Goal: Task Accomplishment & Management: Complete application form

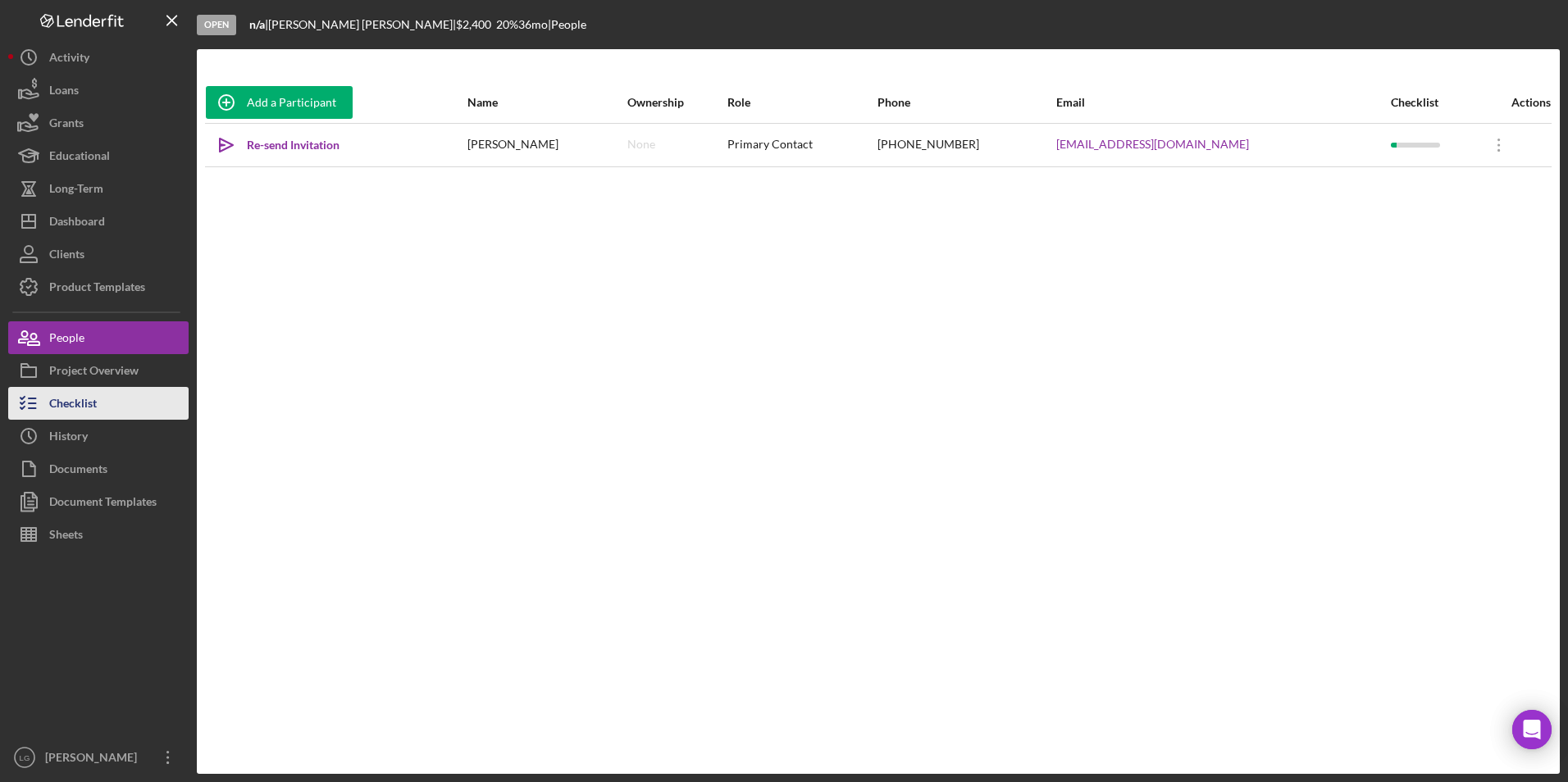
drag, startPoint x: 101, startPoint y: 405, endPoint x: 123, endPoint y: 388, distance: 27.8
click at [101, 405] on button "Checklist" at bounding box center [98, 403] width 180 height 33
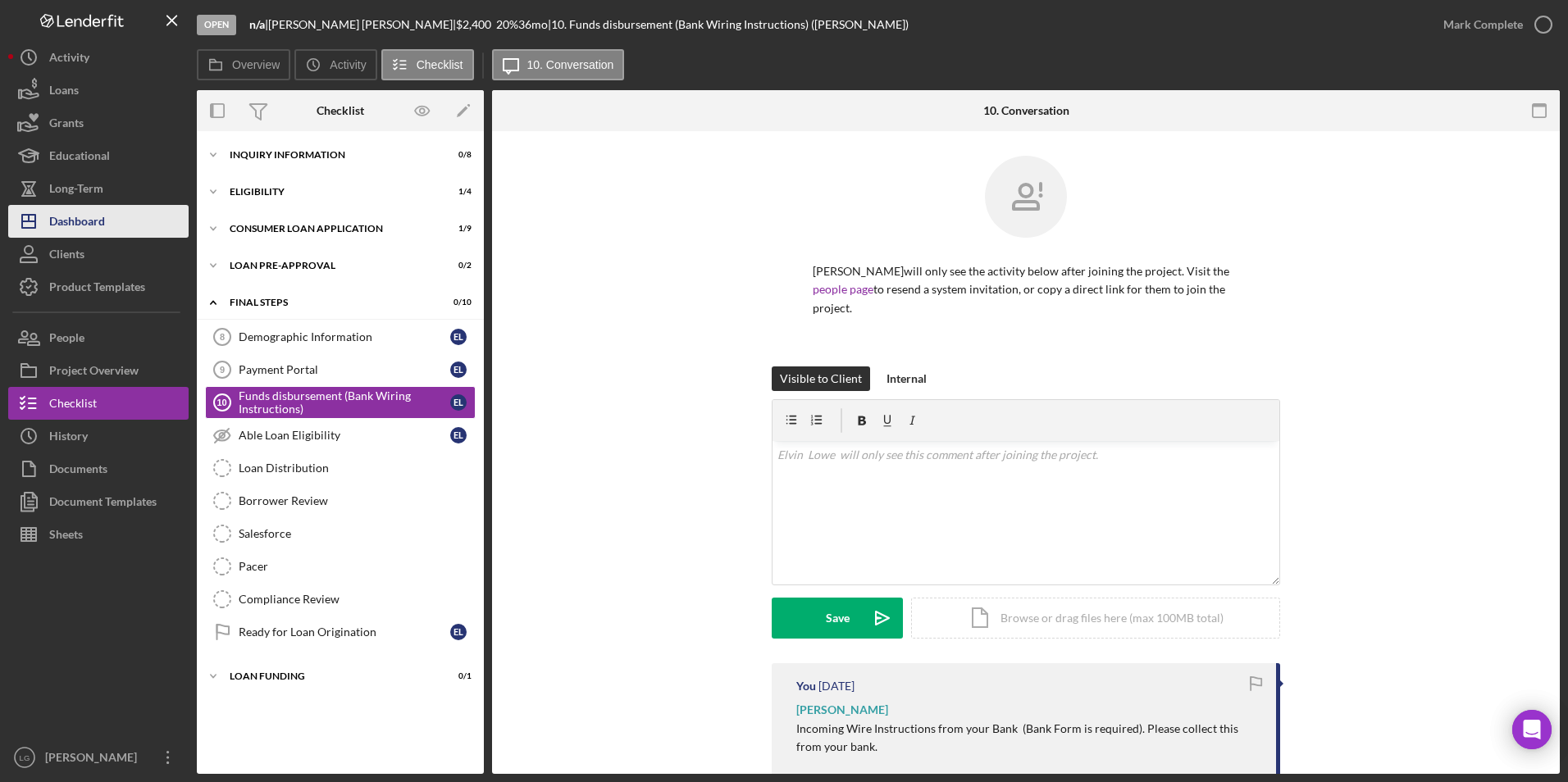
click at [98, 225] on div "Dashboard" at bounding box center [77, 224] width 56 height 37
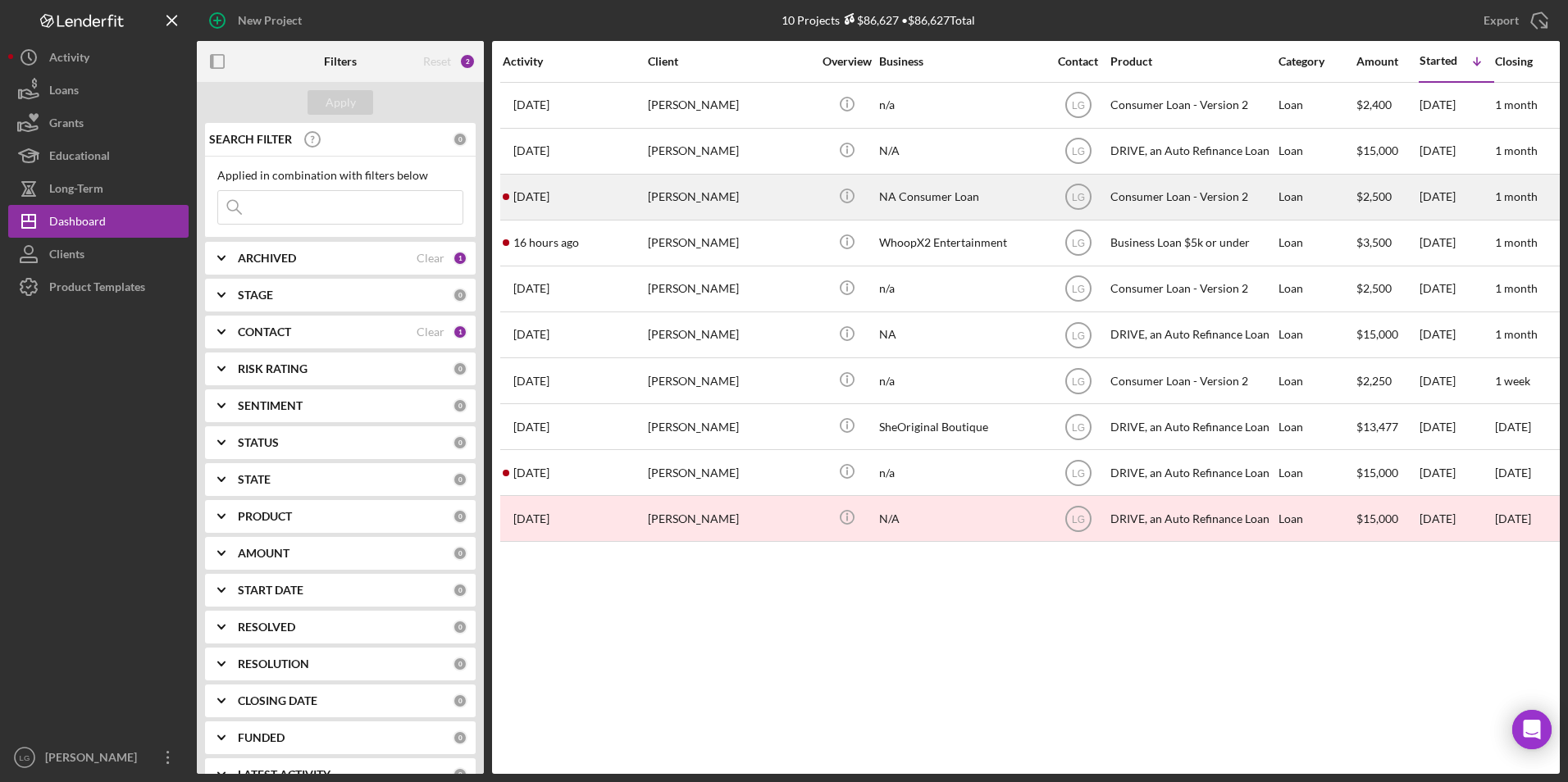
click at [762, 210] on div "[PERSON_NAME]" at bounding box center [730, 197] width 164 height 43
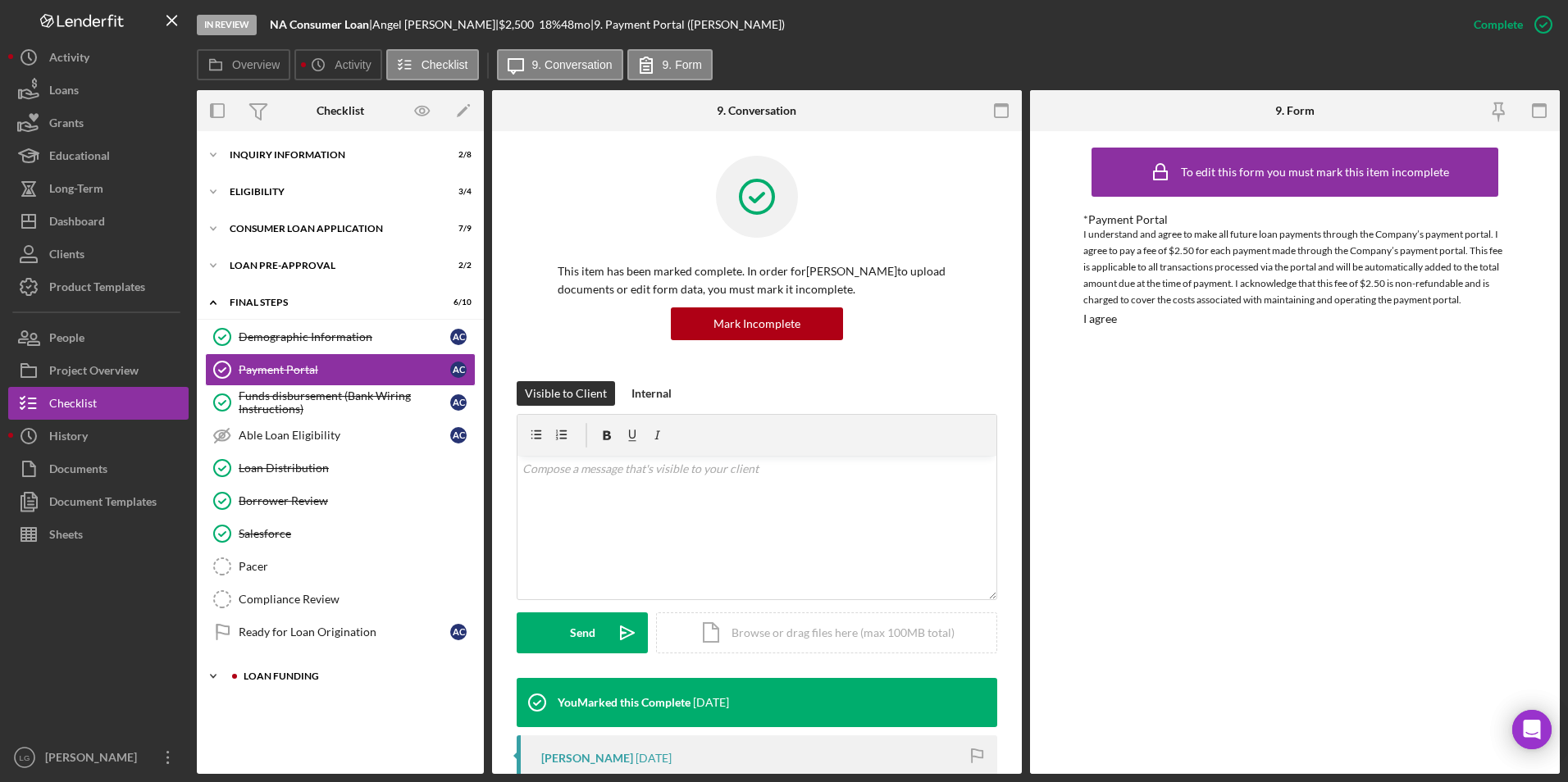
click at [287, 451] on div "Icon/Expander Loan Funding 0 / 1" at bounding box center [340, 677] width 287 height 33
click at [285, 451] on div "Loan Funded!" at bounding box center [343, 710] width 211 height 13
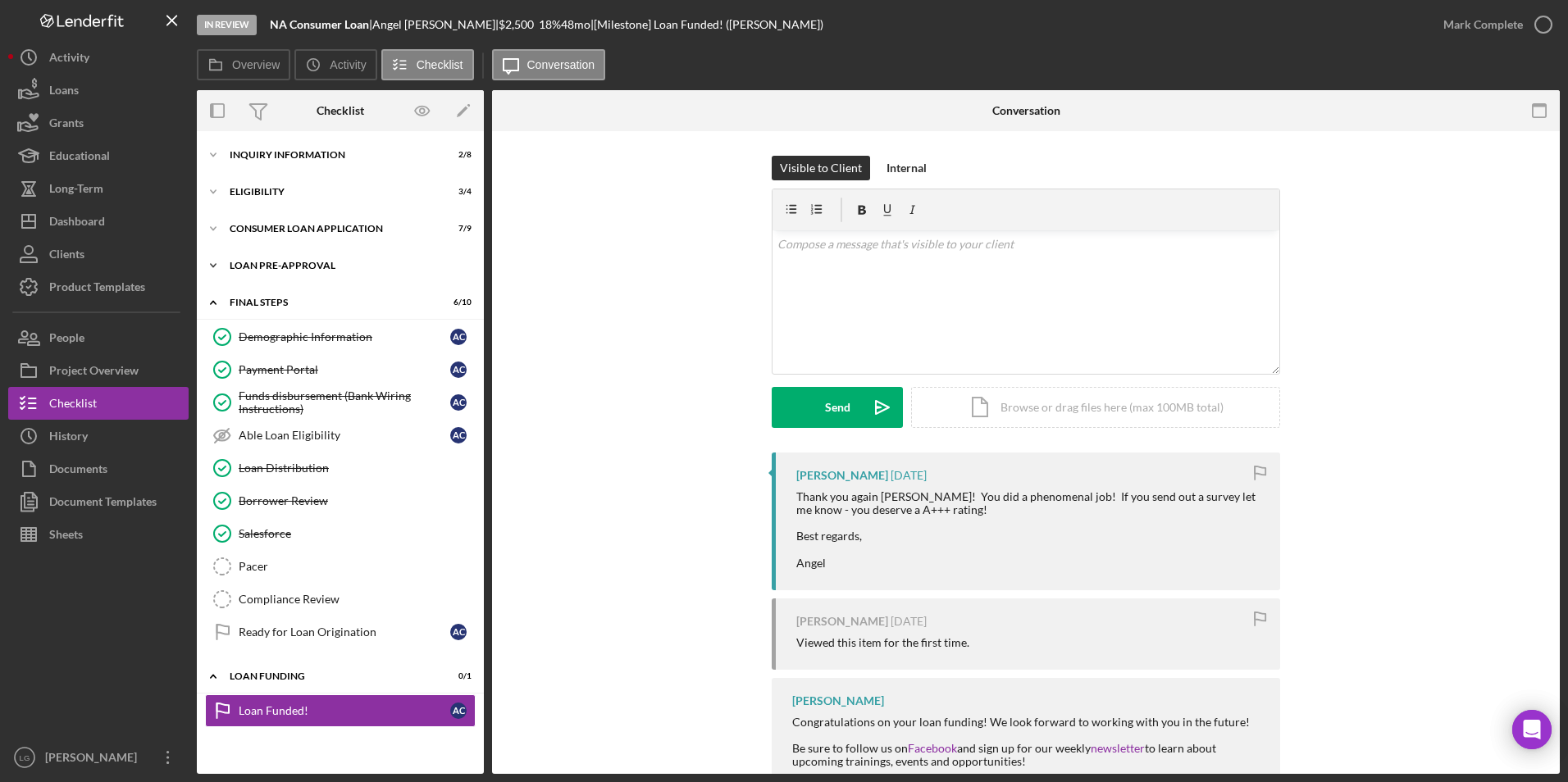
click at [306, 267] on div "Loan Pre-Approval" at bounding box center [346, 265] width 234 height 9
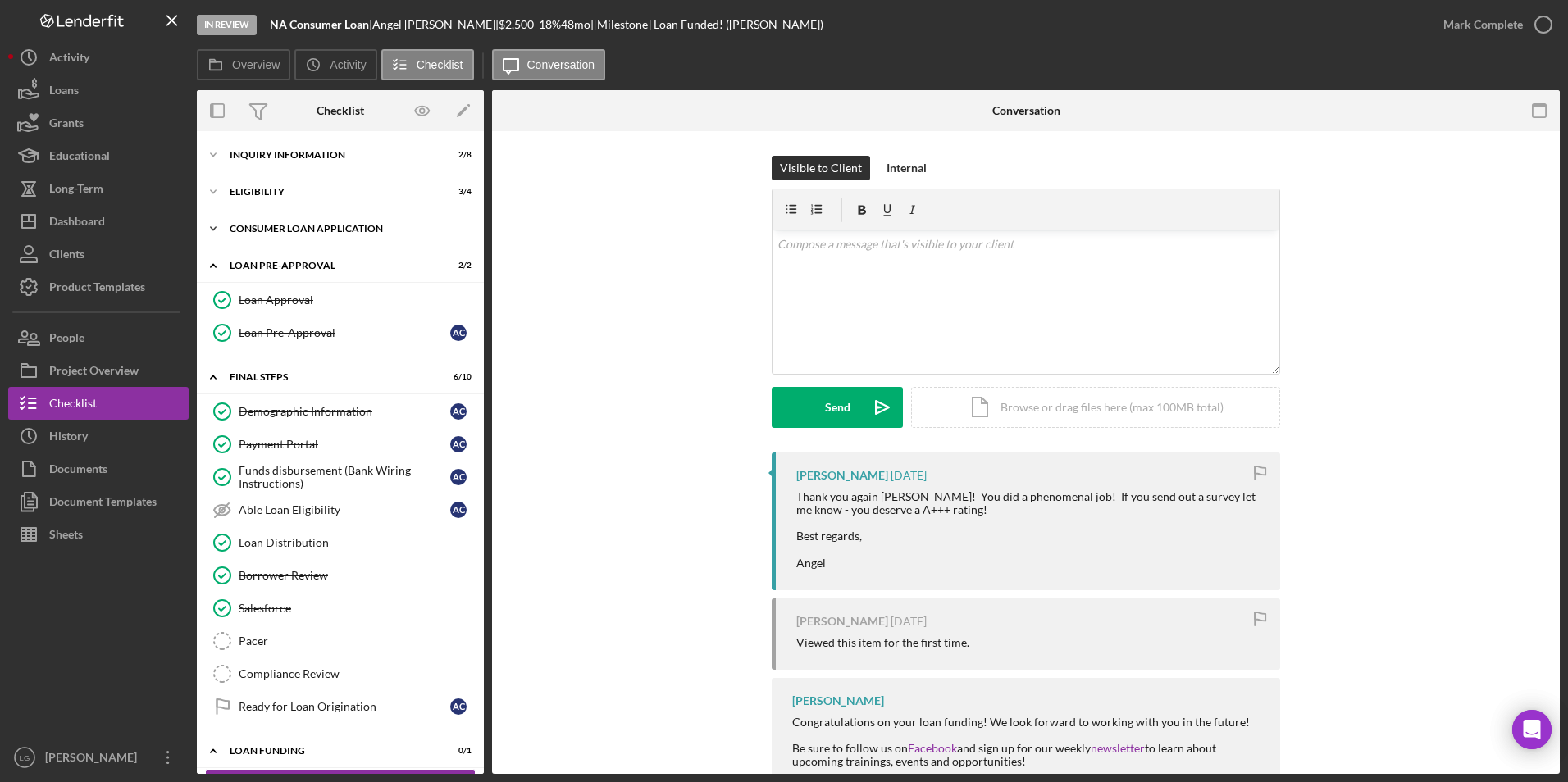
click at [309, 222] on div "Icon/Expander Consumer Loan Application 7 / 9" at bounding box center [340, 229] width 287 height 33
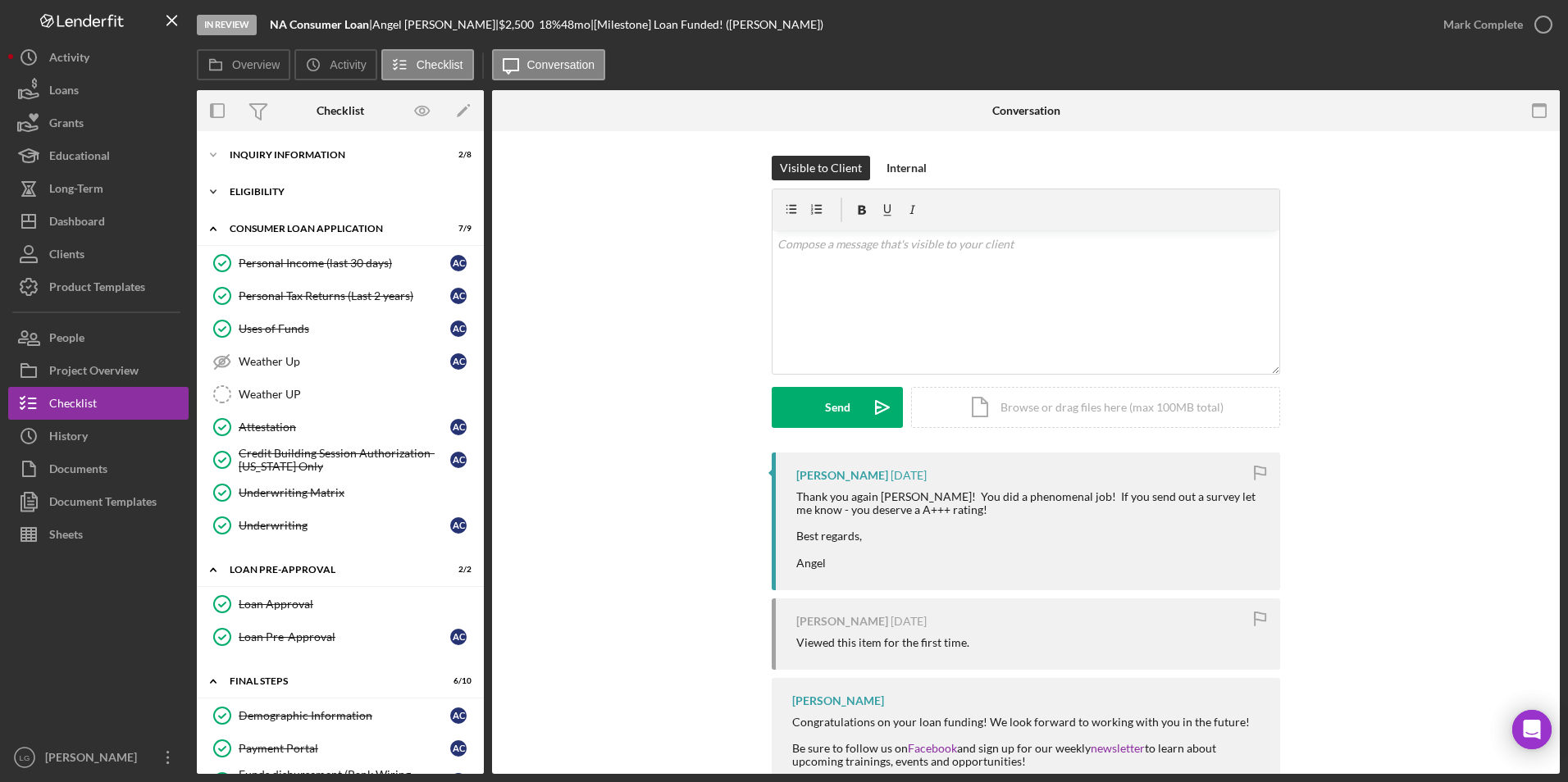
click at [248, 183] on div "Icon/Expander Eligibility 3 / 4" at bounding box center [340, 192] width 287 height 33
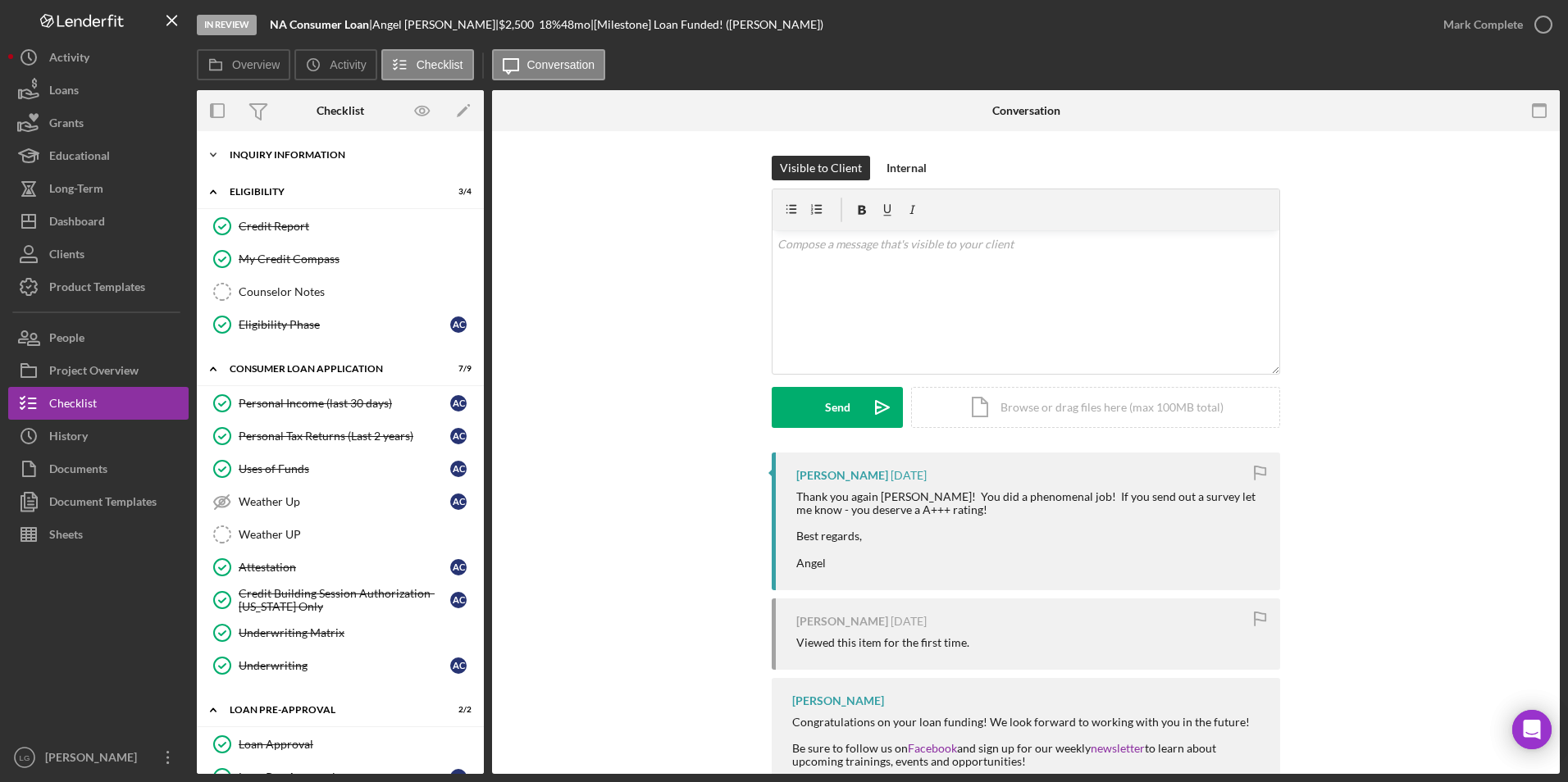
click at [271, 153] on div "Inquiry Information" at bounding box center [346, 155] width 234 height 9
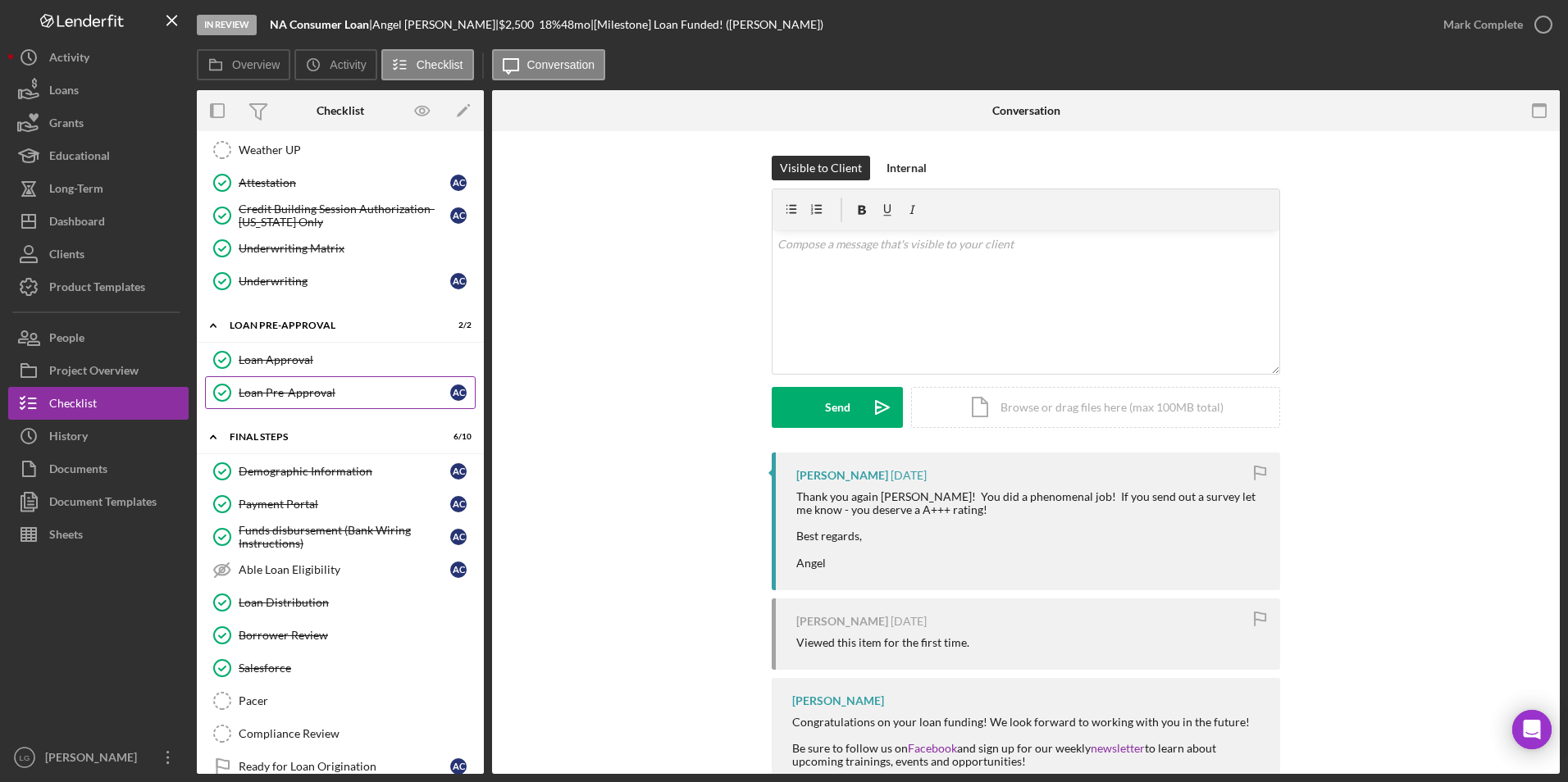
scroll to position [760, 0]
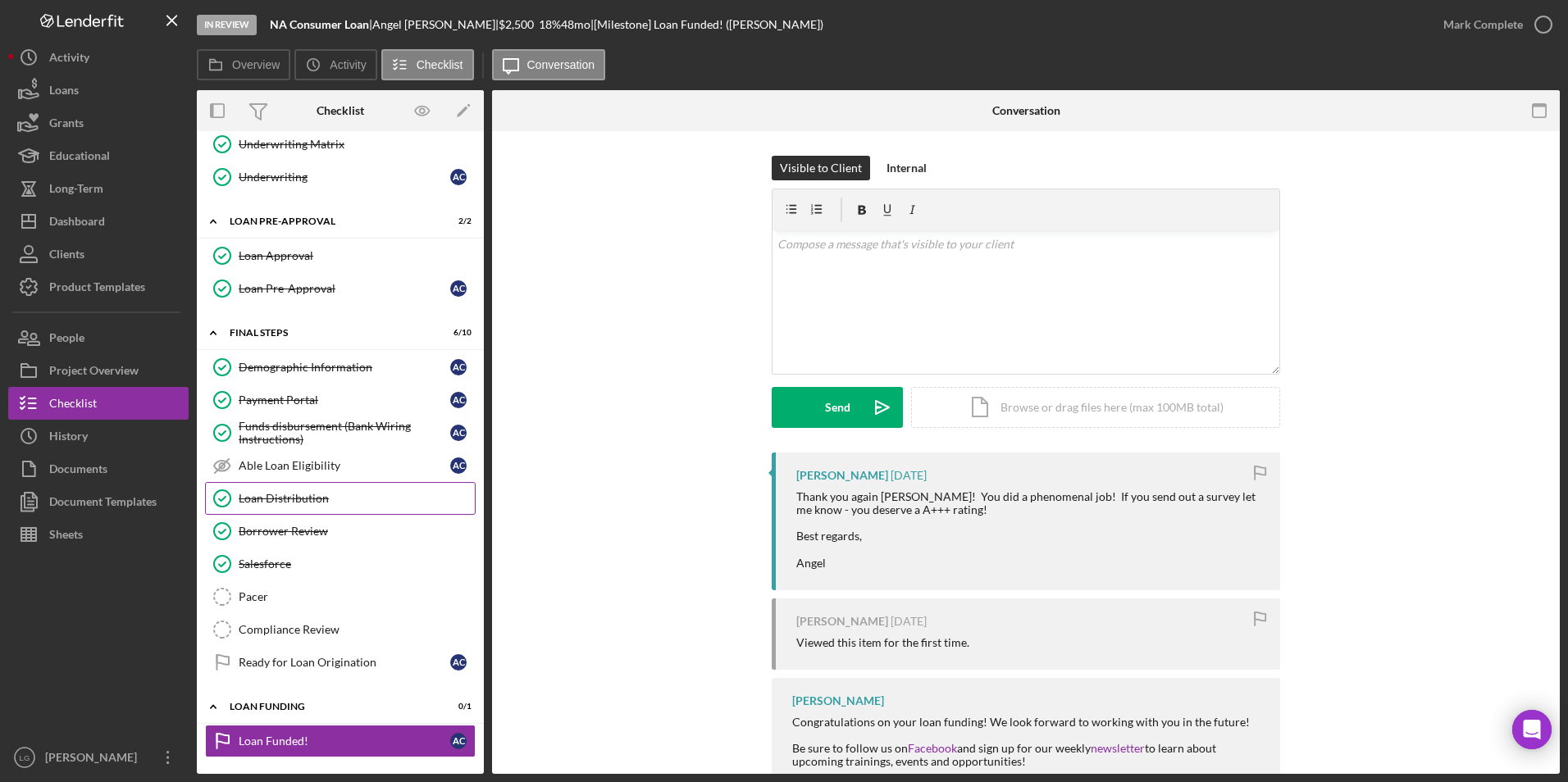
click at [331, 451] on div "Loan Distribution" at bounding box center [356, 498] width 236 height 13
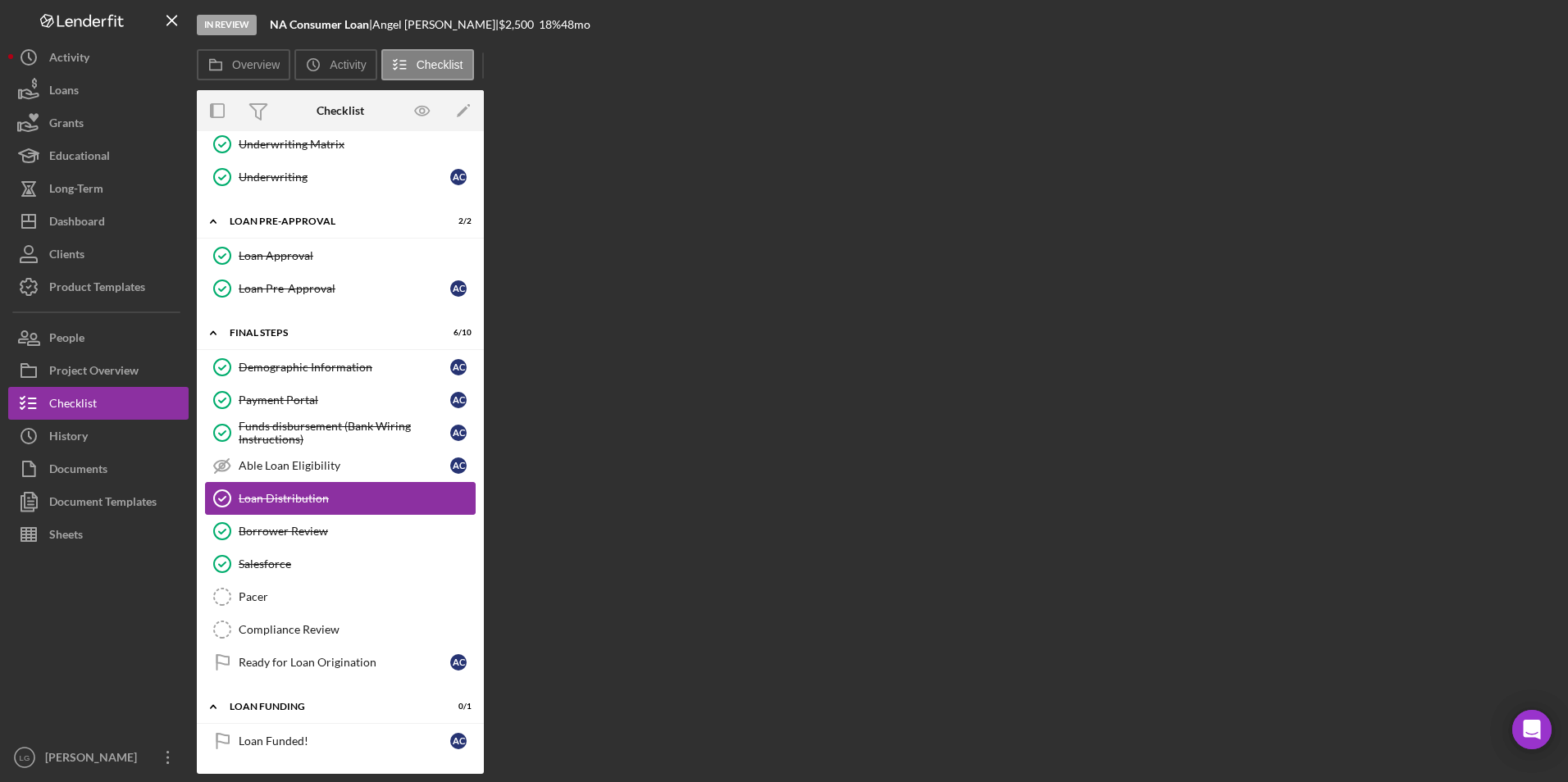
scroll to position [760, 0]
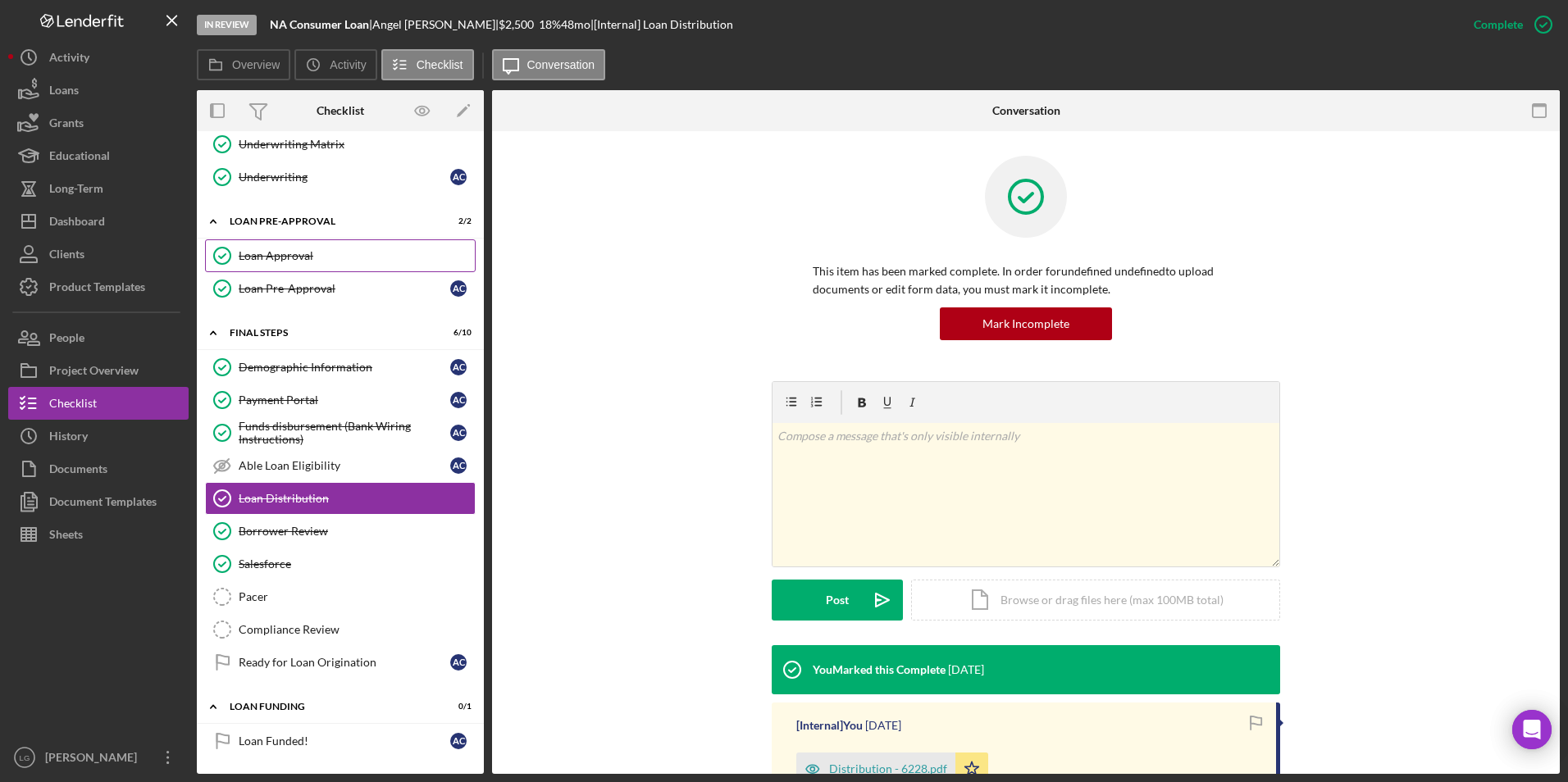
click at [313, 255] on div "Loan Approval" at bounding box center [356, 255] width 236 height 13
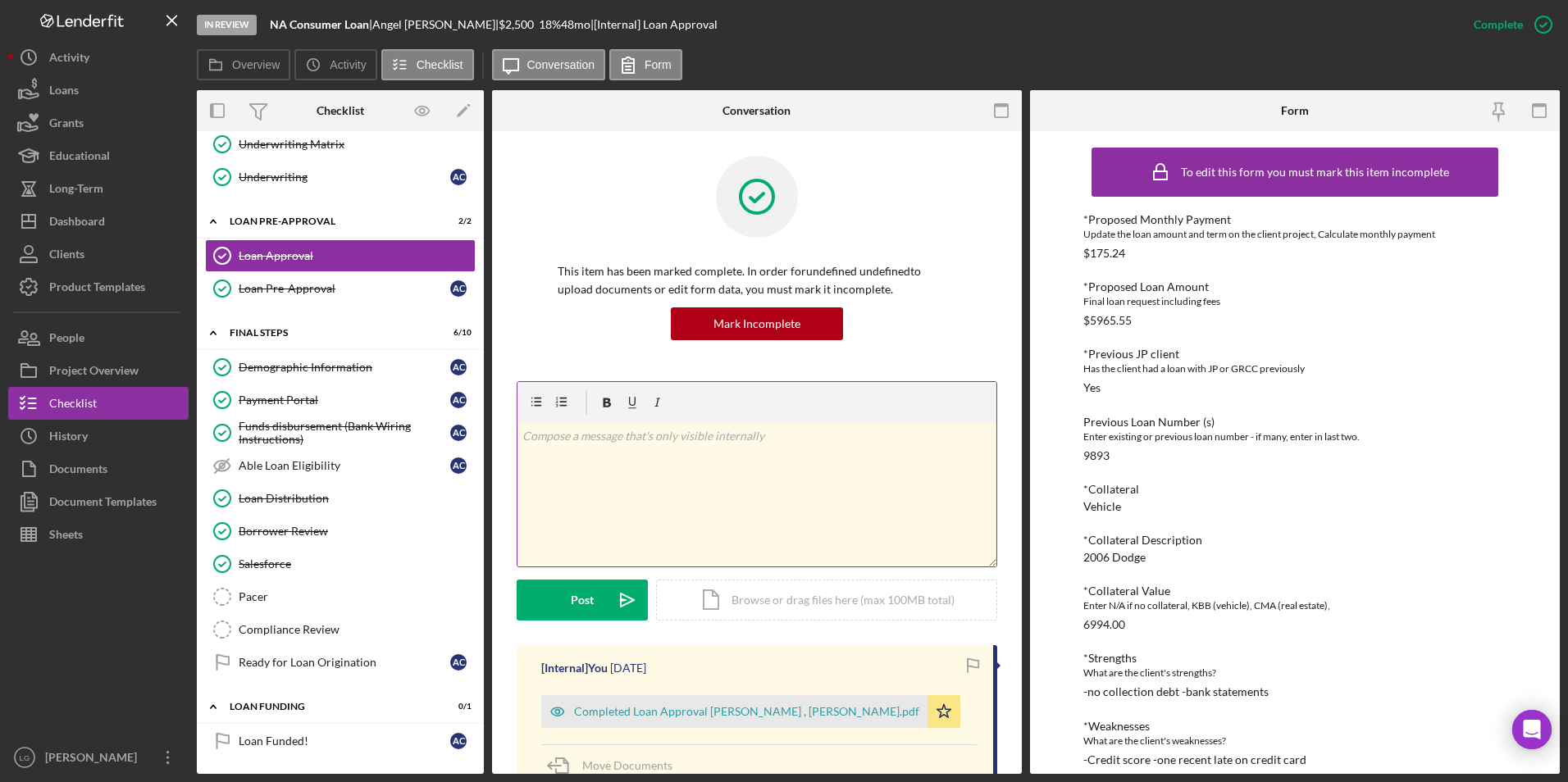
scroll to position [164, 0]
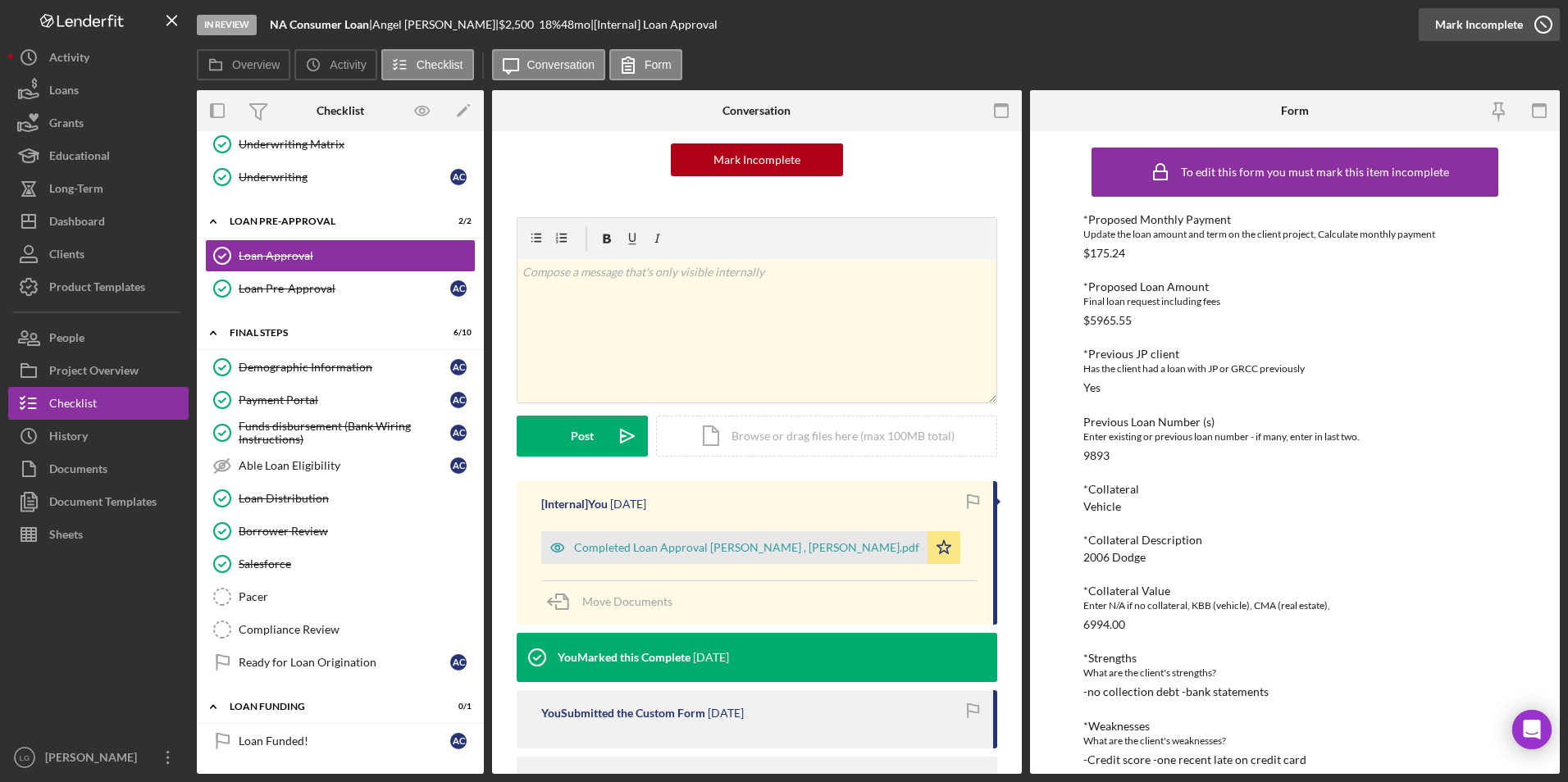
click at [1030, 29] on div "Mark Incomplete" at bounding box center [1479, 25] width 88 height 33
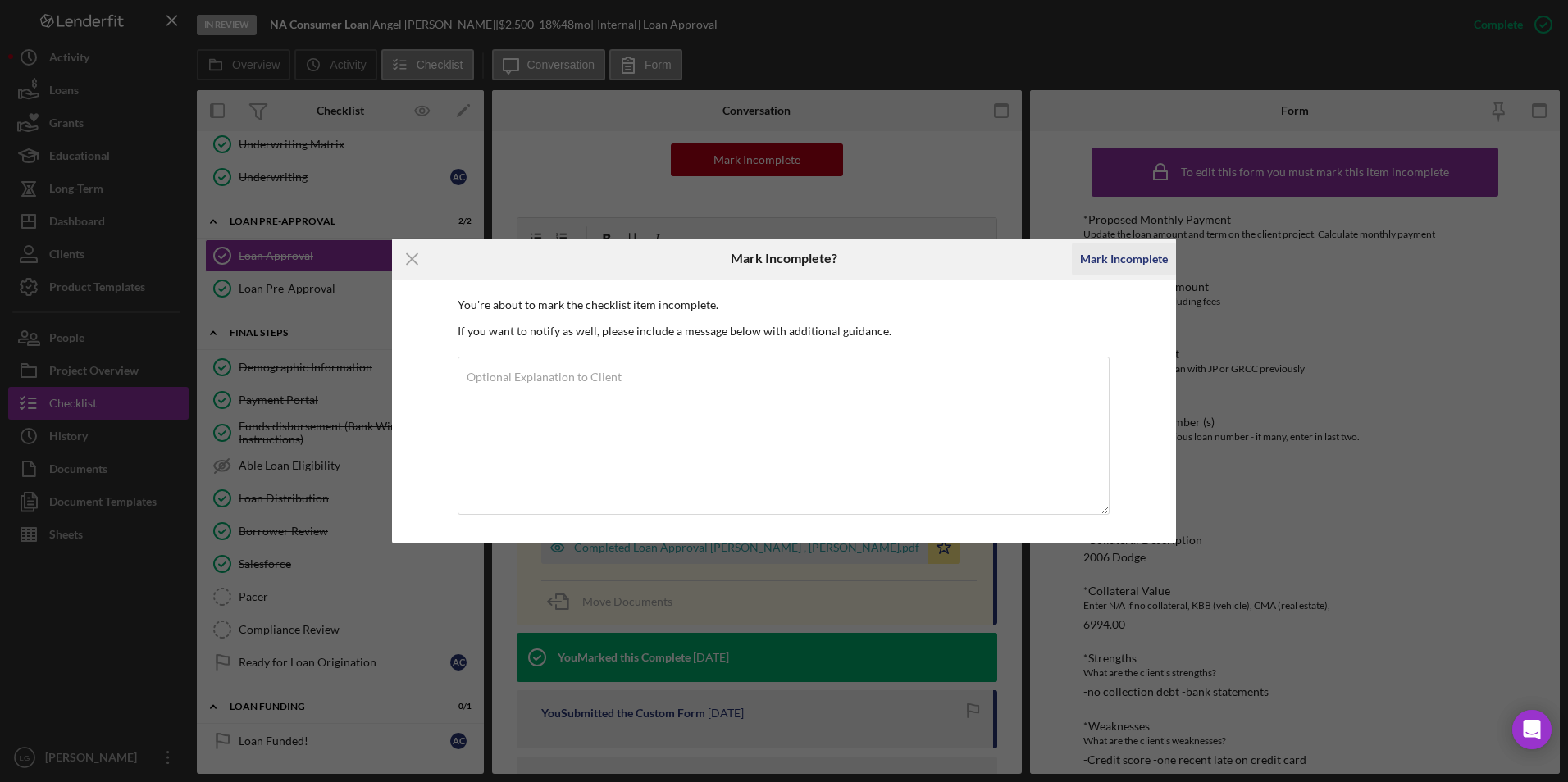
click at [1030, 253] on div "Mark Incomplete" at bounding box center [1124, 259] width 88 height 33
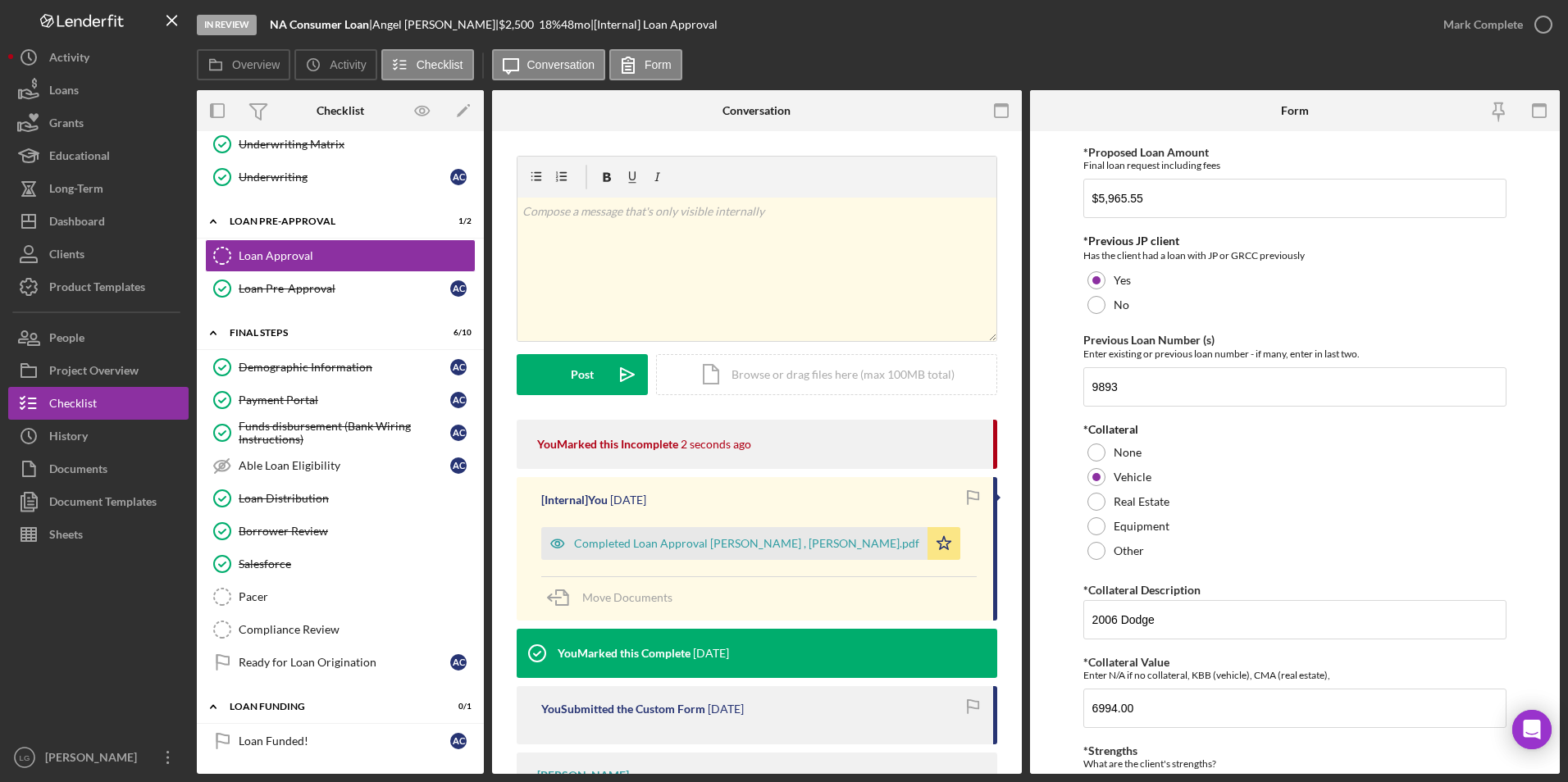
scroll to position [246, 0]
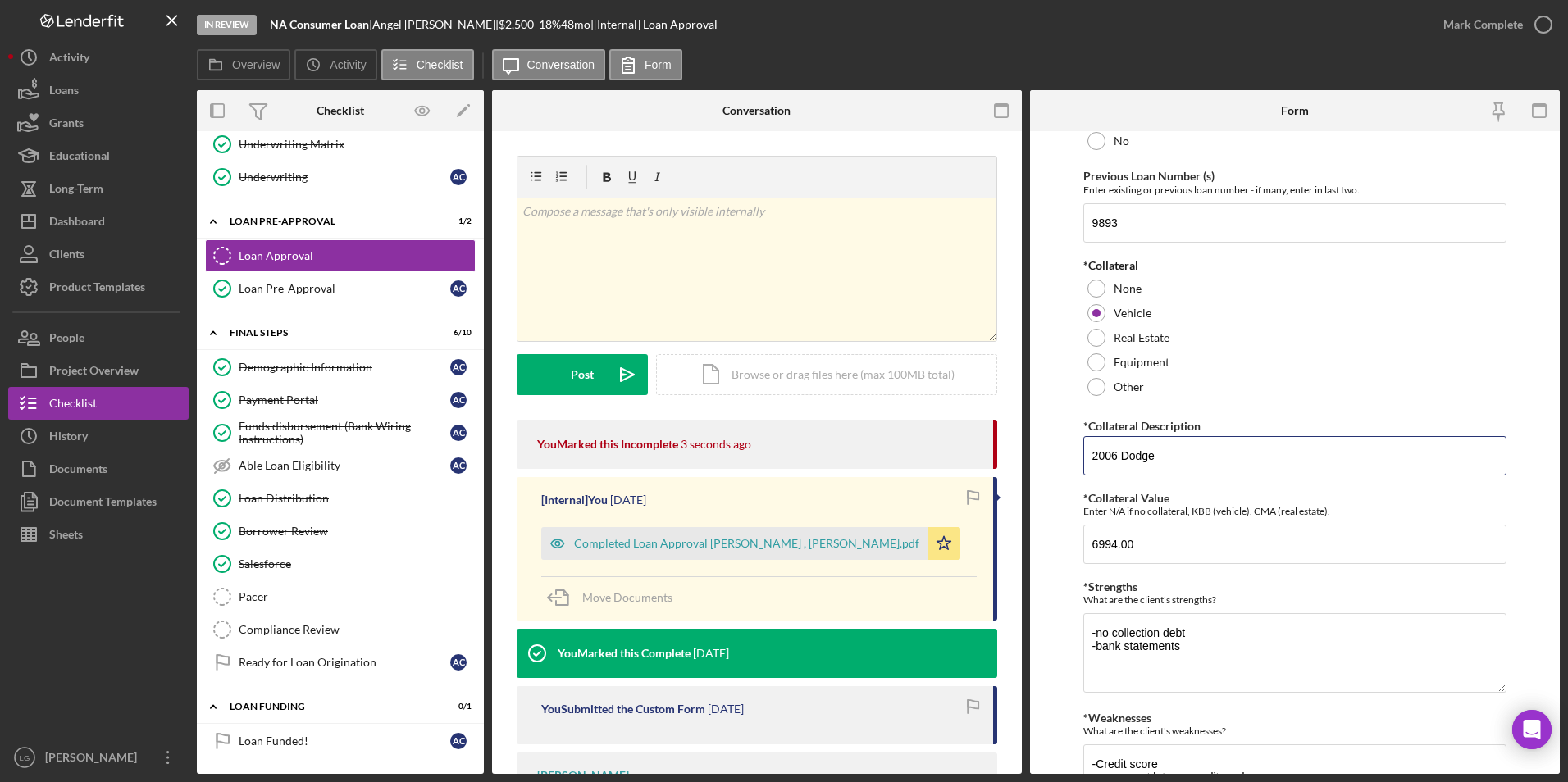
drag, startPoint x: 1160, startPoint y: 452, endPoint x: 1055, endPoint y: 452, distance: 105.0
click at [1030, 451] on form "*Proposed Monthly Payment Update the loan amount and term on the client project…" at bounding box center [1294, 452] width 530 height 643
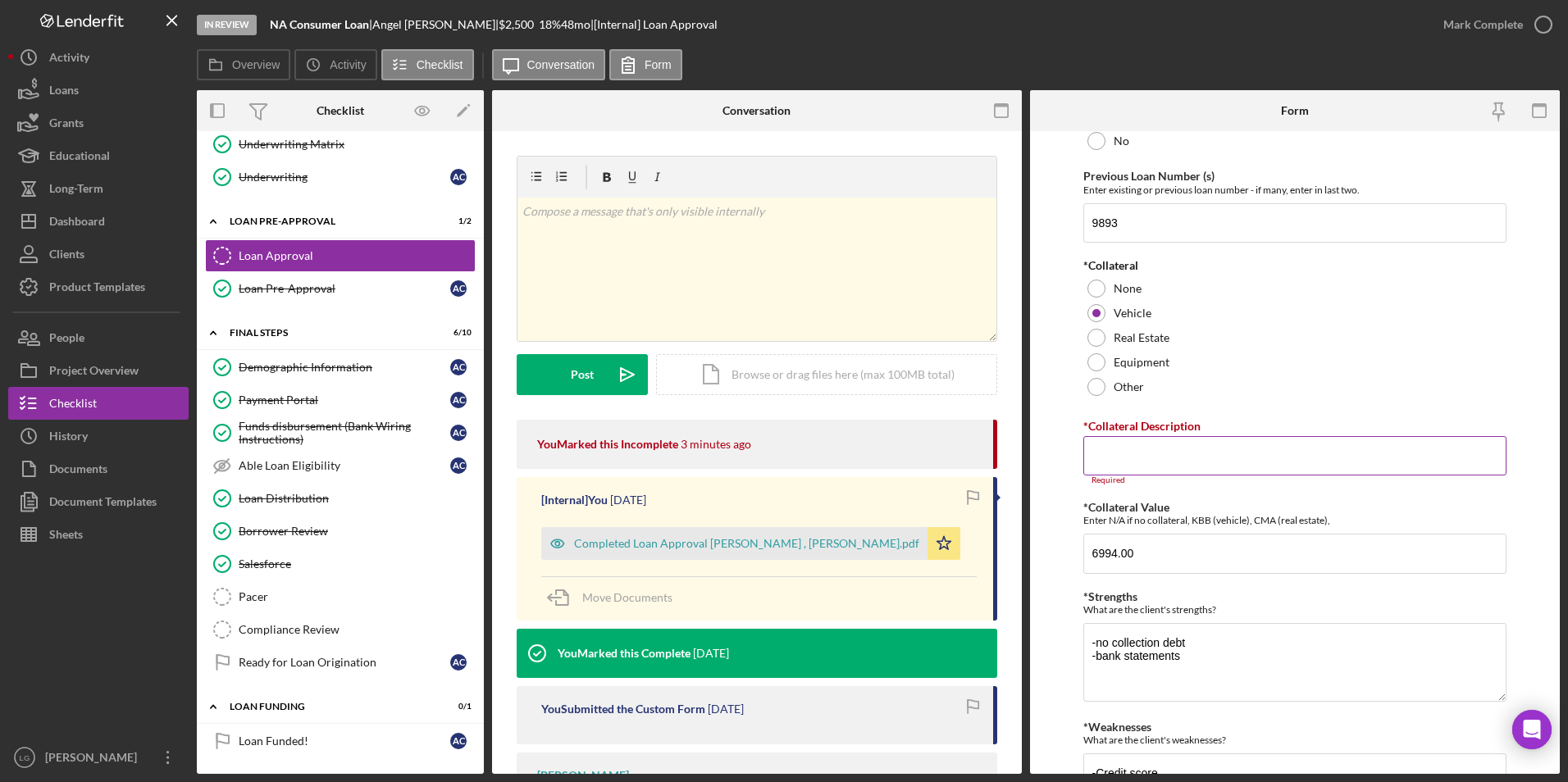
drag, startPoint x: 1093, startPoint y: 449, endPoint x: 1119, endPoint y: 456, distance: 26.9
click at [1030, 449] on input "*Collateral Description" at bounding box center [1294, 456] width 424 height 40
click at [1030, 451] on input "*Collateral Description" at bounding box center [1294, 456] width 424 height 40
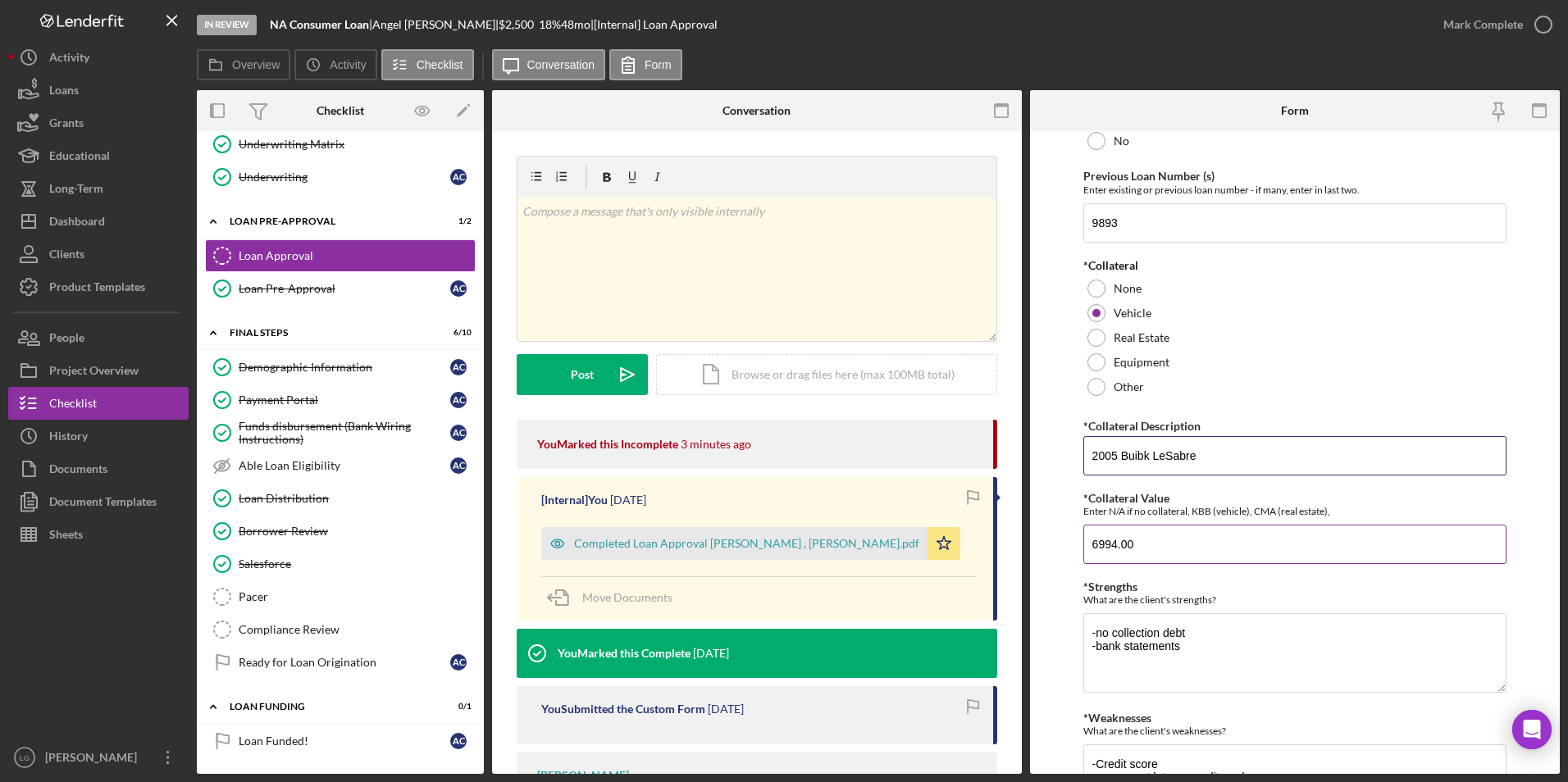
type input "2005 Buibk LeSabre"
drag, startPoint x: 1136, startPoint y: 543, endPoint x: 1096, endPoint y: 555, distance: 41.8
click at [1030, 451] on input "6994.00" at bounding box center [1294, 545] width 424 height 40
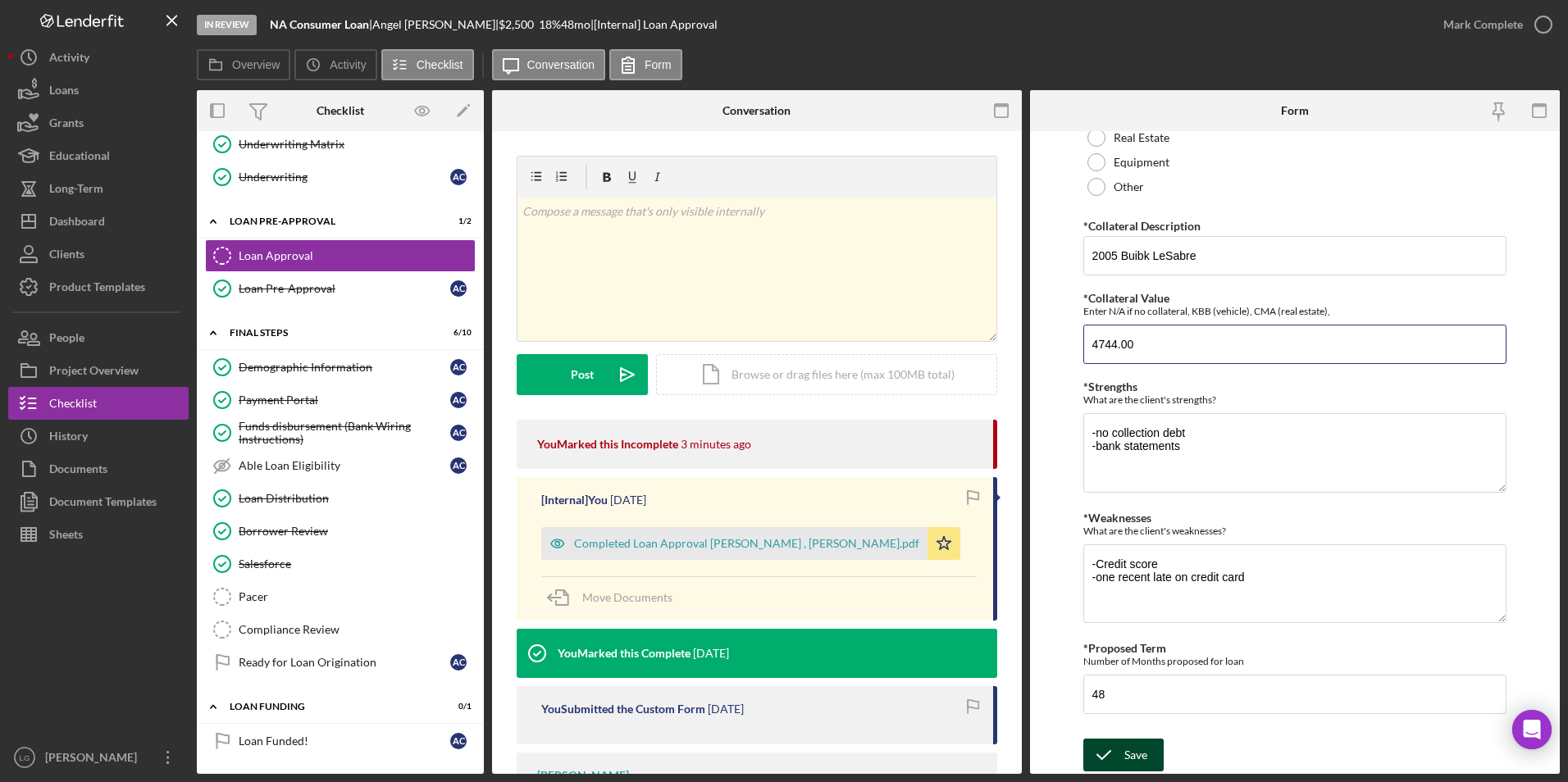
type input "4744.00"
click at [1030, 451] on div "Save" at bounding box center [1136, 755] width 23 height 33
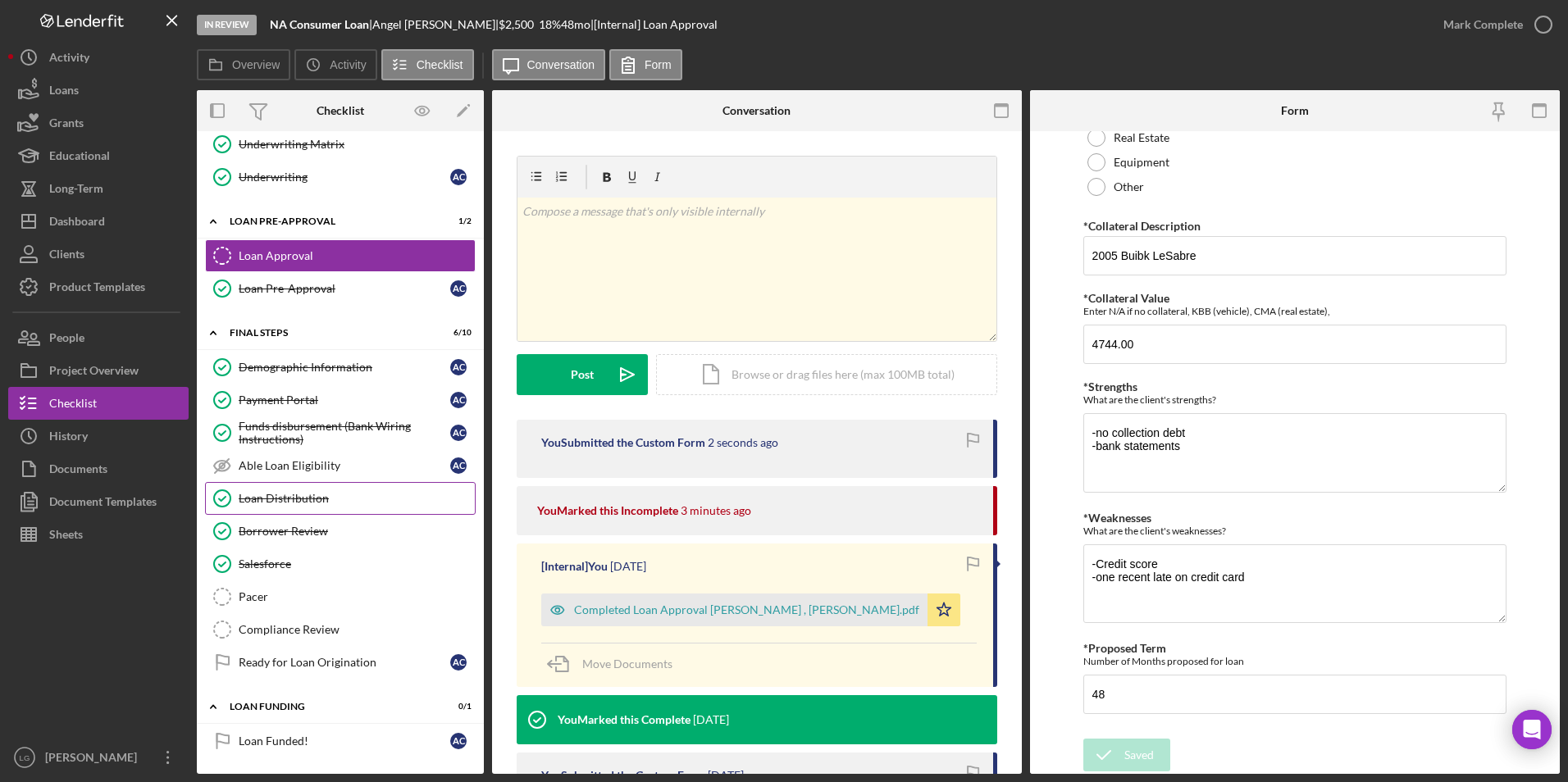
click at [286, 451] on div "Loan Distribution" at bounding box center [356, 498] width 236 height 13
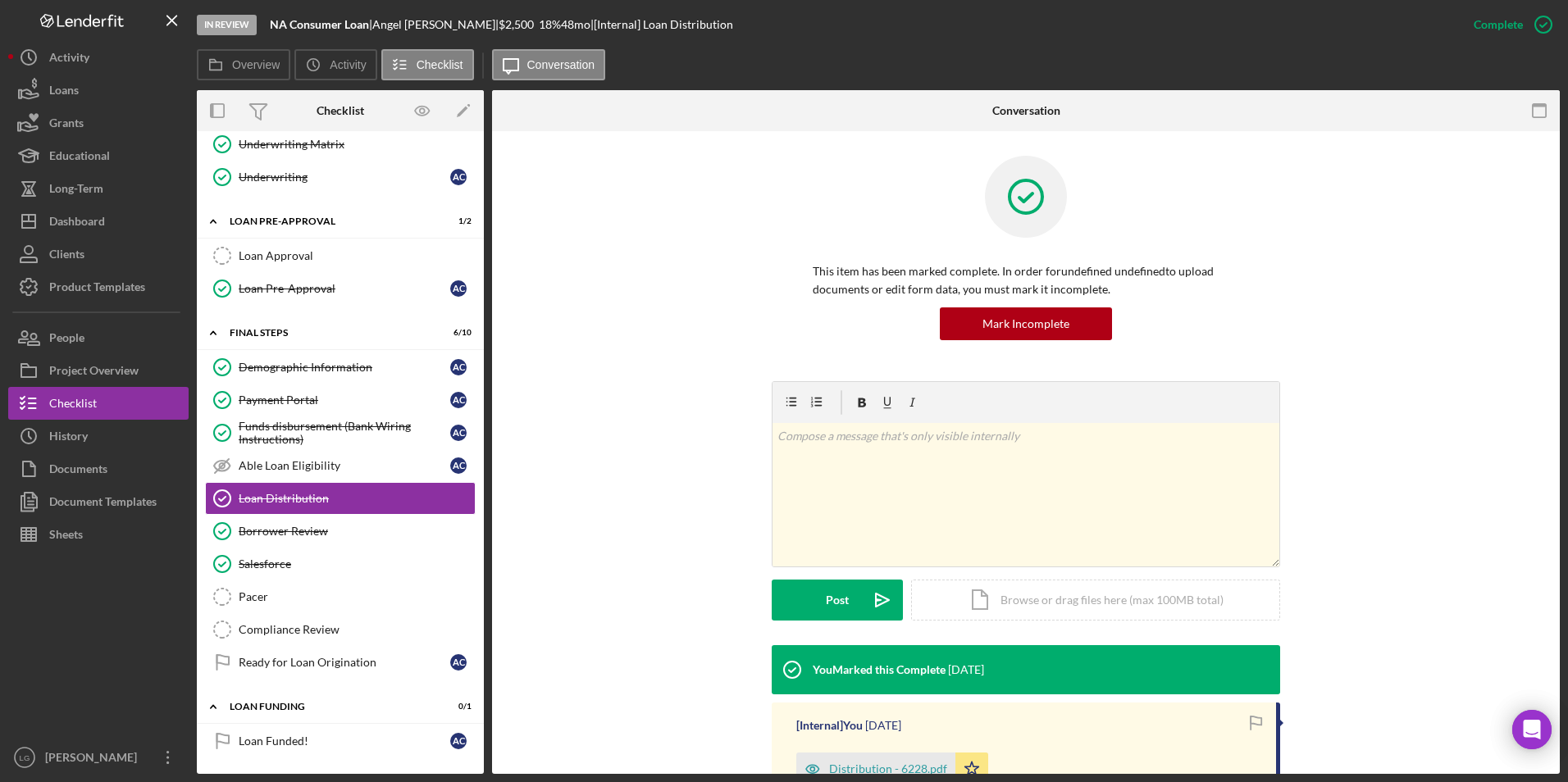
scroll to position [164, 0]
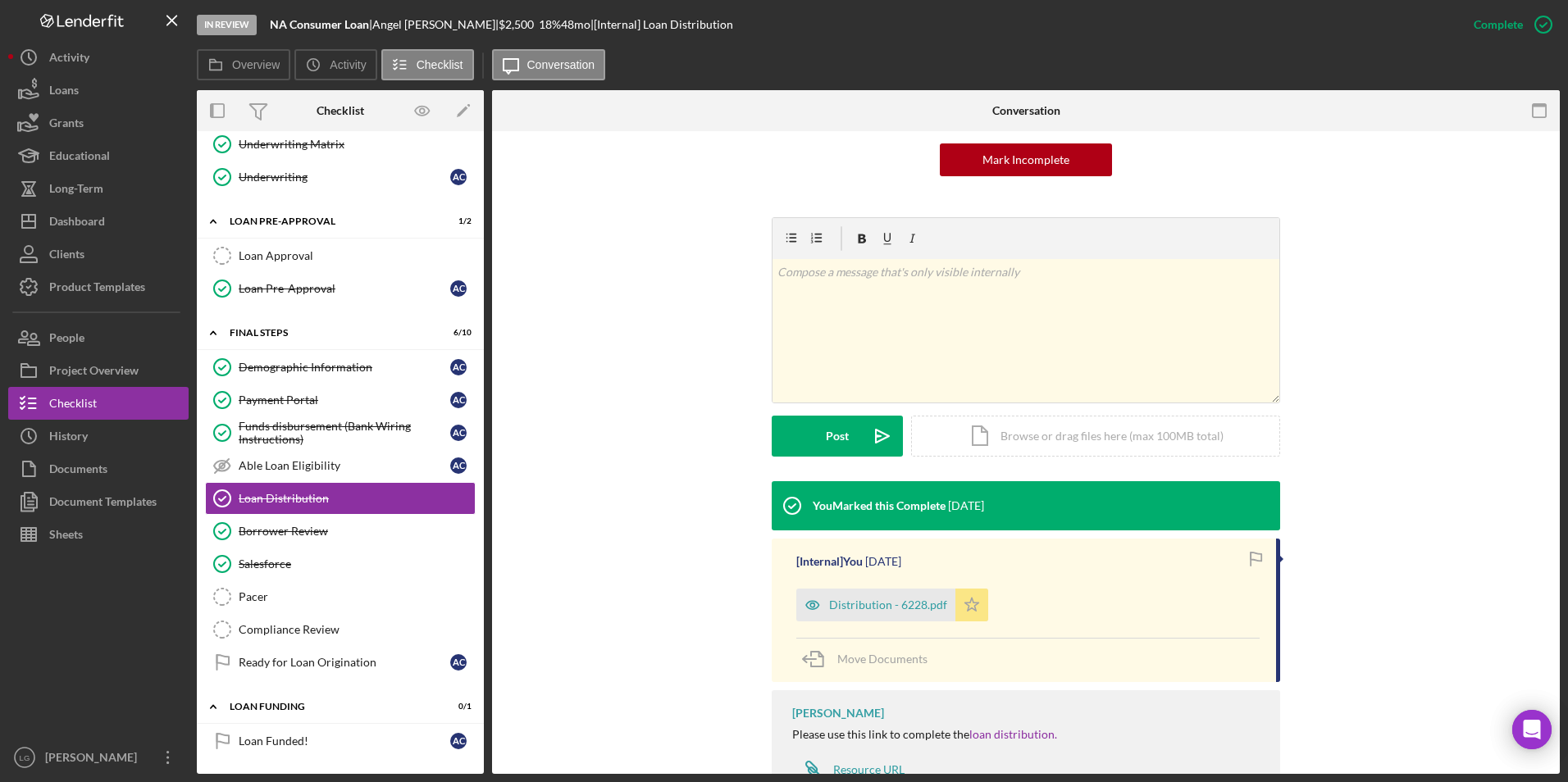
click at [970, 451] on polygon "button" at bounding box center [972, 604] width 14 height 13
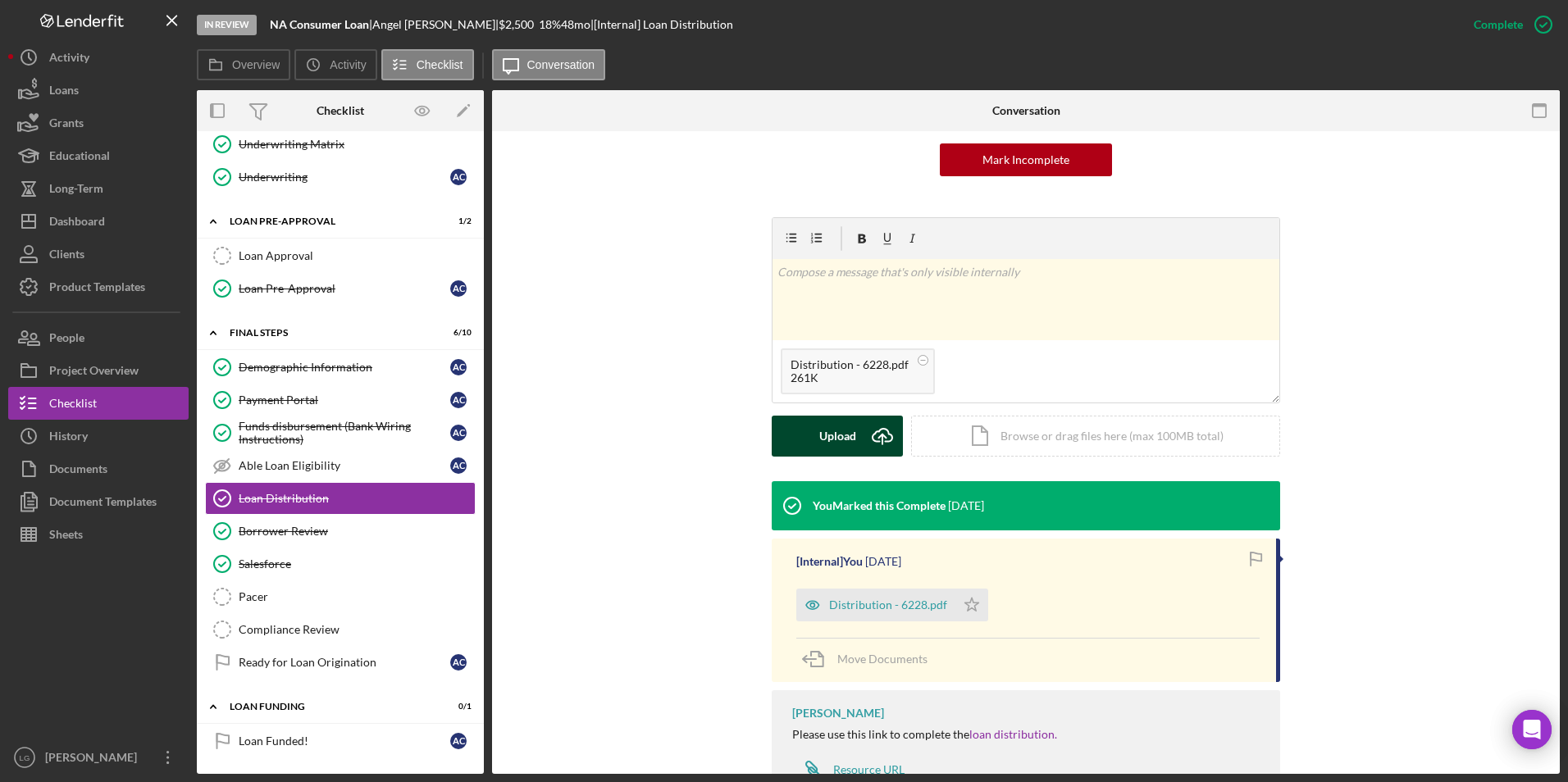
click at [830, 432] on div "Upload" at bounding box center [837, 437] width 37 height 41
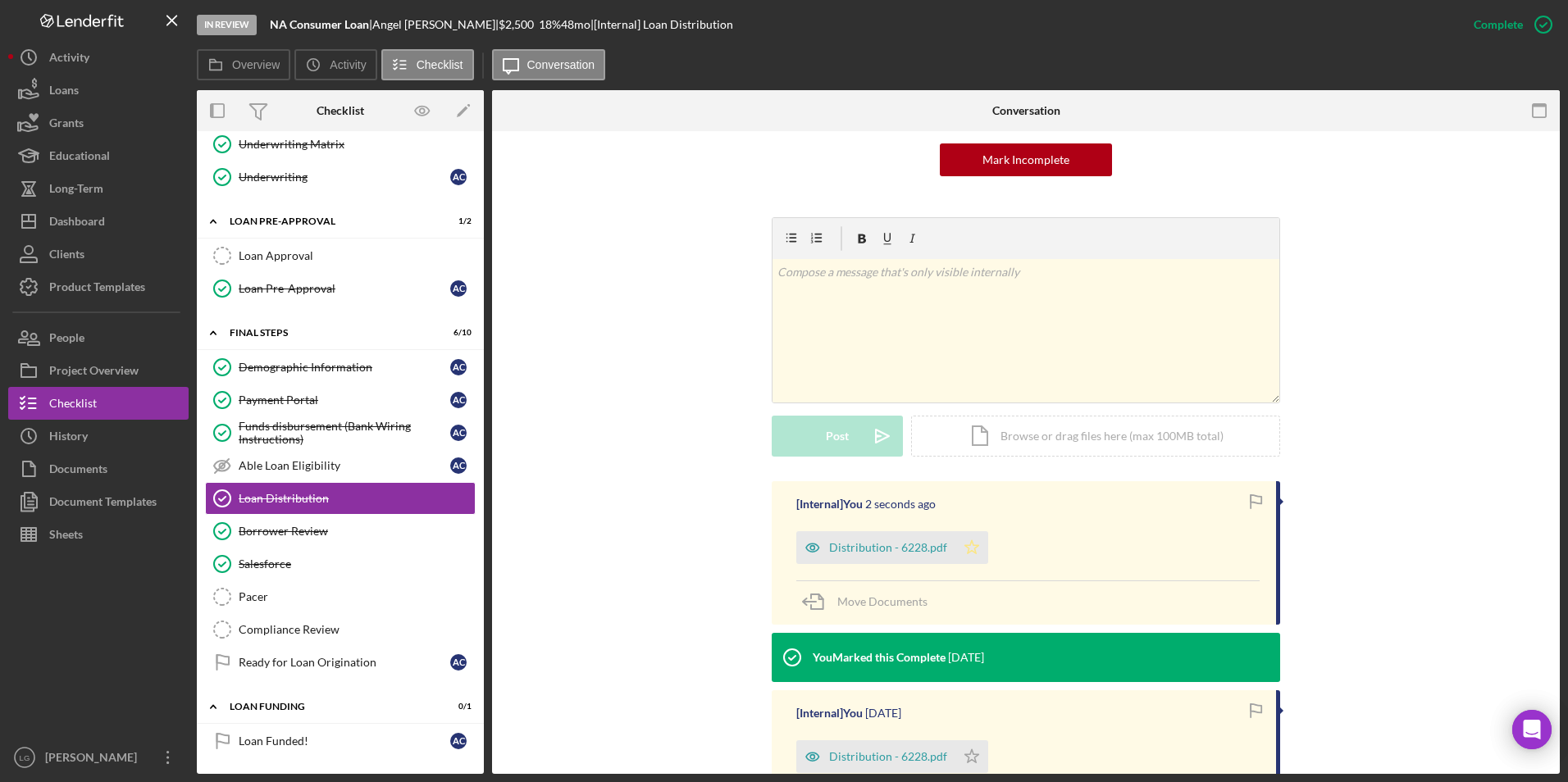
click at [973, 451] on icon "Icon/Star" at bounding box center [972, 548] width 33 height 33
click at [1030, 12] on div "Mark Incomplete" at bounding box center [1479, 25] width 88 height 33
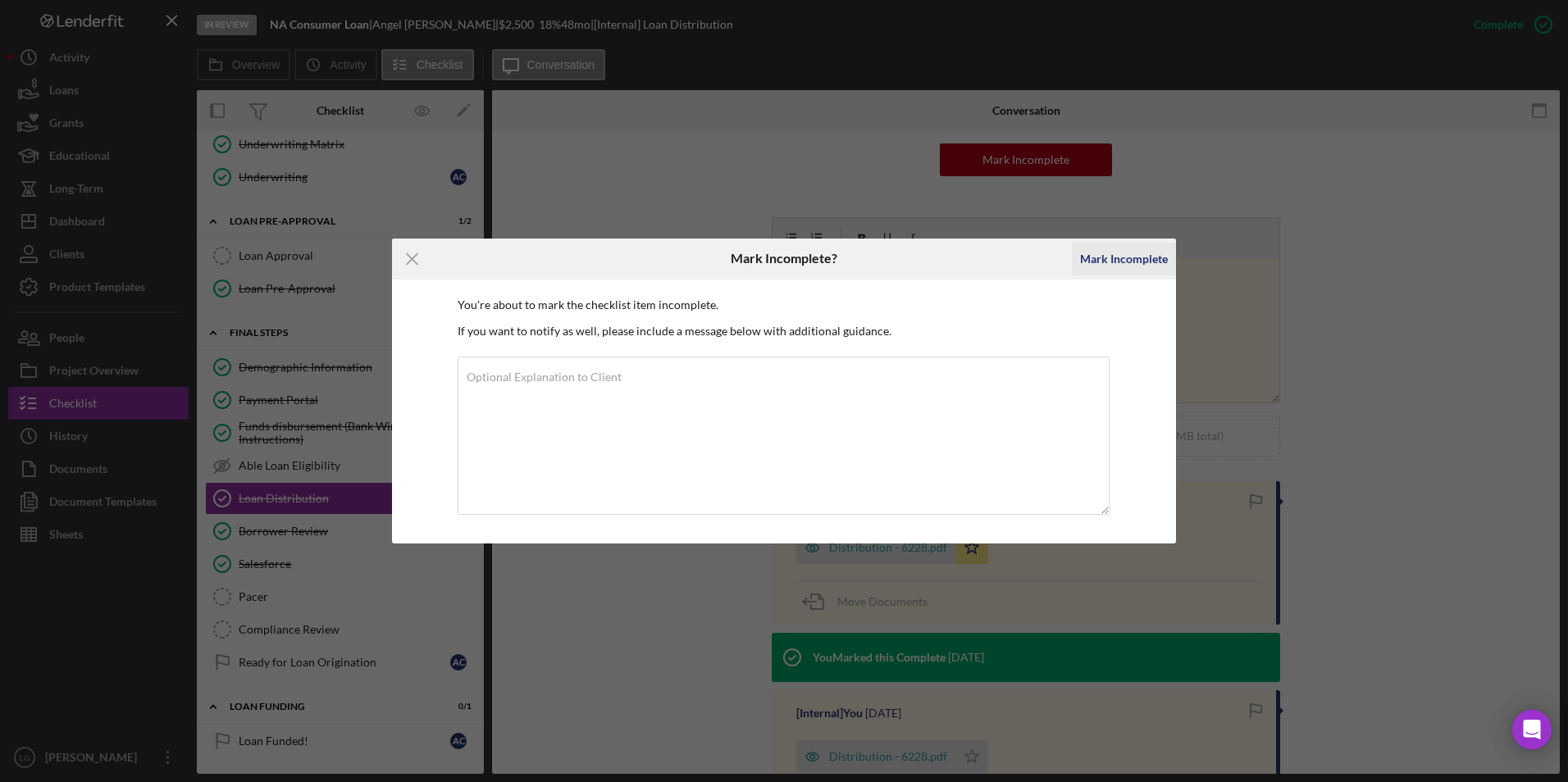
click at [1030, 254] on div "Mark Incomplete" at bounding box center [1124, 259] width 88 height 33
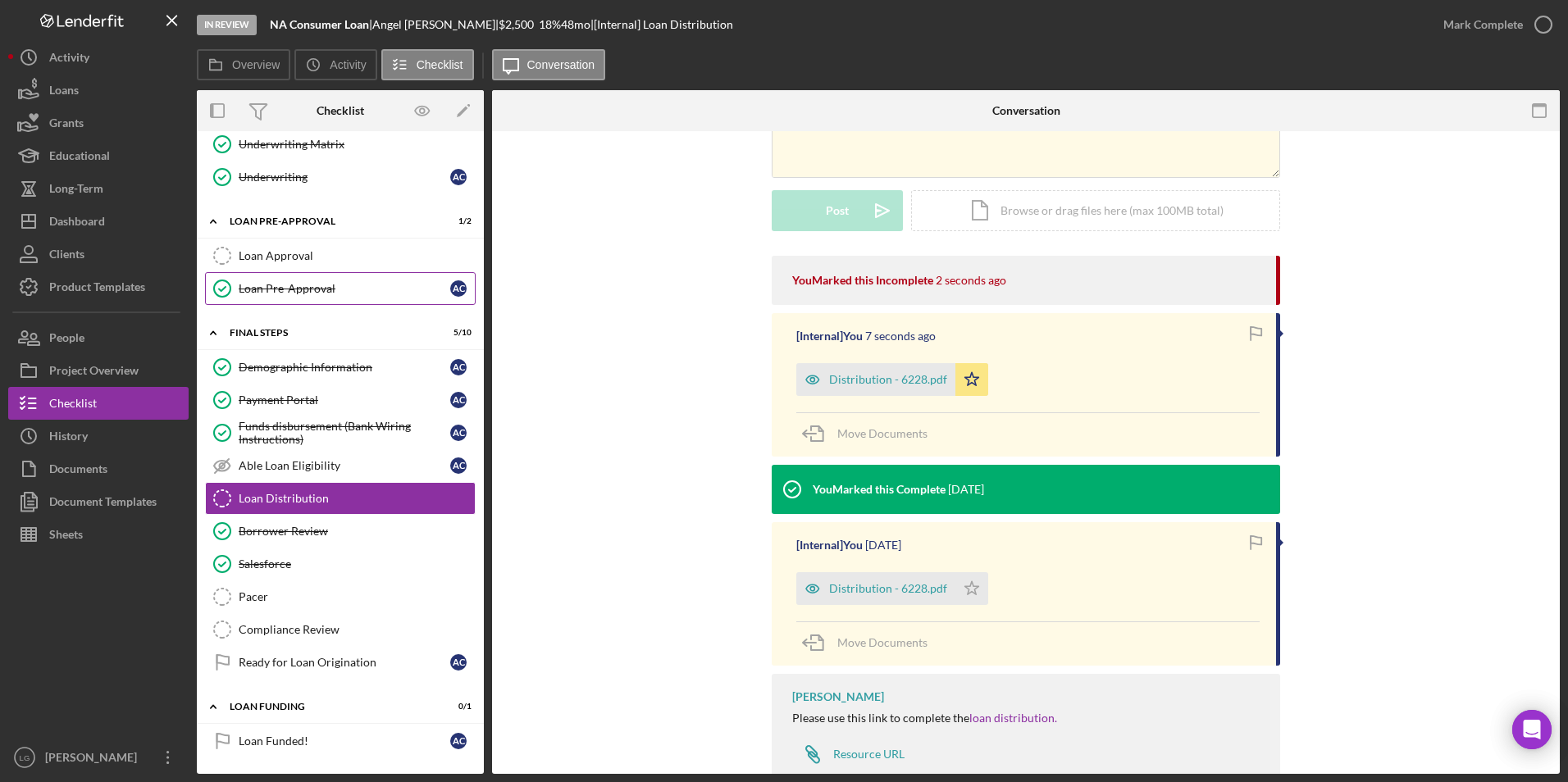
scroll to position [596, 0]
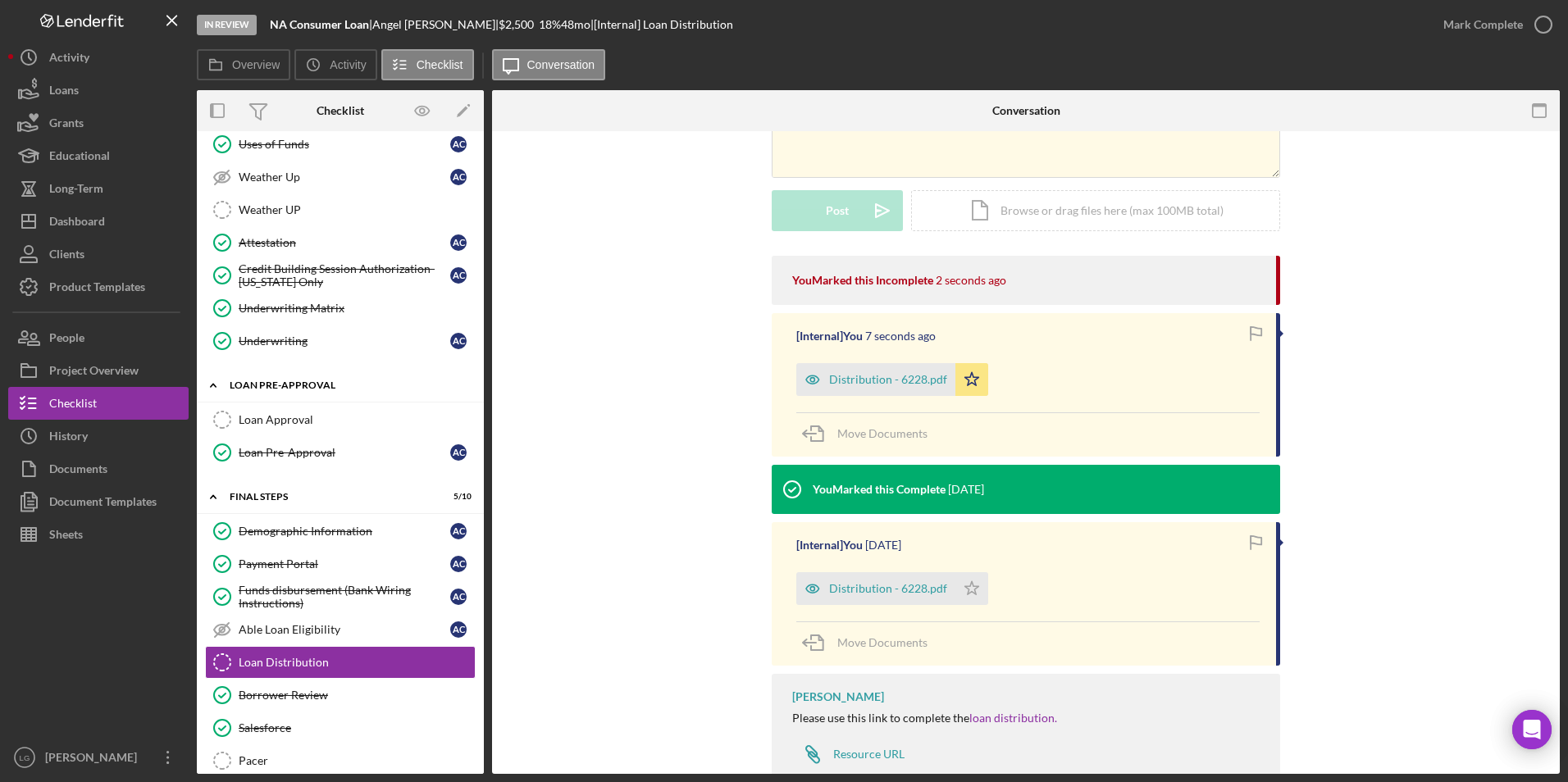
drag, startPoint x: 299, startPoint y: 424, endPoint x: 380, endPoint y: 389, distance: 88.2
click at [299, 424] on div "Loan Approval" at bounding box center [356, 419] width 236 height 13
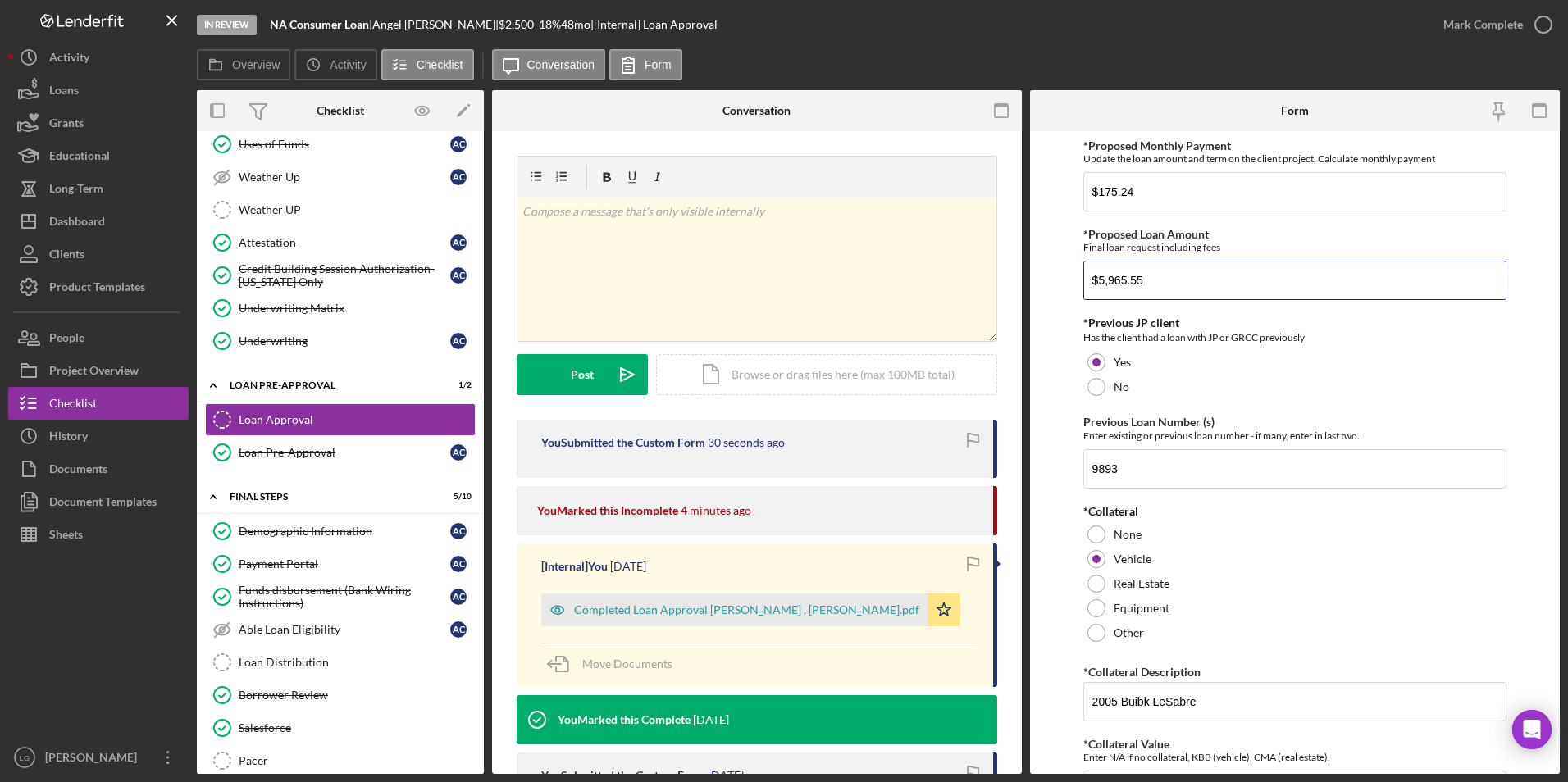
drag, startPoint x: 1150, startPoint y: 281, endPoint x: 1042, endPoint y: 281, distance: 108.0
click at [1030, 281] on form "*Proposed Monthly Payment Update the loan amount and term on the client project…" at bounding box center [1294, 452] width 530 height 643
type input "$4,767.63"
drag, startPoint x: 1179, startPoint y: 186, endPoint x: 1049, endPoint y: 191, distance: 130.1
click at [1030, 186] on form "*Proposed Monthly Payment Update the loan amount and term on the client project…" at bounding box center [1294, 452] width 530 height 643
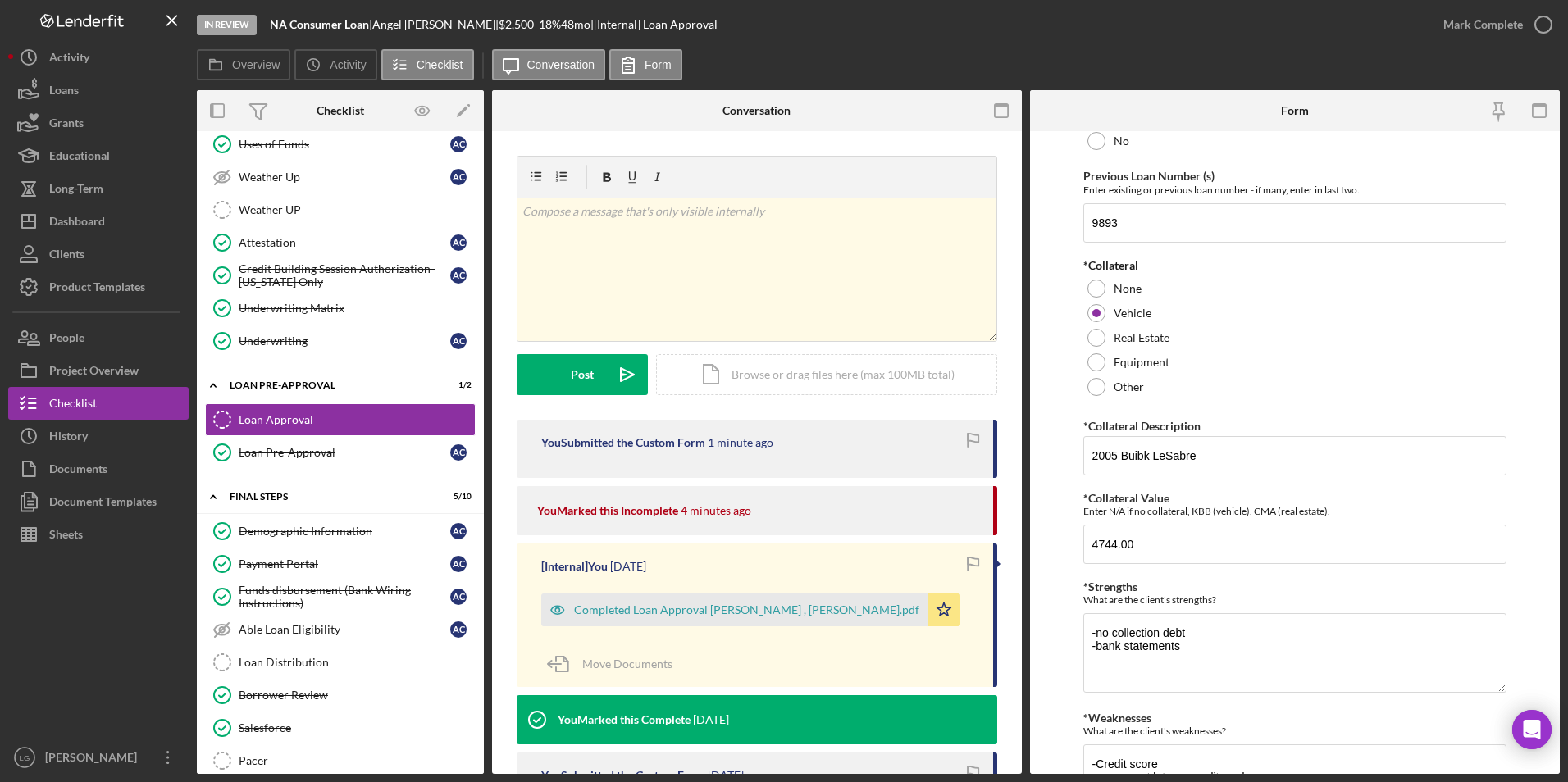
scroll to position [446, 0]
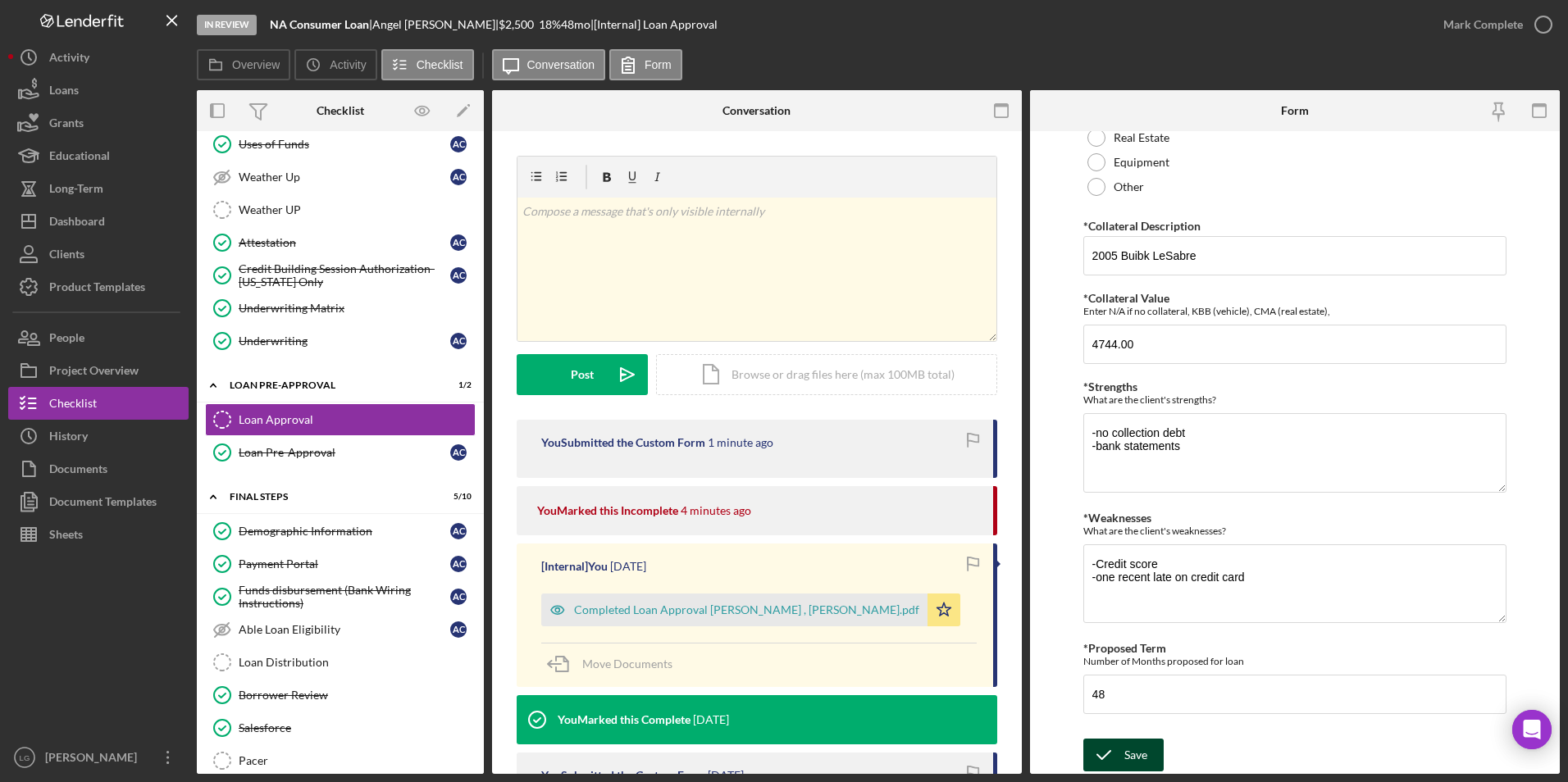
type input "$132.00"
click at [1030, 451] on div "Save" at bounding box center [1136, 755] width 23 height 33
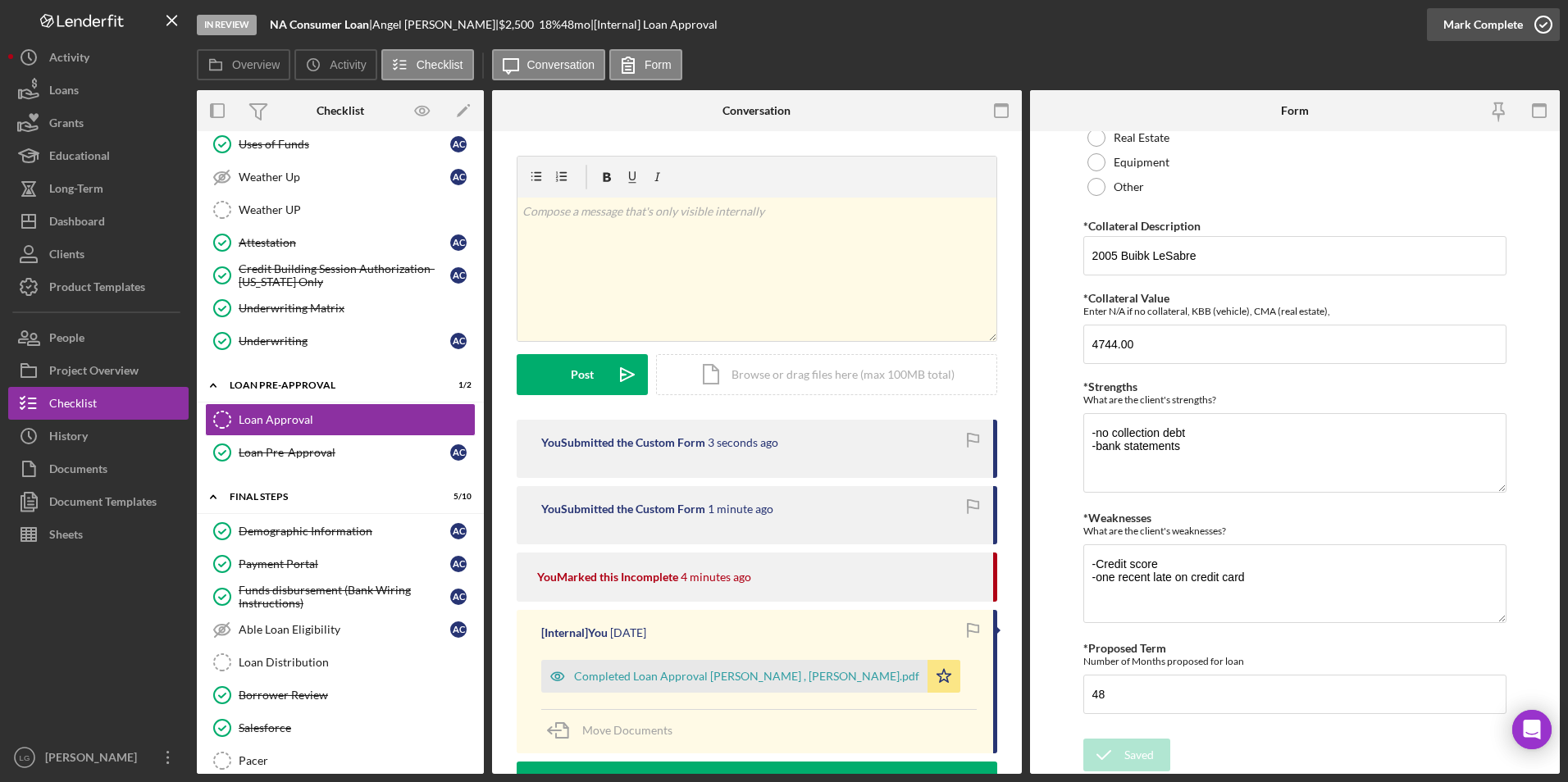
click at [1030, 28] on div "Mark Complete" at bounding box center [1483, 25] width 79 height 33
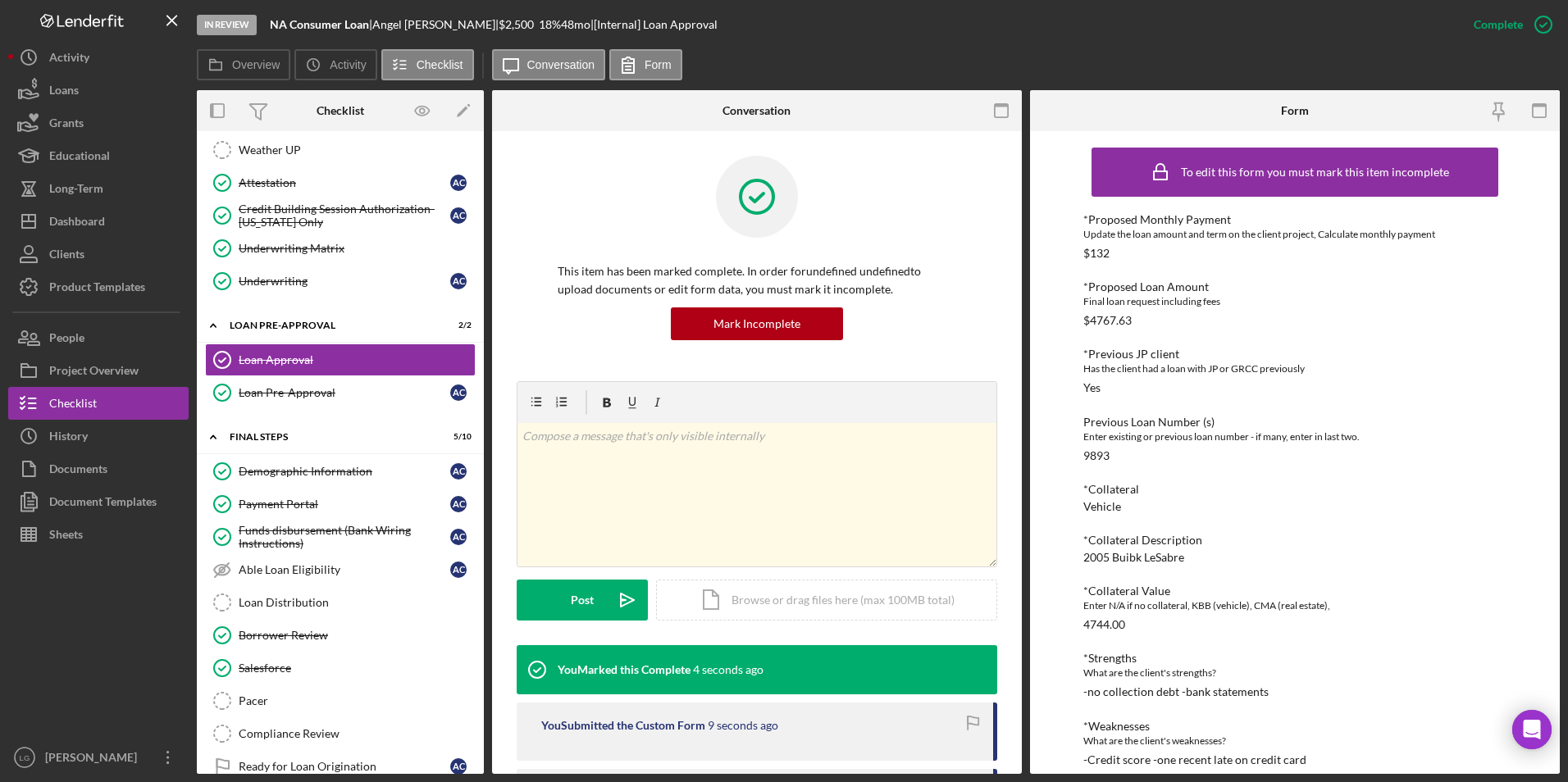
scroll to position [760, 0]
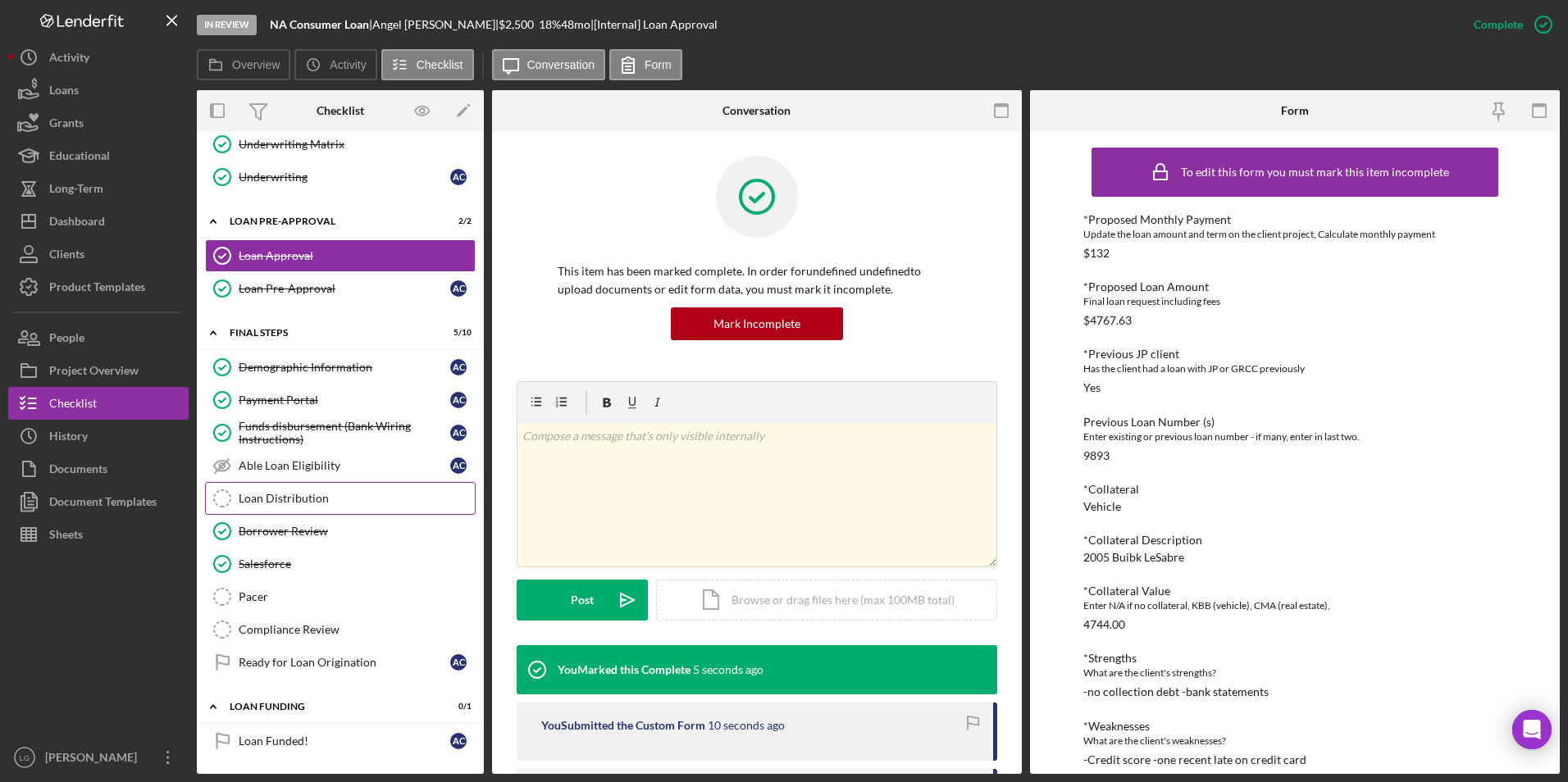
drag, startPoint x: 269, startPoint y: 501, endPoint x: 369, endPoint y: 497, distance: 100.1
click at [269, 451] on div "Loan Distribution" at bounding box center [356, 498] width 236 height 13
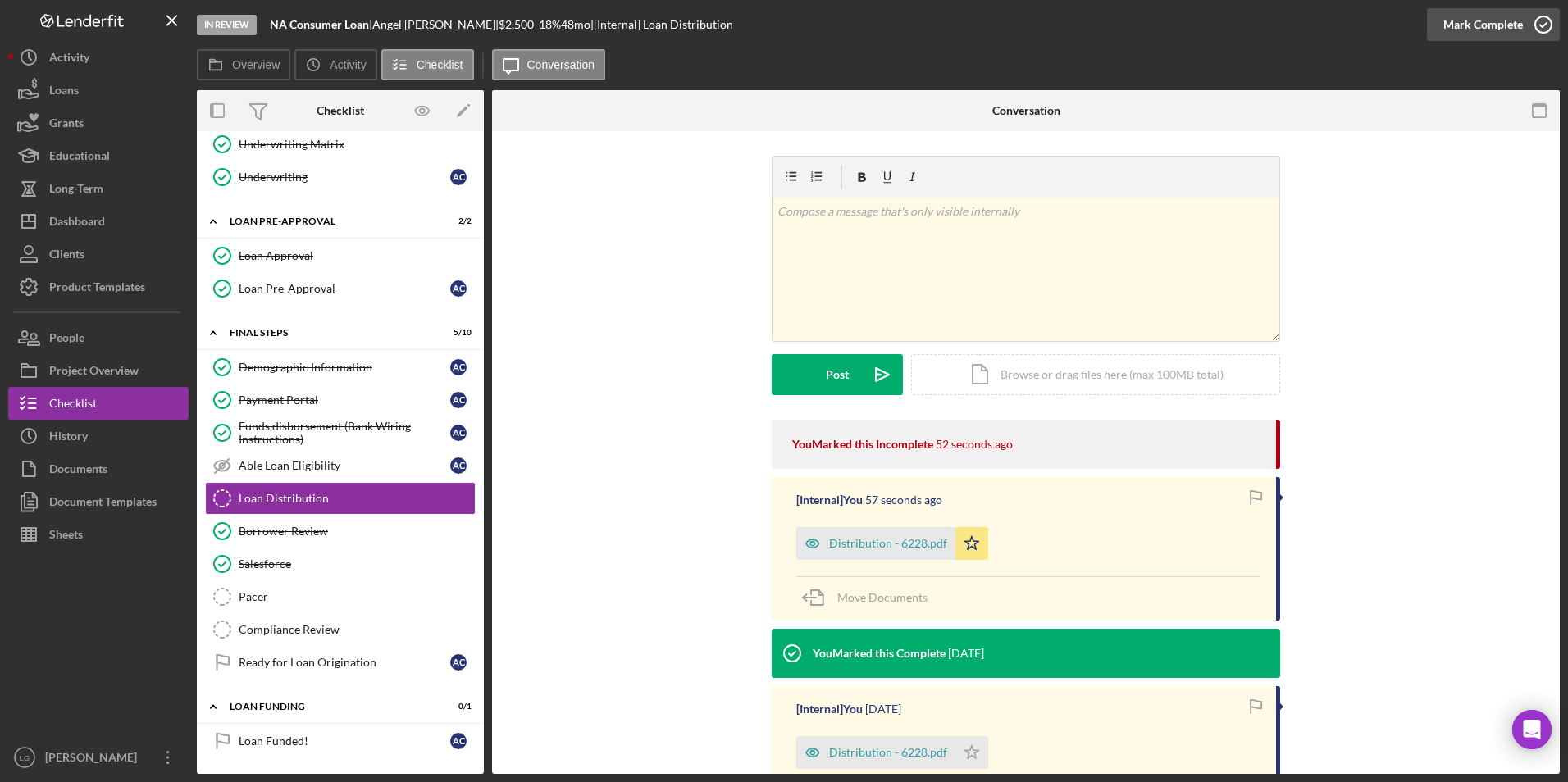
click at [1030, 32] on div "Mark Complete" at bounding box center [1483, 25] width 79 height 33
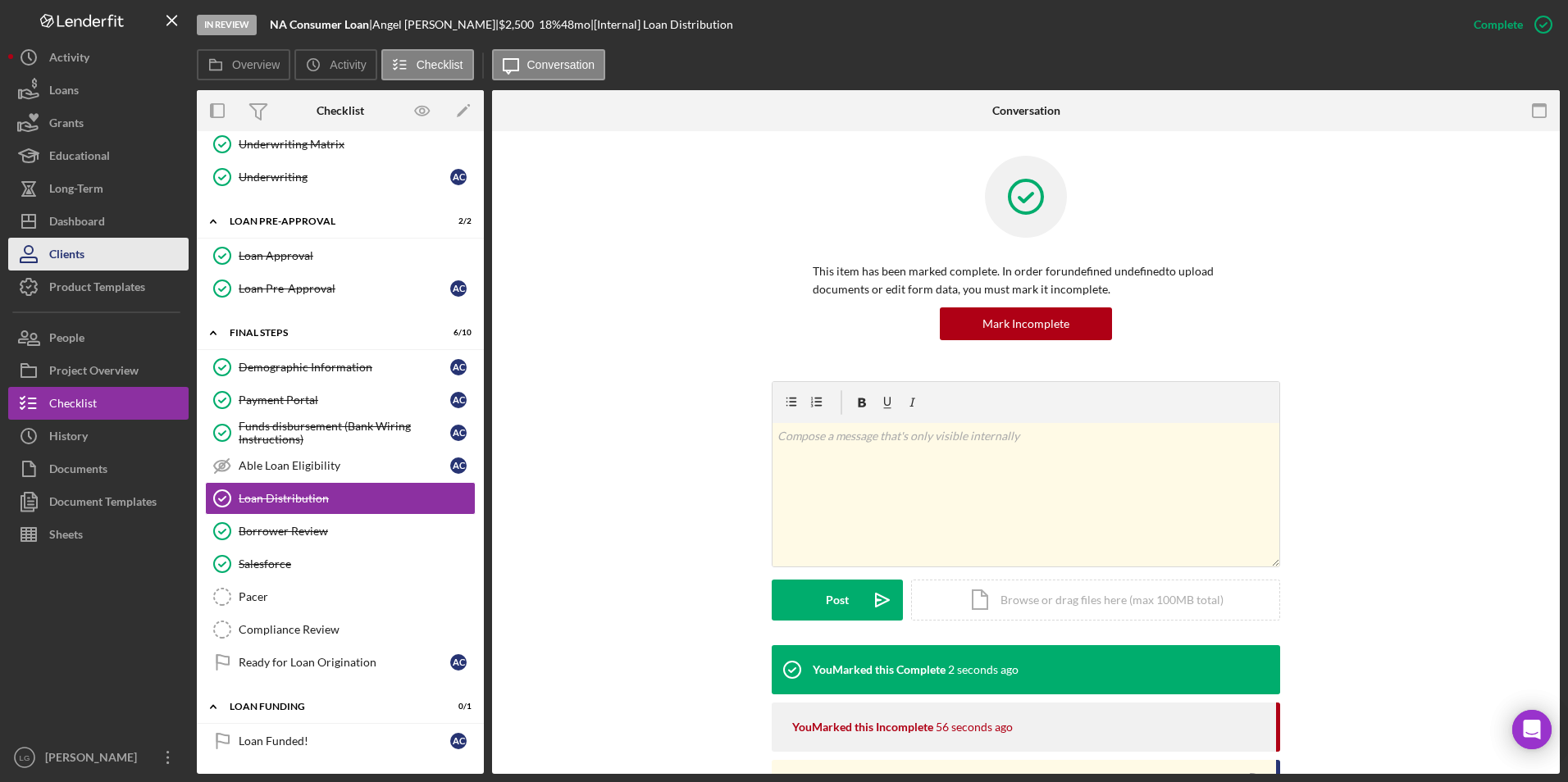
click at [102, 243] on button "Clients" at bounding box center [98, 255] width 180 height 33
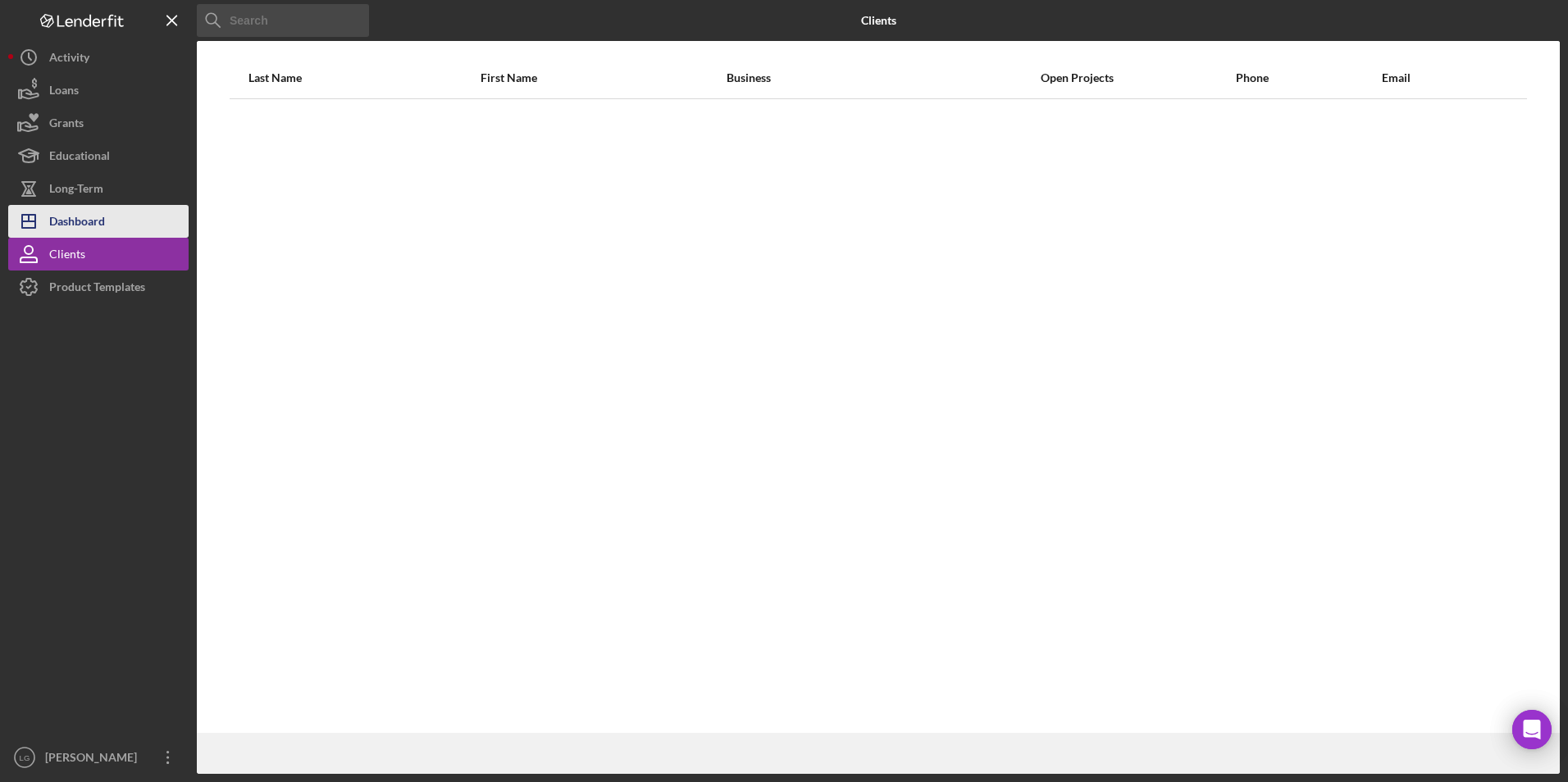
click at [111, 223] on button "Icon/Dashboard Dashboard" at bounding box center [98, 222] width 180 height 33
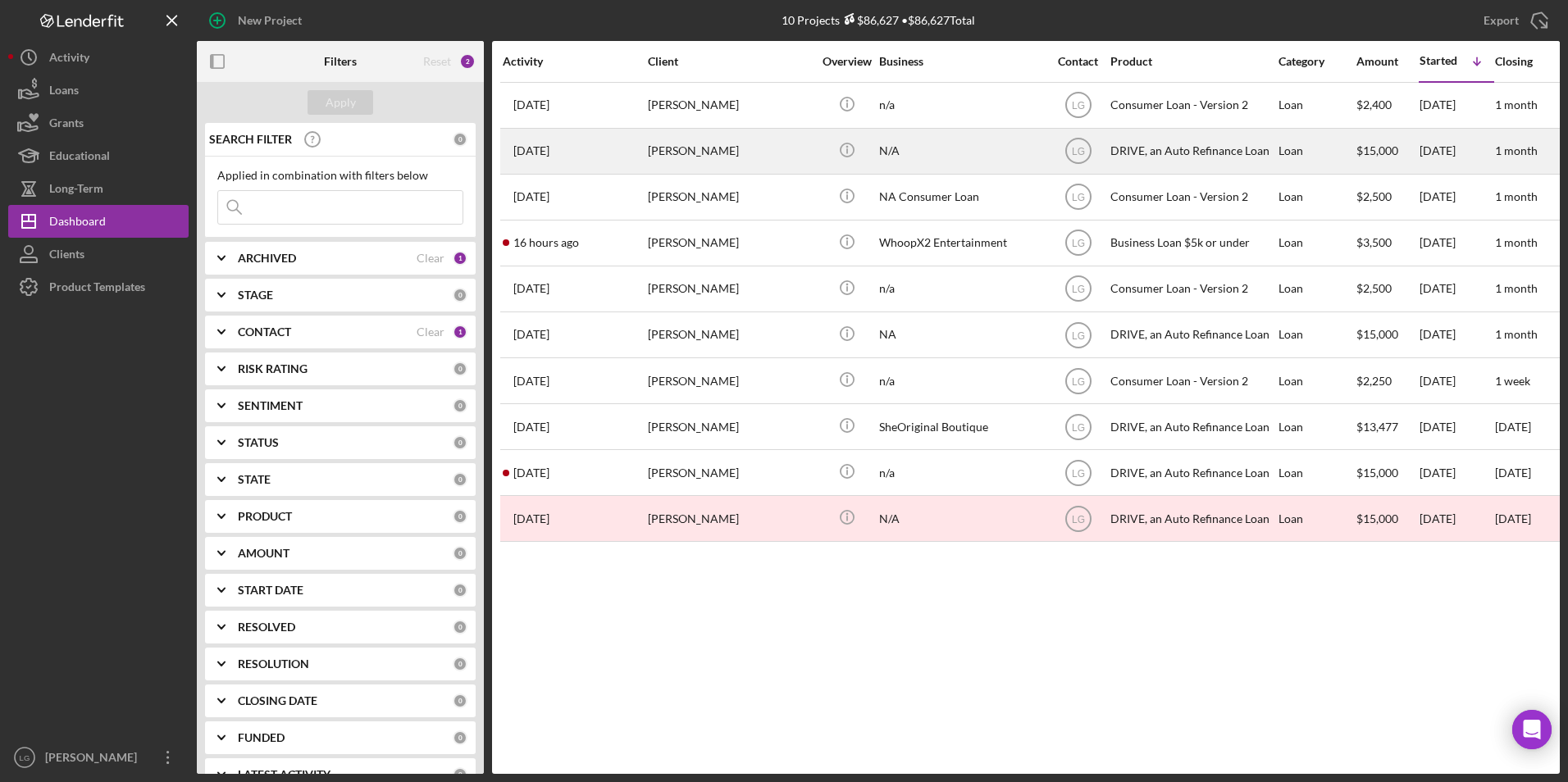
click at [702, 136] on div "[PERSON_NAME]" at bounding box center [730, 151] width 164 height 43
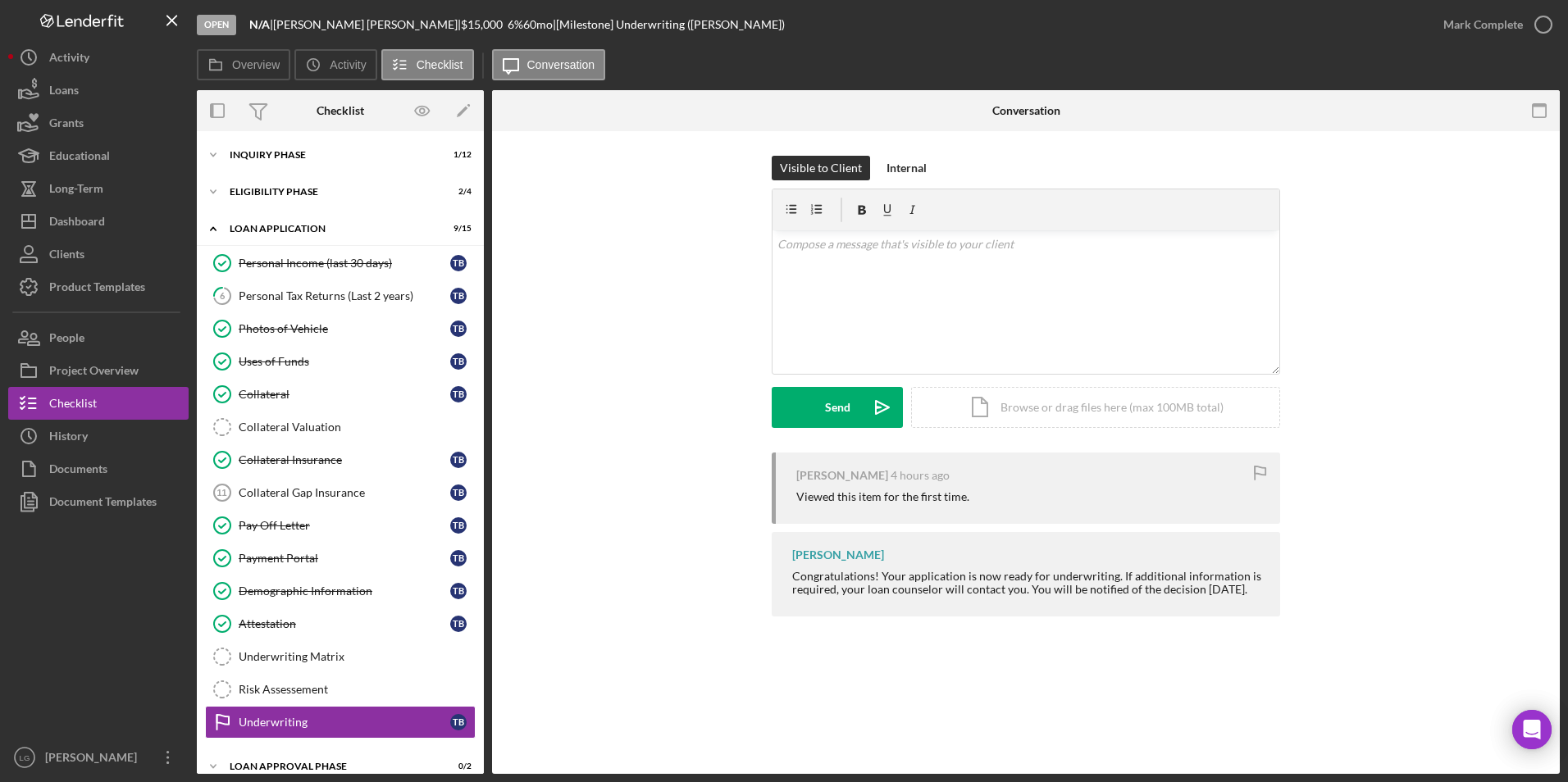
scroll to position [91, 0]
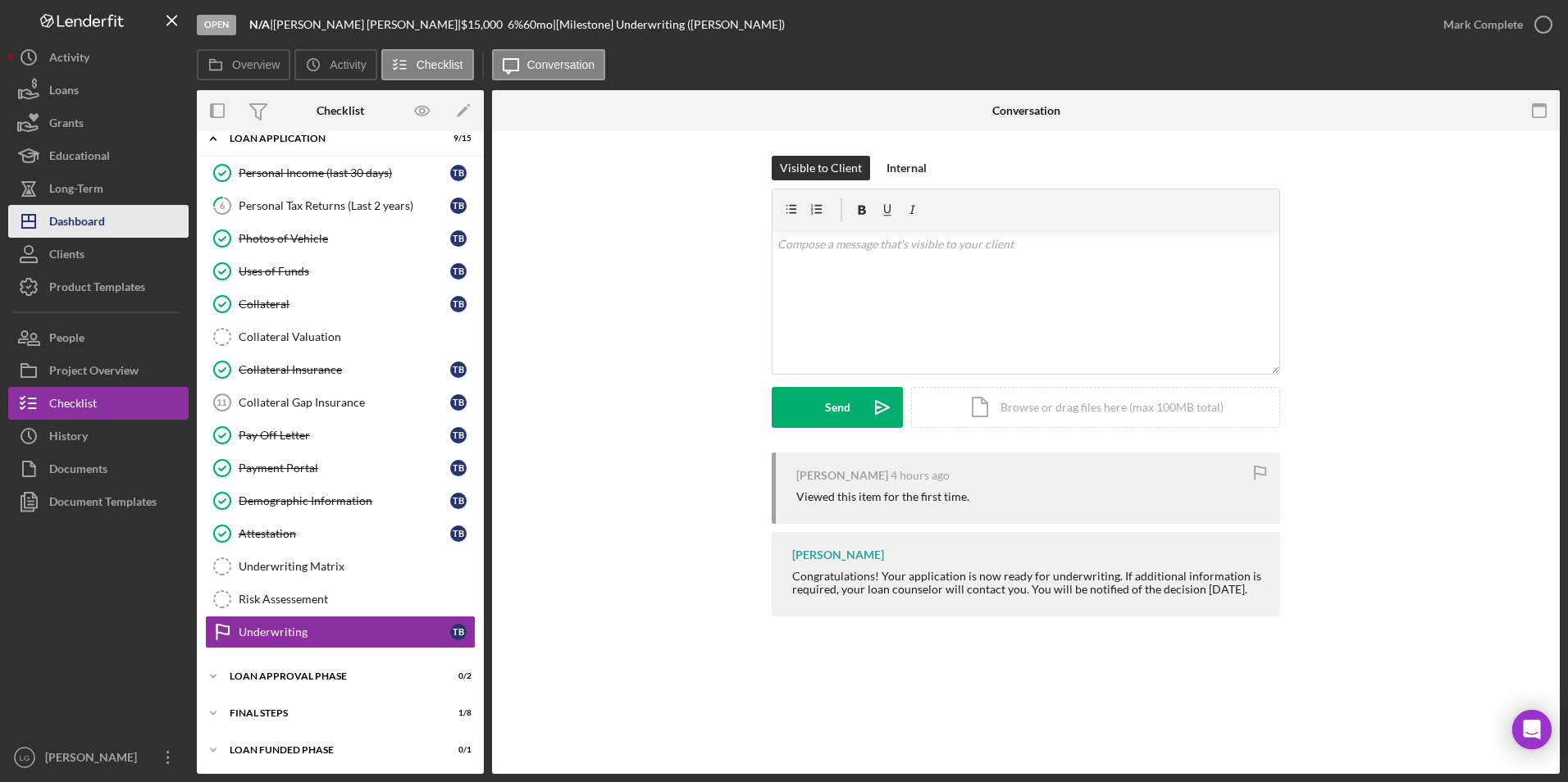
click at [100, 226] on div "Dashboard" at bounding box center [77, 224] width 56 height 37
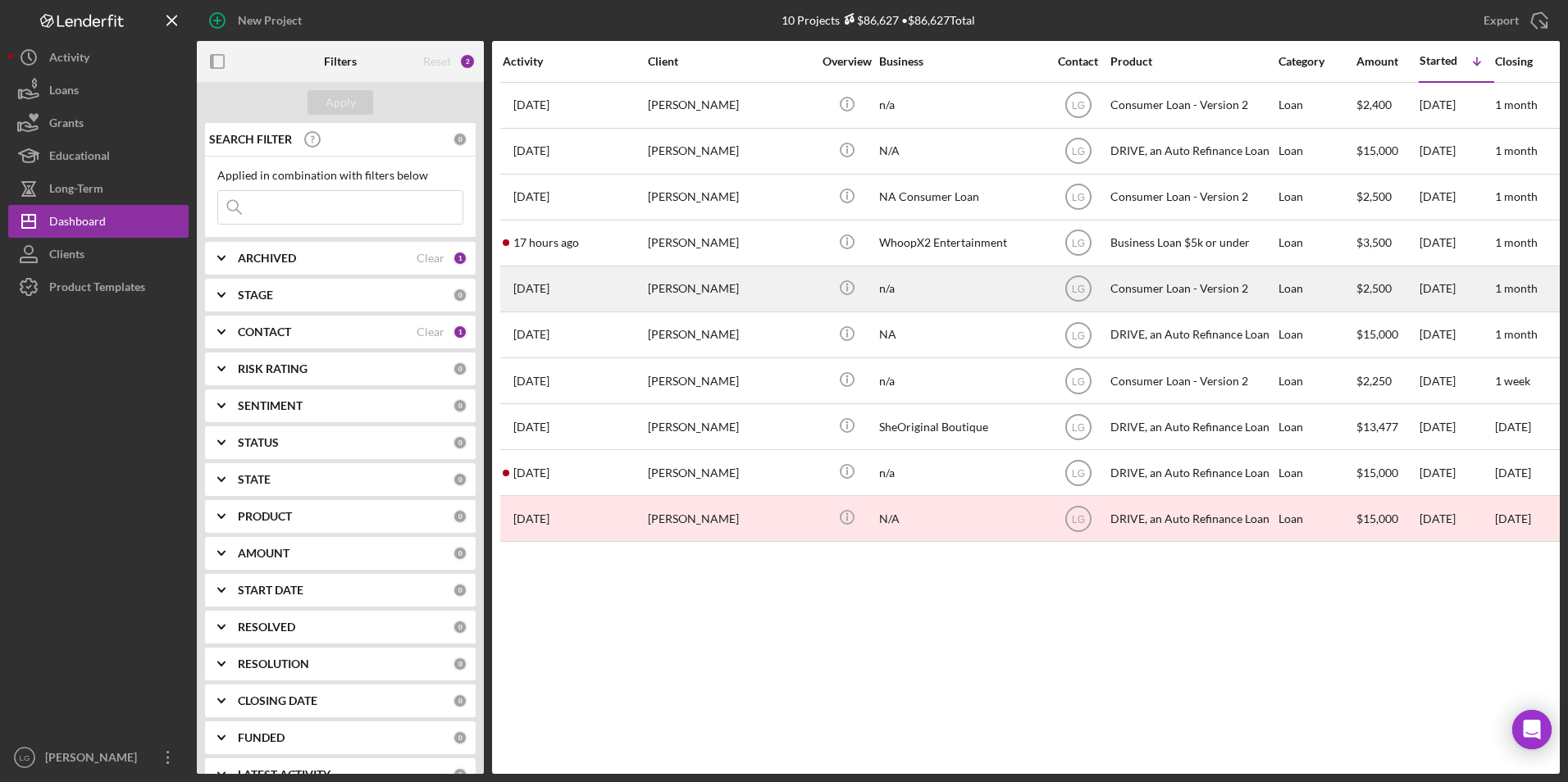
click at [681, 288] on div "[PERSON_NAME]" at bounding box center [730, 289] width 164 height 43
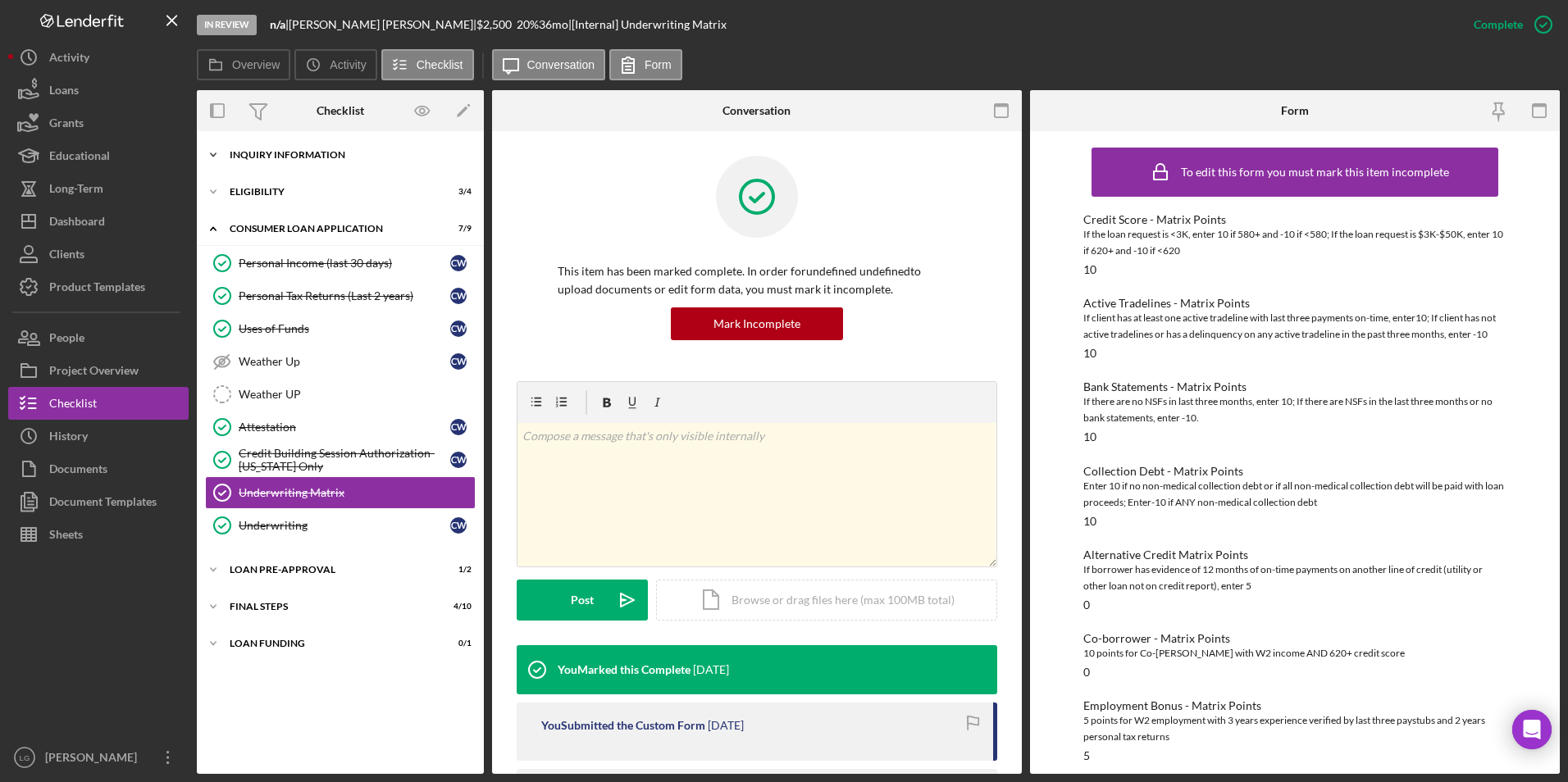
click at [321, 168] on div "Icon/Expander Inquiry Information 2 / 8" at bounding box center [340, 155] width 287 height 33
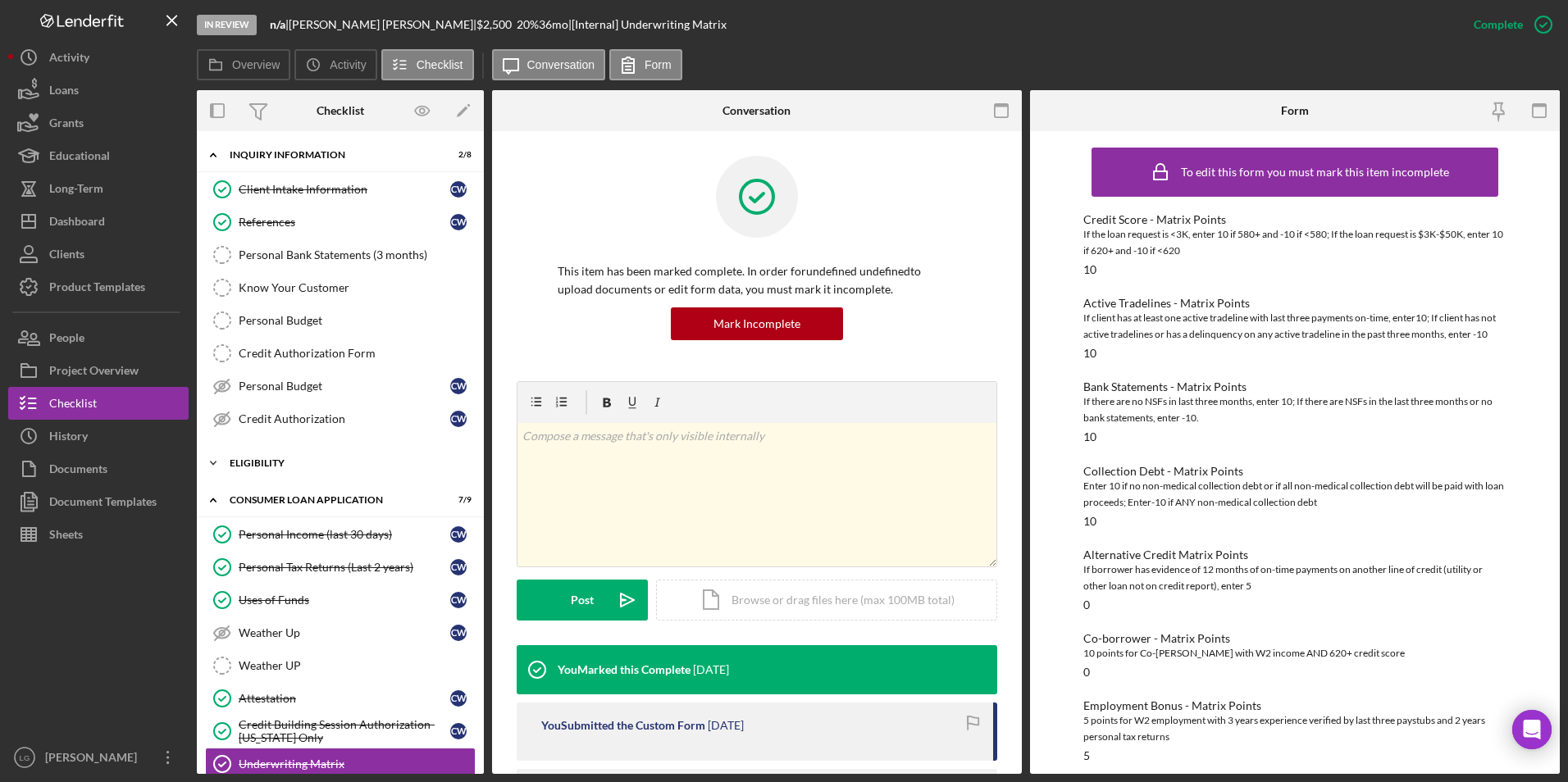
click at [259, 451] on div "Eligibility" at bounding box center [346, 463] width 234 height 9
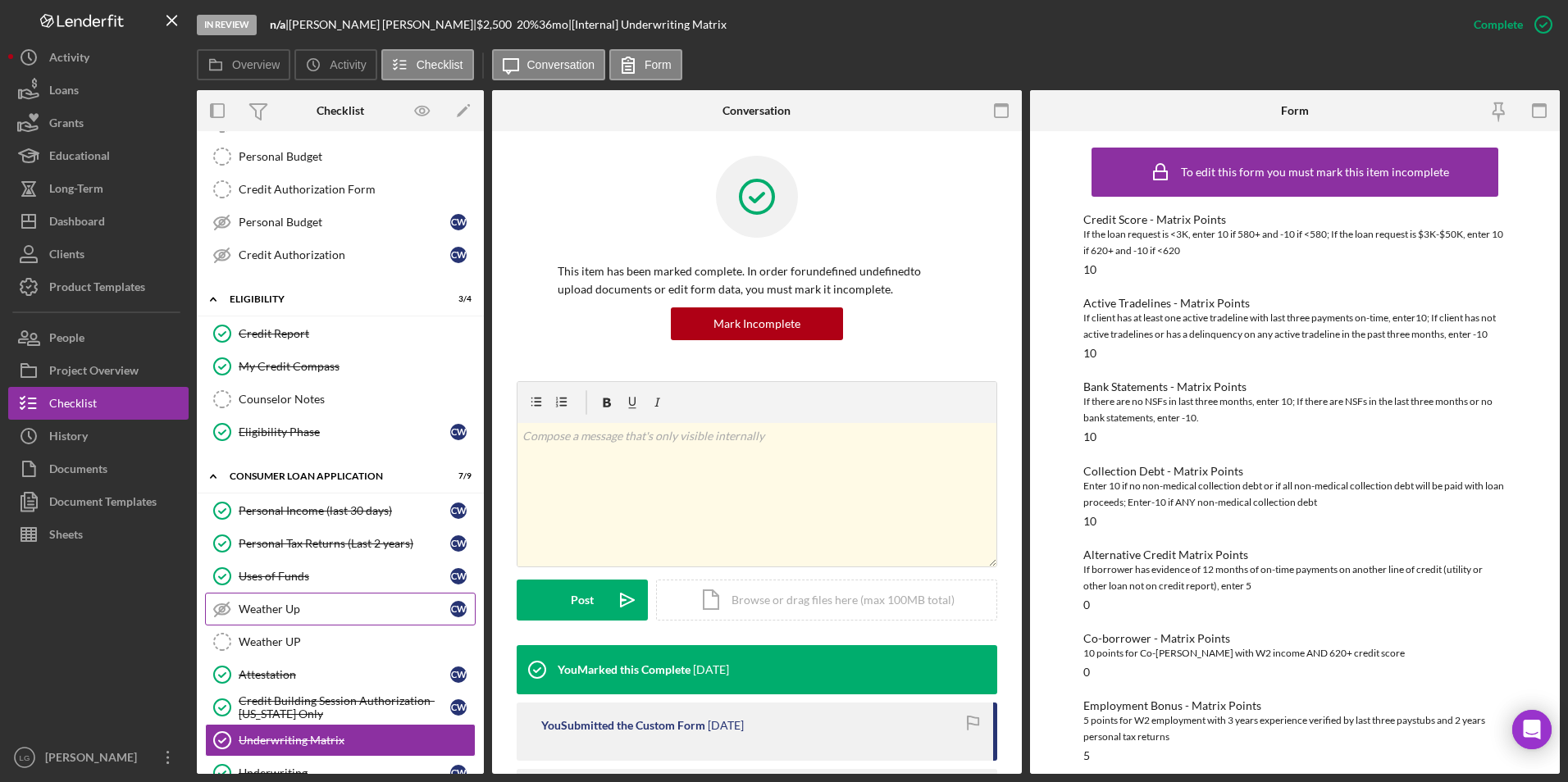
scroll to position [306, 0]
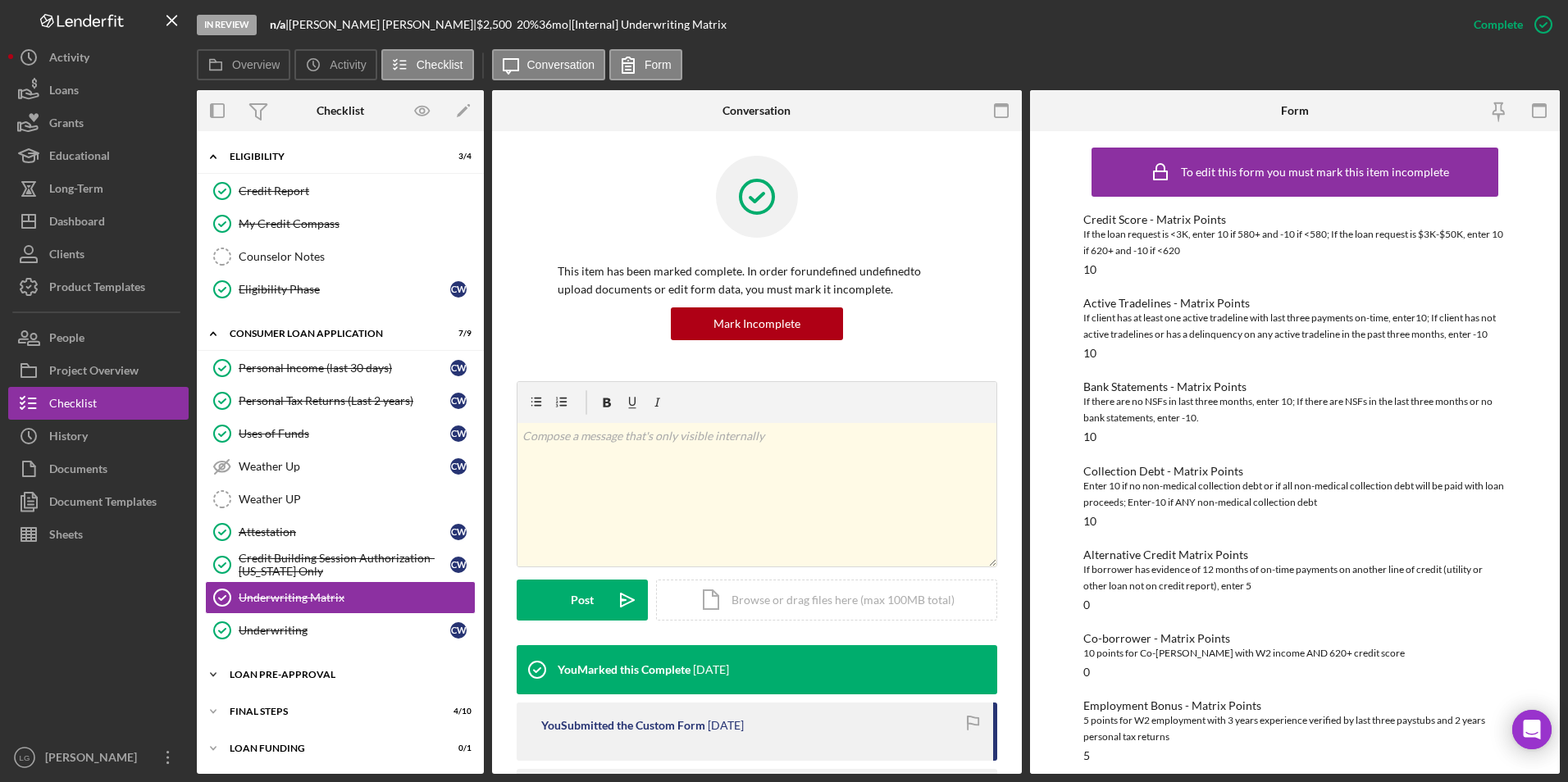
click at [290, 451] on div "Icon/Expander Loan Pre-Approval 1 / 2" at bounding box center [340, 675] width 287 height 33
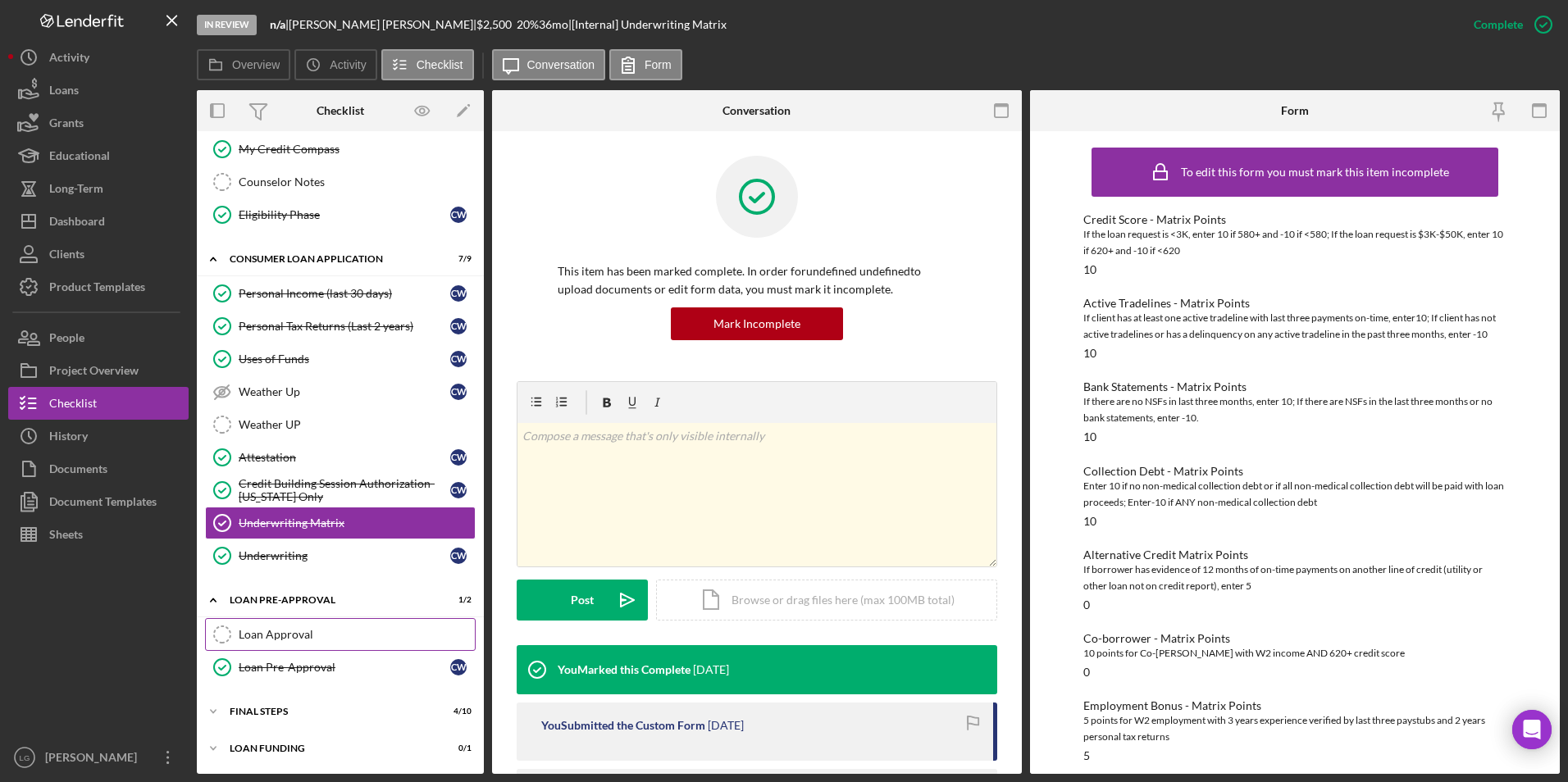
click at [315, 451] on div "Loan Approval" at bounding box center [356, 634] width 236 height 13
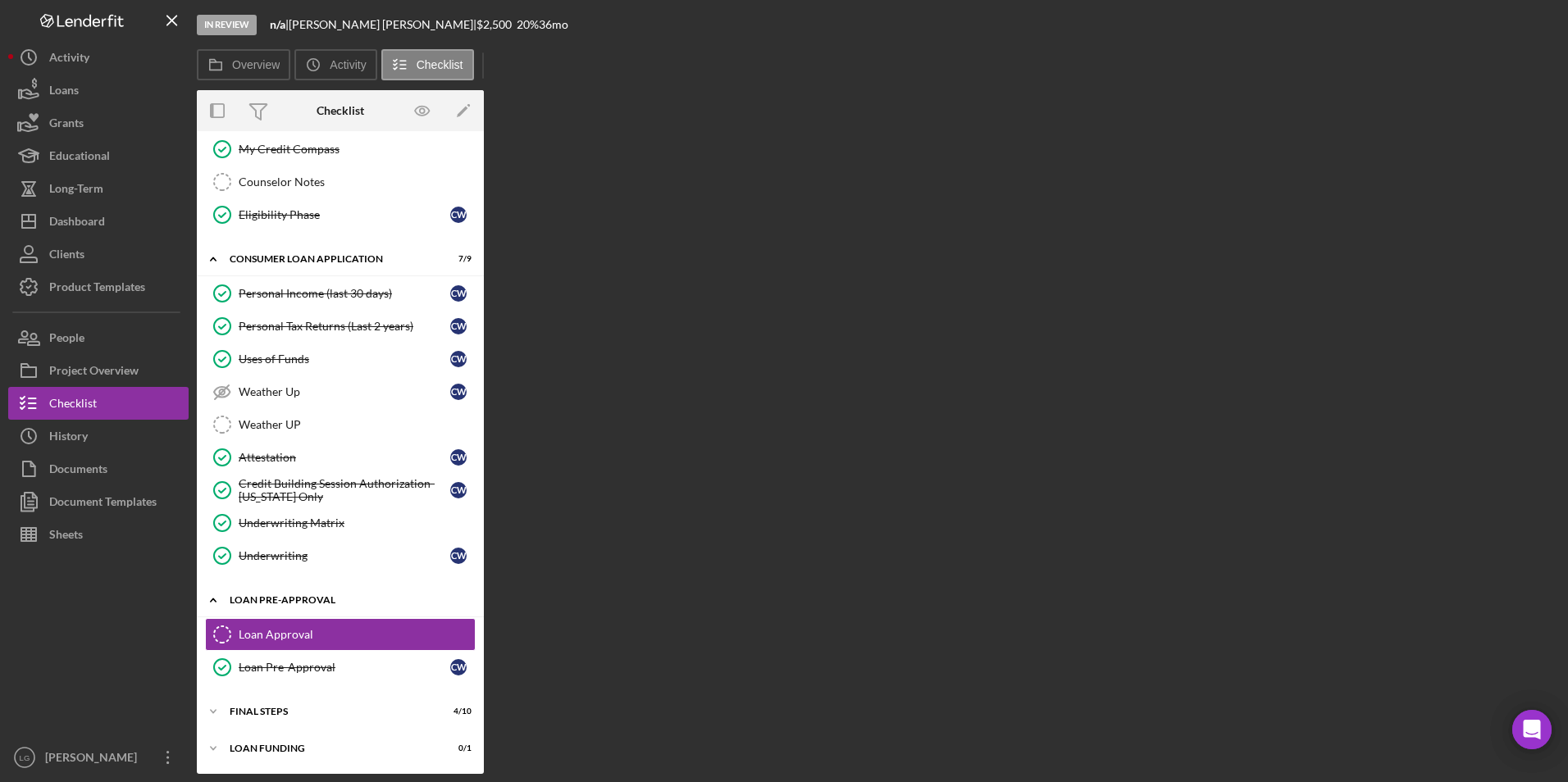
scroll to position [382, 0]
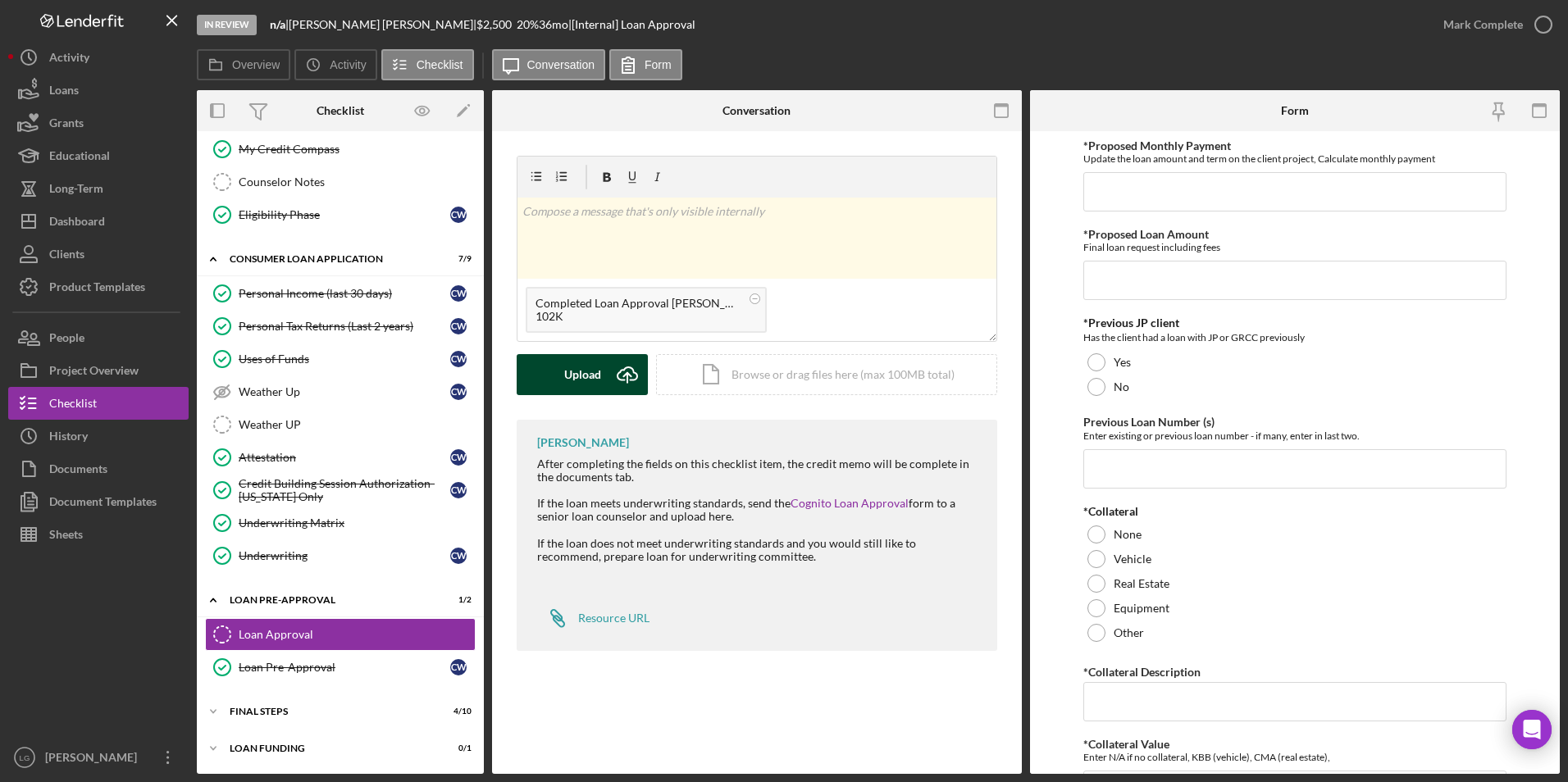
click at [569, 388] on div "Upload" at bounding box center [582, 375] width 37 height 41
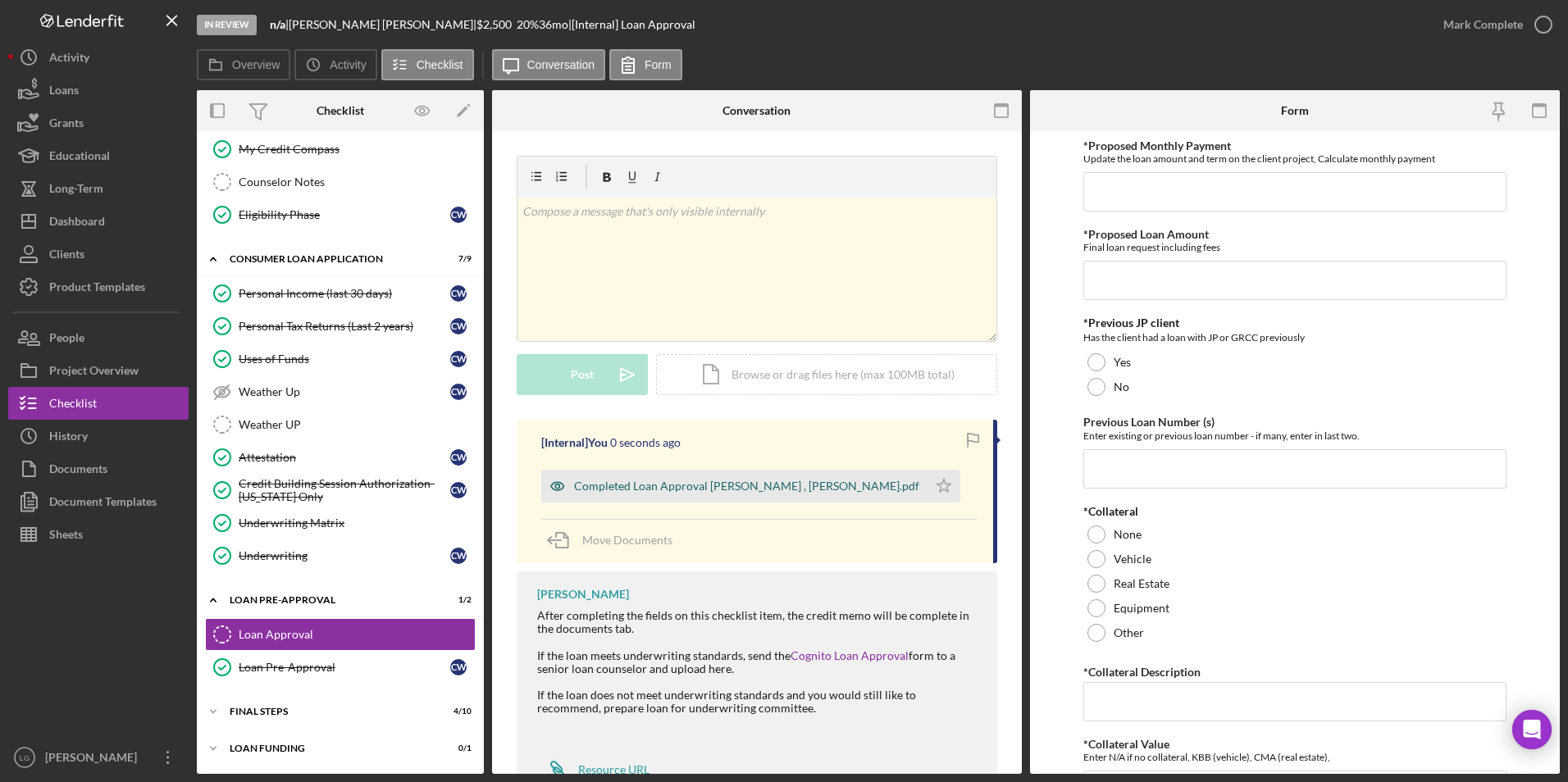
click at [778, 451] on div "Completed Loan Approval [PERSON_NAME] , [PERSON_NAME].pdf" at bounding box center [746, 486] width 345 height 13
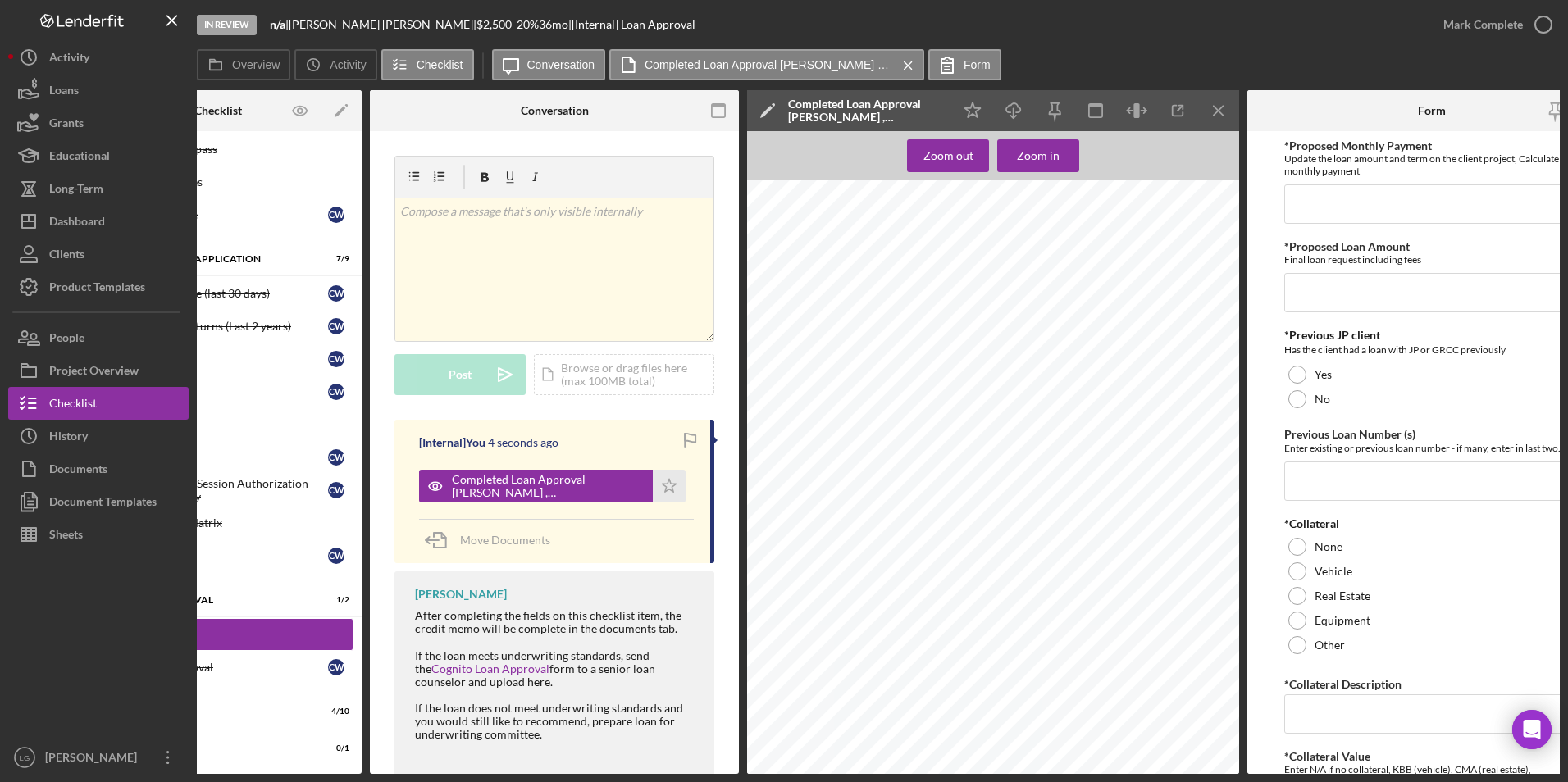
scroll to position [0, 179]
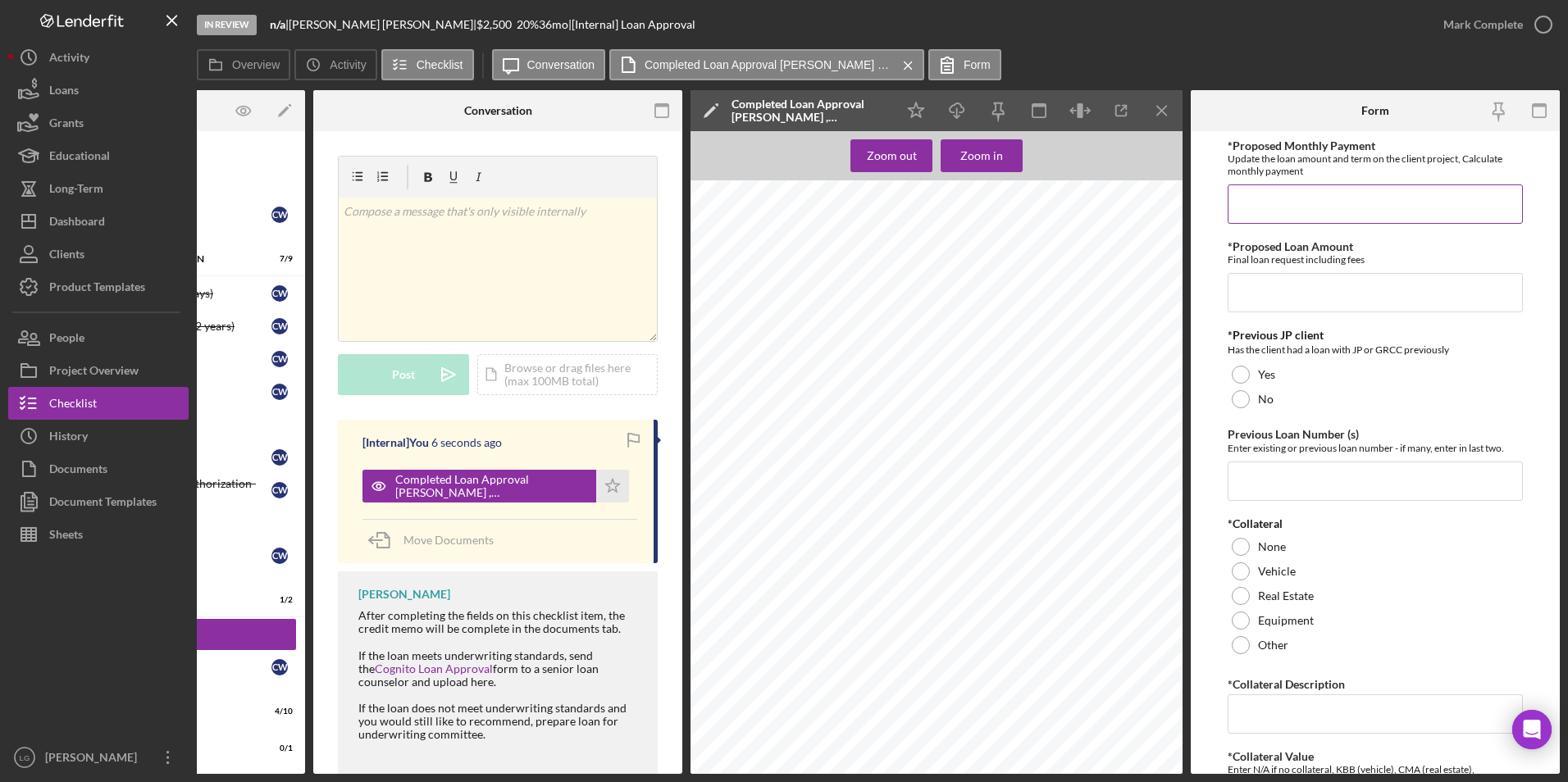
click at [1030, 207] on input "*Proposed Monthly Payment" at bounding box center [1375, 205] width 295 height 40
click at [1030, 393] on div "*Previous JP client Has the client had a loan with JP or GRCC previously Yes No" at bounding box center [1375, 370] width 295 height 83
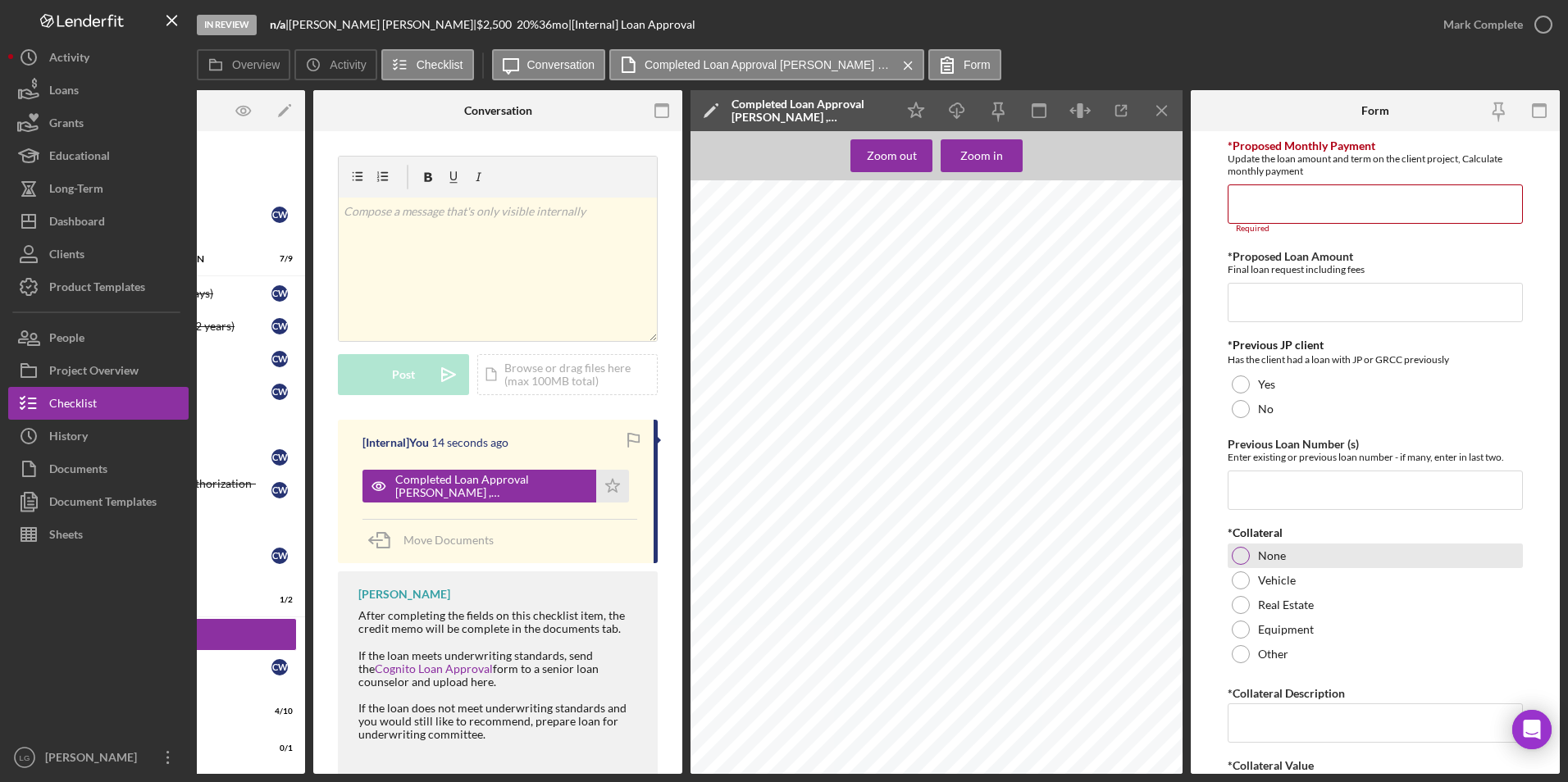
click at [1030, 451] on div "None" at bounding box center [1375, 556] width 295 height 25
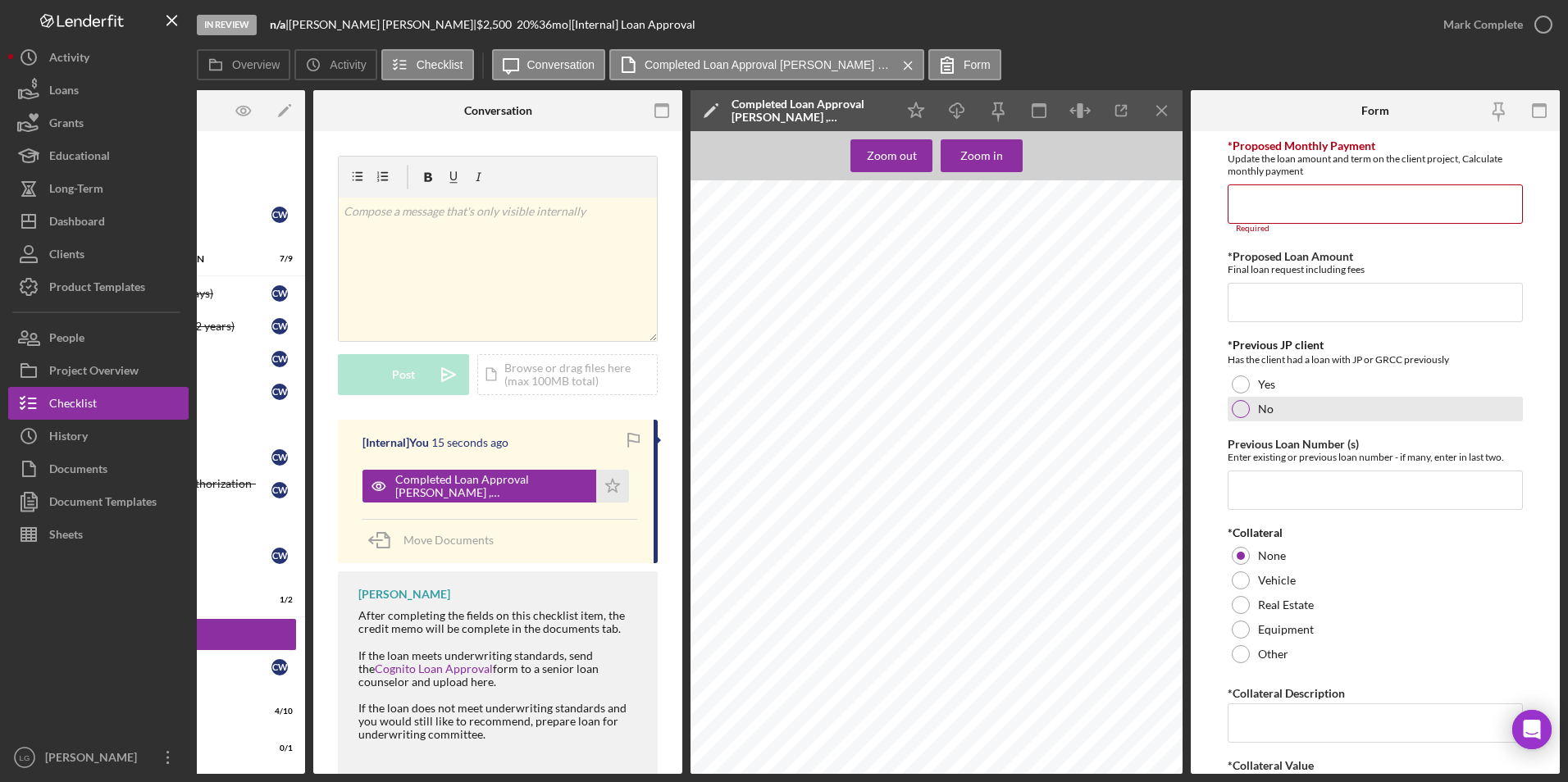
click at [1030, 411] on div at bounding box center [1240, 409] width 18 height 18
click at [1030, 205] on input "*Proposed Monthly Payment" at bounding box center [1375, 205] width 295 height 40
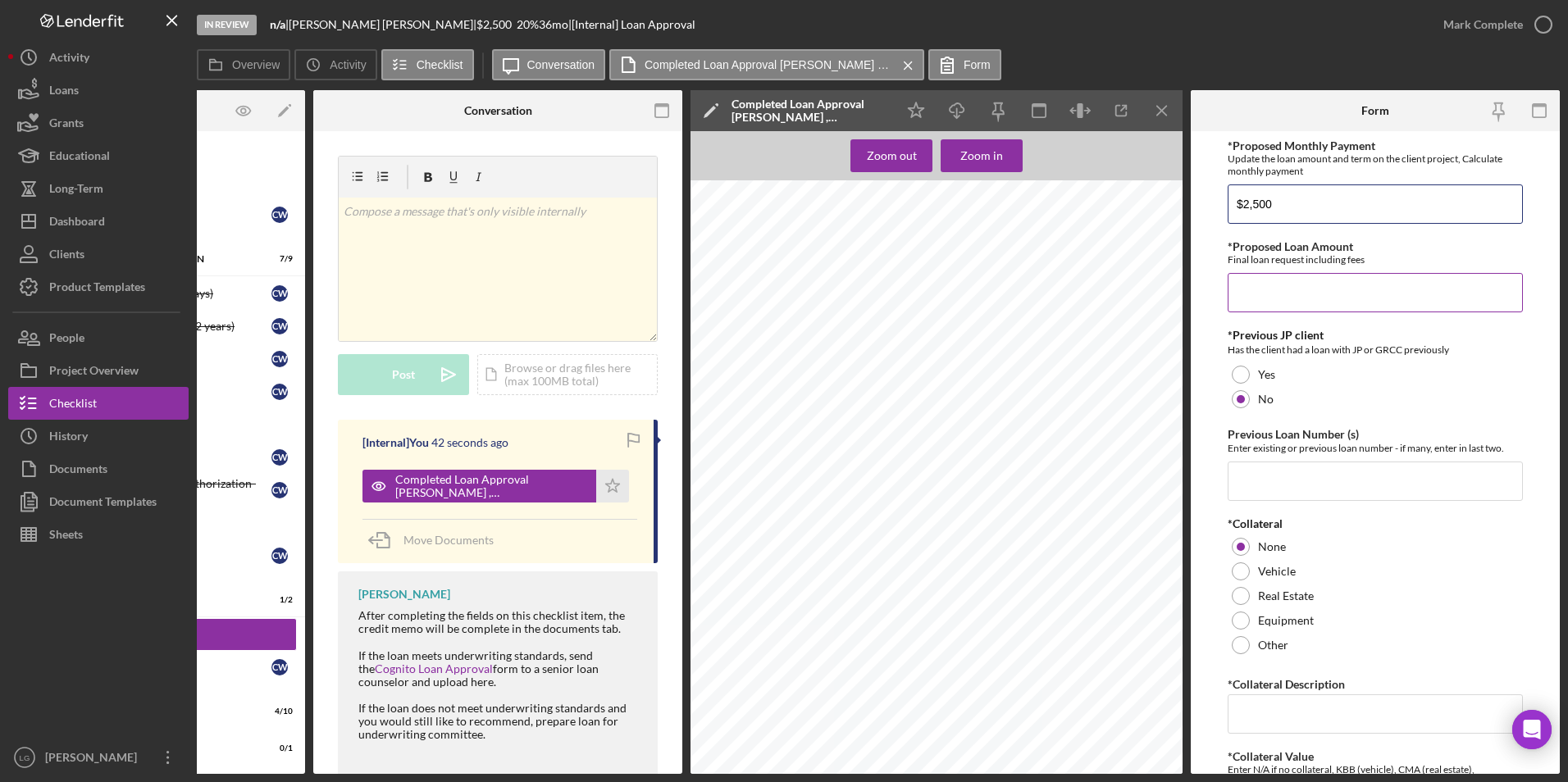
type input "$2,500"
click at [1030, 295] on input "*Proposed Loan Amount" at bounding box center [1375, 293] width 295 height 40
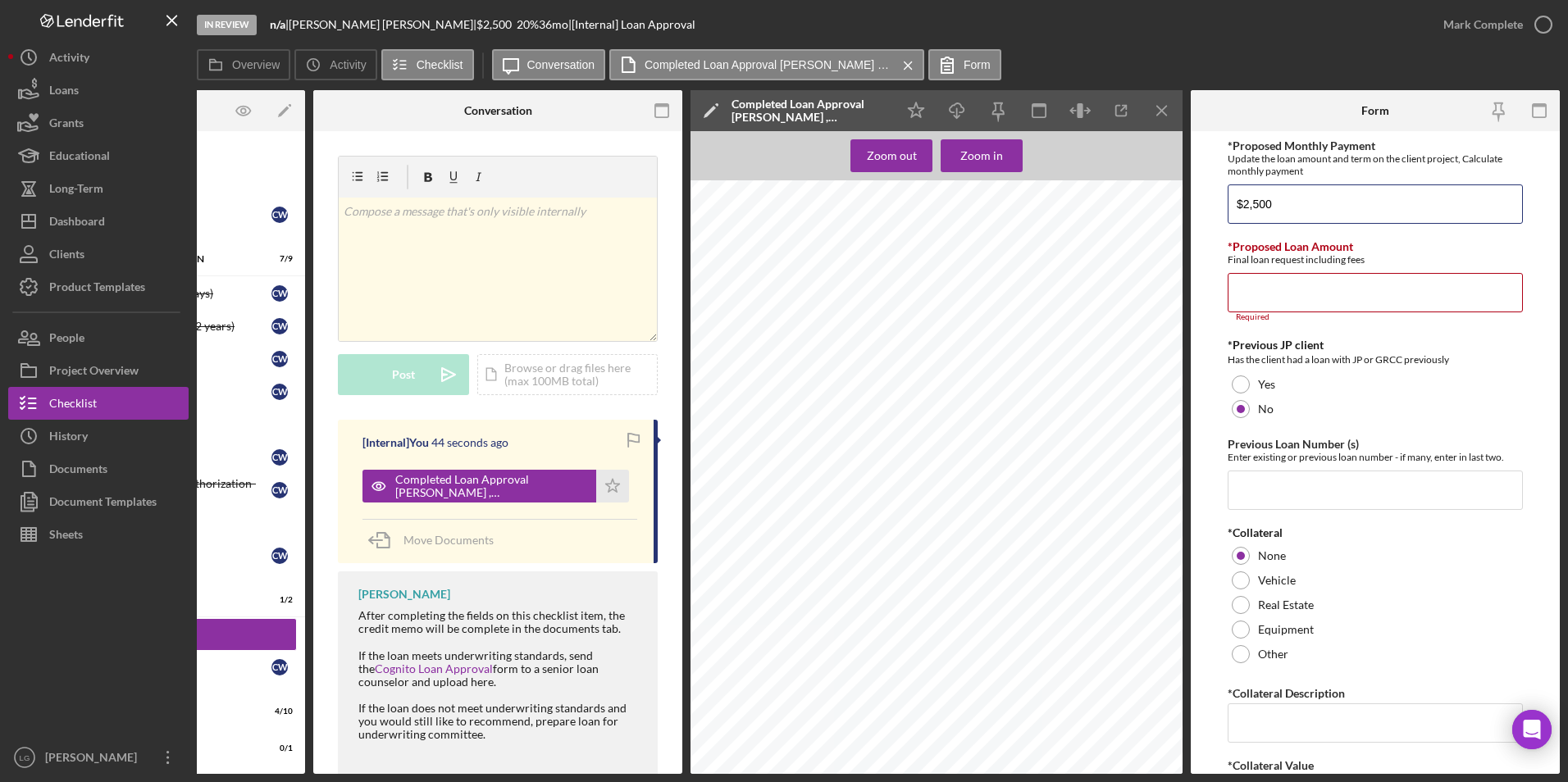
drag, startPoint x: 1300, startPoint y: 211, endPoint x: 1168, endPoint y: 199, distance: 132.5
click at [1030, 199] on div "Overview Internal Workflow Stage In Review Icon/Dropdown Arrow Archive (can una…" at bounding box center [878, 432] width 1363 height 684
type input "$66.00"
click at [1030, 293] on input "*Proposed Loan Amount" at bounding box center [1375, 293] width 295 height 40
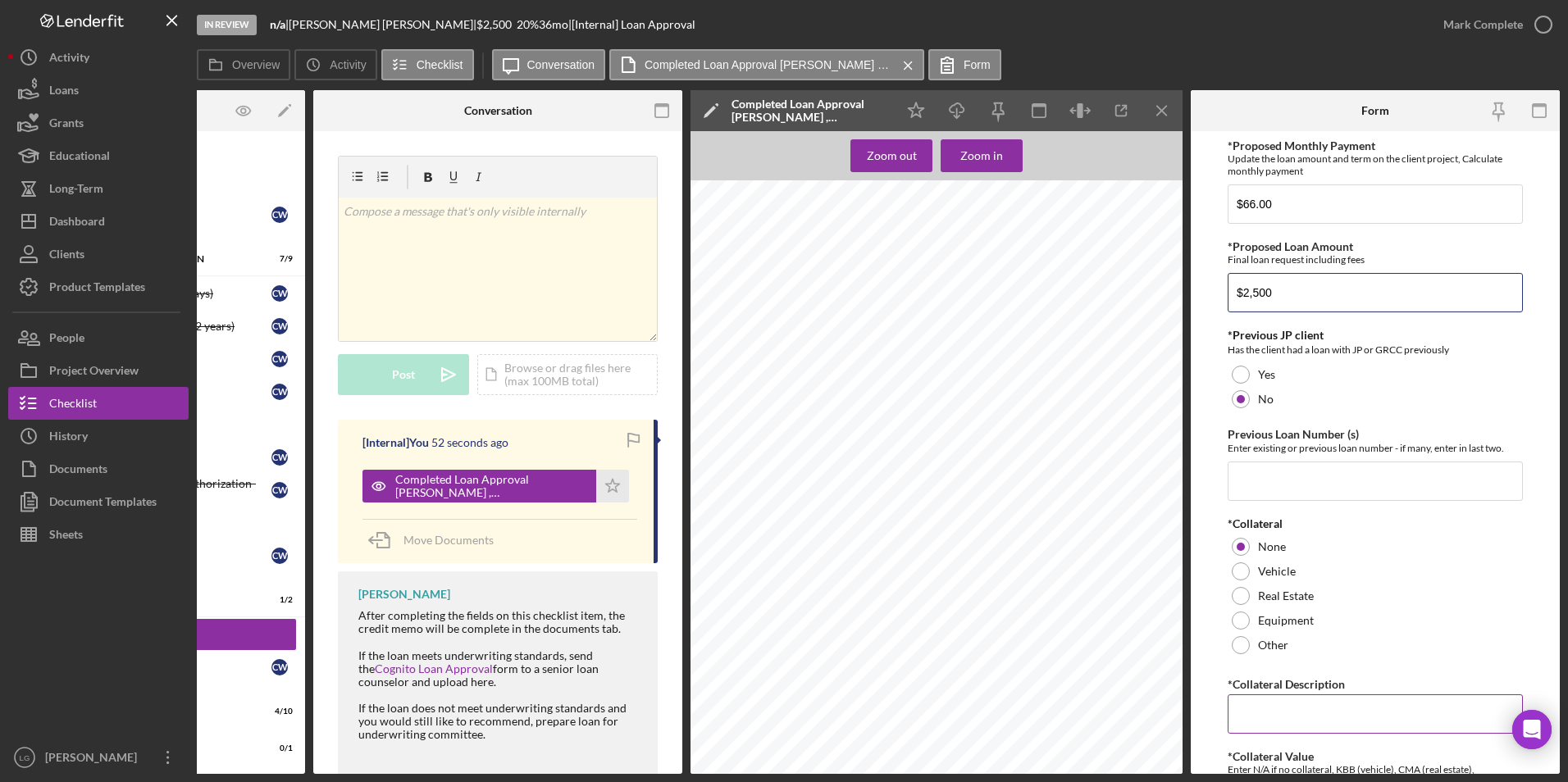
type input "$2,500"
click at [1030, 451] on input "*Collateral Description" at bounding box center [1375, 715] width 295 height 40
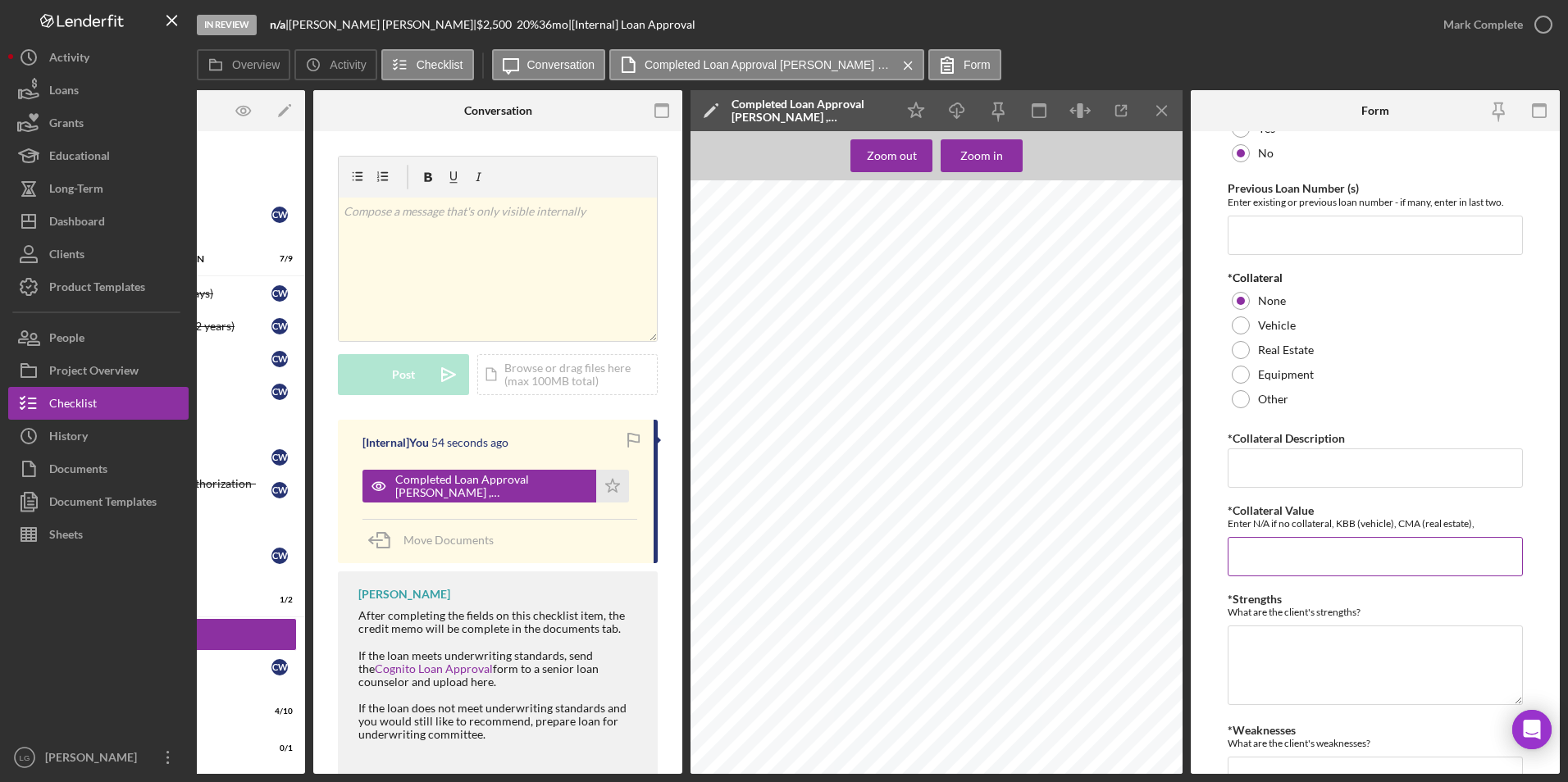
click at [1030, 451] on div "*Collateral Value Enter N/A if no collateral, KBB (vehicle), CMA (real estate),…" at bounding box center [1375, 540] width 295 height 73
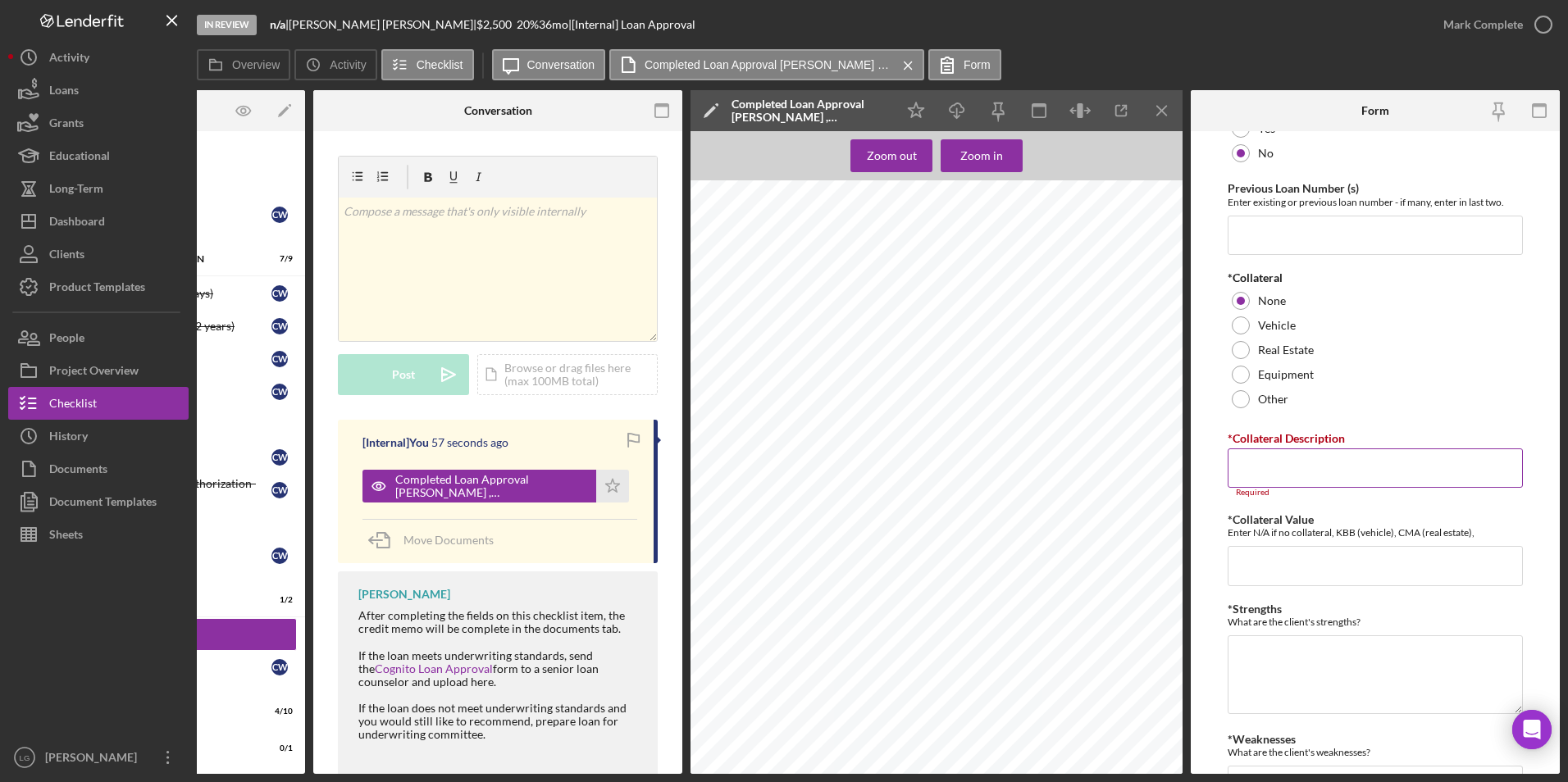
click at [1030, 451] on input "*Collateral Description" at bounding box center [1375, 469] width 295 height 40
type input "n/a"
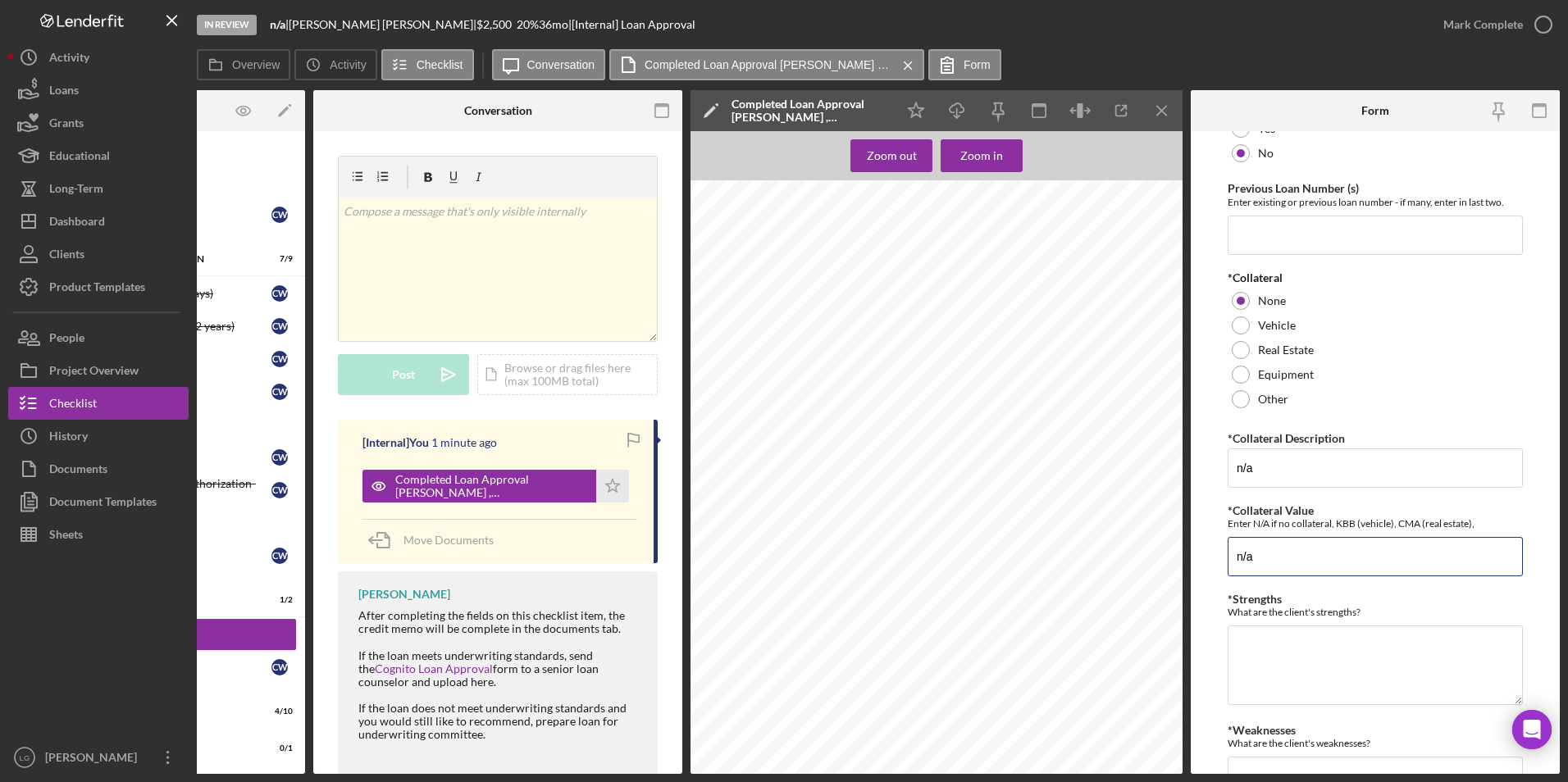
type input "n/a"
click at [1030, 451] on textarea "-" at bounding box center [1375, 665] width 295 height 79
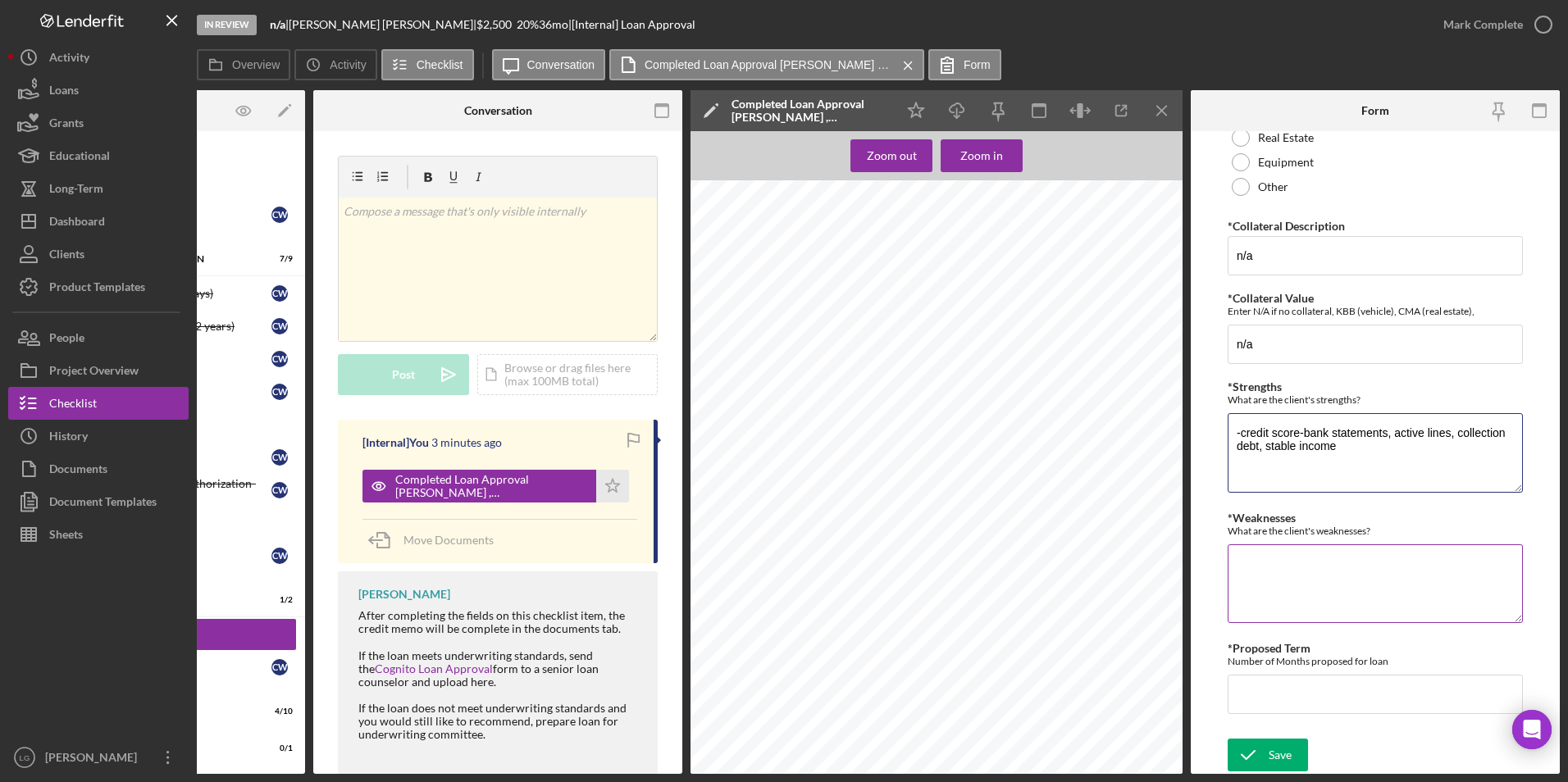
type textarea "-credit score-bank statements, active lines, collection debt, stable income"
click at [1030, 451] on textarea "*Weaknesses" at bounding box center [1375, 583] width 295 height 79
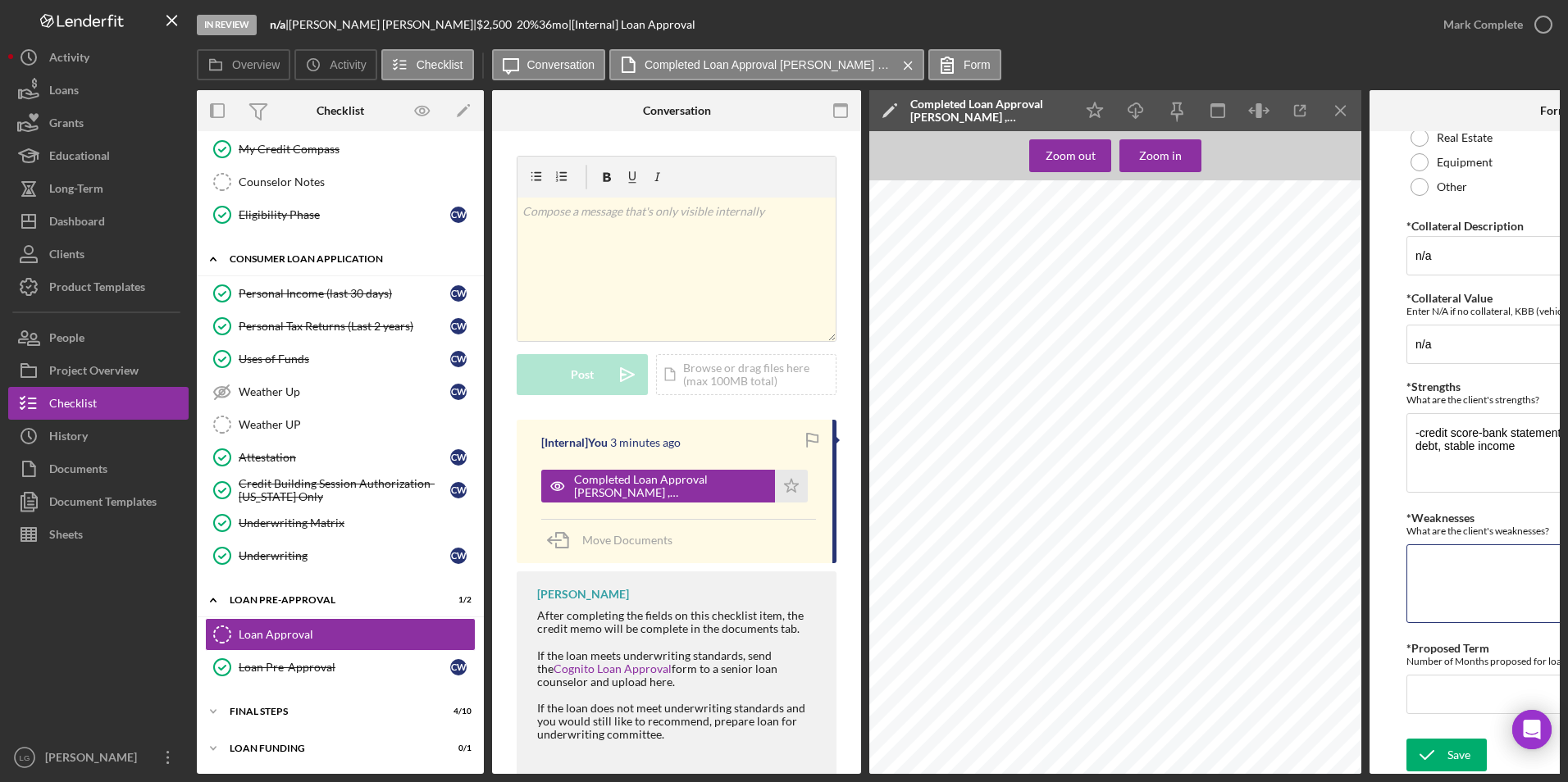
scroll to position [218, 0]
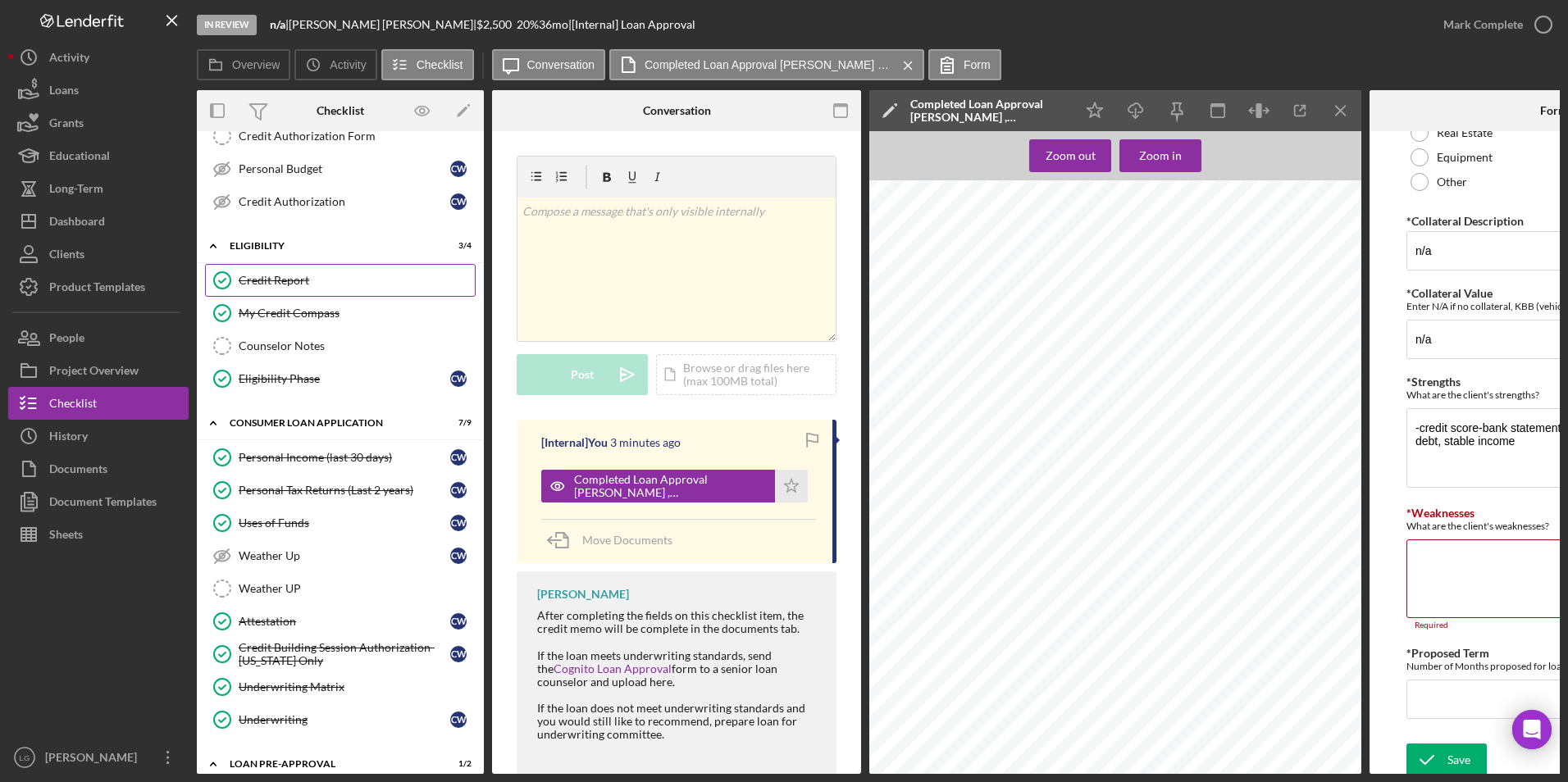
click at [232, 273] on icon "Credit Report" at bounding box center [223, 281] width 41 height 41
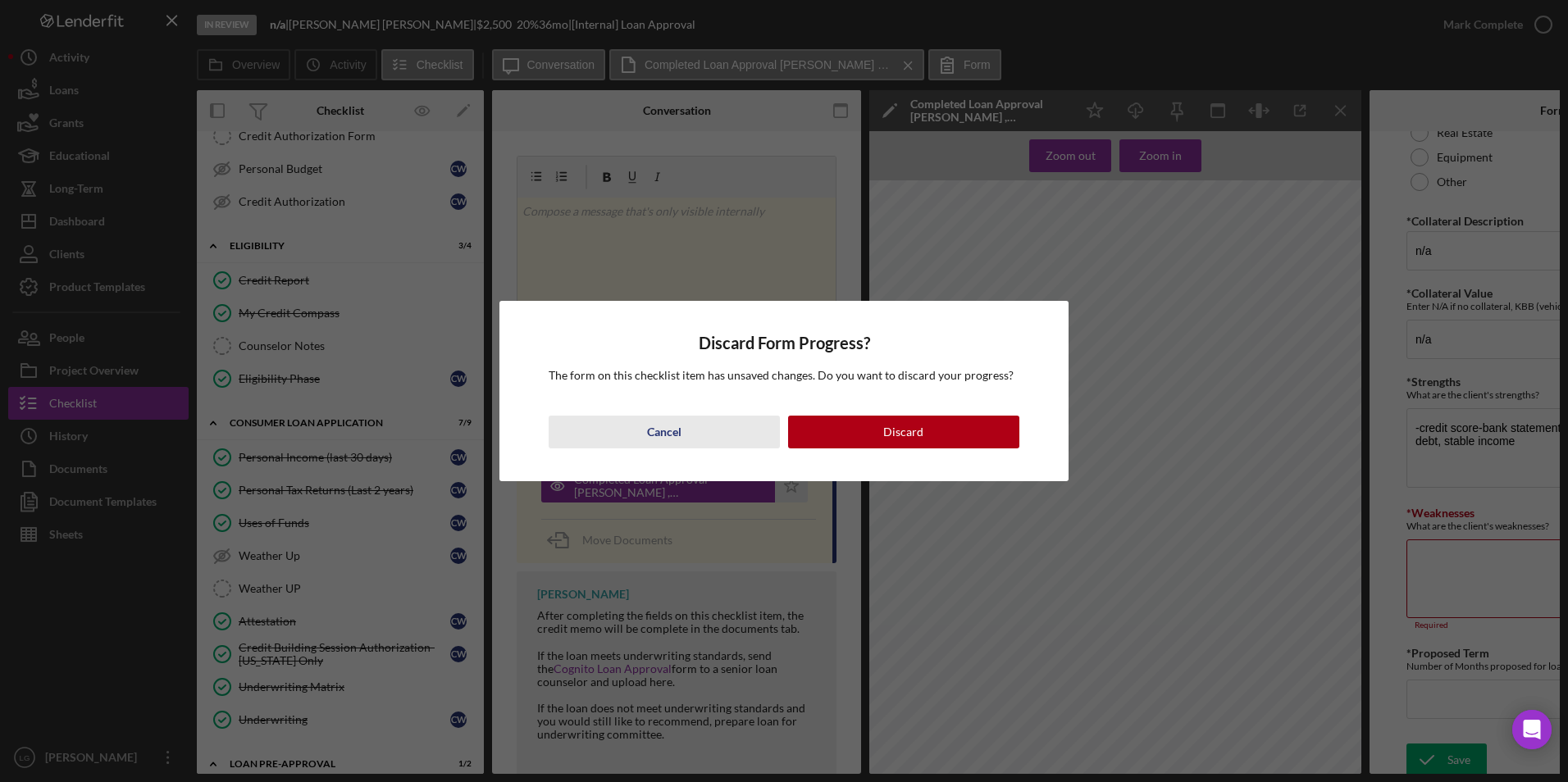
click at [683, 440] on button "Cancel" at bounding box center [664, 432] width 231 height 33
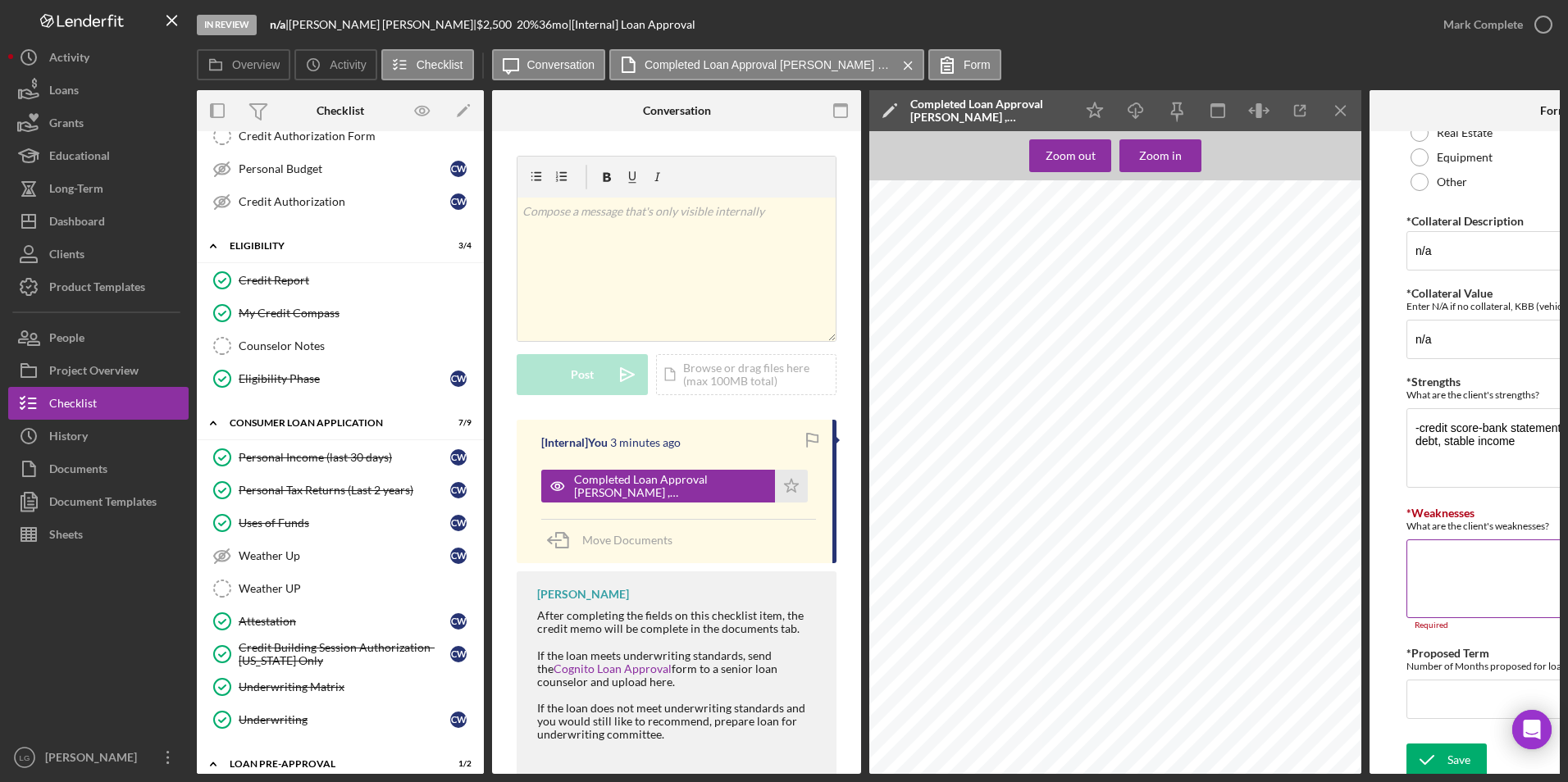
click at [1030, 451] on textarea "*Weaknesses" at bounding box center [1553, 578] width 295 height 79
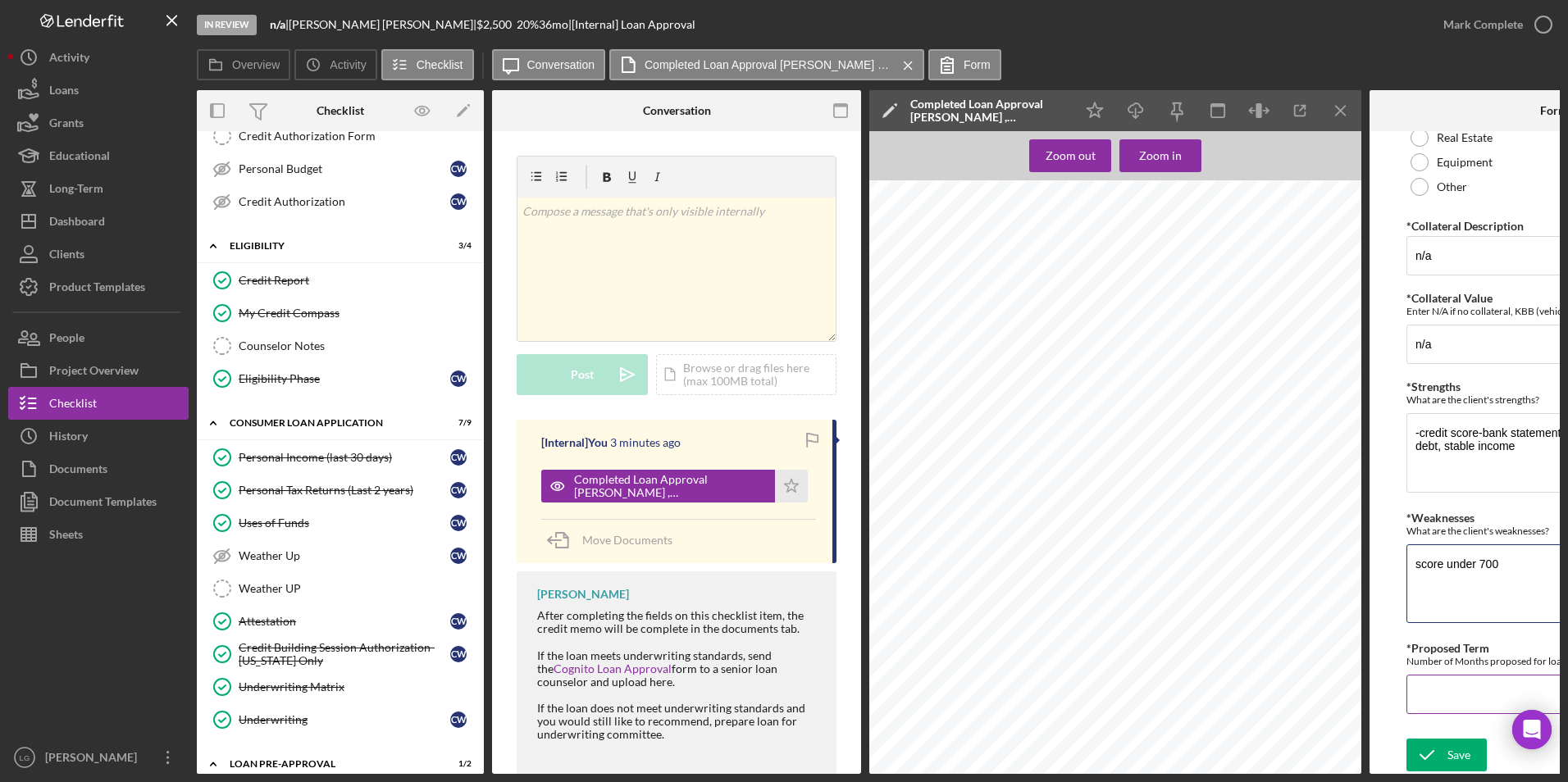
type textarea "score under 700"
click at [1030, 451] on input "*Proposed Term" at bounding box center [1553, 695] width 295 height 40
type input "36"
click at [1030, 451] on div "Save" at bounding box center [1458, 755] width 23 height 33
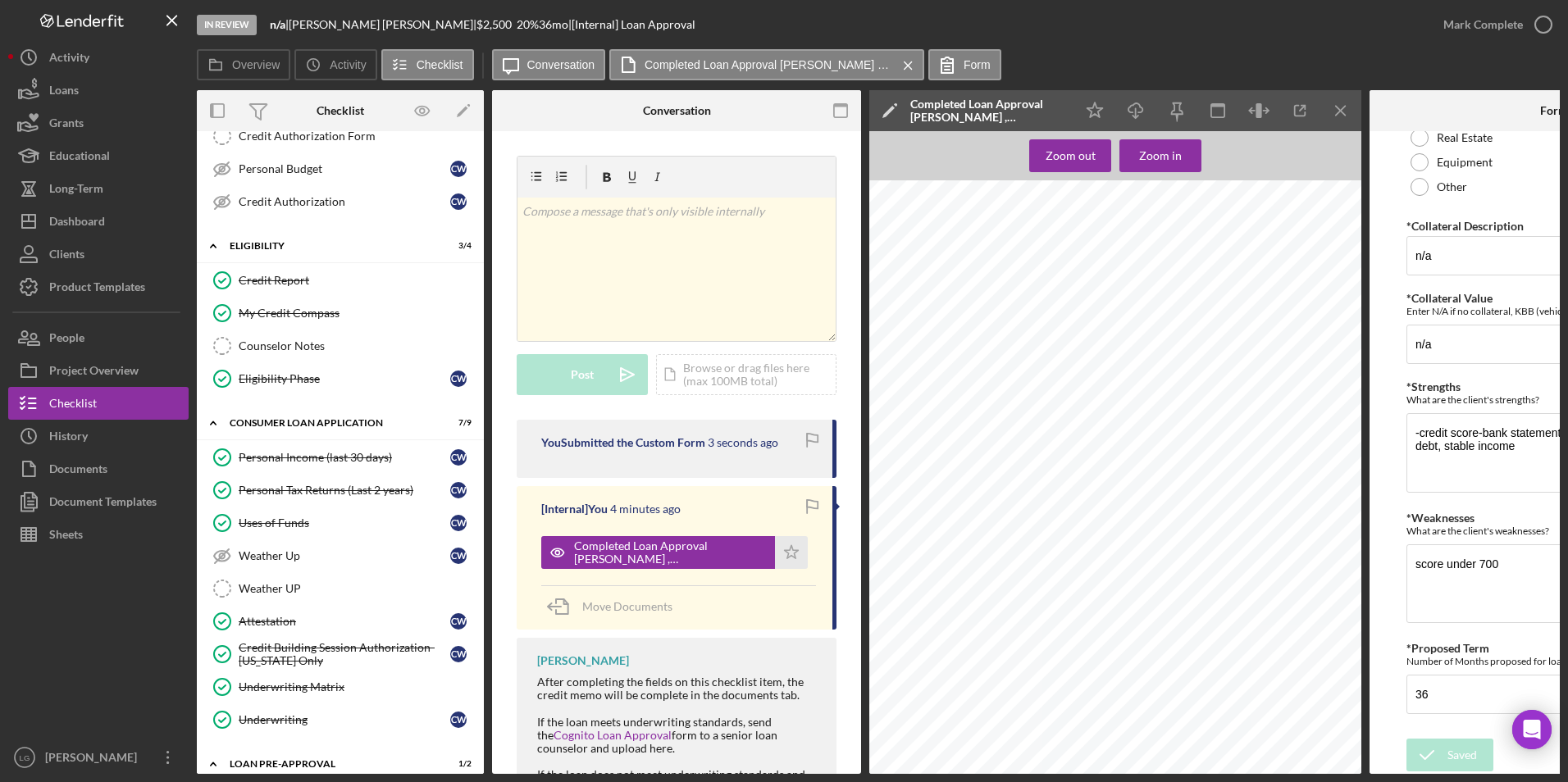
click at [1030, 32] on div "Mark Complete" at bounding box center [1483, 25] width 79 height 33
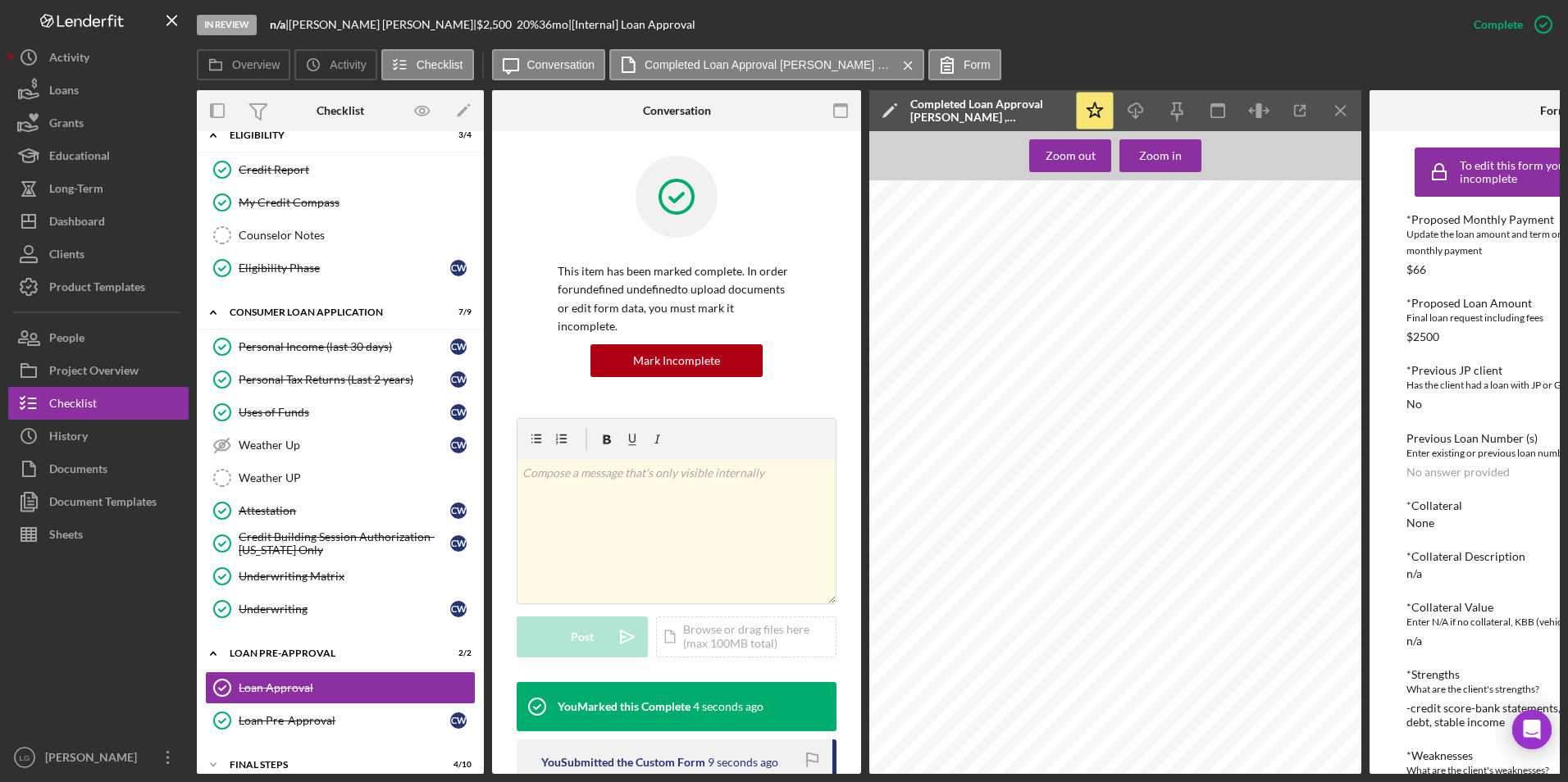
scroll to position [387, 0]
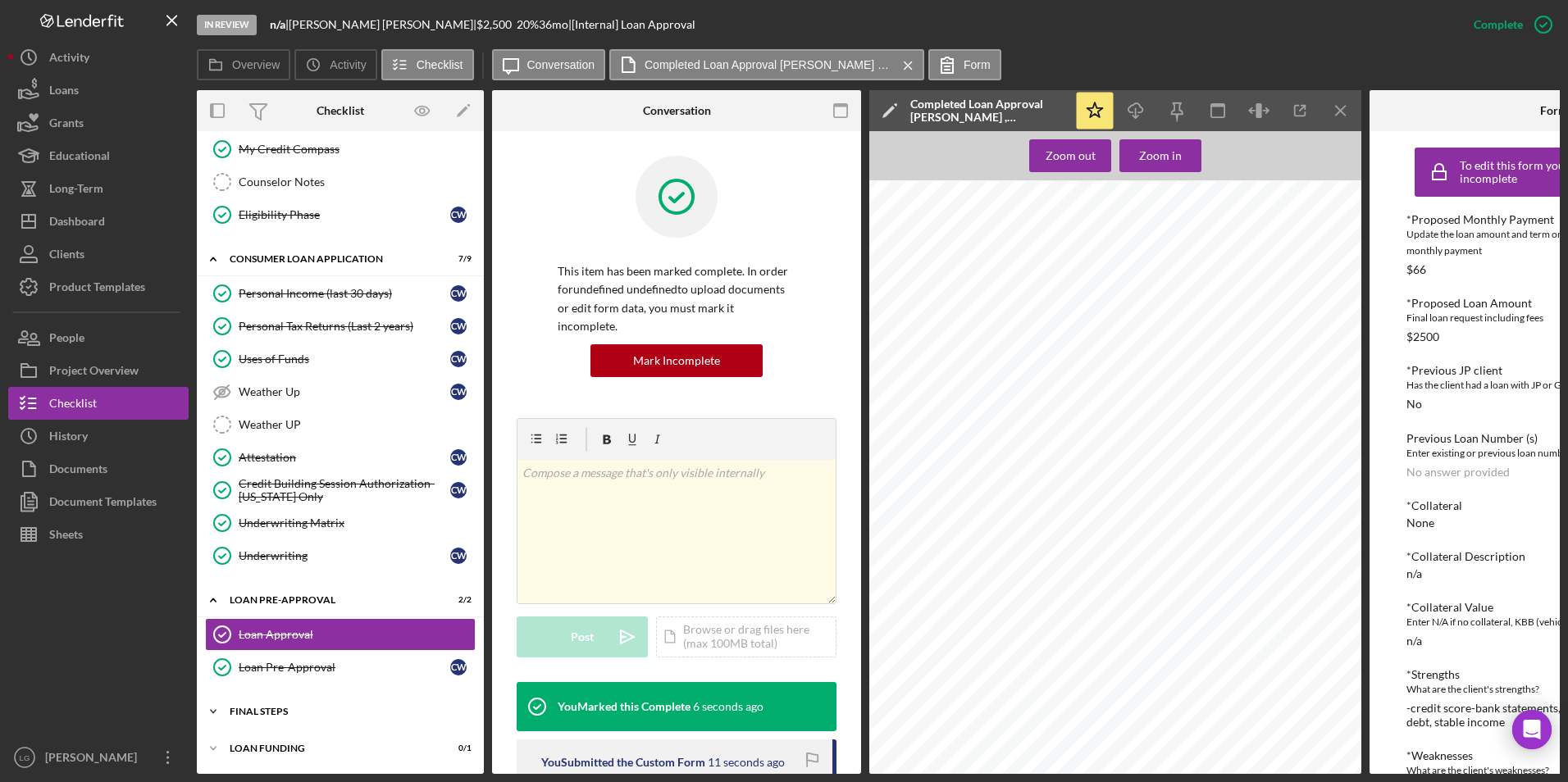
click at [287, 451] on div "FINAL STEPS" at bounding box center [346, 711] width 234 height 9
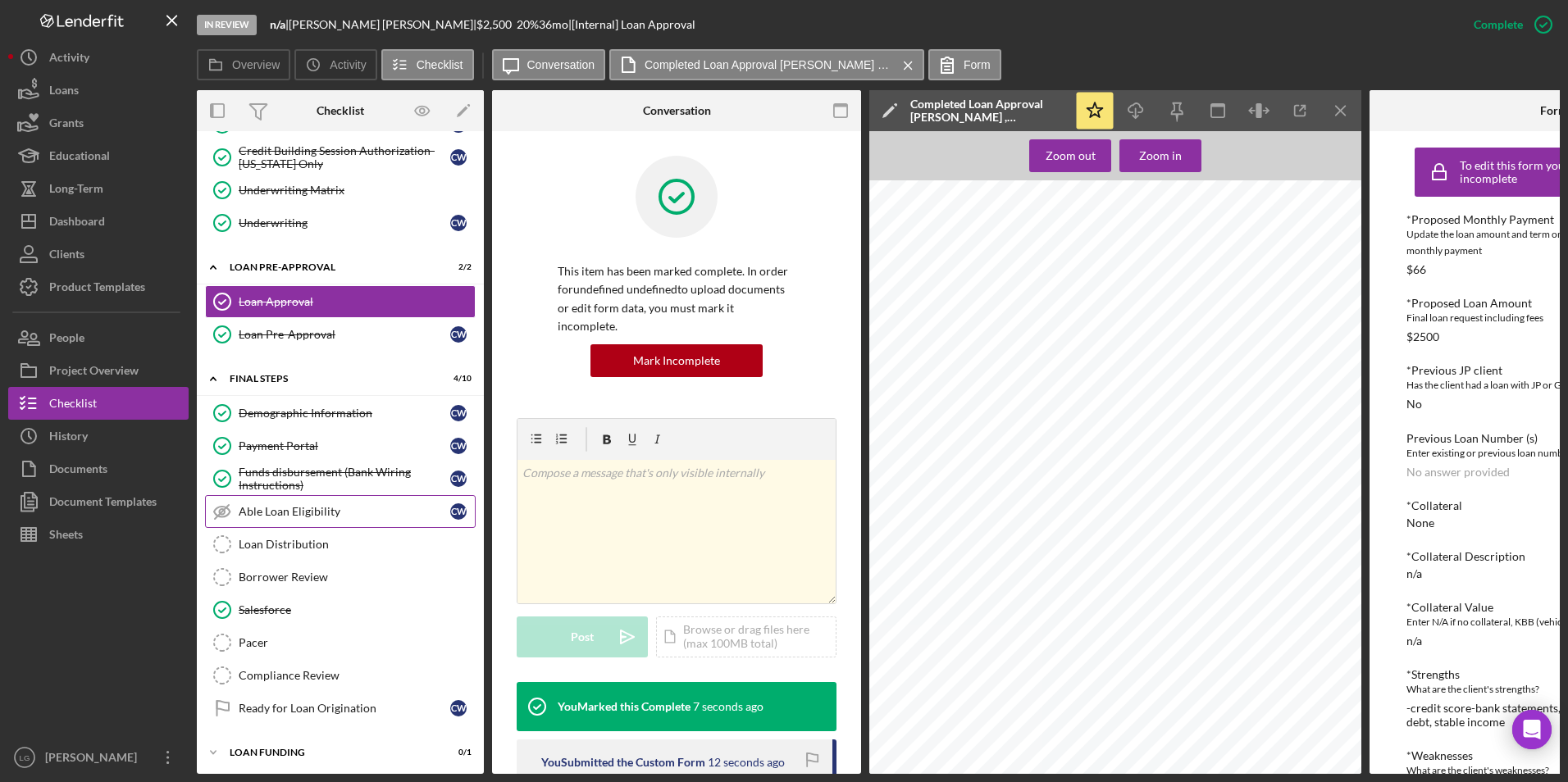
scroll to position [723, 0]
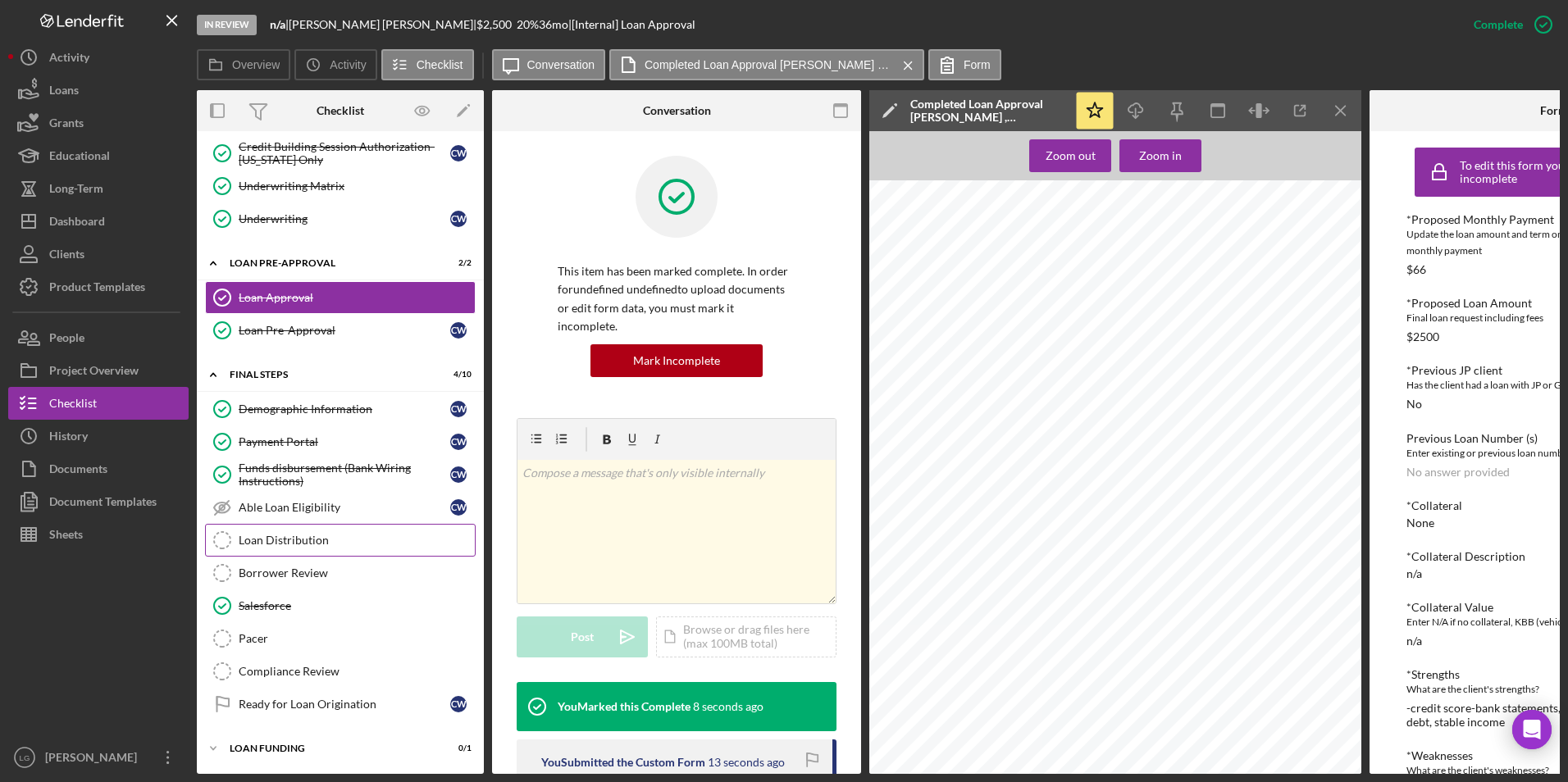
click at [288, 451] on div "Loan Distribution" at bounding box center [356, 540] width 236 height 13
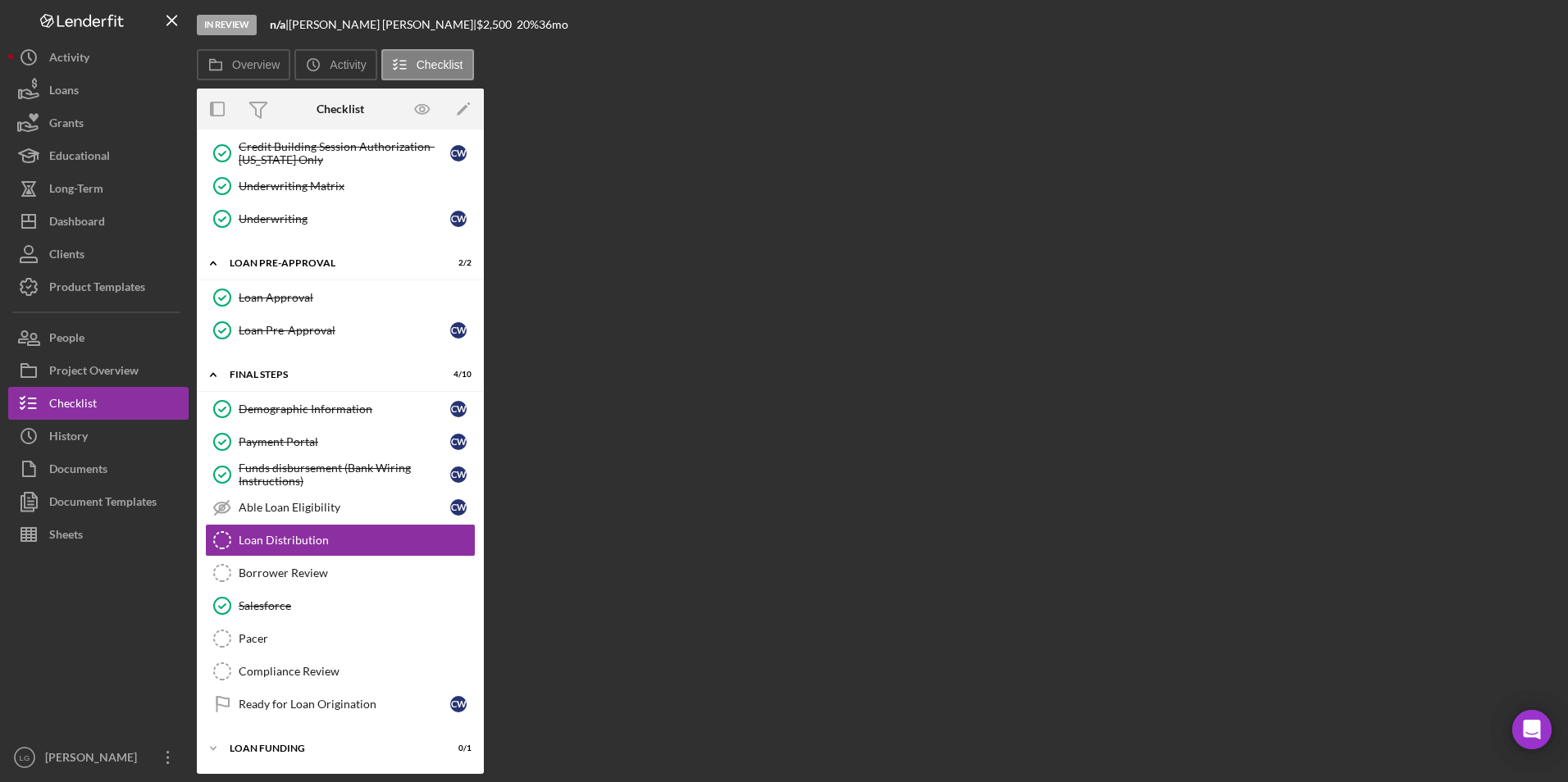
scroll to position [718, 0]
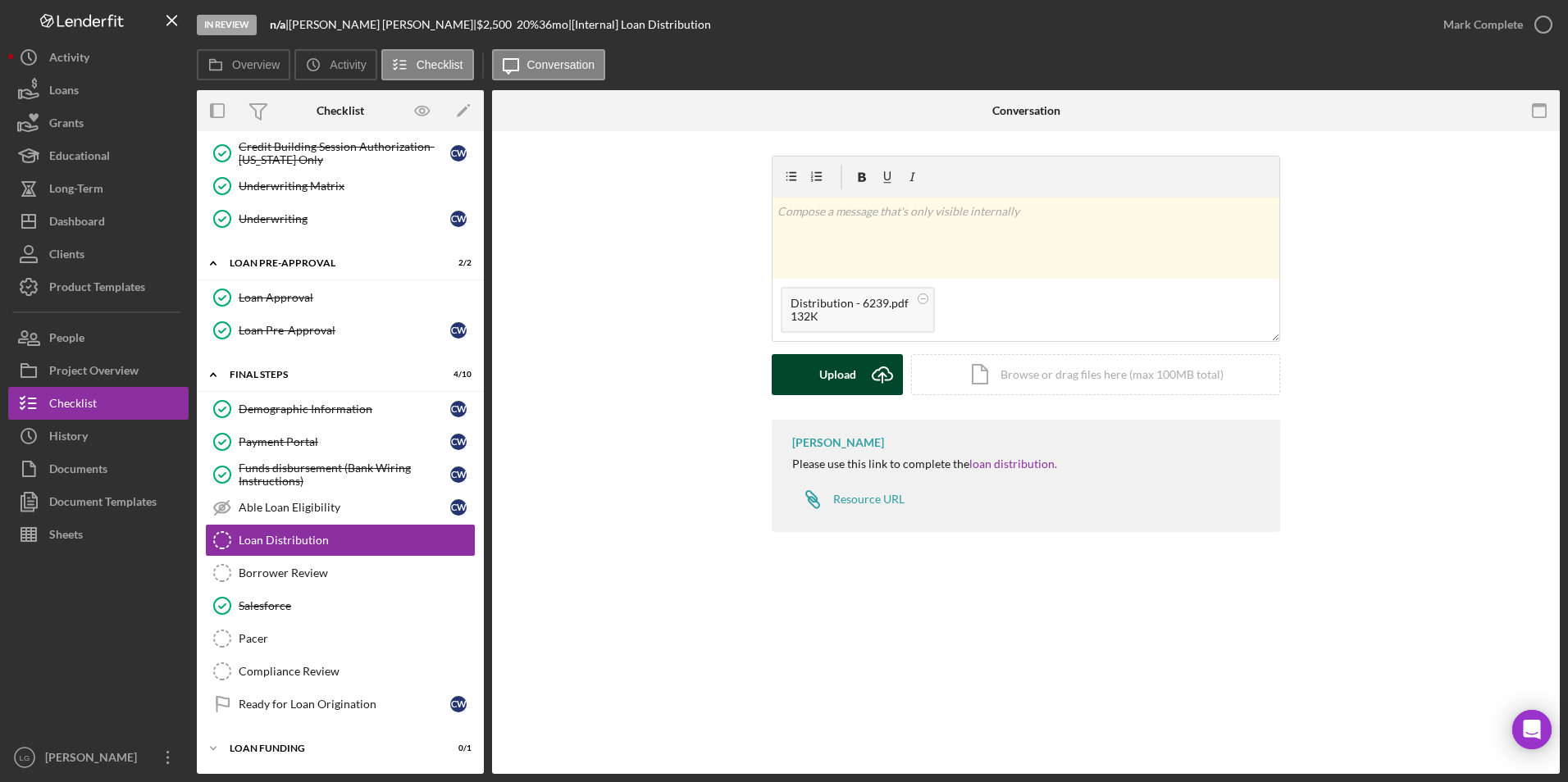
click at [808, 387] on button "Upload Icon/Upload" at bounding box center [837, 375] width 131 height 41
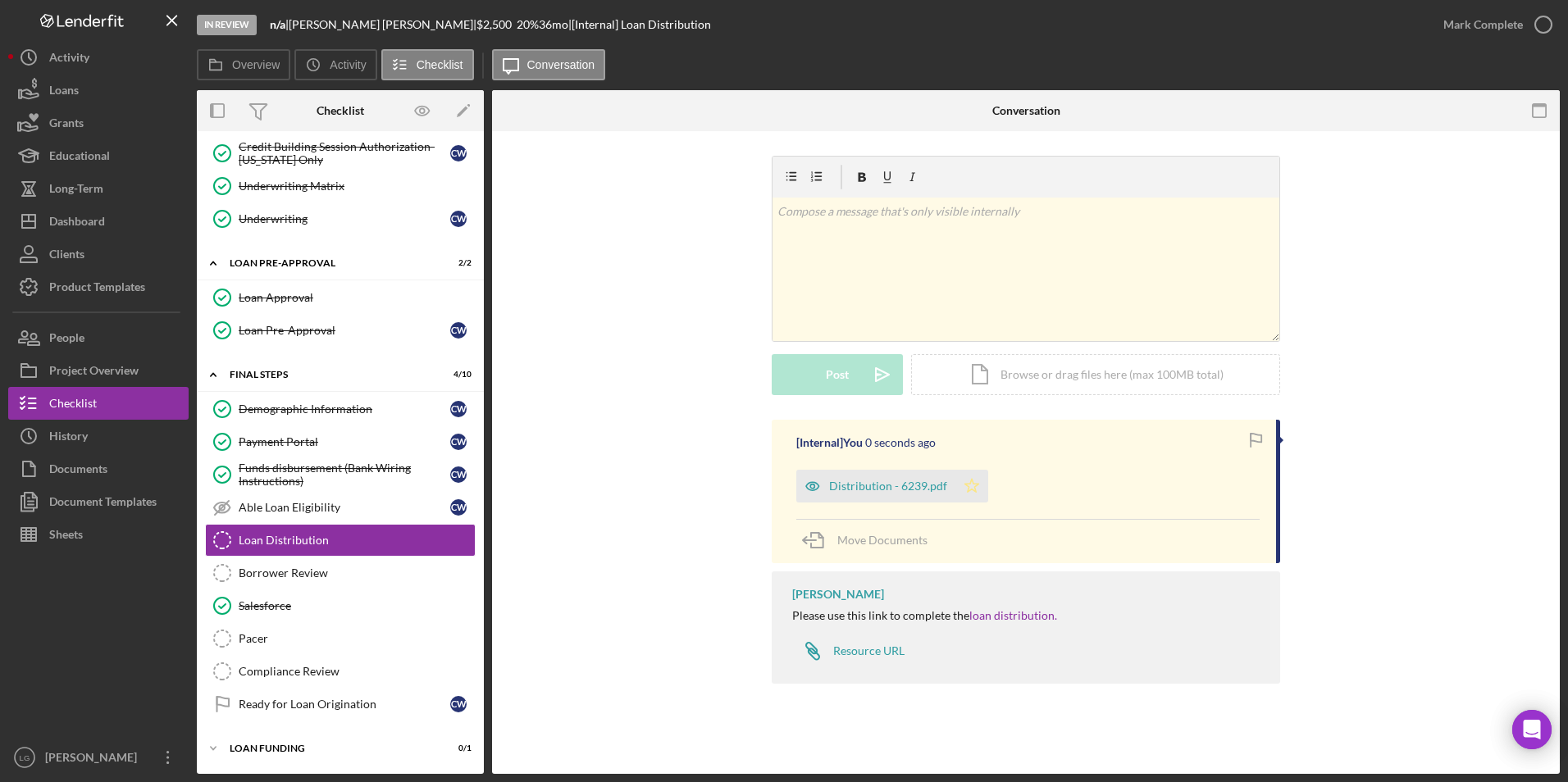
click at [980, 451] on icon "Icon/Star" at bounding box center [972, 486] width 33 height 33
click at [1030, 22] on div "Mark Complete" at bounding box center [1483, 25] width 79 height 33
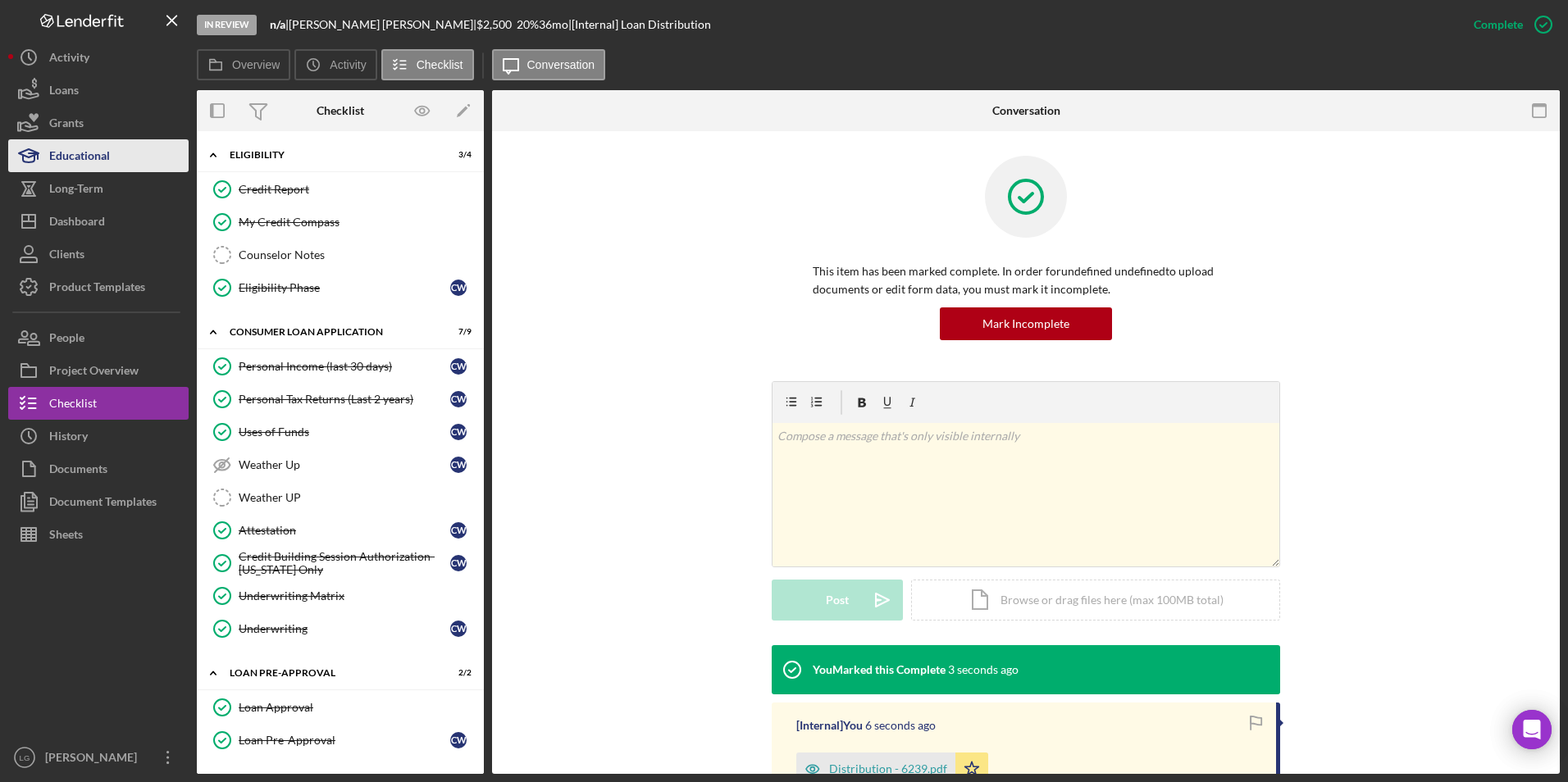
scroll to position [144, 0]
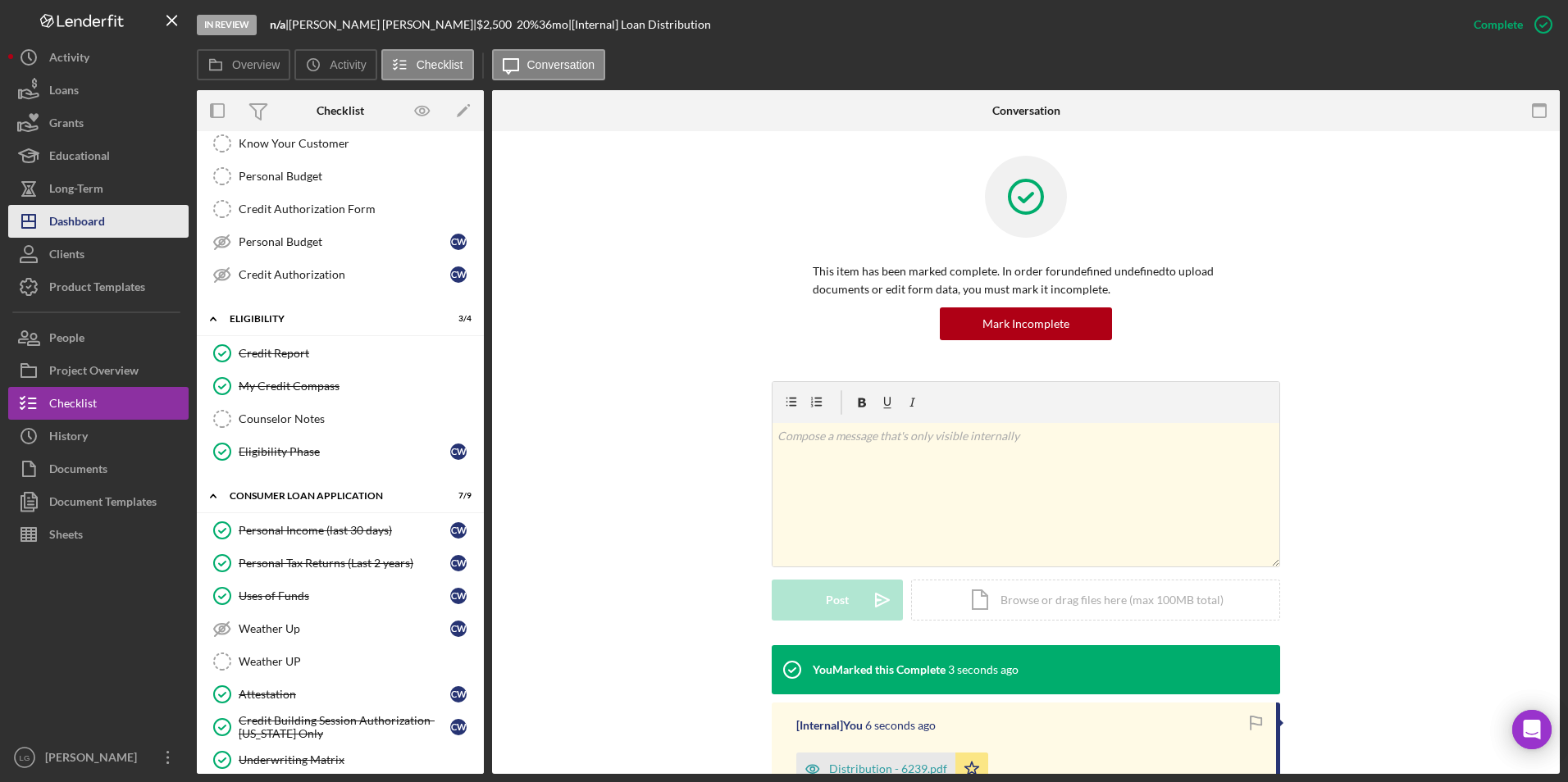
click at [84, 218] on div "Dashboard" at bounding box center [77, 224] width 56 height 37
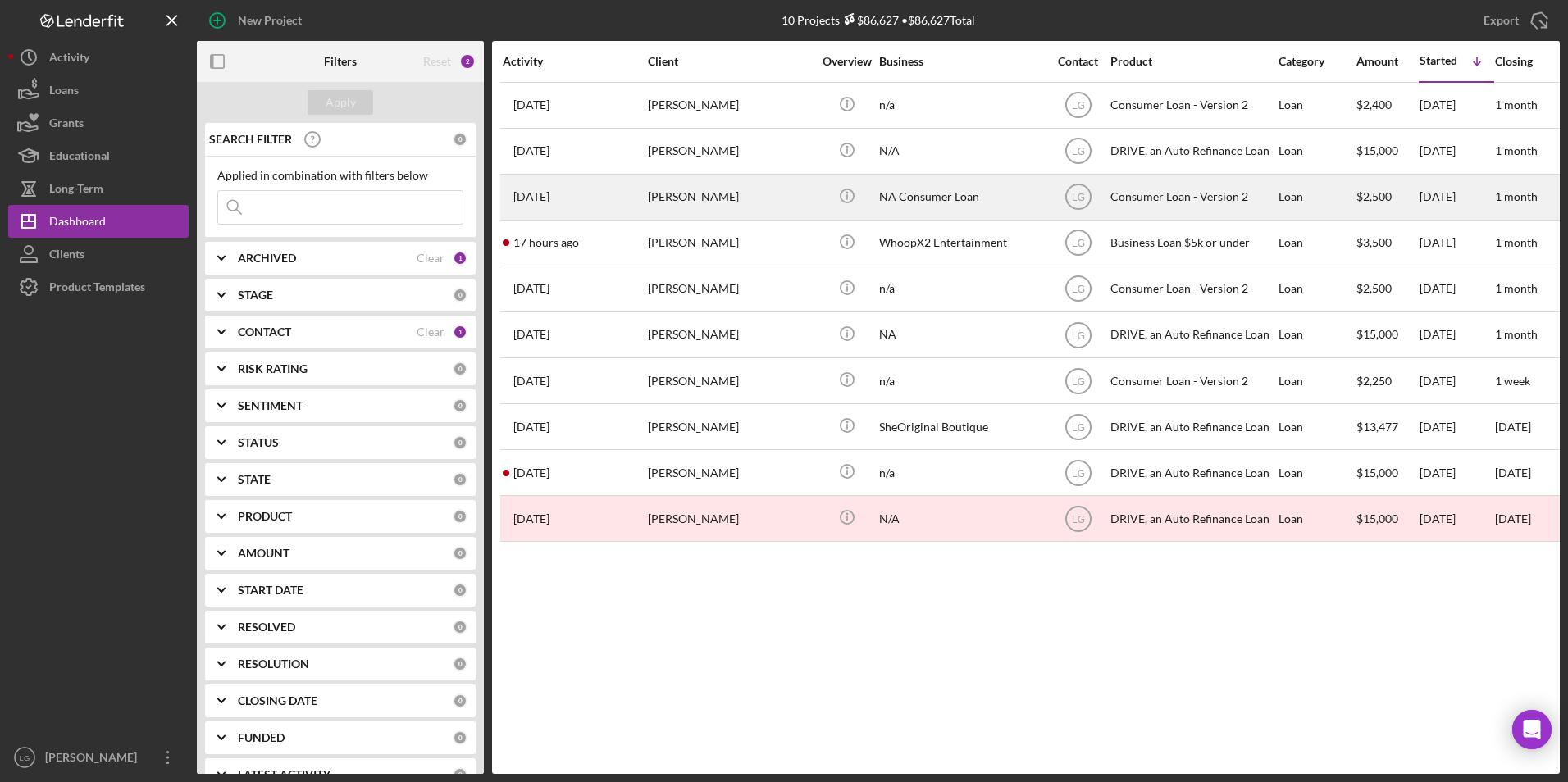
click at [660, 204] on div "[PERSON_NAME]" at bounding box center [730, 197] width 164 height 43
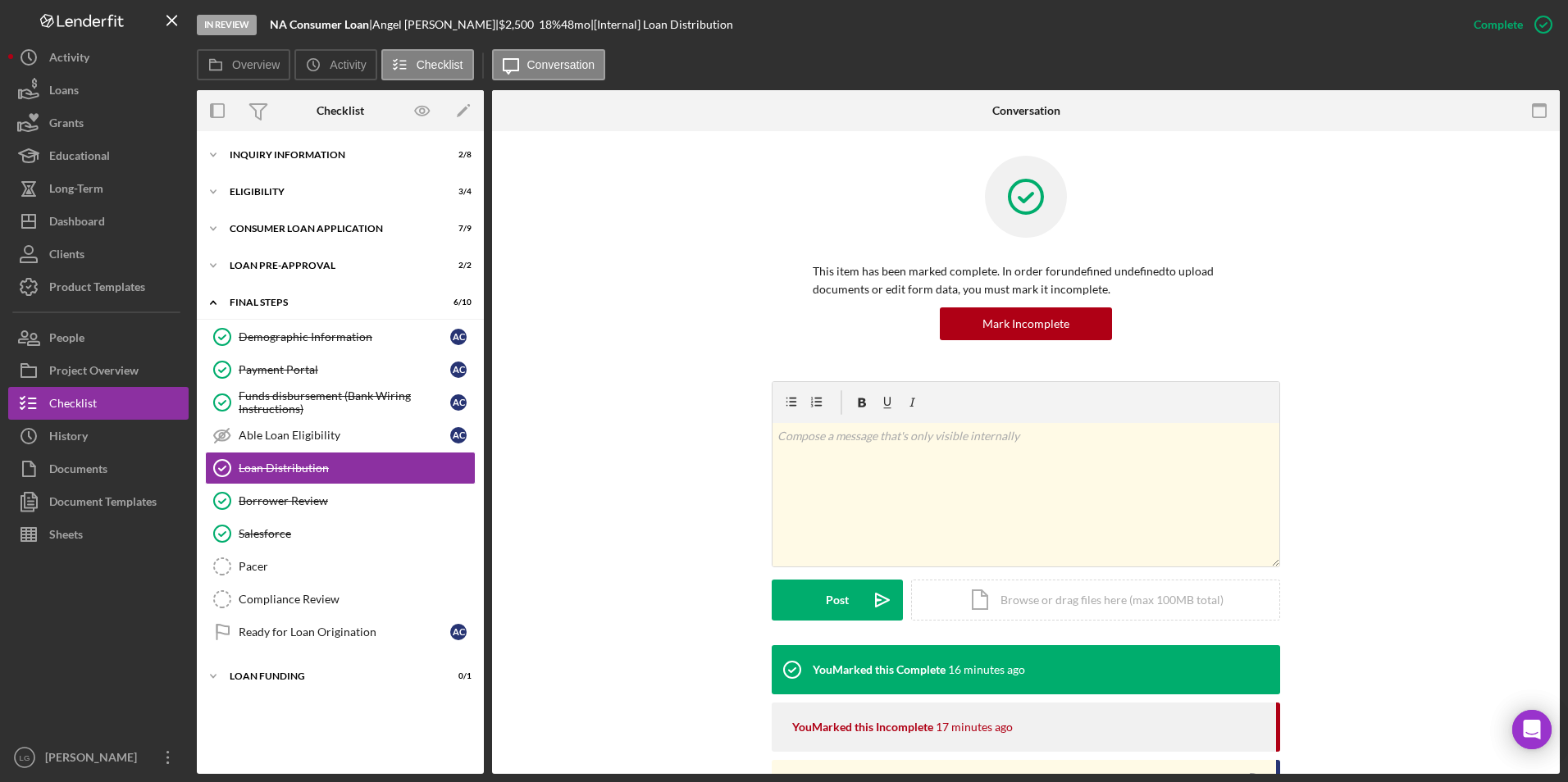
click at [253, 218] on div "Icon/Expander Consumer Loan Application 7 / 9" at bounding box center [340, 229] width 287 height 33
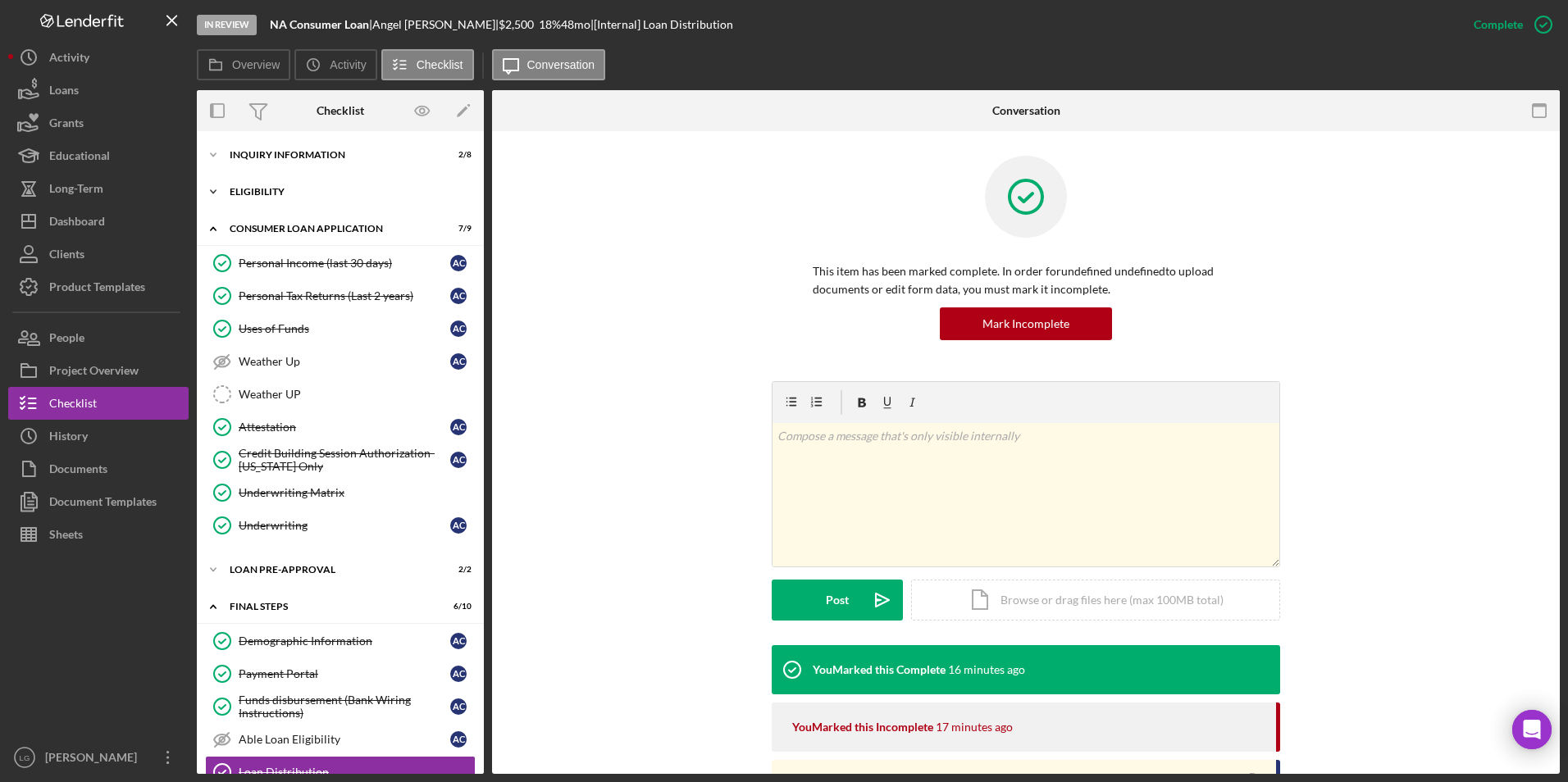
click at [253, 195] on div "Eligibility" at bounding box center [346, 192] width 234 height 9
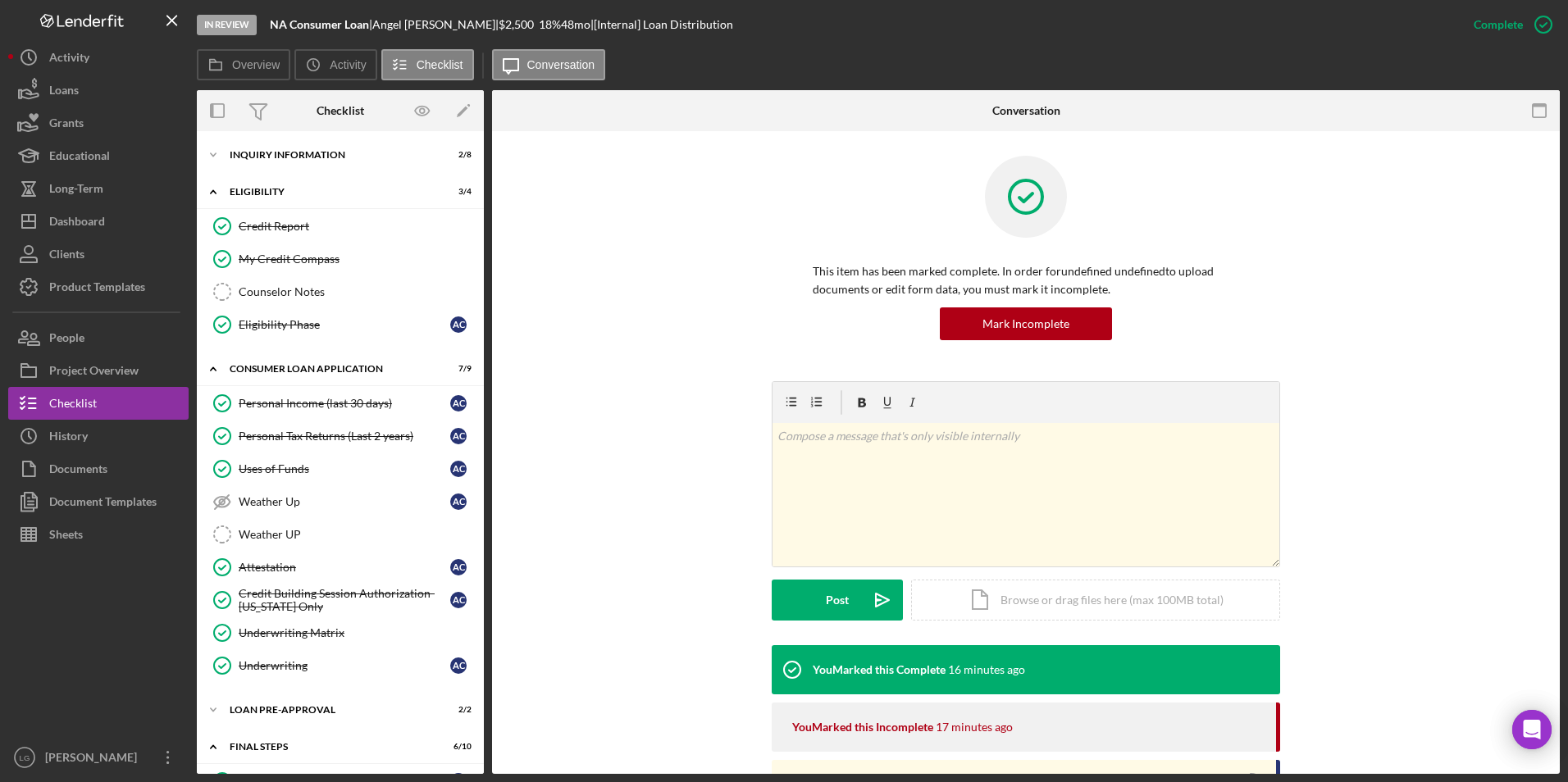
click at [261, 138] on div "Icon/Expander Inquiry Information 2 / 8 Icon/Expander Eligibility 3 / 4 Credit …" at bounding box center [340, 452] width 287 height 643
click at [343, 407] on div "Personal Income (last 30 days)" at bounding box center [343, 403] width 211 height 13
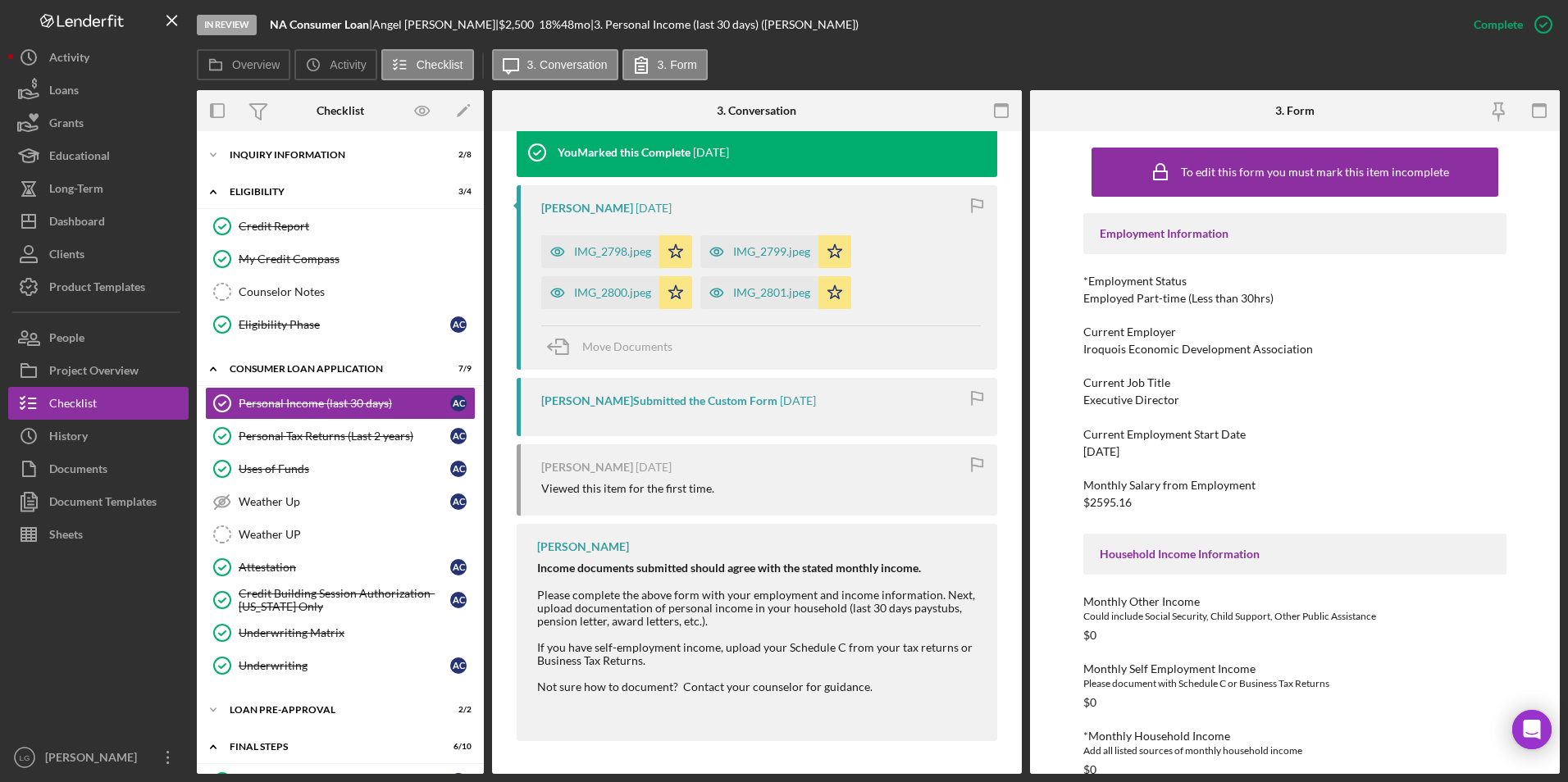
scroll to position [567, 0]
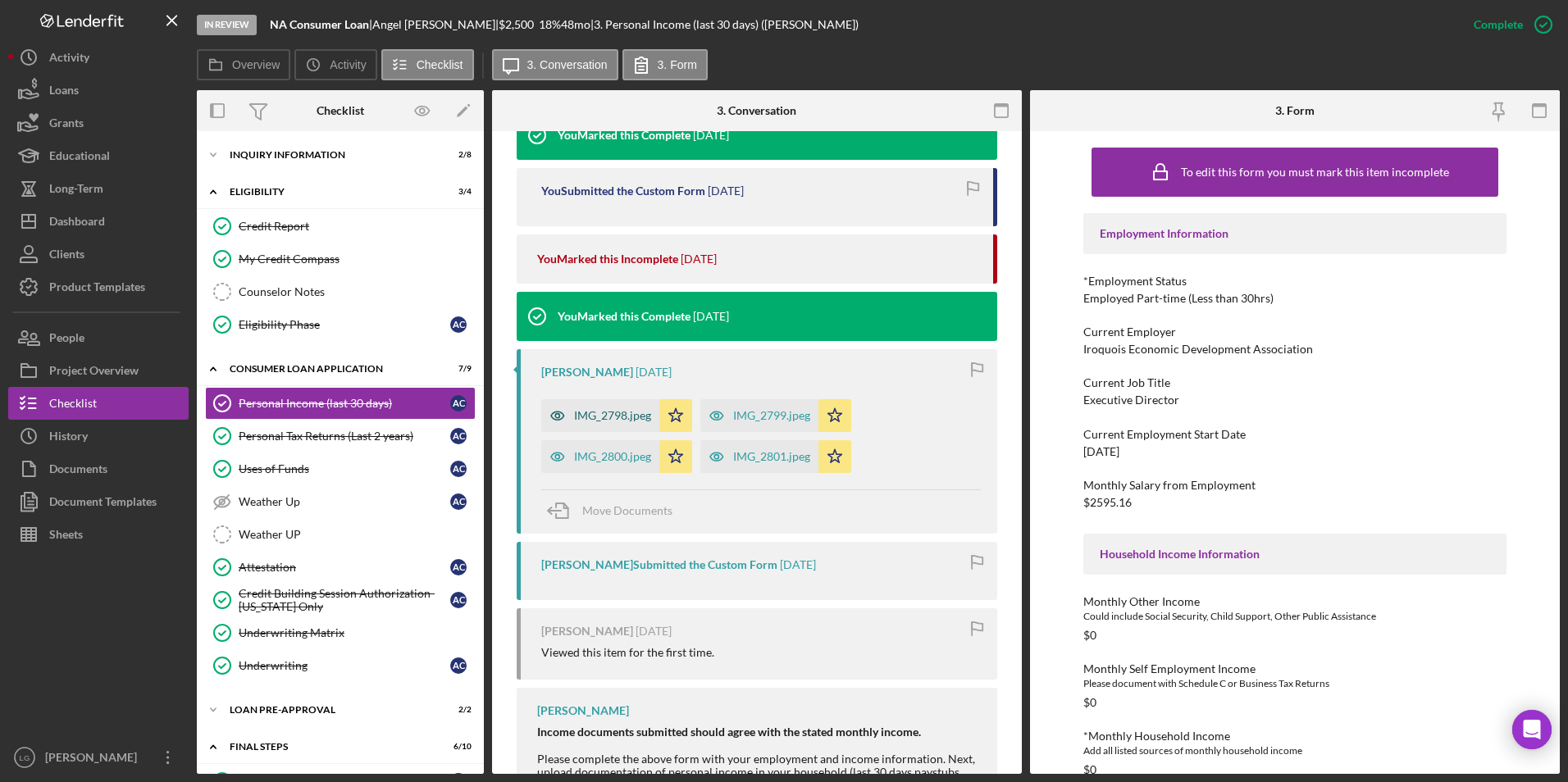
click at [614, 420] on div "IMG_2798.jpeg" at bounding box center [612, 415] width 77 height 13
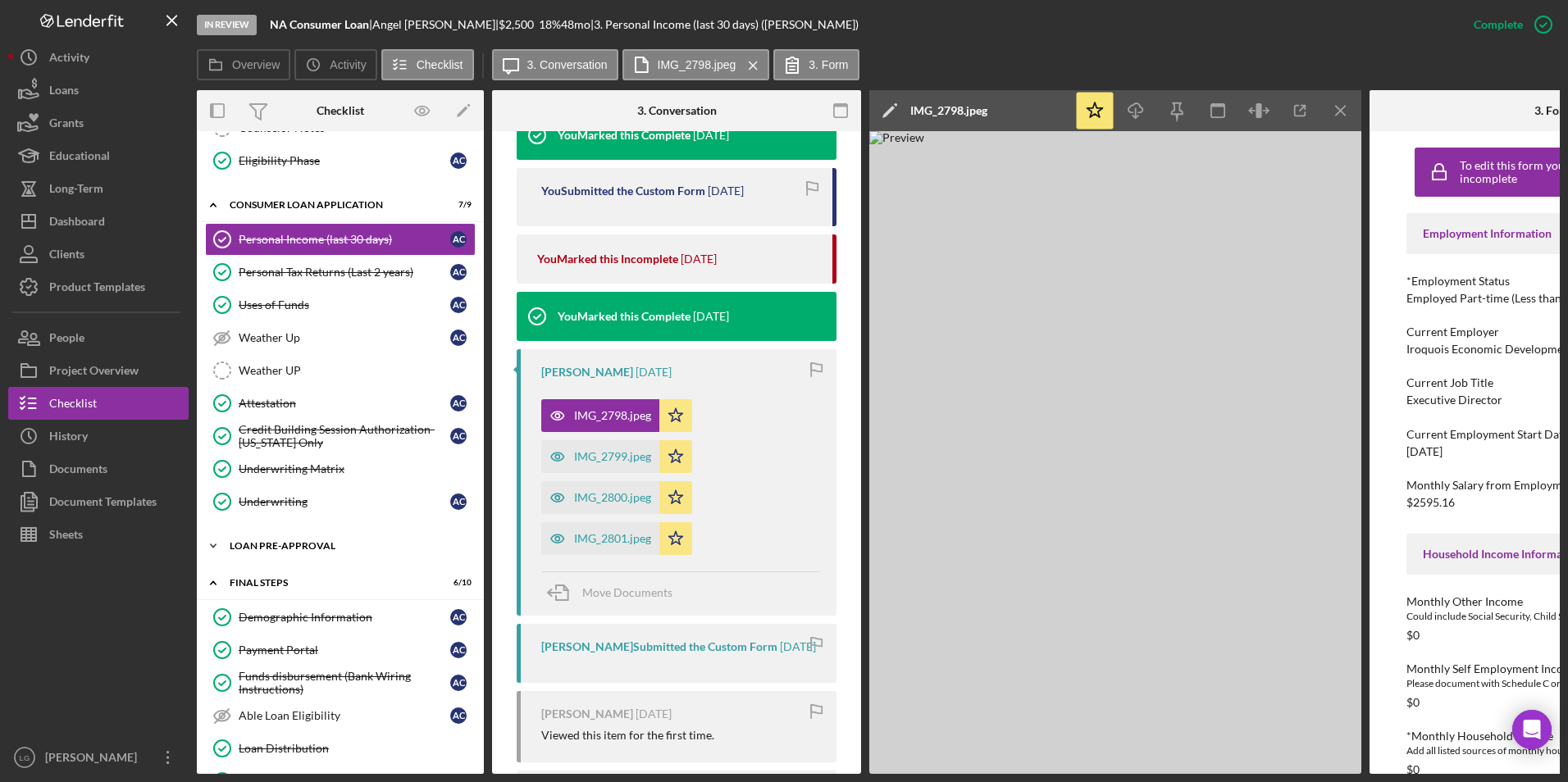
scroll to position [328, 0]
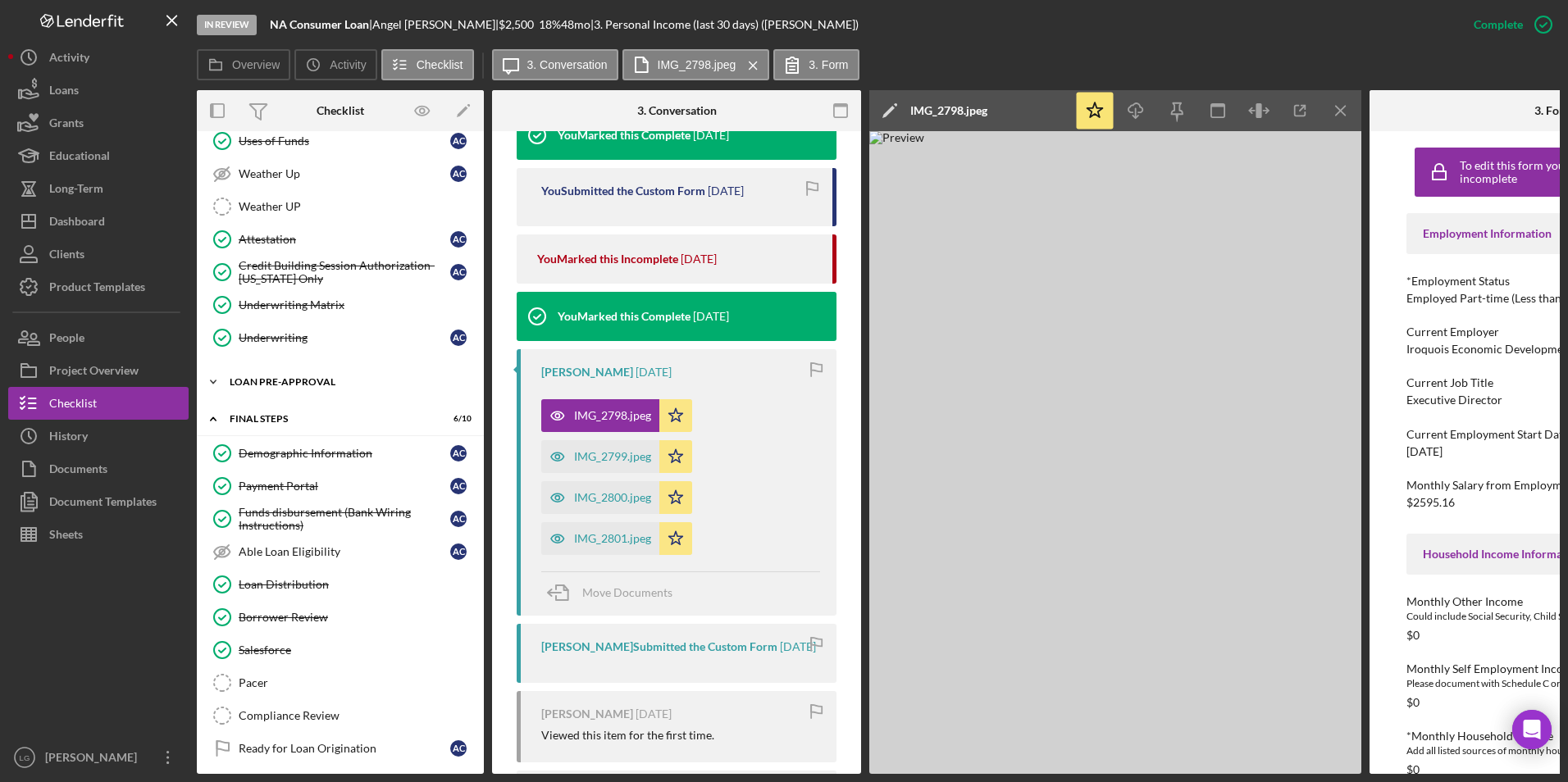
click at [312, 378] on div "Loan Pre-Approval" at bounding box center [346, 382] width 234 height 9
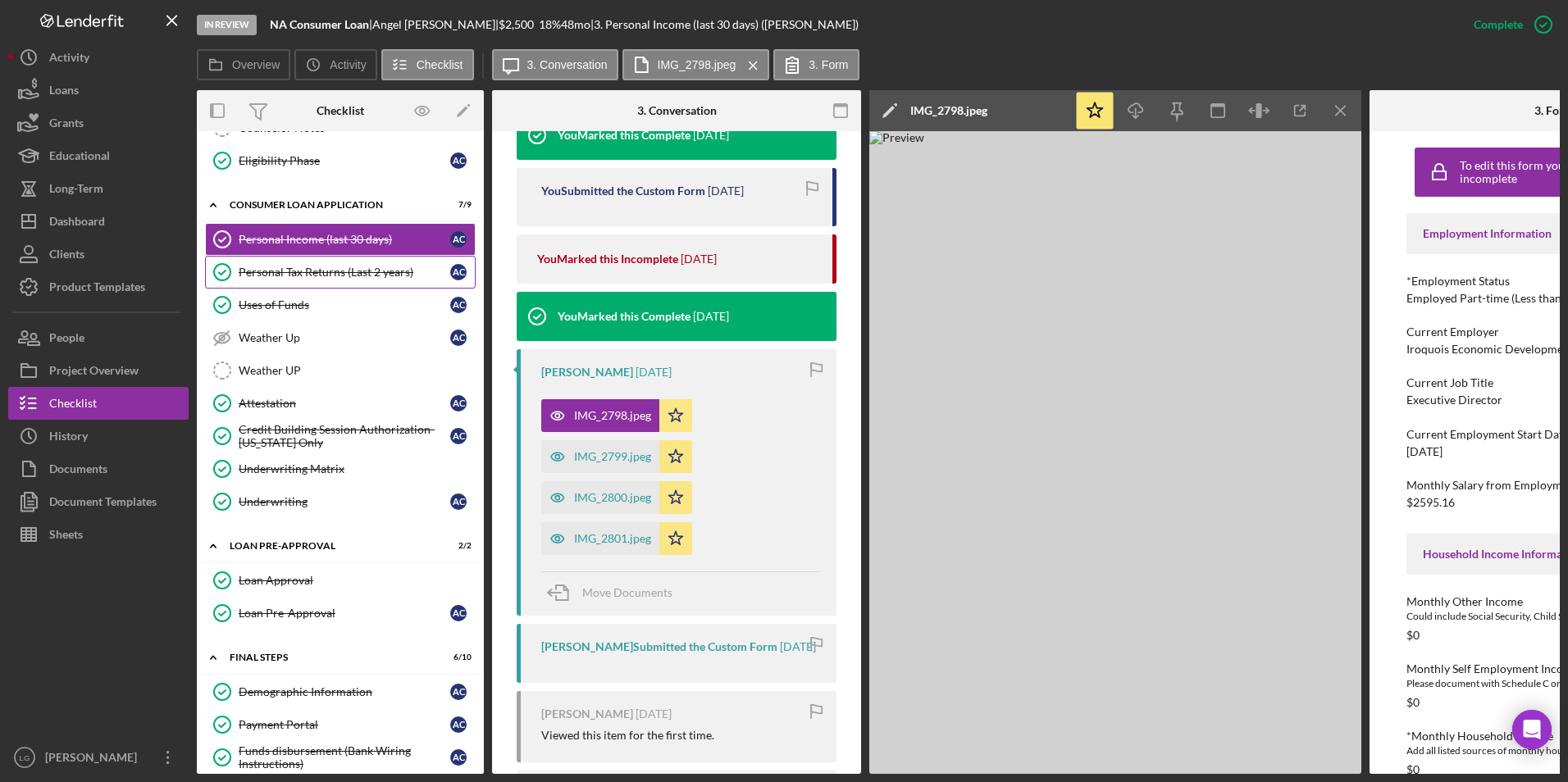
scroll to position [0, 0]
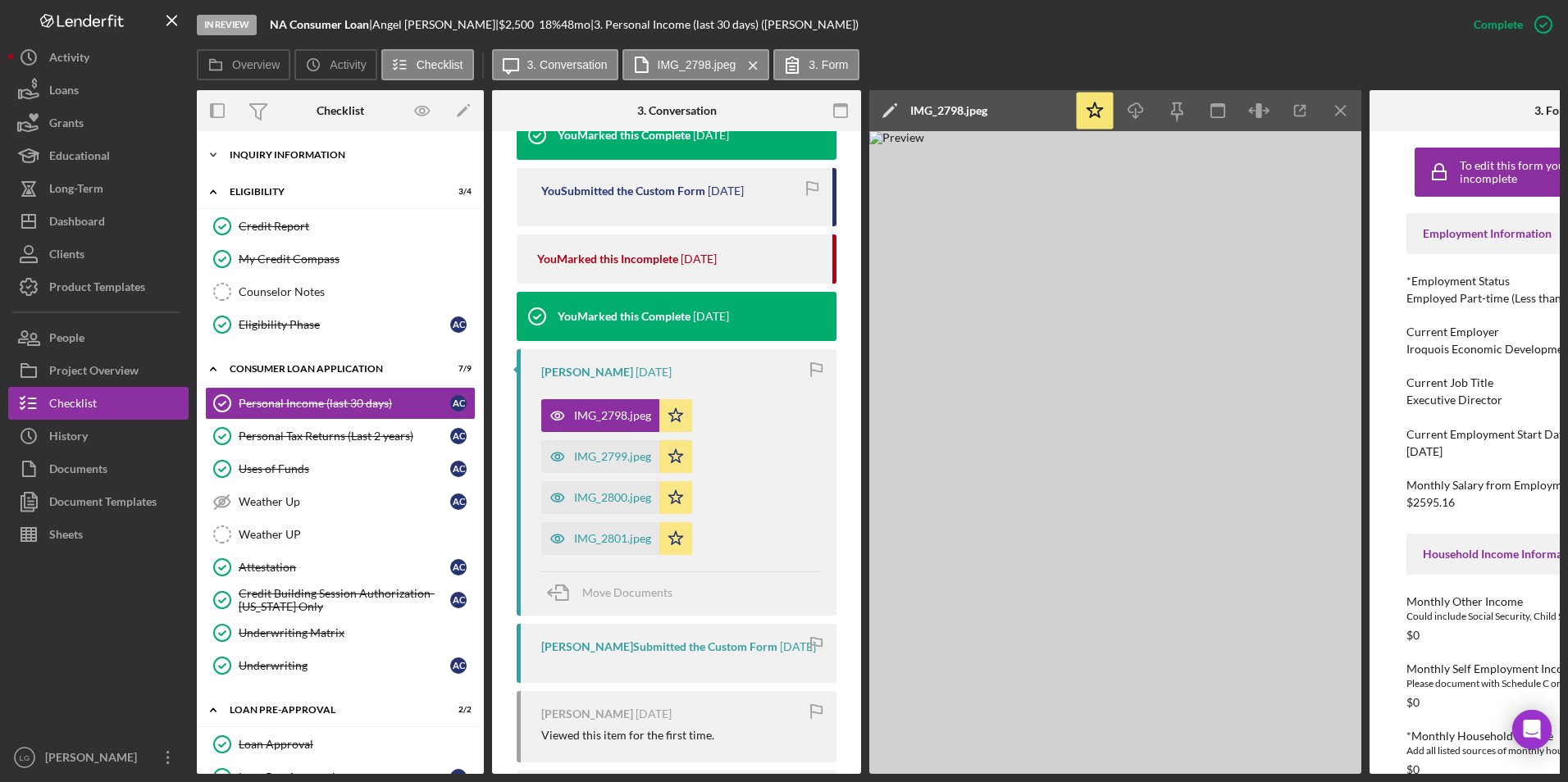
click at [287, 148] on div "Icon/Expander Inquiry Information 2 / 8" at bounding box center [340, 155] width 287 height 33
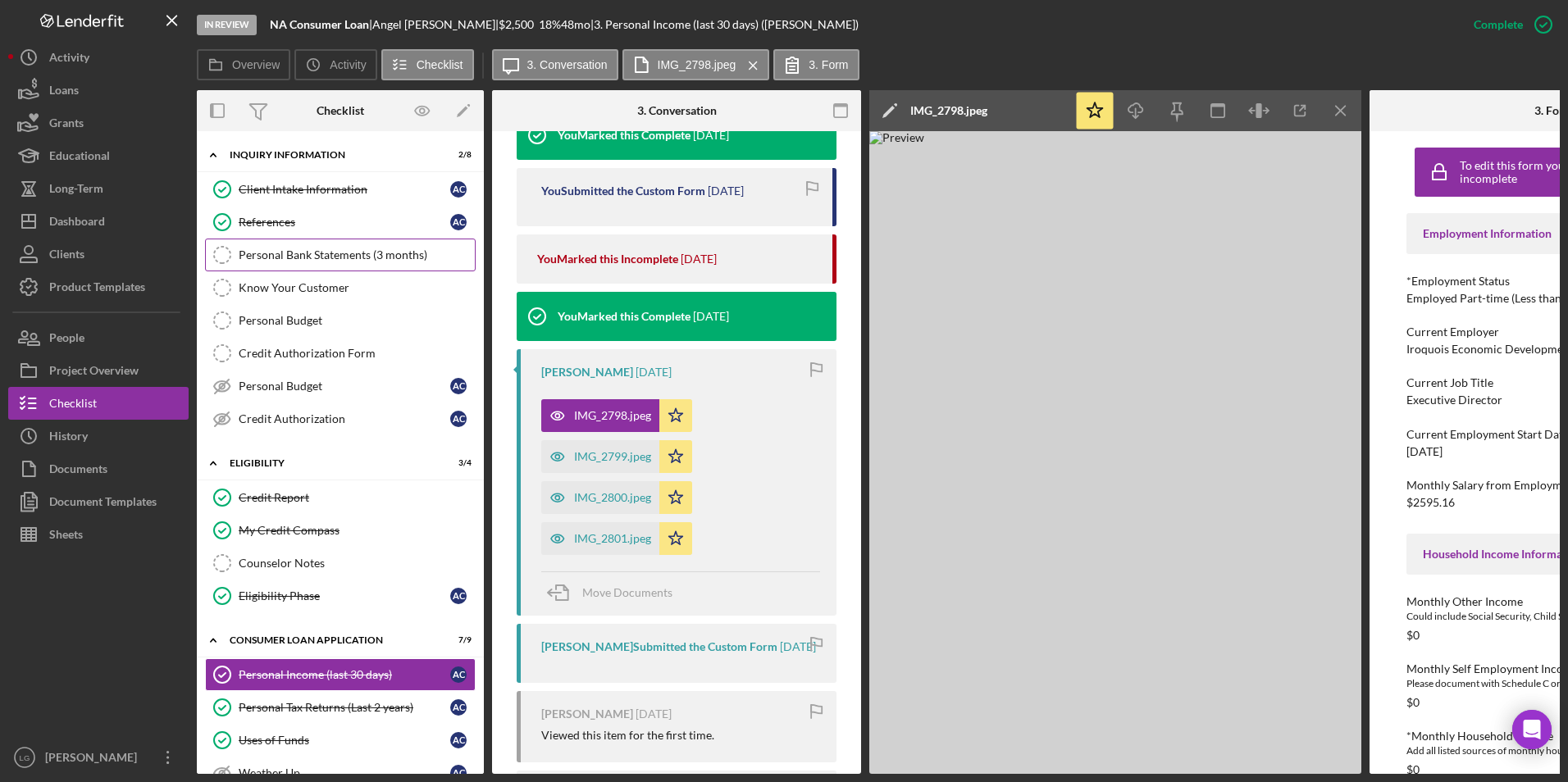
click at [332, 263] on link "Personal Bank Statements (3 months) Personal Bank Statements (3 months)" at bounding box center [341, 255] width 271 height 33
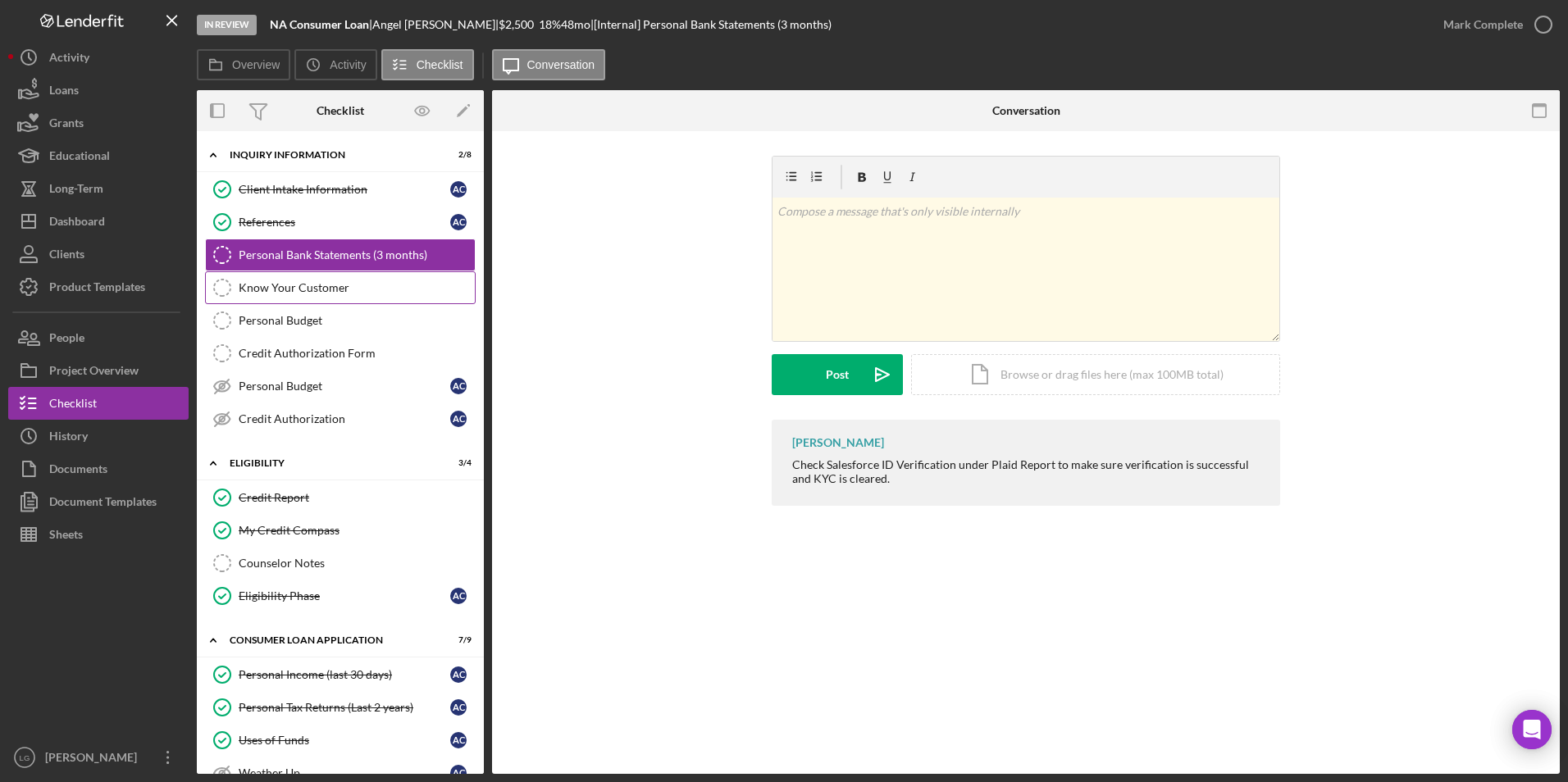
click at [314, 287] on div "Know Your Customer" at bounding box center [356, 287] width 236 height 13
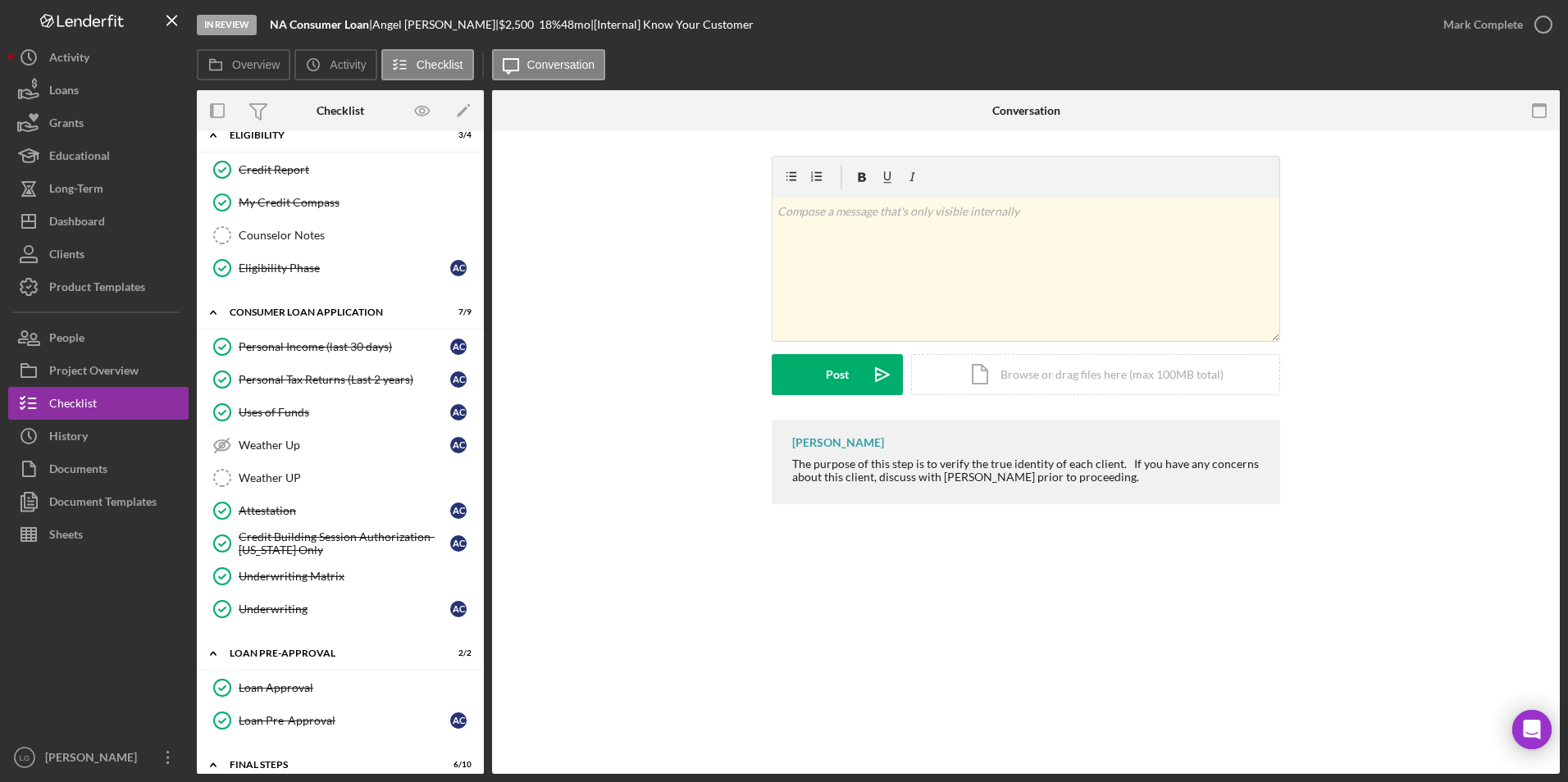
scroll to position [492, 0]
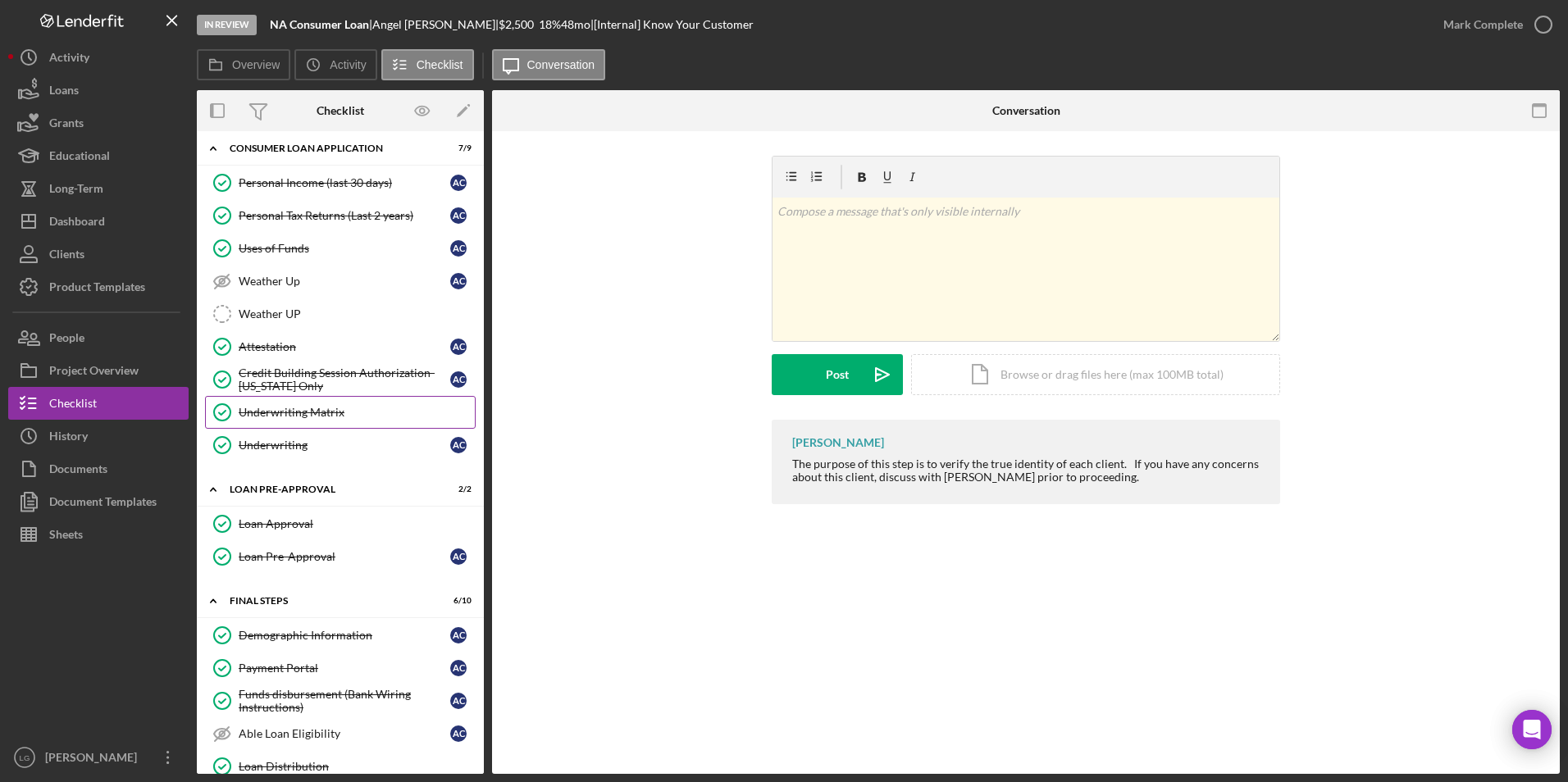
click at [272, 419] on div "Underwriting Matrix" at bounding box center [356, 412] width 236 height 13
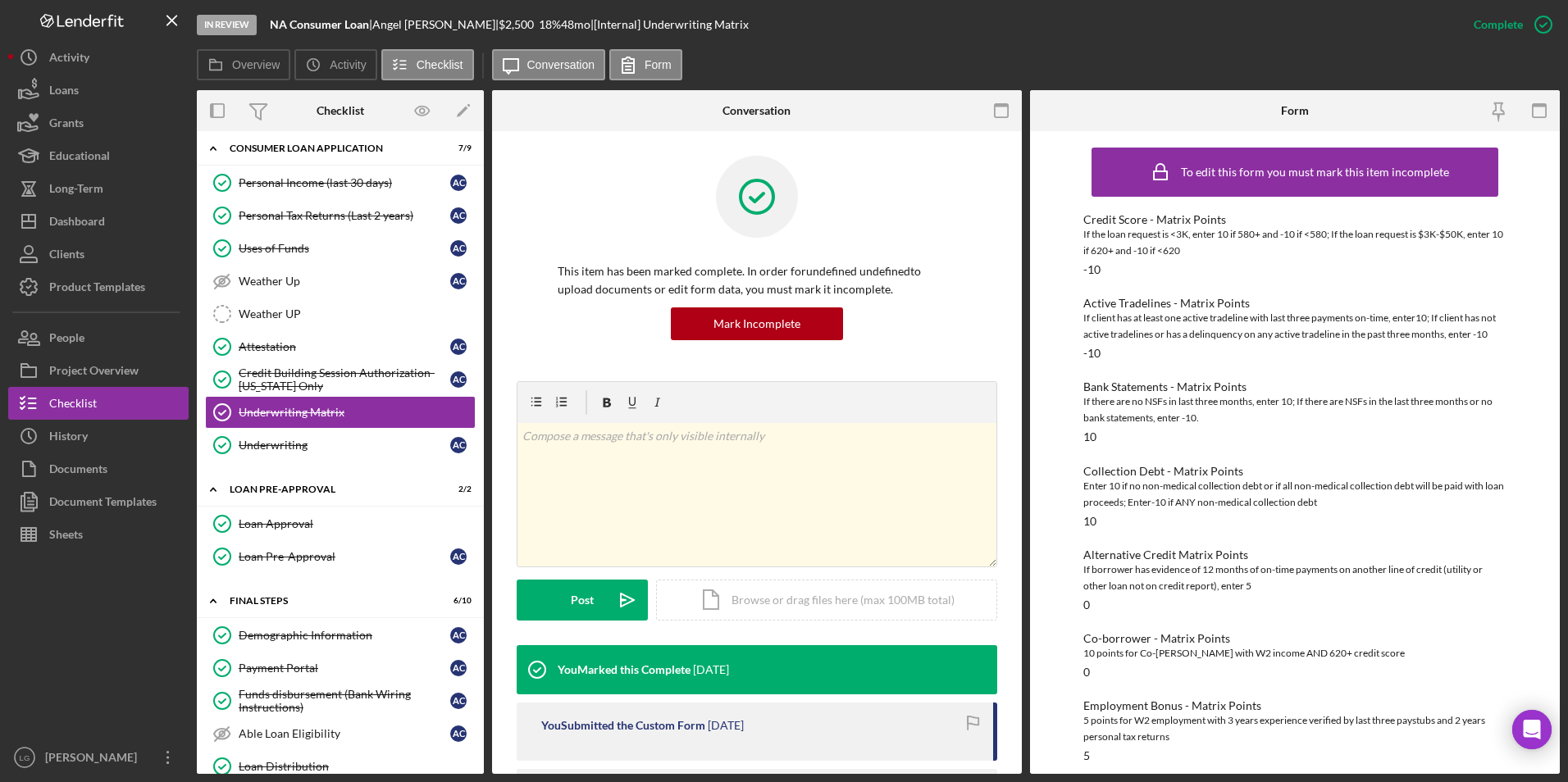
scroll to position [246, 0]
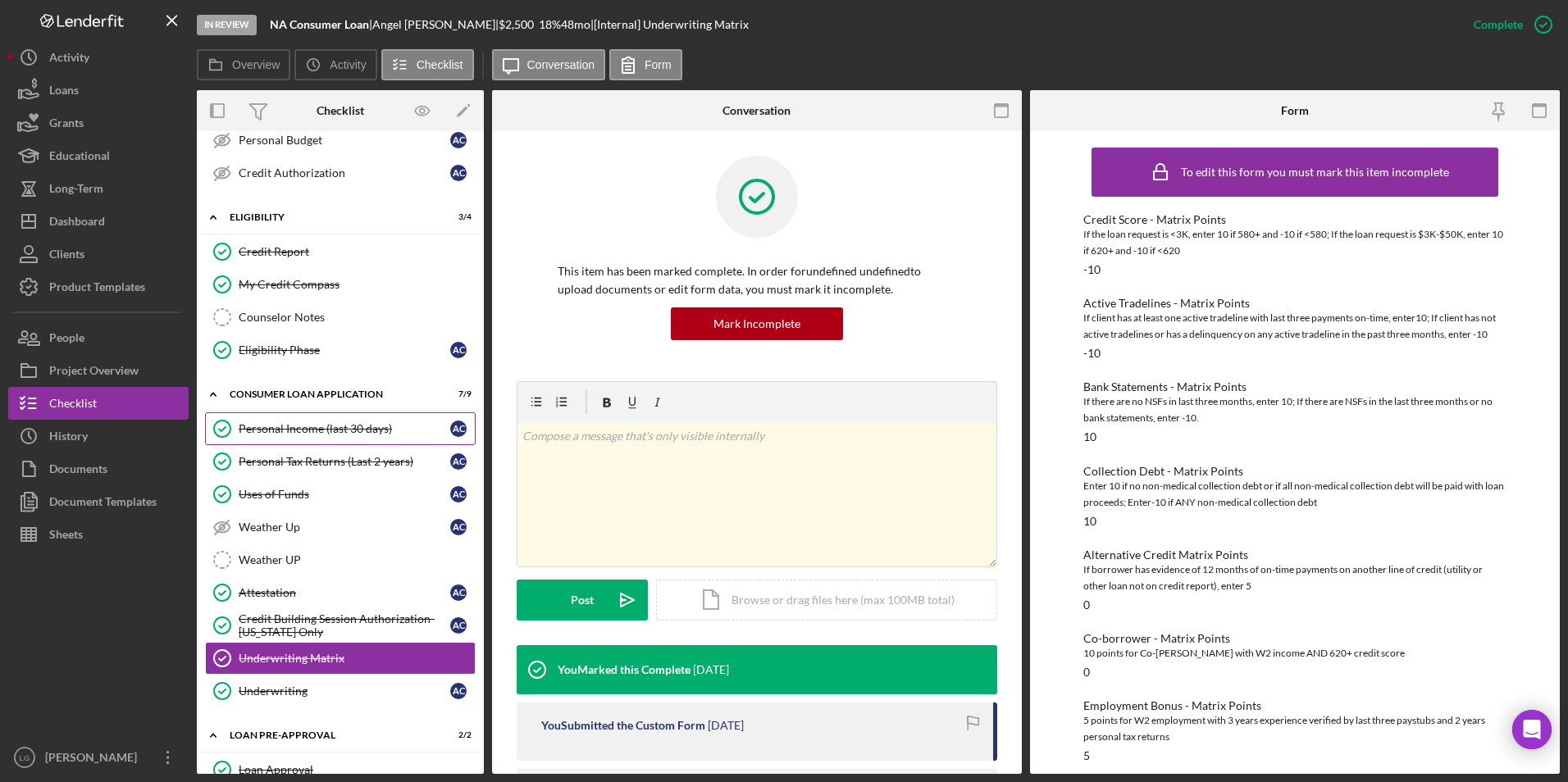
click at [331, 443] on link "Personal Income (last 30 days) Personal Income (last 30 days) A C" at bounding box center [341, 429] width 271 height 33
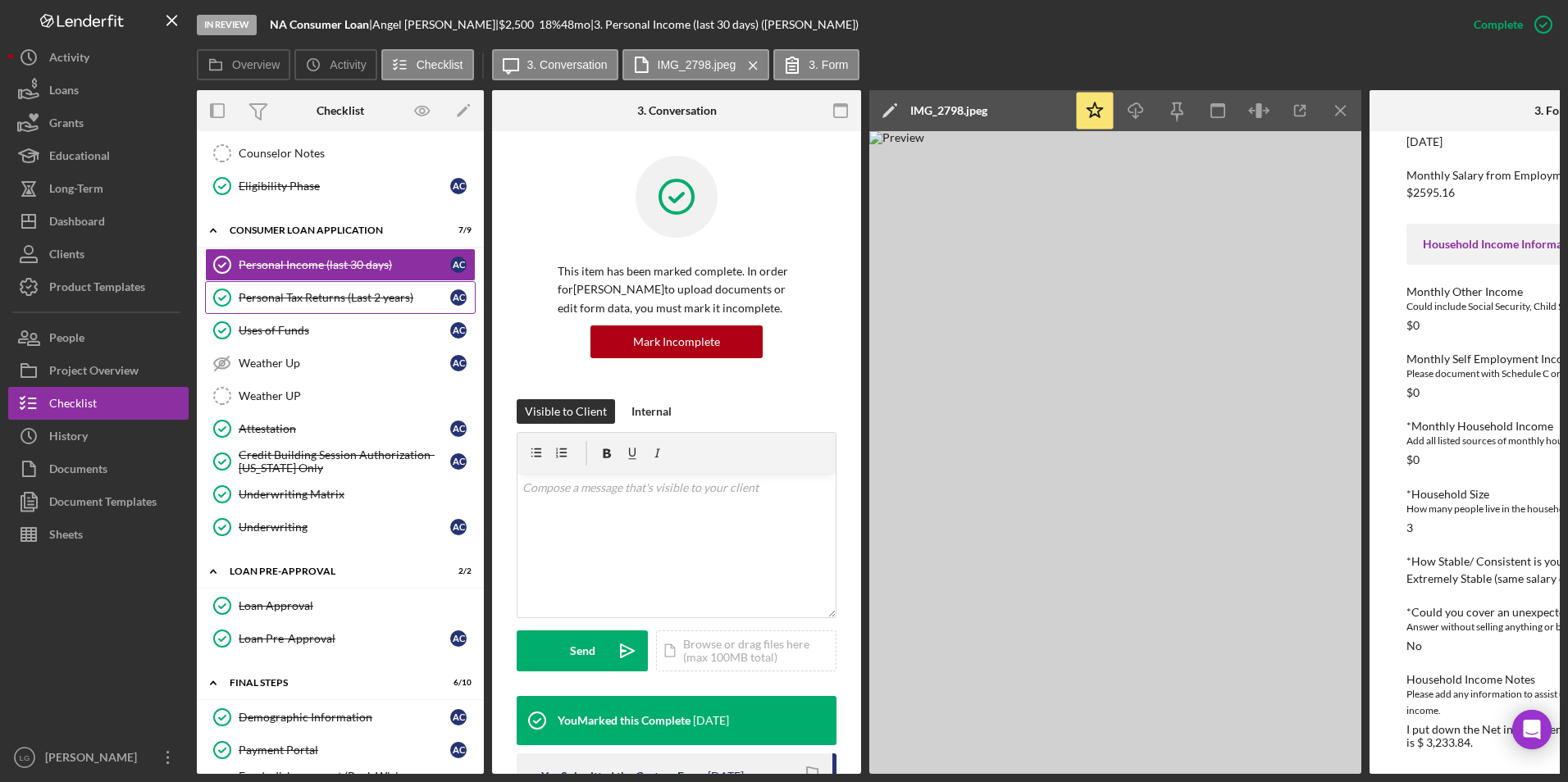
scroll to position [574, 0]
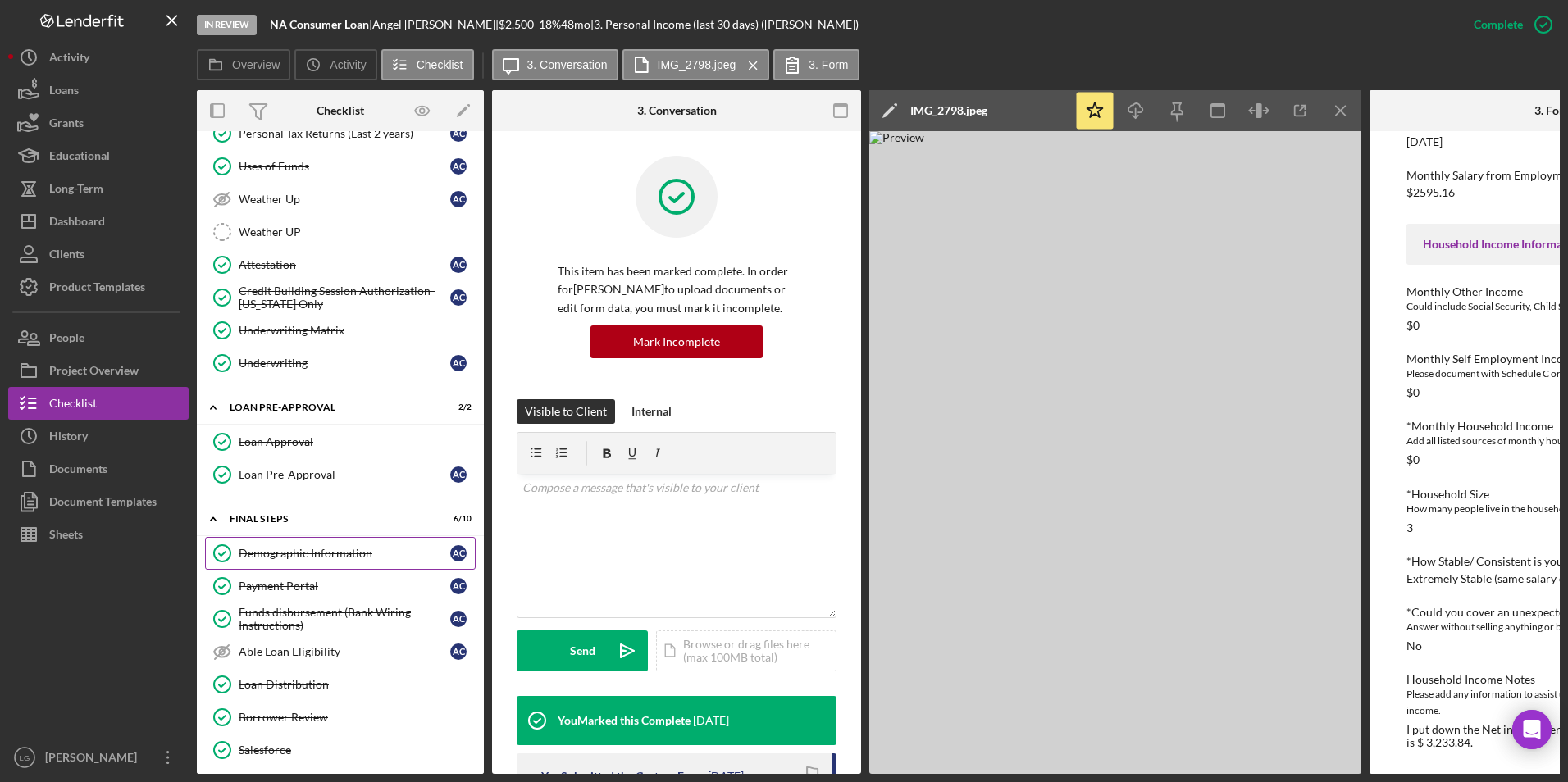
click at [325, 451] on div "Demographic Information" at bounding box center [343, 553] width 211 height 13
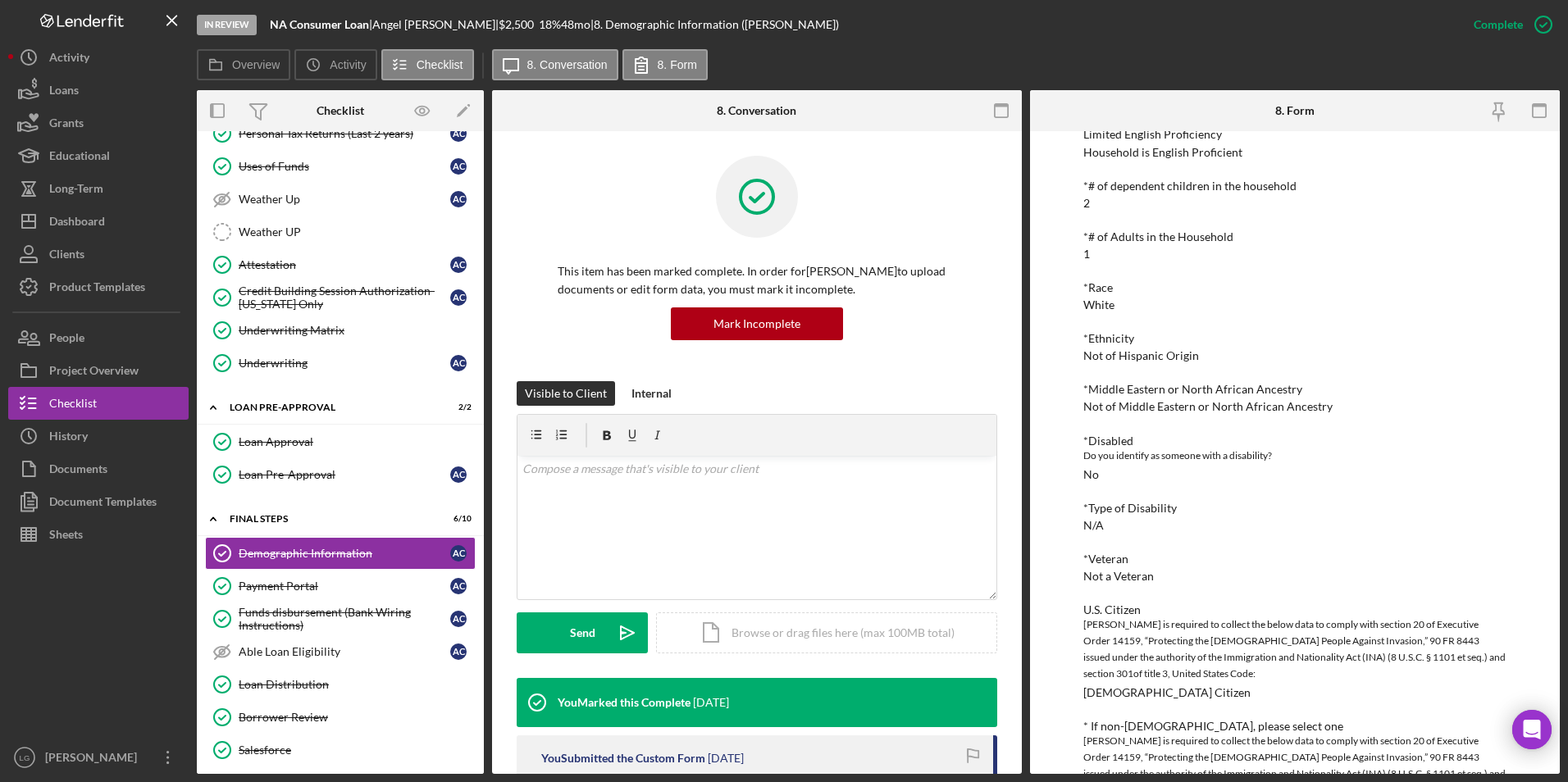
scroll to position [328, 0]
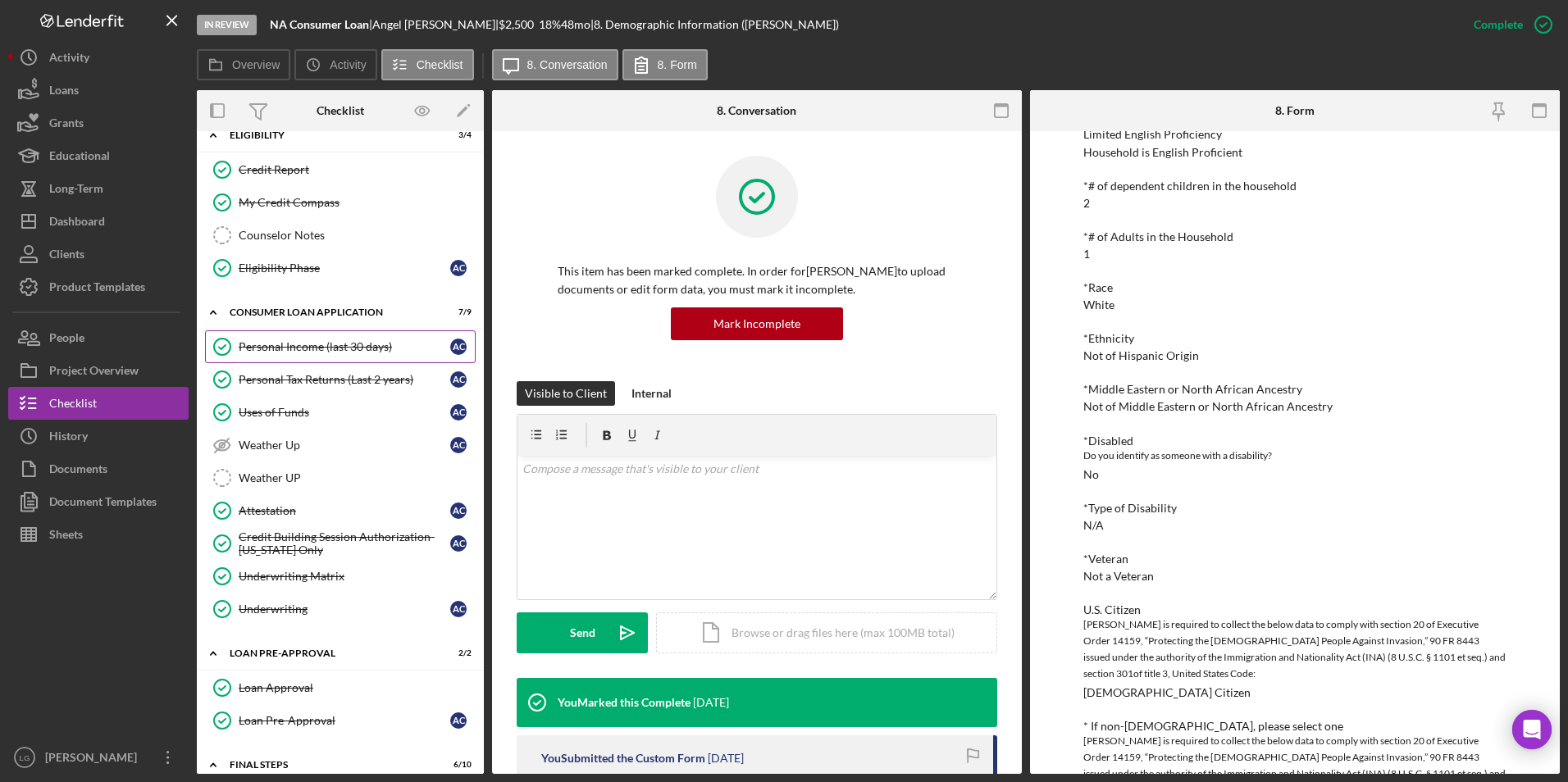
drag, startPoint x: 349, startPoint y: 356, endPoint x: 379, endPoint y: 356, distance: 30.0
click at [349, 356] on link "Personal Income (last 30 days) Personal Income (last 30 days) A C" at bounding box center [341, 347] width 271 height 33
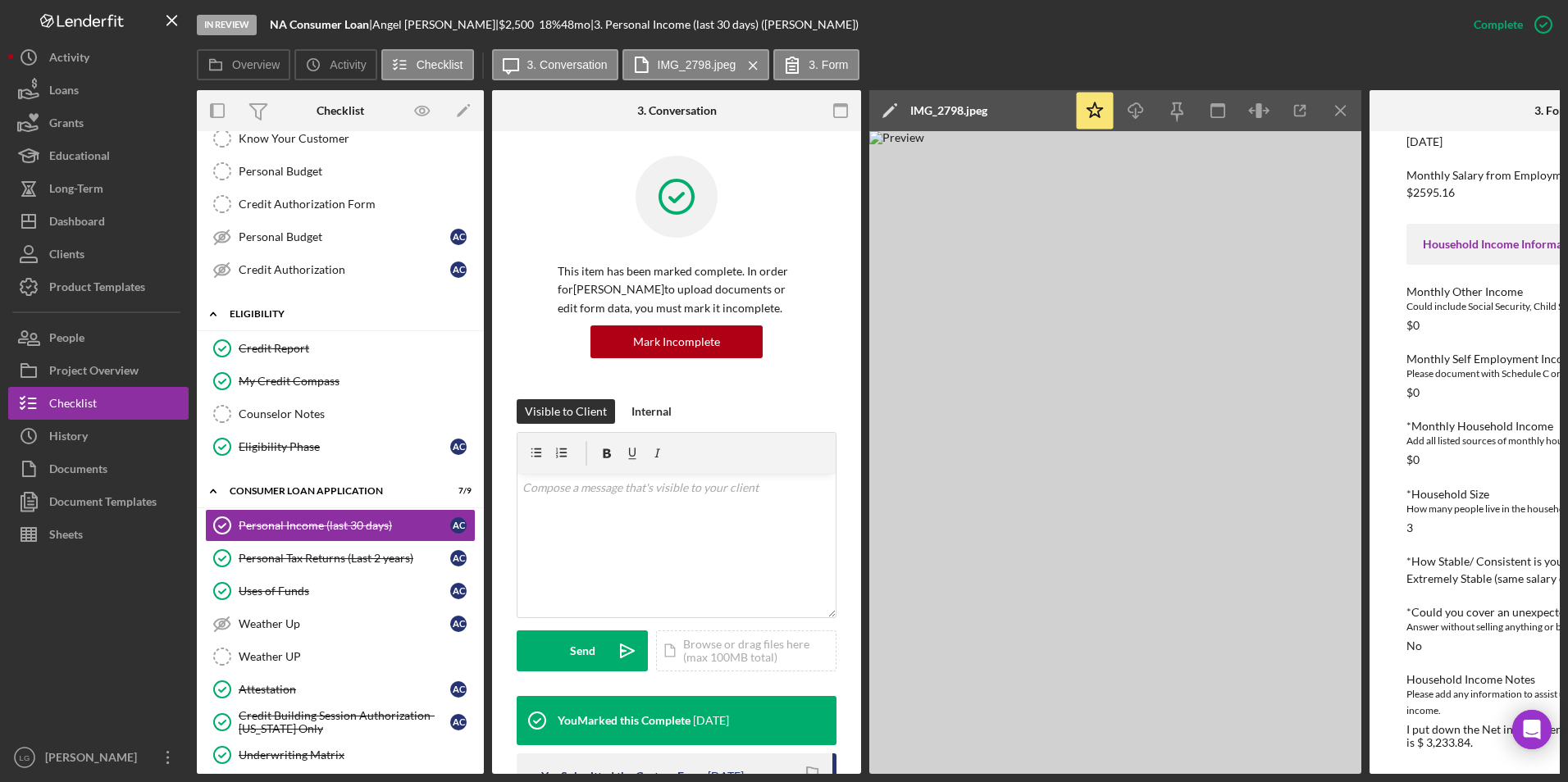
scroll to position [477, 0]
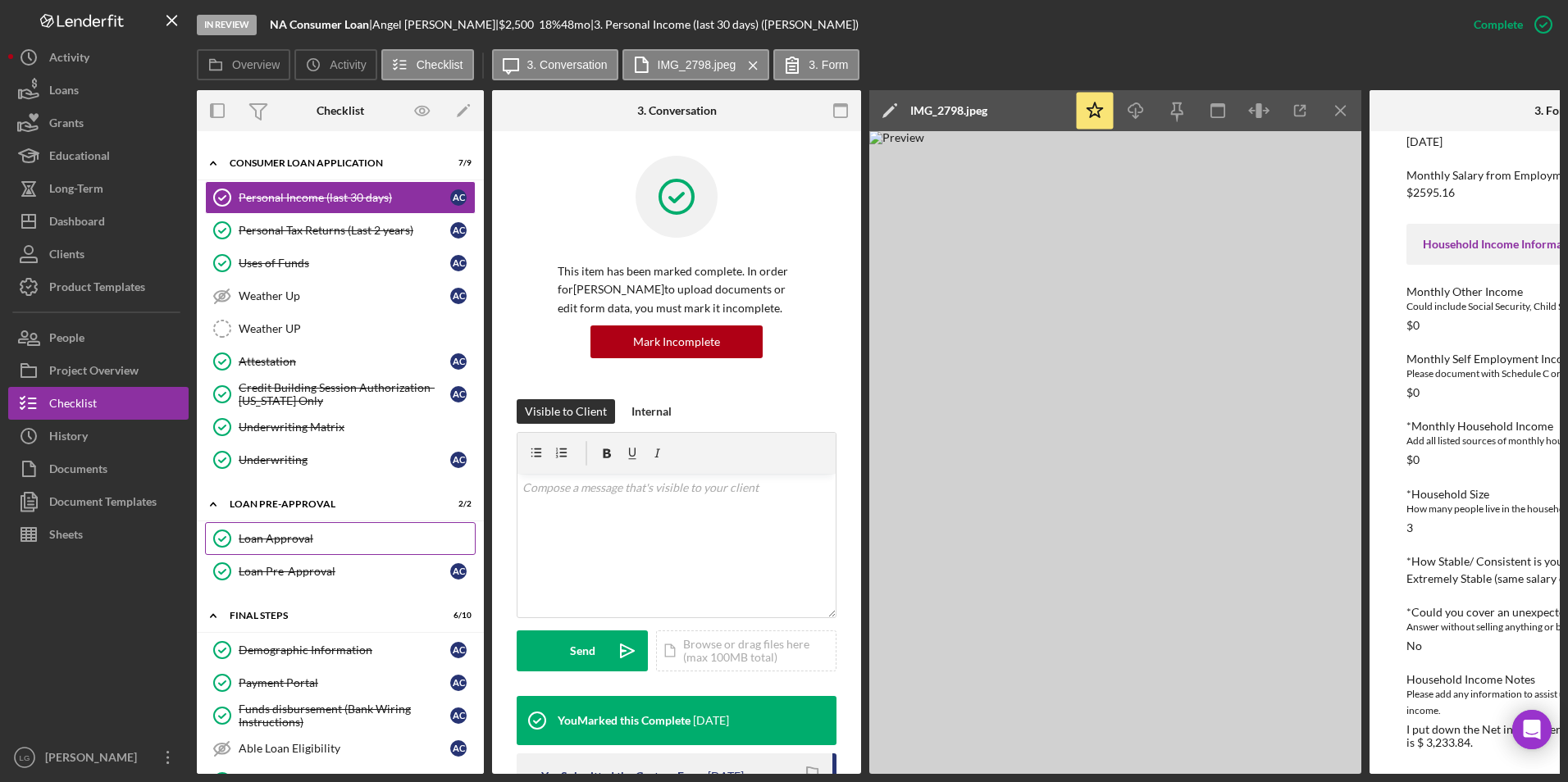
click at [332, 451] on div "Loan Approval" at bounding box center [356, 539] width 236 height 13
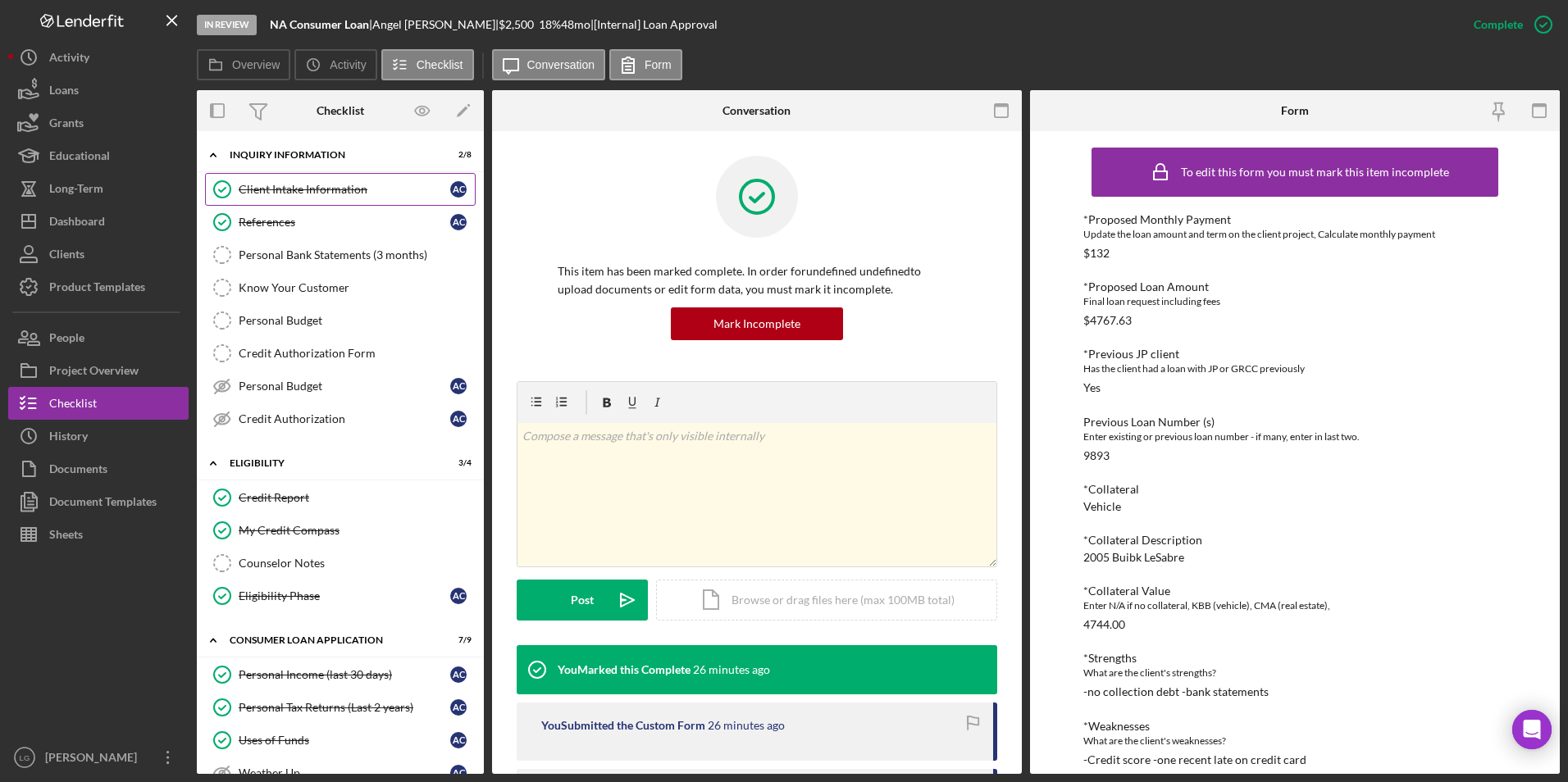
click at [295, 181] on link "Client Intake Information Client Intake Information A C" at bounding box center [341, 189] width 271 height 33
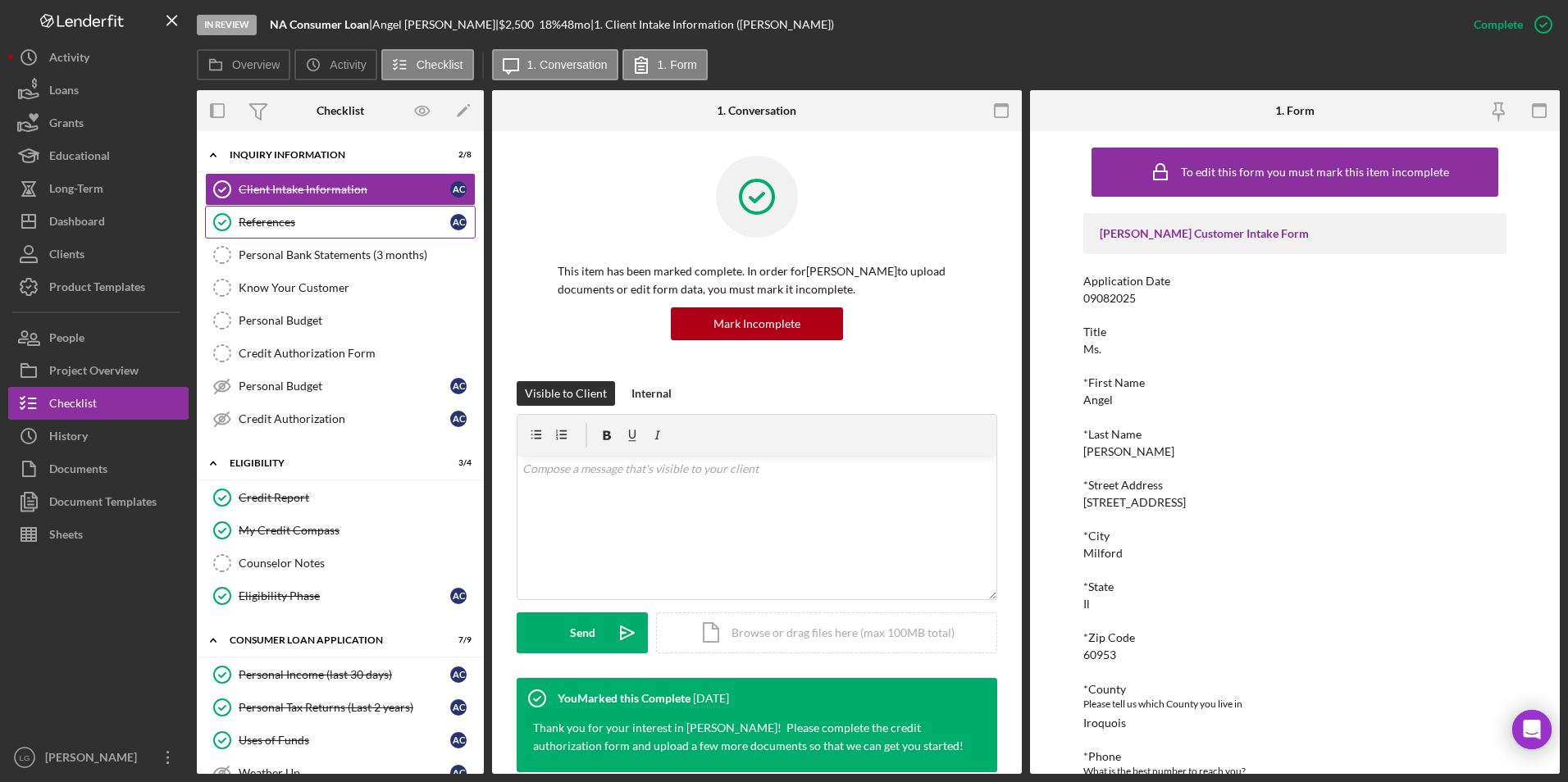
click at [299, 223] on div "References" at bounding box center [343, 222] width 211 height 13
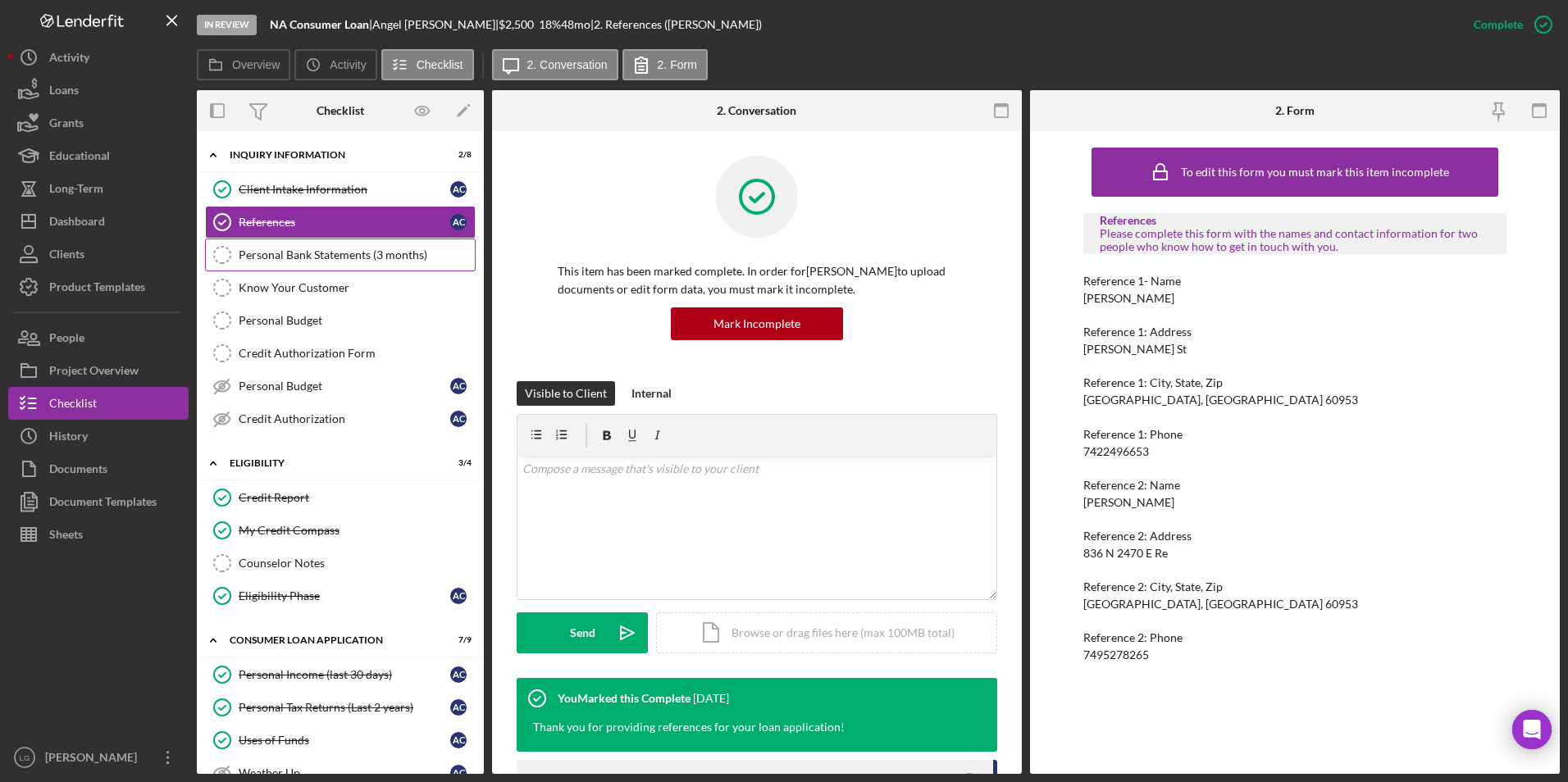
click at [311, 243] on link "Personal Bank Statements (3 months) Personal Bank Statements (3 months)" at bounding box center [341, 255] width 271 height 33
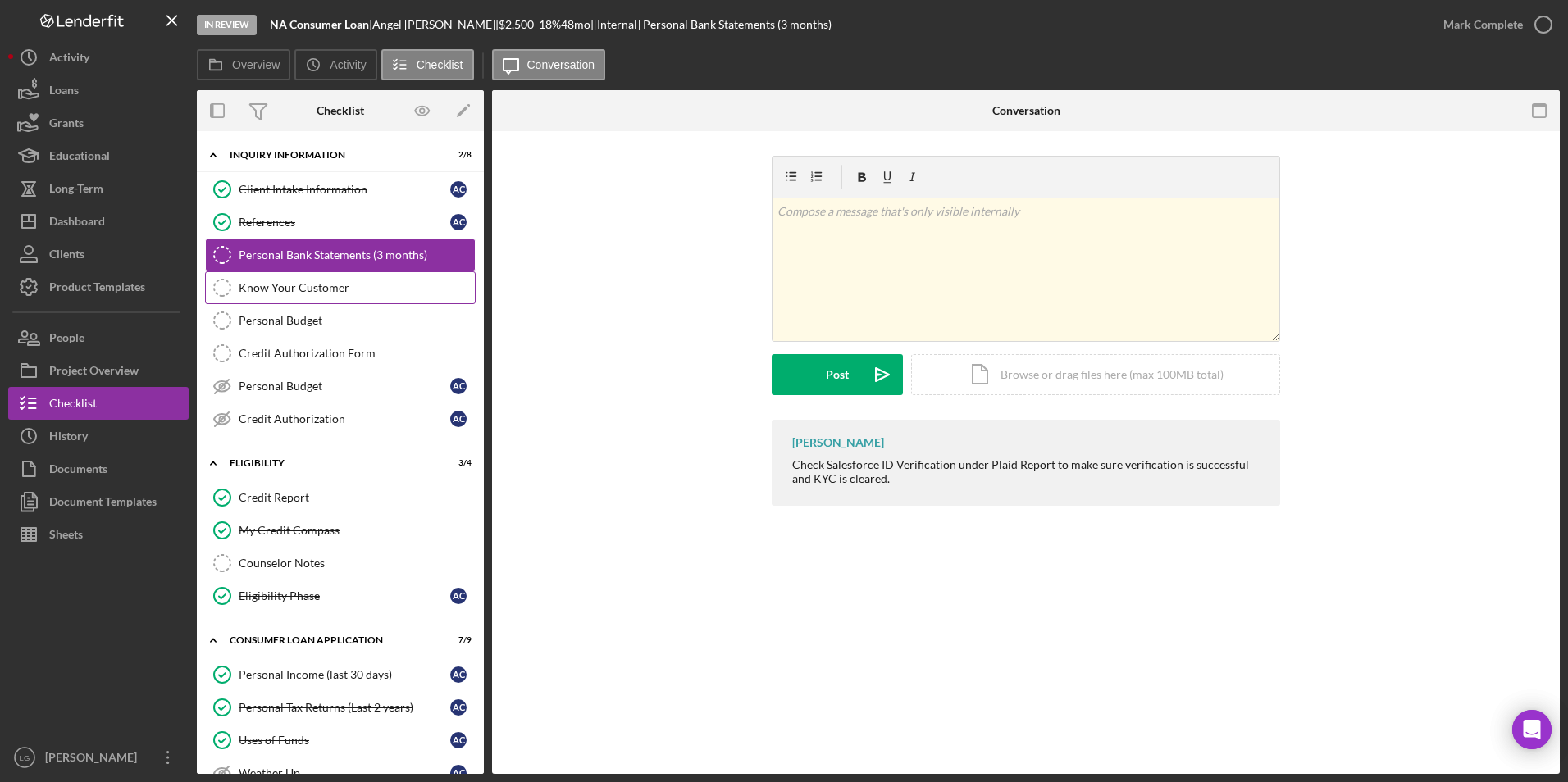
click at [321, 290] on div "Know Your Customer" at bounding box center [356, 287] width 236 height 13
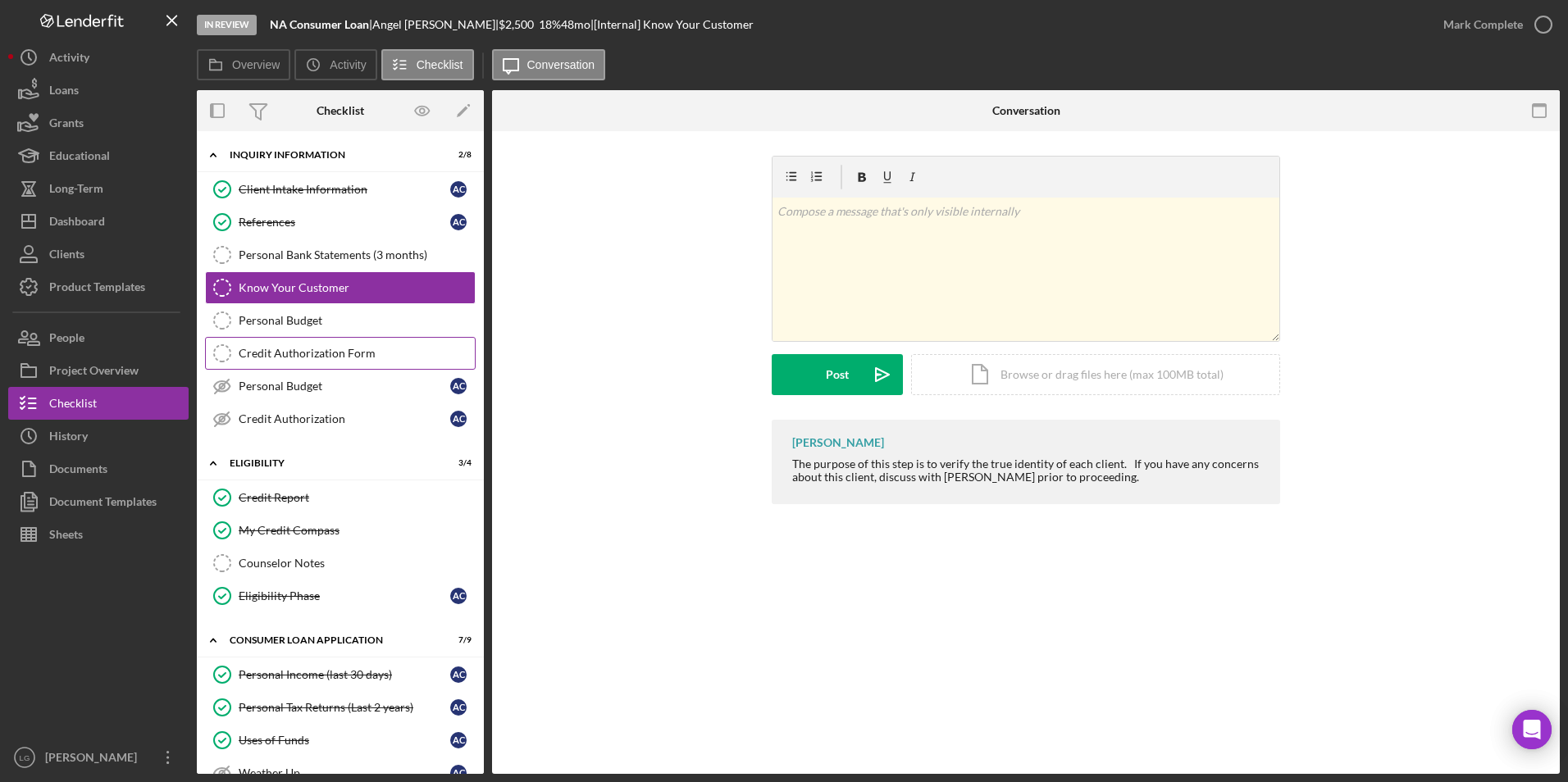
click at [318, 353] on div "Credit Authorization Form" at bounding box center [356, 353] width 236 height 13
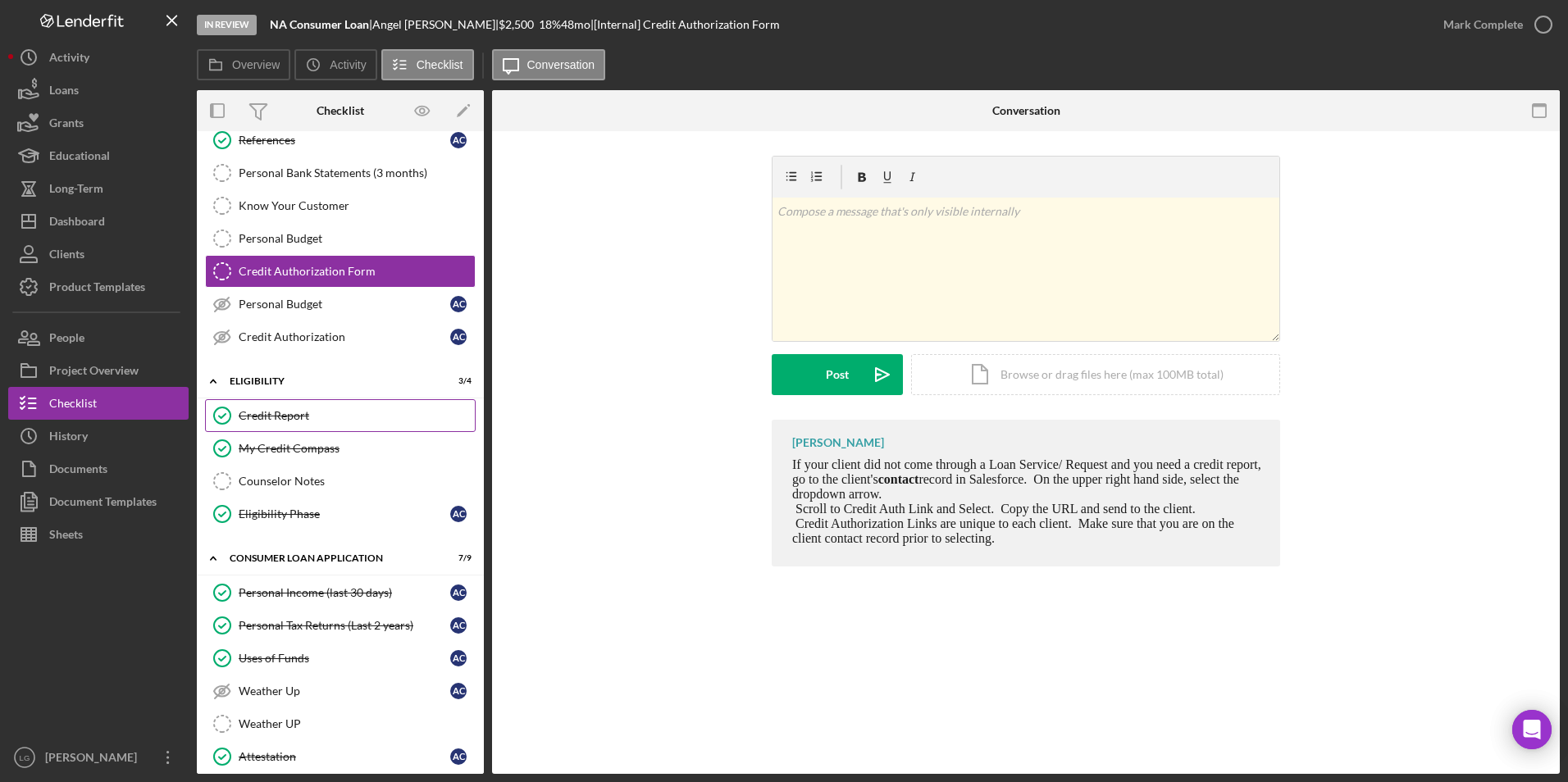
scroll to position [246, 0]
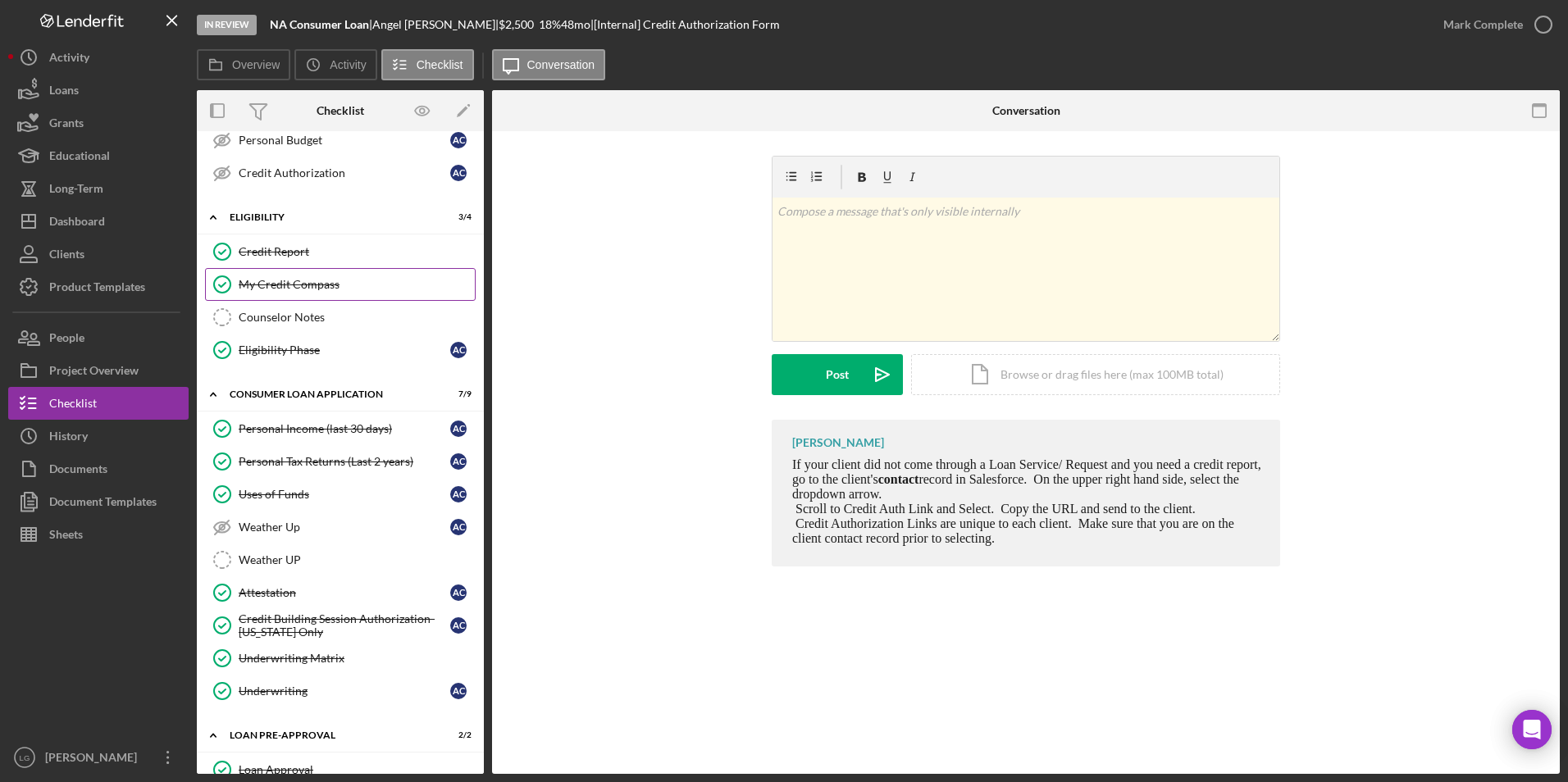
click at [290, 287] on div "My Credit Compass" at bounding box center [356, 284] width 236 height 13
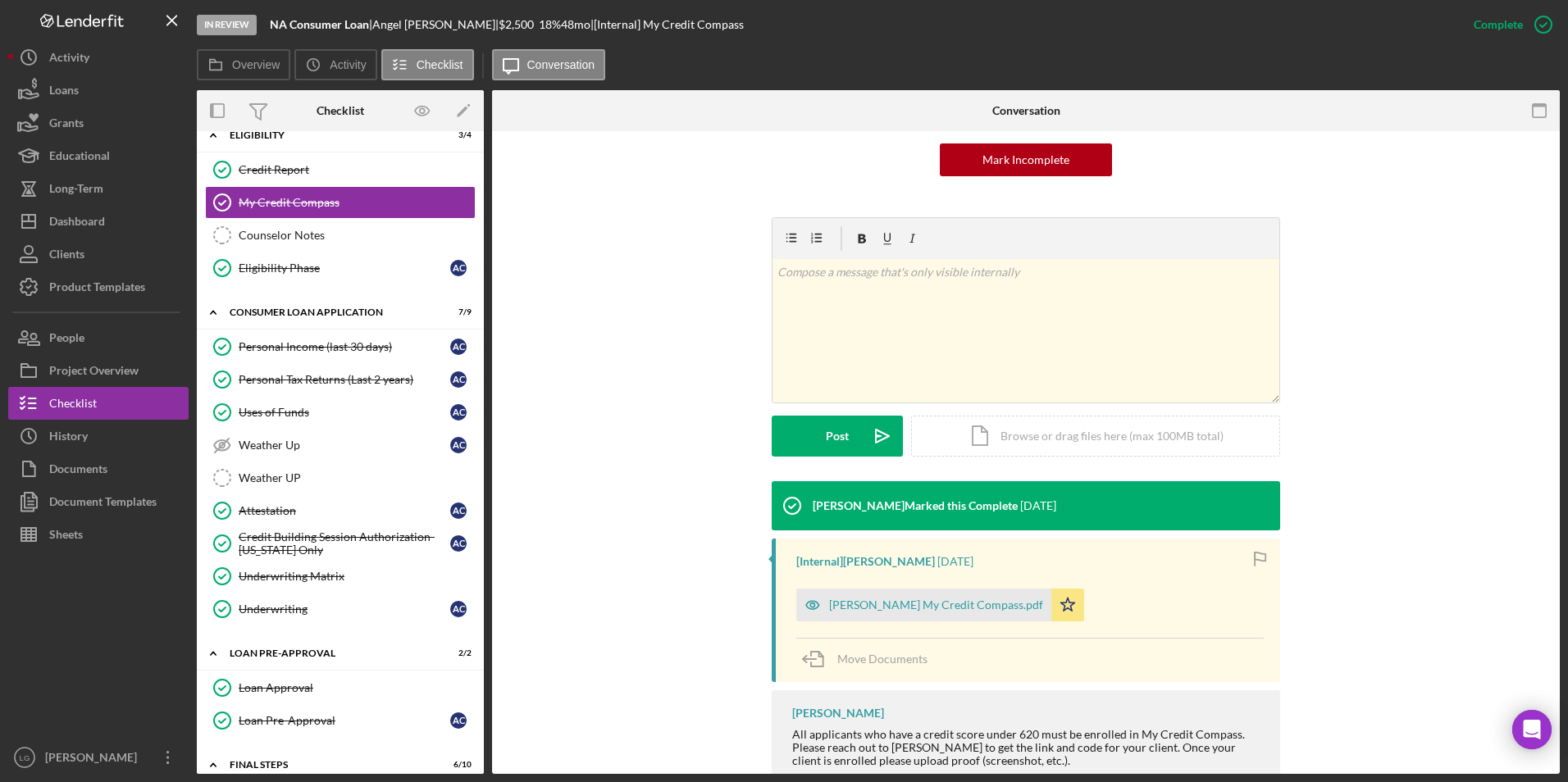
scroll to position [238, 0]
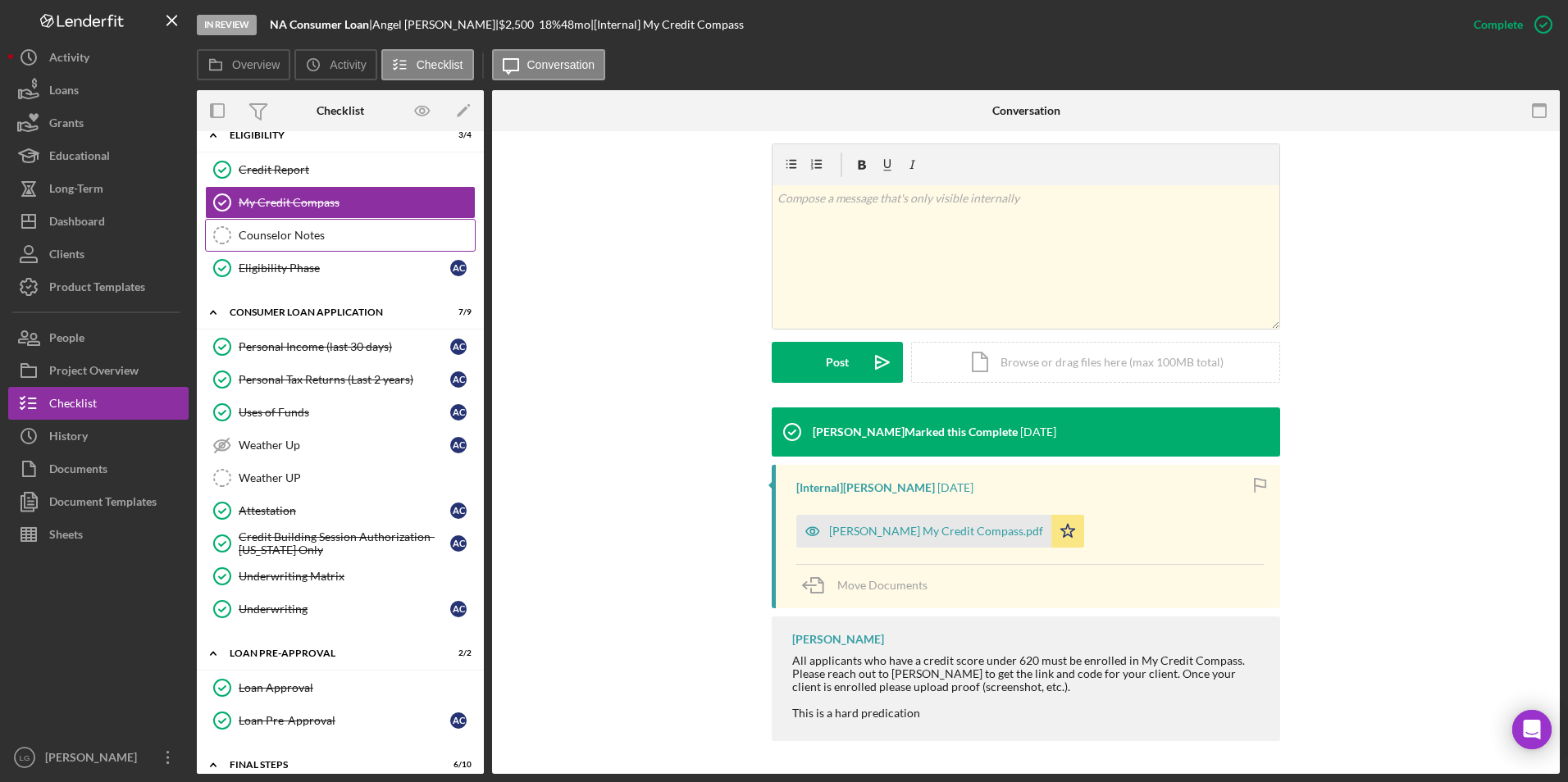
click at [305, 246] on link "Counselor Notes Counselor Notes" at bounding box center [341, 236] width 271 height 33
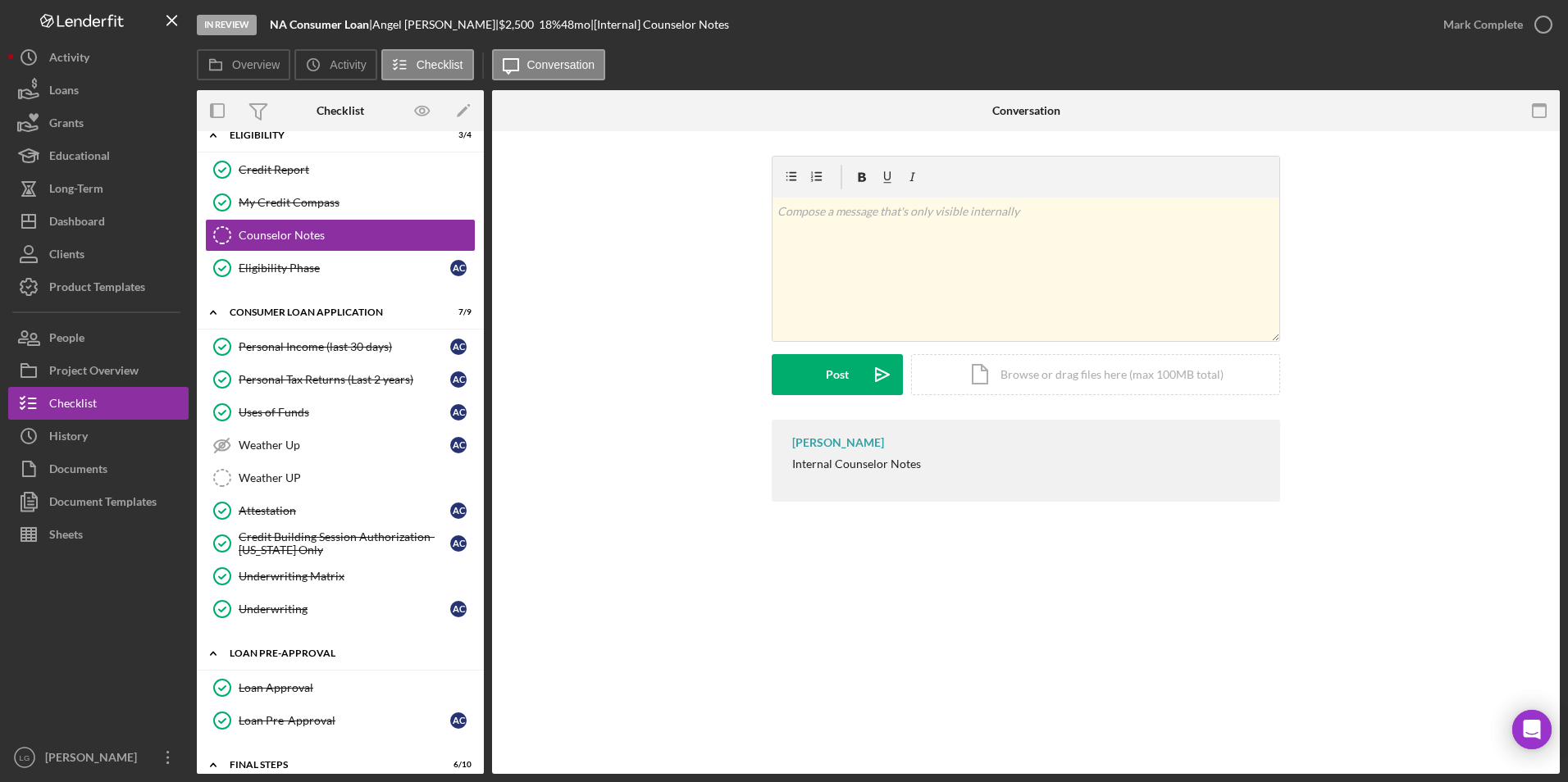
scroll to position [492, 0]
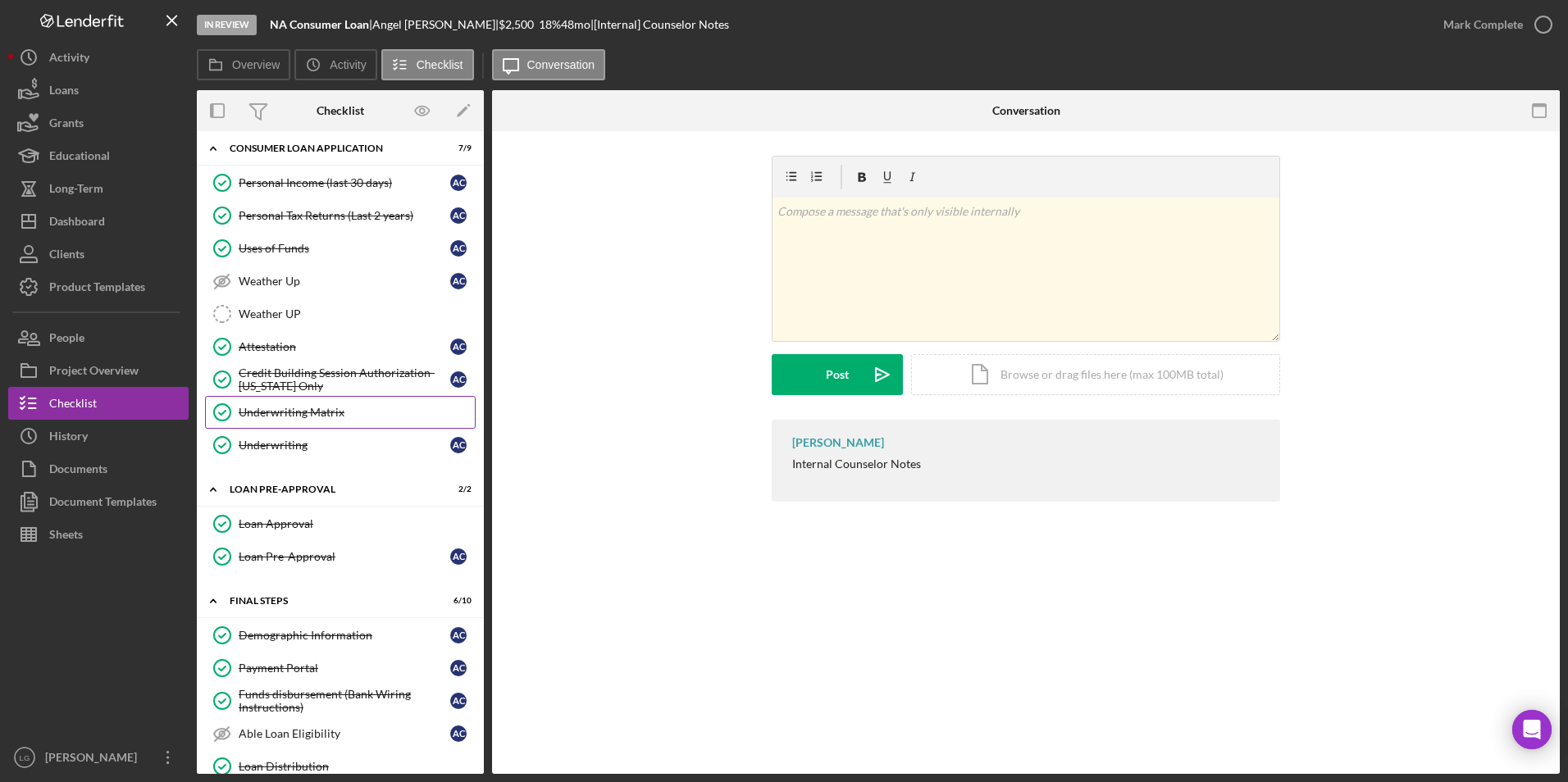
click at [271, 404] on link "Underwriting Matrix Underwriting Matrix" at bounding box center [341, 413] width 271 height 33
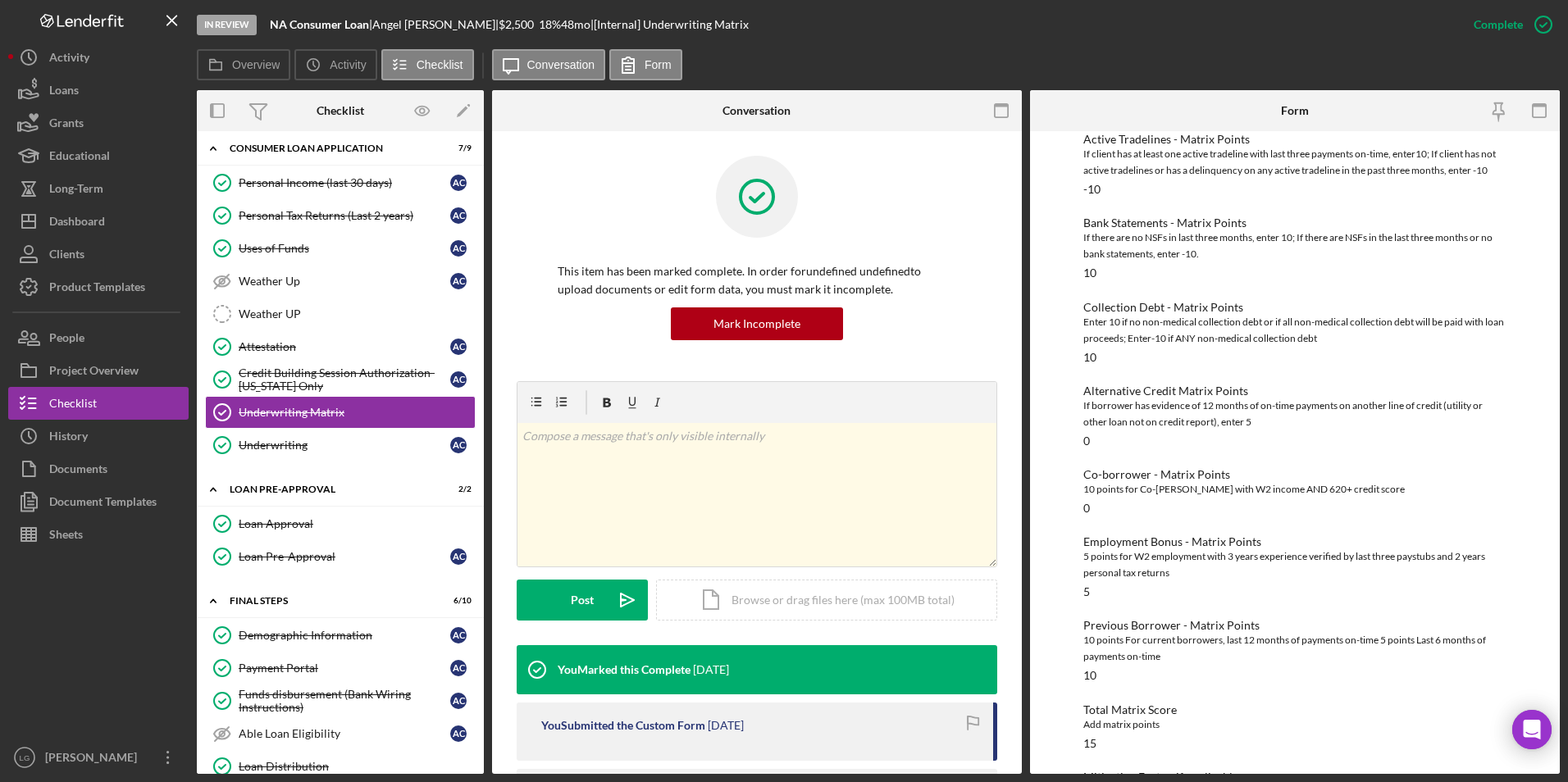
scroll to position [249, 0]
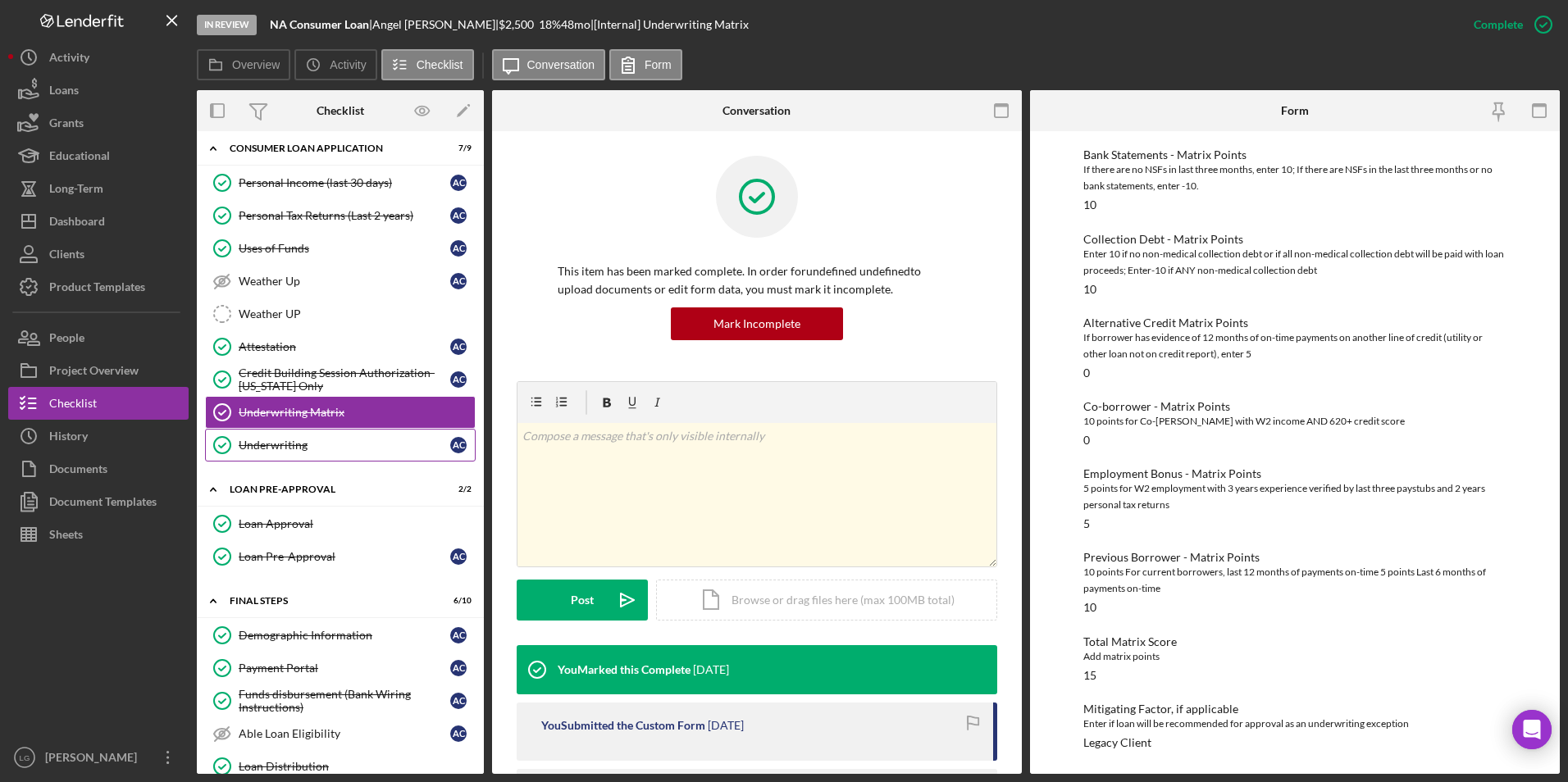
click at [287, 450] on div "Underwriting" at bounding box center [343, 445] width 211 height 13
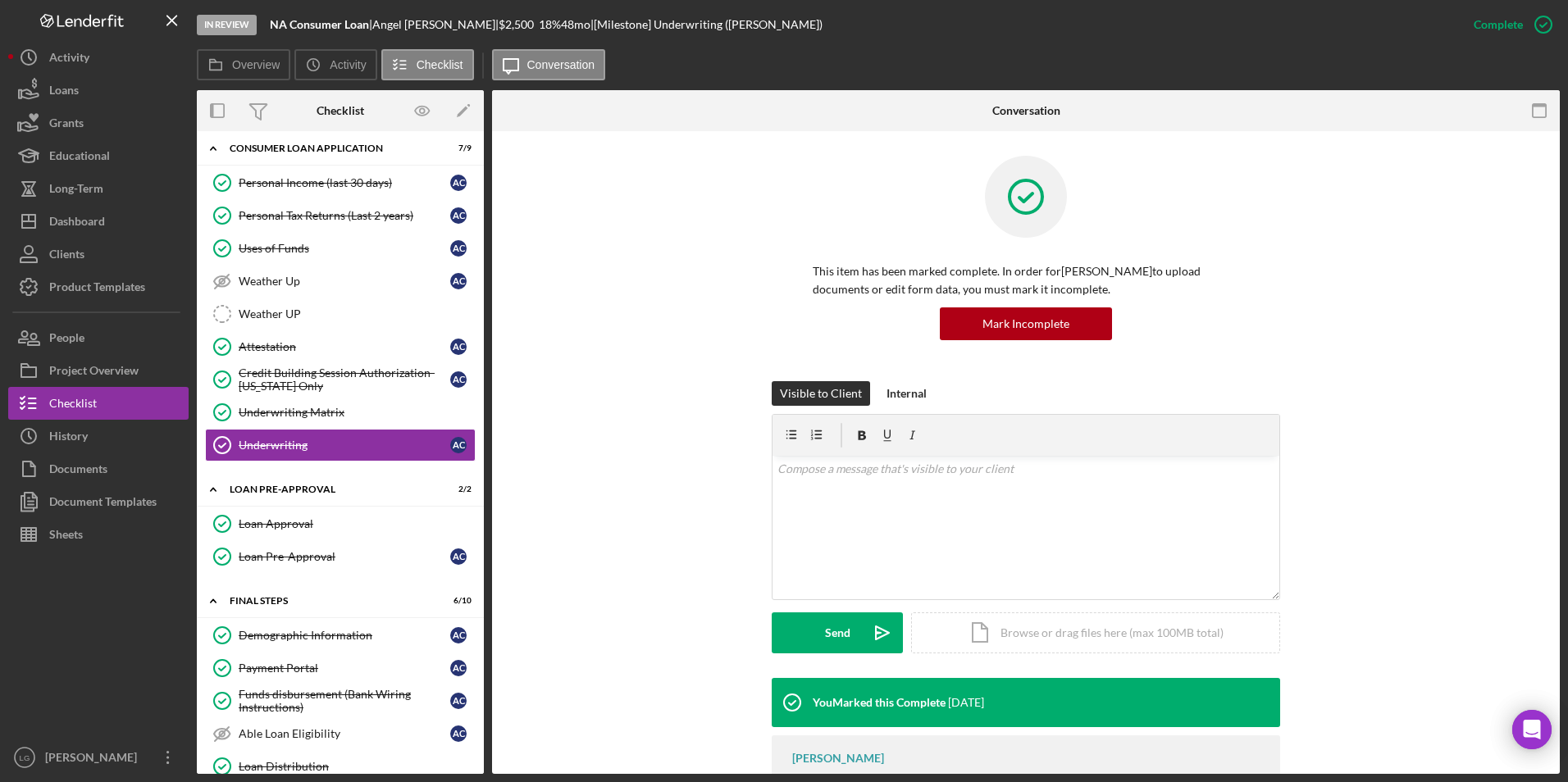
scroll to position [120, 0]
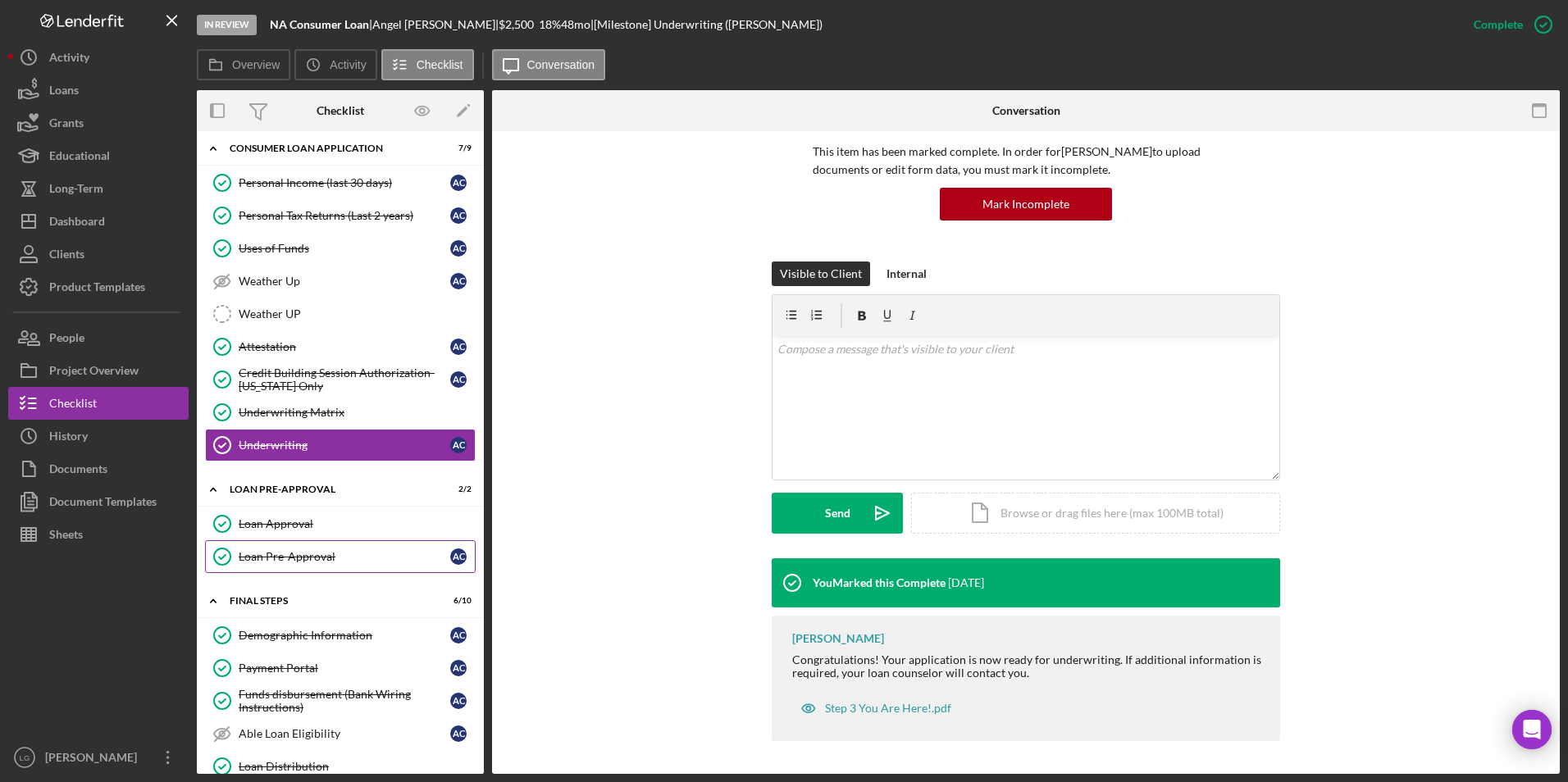
click at [330, 451] on link "Loan Pre-Approval Loan Pre-Approval A C" at bounding box center [341, 557] width 271 height 33
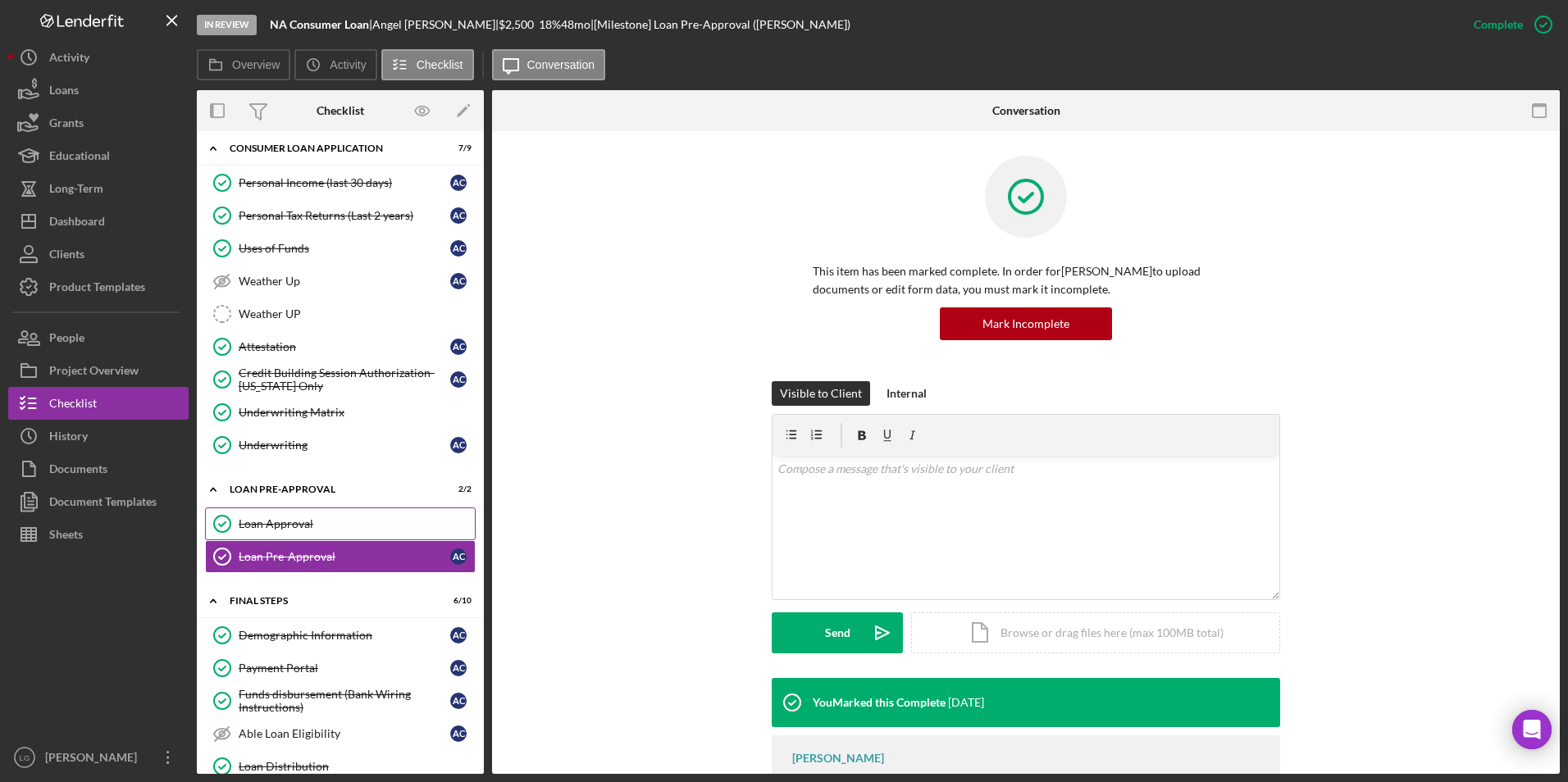
click at [307, 451] on link "Loan Approval Loan Approval" at bounding box center [341, 524] width 271 height 33
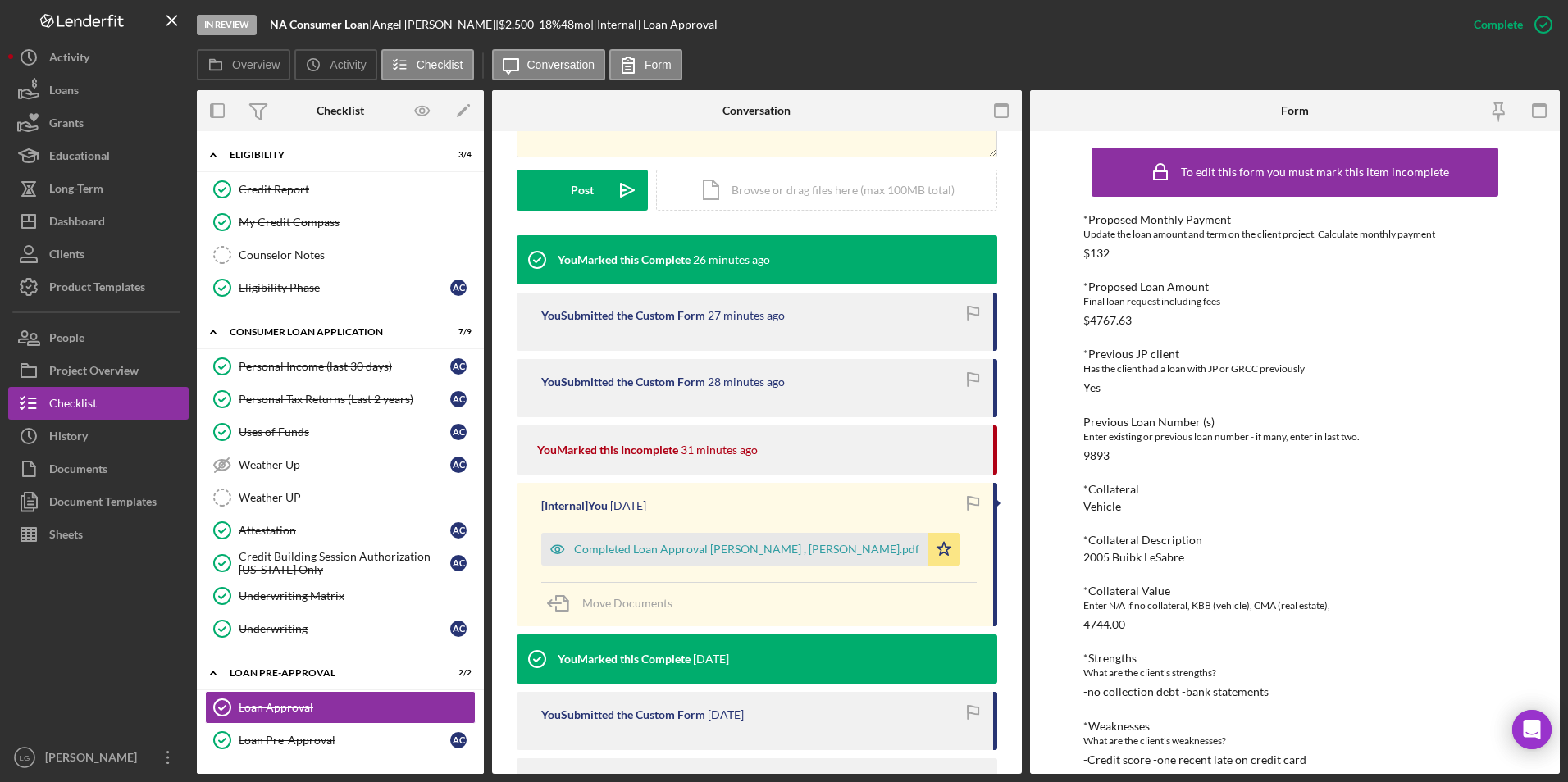
scroll to position [164, 0]
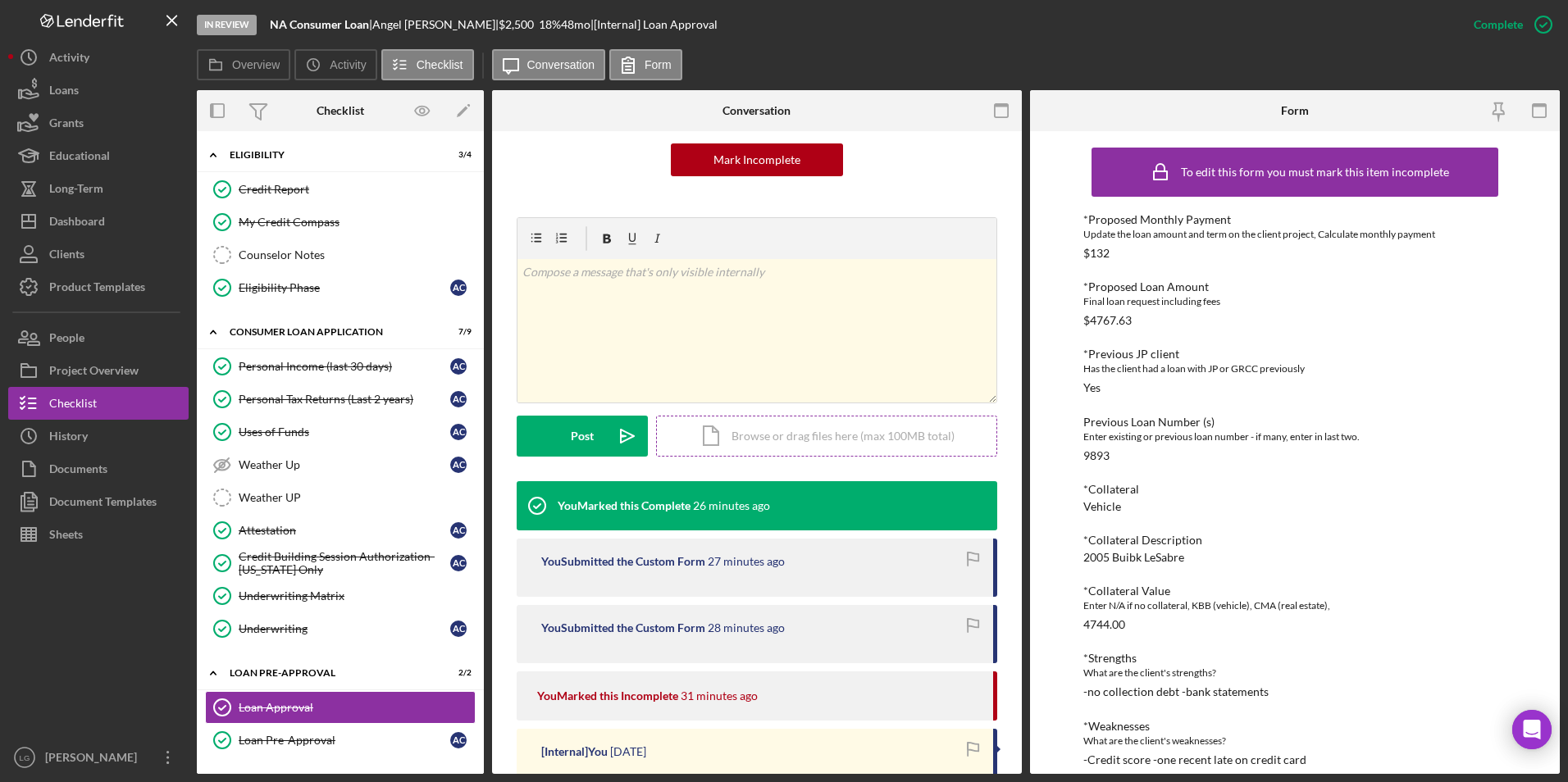
click at [765, 429] on div "Icon/Document Browse or drag files here (max 100MB total) Tap to choose files o…" at bounding box center [826, 437] width 341 height 41
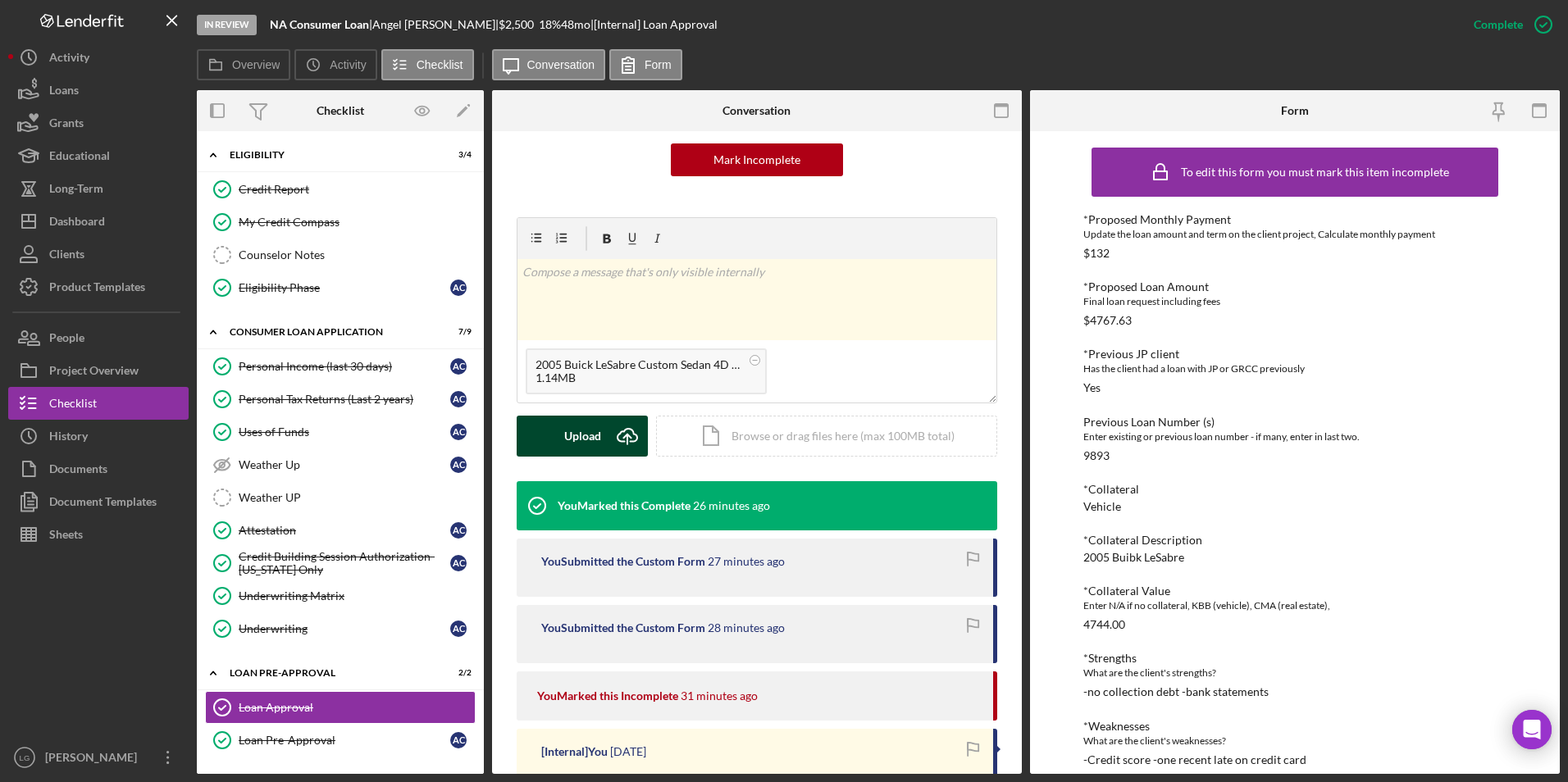
click at [577, 440] on div "Upload" at bounding box center [582, 437] width 37 height 41
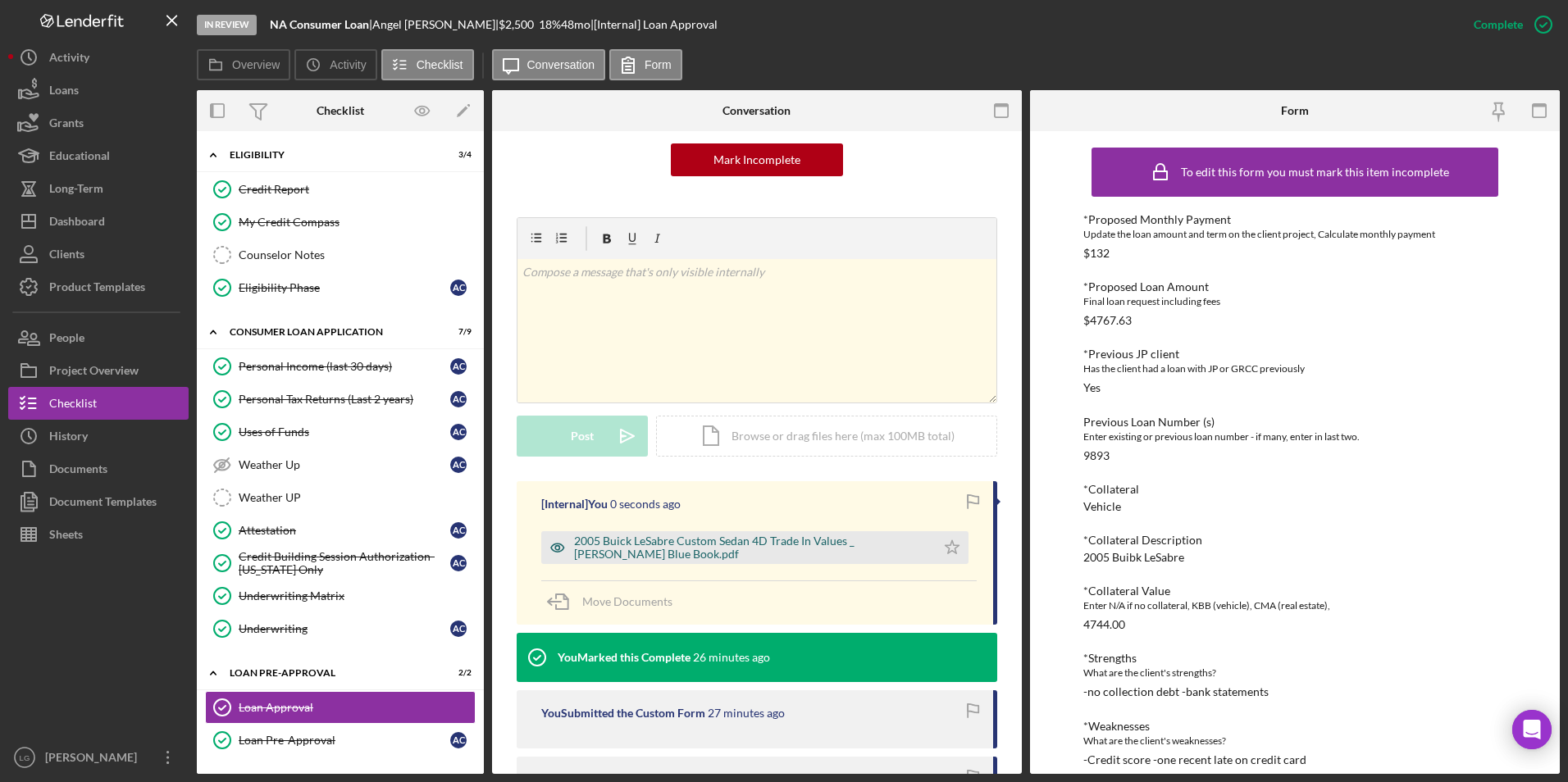
click at [759, 451] on div "2005 Buick LeSabre Custom Sedan 4D Trade In Values _ [PERSON_NAME] Blue Book.pdf" at bounding box center [750, 547] width 353 height 26
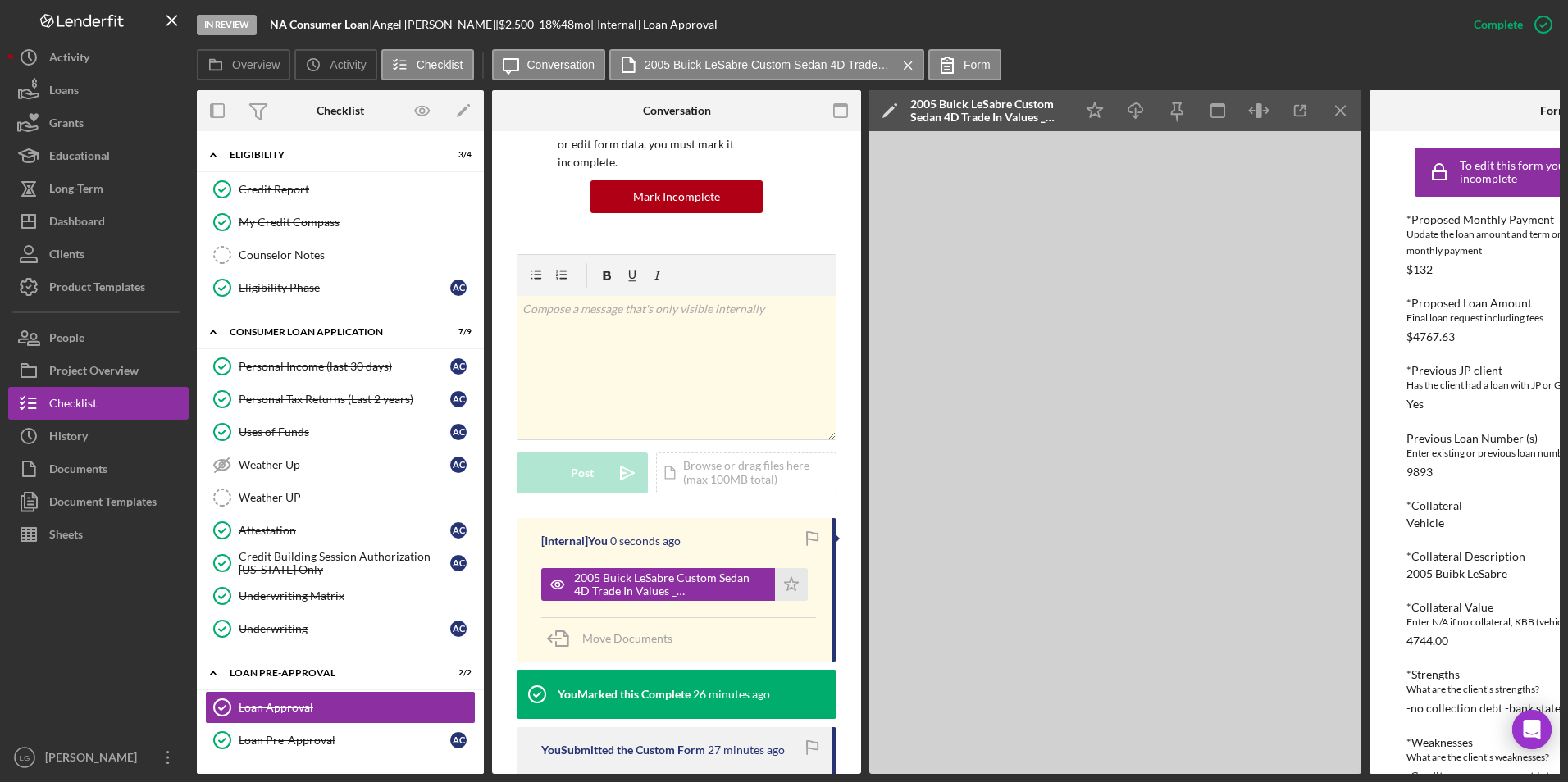
scroll to position [182, 0]
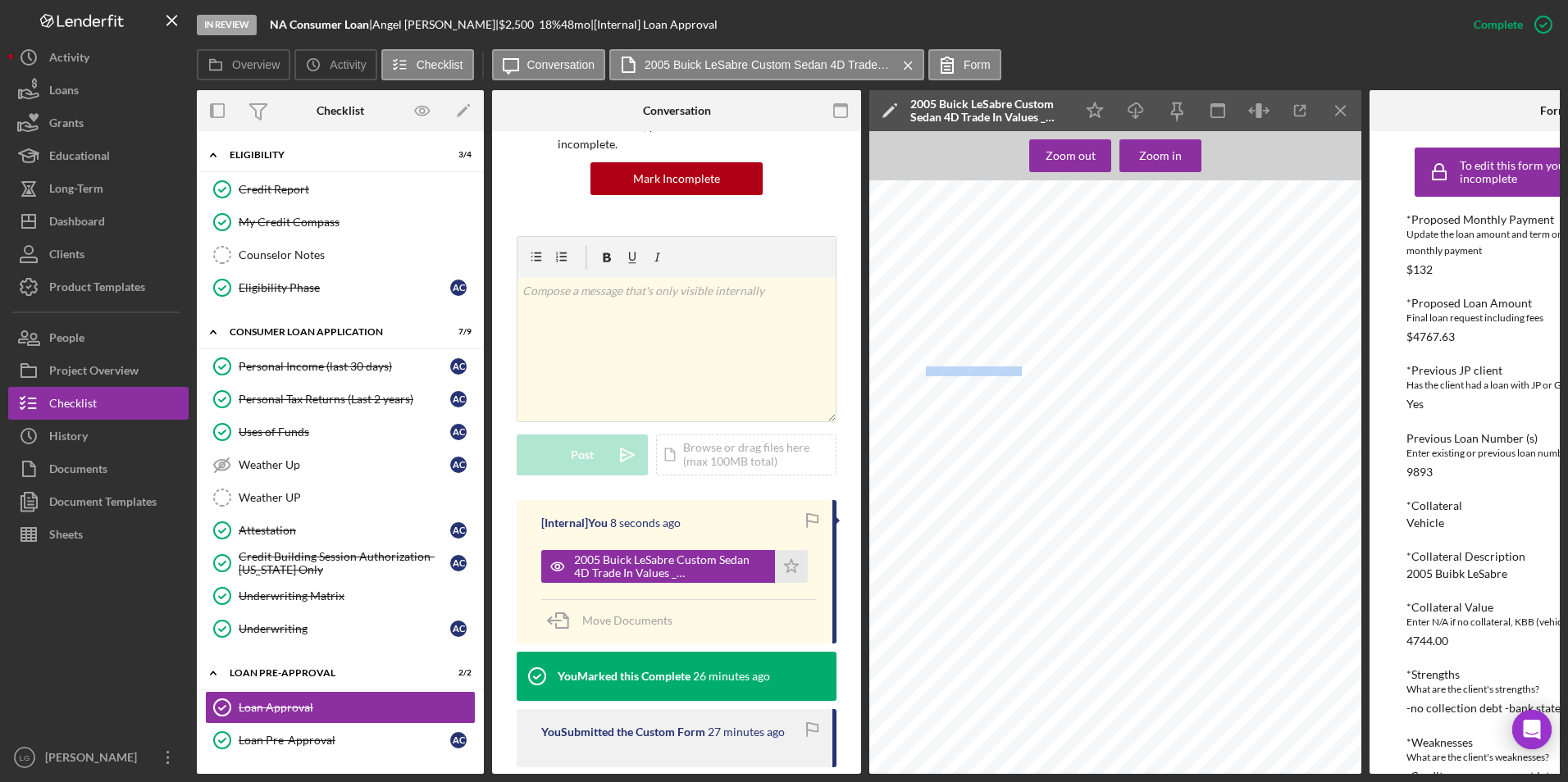
drag, startPoint x: 1022, startPoint y: 368, endPoint x: 928, endPoint y: 372, distance: 94.1
click at [928, 372] on span "[US_VEHICLE_IDENTIFICATION_NUMBER]" at bounding box center [1021, 372] width 191 height 9
copy span "[US_VEHICLE_IDENTIFICATION_NUMBER]"
click at [54, 221] on div "Dashboard" at bounding box center [77, 224] width 56 height 37
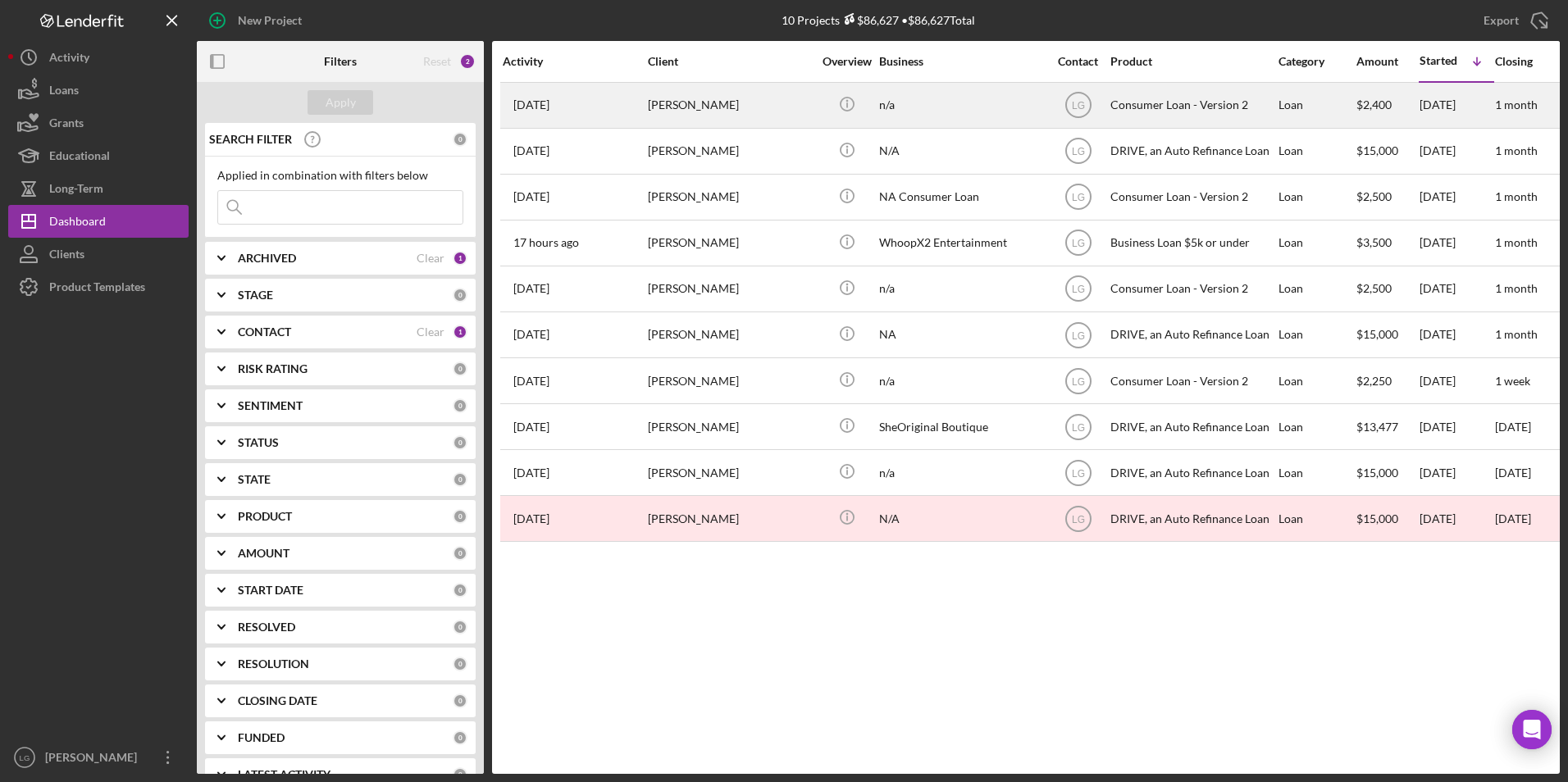
click at [741, 110] on div "[PERSON_NAME]" at bounding box center [730, 105] width 164 height 43
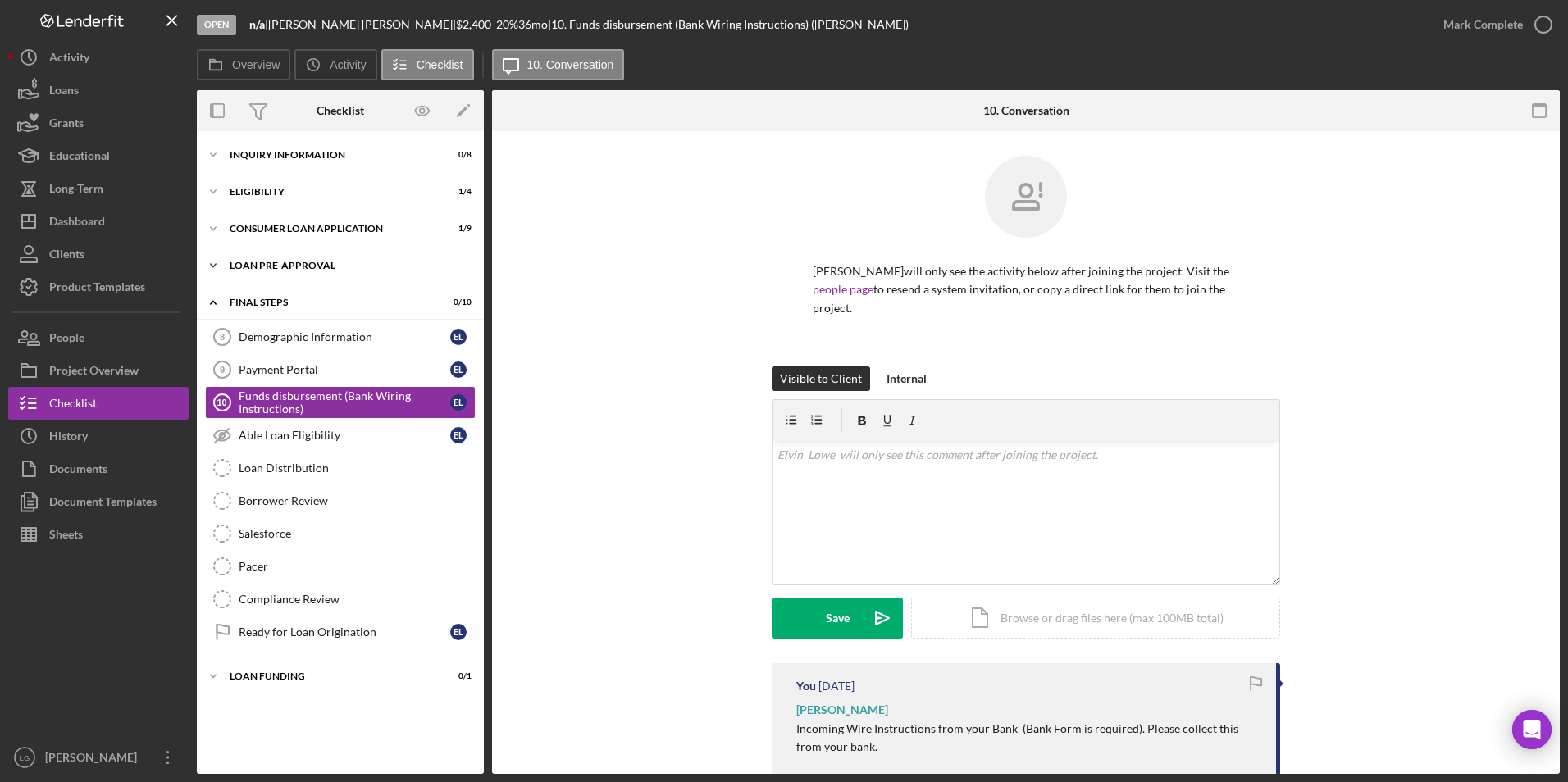
click at [277, 261] on div "Loan Pre-Approval" at bounding box center [346, 265] width 234 height 9
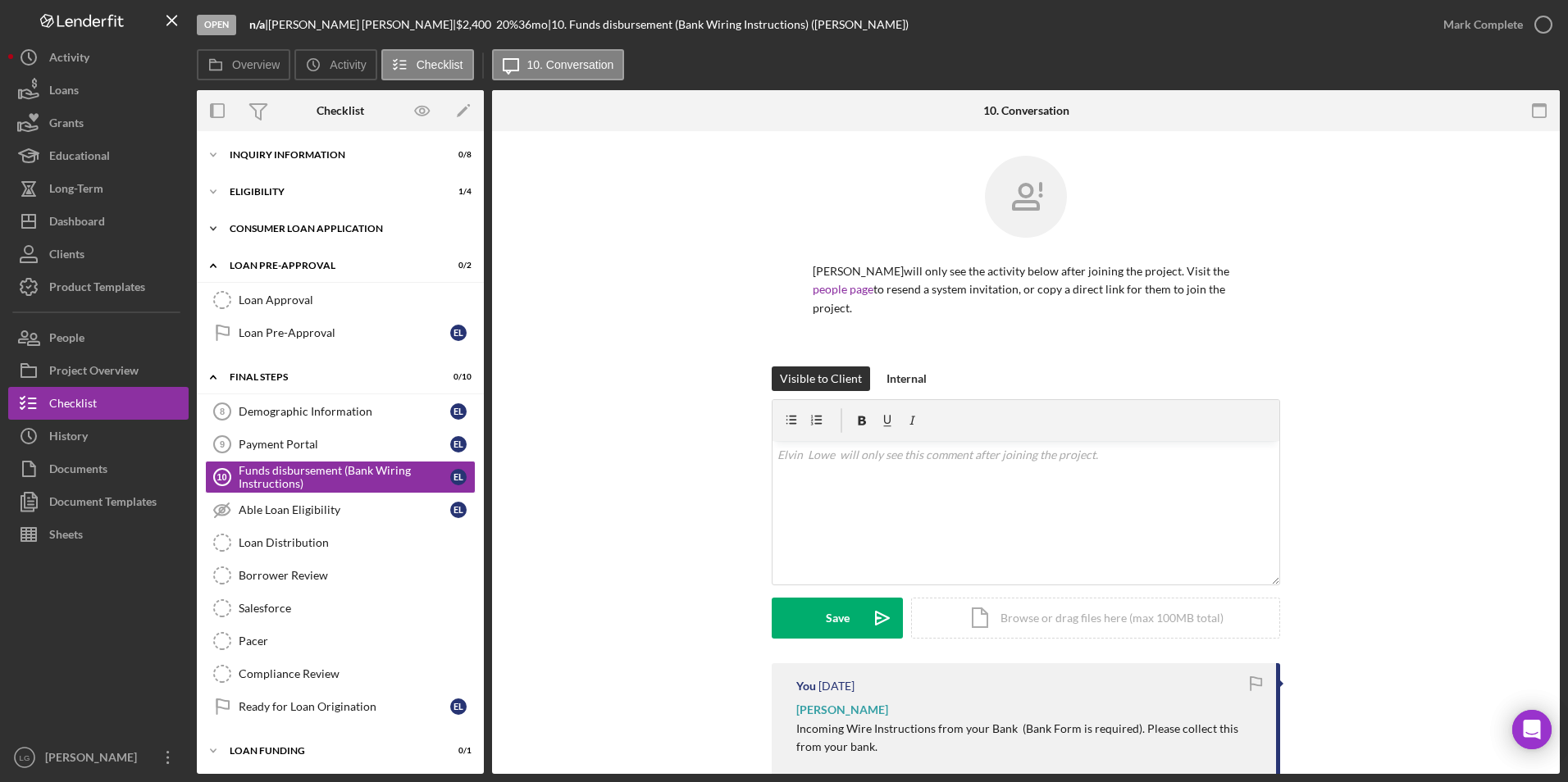
click at [289, 219] on div "Icon/Expander Consumer Loan Application 1 / 9" at bounding box center [340, 229] width 287 height 33
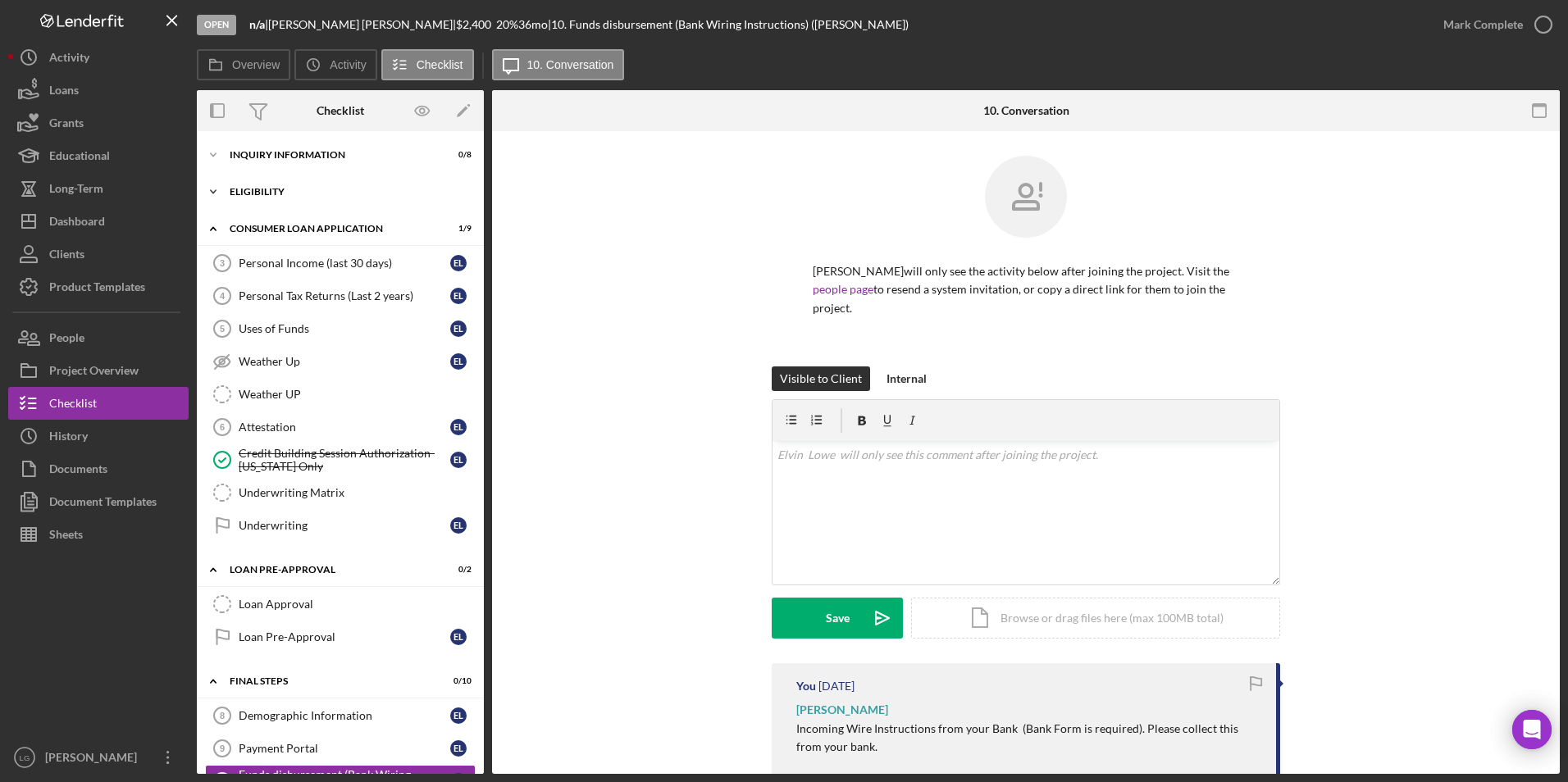
click at [269, 189] on div "Eligibility" at bounding box center [346, 192] width 234 height 9
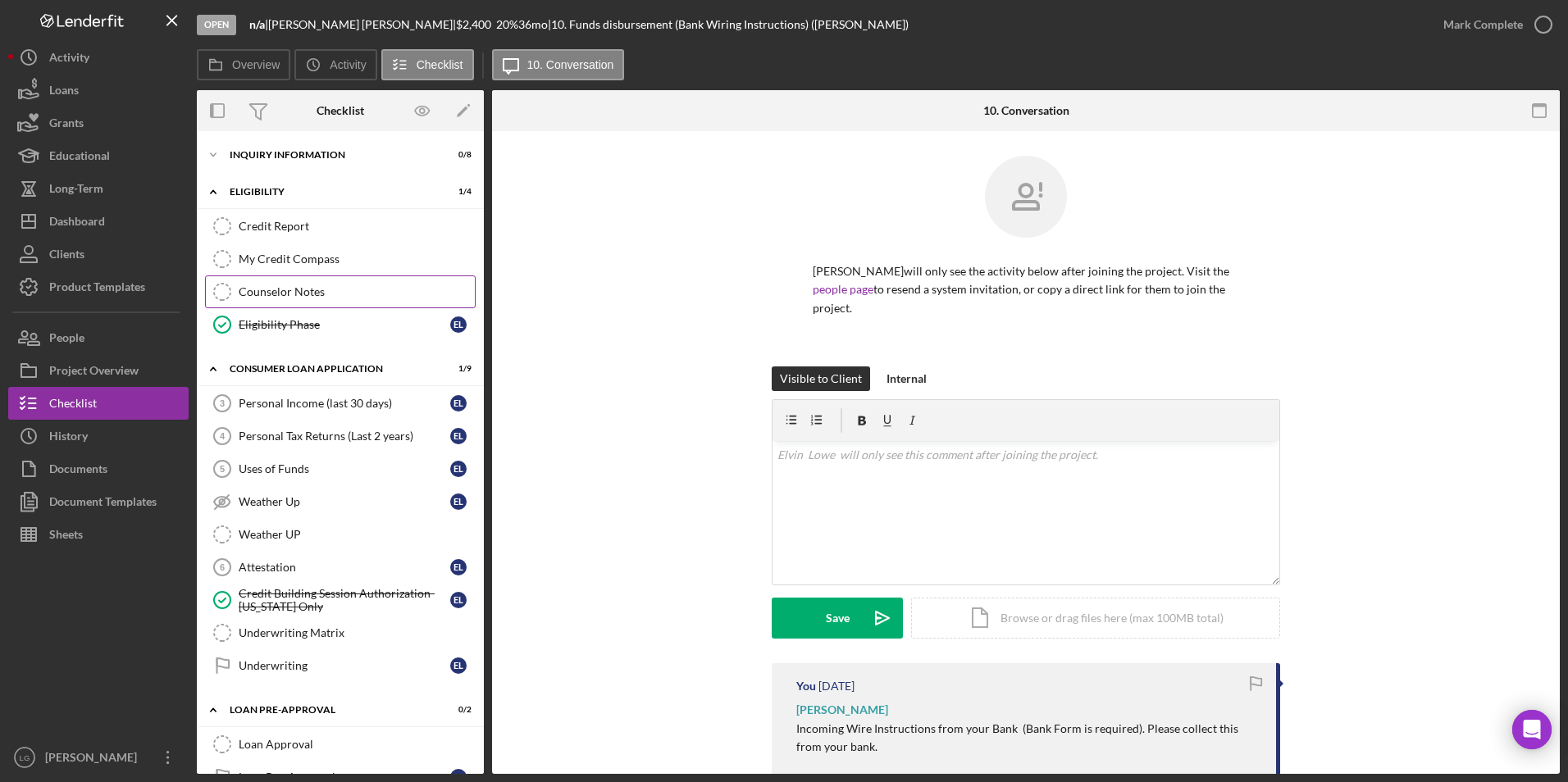
click at [268, 278] on link "Counselor Notes Counselor Notes" at bounding box center [341, 292] width 271 height 33
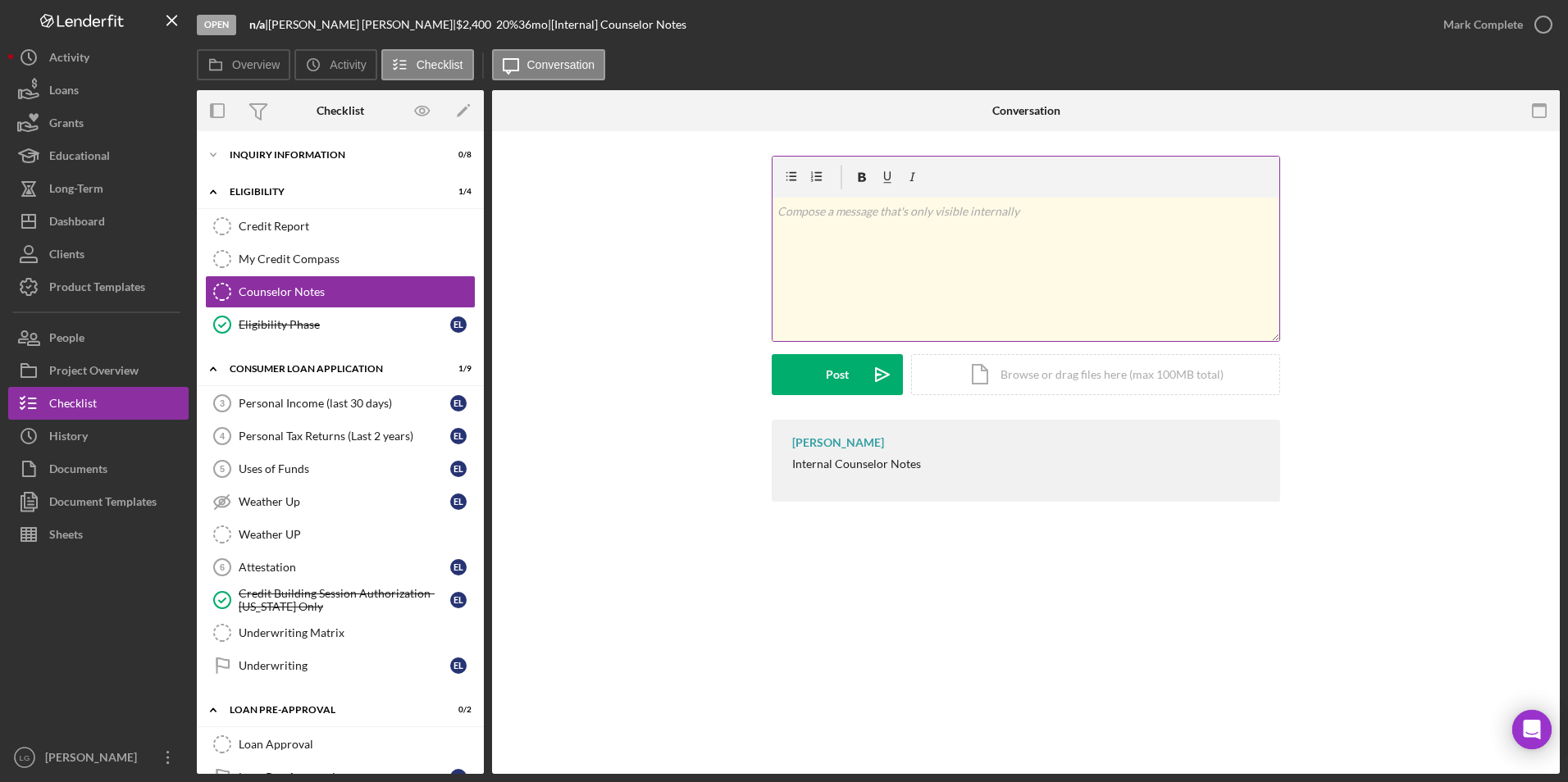
click at [1030, 268] on div "v Color teal Color pink Remove color Add row above Add row below Add column bef…" at bounding box center [1025, 269] width 507 height 143
click at [1030, 210] on p "Introduced myself to the client as his councsler, Clients going ut oftown Will …" at bounding box center [1026, 221] width 498 height 37
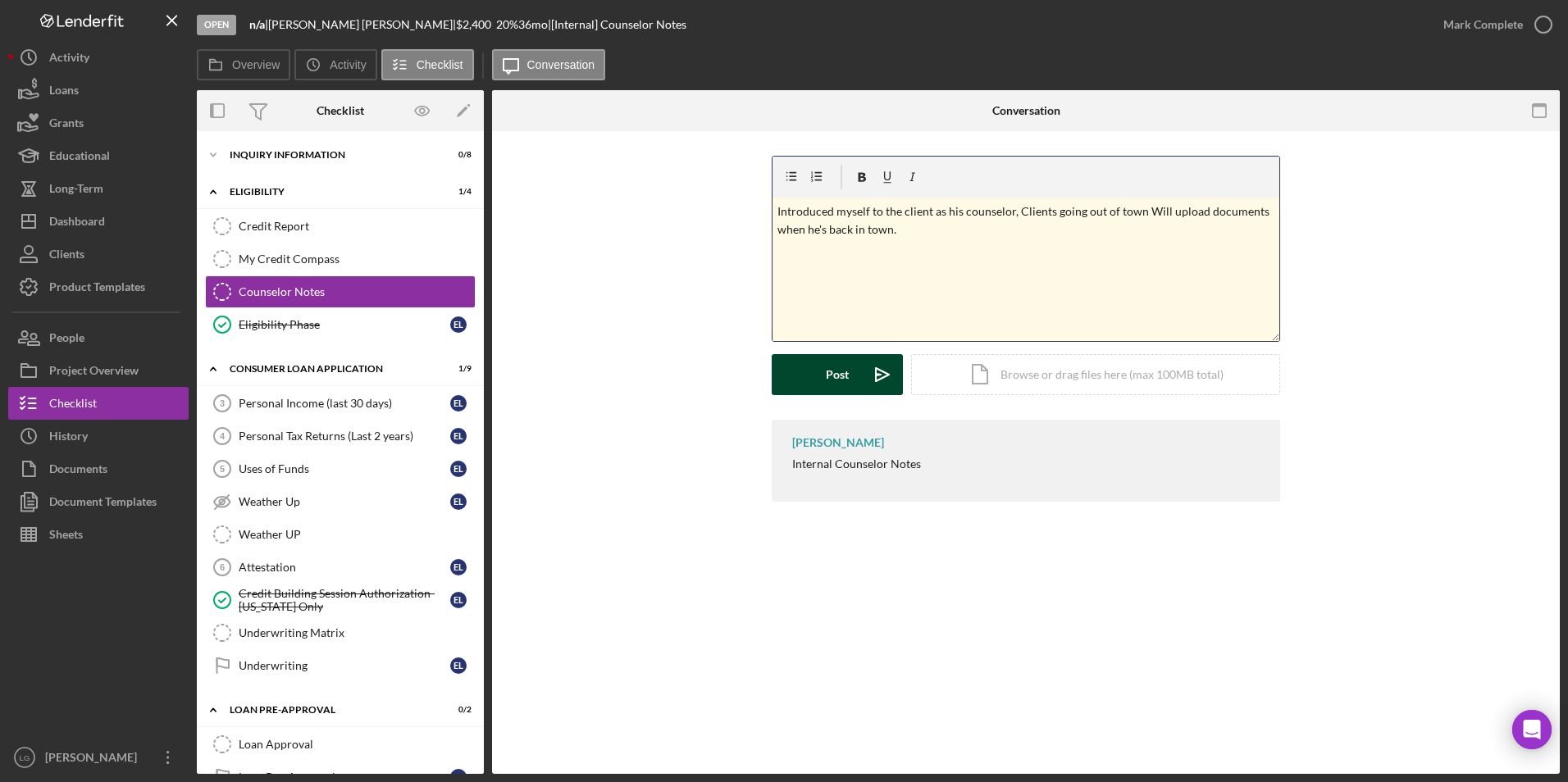
click at [819, 368] on button "Post Icon/icon-invite-send" at bounding box center [837, 375] width 131 height 41
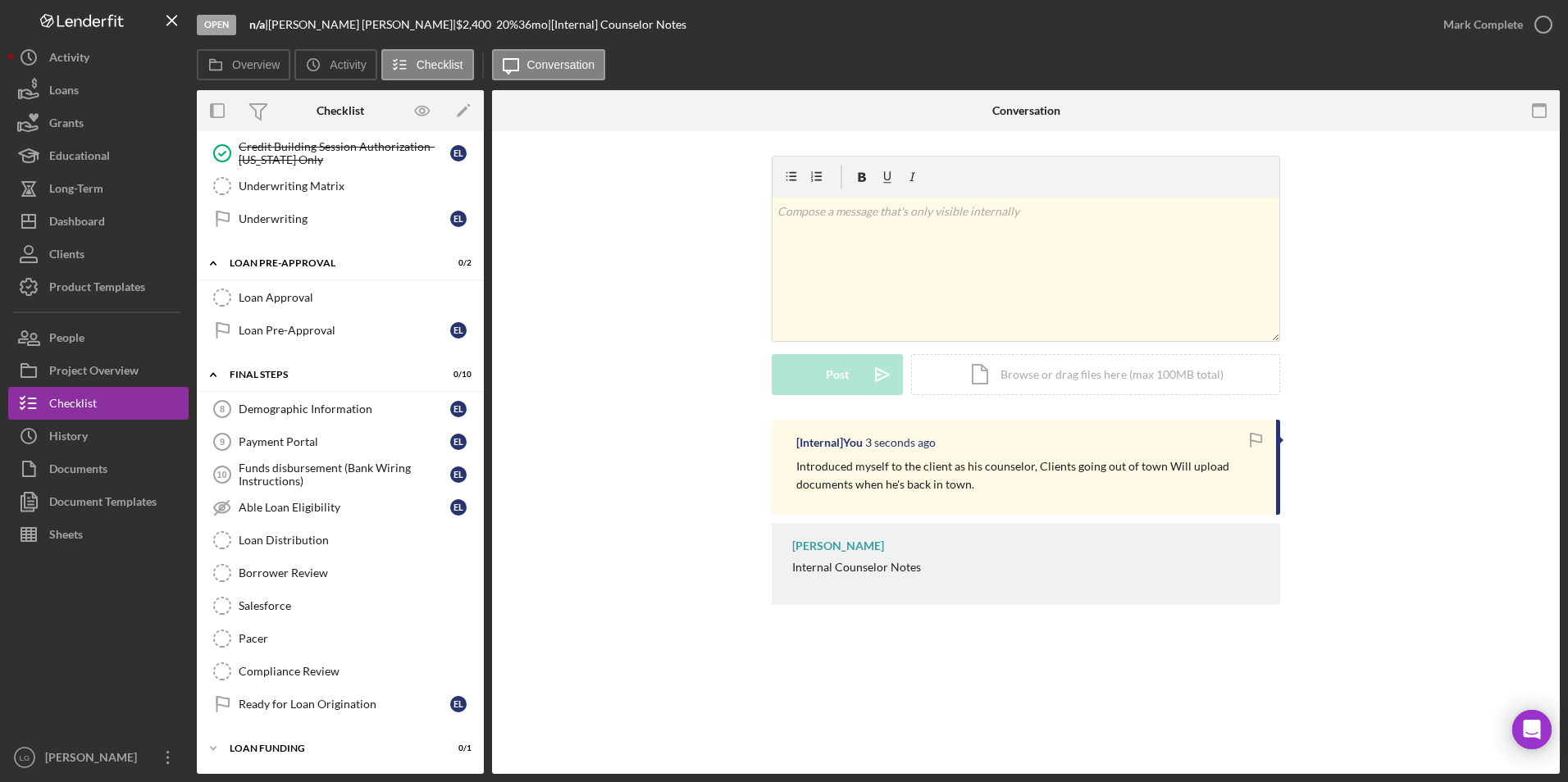
scroll to position [201, 0]
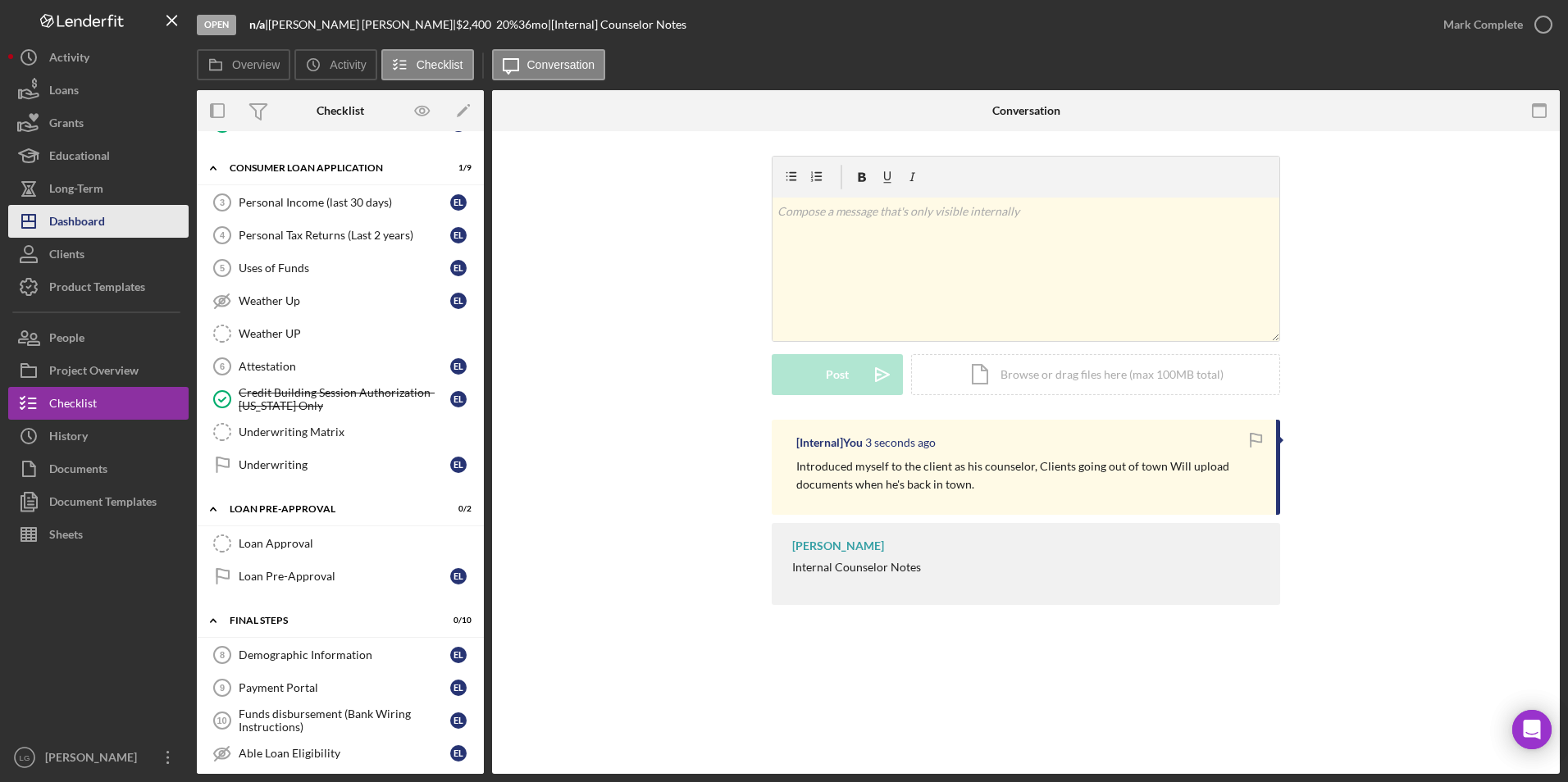
drag, startPoint x: 60, startPoint y: 217, endPoint x: 81, endPoint y: 222, distance: 21.6
click at [61, 218] on div "Dashboard" at bounding box center [77, 224] width 56 height 37
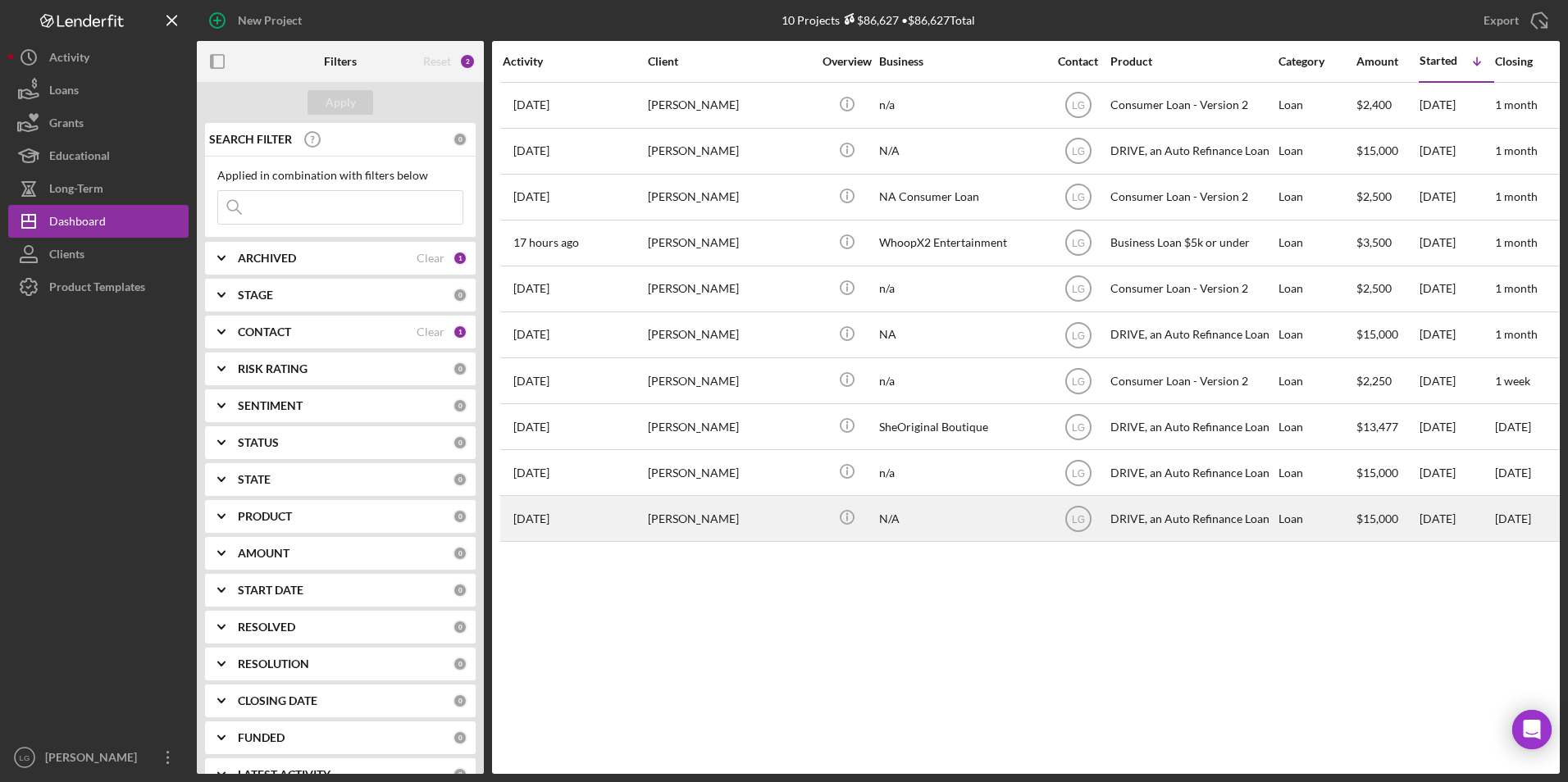
click at [645, 451] on div "[DATE] [PERSON_NAME]" at bounding box center [574, 519] width 143 height 43
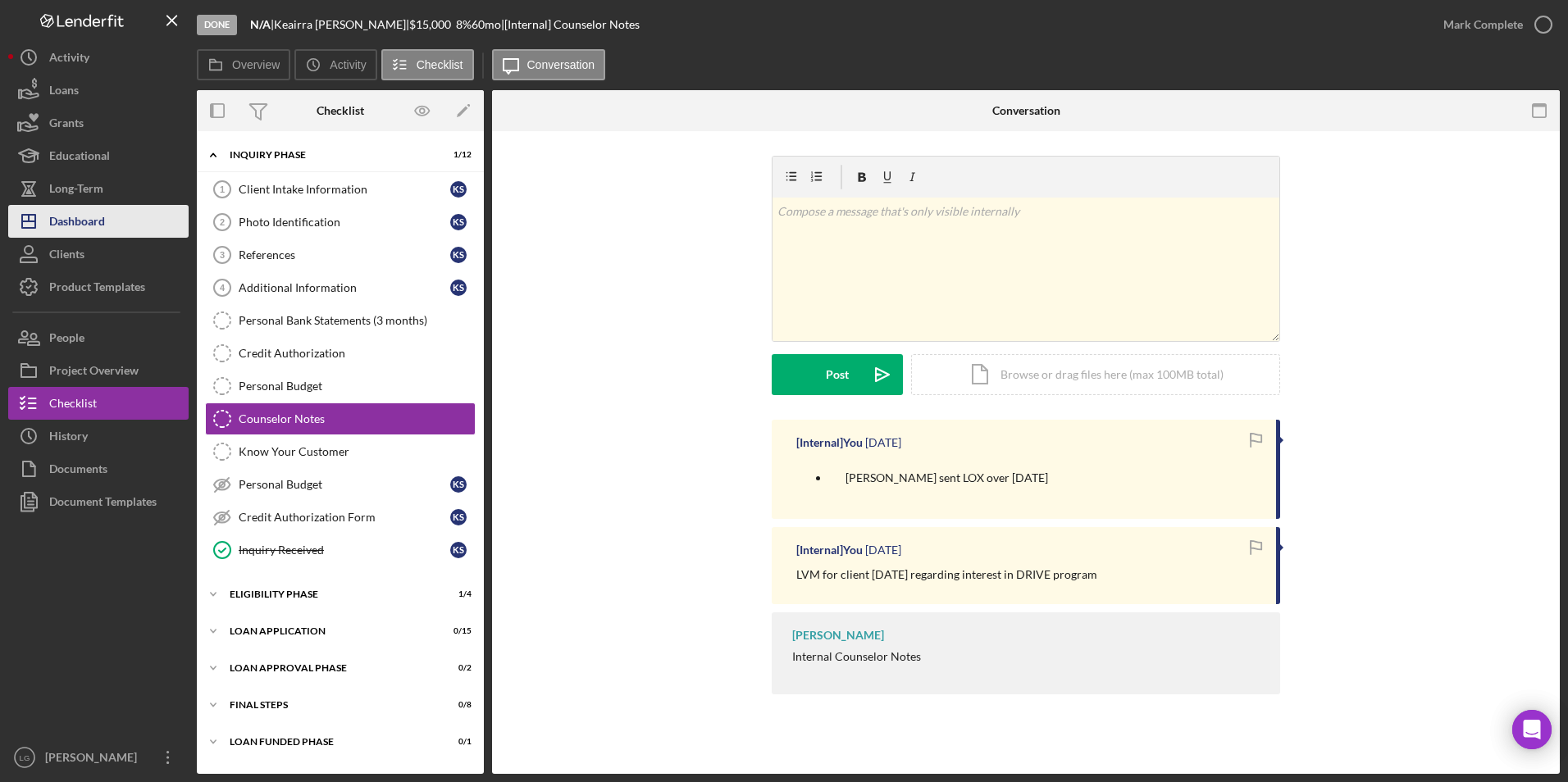
click at [60, 223] on div "Dashboard" at bounding box center [77, 224] width 56 height 37
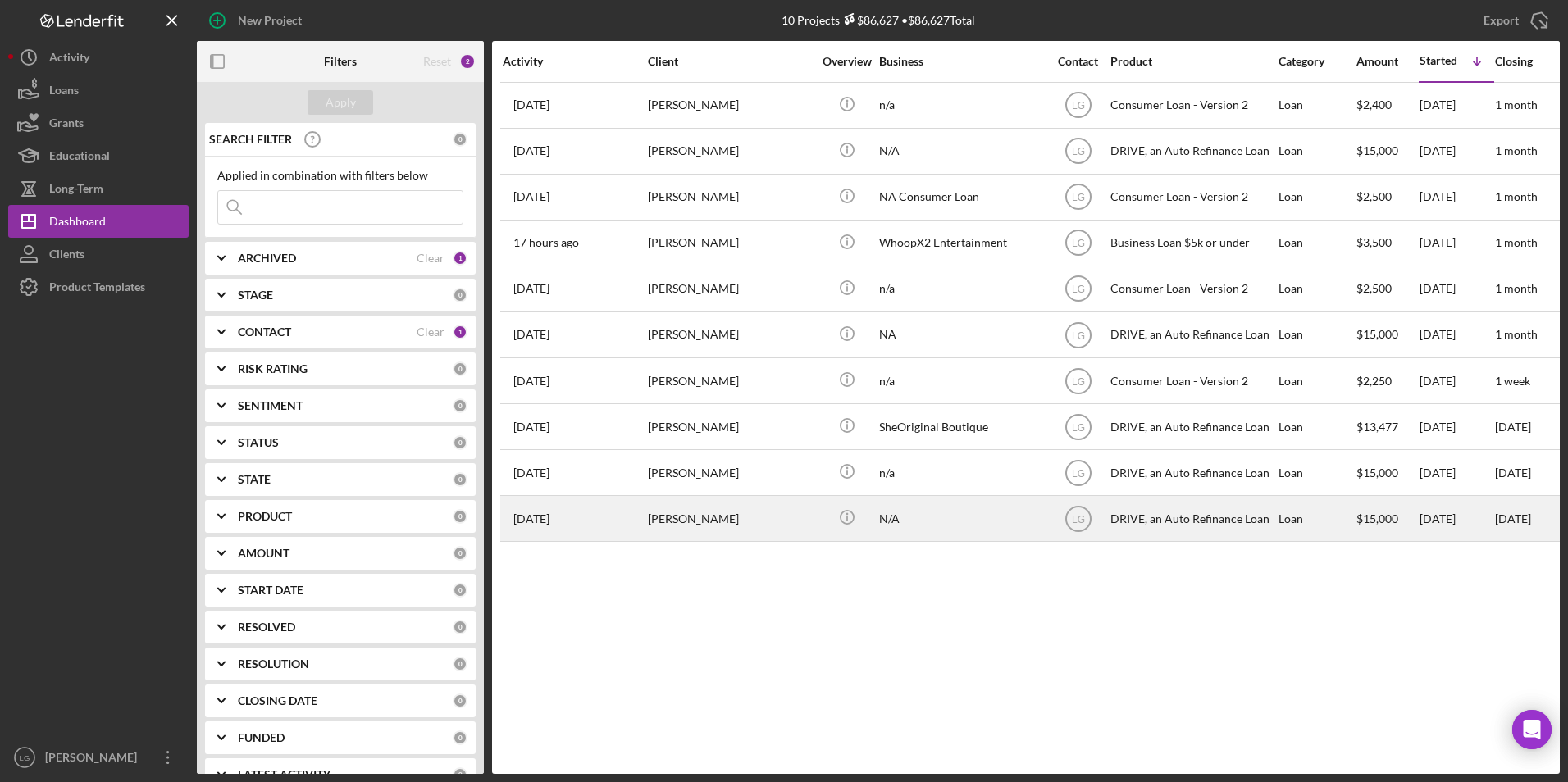
click at [736, 451] on div "[PERSON_NAME]" at bounding box center [730, 519] width 164 height 43
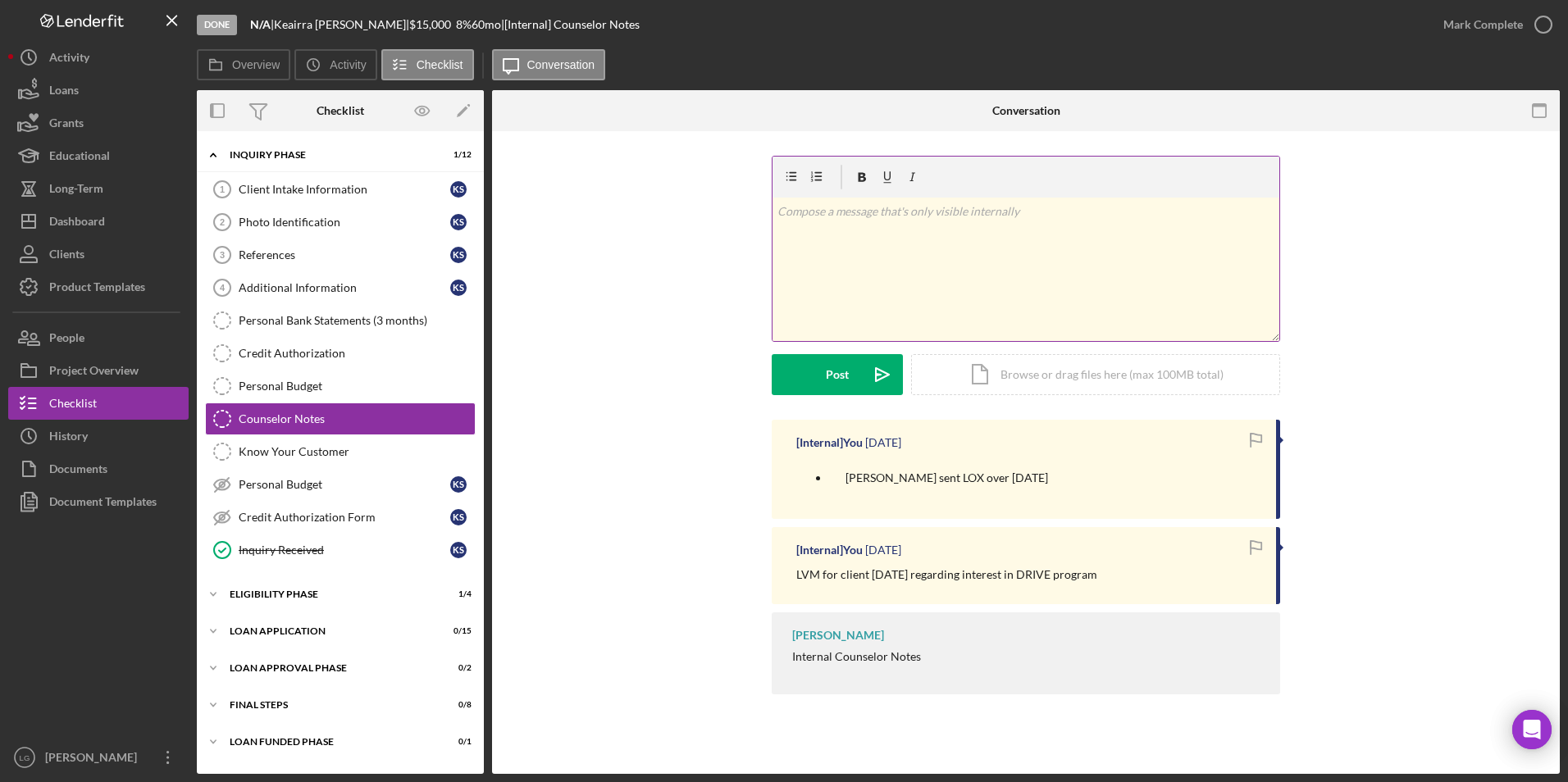
click at [916, 214] on p at bounding box center [1026, 211] width 498 height 18
drag, startPoint x: 1150, startPoint y: 195, endPoint x: 1244, endPoint y: 257, distance: 112.6
click at [1030, 255] on div "v Color teal Color pink Remove color Add row above Add row below Add column bef…" at bounding box center [1025, 269] width 507 height 143
click at [1030, 207] on p "Spoke with client [DATE], client stated she will began to upload documents. C" at bounding box center [1026, 211] width 498 height 18
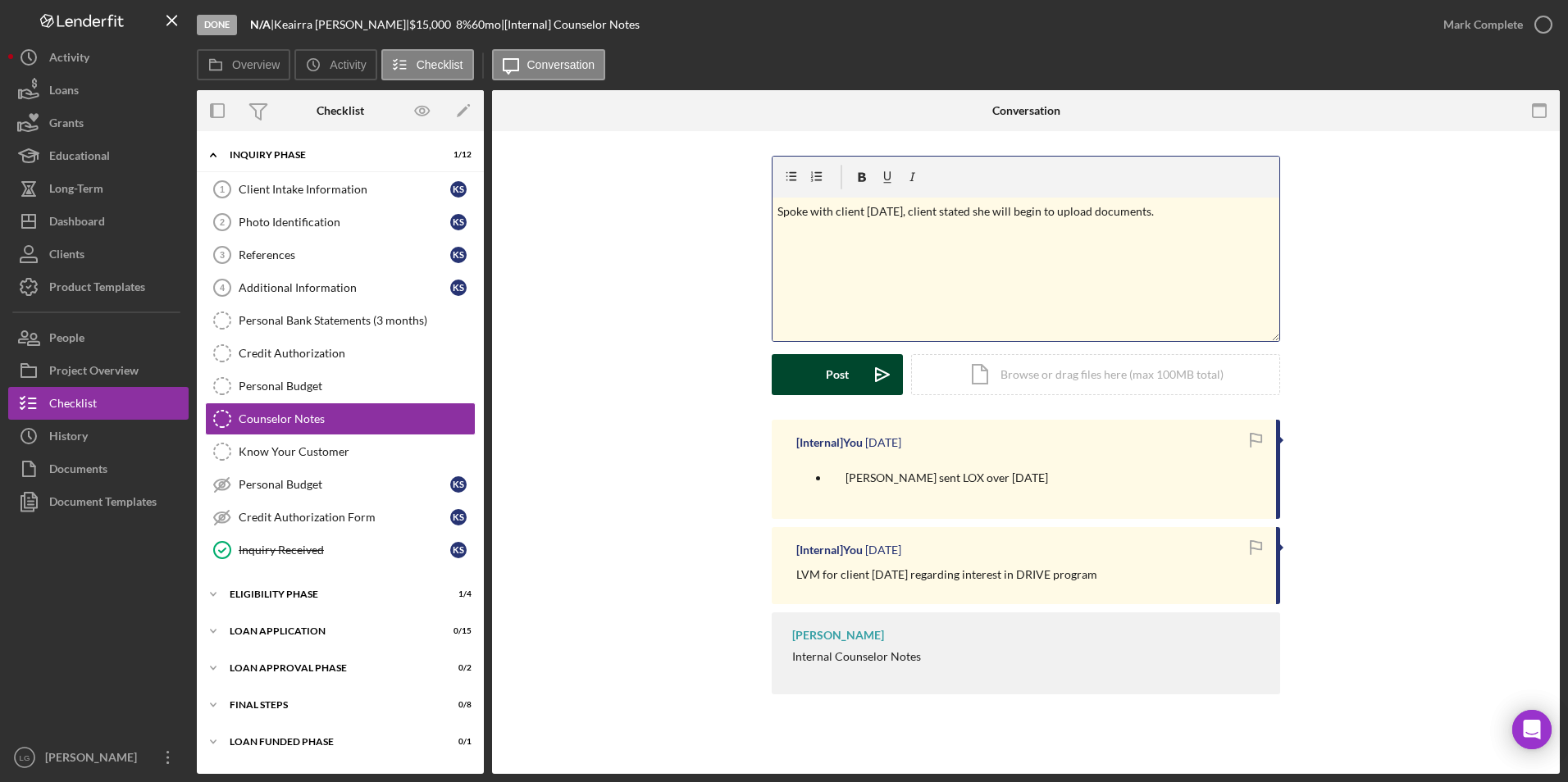
click at [828, 388] on div "Post" at bounding box center [837, 375] width 23 height 41
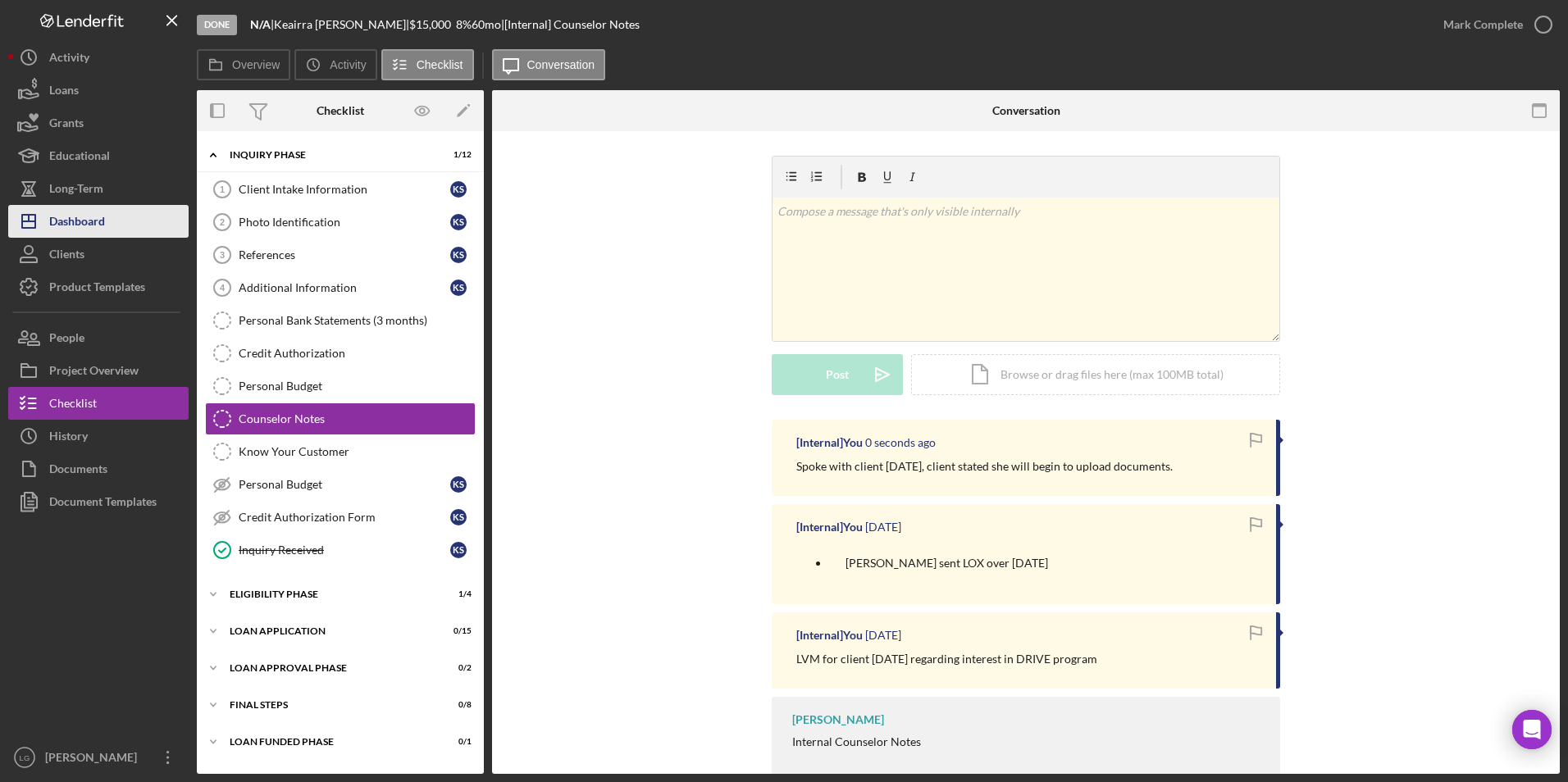
click at [85, 218] on div "Dashboard" at bounding box center [77, 224] width 56 height 37
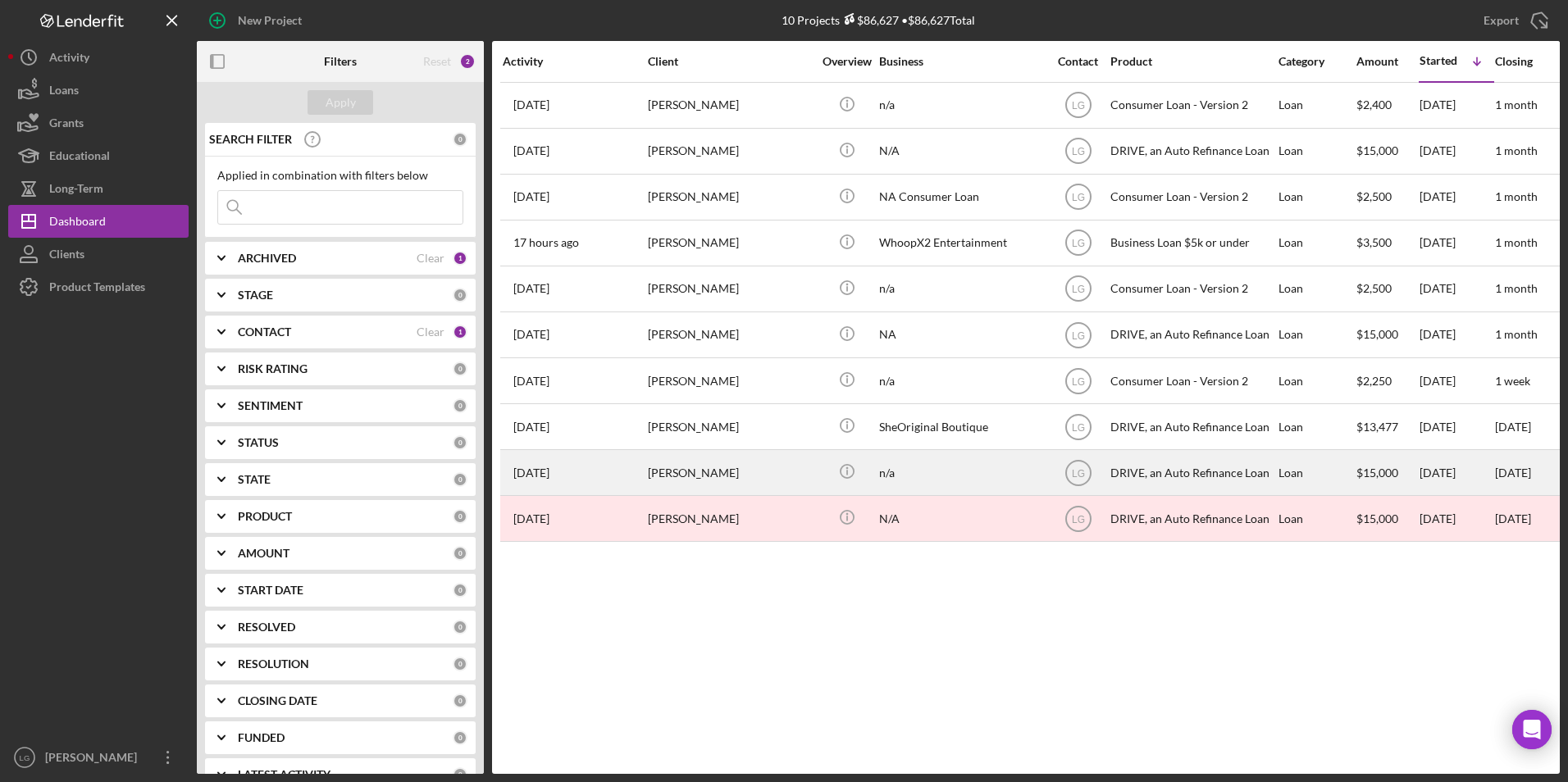
click at [598, 451] on div "[DATE] [PERSON_NAME]" at bounding box center [574, 473] width 143 height 43
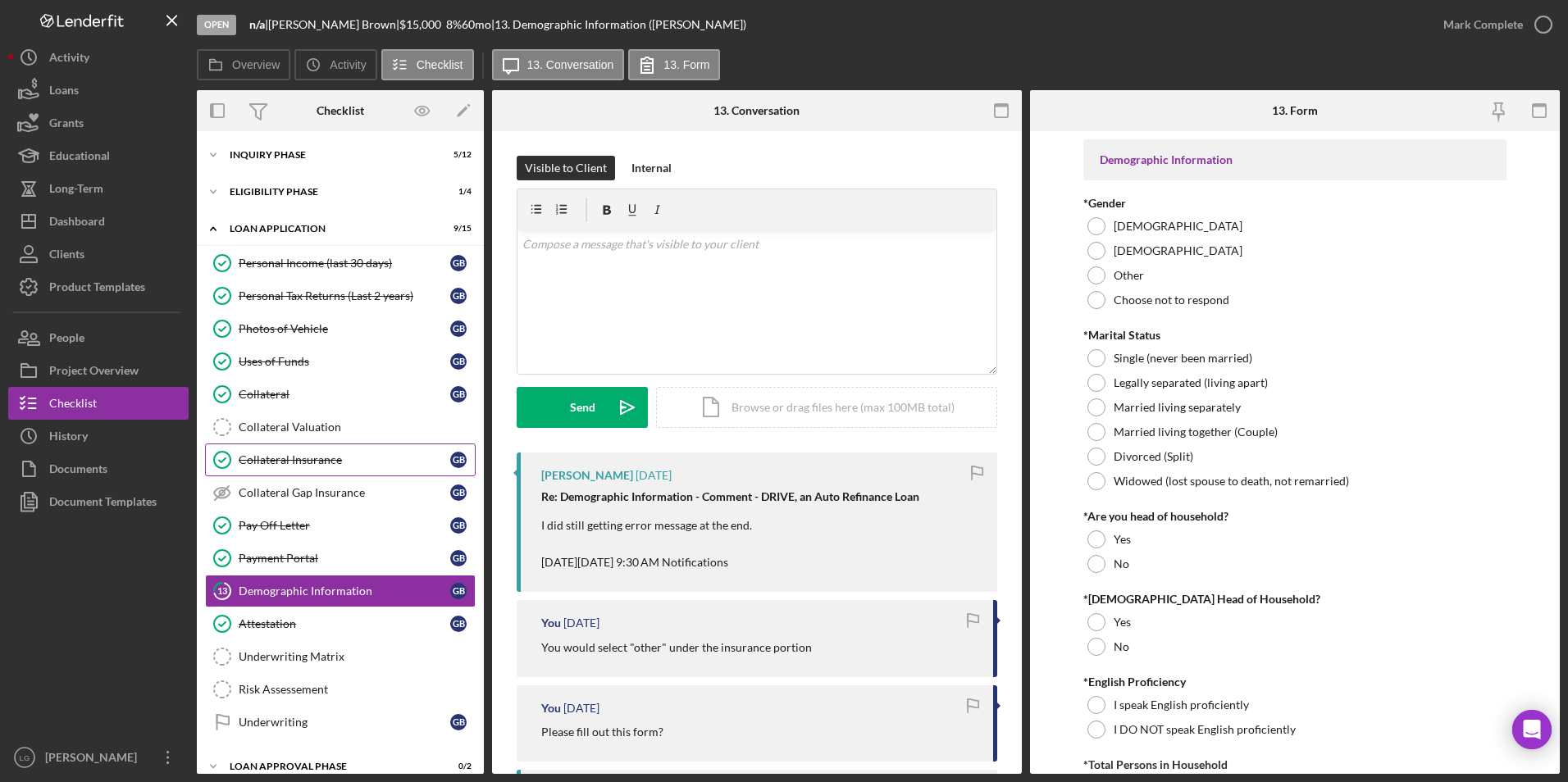
scroll to position [91, 0]
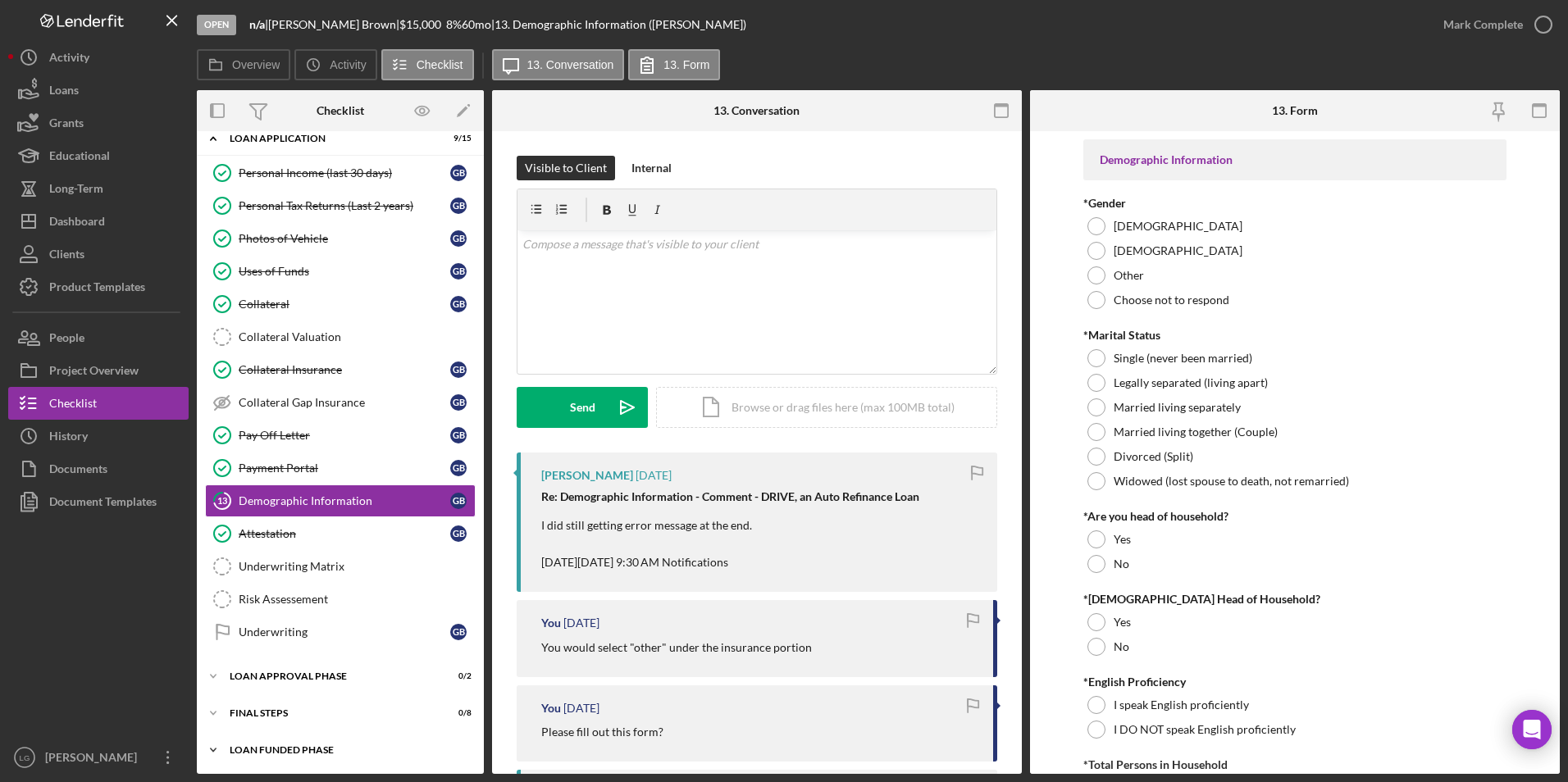
click at [306, 451] on div "Icon/Expander Loan Funded Phase 0 / 1" at bounding box center [340, 750] width 287 height 33
click at [260, 451] on div "Icon/Expander FINAL STEPS 0 / 8" at bounding box center [340, 714] width 287 height 33
click at [272, 451] on div "Loan Approval Phase" at bounding box center [346, 676] width 234 height 9
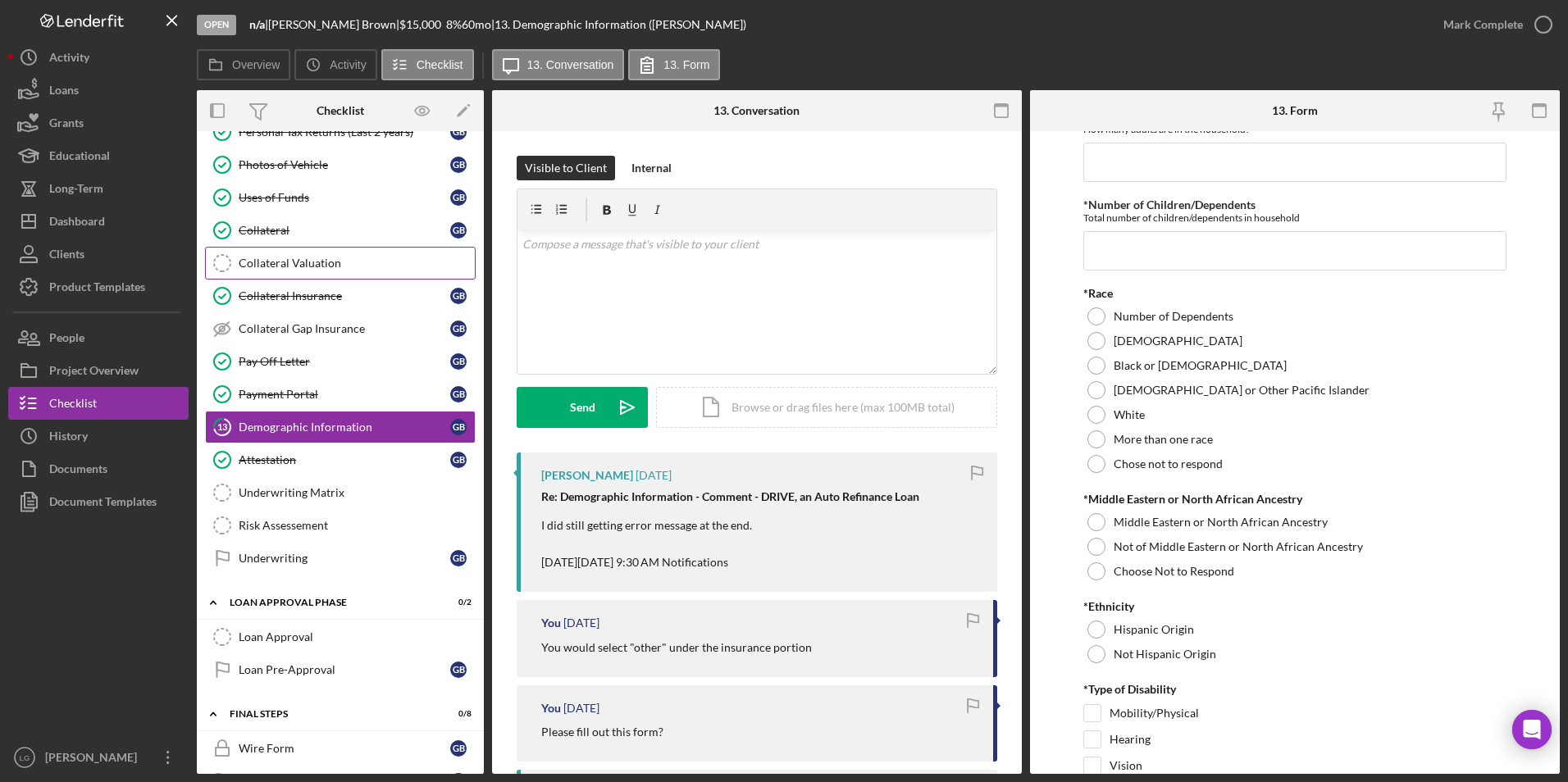
scroll to position [410, 0]
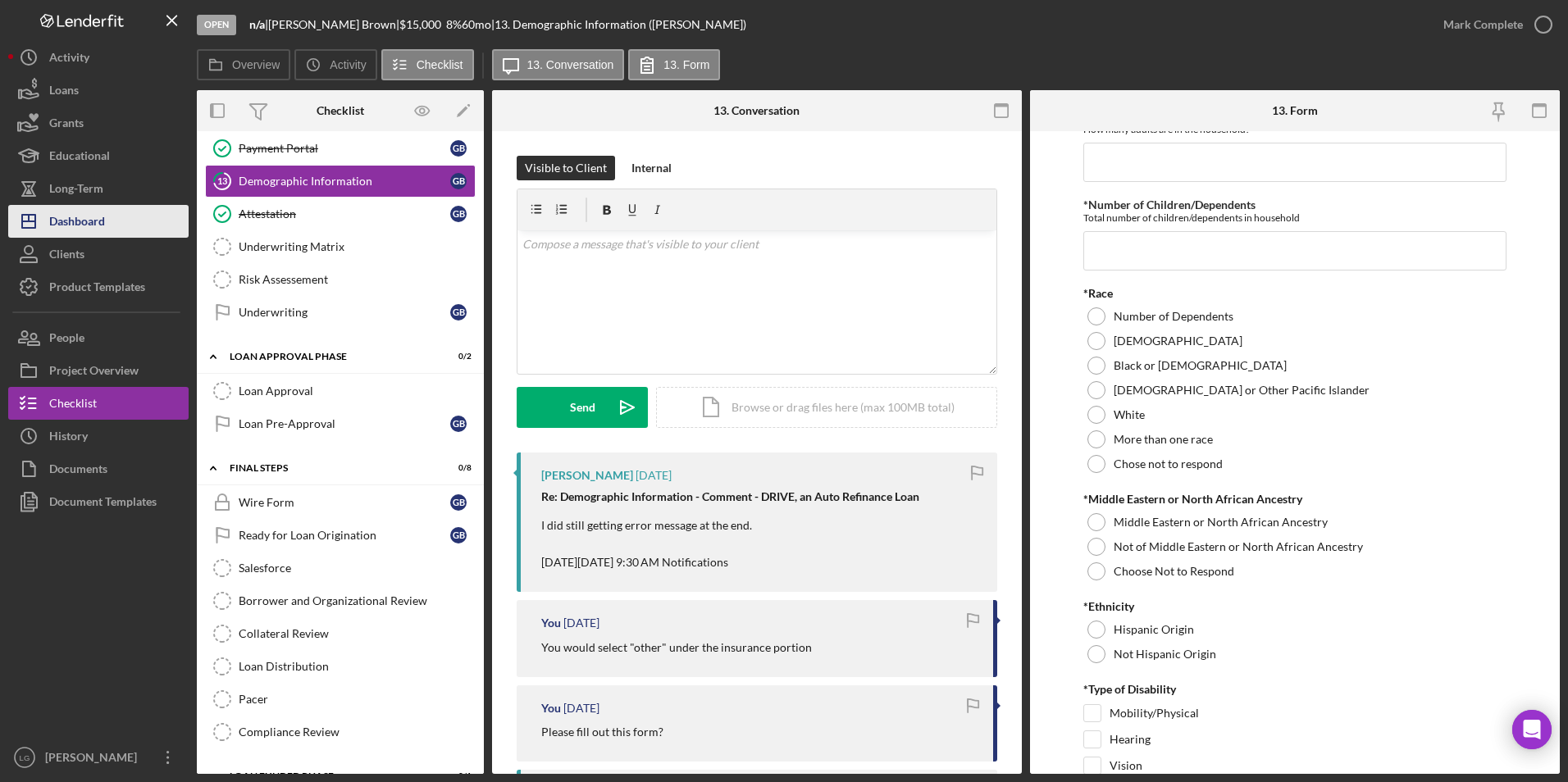
click at [109, 224] on button "Icon/Dashboard Dashboard" at bounding box center [98, 222] width 180 height 33
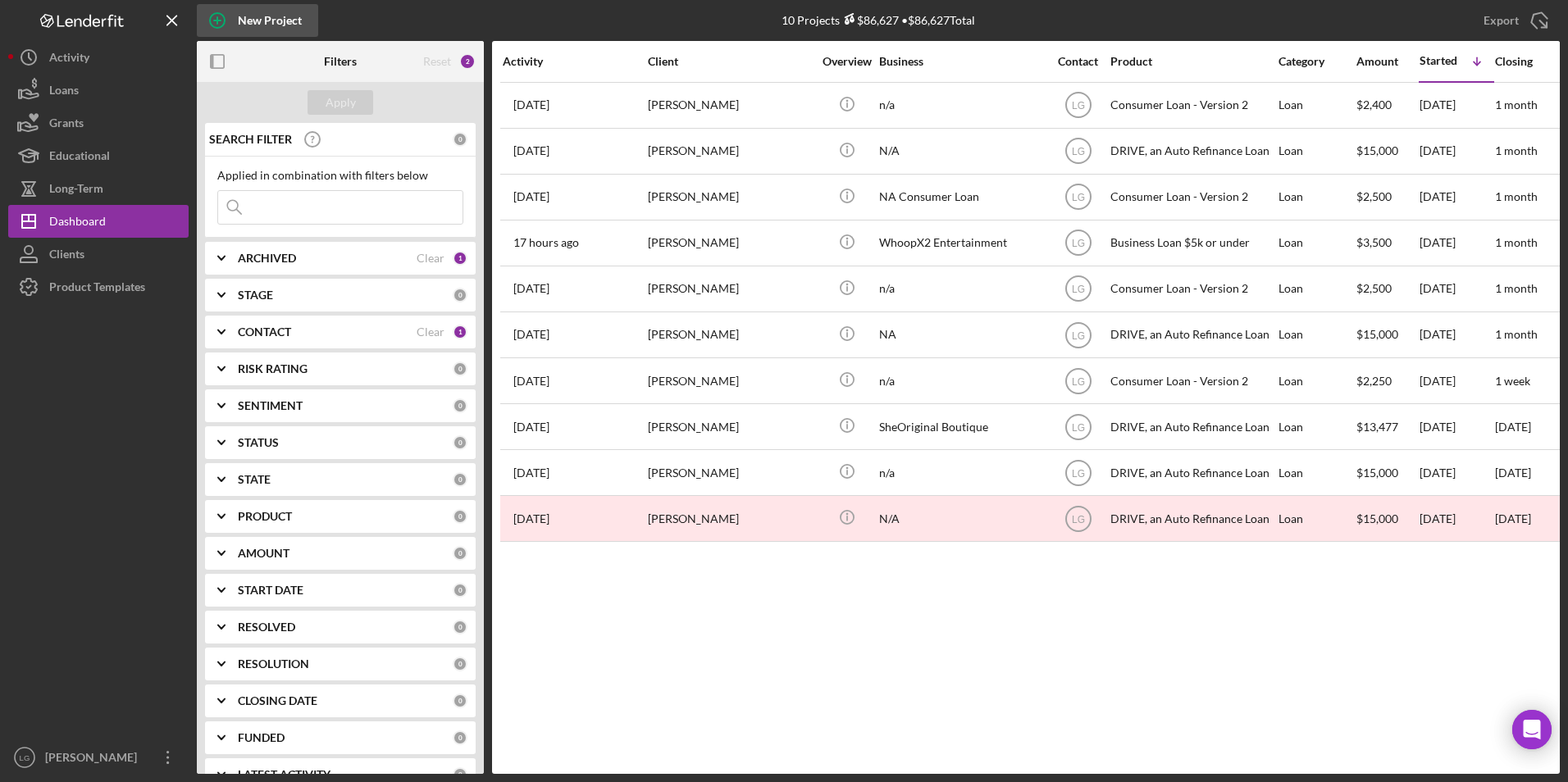
click at [218, 19] on icon "button" at bounding box center [217, 21] width 9 height 9
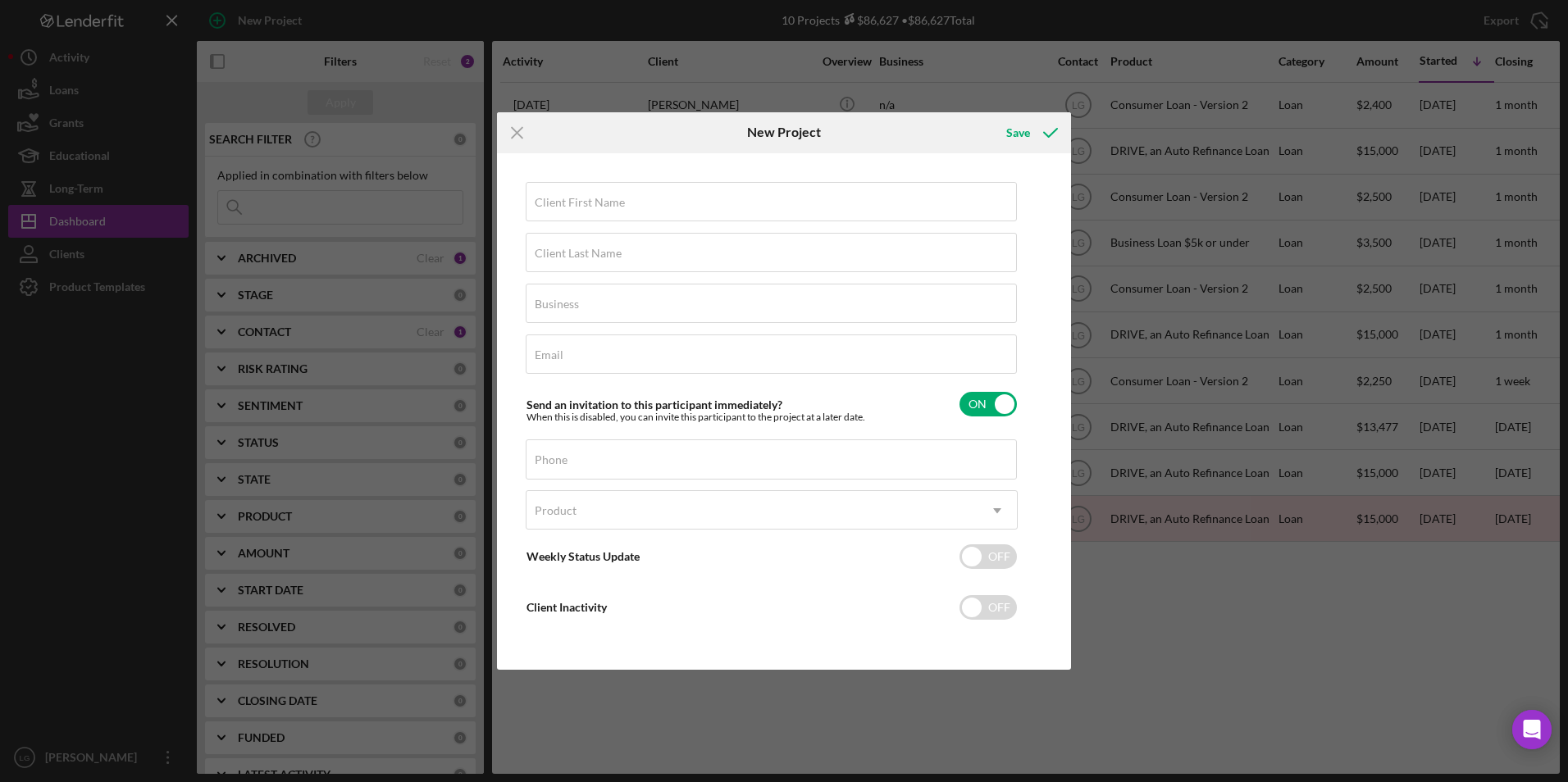
drag, startPoint x: 9, startPoint y: 407, endPoint x: 6, endPoint y: 419, distance: 12.4
drag, startPoint x: 6, startPoint y: 419, endPoint x: -3, endPoint y: 582, distance: 163.2
drag, startPoint x: -3, startPoint y: 582, endPoint x: 756, endPoint y: 216, distance: 842.6
click at [756, 216] on input "Client First Name" at bounding box center [771, 202] width 491 height 40
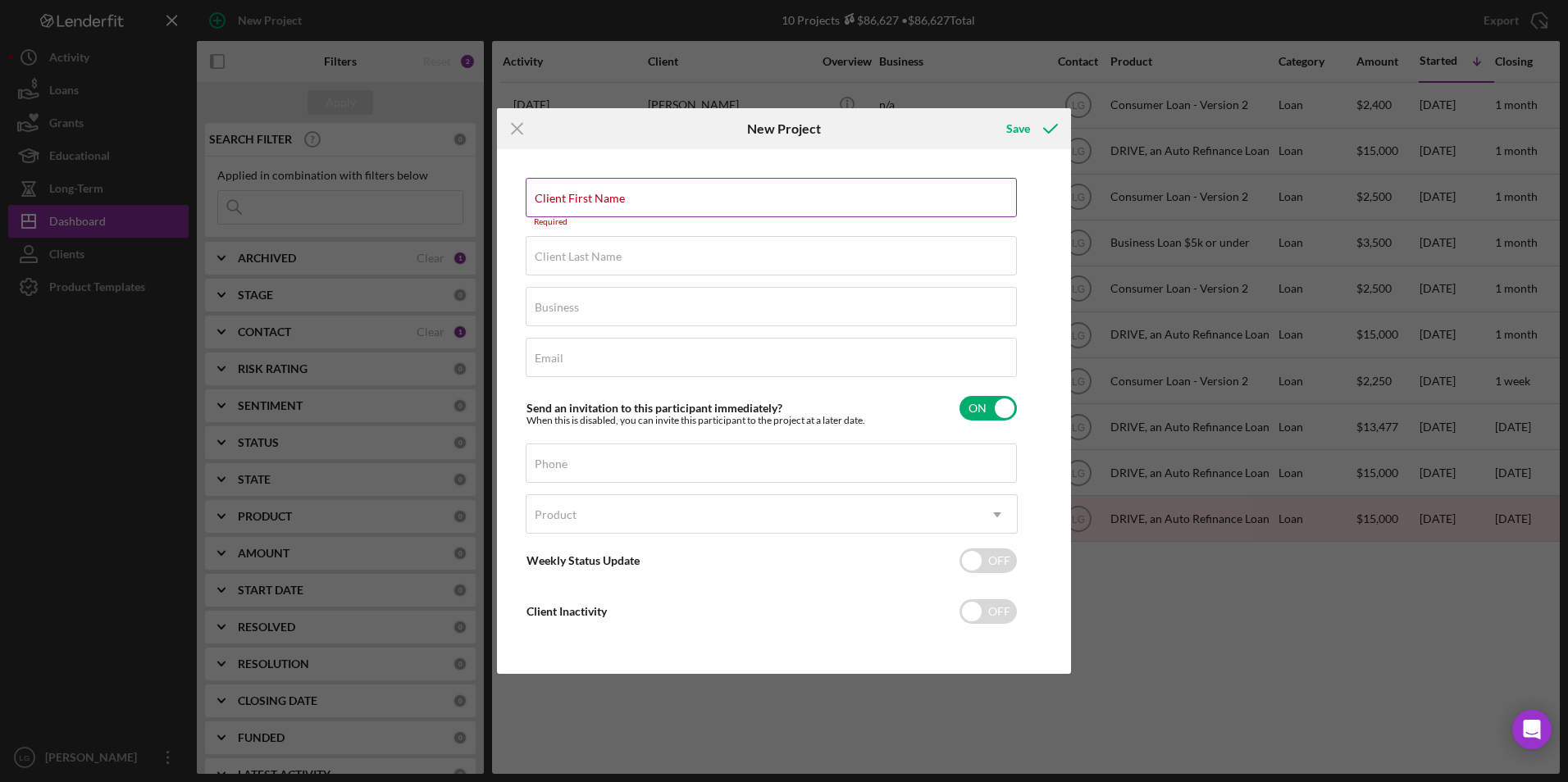
click at [622, 197] on label "Client First Name" at bounding box center [579, 198] width 91 height 13
click at [622, 197] on input "Client First Name" at bounding box center [771, 198] width 491 height 40
click at [667, 186] on div "Client First Name Required" at bounding box center [771, 202] width 492 height 49
drag, startPoint x: 667, startPoint y: 186, endPoint x: 596, endPoint y: 199, distance: 72.2
click at [596, 199] on label "Client First Name" at bounding box center [579, 198] width 91 height 13
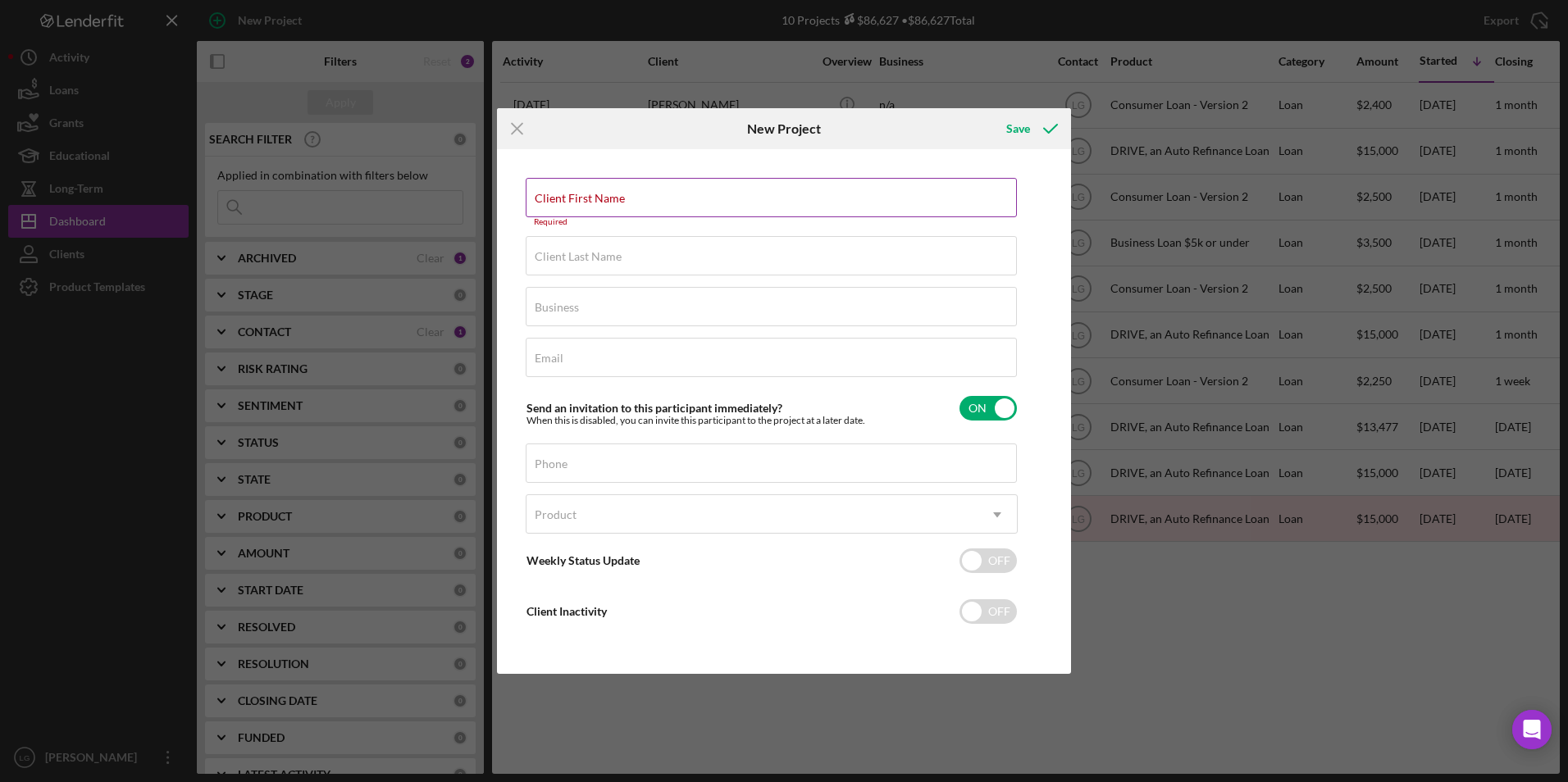
click at [596, 199] on input "Client First Name" at bounding box center [771, 198] width 491 height 40
paste input "[PERSON_NAME]"
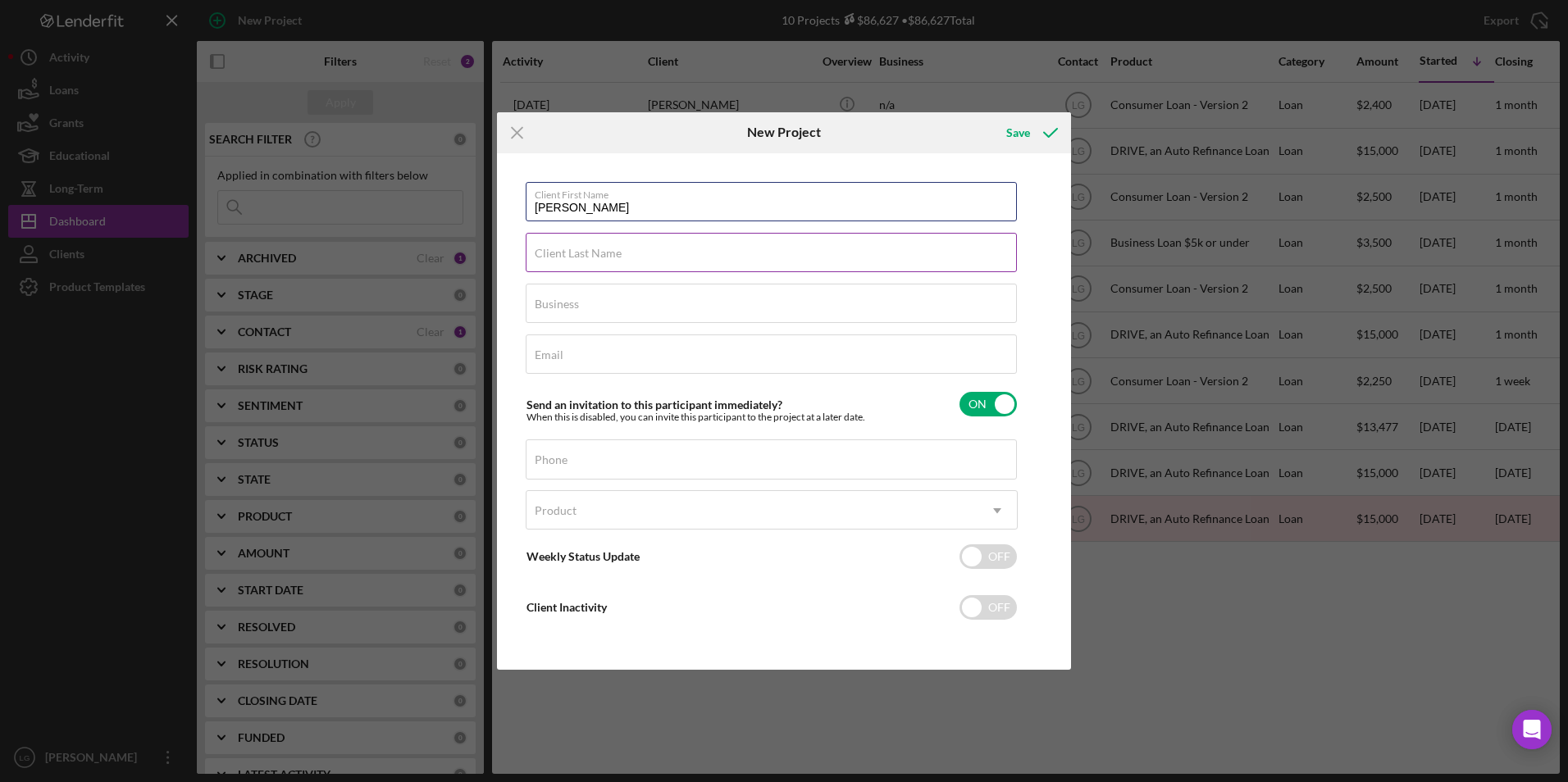
type input "[PERSON_NAME]"
click at [597, 253] on label "Client Last Name" at bounding box center [577, 253] width 87 height 13
click at [597, 253] on input "Client Last Name" at bounding box center [771, 253] width 491 height 40
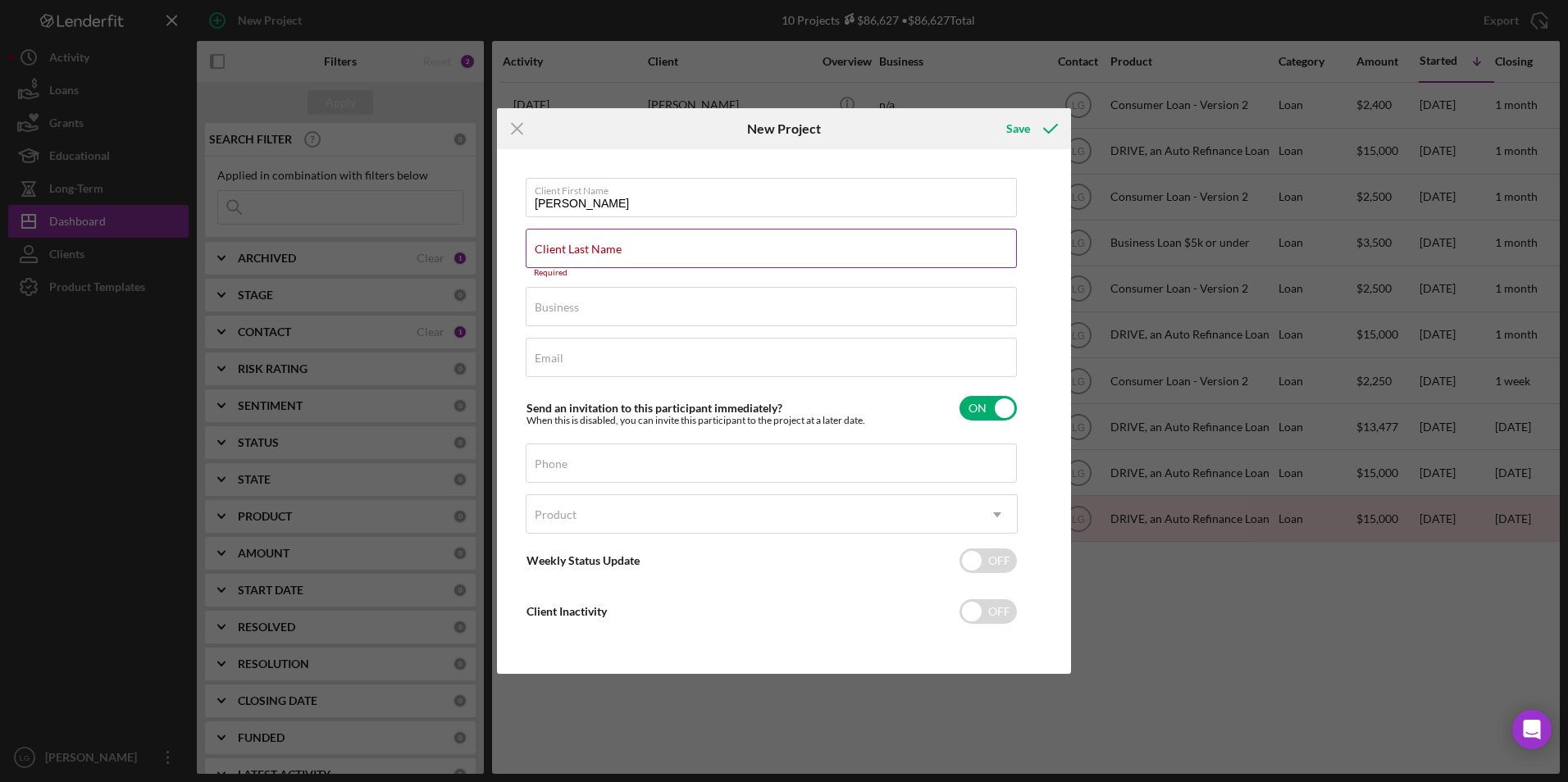
click at [699, 241] on div "Client Last Name Required" at bounding box center [771, 253] width 492 height 49
drag, startPoint x: 699, startPoint y: 241, endPoint x: 612, endPoint y: 262, distance: 89.5
click at [612, 262] on input "Client Last Name" at bounding box center [771, 249] width 491 height 40
paste input "[PERSON_NAME]"
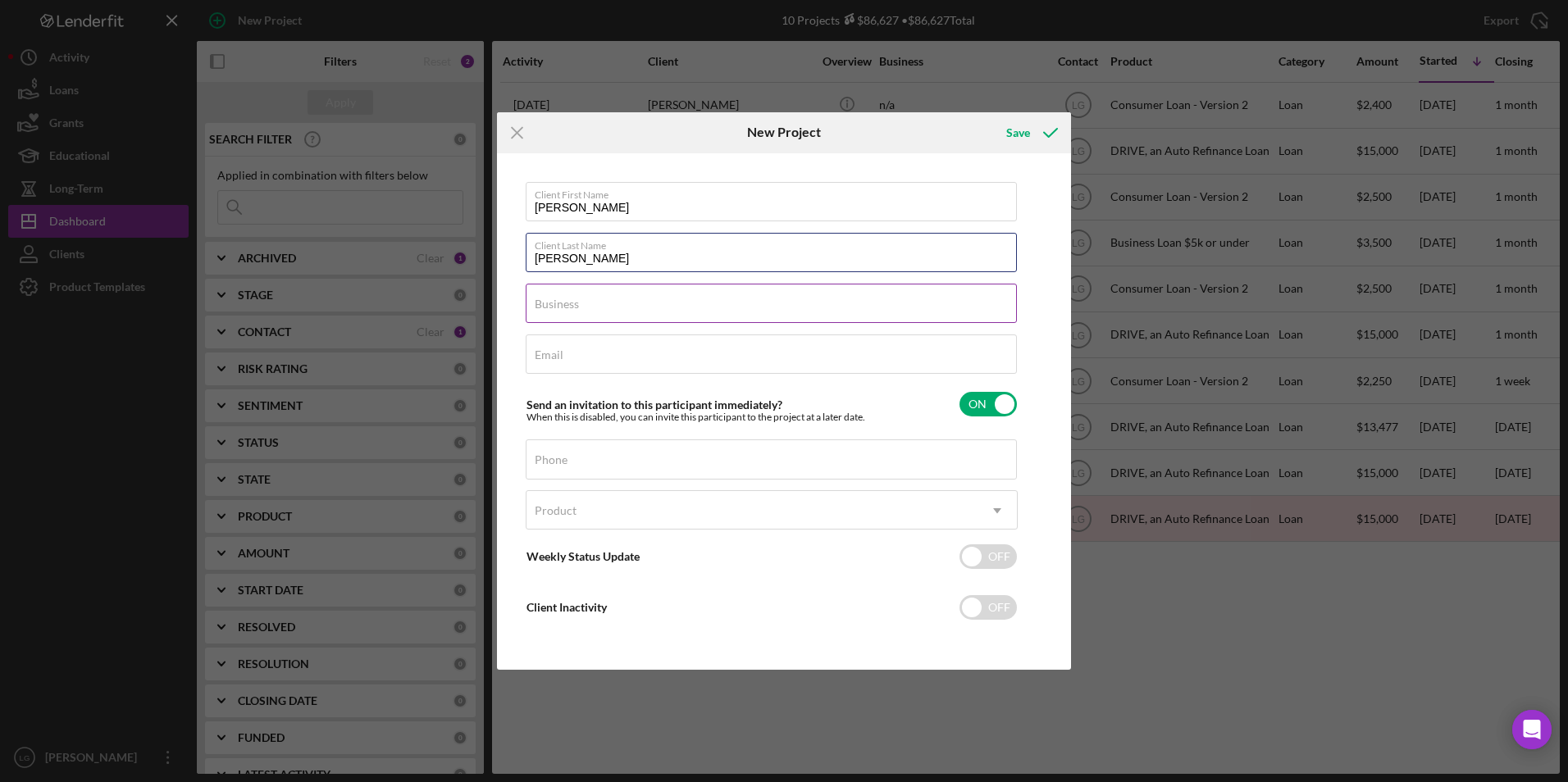
type input "[PERSON_NAME]"
click at [595, 300] on div "Business Required" at bounding box center [771, 305] width 492 height 41
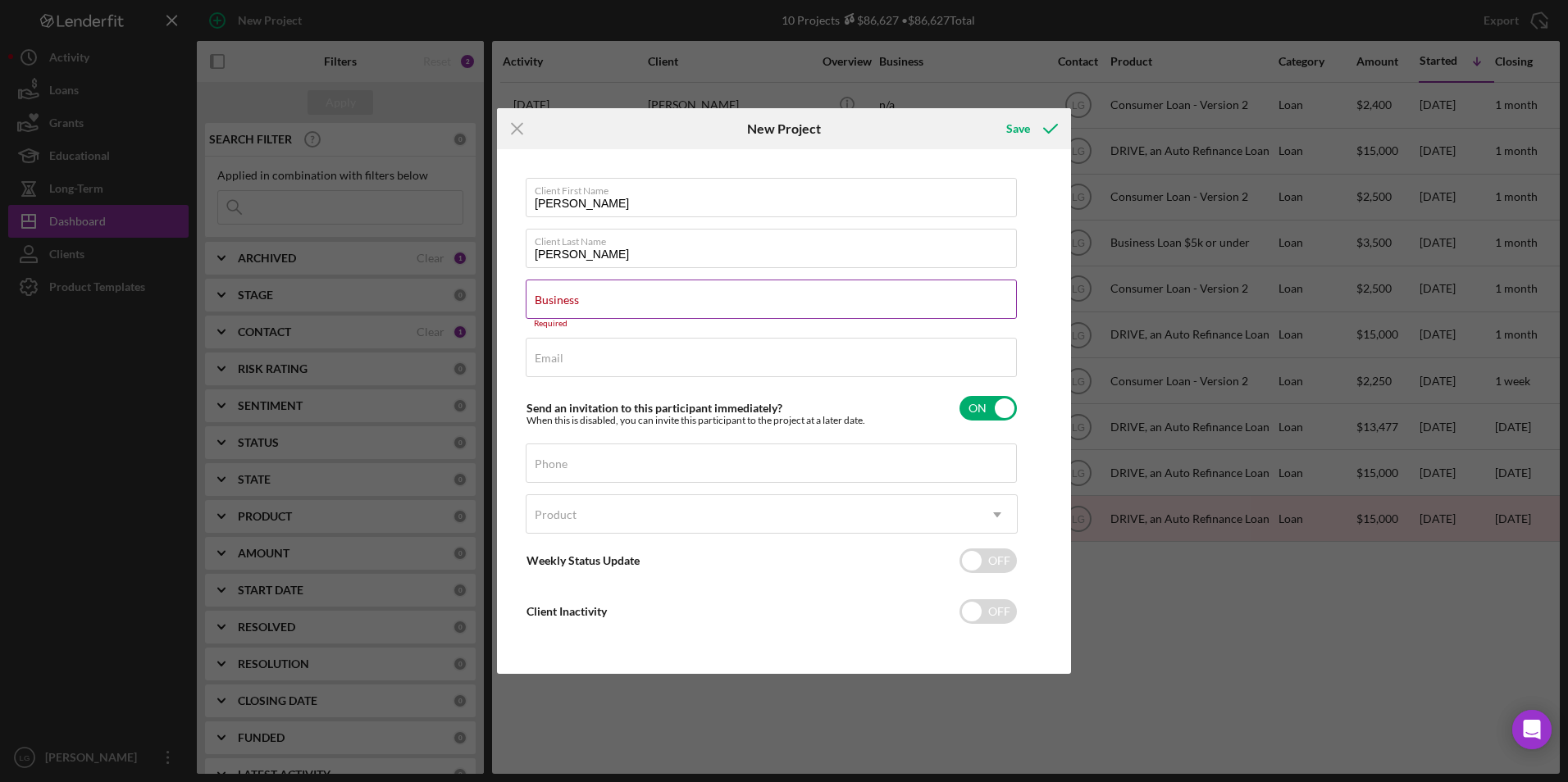
click at [614, 306] on input "Business" at bounding box center [771, 300] width 491 height 40
paste input "[PERSON_NAME][EMAIL_ADDRESS][DOMAIN_NAME] Mailing Address [STREET_ADDRESS] Clie…"
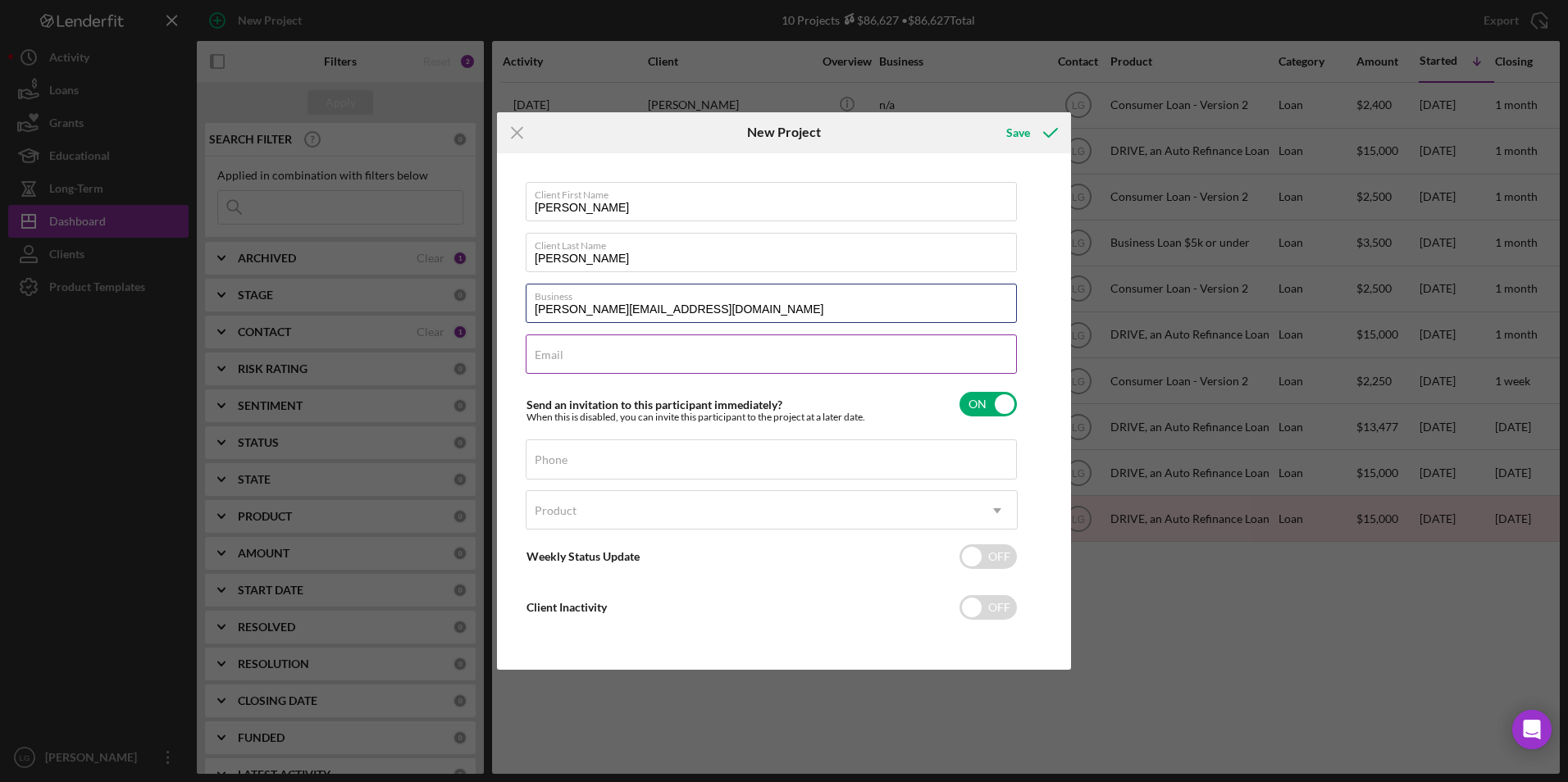
type input "[PERSON_NAME][EMAIL_ADDRESS][DOMAIN_NAME]"
click at [607, 348] on div "Email Required" at bounding box center [771, 356] width 492 height 41
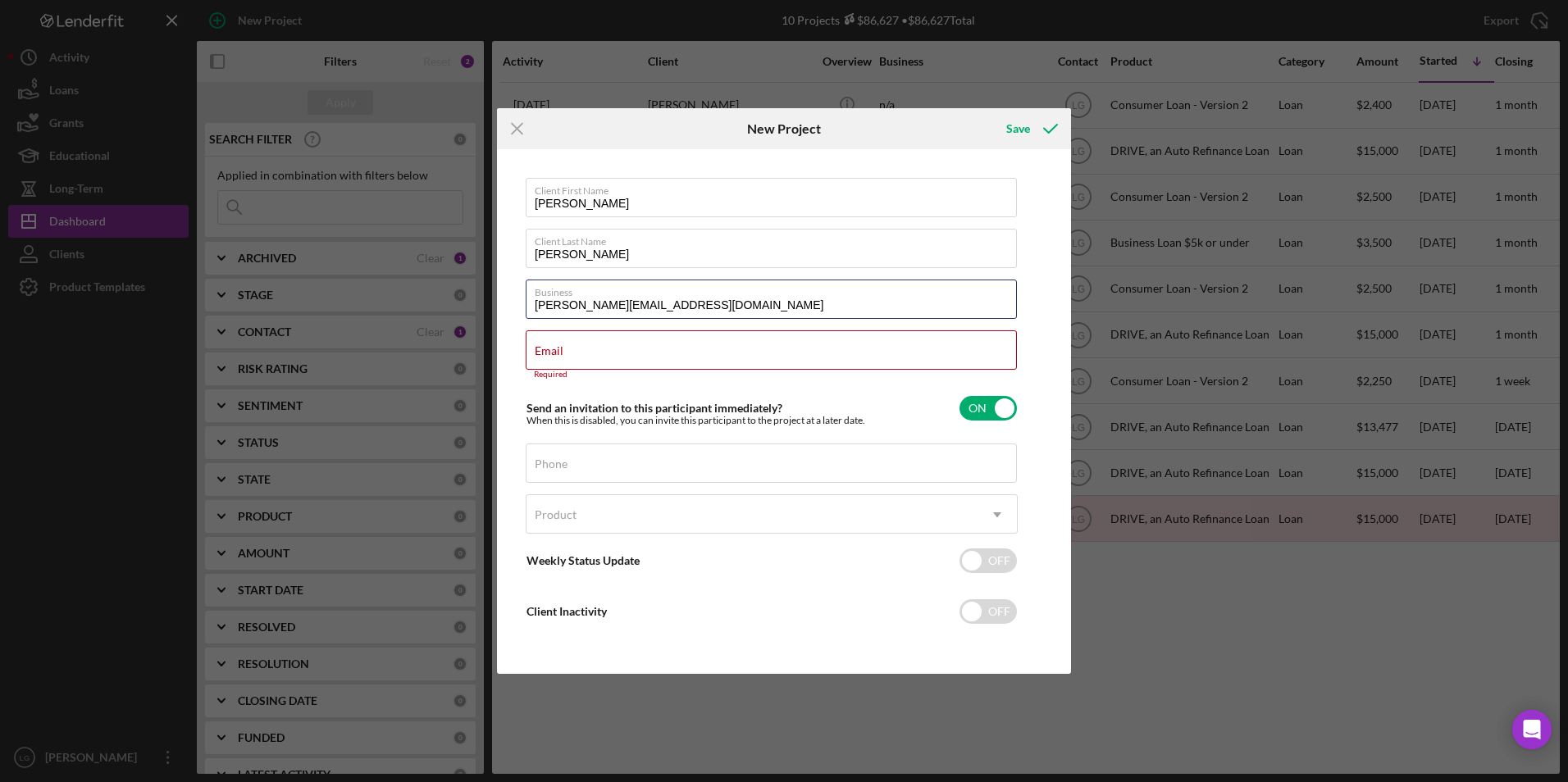
drag, startPoint x: 715, startPoint y: 311, endPoint x: 519, endPoint y: 293, distance: 196.8
click at [519, 293] on div "Client First Name [PERSON_NAME] Client Last Name [PERSON_NAME] Business [PERSON…" at bounding box center [784, 412] width 566 height 517
click at [560, 341] on div "Email Required" at bounding box center [771, 355] width 492 height 49
drag, startPoint x: 560, startPoint y: 341, endPoint x: 538, endPoint y: 362, distance: 30.4
click at [538, 362] on input "Email" at bounding box center [771, 350] width 491 height 40
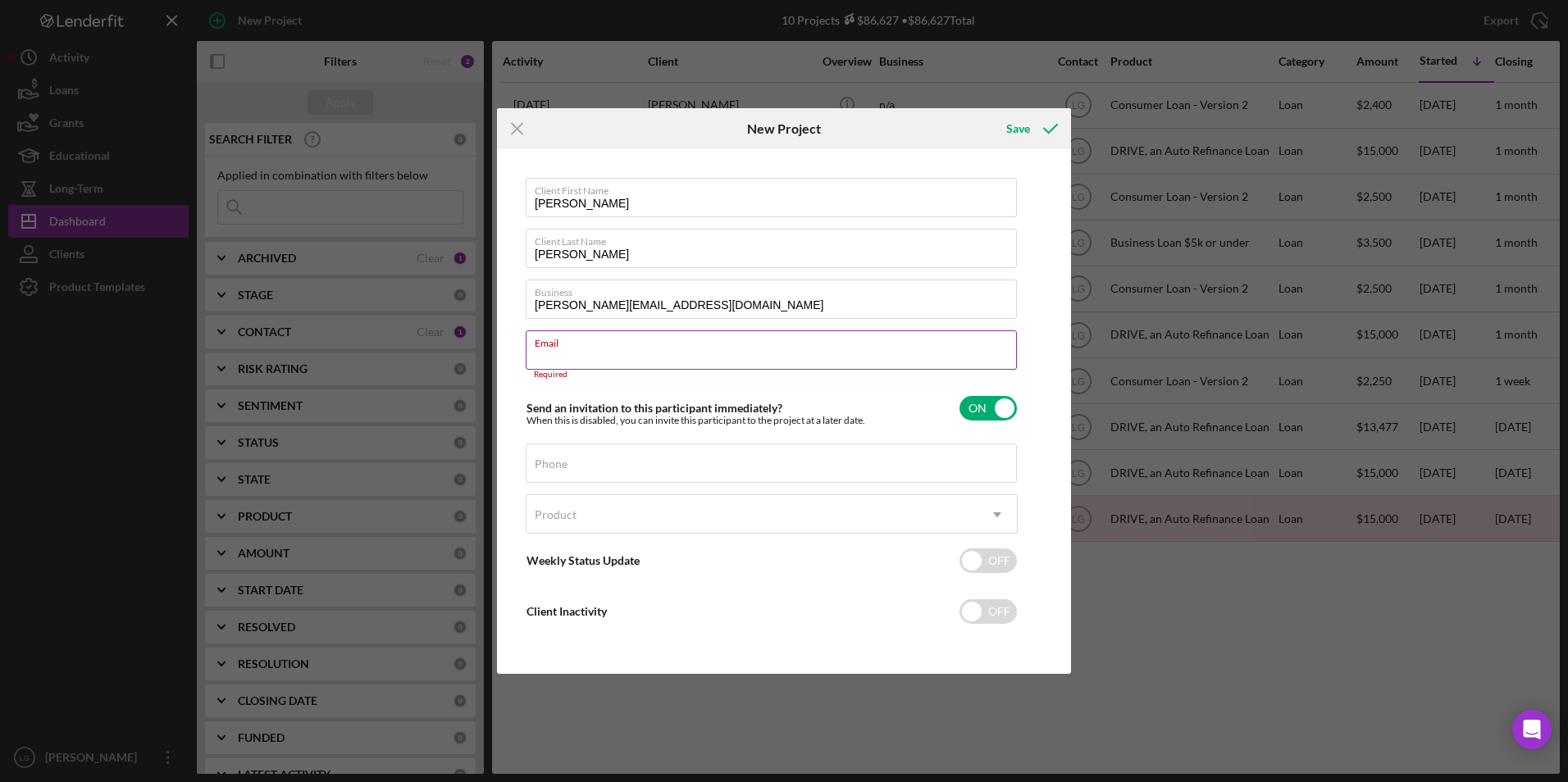
paste input "[PERSON_NAME][EMAIL_ADDRESS][DOMAIN_NAME]"
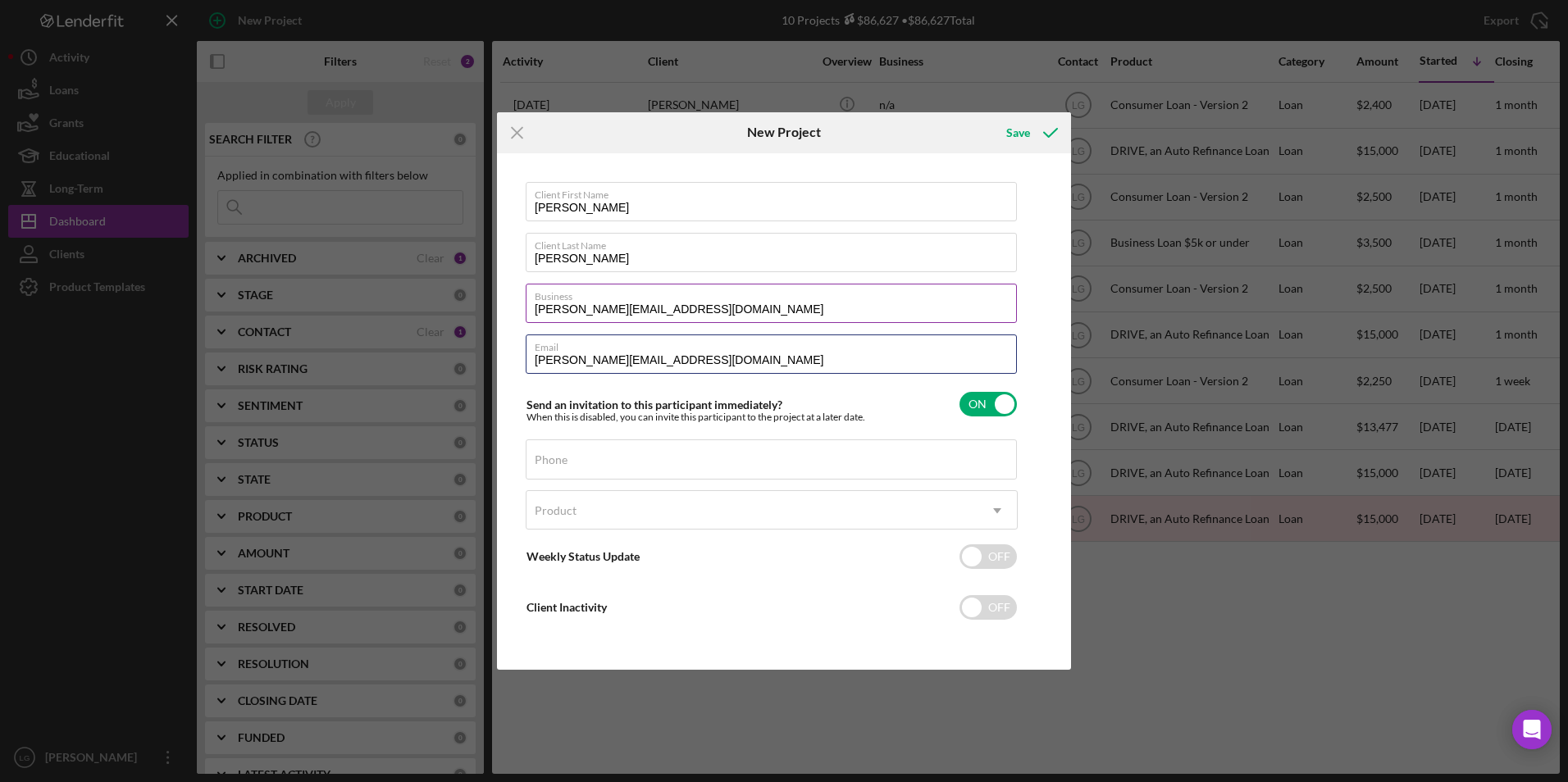
type input "[PERSON_NAME][EMAIL_ADDRESS][DOMAIN_NAME]"
drag, startPoint x: 719, startPoint y: 308, endPoint x: 492, endPoint y: 282, distance: 228.5
click at [492, 282] on div "Icon/Menu Close New Project Save Client First Name [PERSON_NAME] Client Last Na…" at bounding box center [784, 391] width 1568 height 782
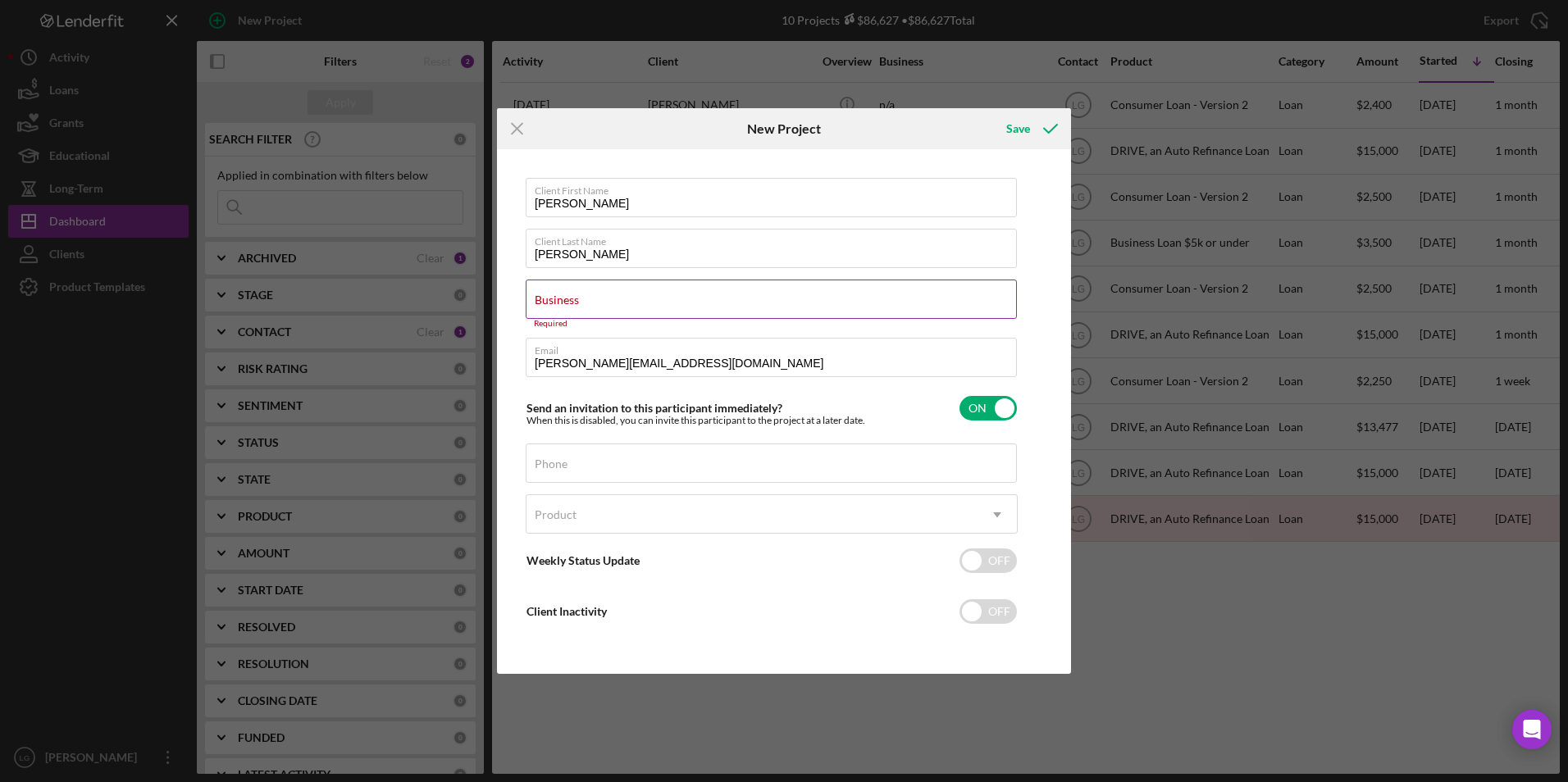
click at [537, 295] on label "Business" at bounding box center [556, 300] width 44 height 13
click at [537, 295] on input "Business" at bounding box center [771, 300] width 491 height 40
drag, startPoint x: 537, startPoint y: 295, endPoint x: 1061, endPoint y: 230, distance: 528.0
click at [1030, 229] on div "Client First Name [PERSON_NAME] Client Last Name [PERSON_NAME] Business Require…" at bounding box center [784, 412] width 566 height 517
paste input "K & R Management LLC"
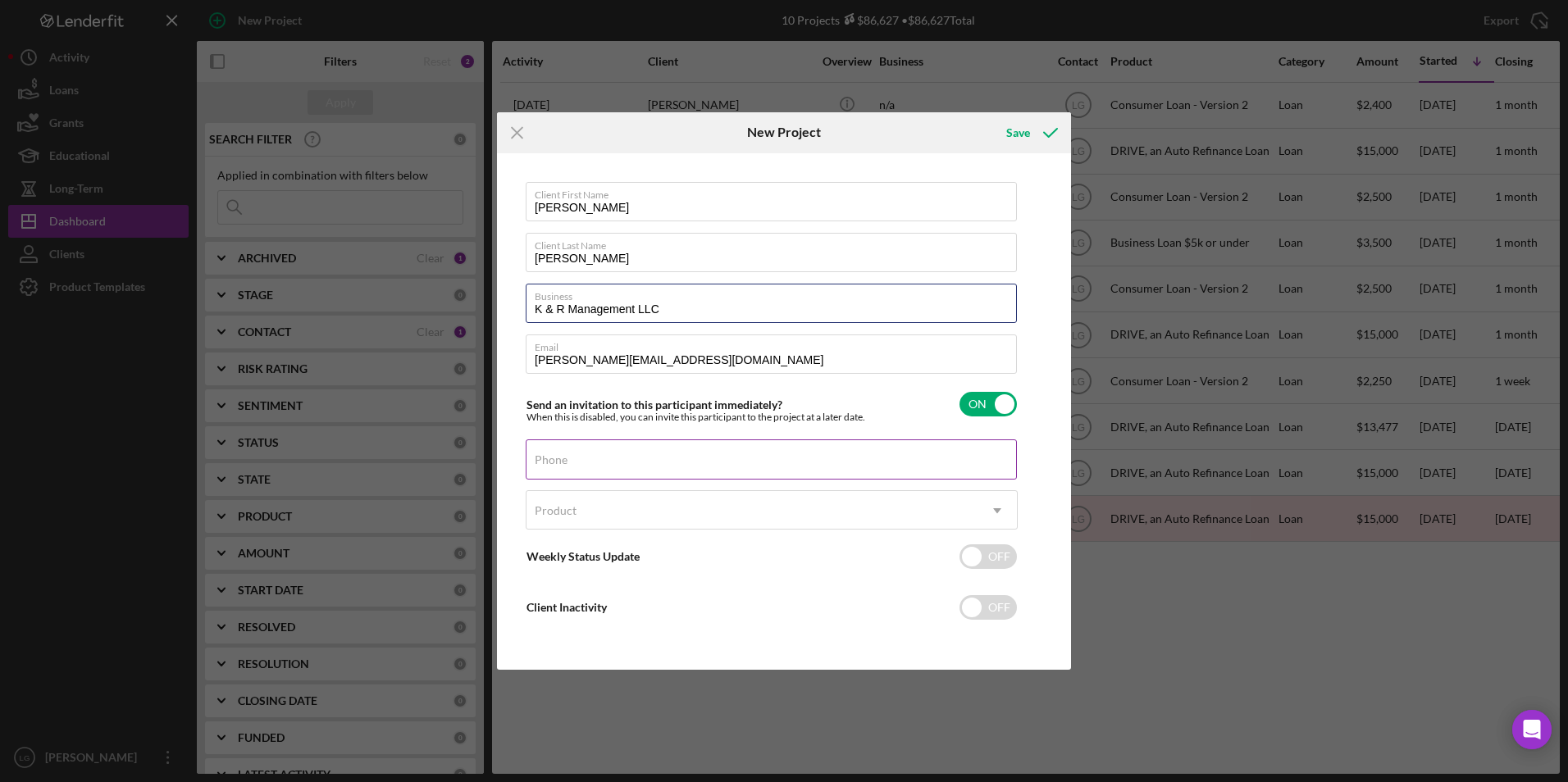
type input "K & R Management LLC"
click at [624, 445] on div "Phone" at bounding box center [771, 460] width 492 height 41
click at [567, 451] on div "Phone" at bounding box center [771, 460] width 492 height 41
drag, startPoint x: 567, startPoint y: 451, endPoint x: 557, endPoint y: 449, distance: 10.2
click at [557, 449] on div "Phone" at bounding box center [771, 460] width 492 height 41
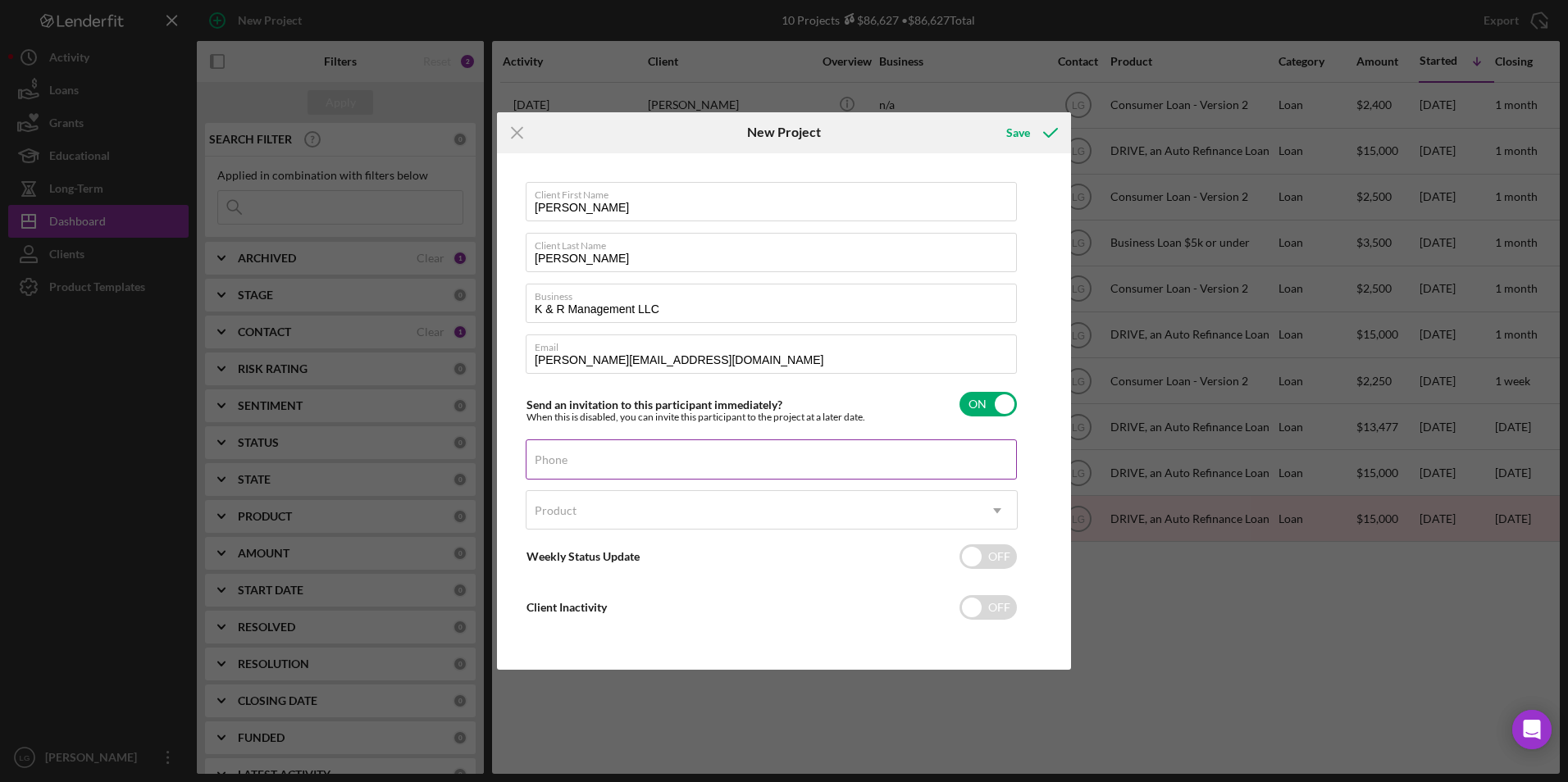
drag, startPoint x: 557, startPoint y: 449, endPoint x: 545, endPoint y: 454, distance: 13.0
click at [545, 451] on label "Phone" at bounding box center [551, 459] width 33 height 13
click at [545, 451] on input "Phone" at bounding box center [771, 459] width 491 height 40
drag, startPoint x: 545, startPoint y: 454, endPoint x: 888, endPoint y: 451, distance: 343.0
click at [888, 451] on div "Phone" at bounding box center [771, 460] width 492 height 41
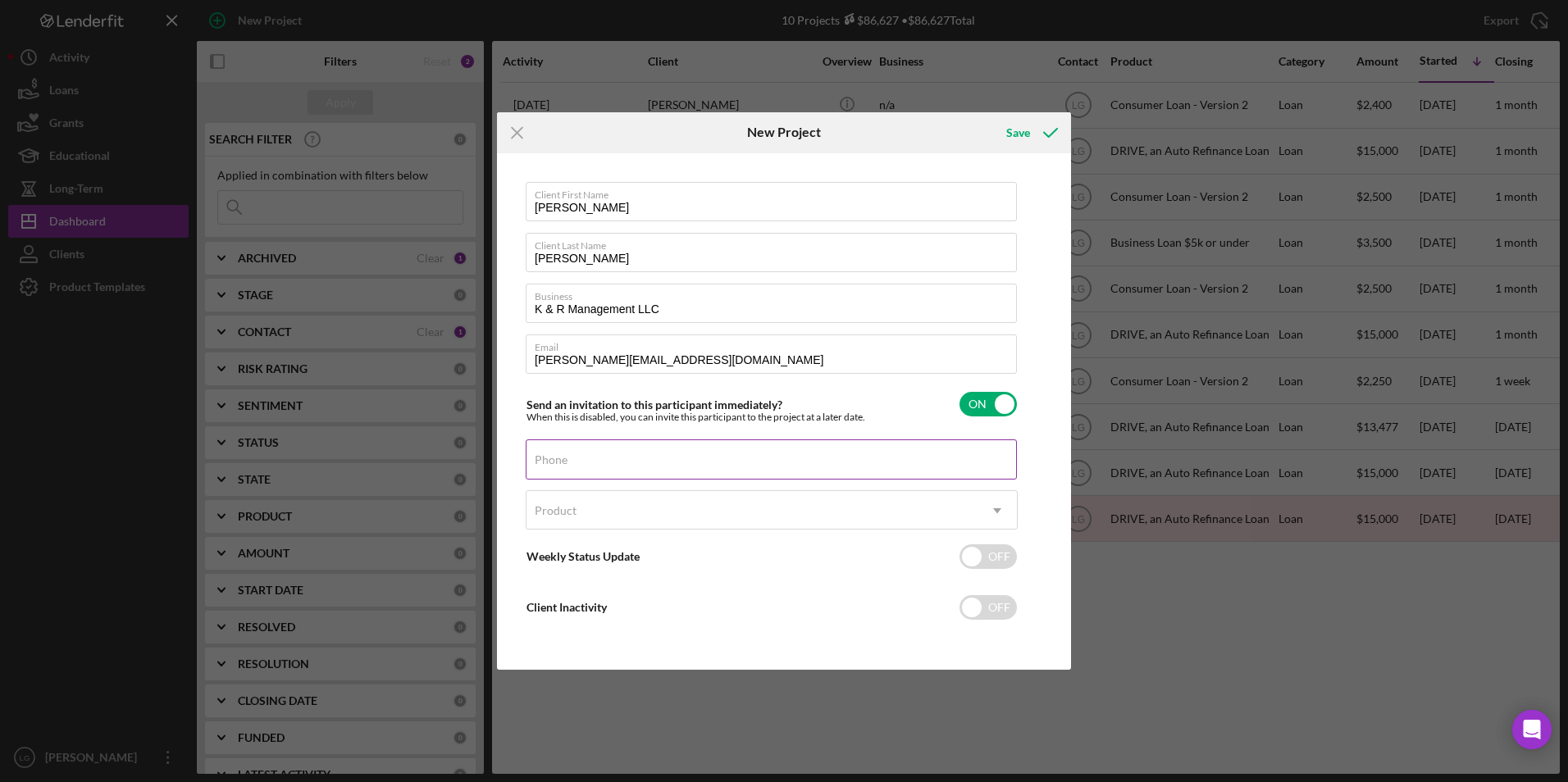
click at [567, 451] on label "Phone" at bounding box center [551, 459] width 33 height 13
click at [603, 451] on input "Phone" at bounding box center [771, 459] width 491 height 40
drag, startPoint x: 603, startPoint y: 458, endPoint x: 585, endPoint y: 445, distance: 22.2
click at [585, 445] on div "Phone" at bounding box center [771, 460] width 492 height 41
paste input "[PHONE_NUMBER]"
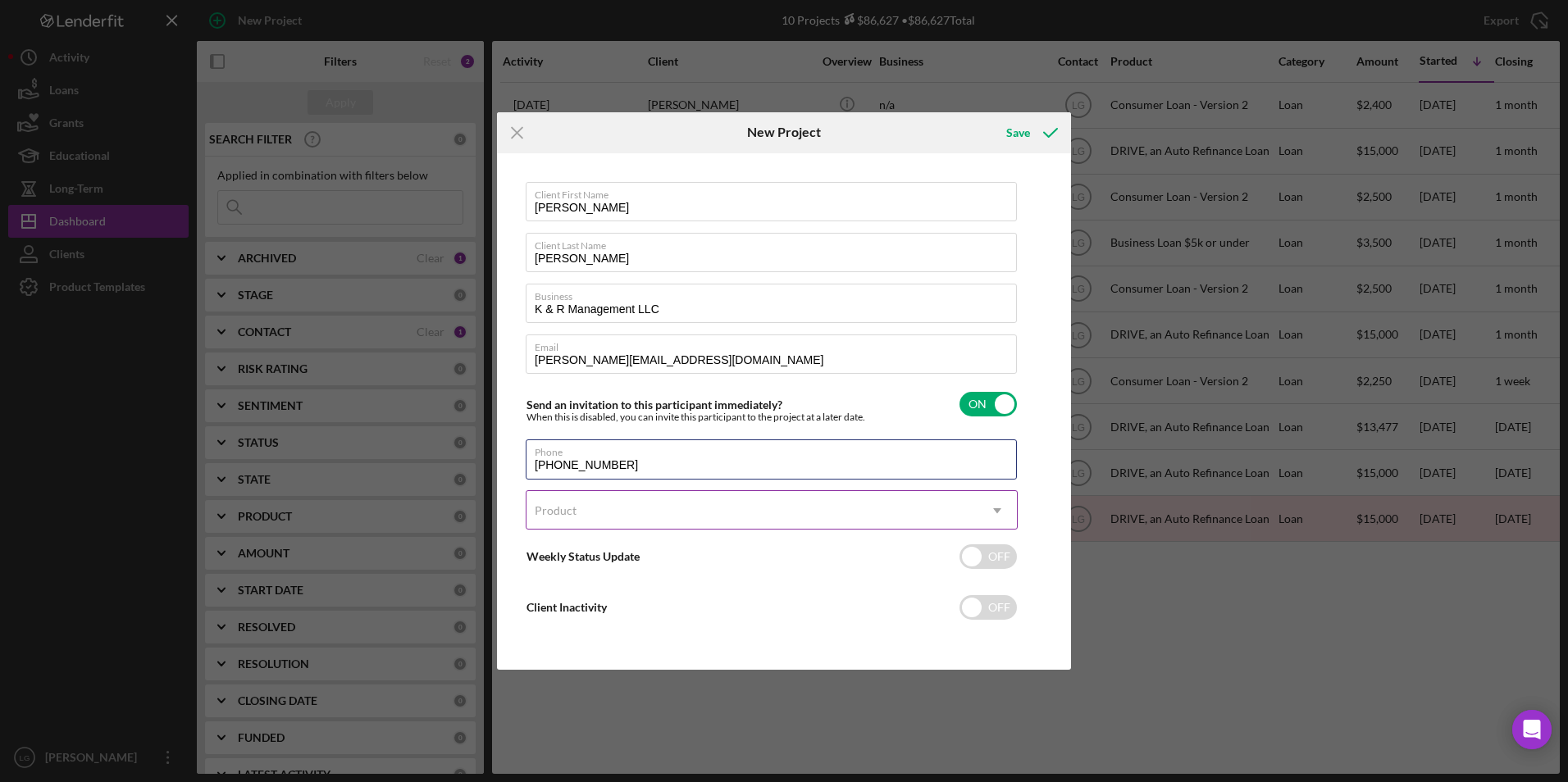
type input "[PHONE_NUMBER]"
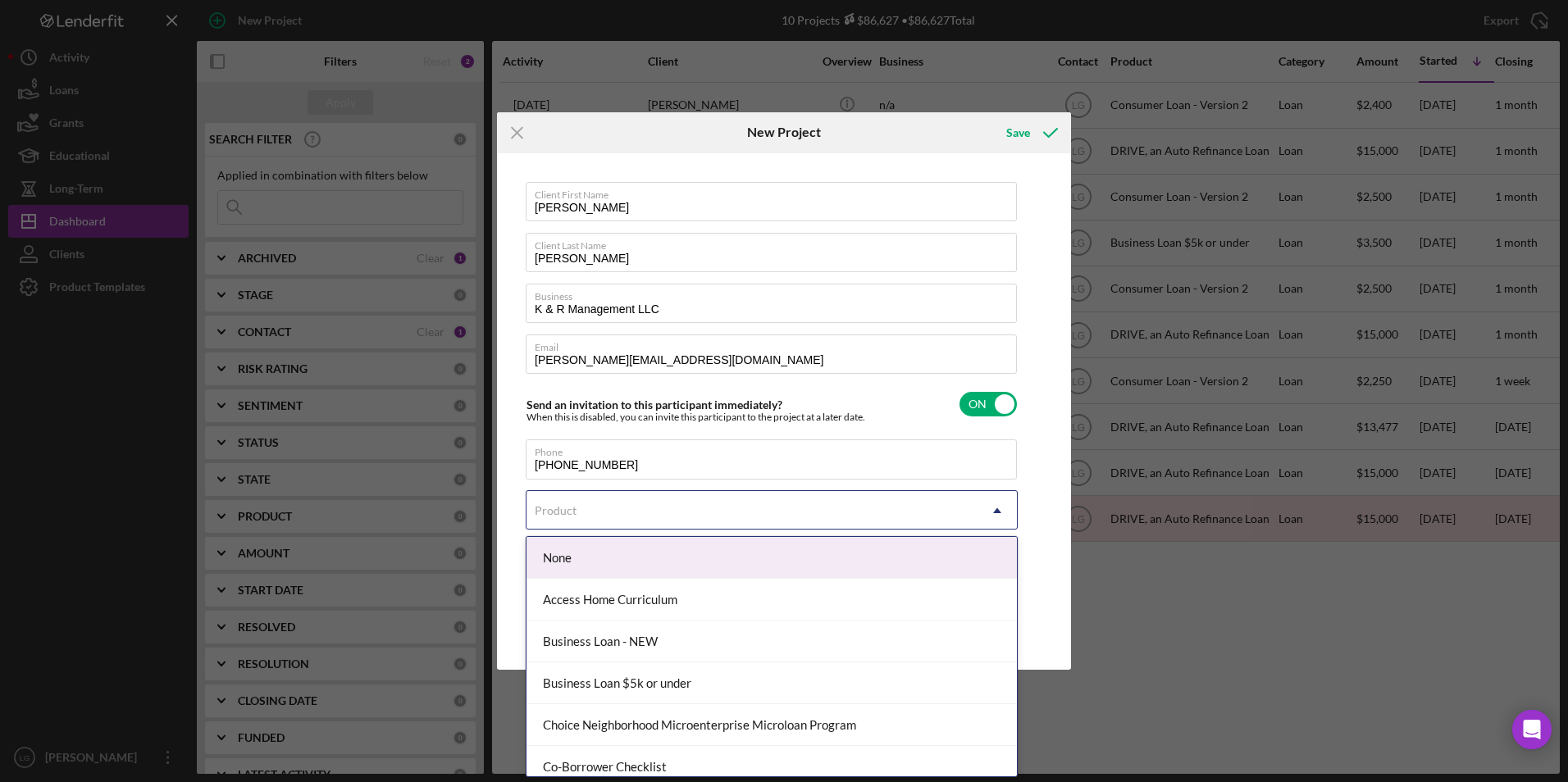
click at [576, 451] on div "Product" at bounding box center [752, 511] width 451 height 38
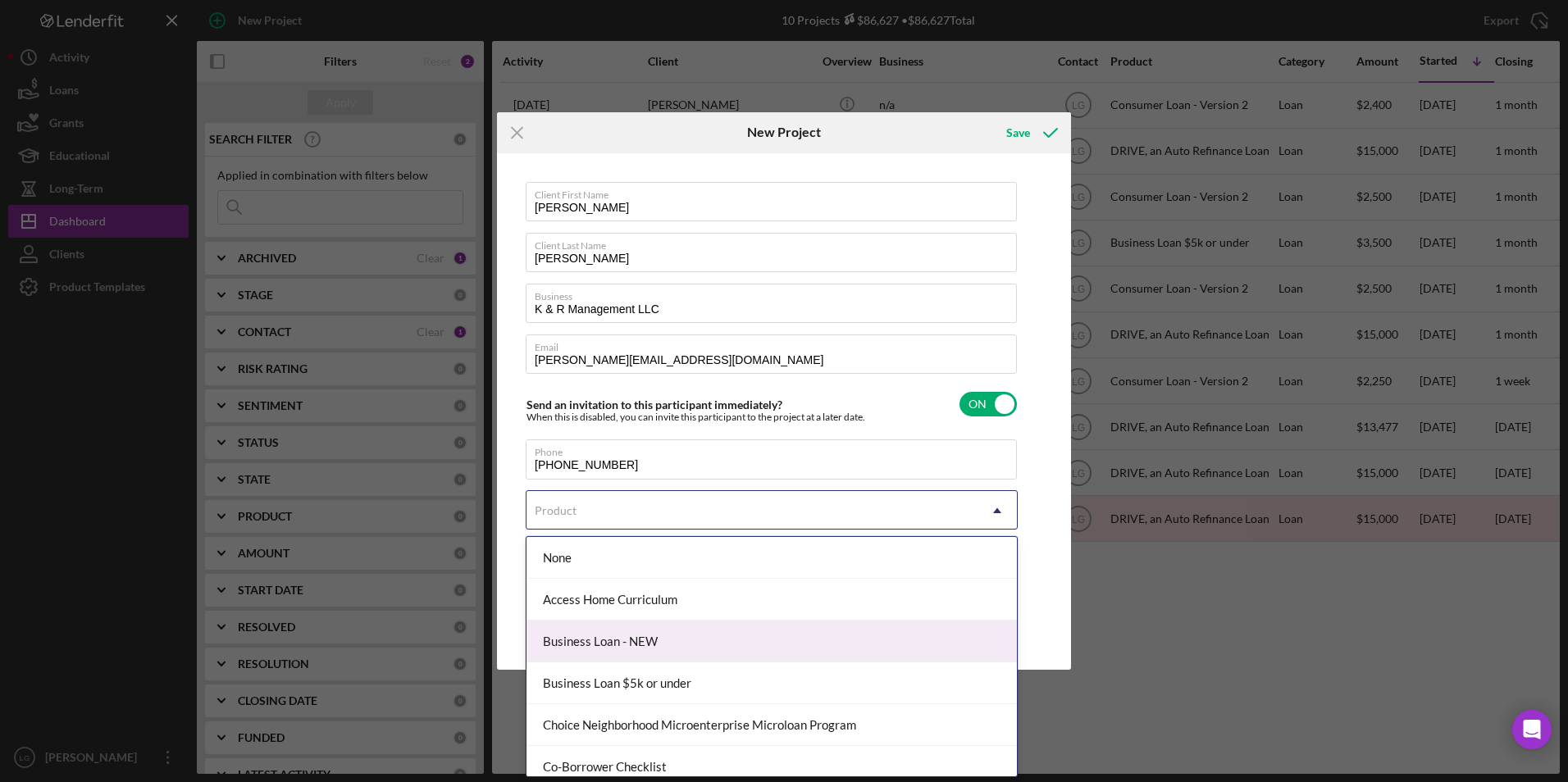
click at [644, 451] on div "Business Loan - NEW" at bounding box center [771, 641] width 490 height 41
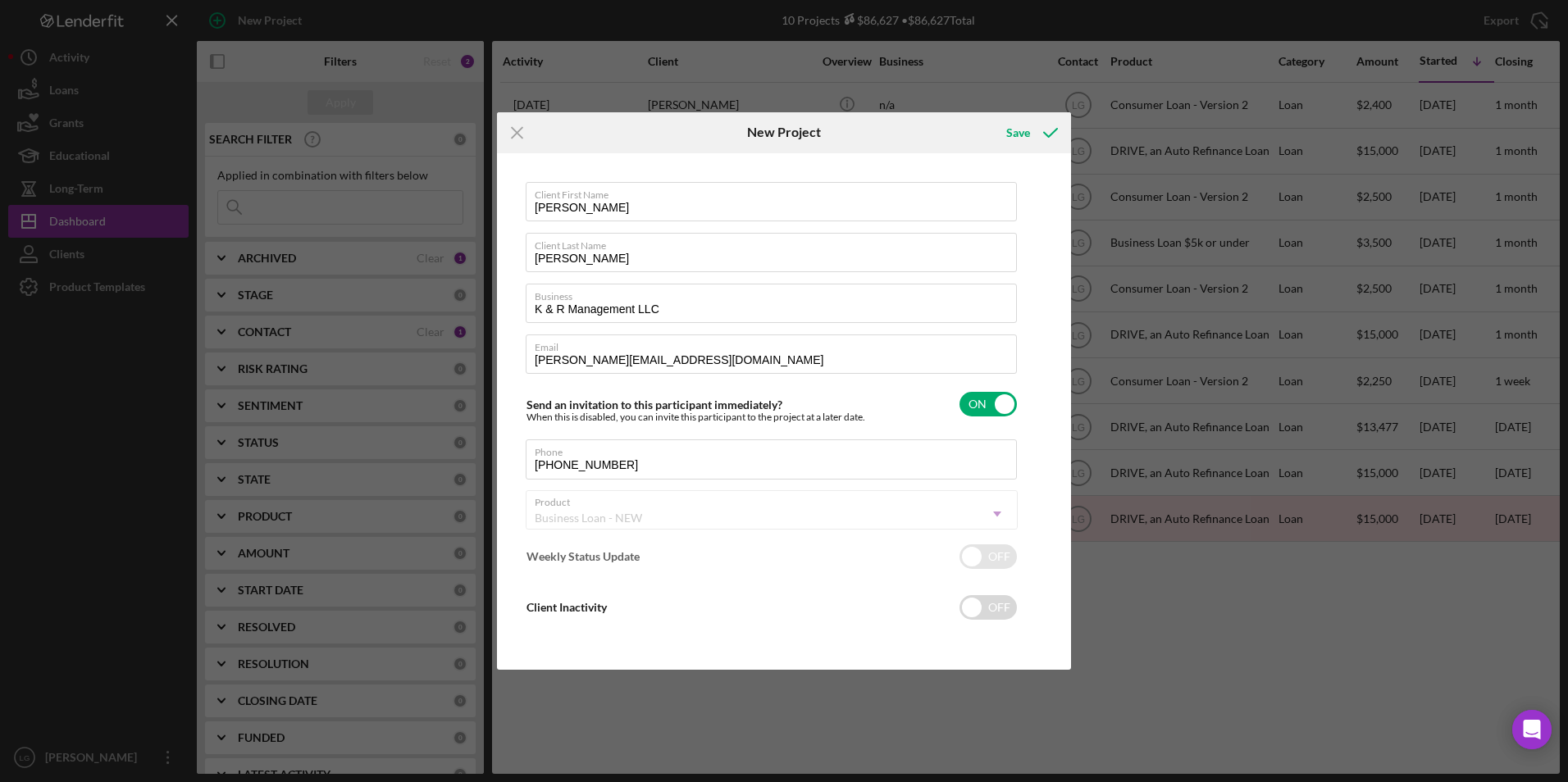
checkbox input "true"
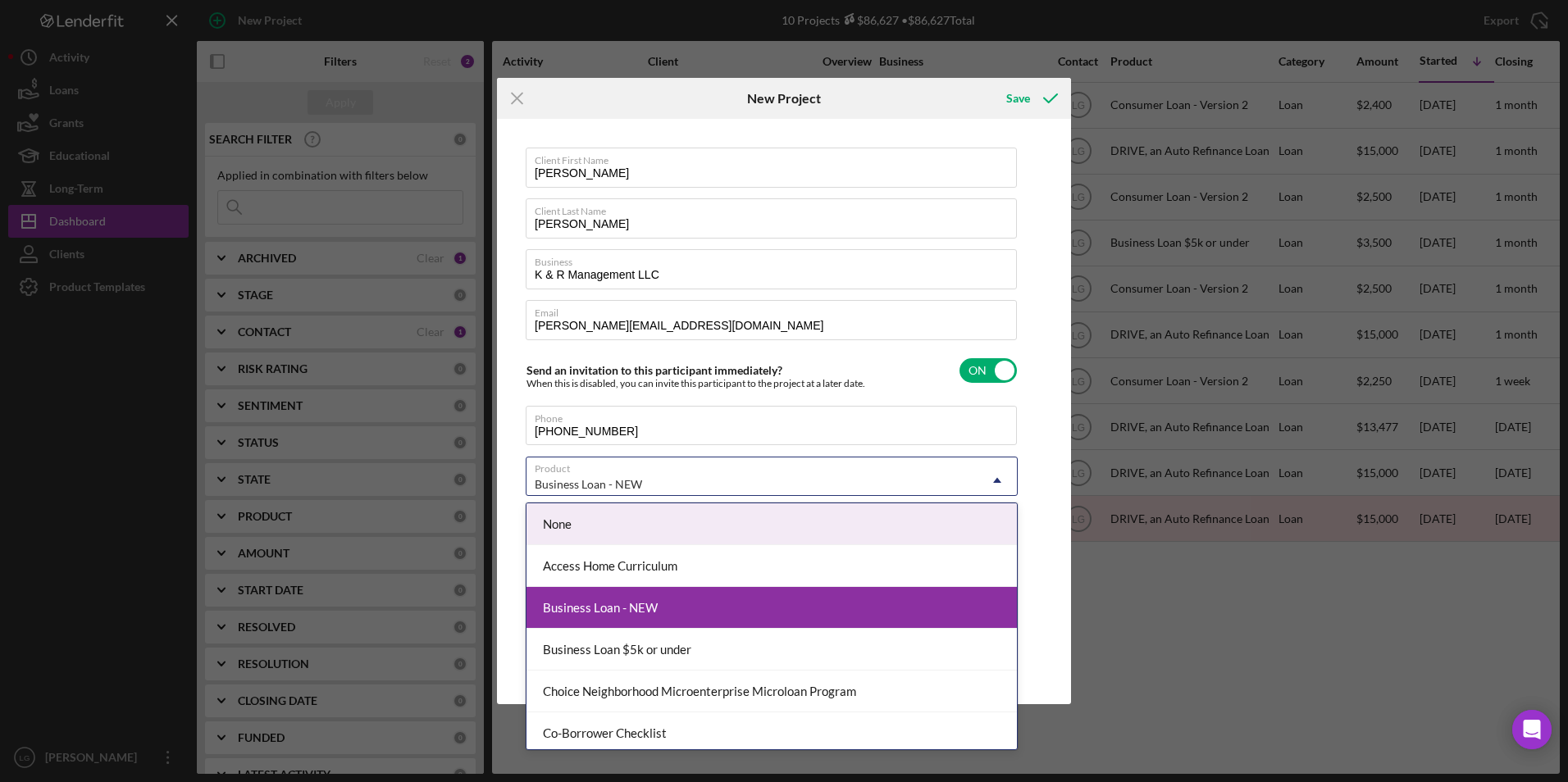
click at [620, 451] on div "Business Loan - NEW" at bounding box center [752, 485] width 451 height 38
click at [1030, 451] on div "Client First Name [PERSON_NAME] Client Last Name [PERSON_NAME] Business K & R M…" at bounding box center [784, 412] width 566 height 577
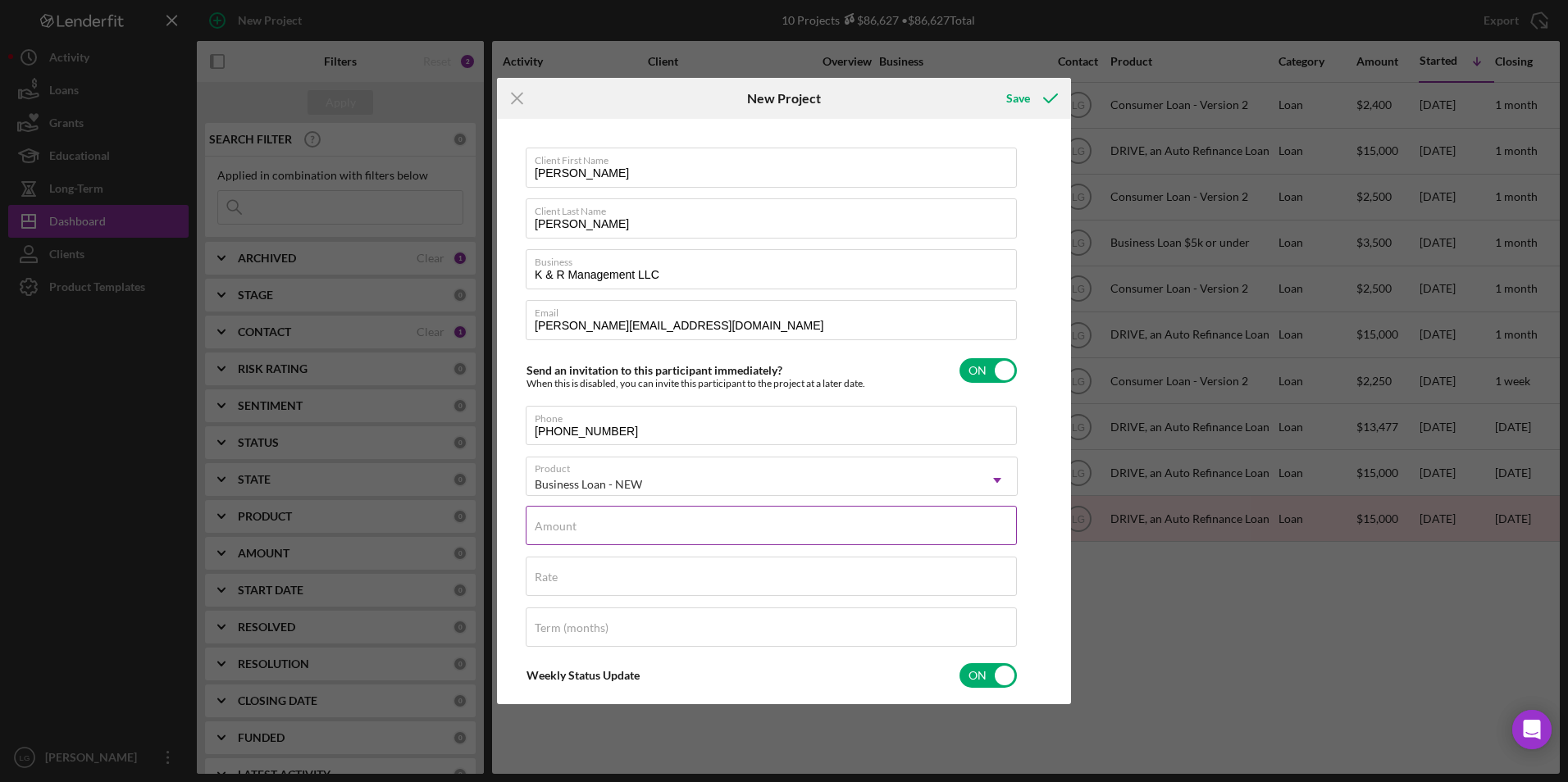
click at [753, 451] on input "Amount" at bounding box center [771, 526] width 491 height 40
type input "$10,000"
click at [690, 451] on div "Client First Name [PERSON_NAME] Client Last Name [PERSON_NAME] Business K & R M…" at bounding box center [771, 541] width 492 height 788
click at [703, 451] on div "Rate" at bounding box center [771, 577] width 492 height 41
type input "8.500%"
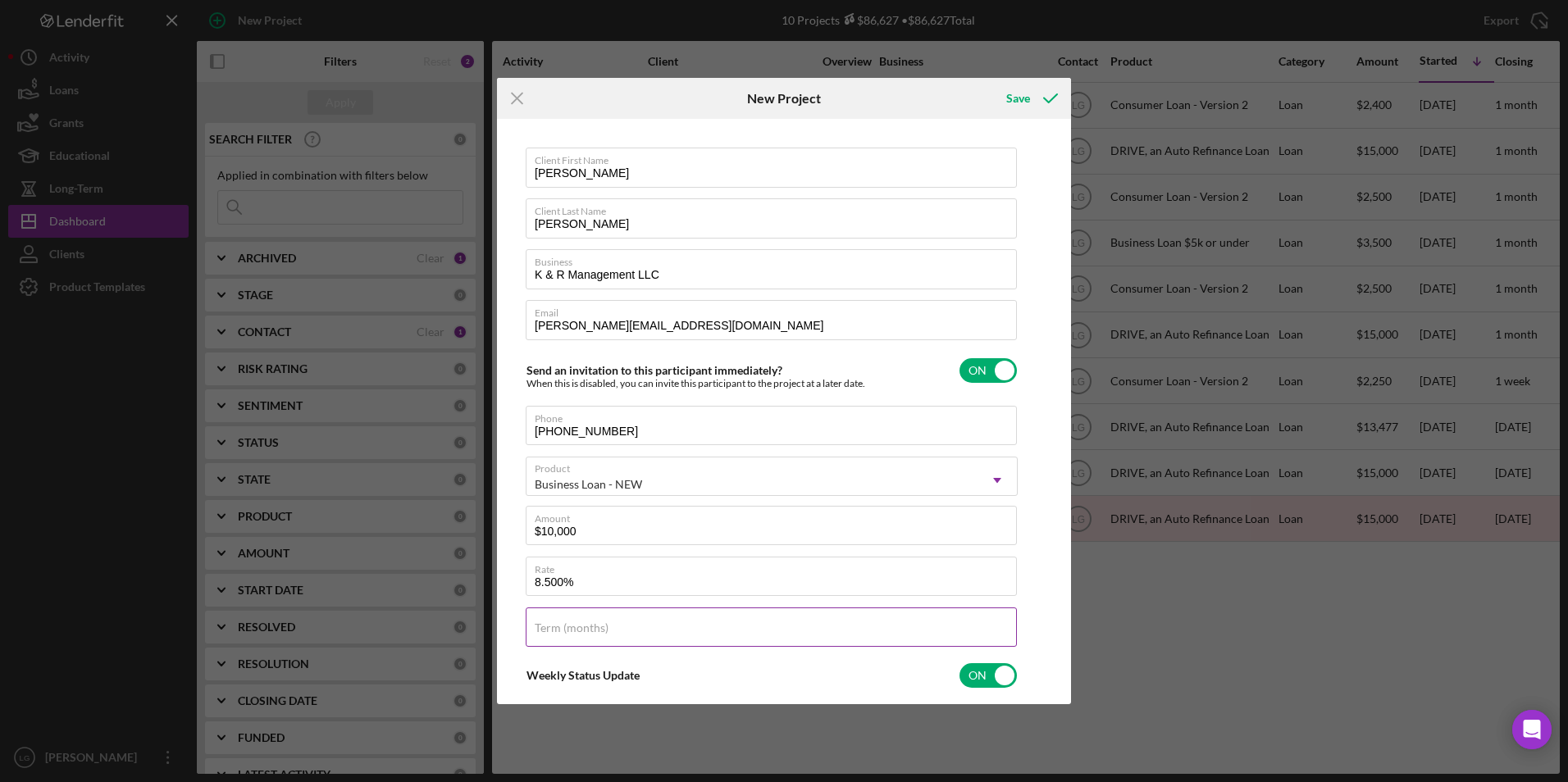
click at [583, 451] on label "Term (months)" at bounding box center [571, 627] width 74 height 13
click at [583, 451] on input "Term (months)" at bounding box center [771, 627] width 491 height 40
type input "60"
click at [669, 451] on div "Weekly Status Update ON" at bounding box center [771, 676] width 492 height 35
checkbox input "false"
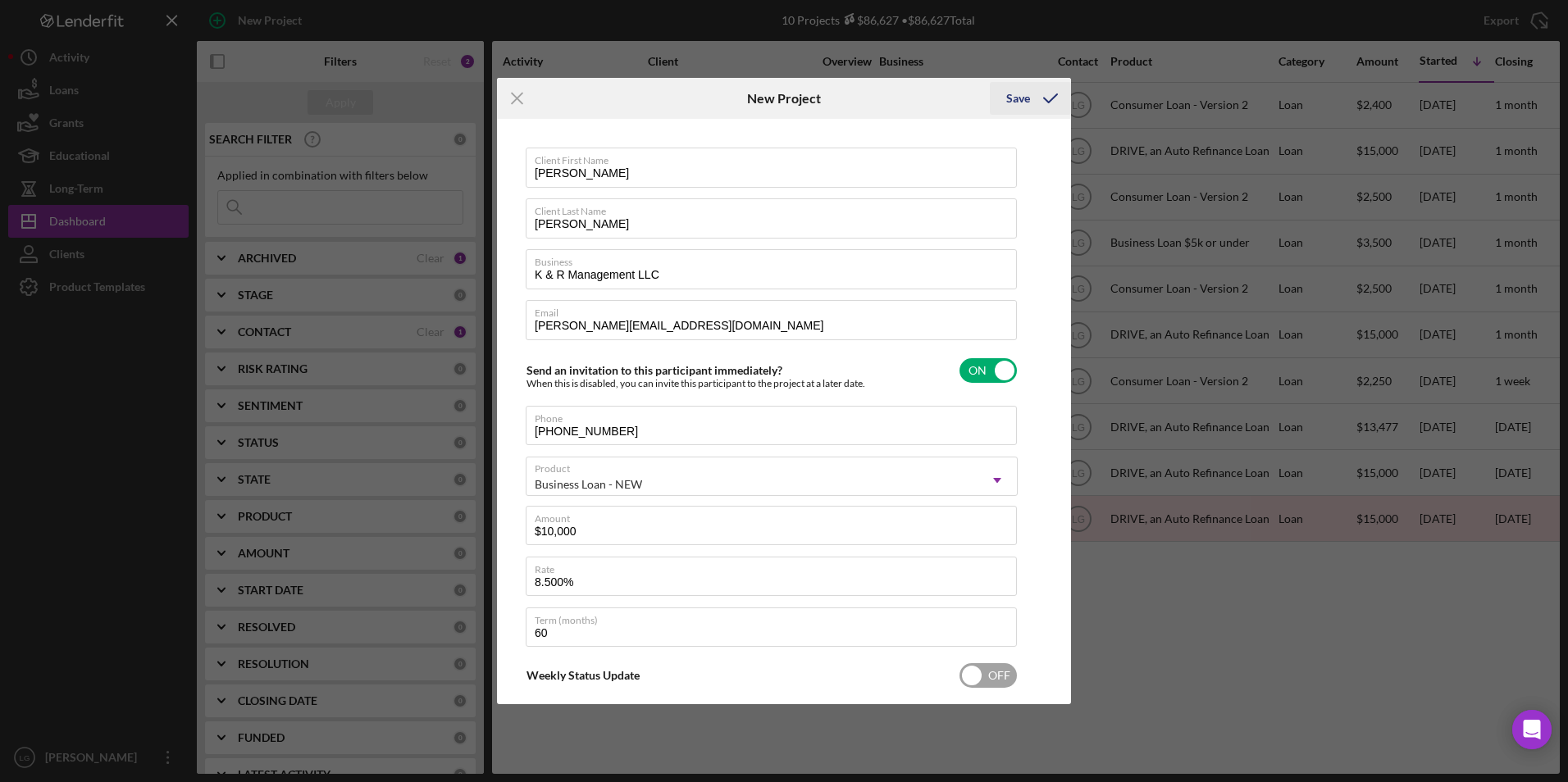
click at [1030, 102] on icon "submit" at bounding box center [1050, 98] width 41 height 41
checkbox input "false"
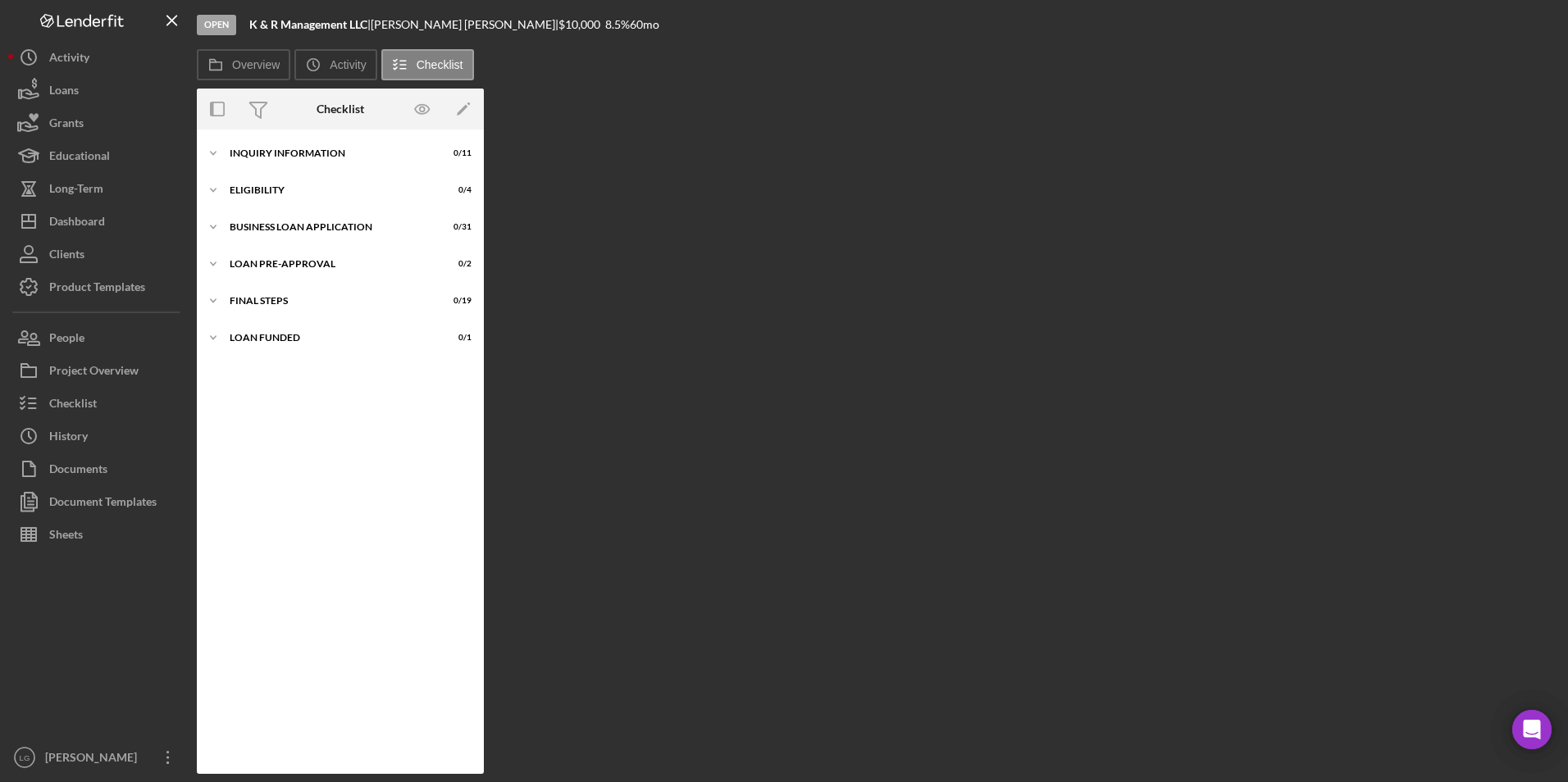
click at [266, 318] on div "Icon/Expander INQUIRY INFORMATION 0 / 11 Icon/Expander ELIGIBILITY 0 / 4 Icon/E…" at bounding box center [340, 452] width 287 height 628
click at [259, 342] on div "LOAN FUNDED" at bounding box center [346, 337] width 234 height 9
click at [255, 293] on div "Icon/Expander FINAL STEPS 0 / 19" at bounding box center [340, 301] width 287 height 33
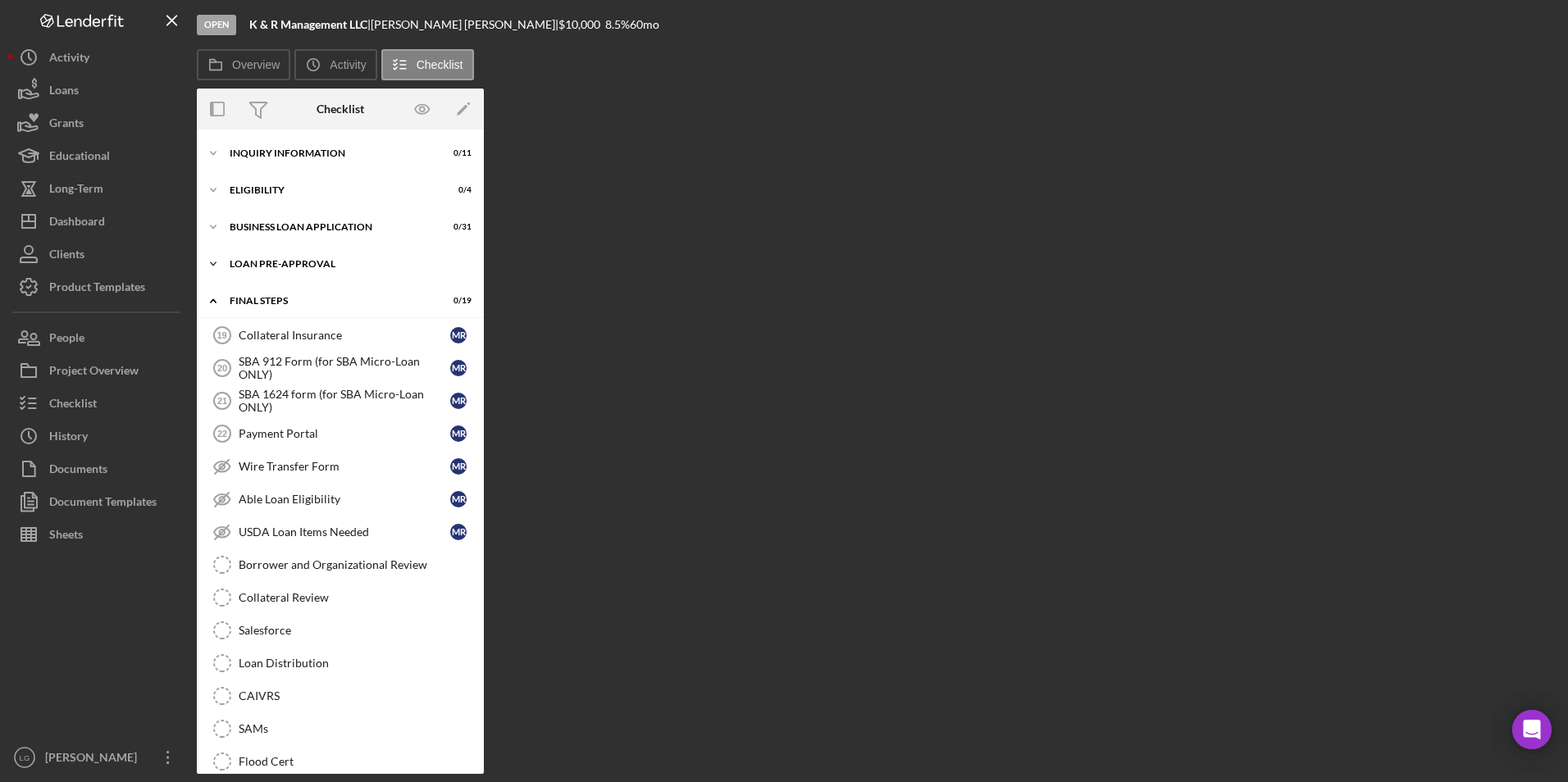
click at [249, 265] on div "LOAN PRE-APPROVAL" at bounding box center [346, 263] width 234 height 9
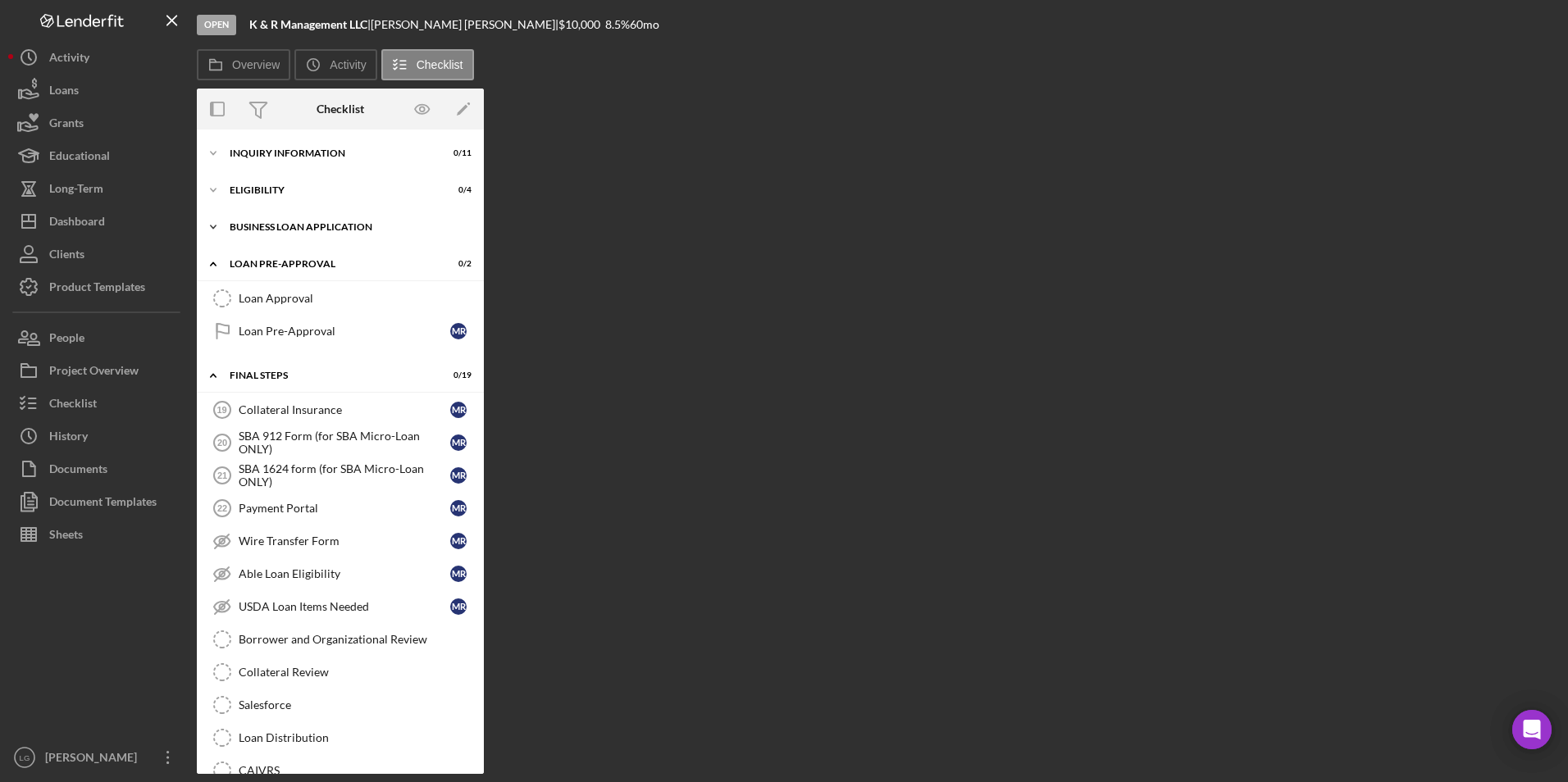
click at [243, 224] on div "BUSINESS LOAN APPLICATION" at bounding box center [346, 226] width 234 height 9
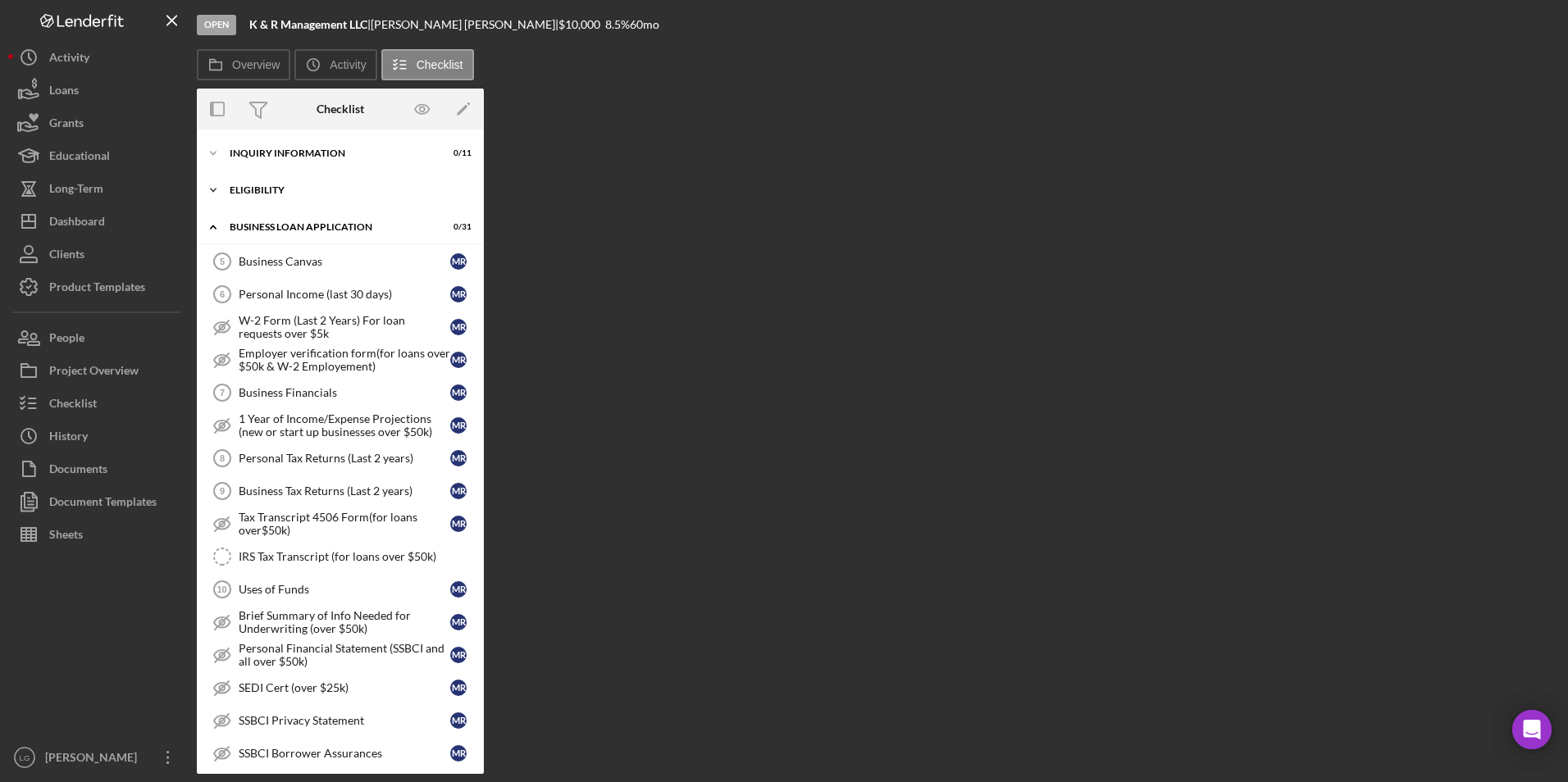
click at [238, 191] on div "ELIGIBILITY" at bounding box center [346, 190] width 234 height 9
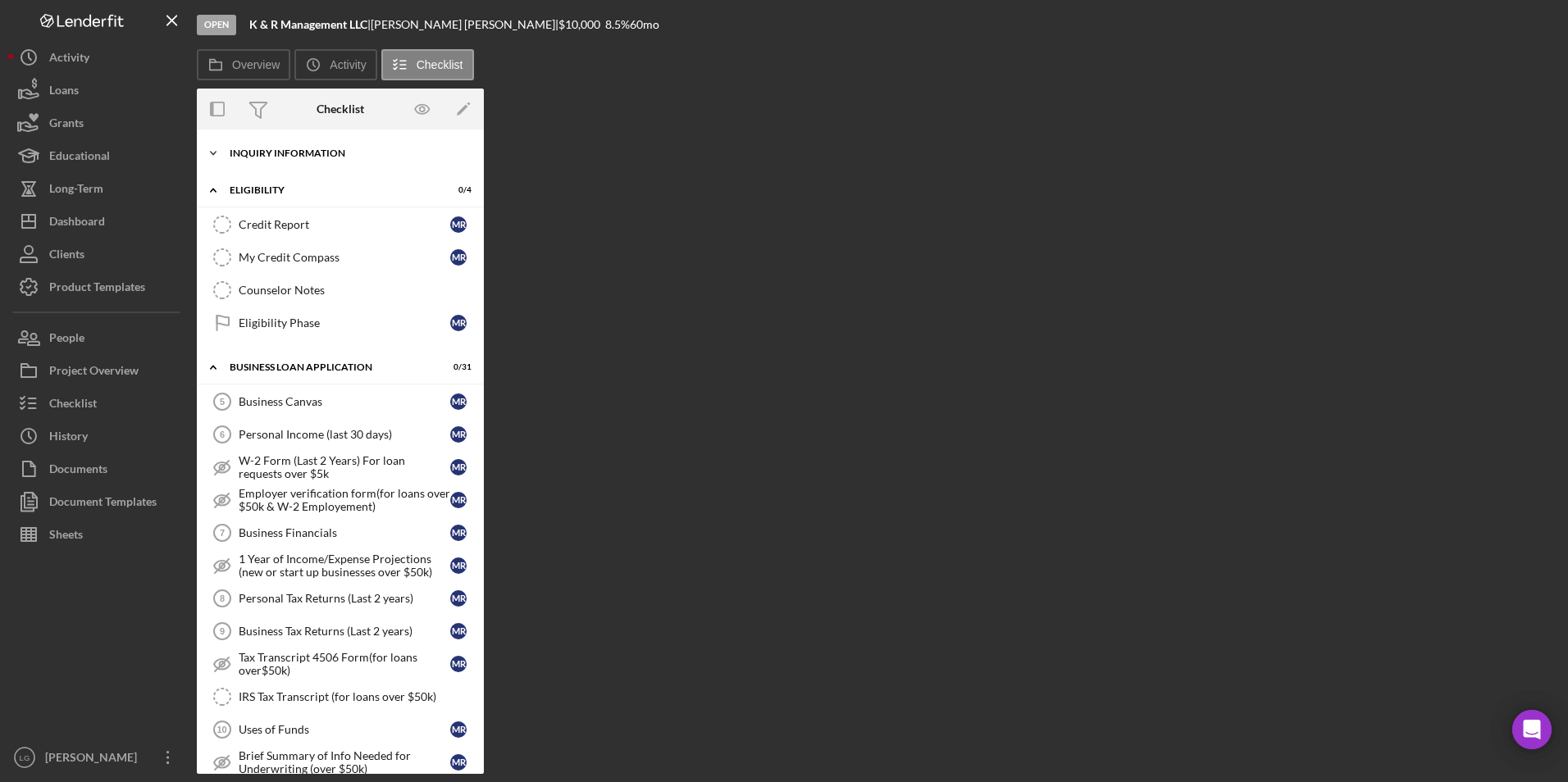
click at [240, 144] on div "Icon/Expander INQUIRY INFORMATION 0 / 11" at bounding box center [340, 154] width 287 height 33
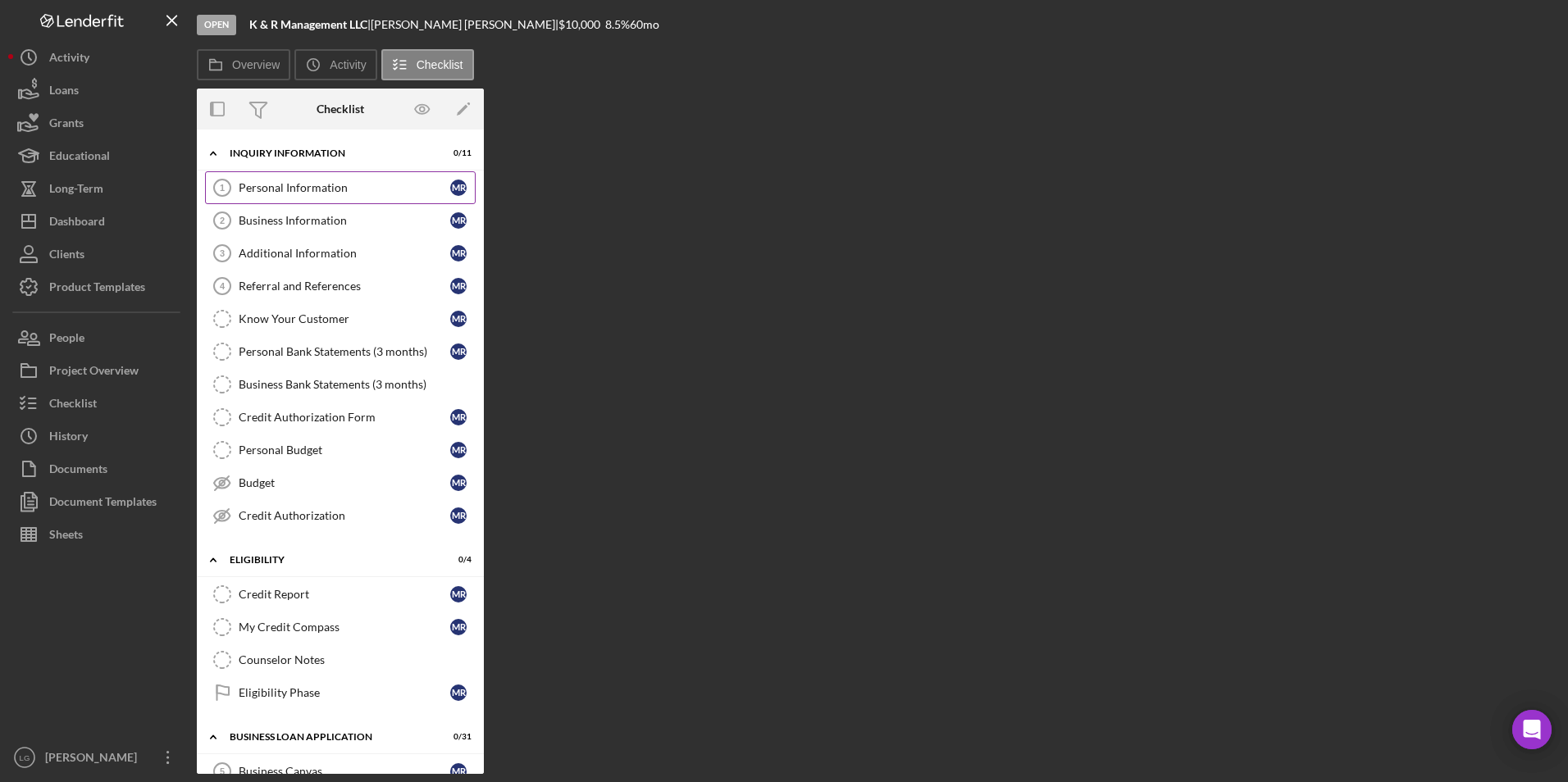
click at [256, 192] on div "Personal Information" at bounding box center [343, 187] width 211 height 13
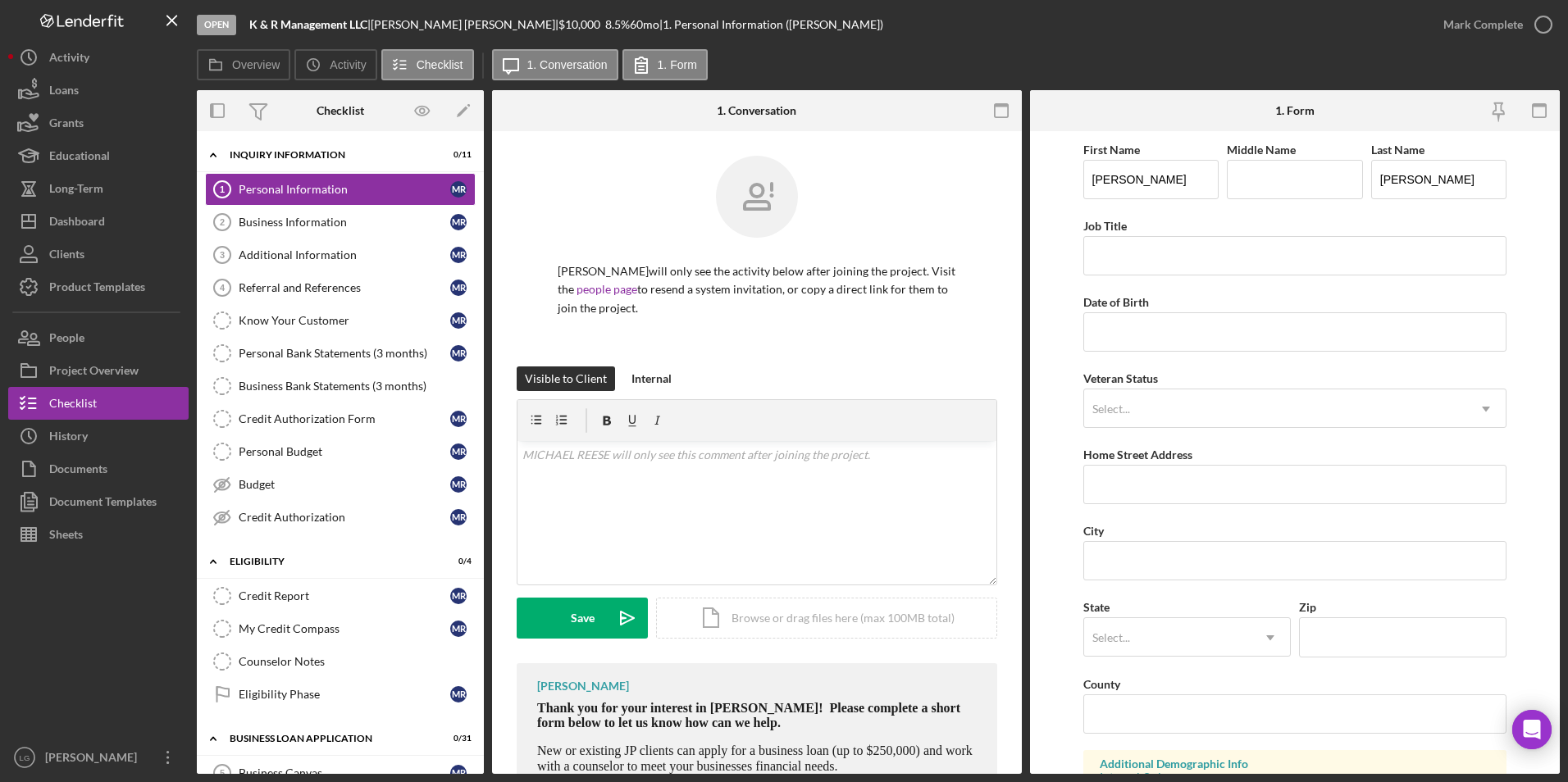
scroll to position [92, 0]
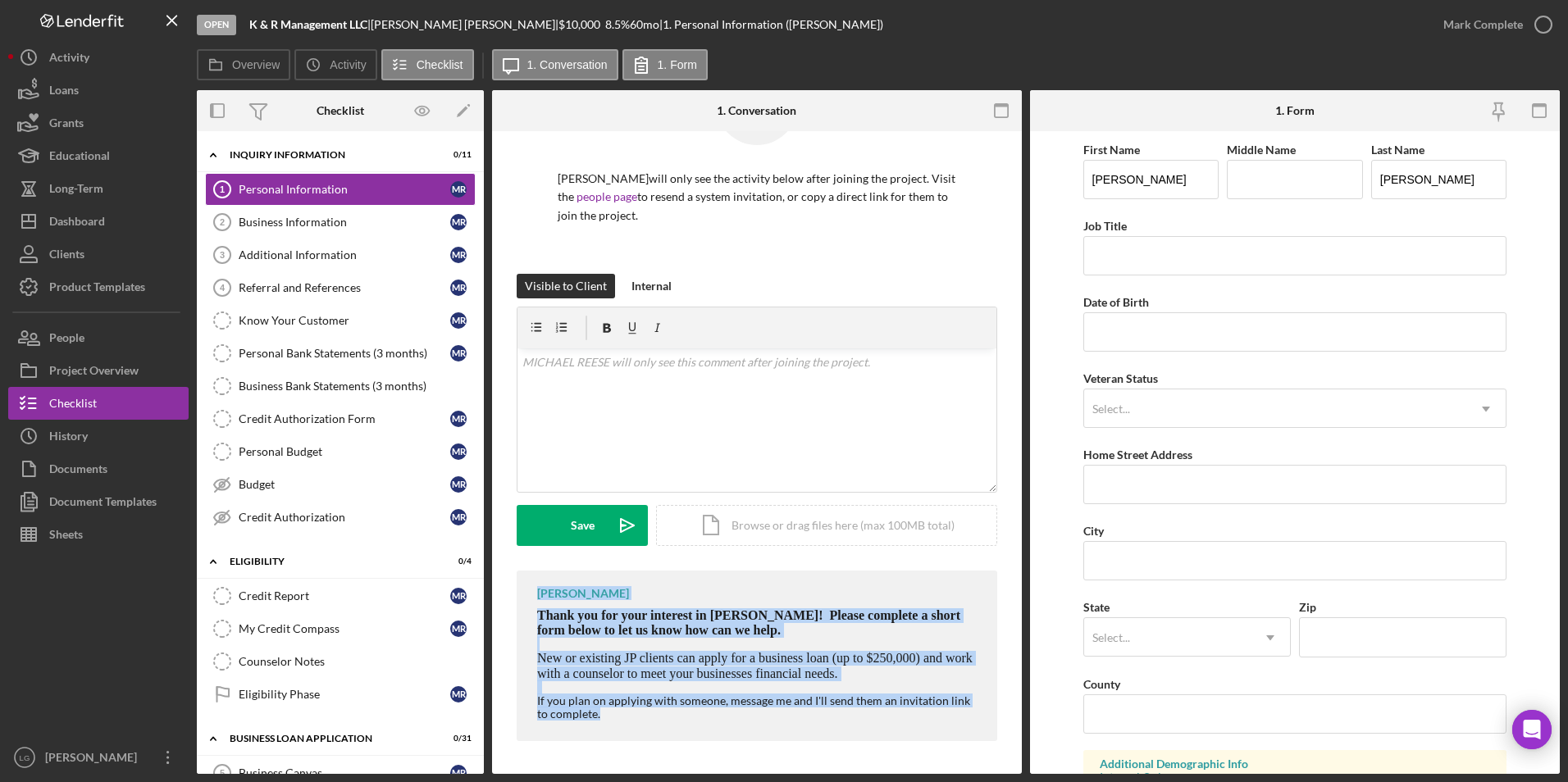
drag, startPoint x: 518, startPoint y: 591, endPoint x: 879, endPoint y: 736, distance: 389.0
click at [879, 451] on div "[PERSON_NAME] Thank you for your interest in [PERSON_NAME]! Please complete a s…" at bounding box center [757, 656] width 481 height 171
copy div "[PERSON_NAME] Thank you for your interest in [PERSON_NAME]! Please complete a s…"
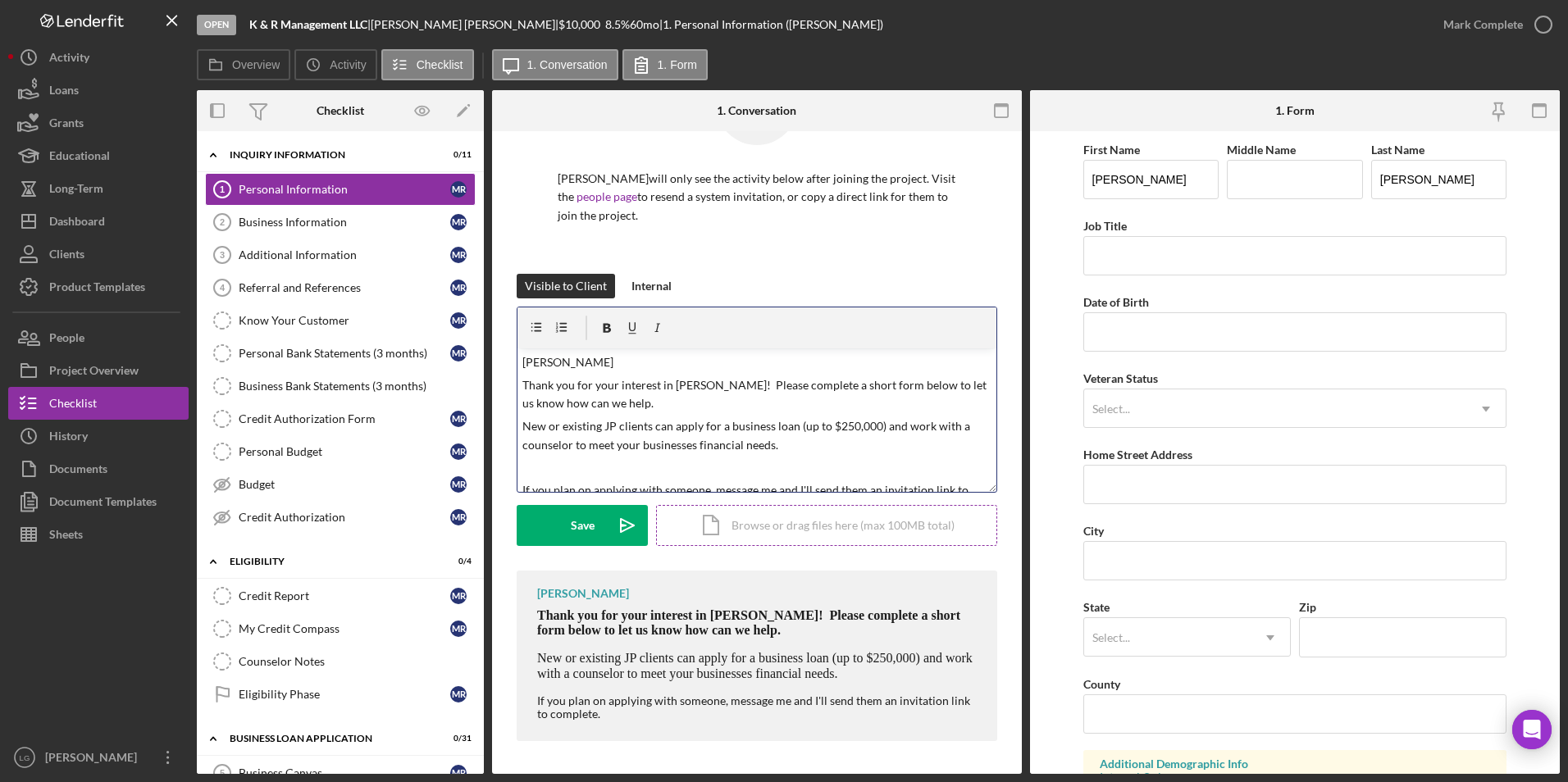
scroll to position [28, 0]
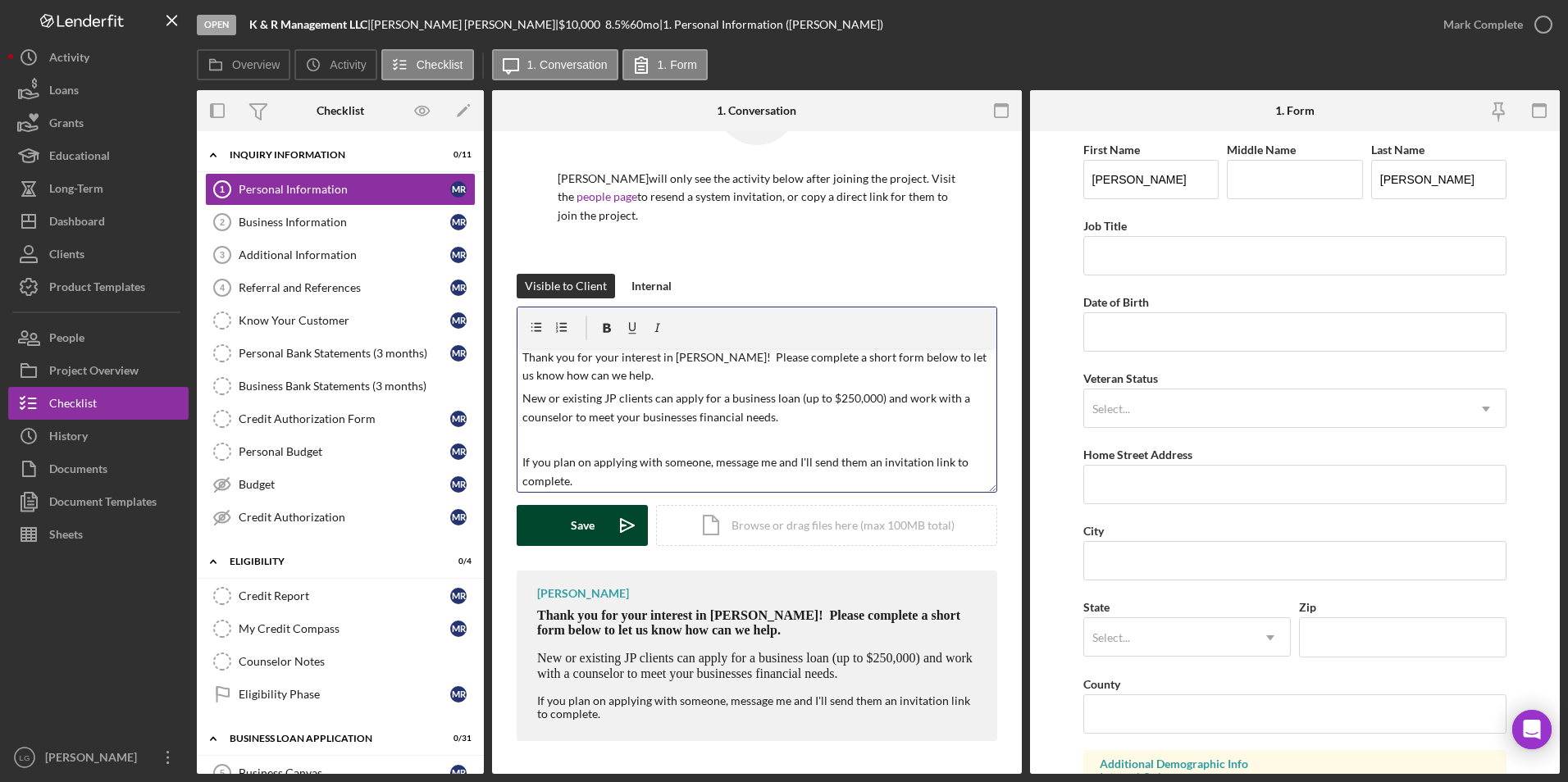
click at [590, 451] on div "Save" at bounding box center [582, 526] width 24 height 41
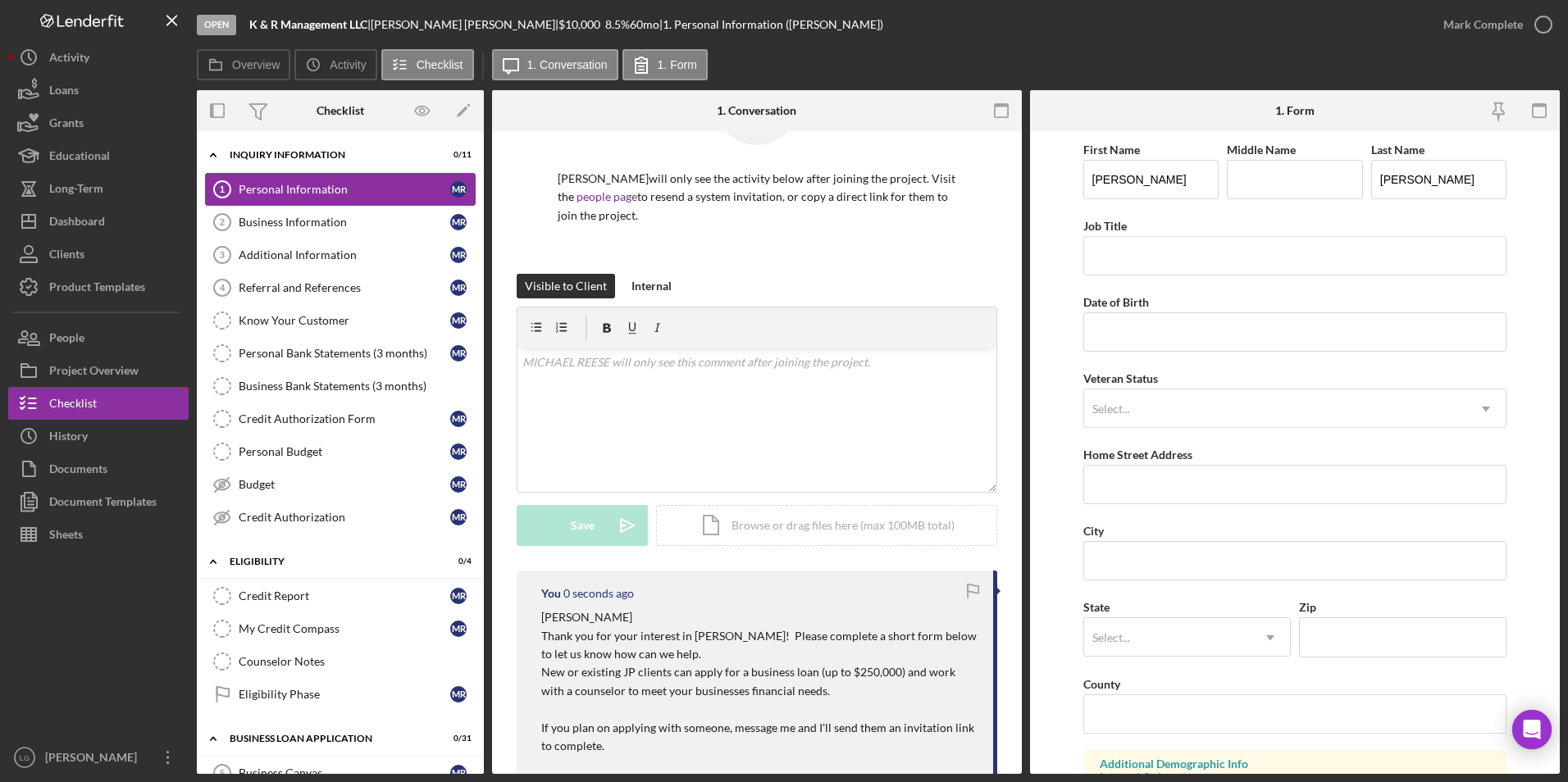
scroll to position [0, 0]
click at [275, 212] on link "Business Information 2 Business Information M R" at bounding box center [341, 222] width 271 height 33
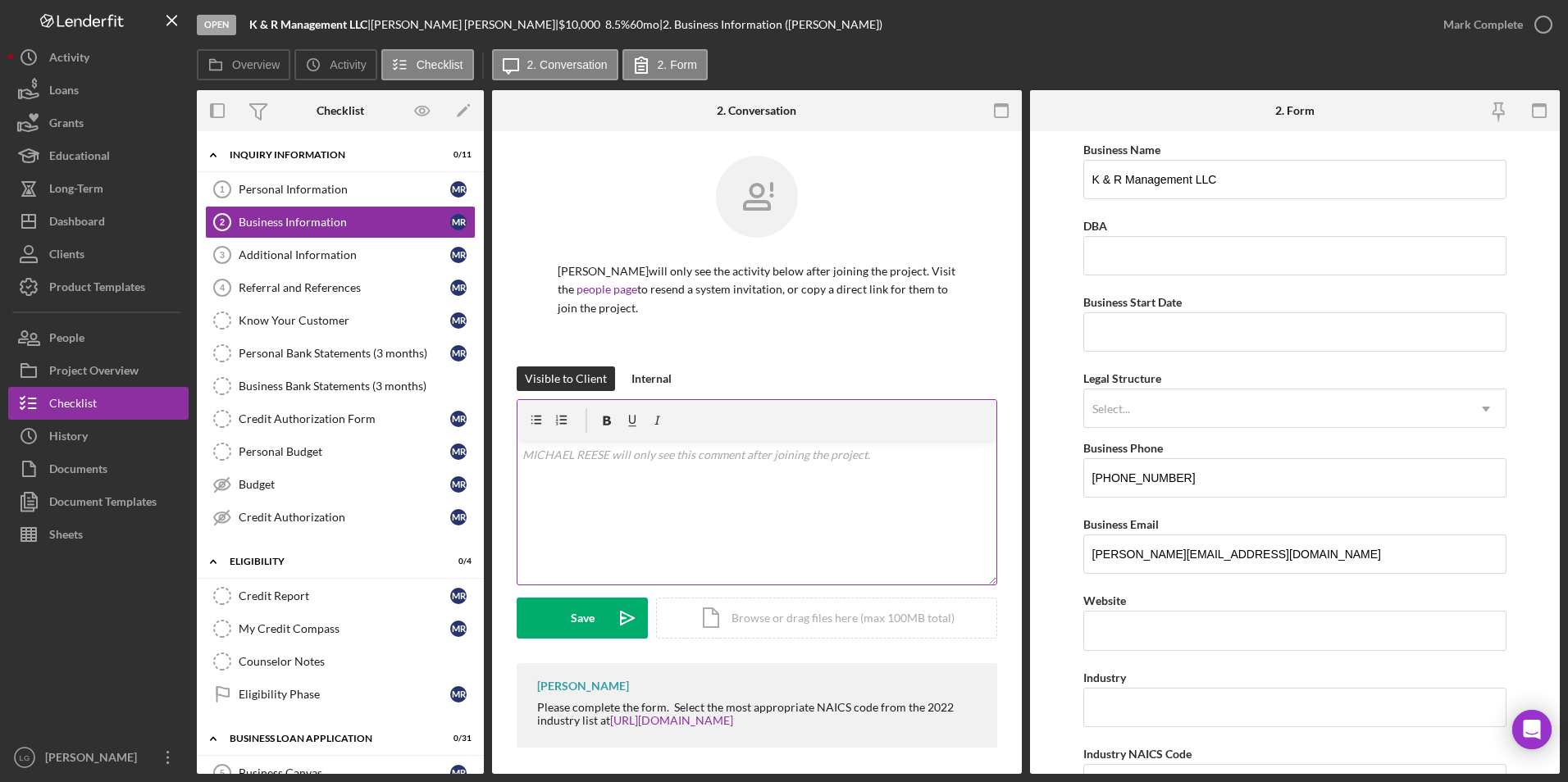
scroll to position [7, 0]
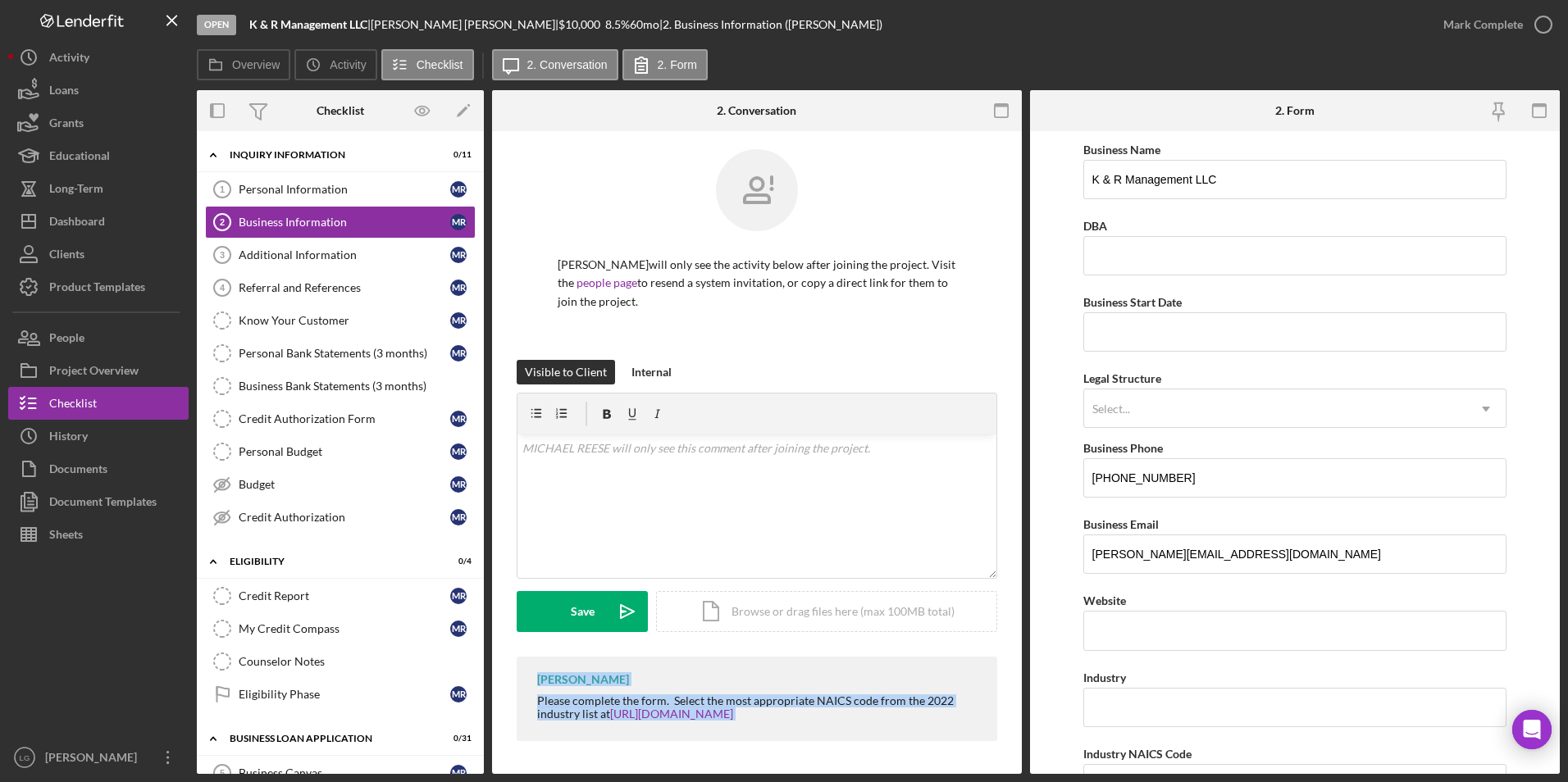
drag, startPoint x: 527, startPoint y: 676, endPoint x: 815, endPoint y: 748, distance: 296.9
click at [815, 451] on div "[PERSON_NAME] Please complete the form. Select the most appropriate NAICS code …" at bounding box center [757, 703] width 481 height 92
copy div "[PERSON_NAME] Please complete the form. Select the most appropriate NAICS code …"
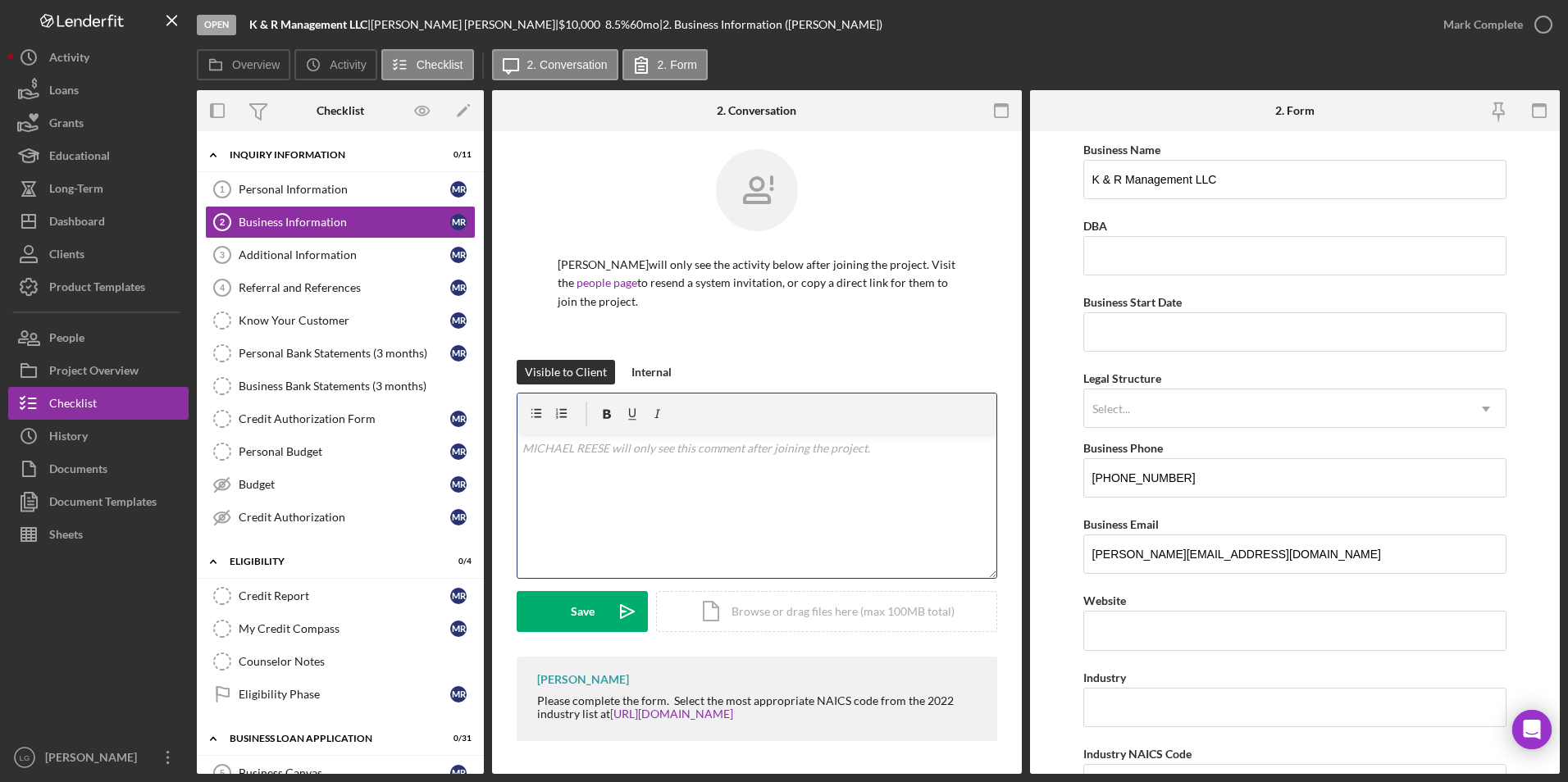
click at [658, 451] on p at bounding box center [757, 448] width 469 height 18
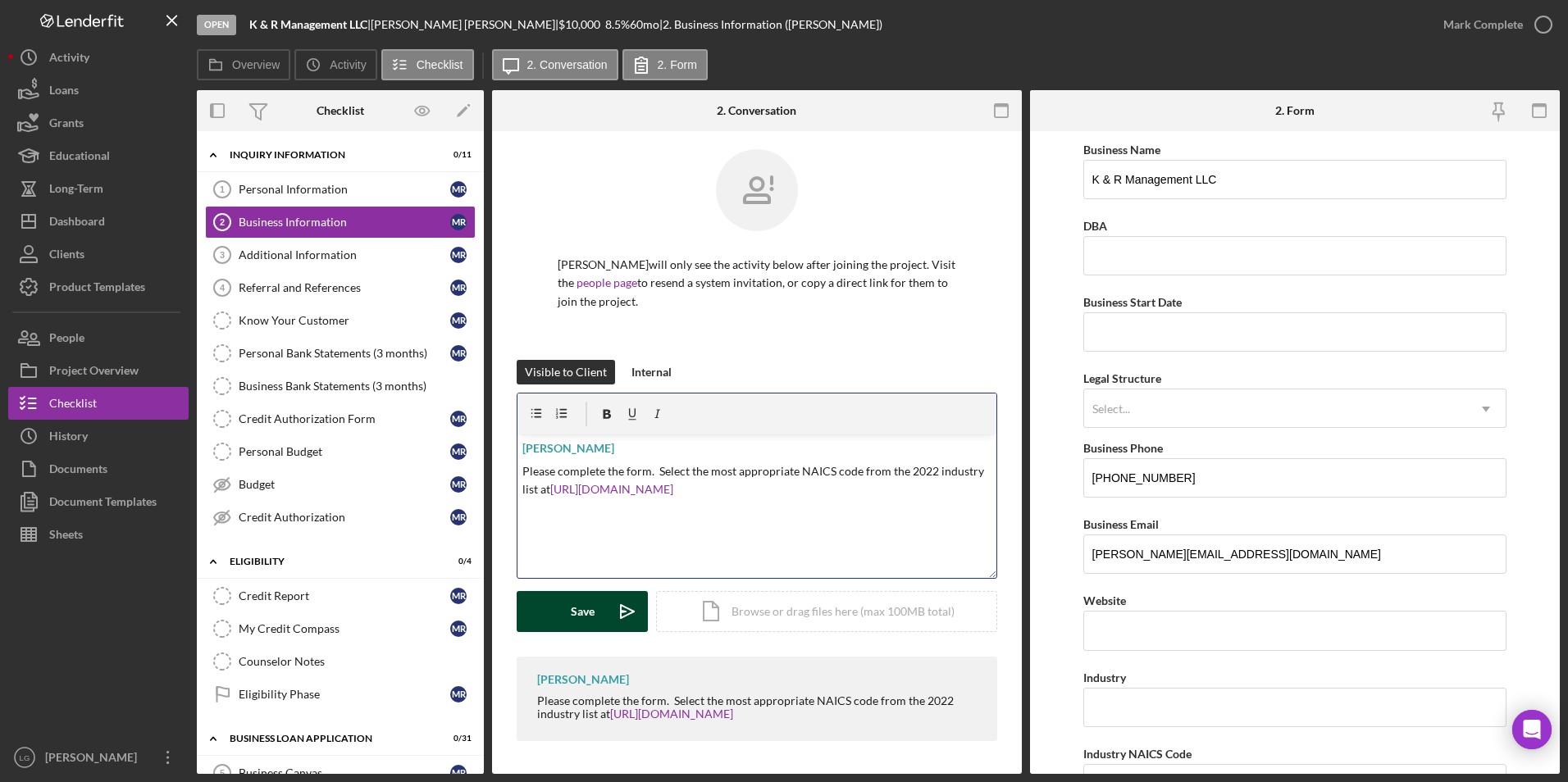
click at [582, 451] on div "Save" at bounding box center [582, 612] width 24 height 41
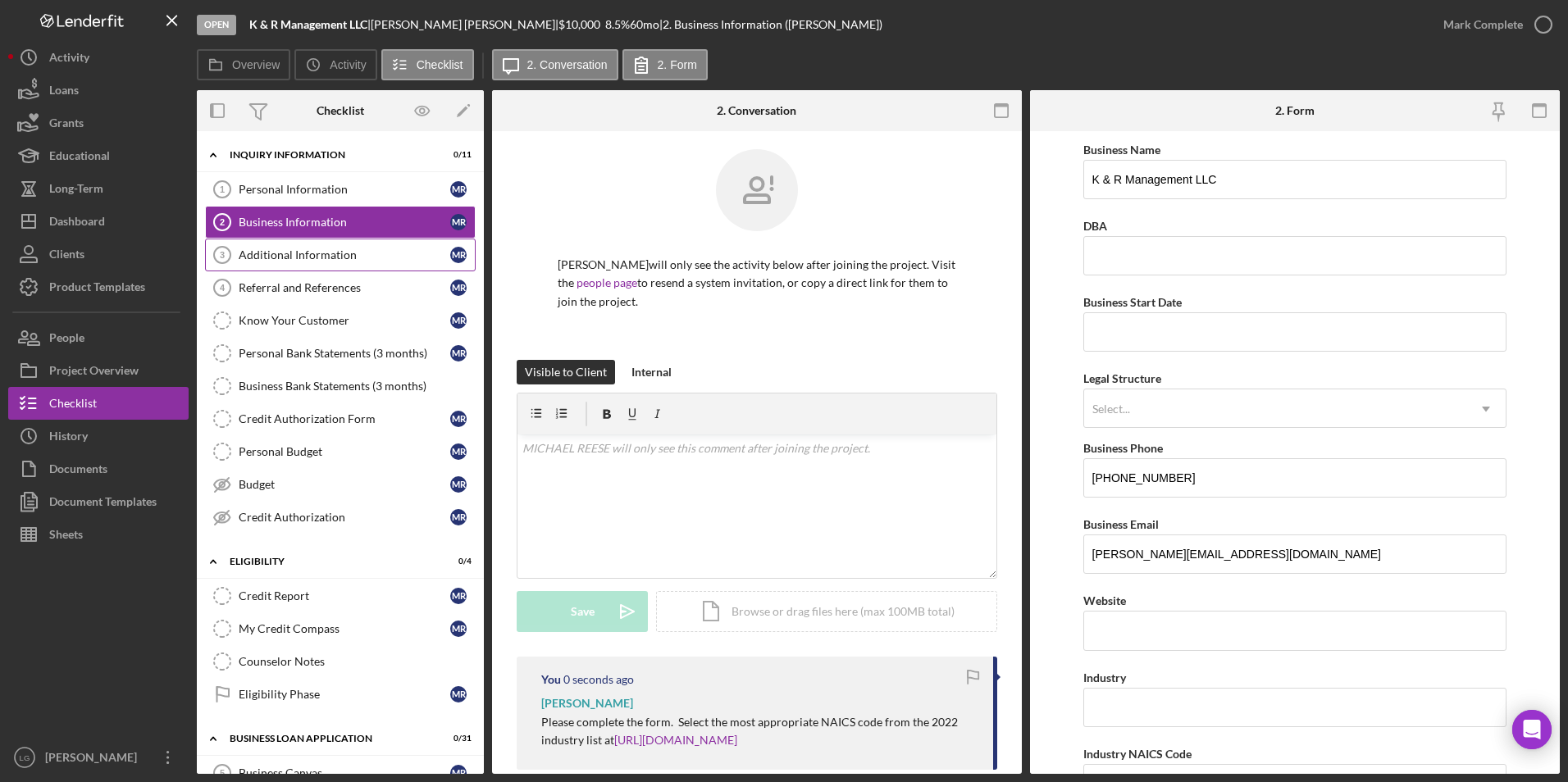
click at [375, 265] on link "Additional Information 3 Additional Information M R" at bounding box center [341, 255] width 271 height 33
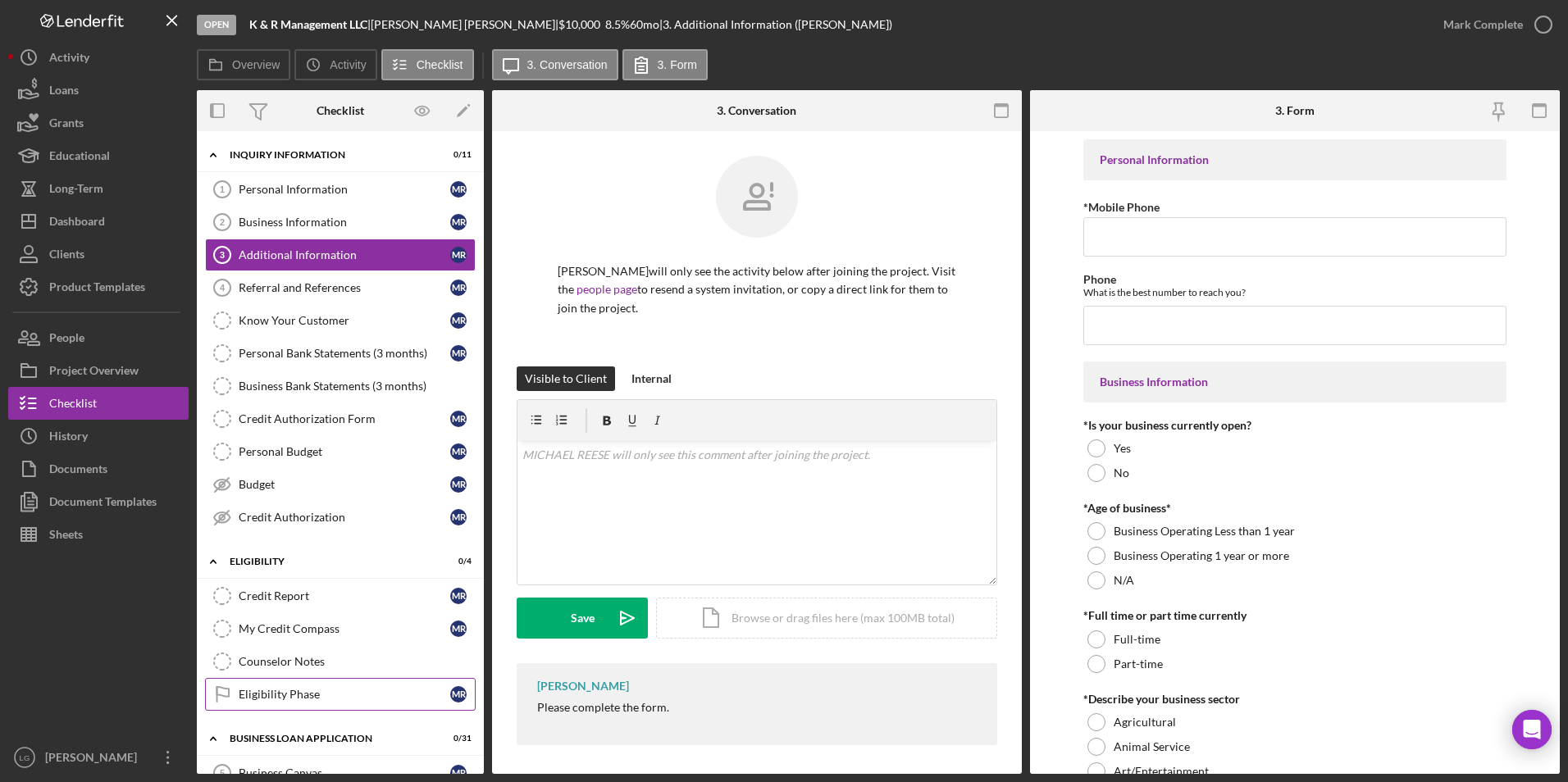
scroll to position [4, 0]
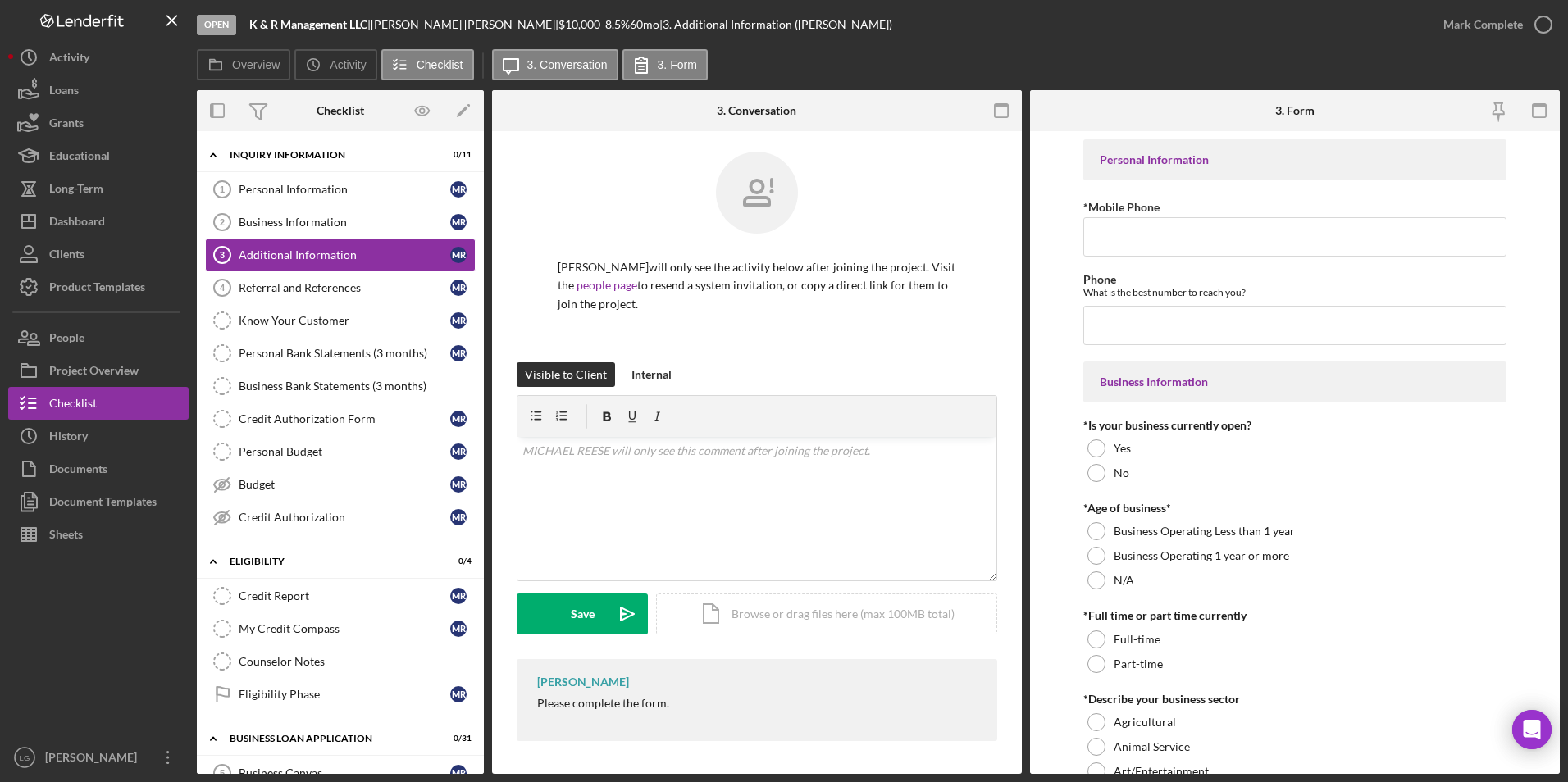
drag, startPoint x: 522, startPoint y: 676, endPoint x: 691, endPoint y: 719, distance: 174.4
click at [691, 451] on div "[PERSON_NAME] Please complete the form." at bounding box center [757, 700] width 481 height 82
drag, startPoint x: 691, startPoint y: 719, endPoint x: 626, endPoint y: 698, distance: 68.3
copy div "[PERSON_NAME] Please complete the form."
click at [587, 451] on div "Save" at bounding box center [582, 615] width 24 height 41
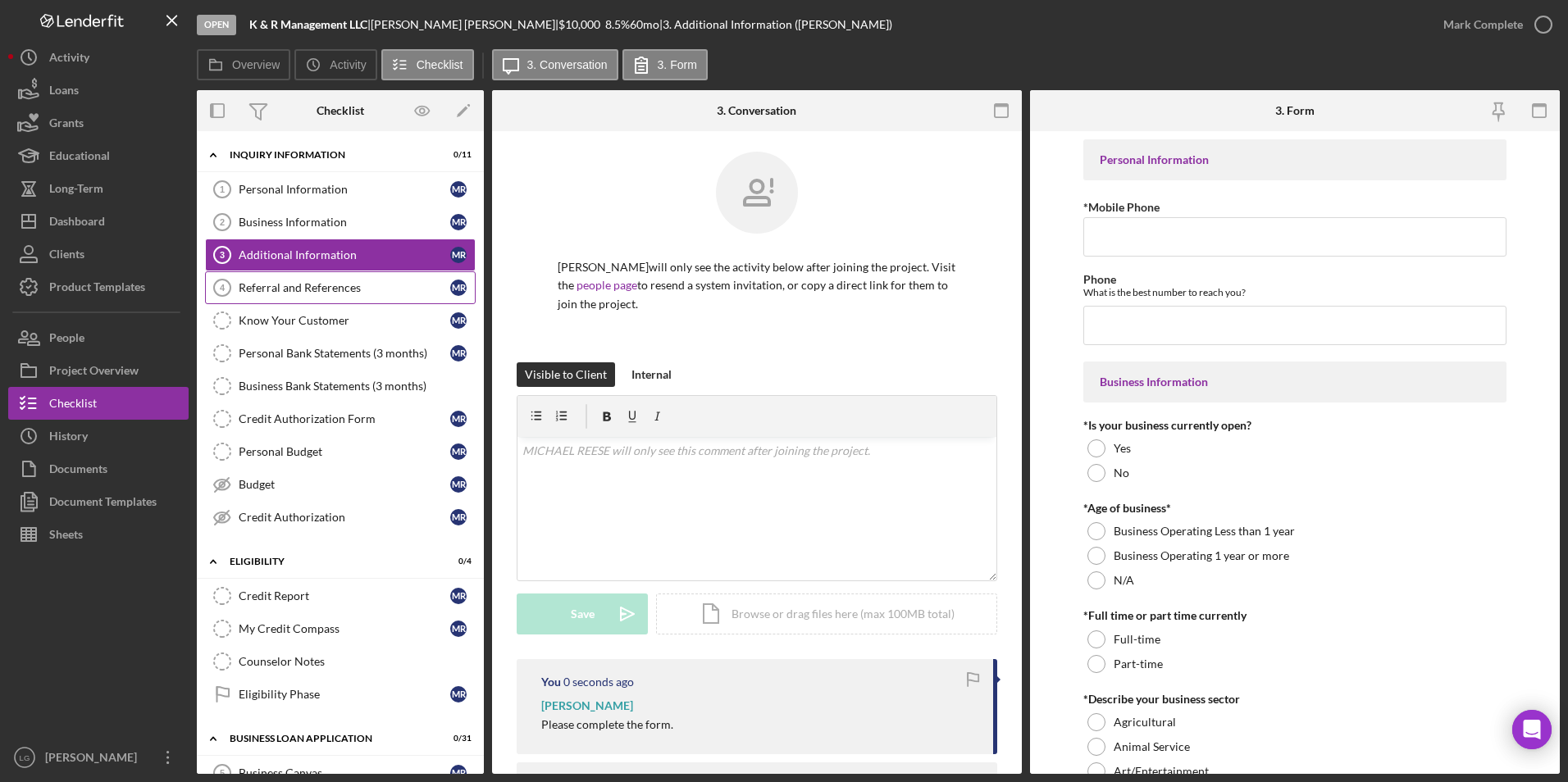
click at [319, 287] on div "Referral and References" at bounding box center [343, 287] width 211 height 13
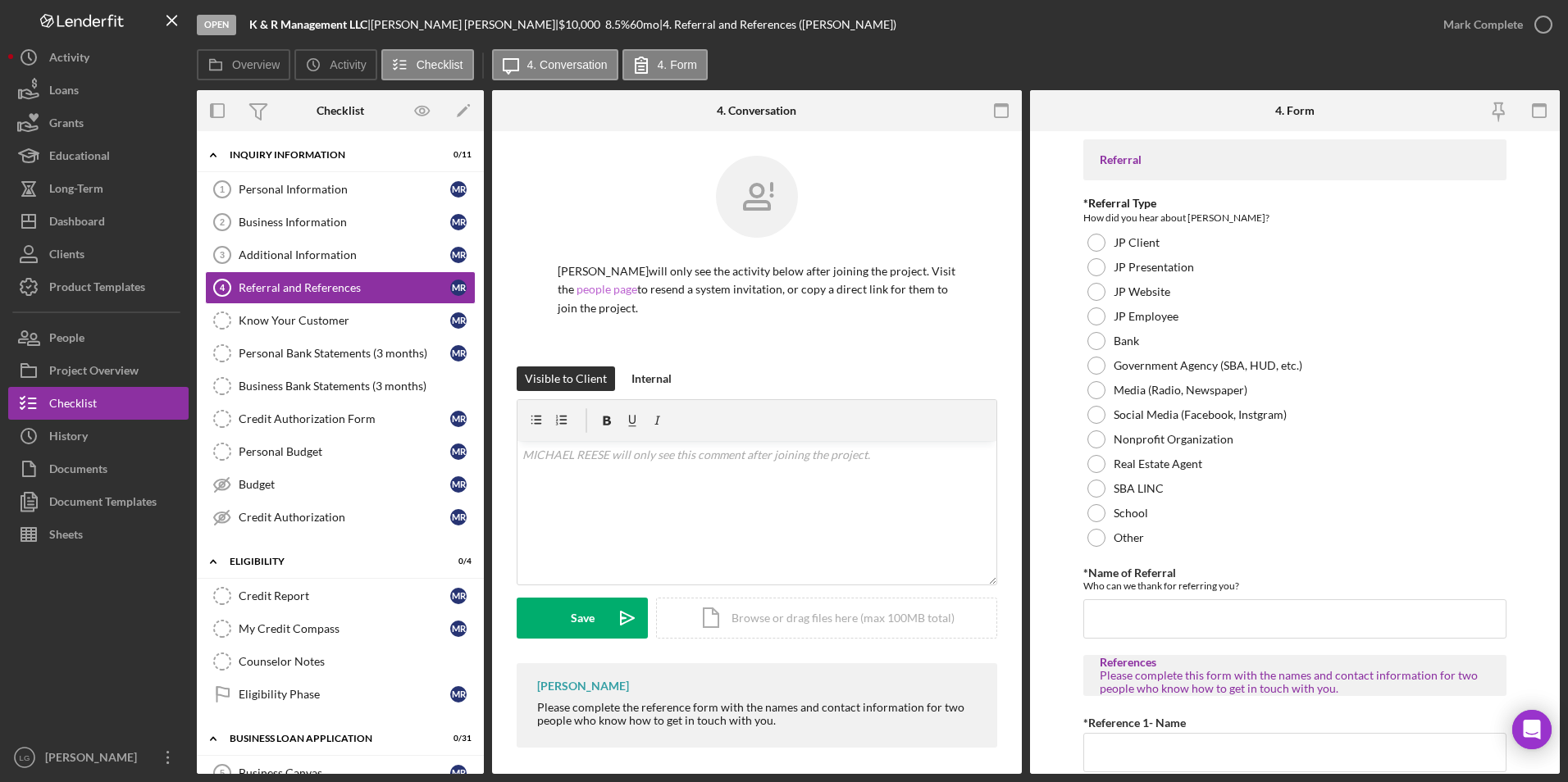
scroll to position [7, 0]
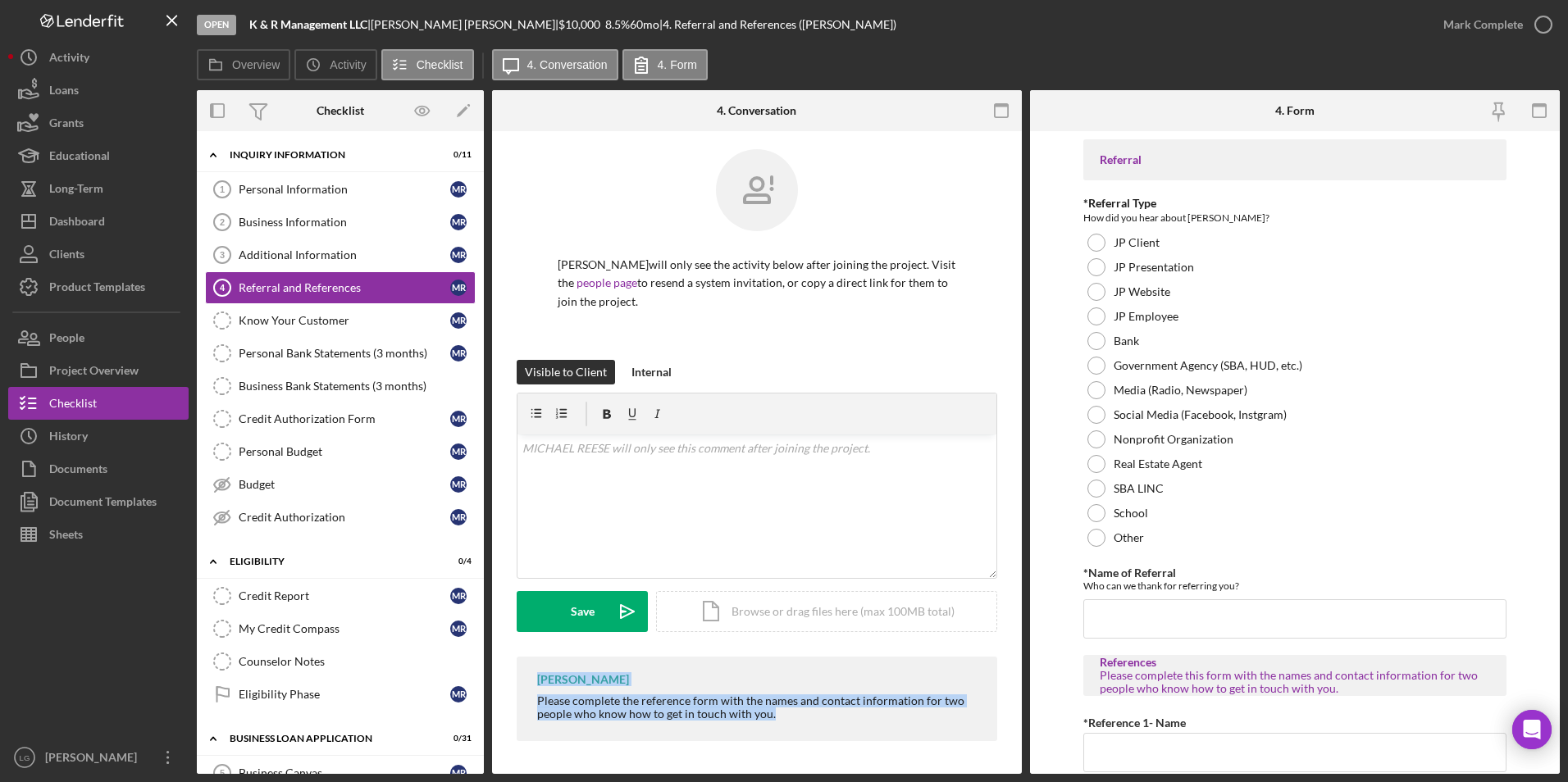
drag, startPoint x: 536, startPoint y: 680, endPoint x: 813, endPoint y: 716, distance: 279.3
click at [813, 451] on div "[PERSON_NAME] Please complete the reference form with the names and contact inf…" at bounding box center [757, 699] width 481 height 85
drag, startPoint x: 813, startPoint y: 716, endPoint x: 704, endPoint y: 713, distance: 109.0
copy div "[PERSON_NAME] Please complete the reference form with the names and contact inf…"
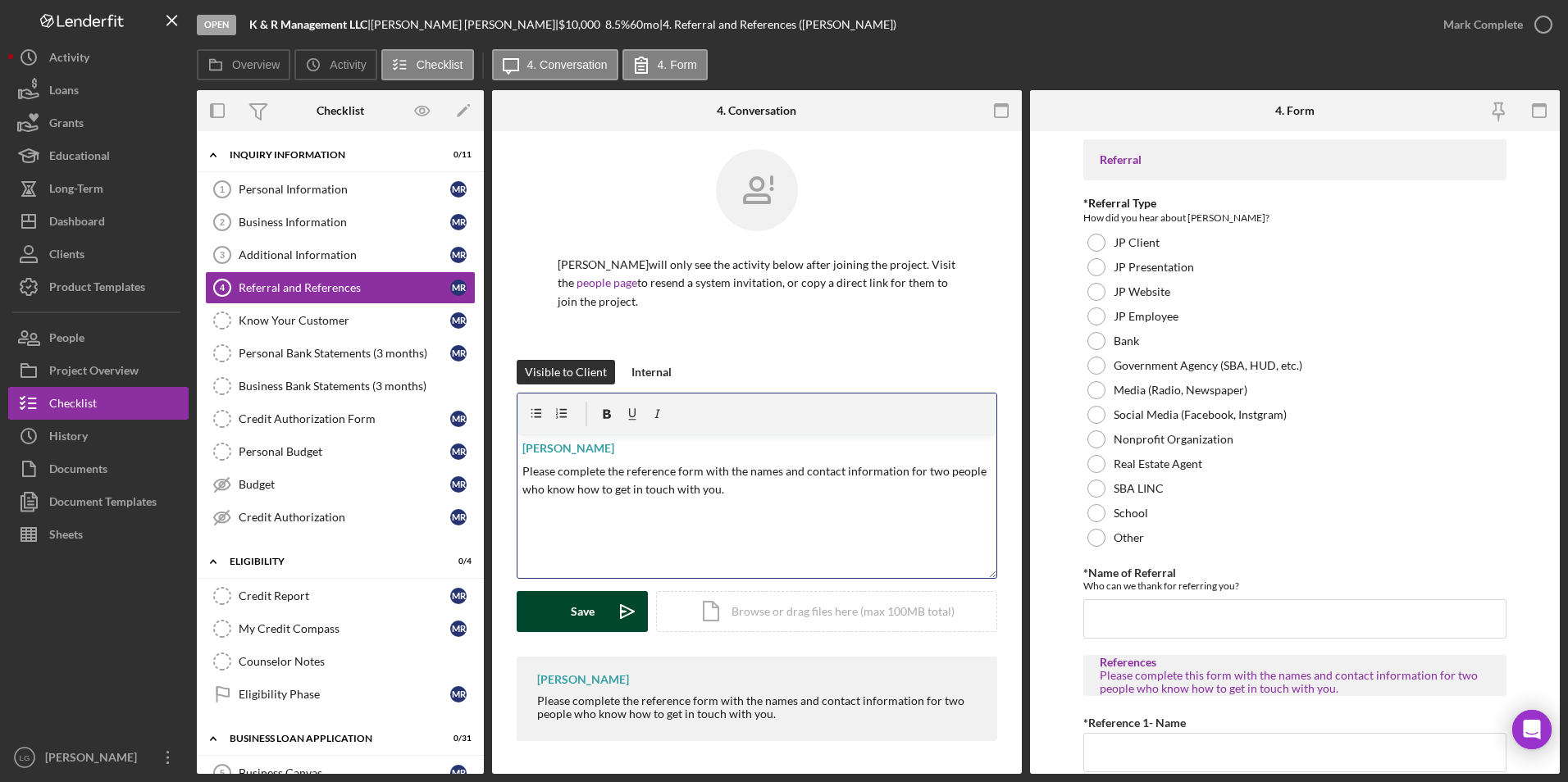
click at [558, 451] on button "Save Icon/icon-invite-send" at bounding box center [582, 612] width 131 height 41
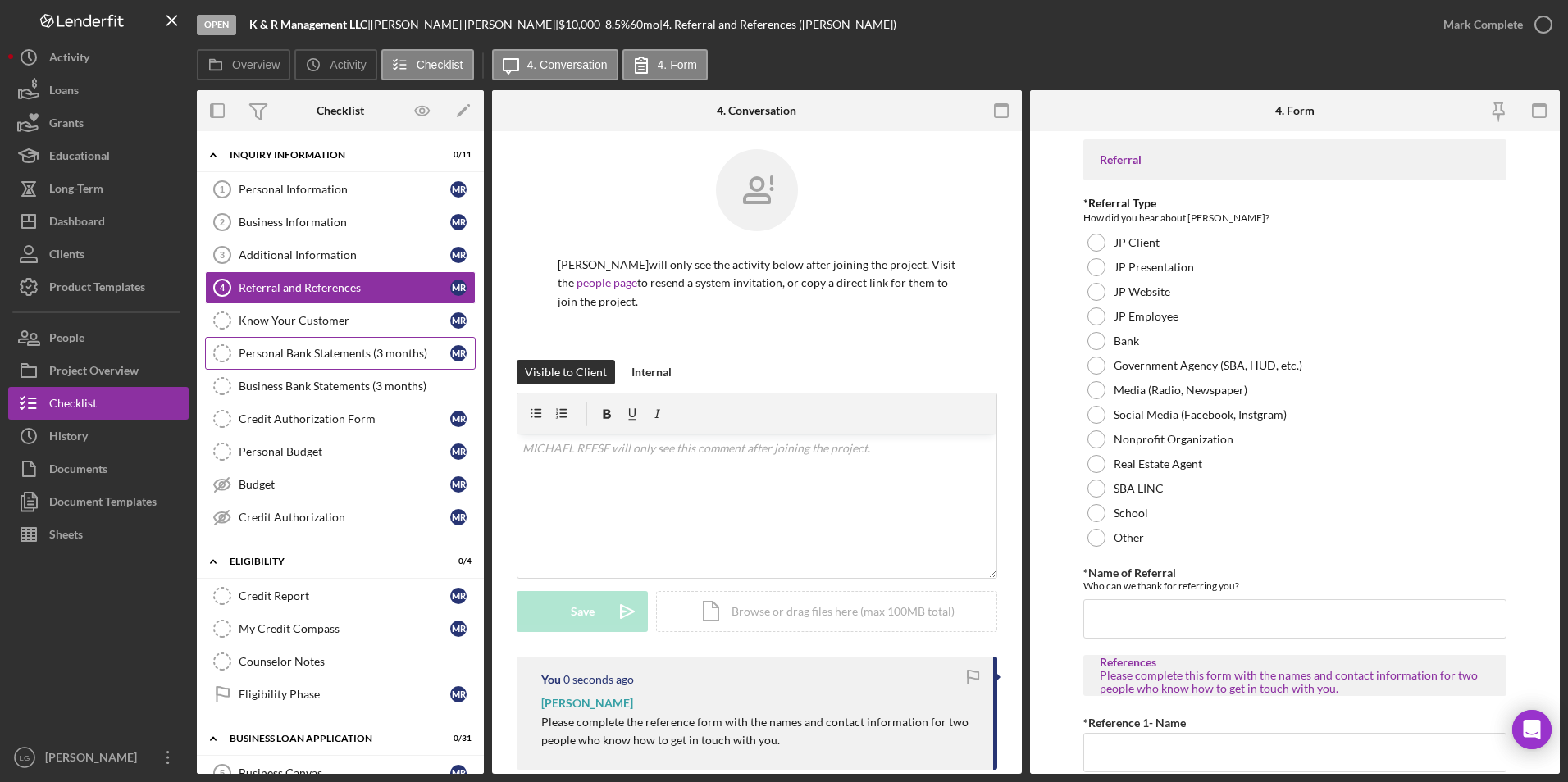
scroll to position [164, 0]
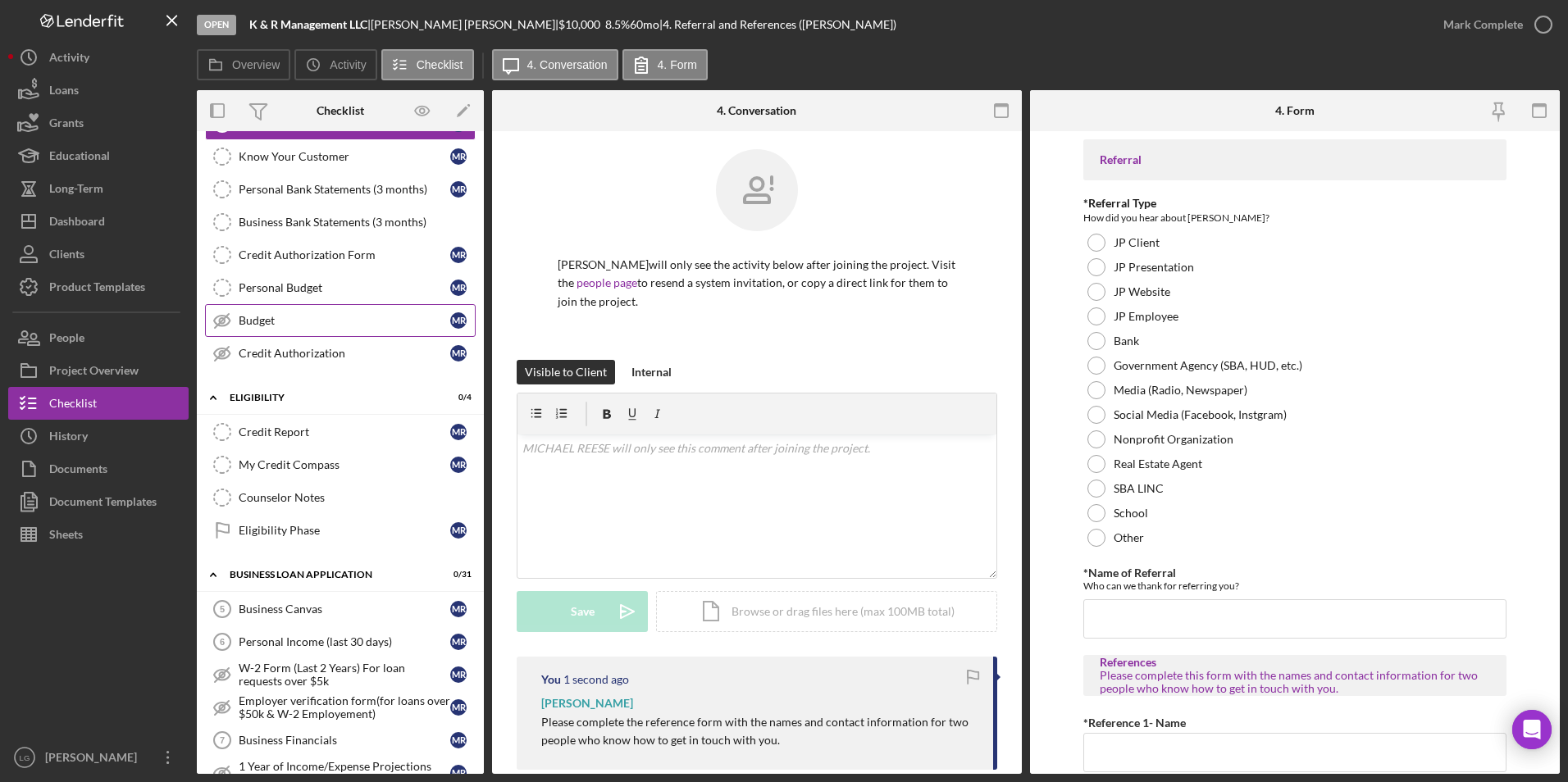
click at [268, 336] on link "Budget Budget M R" at bounding box center [341, 320] width 271 height 33
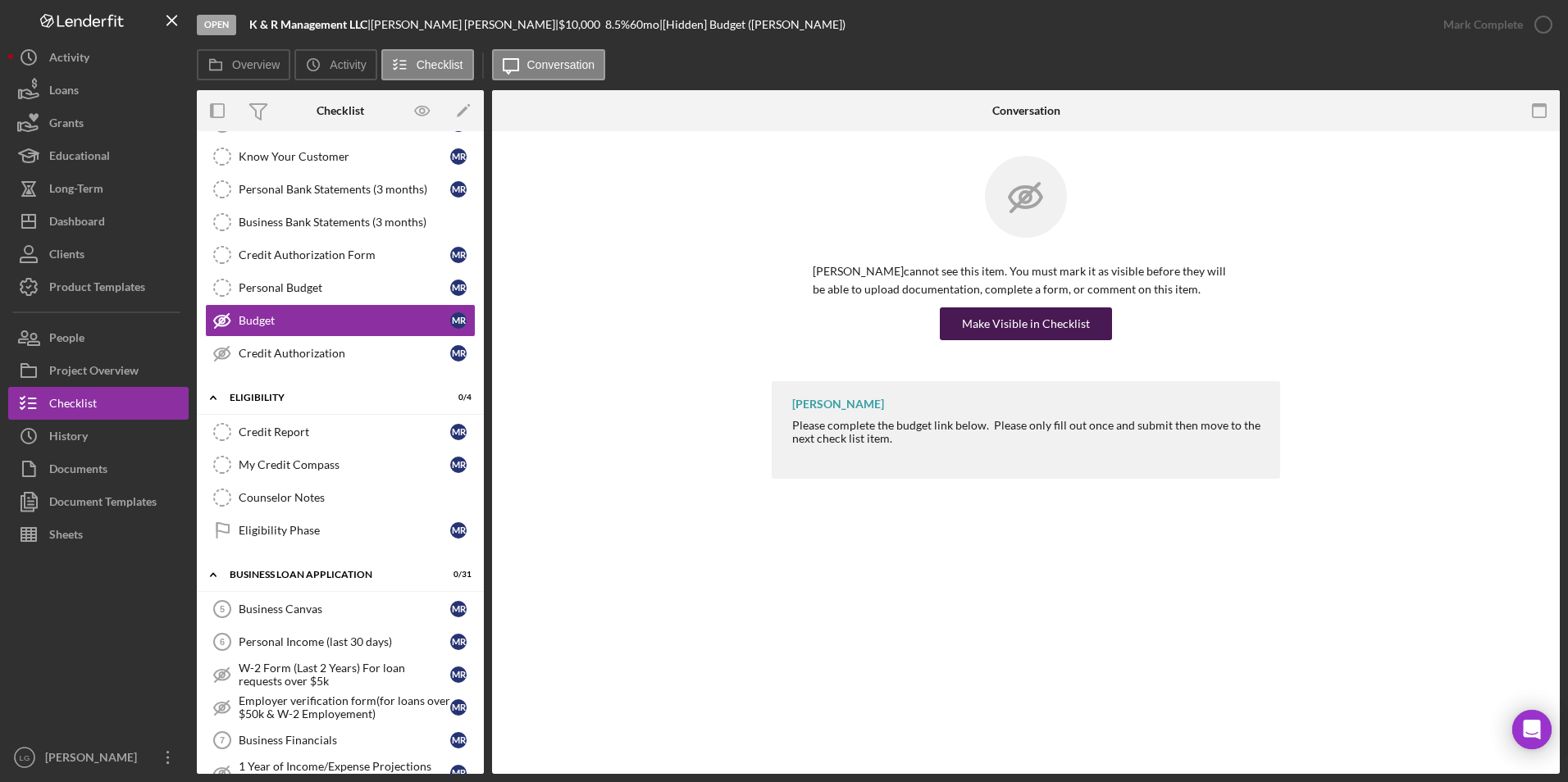
click at [968, 337] on div "Make Visible in Checklist" at bounding box center [1025, 324] width 128 height 33
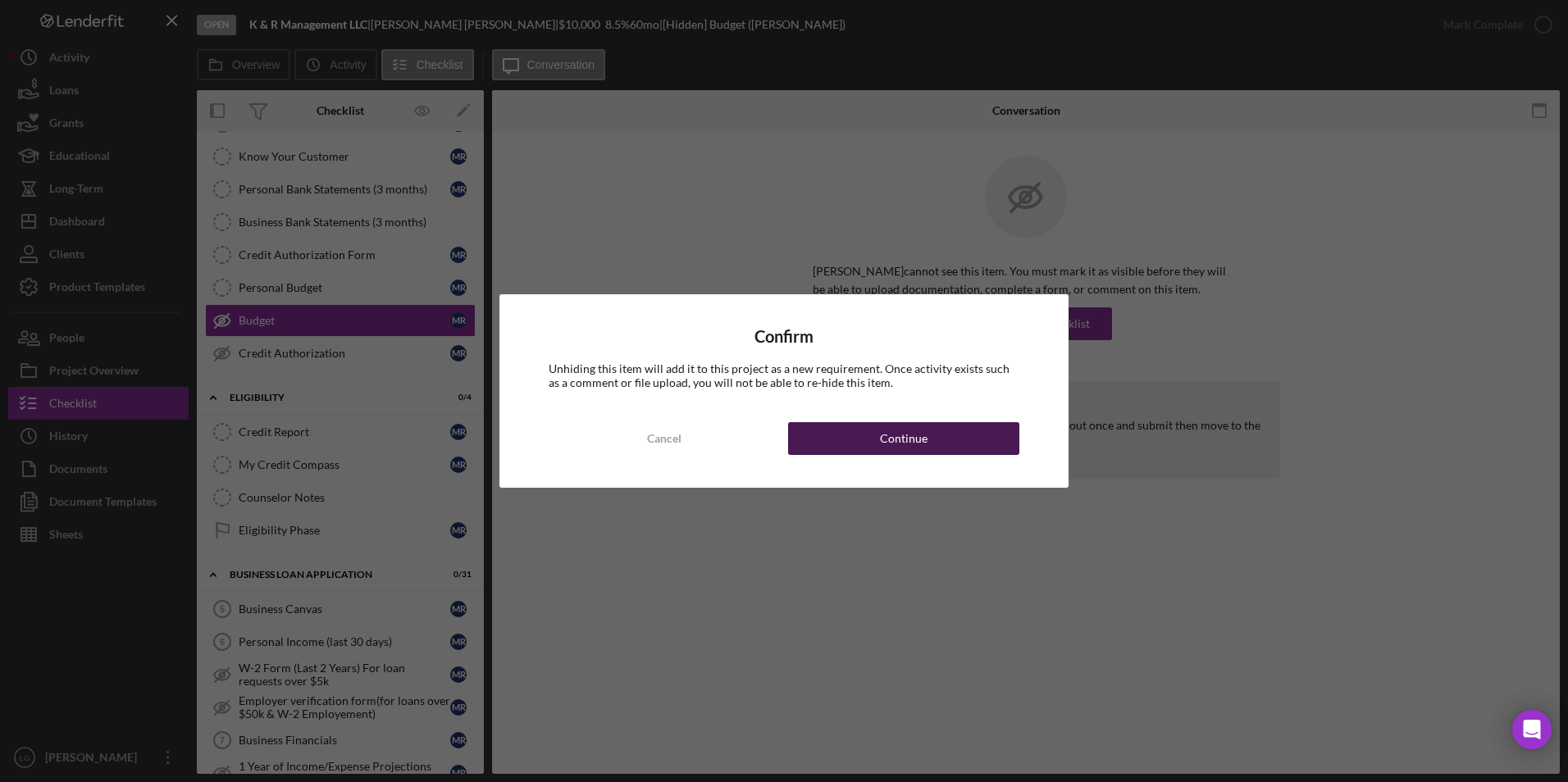
click at [922, 442] on div "Continue" at bounding box center [903, 438] width 47 height 33
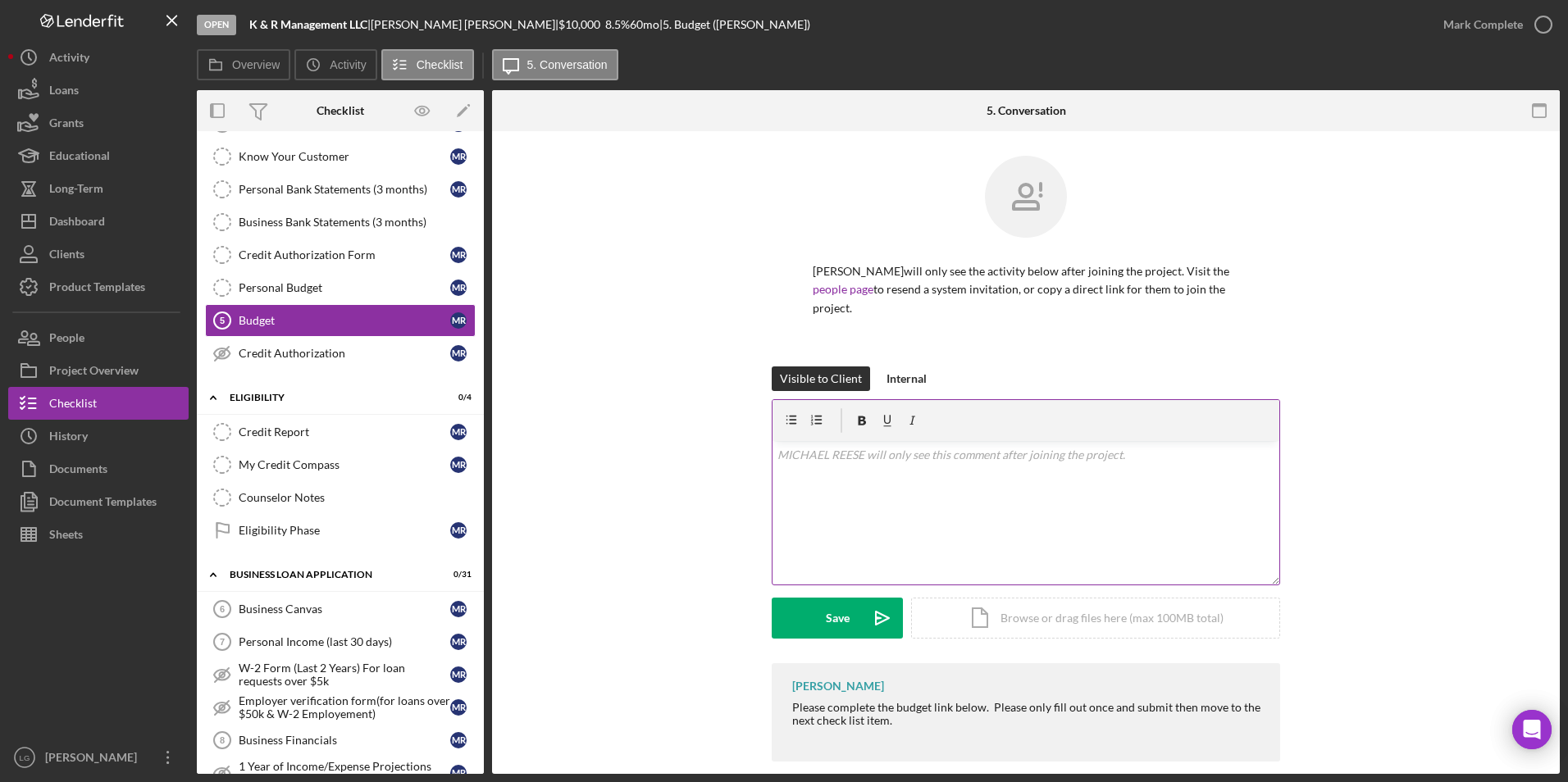
click at [884, 451] on div "v Color teal Color pink Remove color Add row above Add row below Add column bef…" at bounding box center [1025, 513] width 507 height 143
click at [833, 451] on div "Save" at bounding box center [838, 619] width 24 height 41
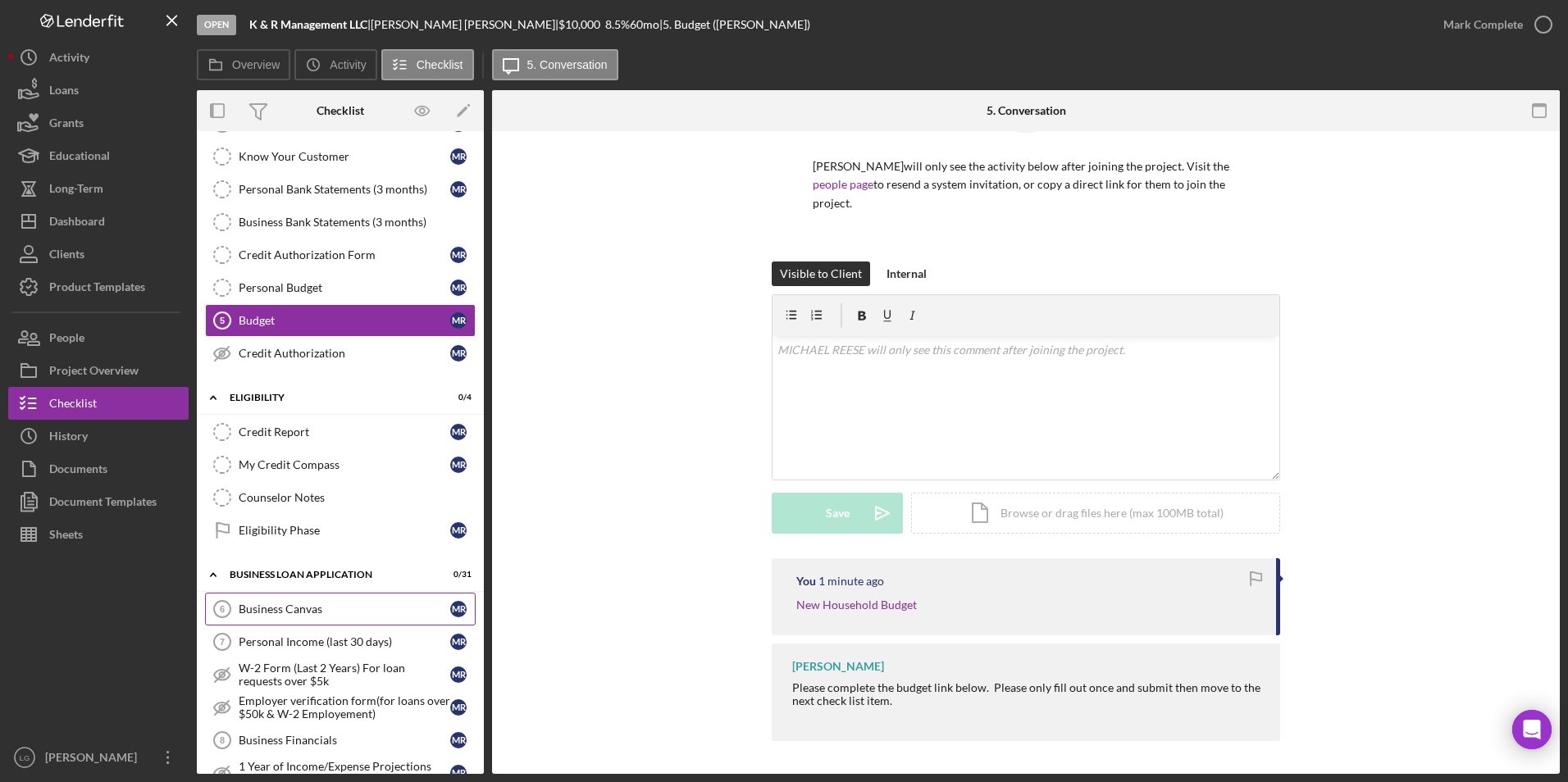
scroll to position [328, 0]
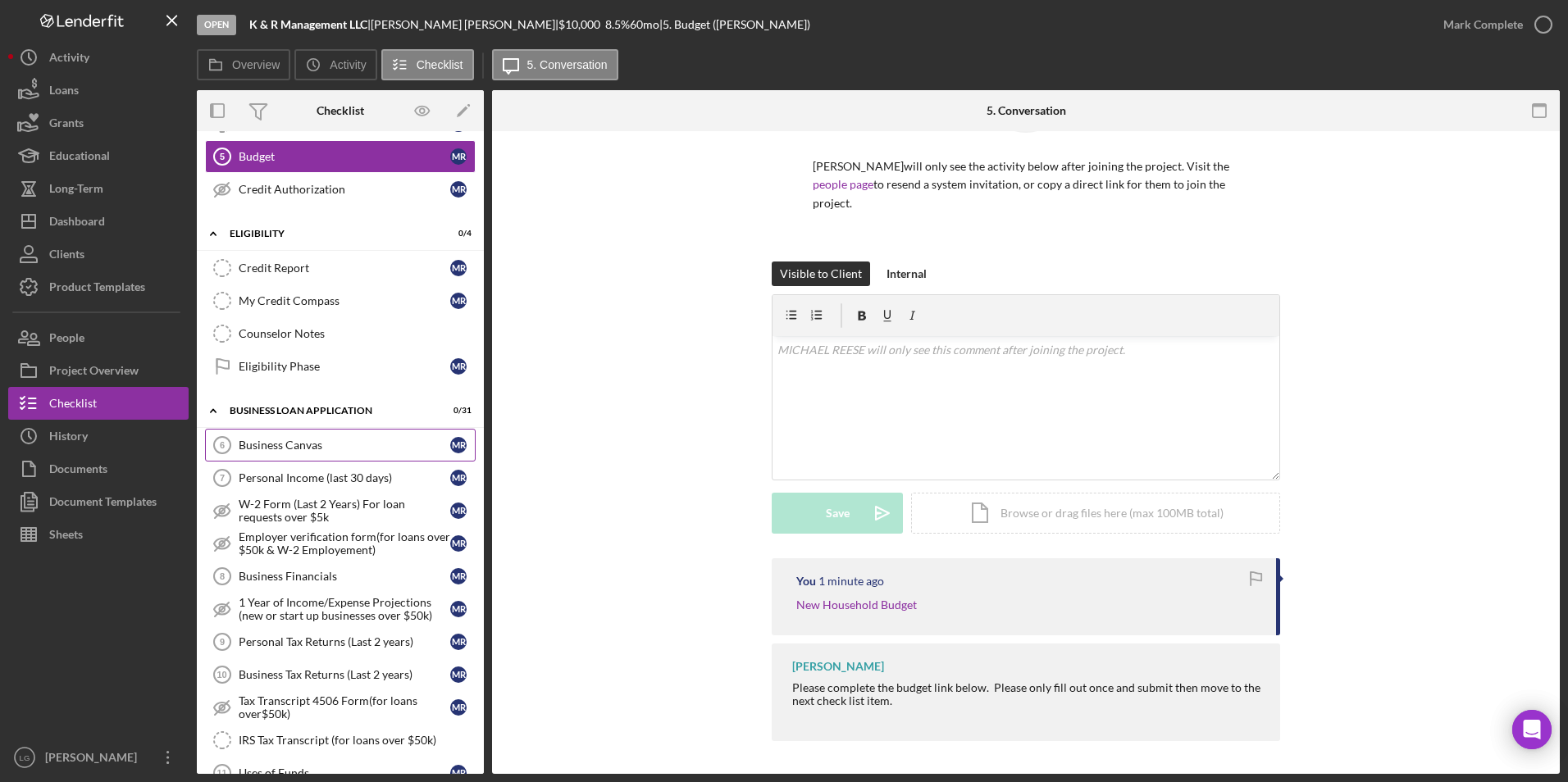
drag, startPoint x: 315, startPoint y: 454, endPoint x: 347, endPoint y: 457, distance: 32.1
click at [315, 451] on link "Business Canvas 6 Business Canvas M R" at bounding box center [341, 445] width 271 height 33
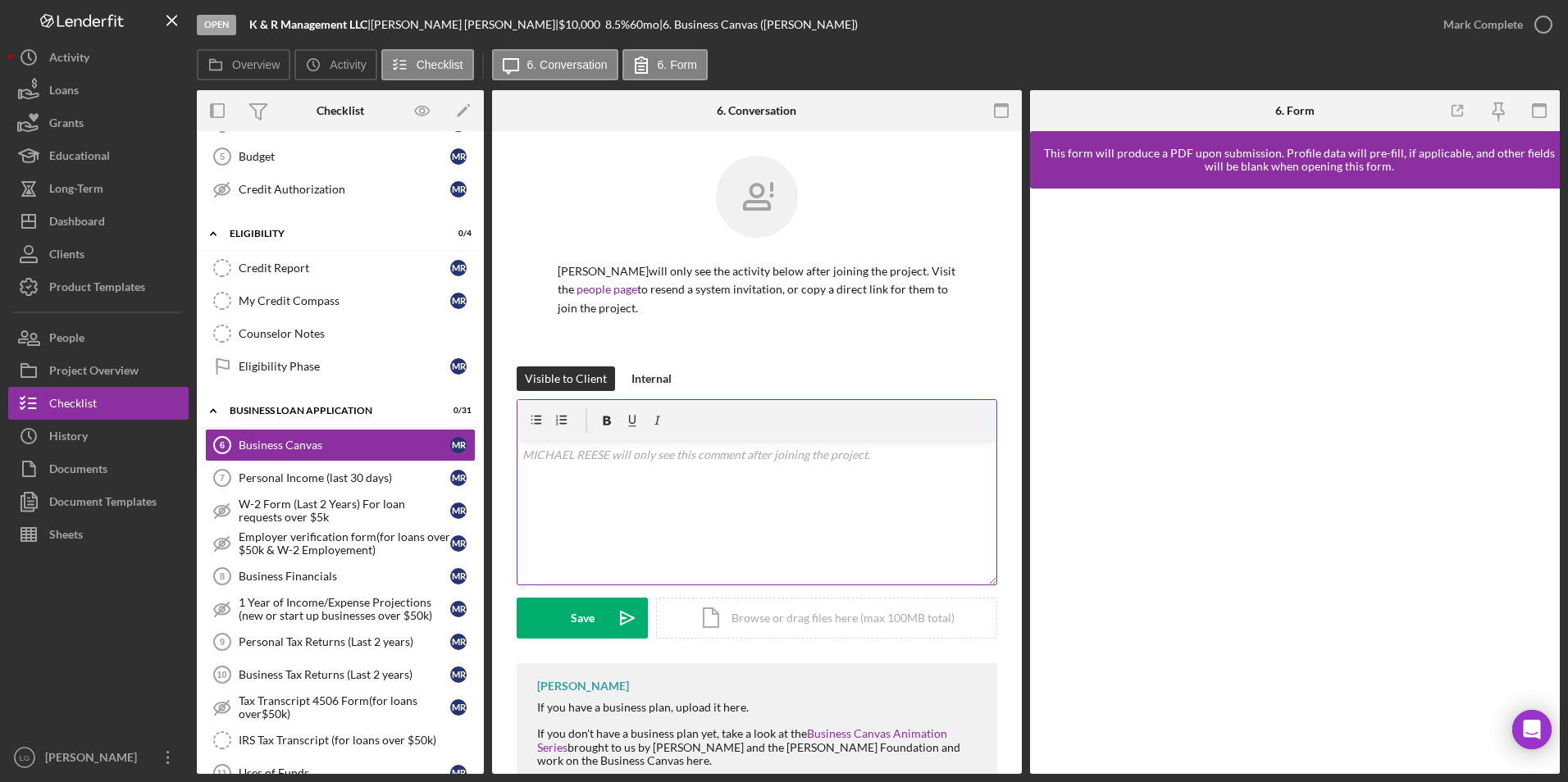
scroll to position [112, 0]
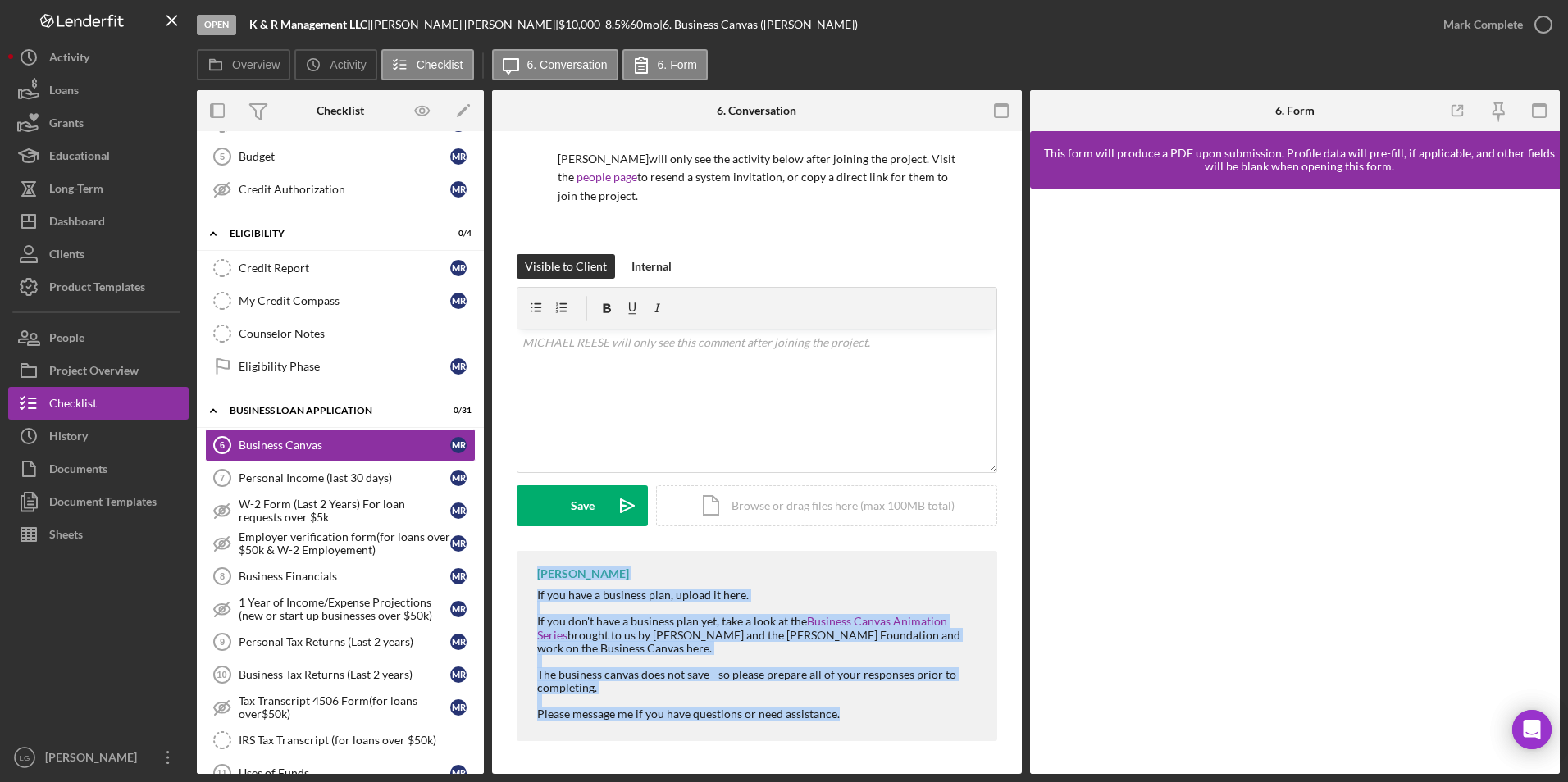
drag, startPoint x: 524, startPoint y: 570, endPoint x: 971, endPoint y: 736, distance: 476.8
click at [971, 451] on div "[PERSON_NAME] If you have a business plan, upload it here. If you don't have a …" at bounding box center [757, 646] width 481 height 190
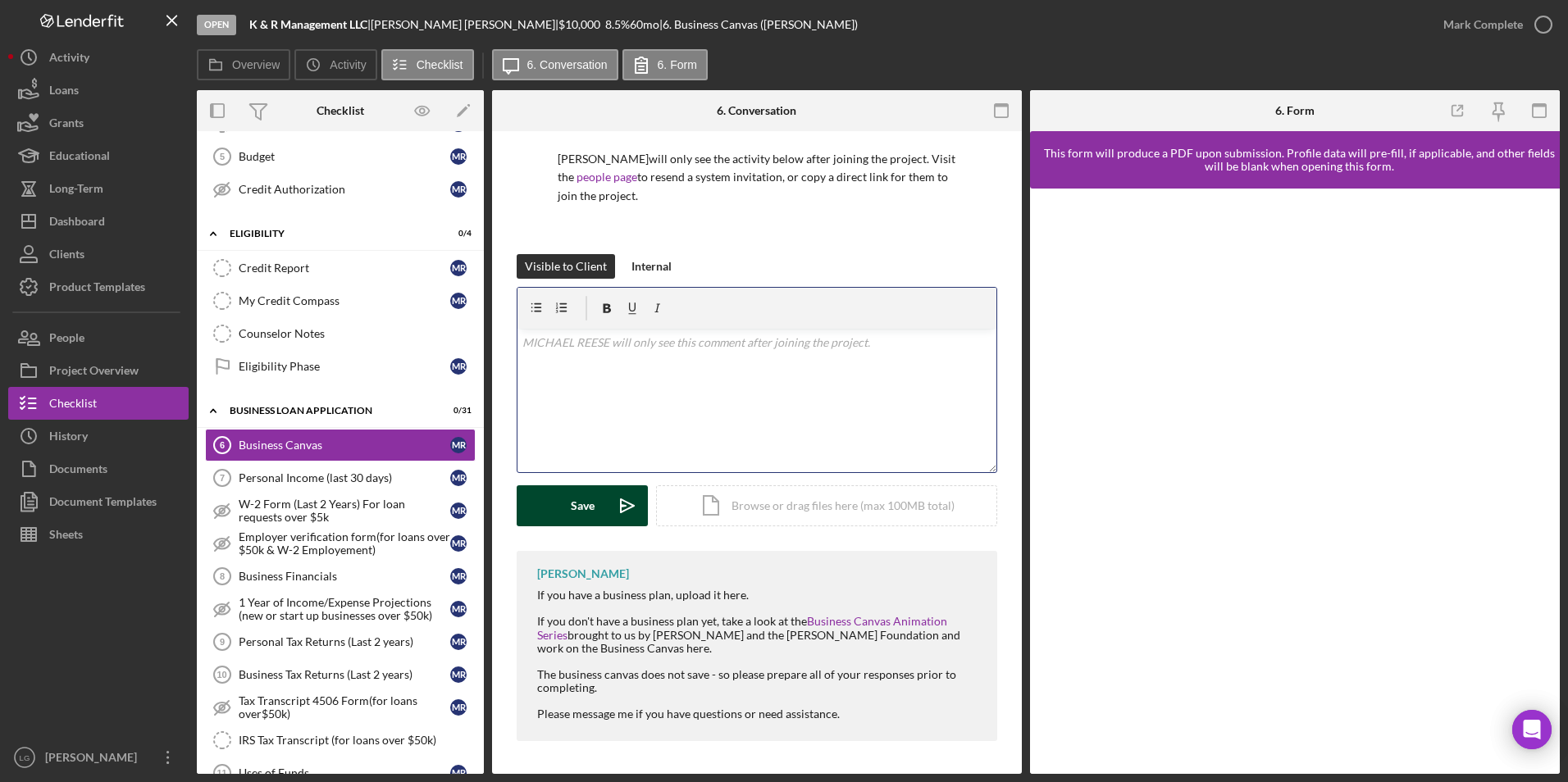
scroll to position [87, 0]
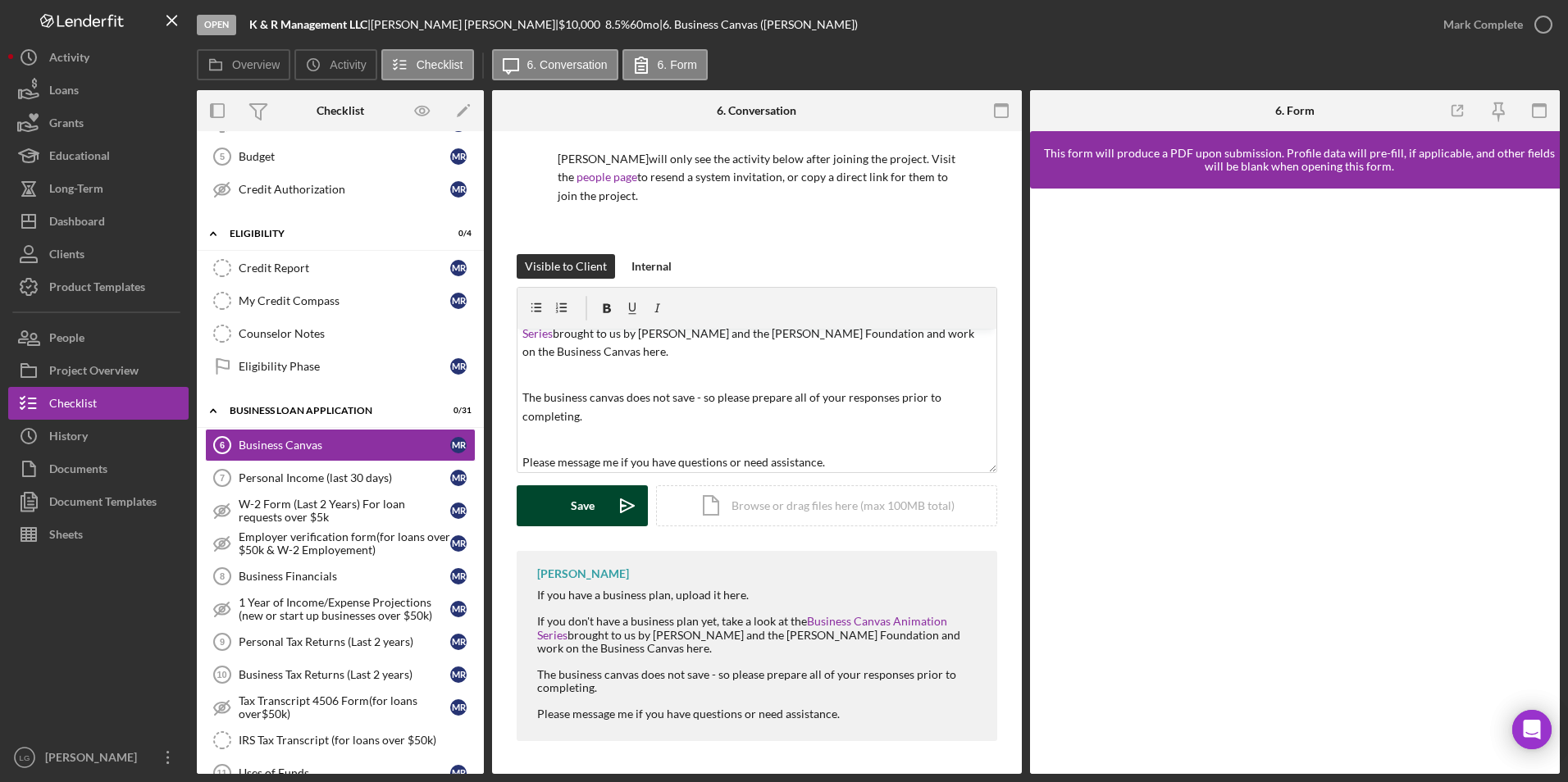
click at [575, 451] on div "Save" at bounding box center [582, 506] width 24 height 41
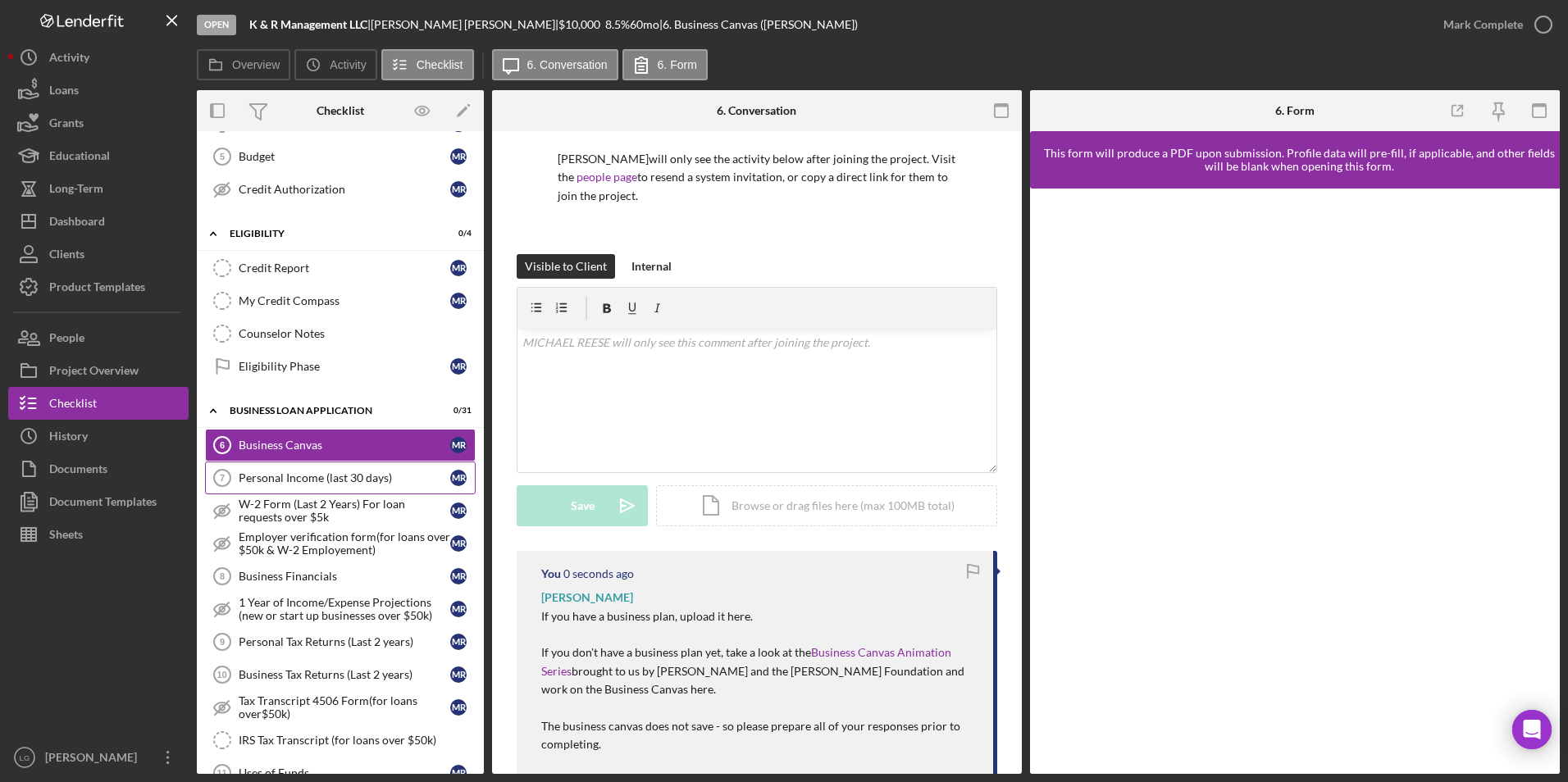
scroll to position [0, 0]
click at [355, 451] on div "Personal Income (last 30 days)" at bounding box center [343, 477] width 211 height 13
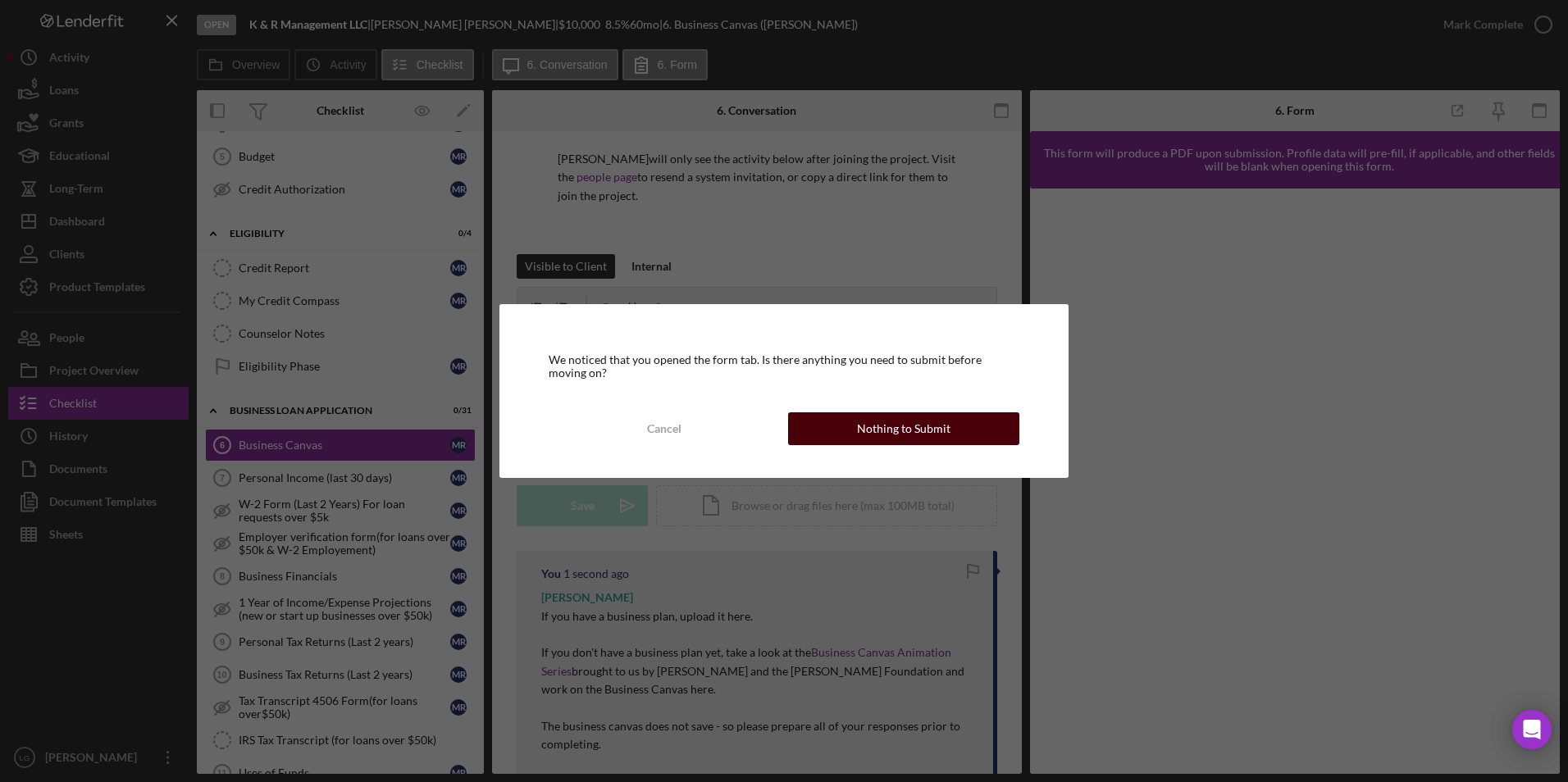
click at [891, 425] on div "Nothing to Submit" at bounding box center [904, 429] width 93 height 33
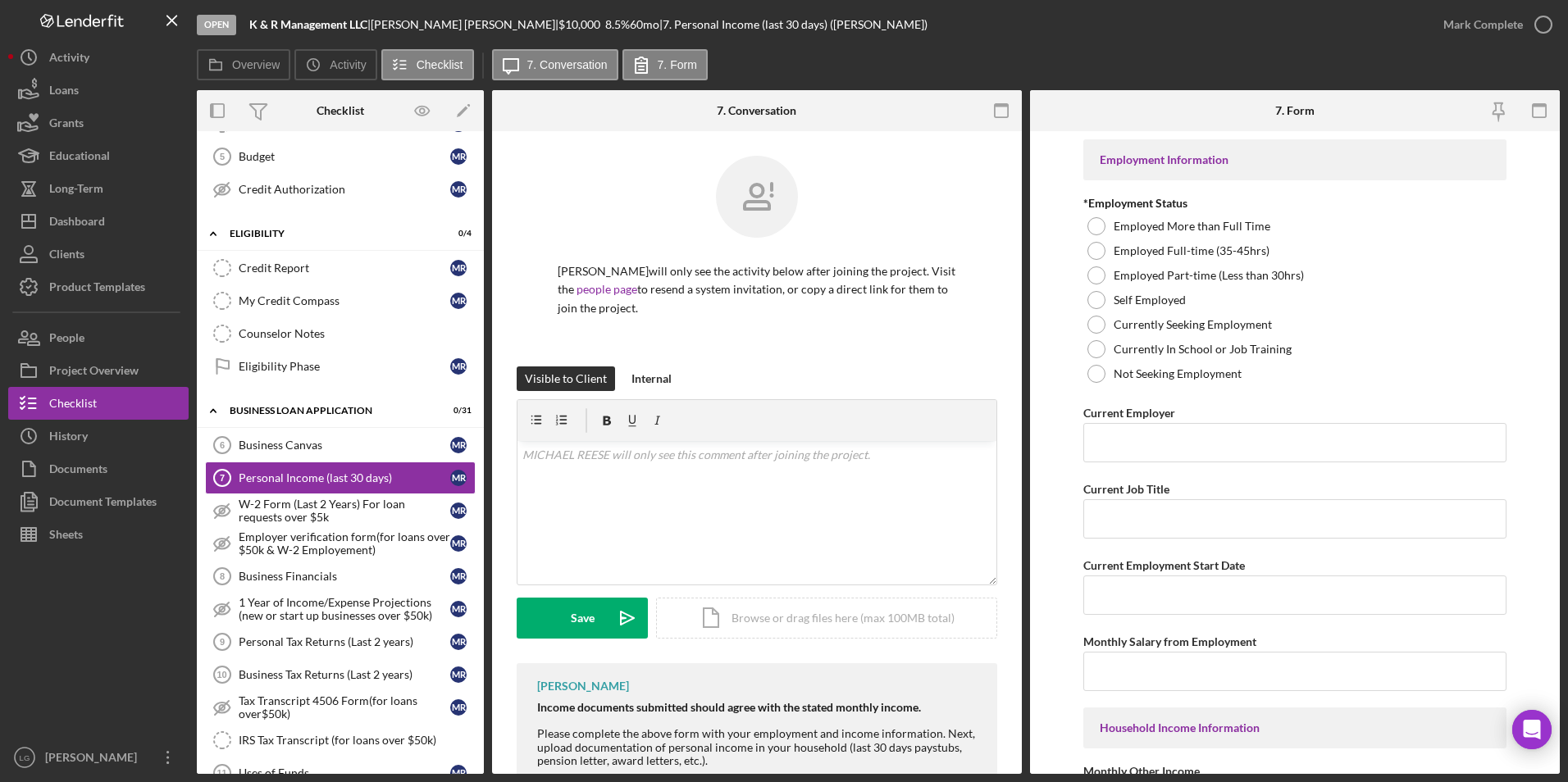
scroll to position [152, 0]
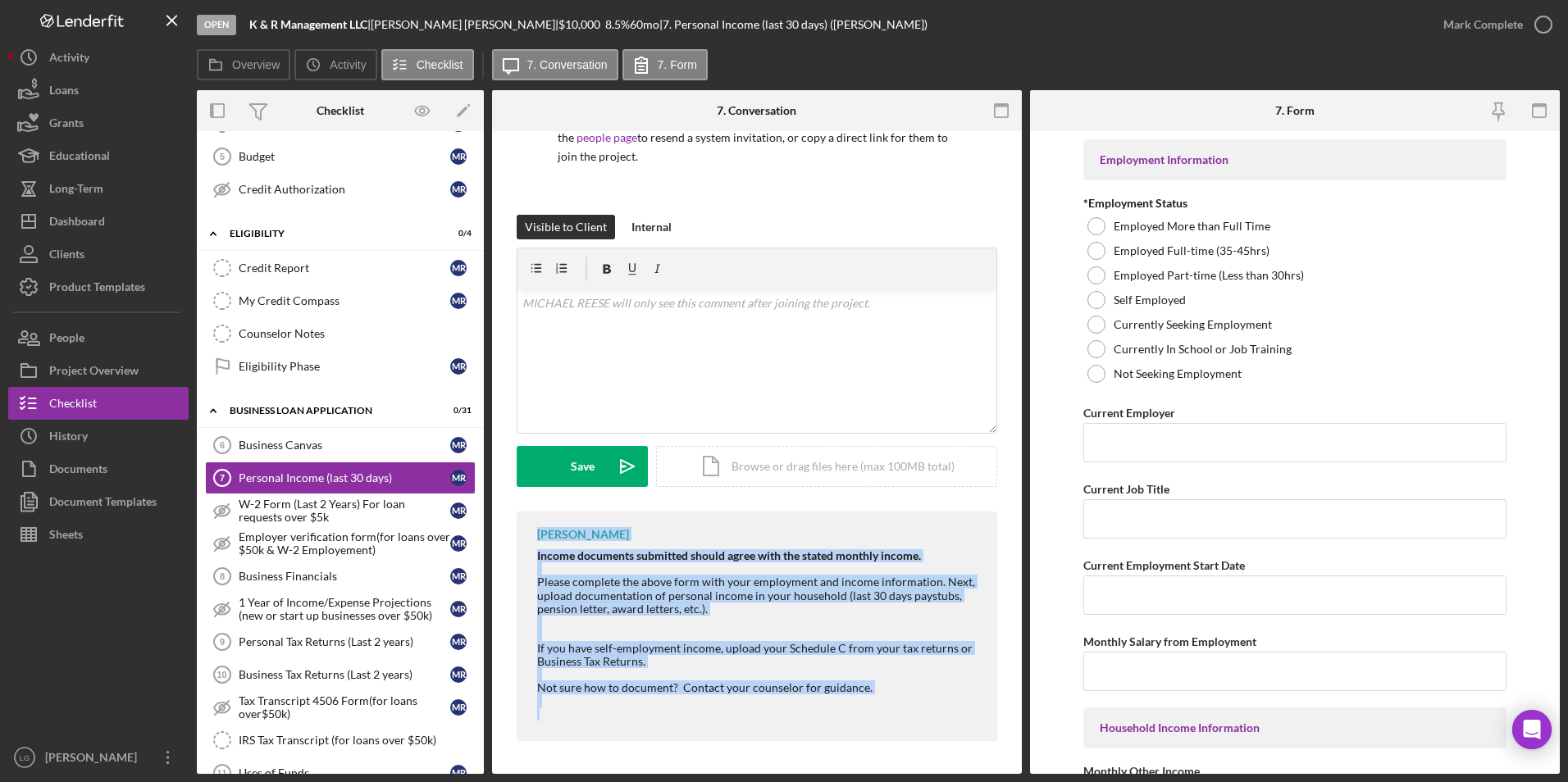
drag, startPoint x: 525, startPoint y: 531, endPoint x: 964, endPoint y: 713, distance: 475.2
click at [964, 451] on div "[PERSON_NAME] Income documents submitted should agree with the stated monthly i…" at bounding box center [757, 627] width 481 height 230
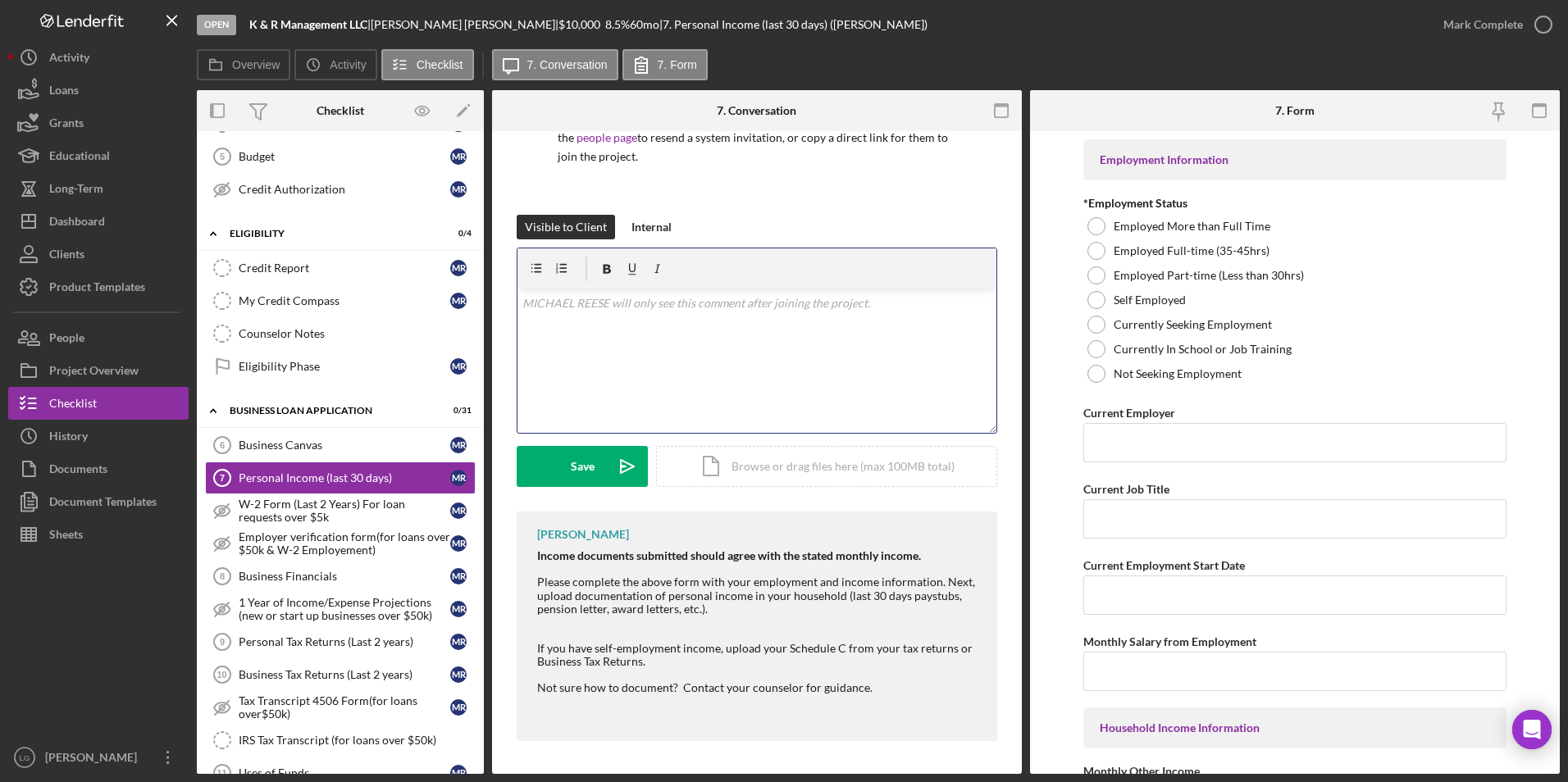
scroll to position [166, 0]
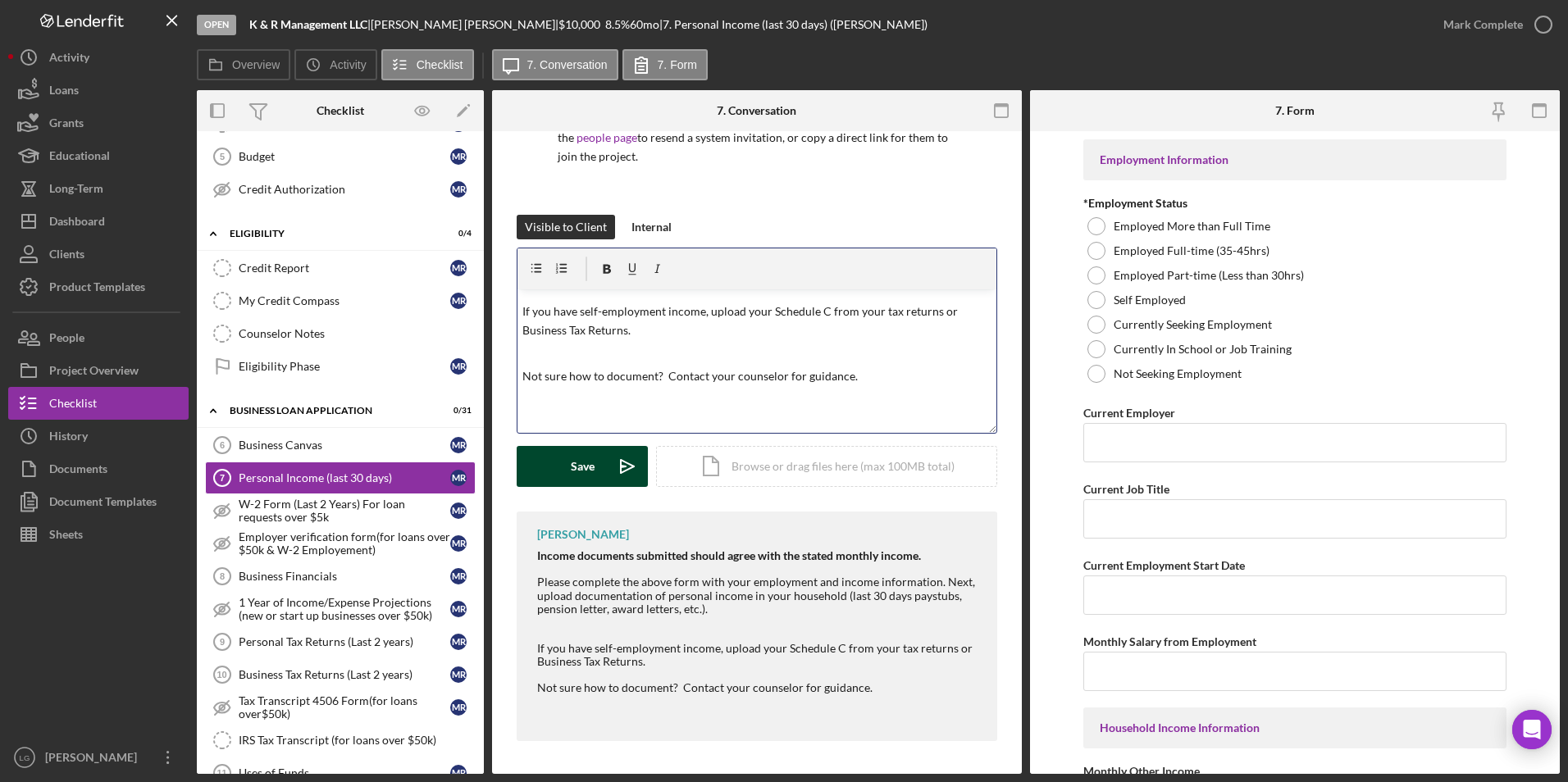
click at [592, 451] on div "Save" at bounding box center [582, 467] width 24 height 41
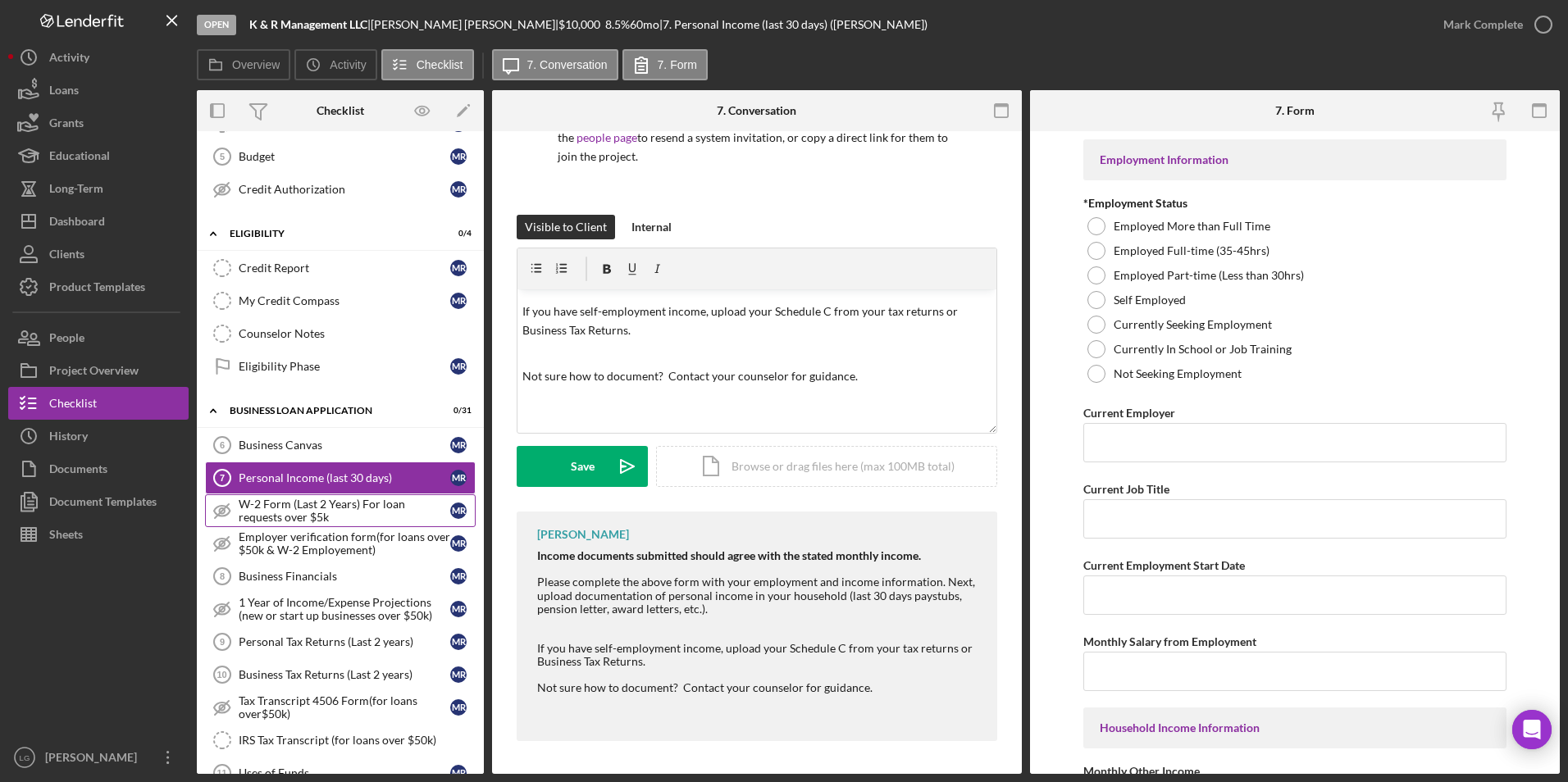
scroll to position [0, 0]
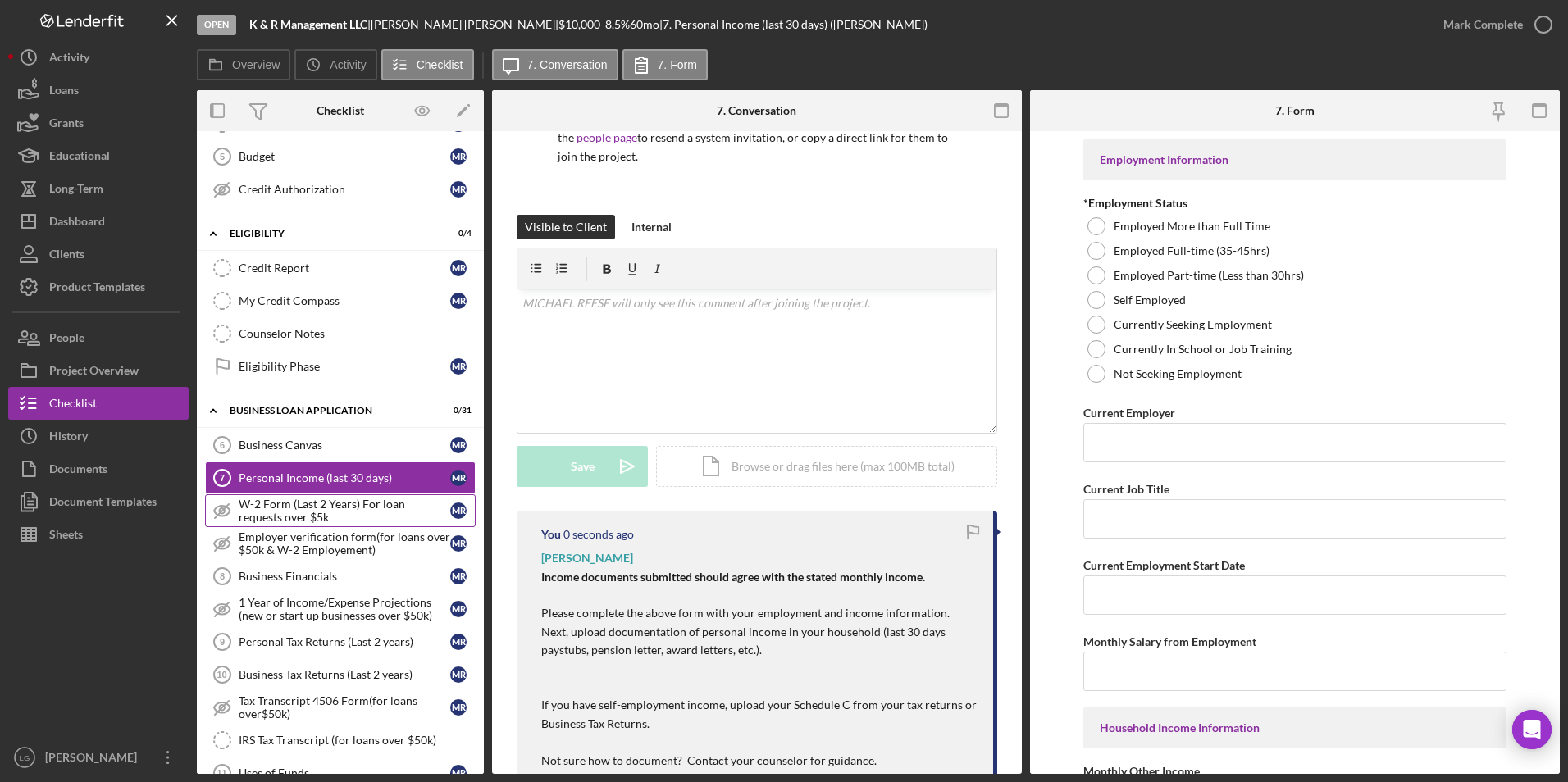
click at [350, 451] on div "W-2 Form (Last 2 Years) For loan requests over $5k" at bounding box center [343, 511] width 211 height 26
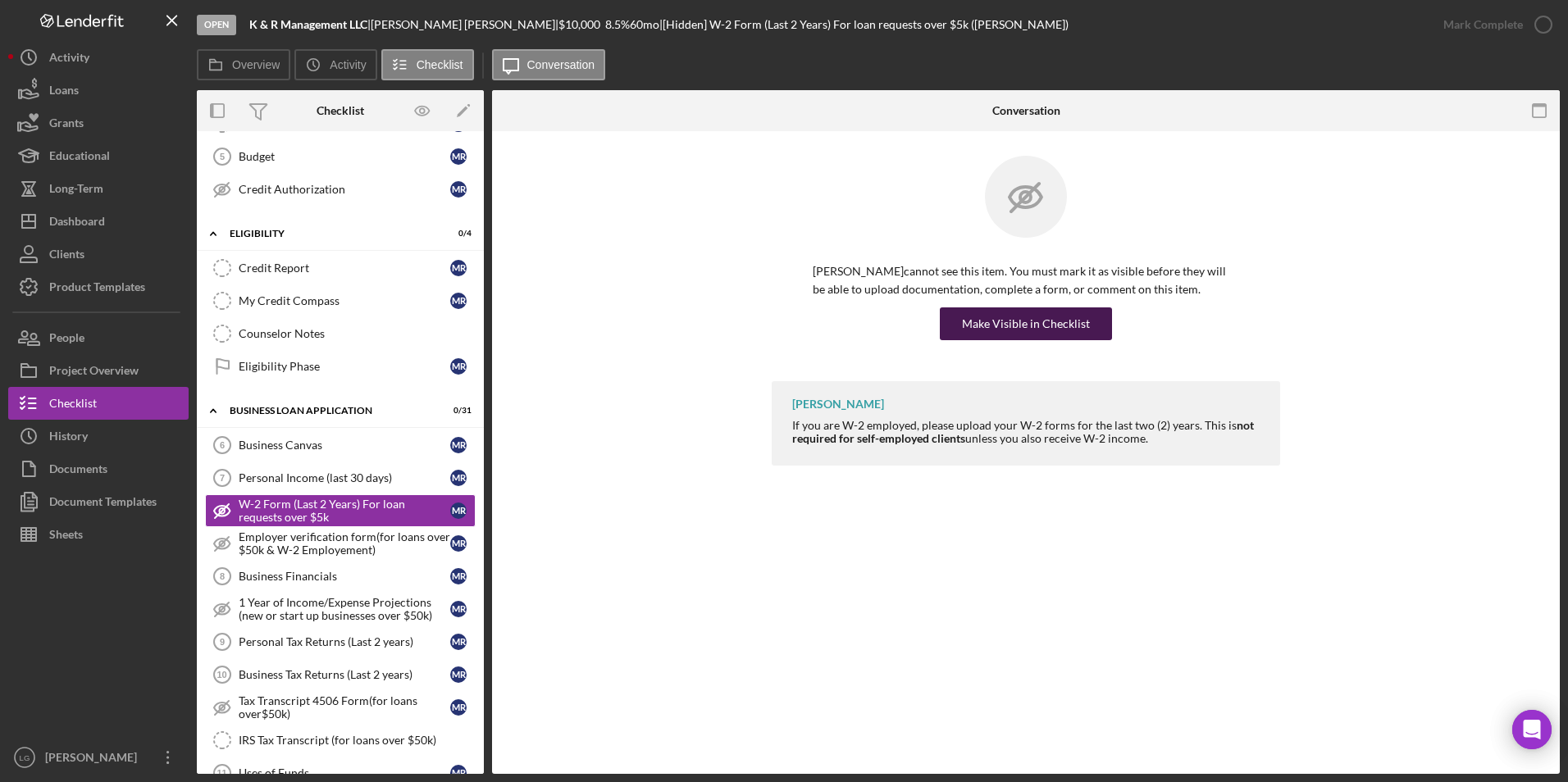
click at [1030, 325] on div "Make Visible in Checklist" at bounding box center [1025, 324] width 128 height 33
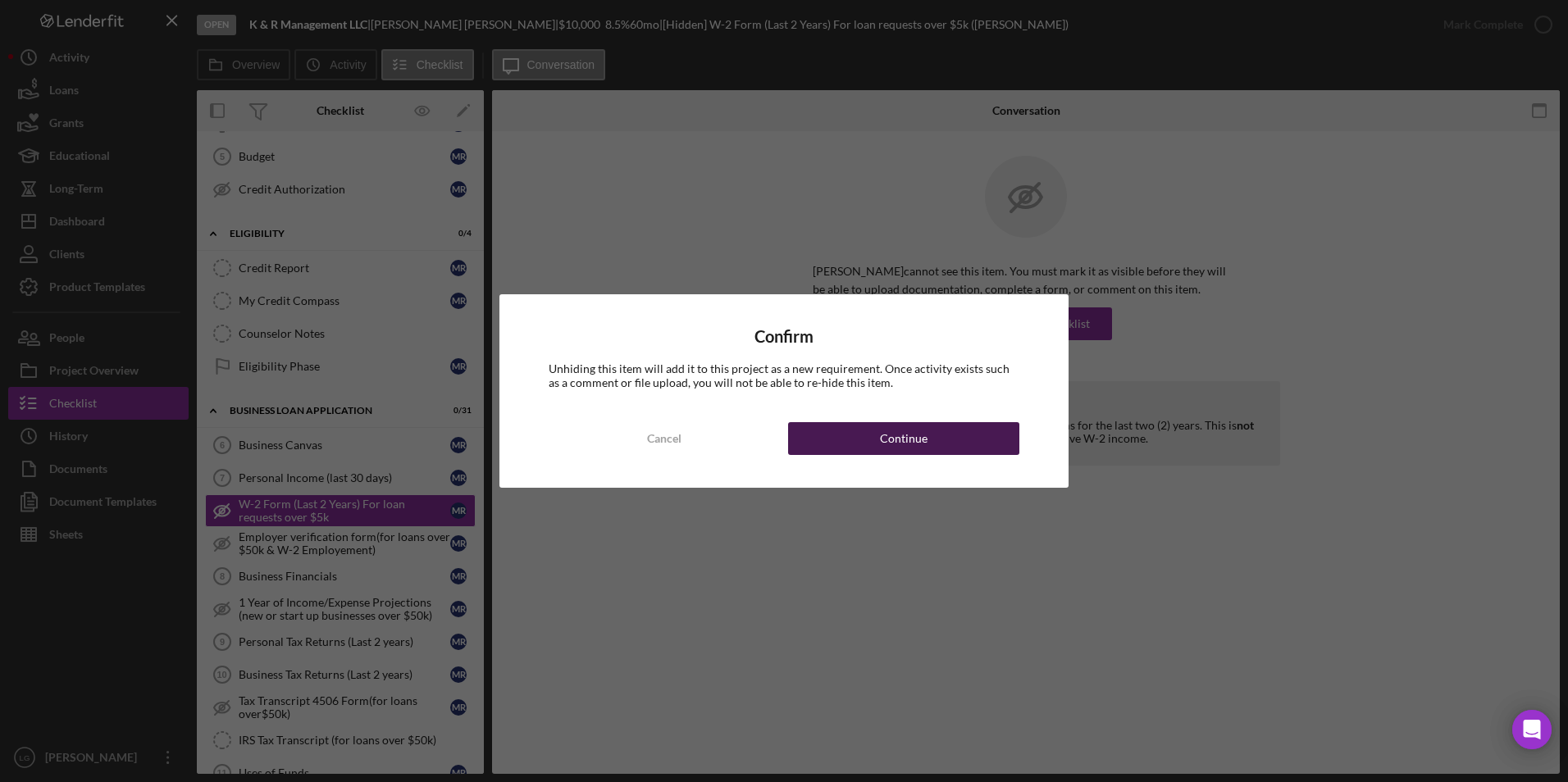
click at [1009, 438] on button "Continue" at bounding box center [904, 438] width 231 height 33
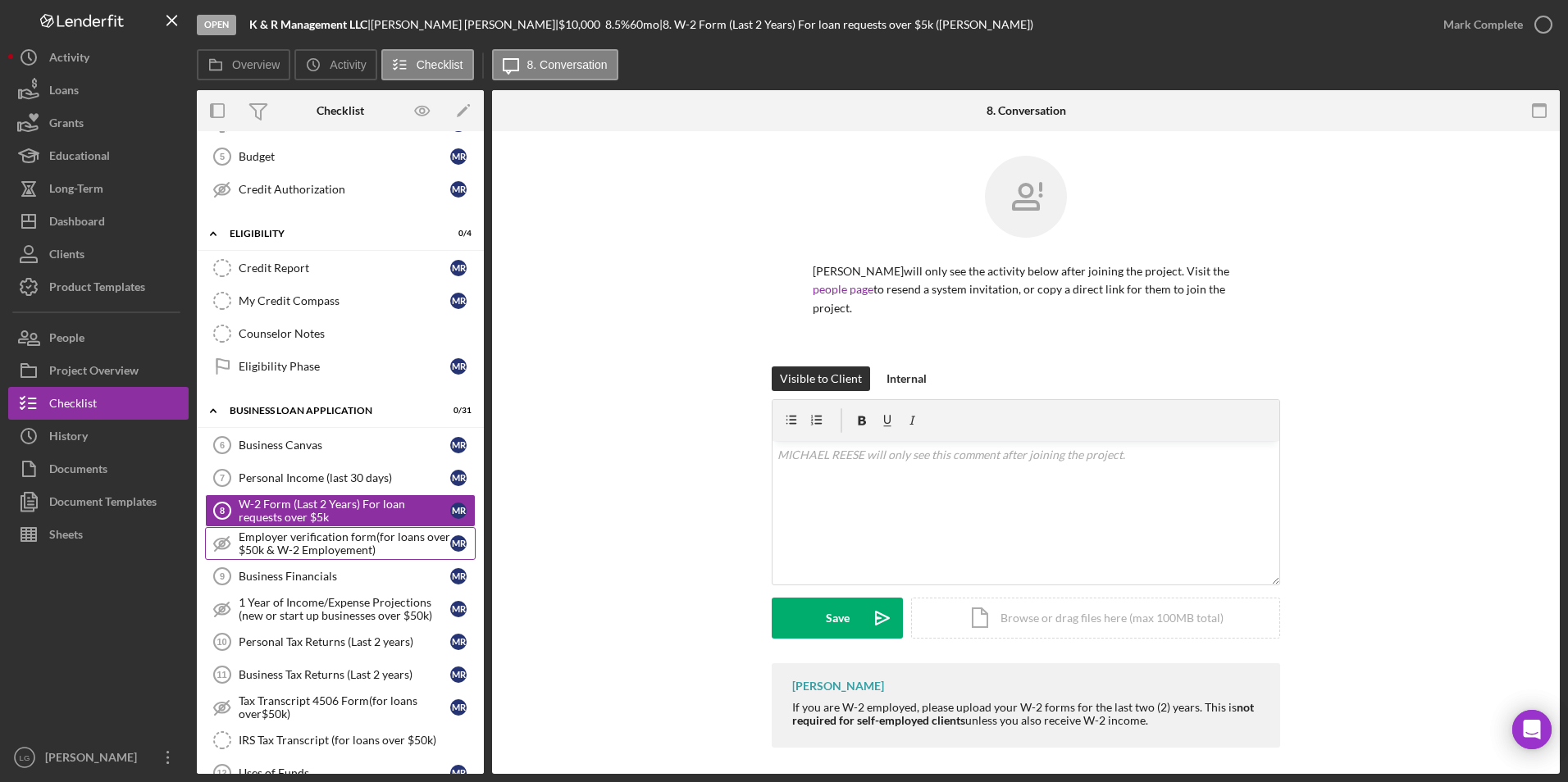
click at [336, 451] on div "Employer verification form(for loans over $50k & W-2 Employement)" at bounding box center [343, 544] width 211 height 26
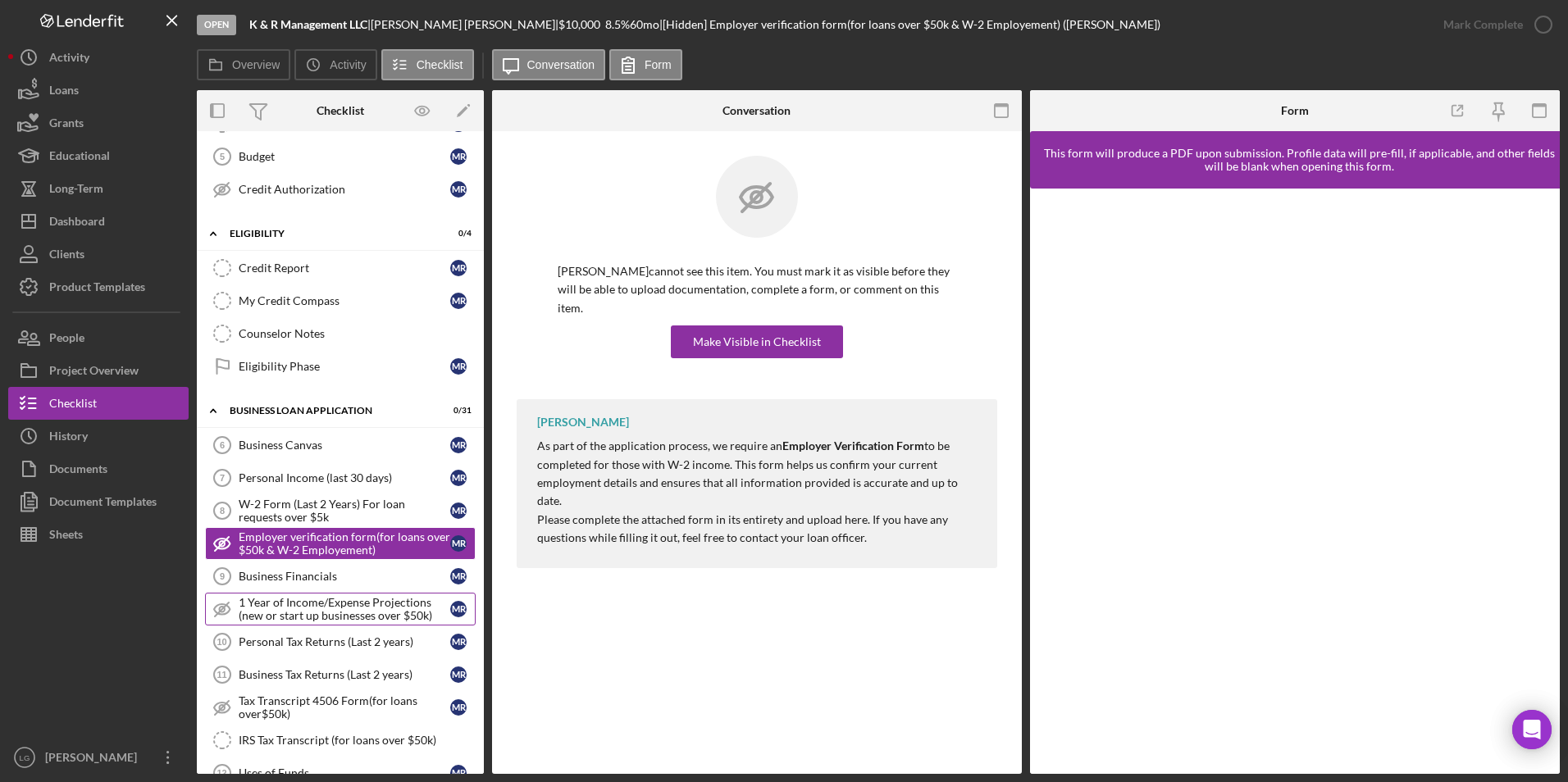
click at [312, 451] on link "1 Year of Income/Expense Projections (new or start up businesses over $50k) 1 Y…" at bounding box center [341, 609] width 271 height 33
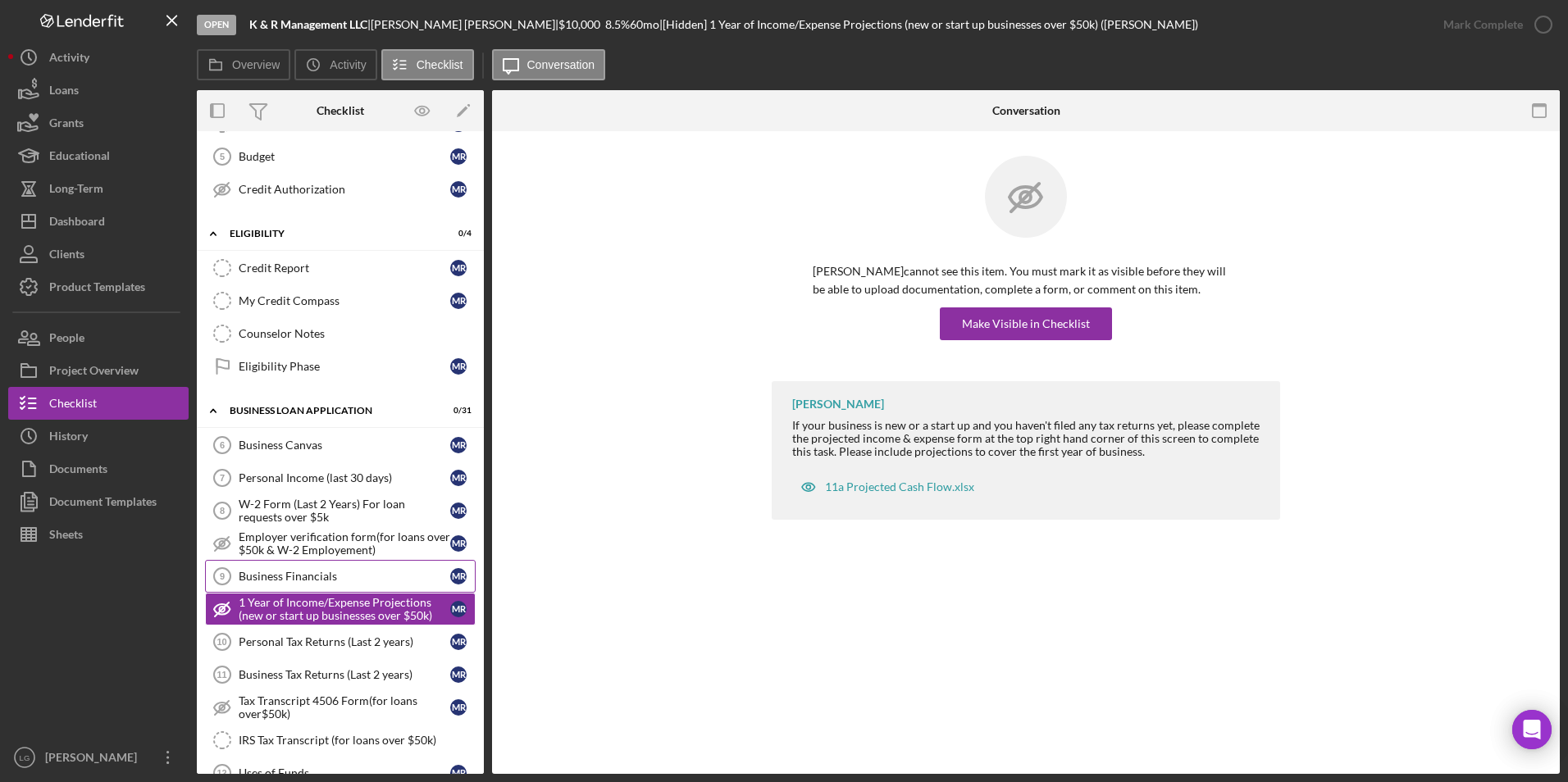
click at [322, 451] on link "Business Financials 9 Business Financials M R" at bounding box center [341, 577] width 271 height 33
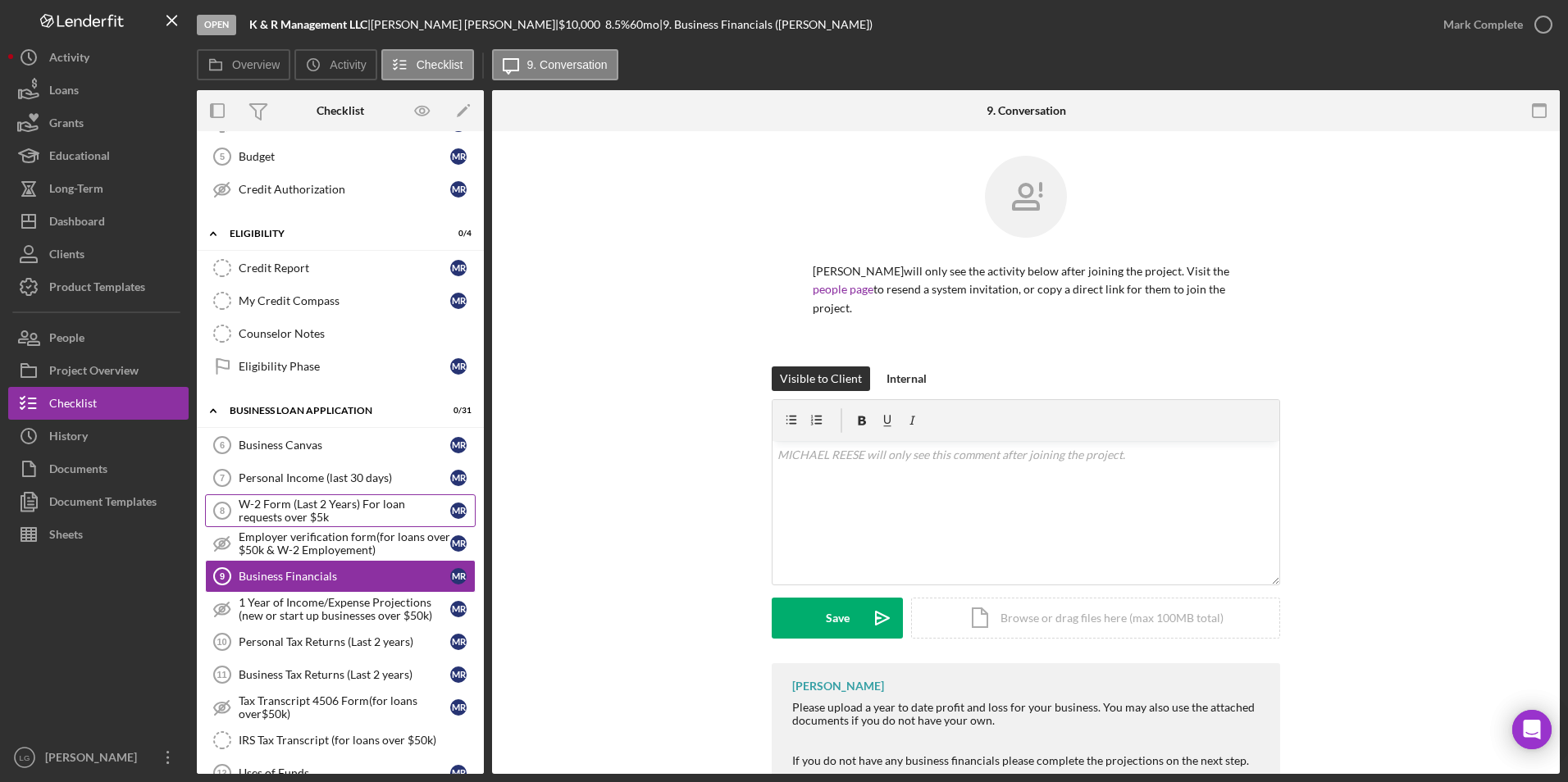
click at [395, 451] on div "W-2 Form (Last 2 Years) For loan requests over $5k" at bounding box center [343, 511] width 211 height 26
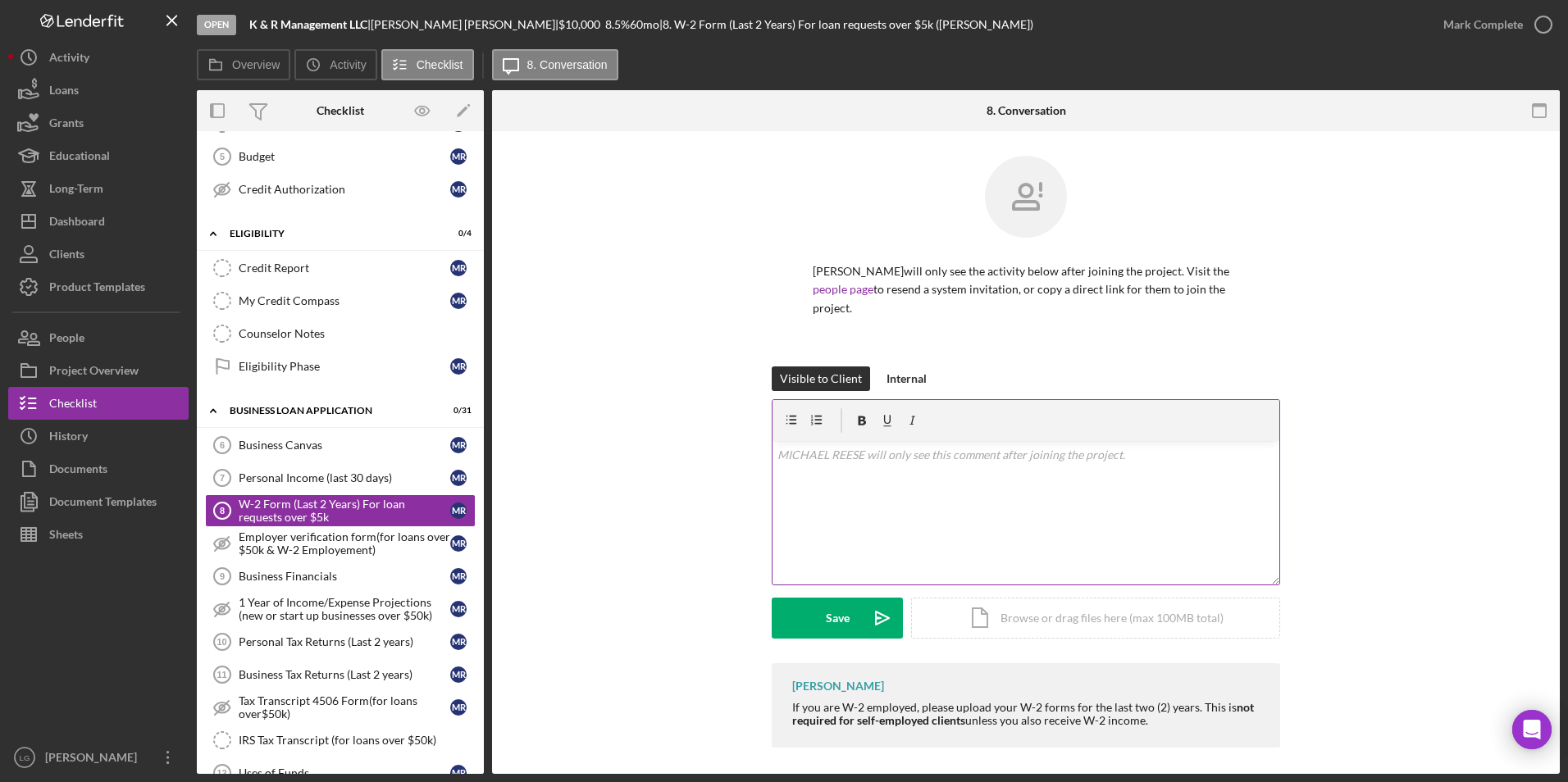
scroll to position [7, 0]
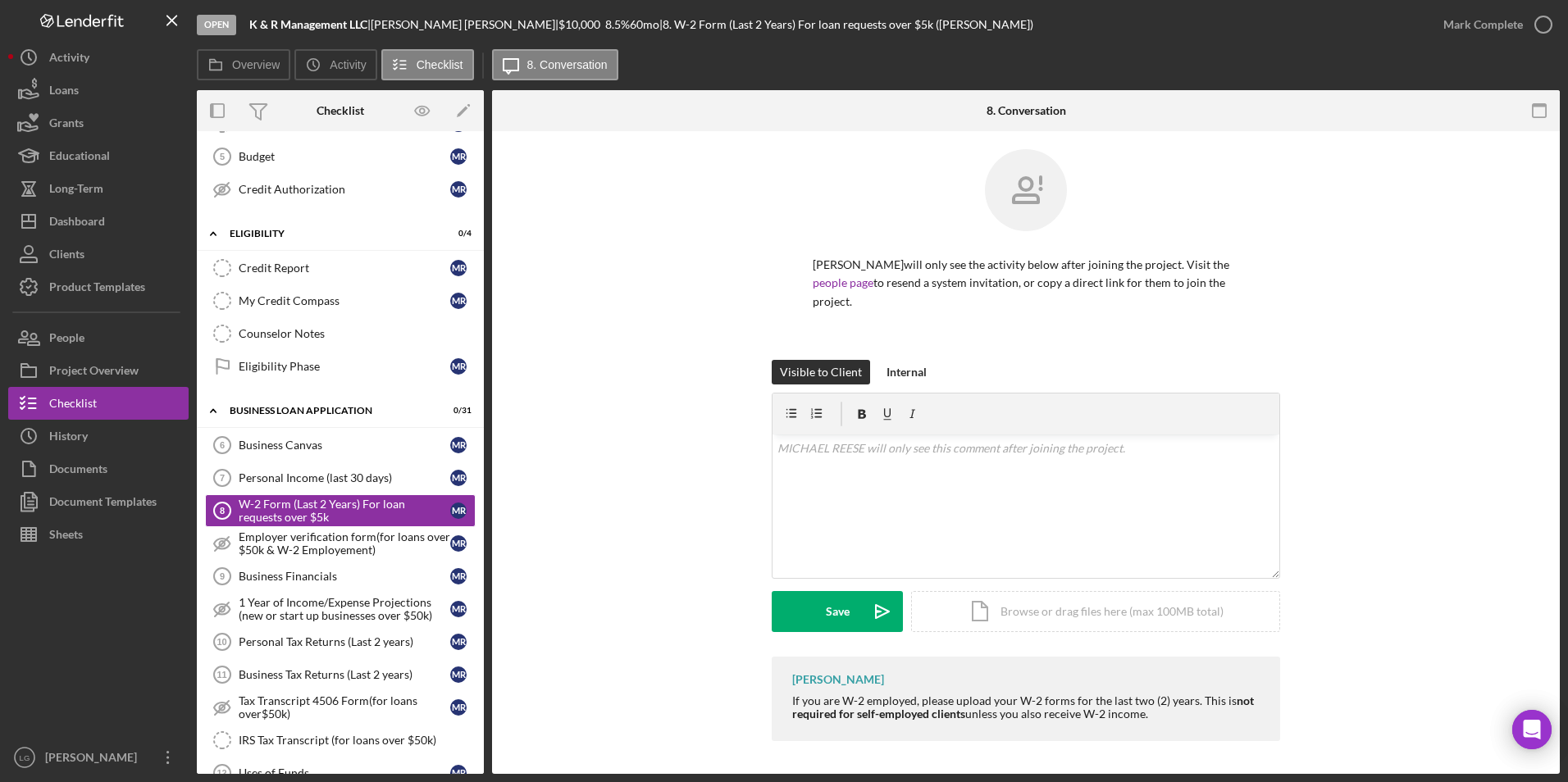
drag, startPoint x: 782, startPoint y: 680, endPoint x: 1239, endPoint y: 736, distance: 460.4
click at [1030, 451] on div "[PERSON_NAME] If you are W-2 employed, please upload your W-2 forms for the las…" at bounding box center [1025, 699] width 508 height 85
copy div "[PERSON_NAME] If you are W-2 employed, please upload your W-2 forms for the las…"
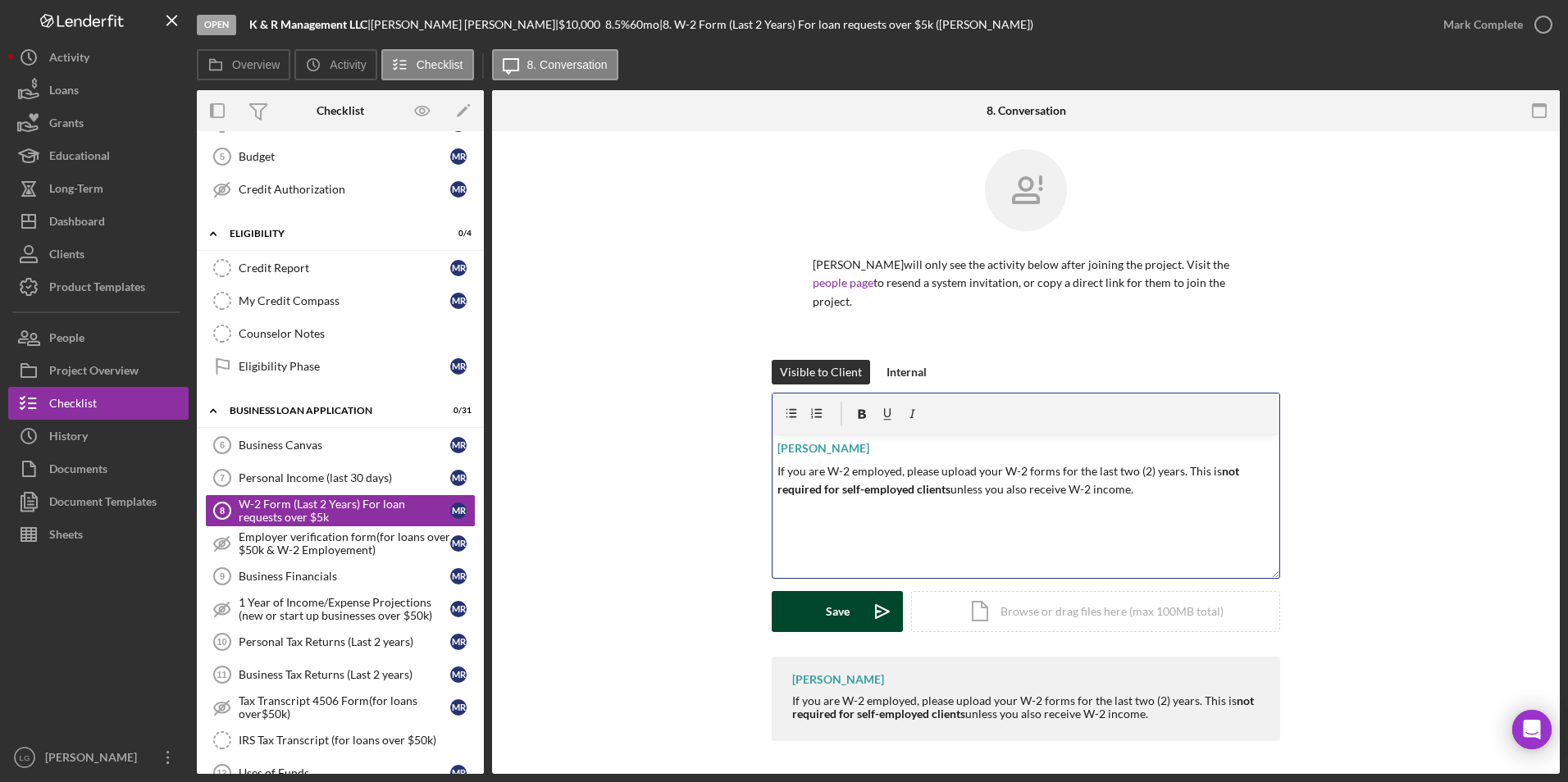
click at [830, 451] on div "Save" at bounding box center [838, 612] width 24 height 41
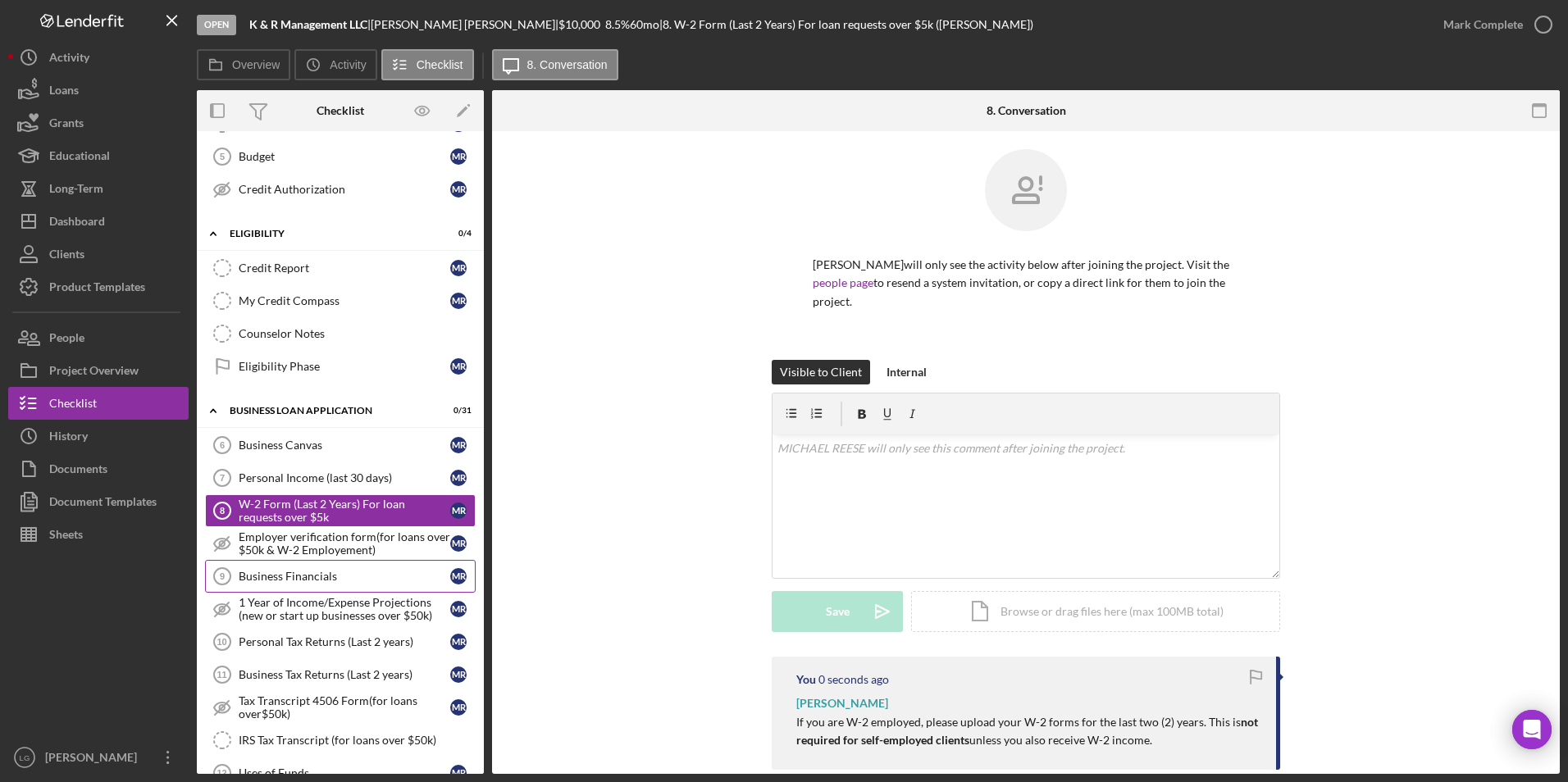
click at [267, 451] on div "Business Financials" at bounding box center [343, 576] width 211 height 13
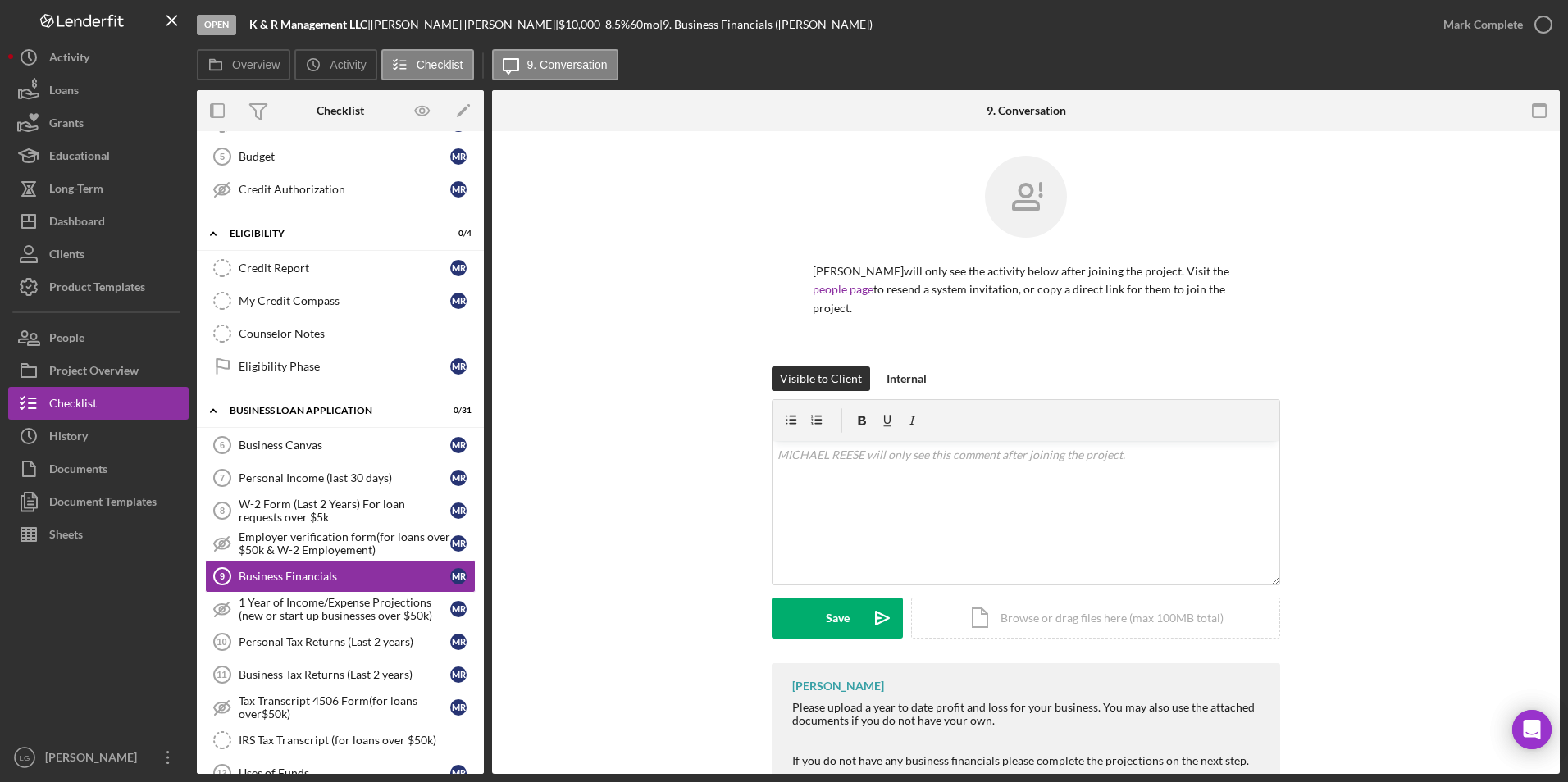
scroll to position [88, 0]
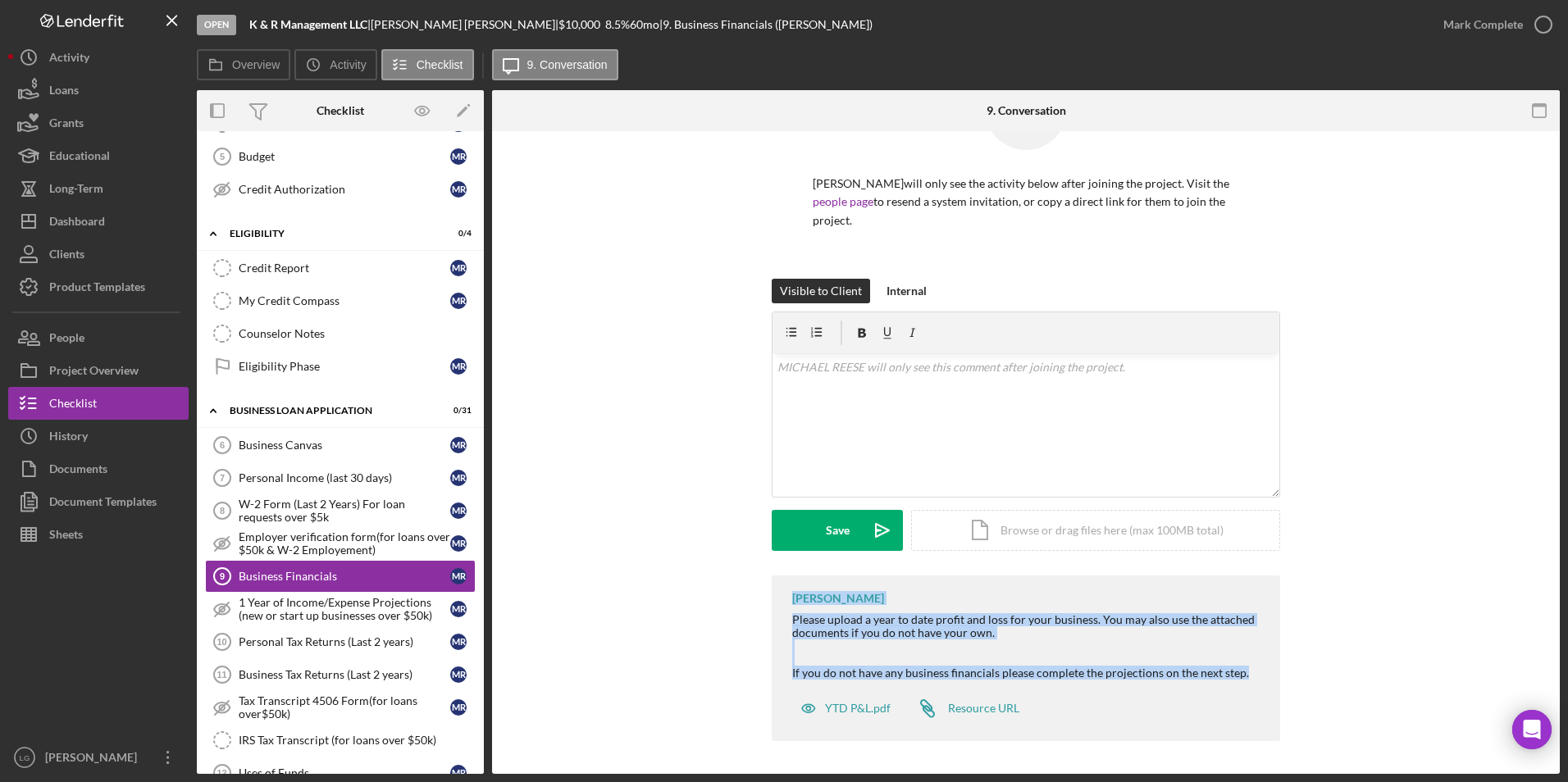
drag, startPoint x: 795, startPoint y: 599, endPoint x: 1257, endPoint y: 671, distance: 467.6
click at [1030, 451] on div "[PERSON_NAME] Please upload a year to date profit and loss for your business. Y…" at bounding box center [1025, 659] width 508 height 166
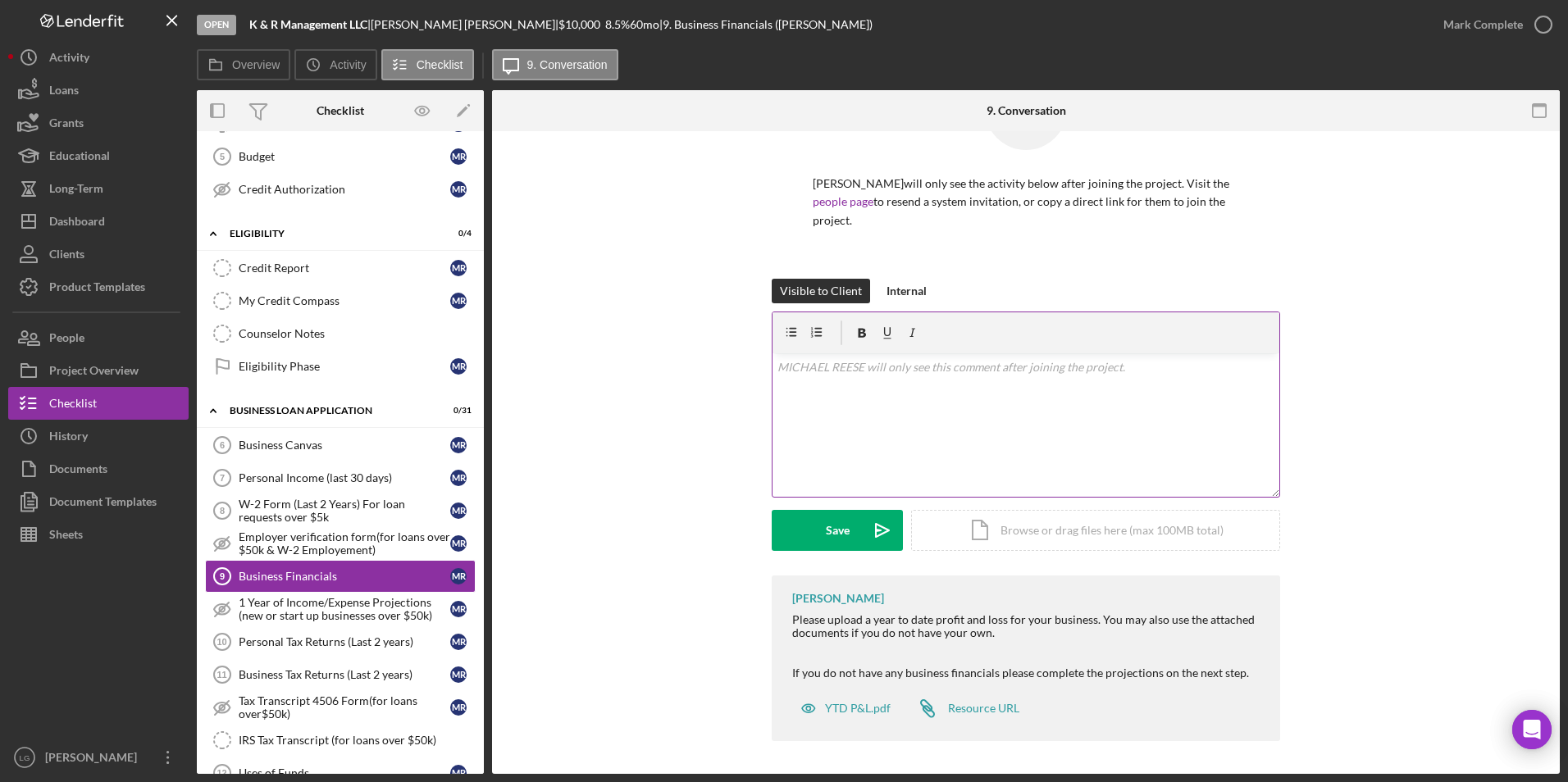
click at [859, 393] on div "v Color teal Color pink Remove color Add row above Add row below Add column bef…" at bounding box center [1025, 425] width 507 height 143
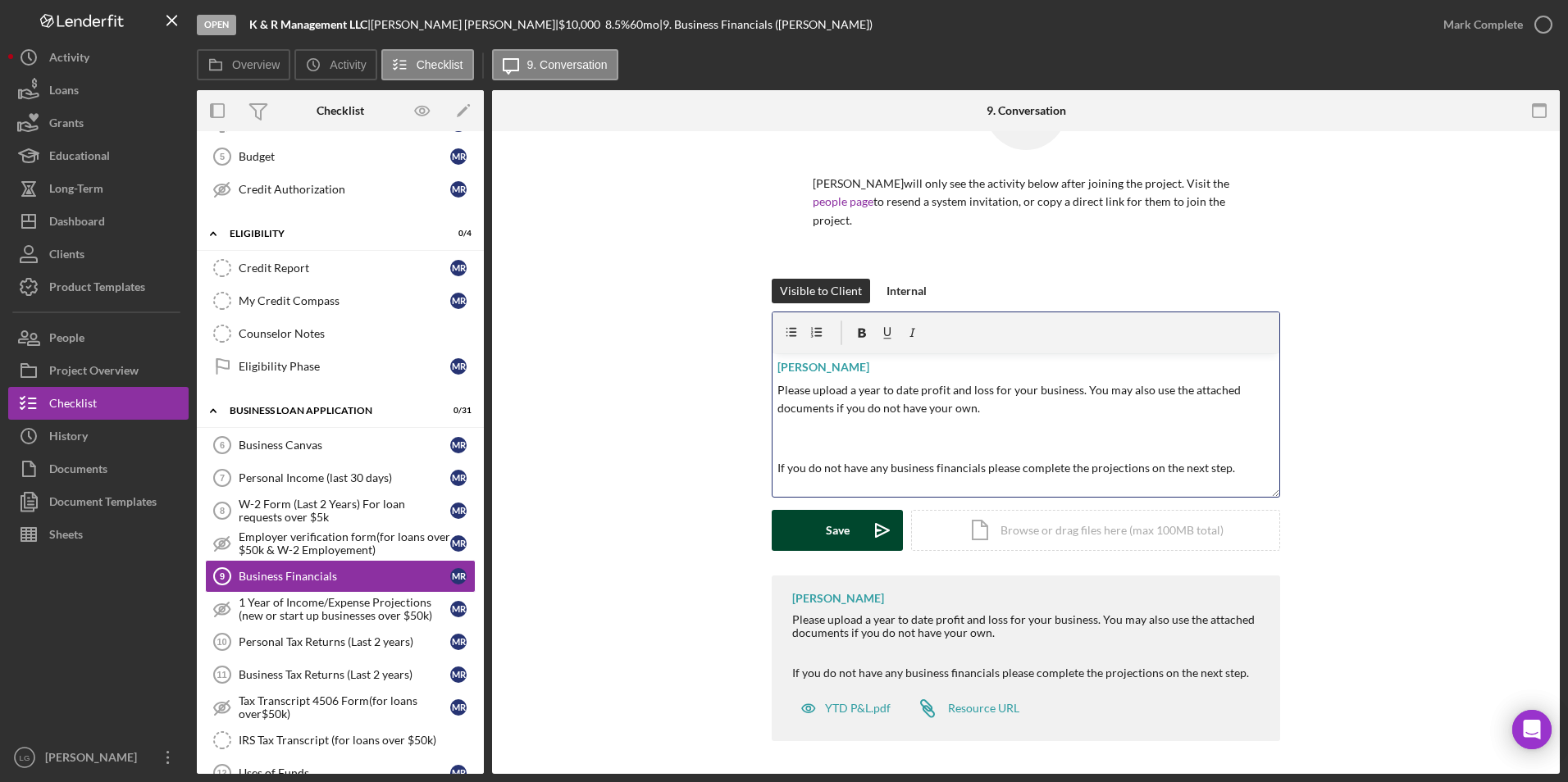
click at [853, 451] on button "Save Icon/icon-invite-send" at bounding box center [837, 531] width 131 height 41
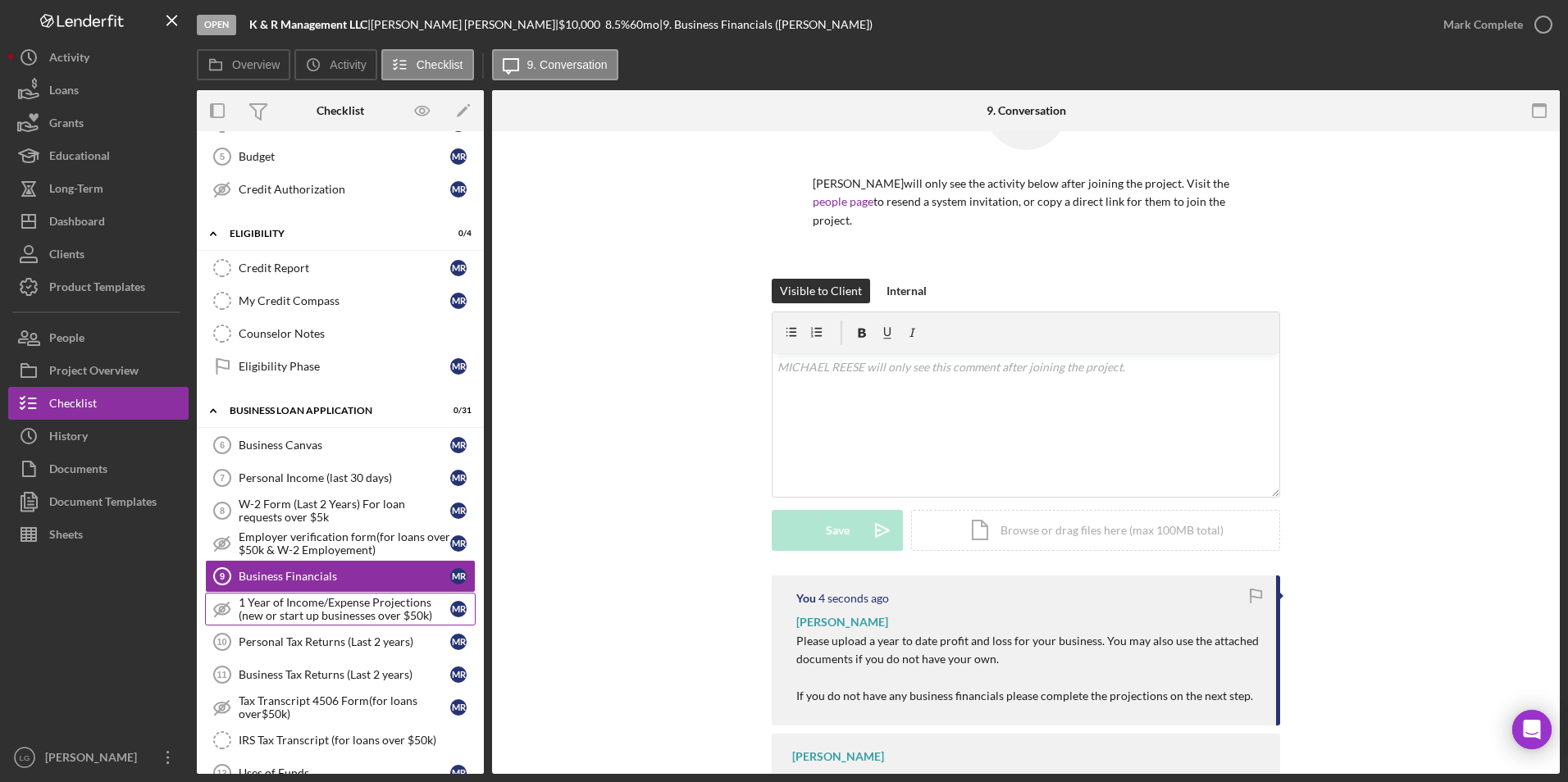
scroll to position [492, 0]
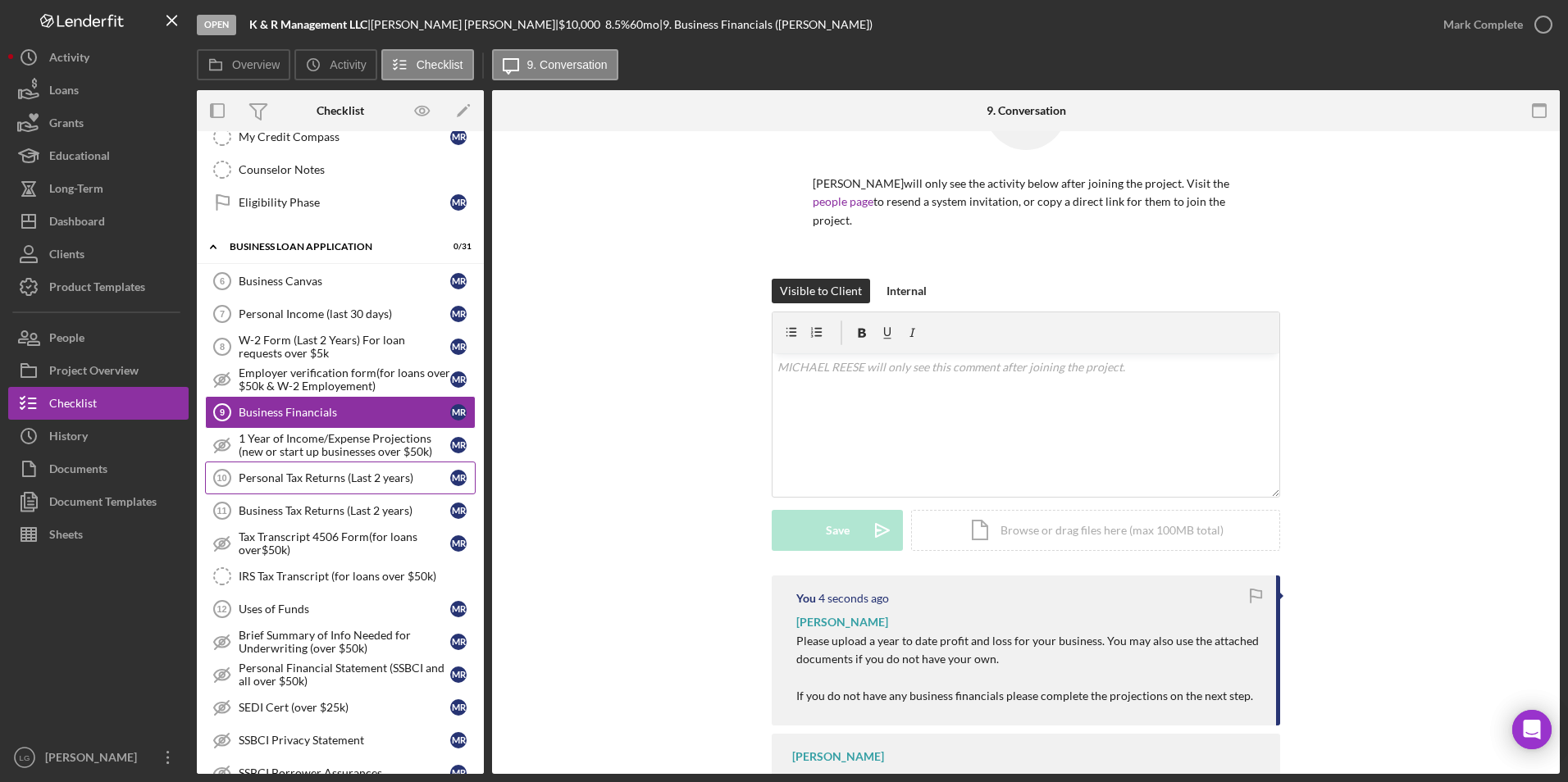
click at [299, 451] on div "Personal Tax Returns (Last 2 years)" at bounding box center [343, 477] width 211 height 13
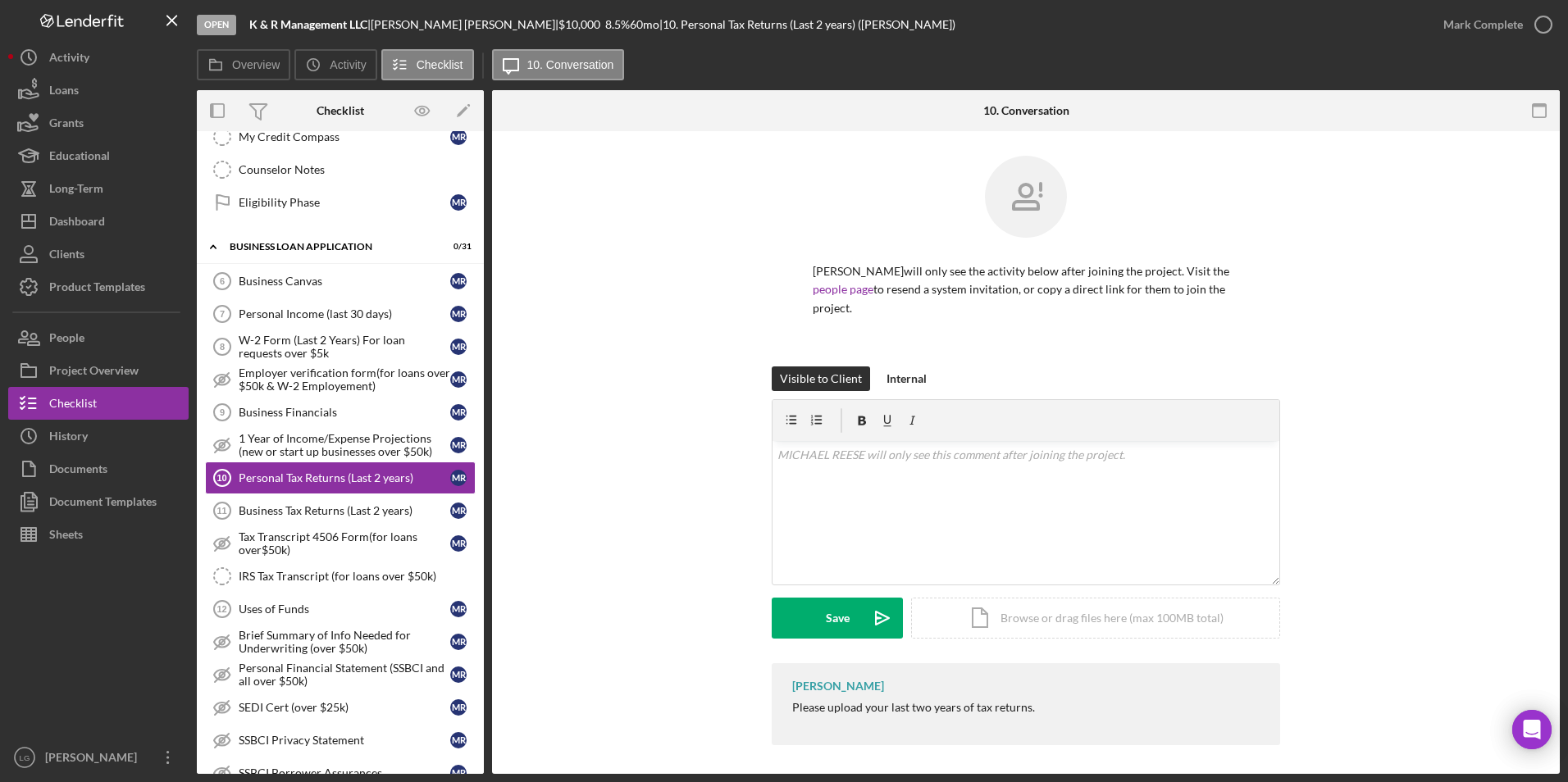
click at [772, 451] on div "[PERSON_NAME] Please upload your last two years of tax returns." at bounding box center [1025, 704] width 508 height 82
drag, startPoint x: 781, startPoint y: 681, endPoint x: 1061, endPoint y: 704, distance: 280.9
click at [1030, 451] on div "[PERSON_NAME] Please upload your last two years of tax returns." at bounding box center [1025, 704] width 508 height 82
drag, startPoint x: 1061, startPoint y: 704, endPoint x: 927, endPoint y: 700, distance: 134.1
copy div "[PERSON_NAME] Please upload your last two years of tax returns."
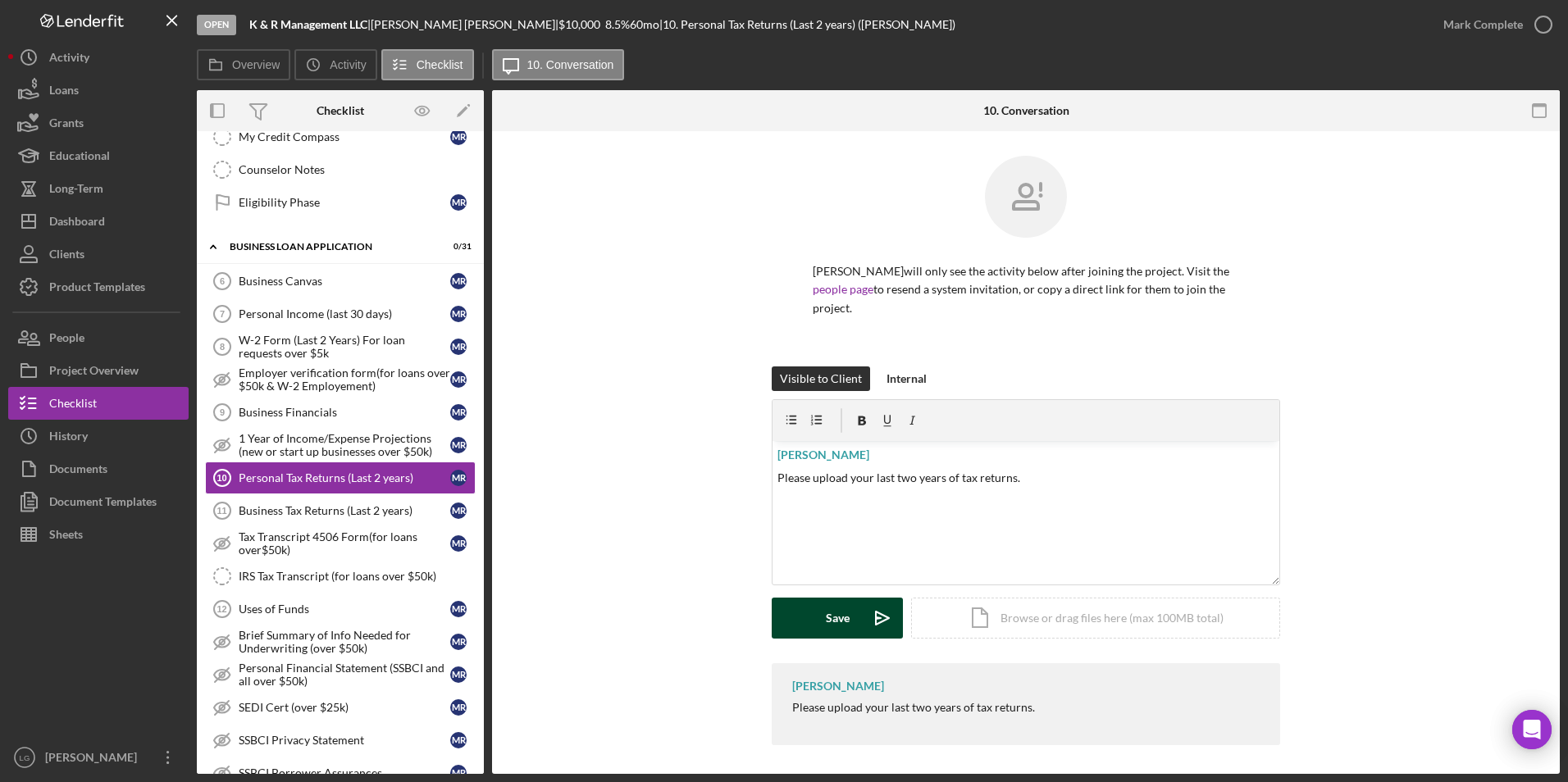
click at [853, 451] on button "Save Icon/icon-invite-send" at bounding box center [837, 619] width 131 height 41
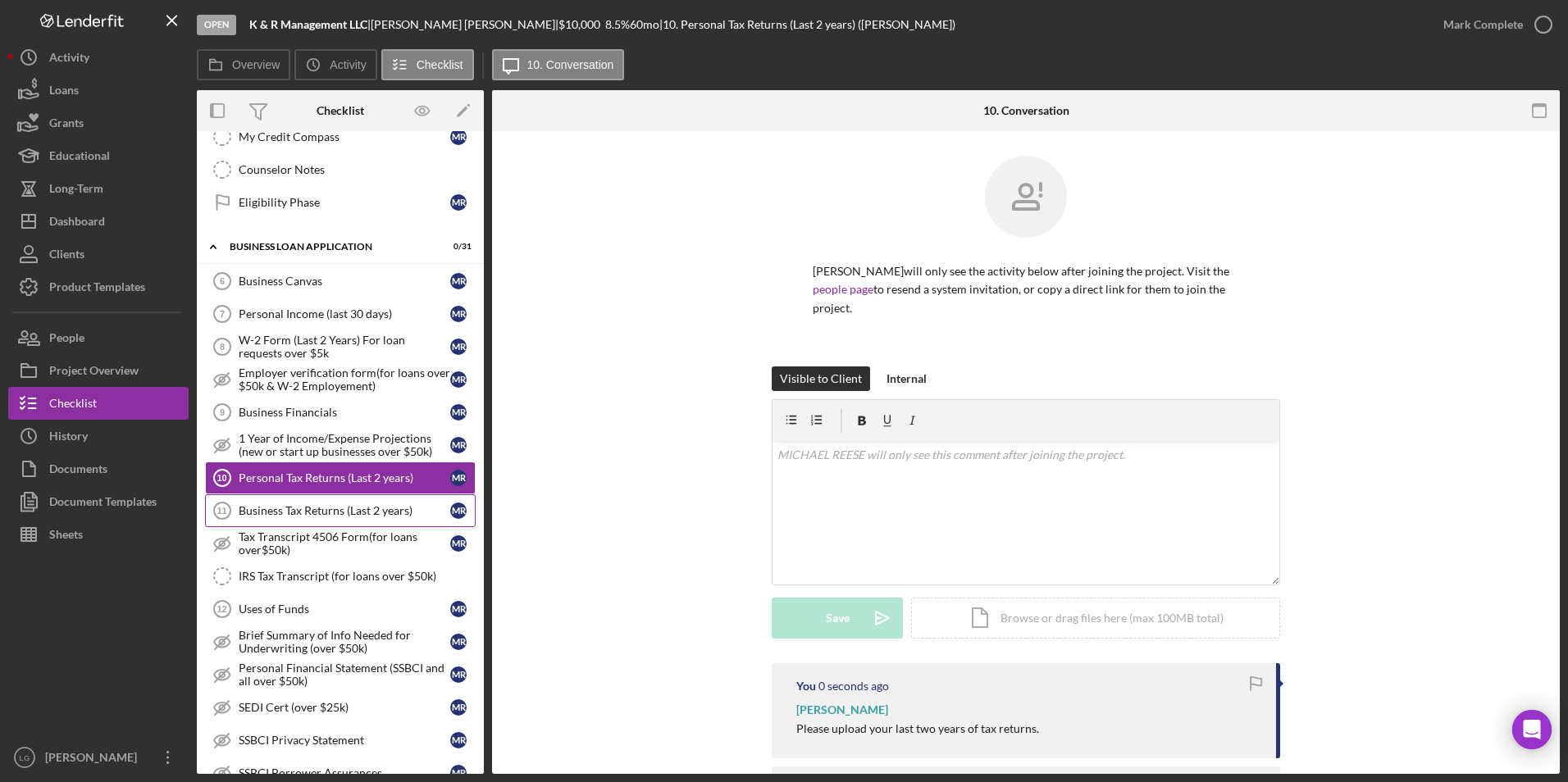
click at [295, 451] on div "Business Tax Returns (Last 2 years)" at bounding box center [343, 510] width 211 height 13
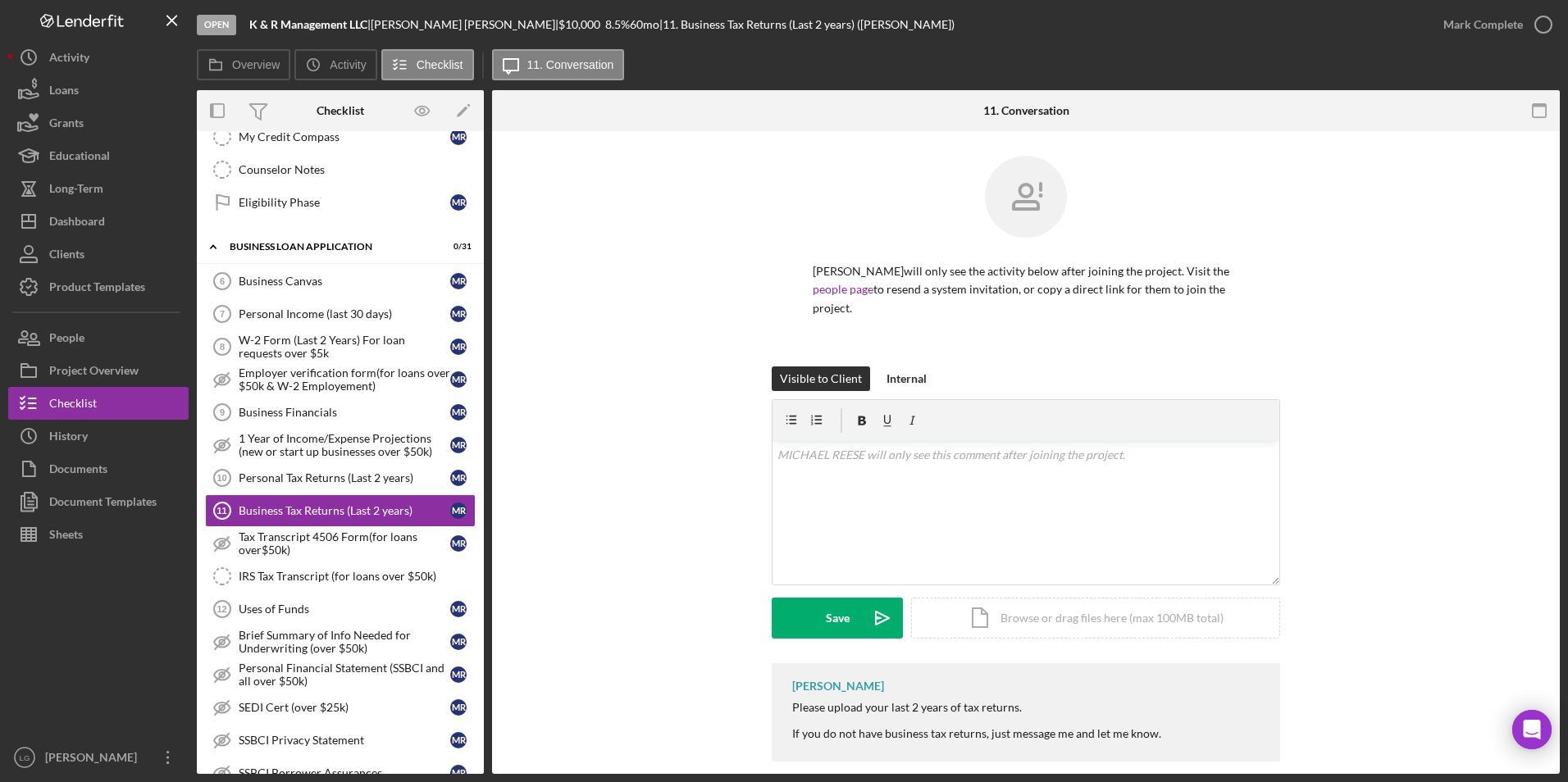
scroll to position [21, 0]
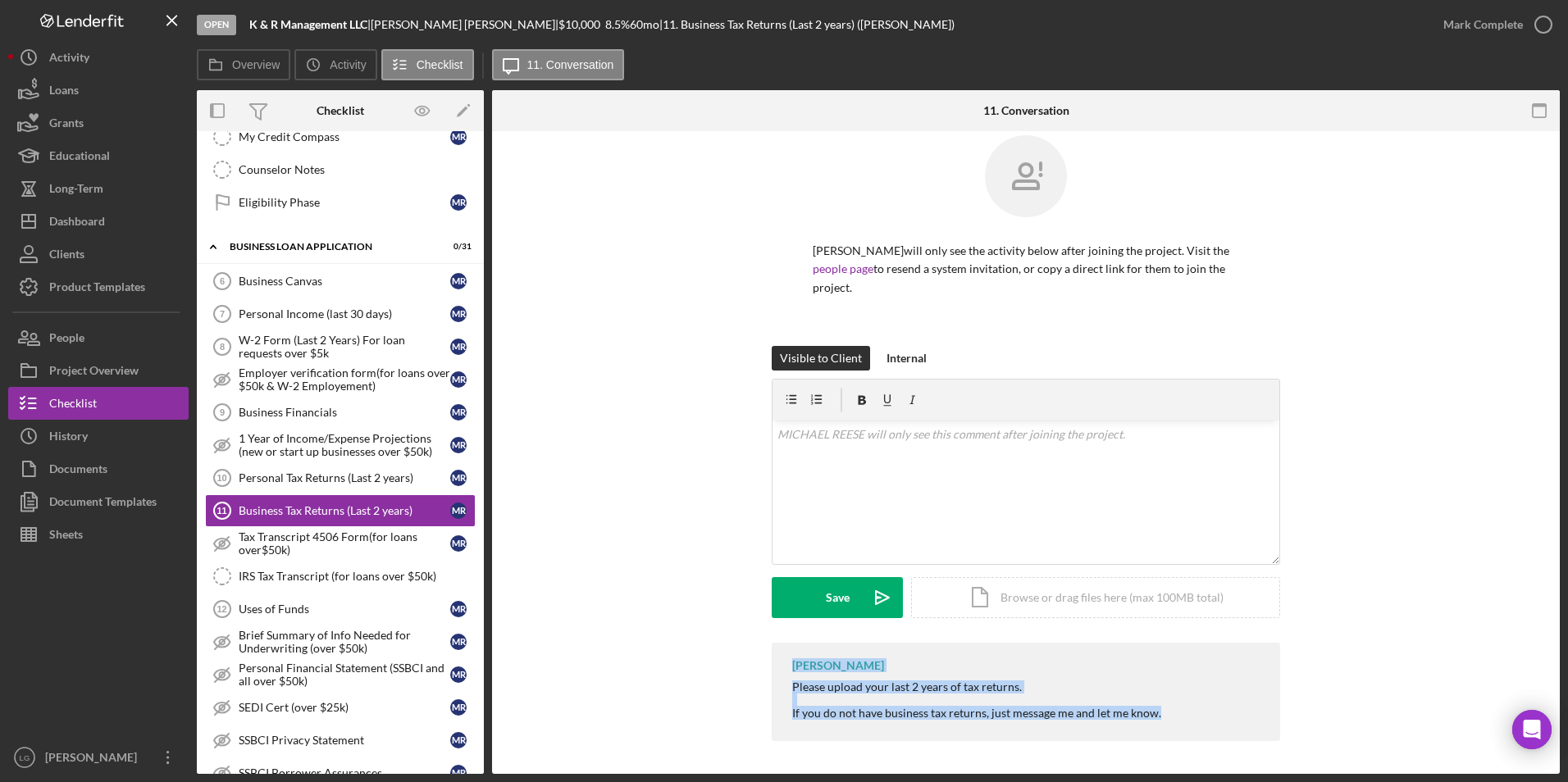
drag, startPoint x: 786, startPoint y: 672, endPoint x: 1205, endPoint y: 717, distance: 421.4
click at [1030, 451] on div "[PERSON_NAME] Please upload your last 2 years of tax returns. If you do not hav…" at bounding box center [1025, 691] width 508 height 98
copy div "[PERSON_NAME] Please upload your last 2 years of tax returns. If you do not hav…"
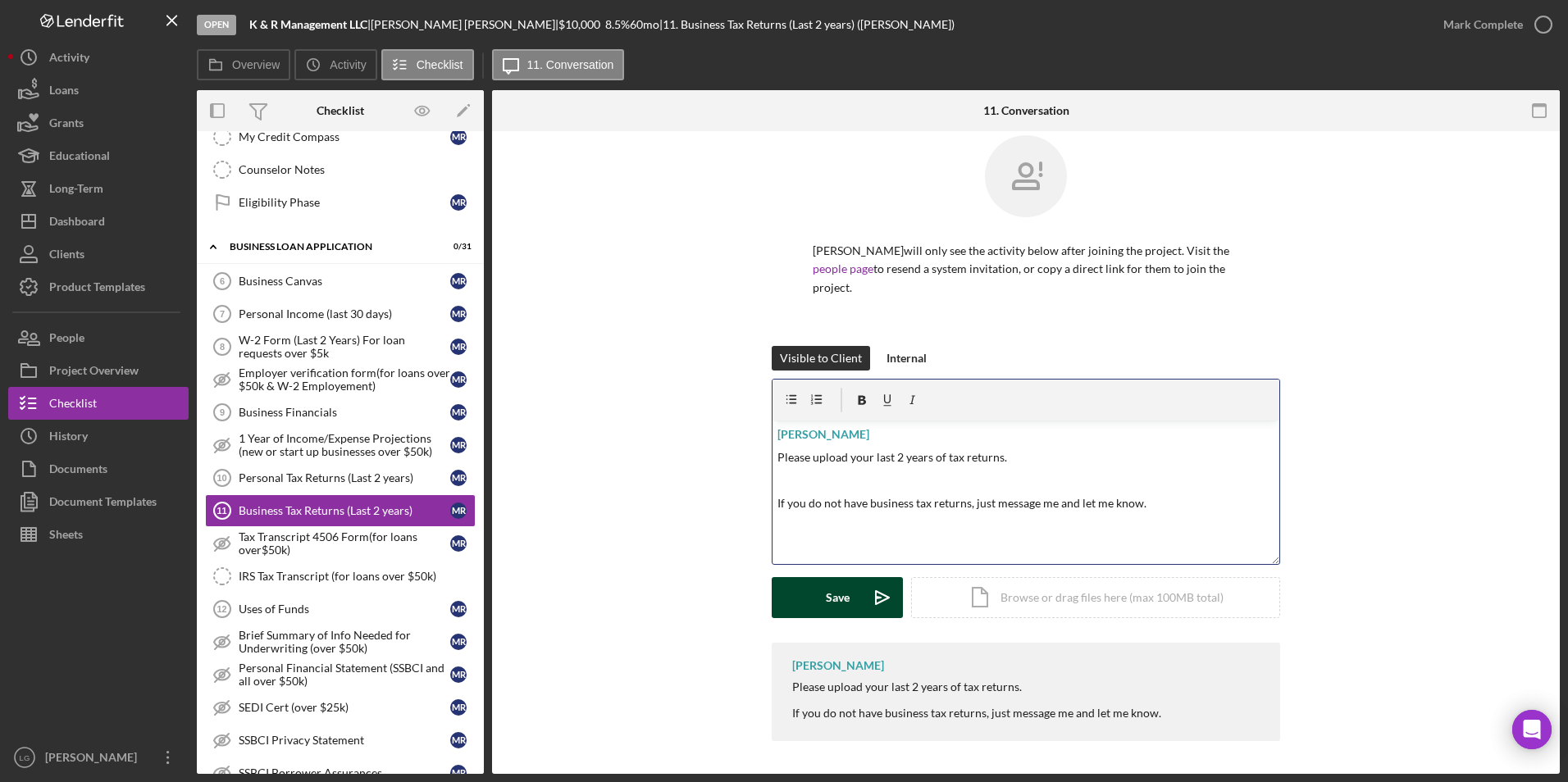
drag, startPoint x: 836, startPoint y: 602, endPoint x: 836, endPoint y: 590, distance: 12.0
click at [836, 451] on div "Save" at bounding box center [838, 598] width 24 height 41
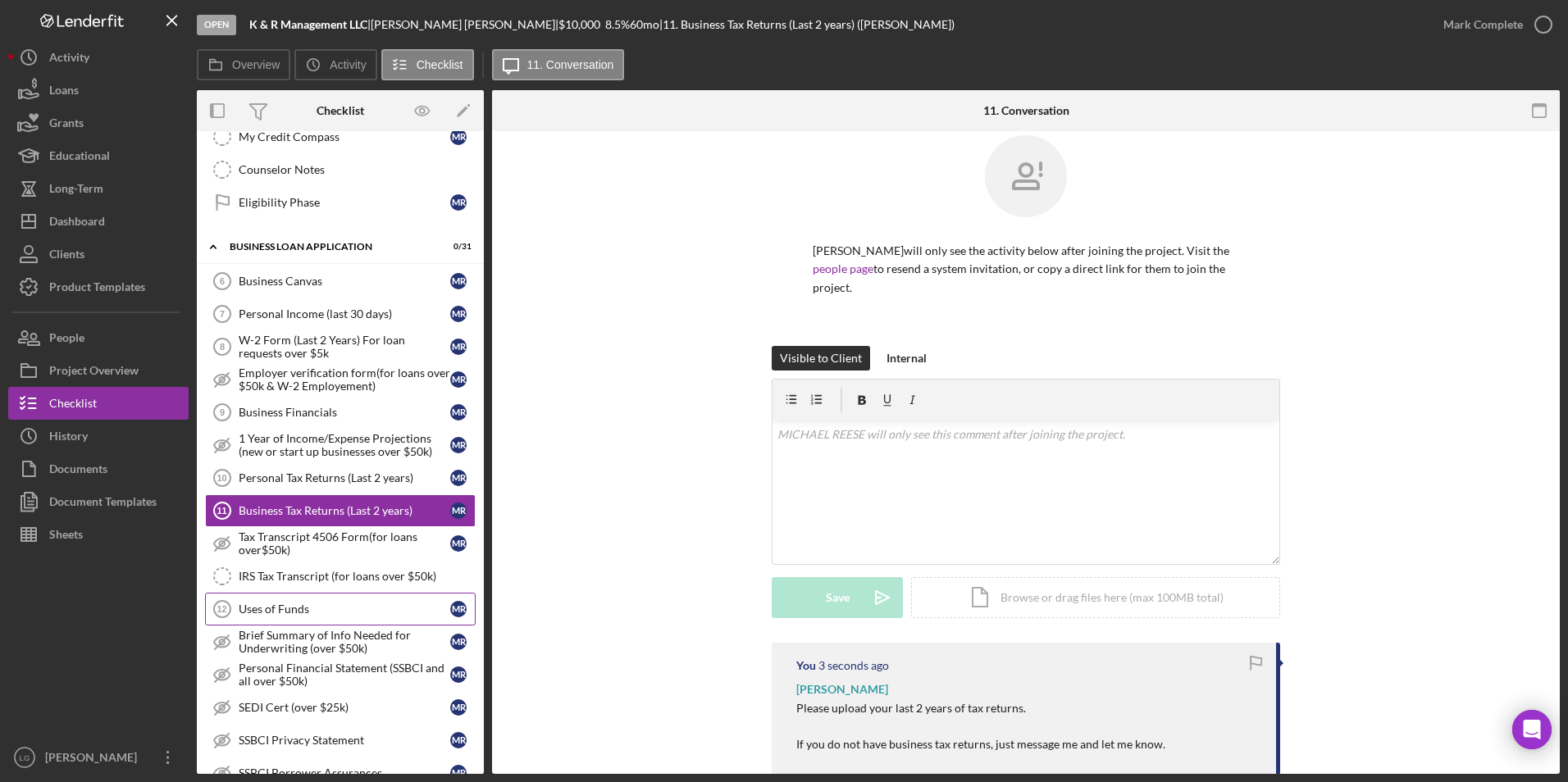
click at [283, 451] on link "Uses of Funds 12 Uses of Funds M R" at bounding box center [341, 609] width 271 height 33
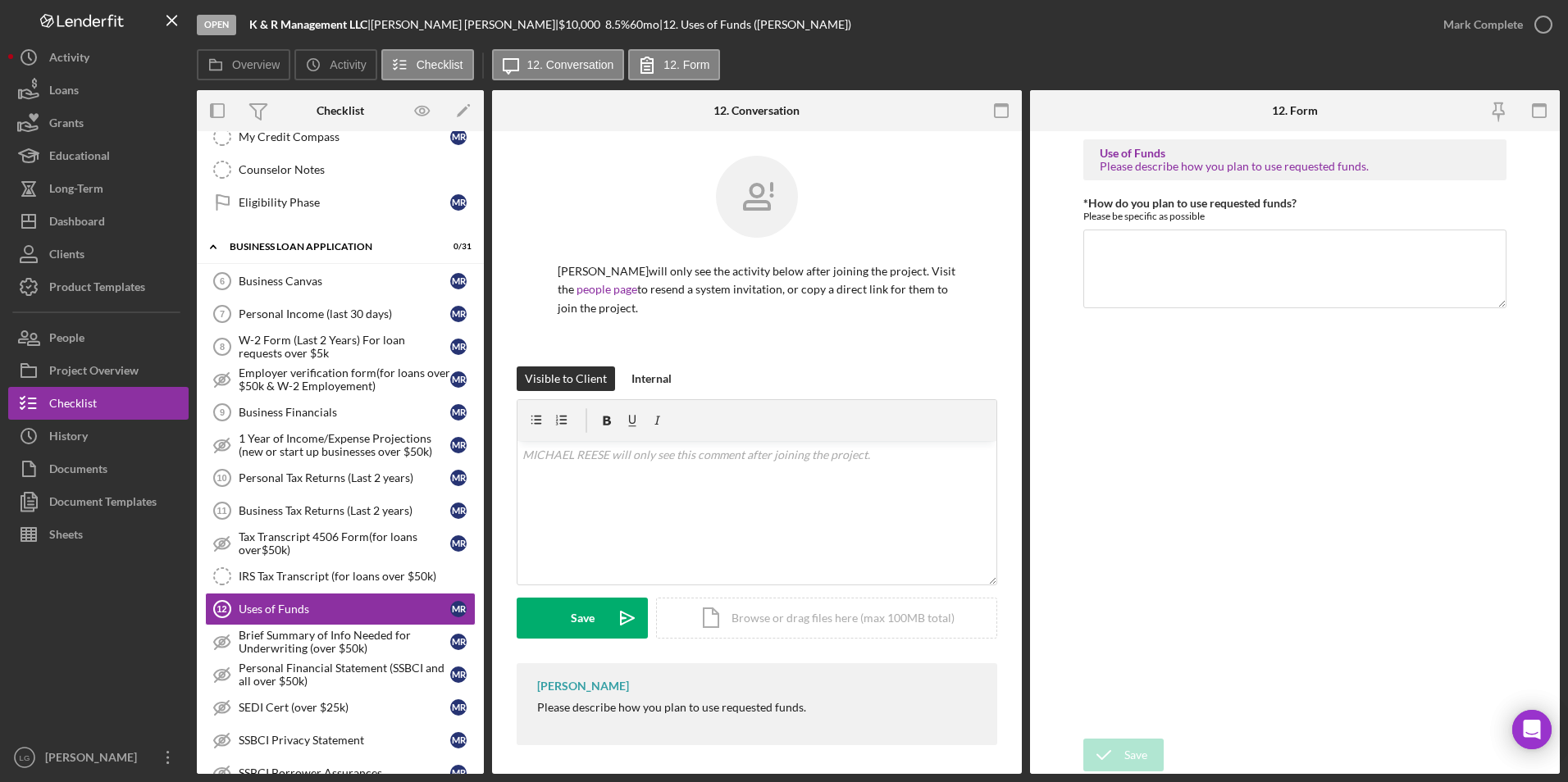
scroll to position [4, 0]
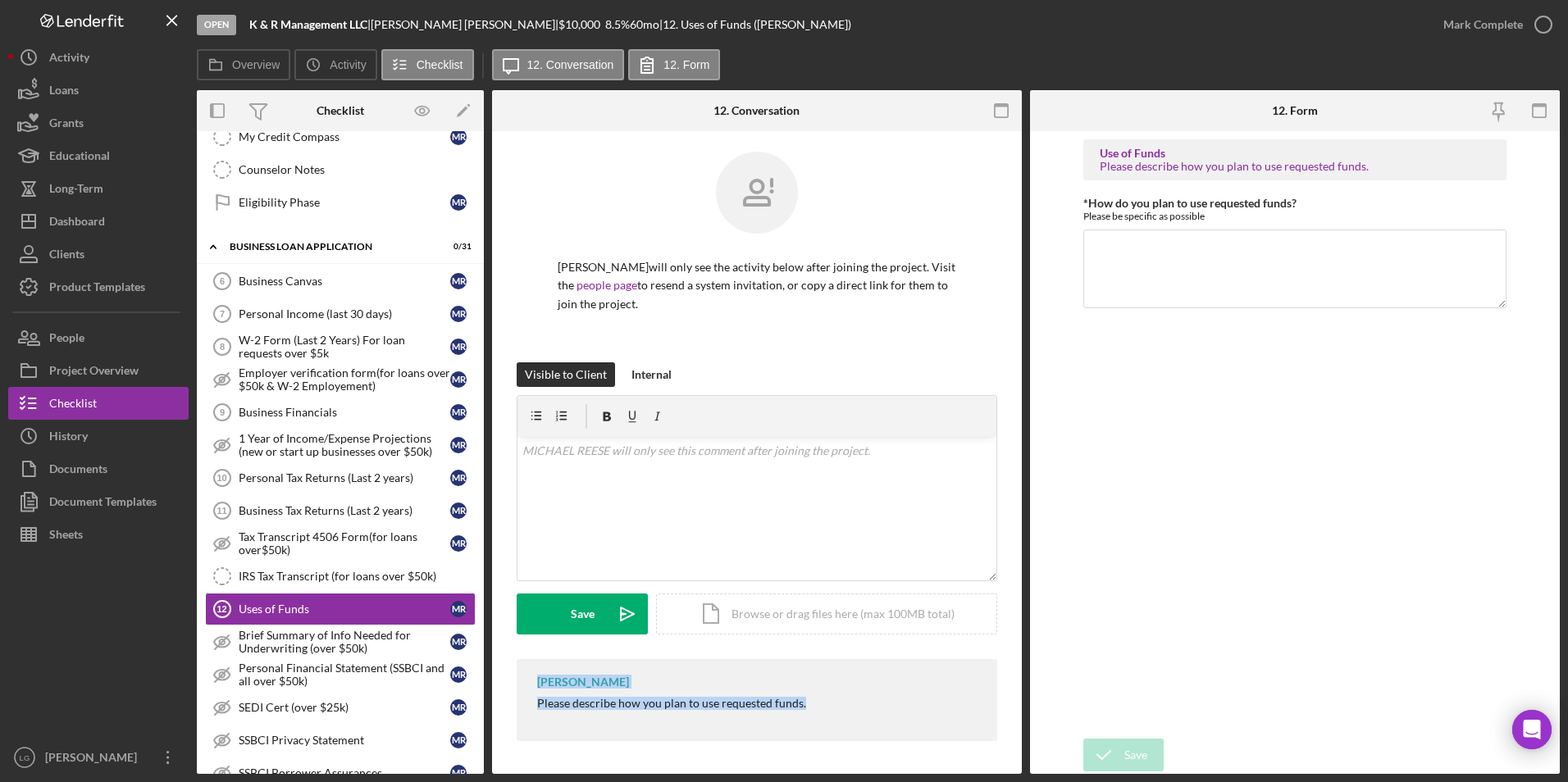
drag, startPoint x: 521, startPoint y: 678, endPoint x: 856, endPoint y: 712, distance: 336.7
click at [859, 451] on div "[PERSON_NAME] Please describe how you plan to use requested funds." at bounding box center [757, 700] width 481 height 82
copy div "[PERSON_NAME] Please describe how you plan to use requested funds."
click at [760, 451] on div "v Color teal Color pink Remove color Add row above Add row below Add column bef…" at bounding box center [757, 508] width 479 height 143
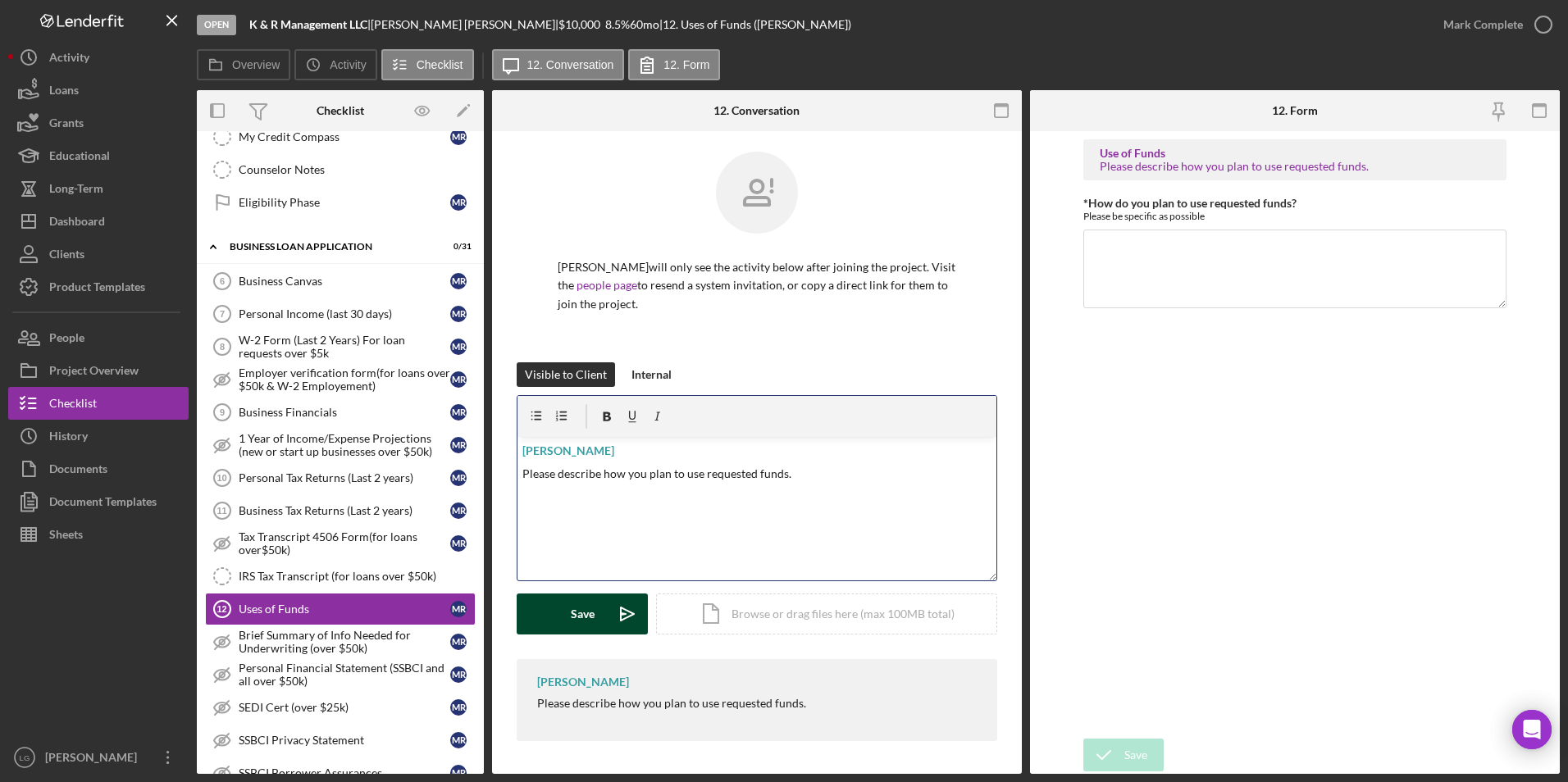
click at [598, 451] on button "Save Icon/icon-invite-send" at bounding box center [582, 615] width 131 height 41
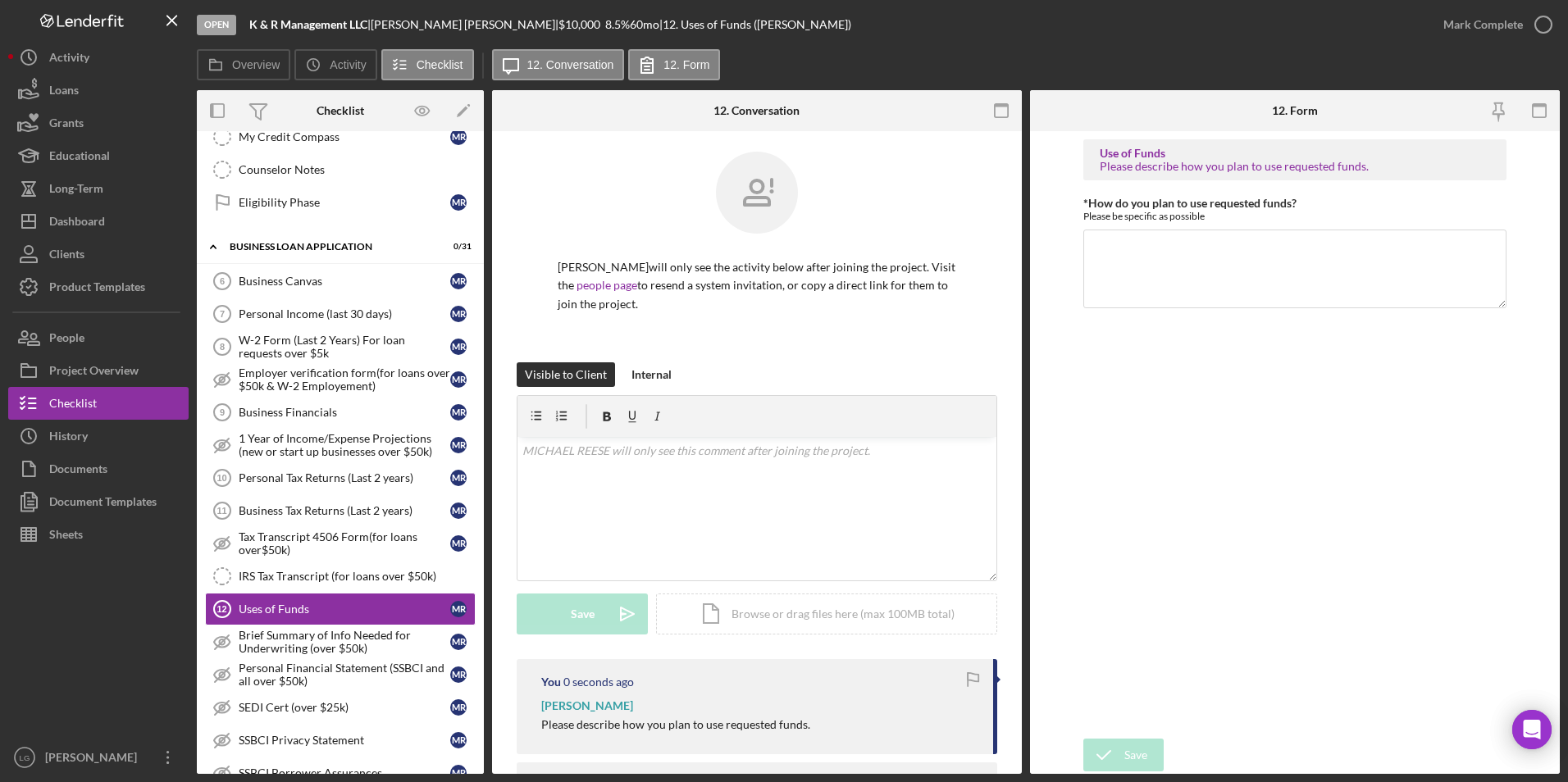
scroll to position [738, 0]
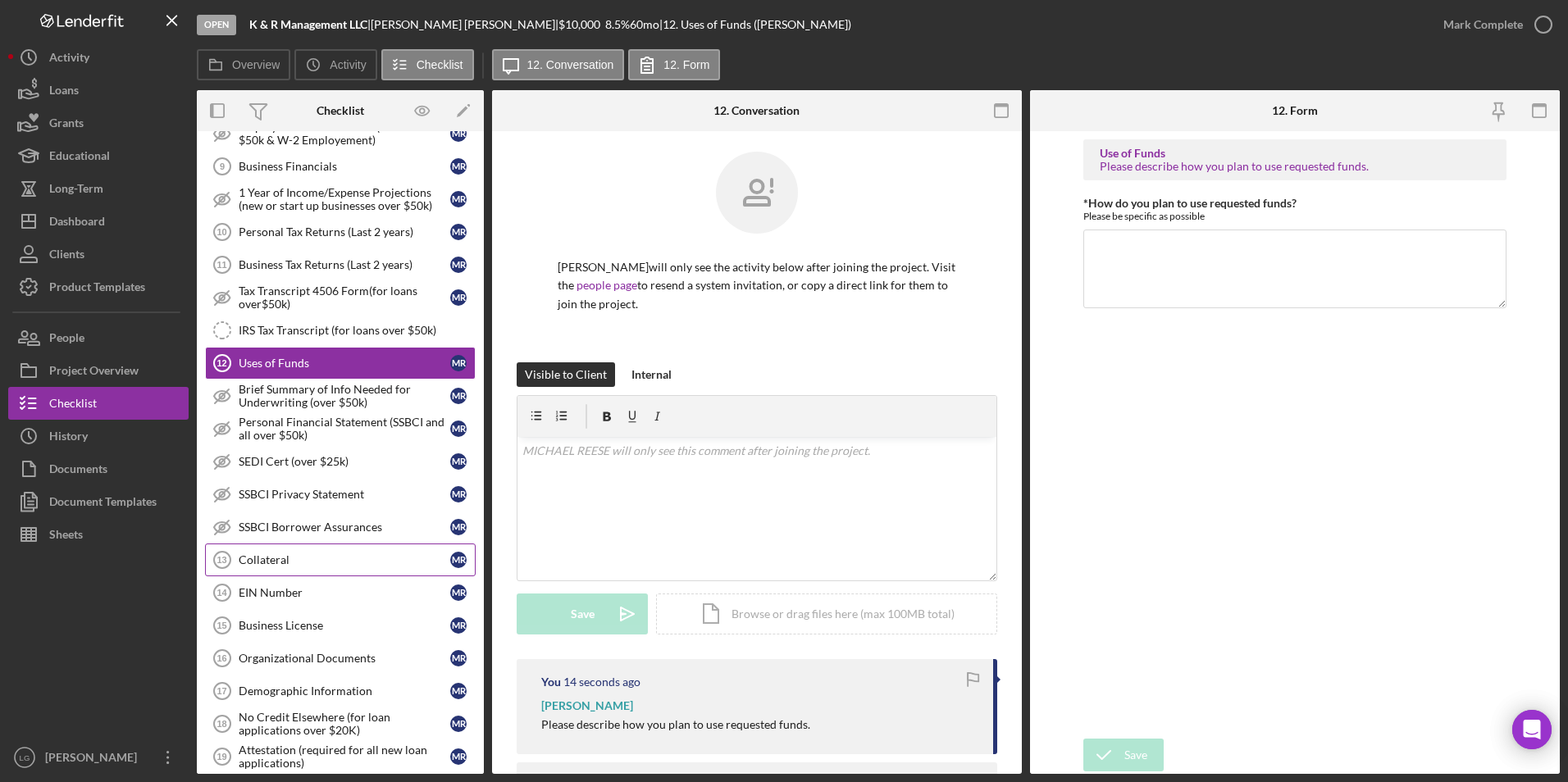
click at [239, 451] on div "Collateral" at bounding box center [343, 559] width 211 height 13
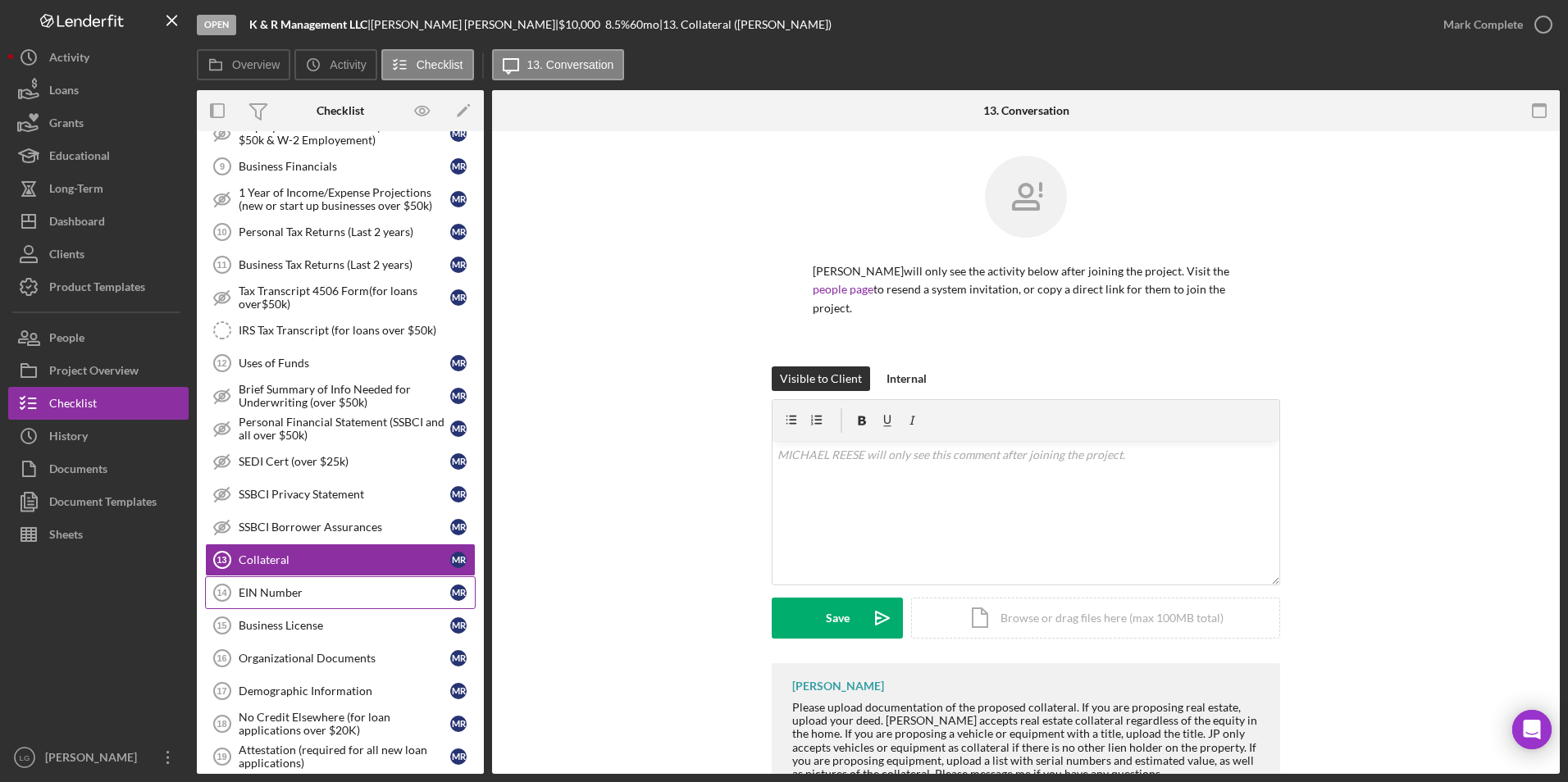
click at [238, 451] on div "EIN Number" at bounding box center [343, 592] width 211 height 13
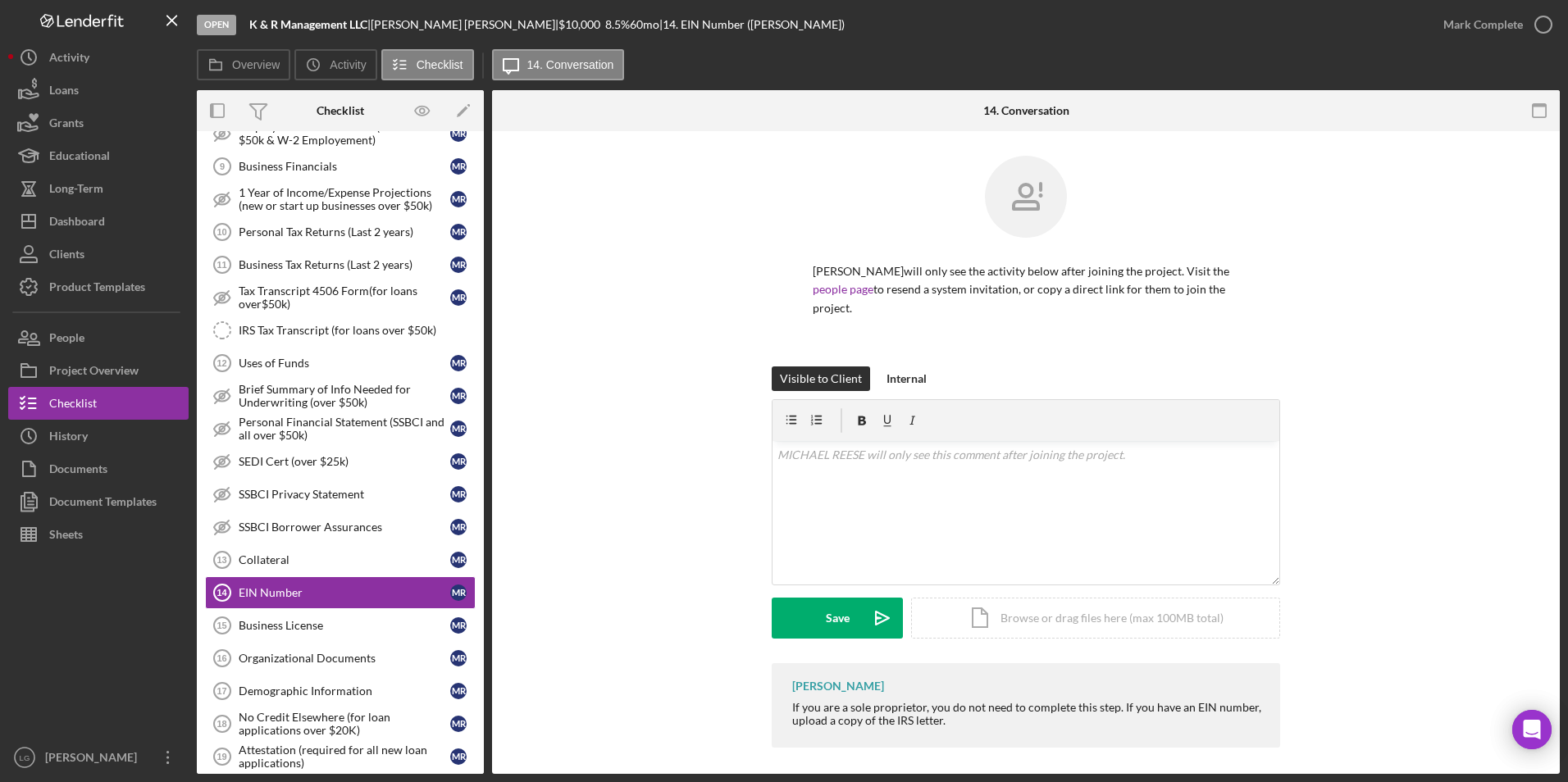
drag, startPoint x: 877, startPoint y: 697, endPoint x: 979, endPoint y: 741, distance: 111.1
click at [979, 451] on div "[PERSON_NAME] If you are a sole proprietor, you do not need to complete this st…" at bounding box center [1025, 706] width 508 height 85
drag, startPoint x: 979, startPoint y: 741, endPoint x: 867, endPoint y: 702, distance: 118.6
copy div "[PERSON_NAME] If you are a sole proprietor, you do not need to complete this st…"
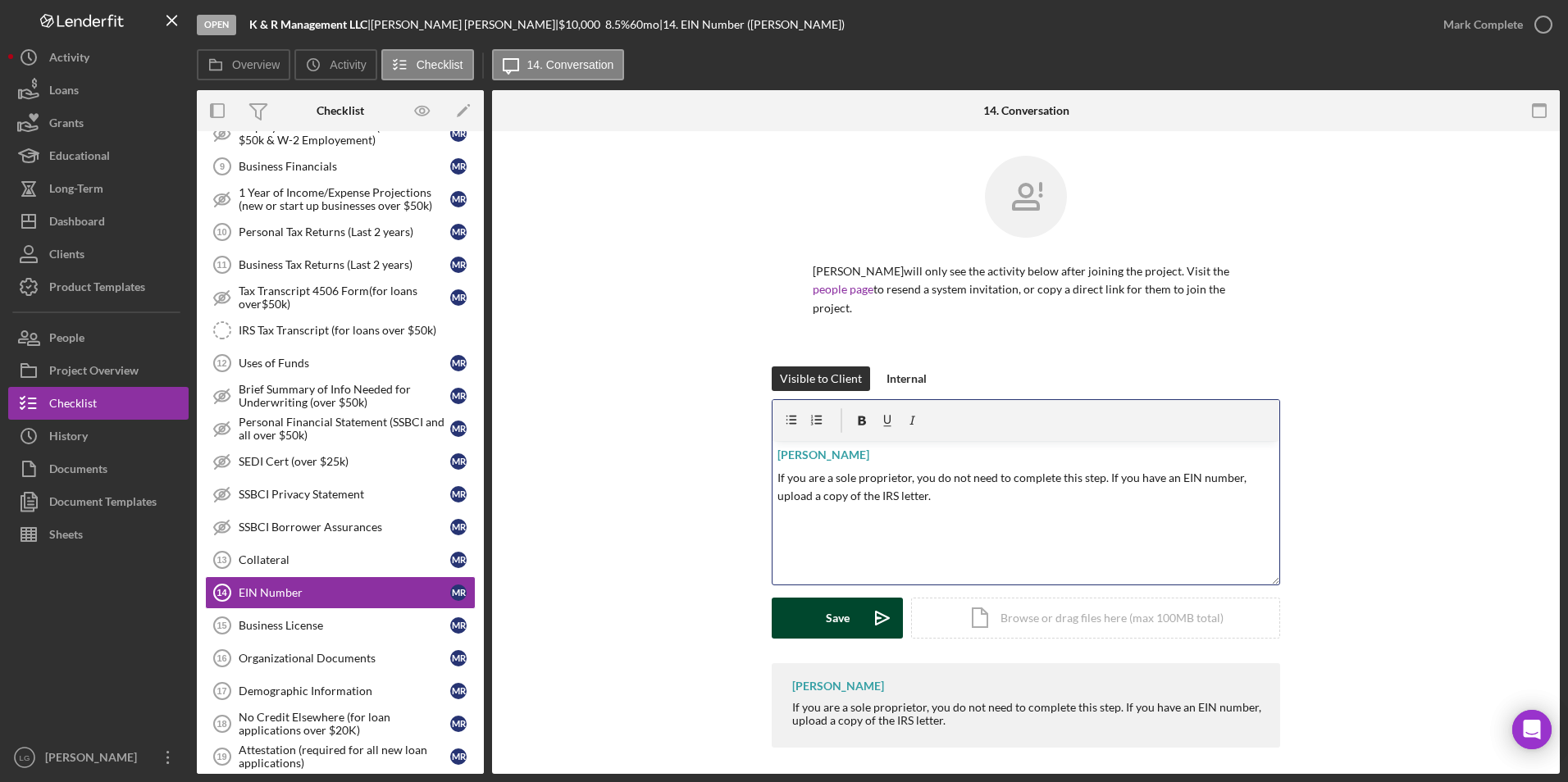
click at [852, 451] on button "Save Icon/icon-invite-send" at bounding box center [837, 619] width 131 height 41
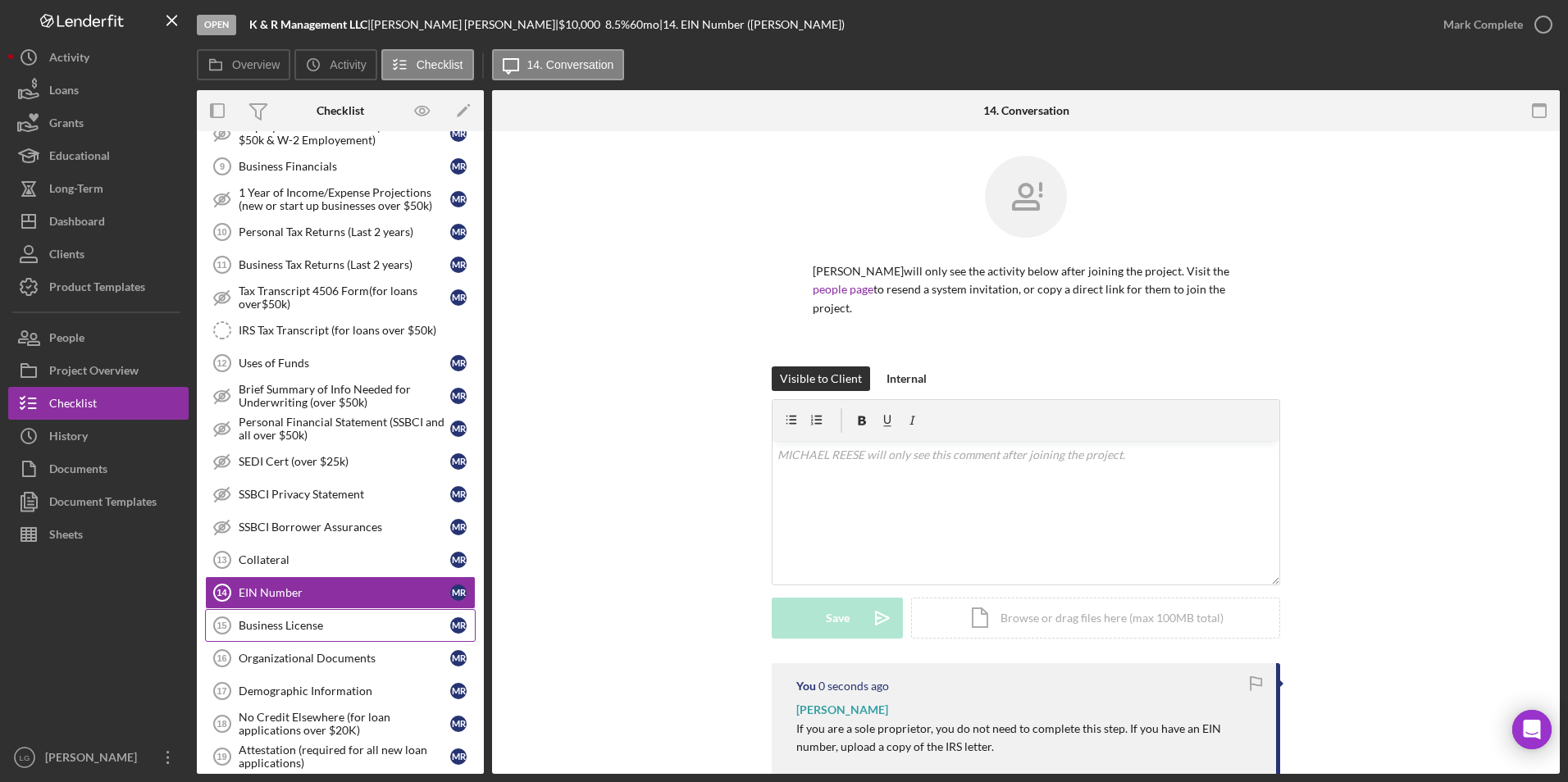
click at [272, 451] on div "Business License" at bounding box center [343, 625] width 211 height 13
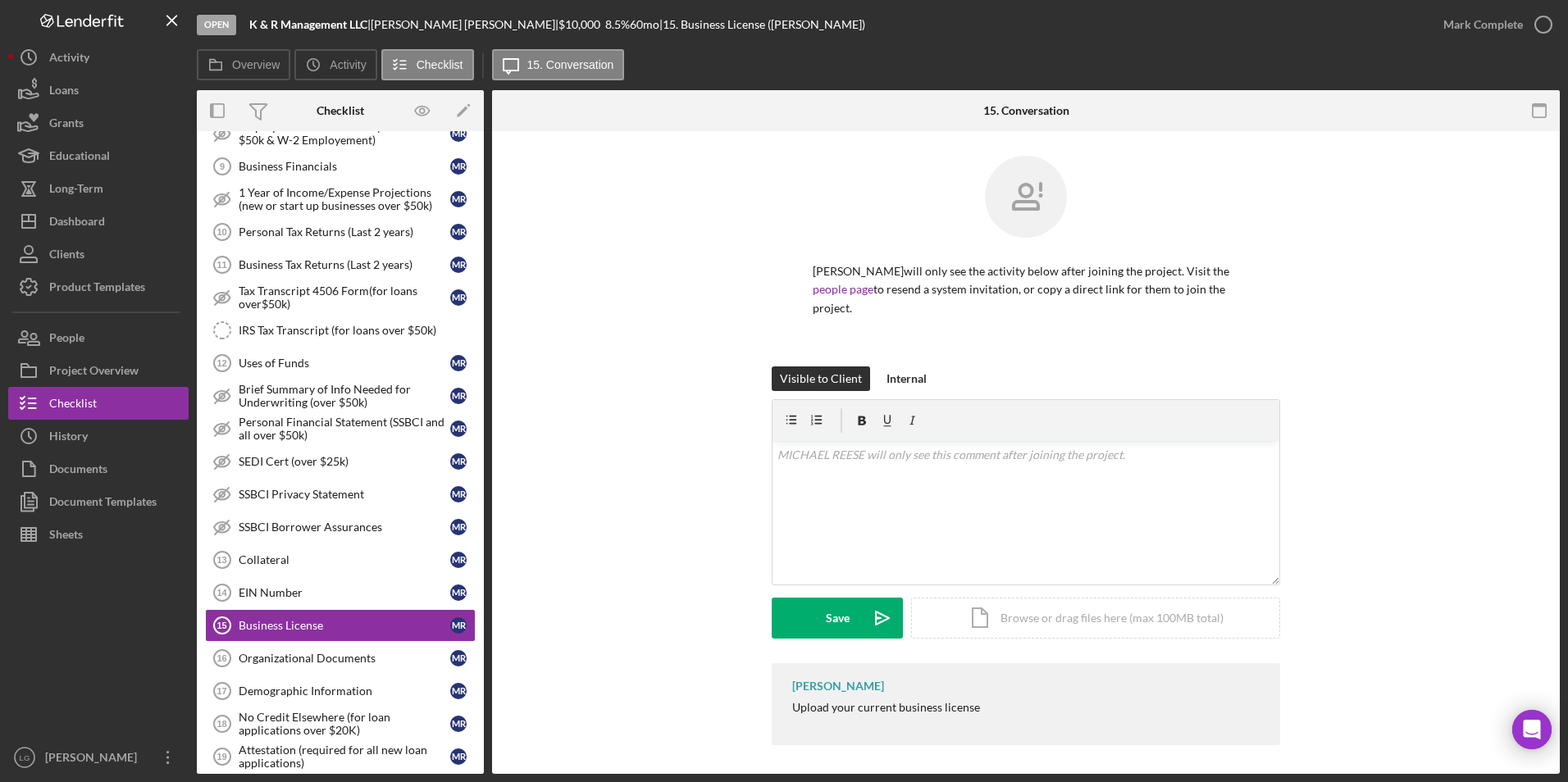
scroll to position [4, 0]
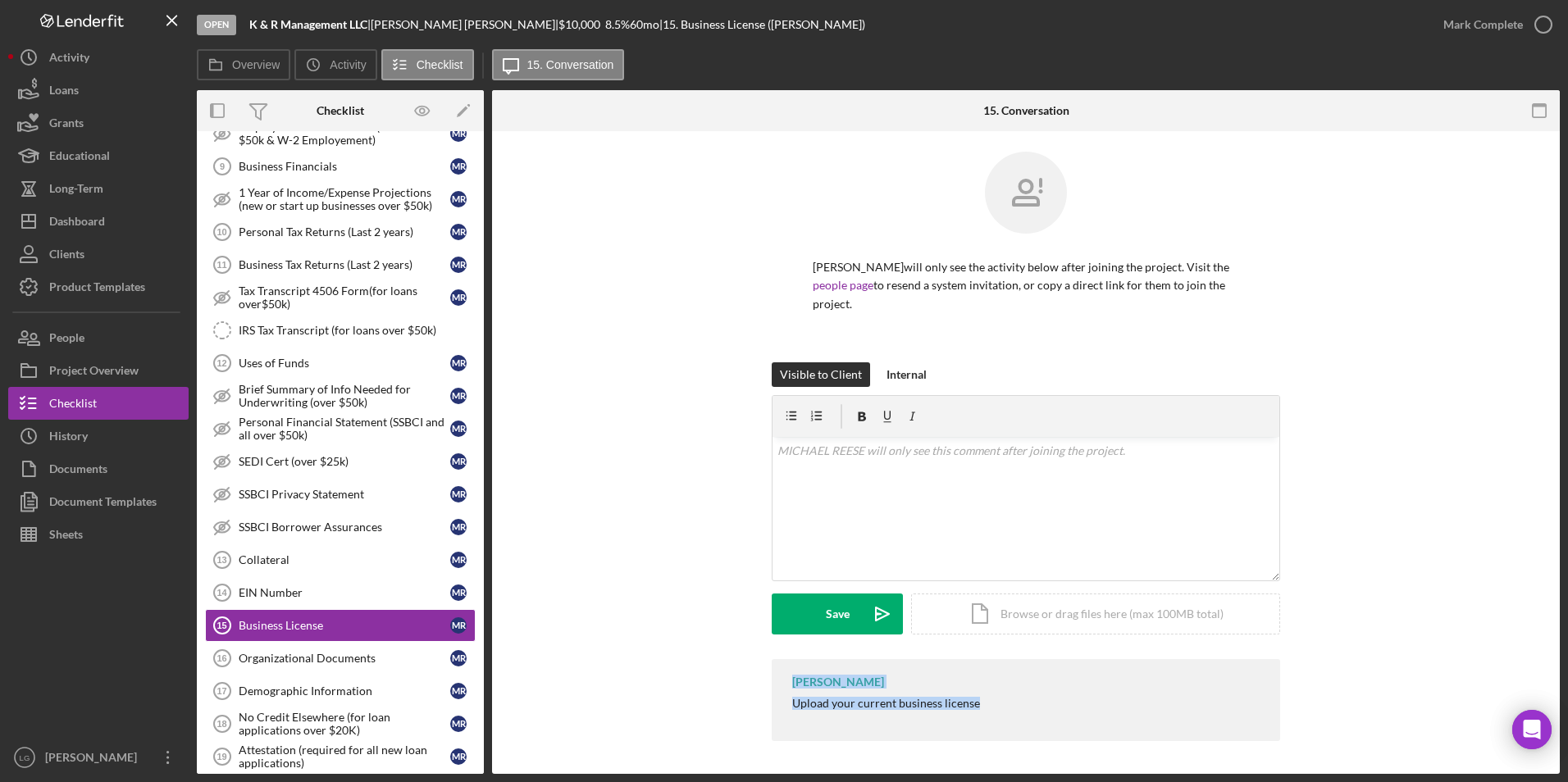
drag, startPoint x: 781, startPoint y: 676, endPoint x: 991, endPoint y: 718, distance: 214.2
click at [991, 451] on div "[PERSON_NAME] Upload your current business license" at bounding box center [1025, 700] width 508 height 82
drag, startPoint x: 991, startPoint y: 718, endPoint x: 896, endPoint y: 709, distance: 95.4
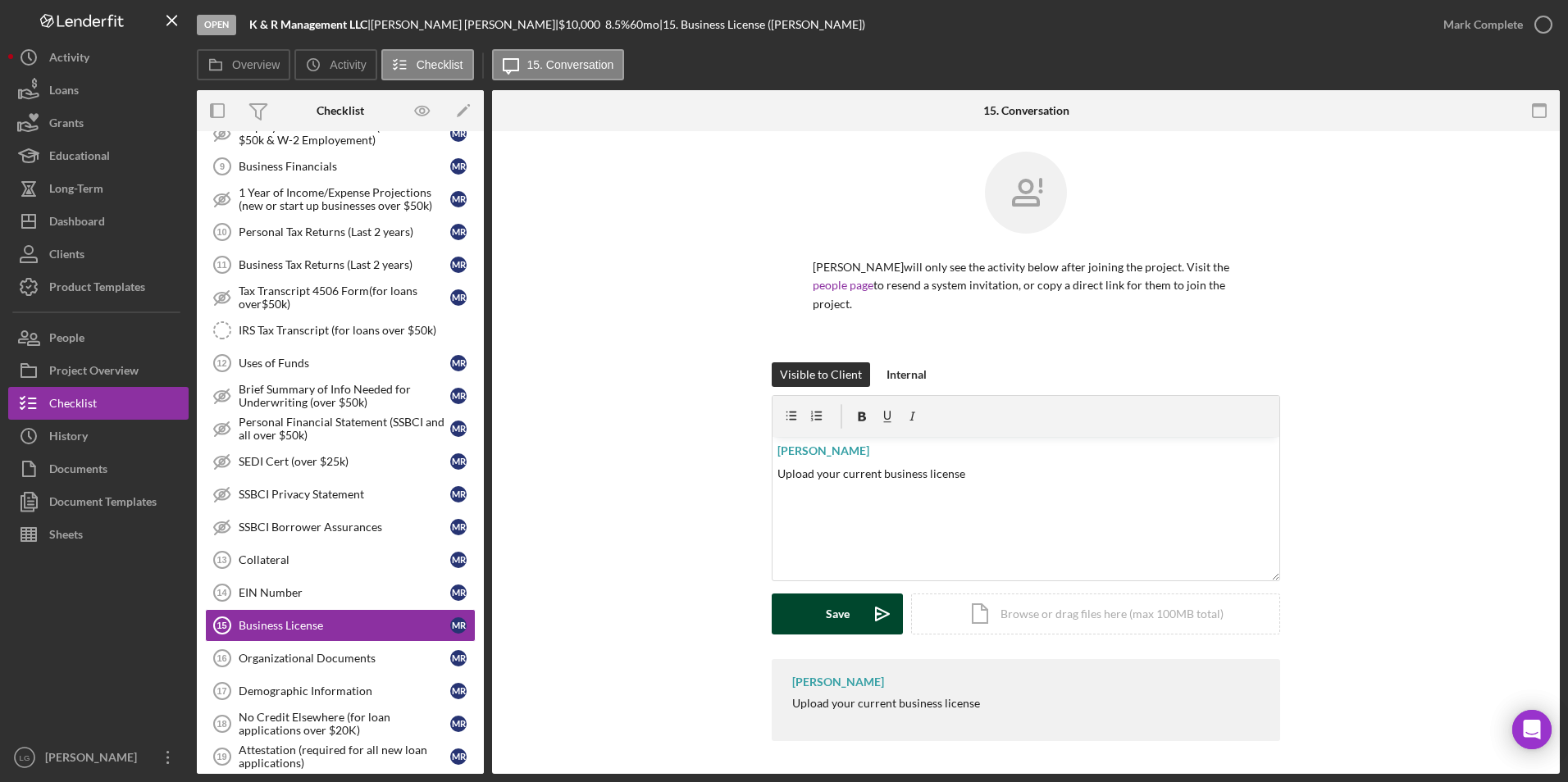
click at [836, 451] on div "Save" at bounding box center [838, 615] width 24 height 41
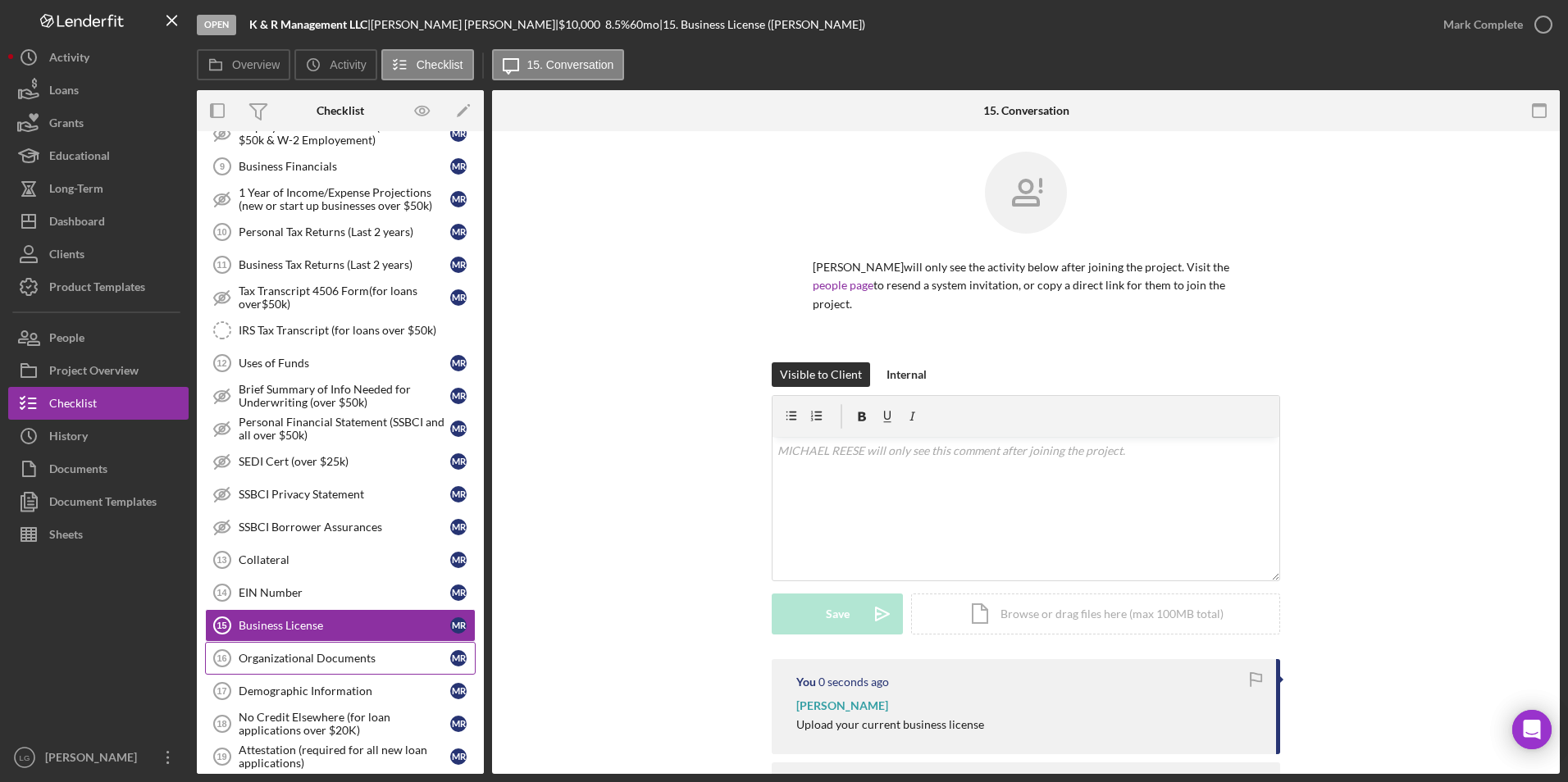
click at [327, 451] on div "Organizational Documents" at bounding box center [343, 658] width 211 height 13
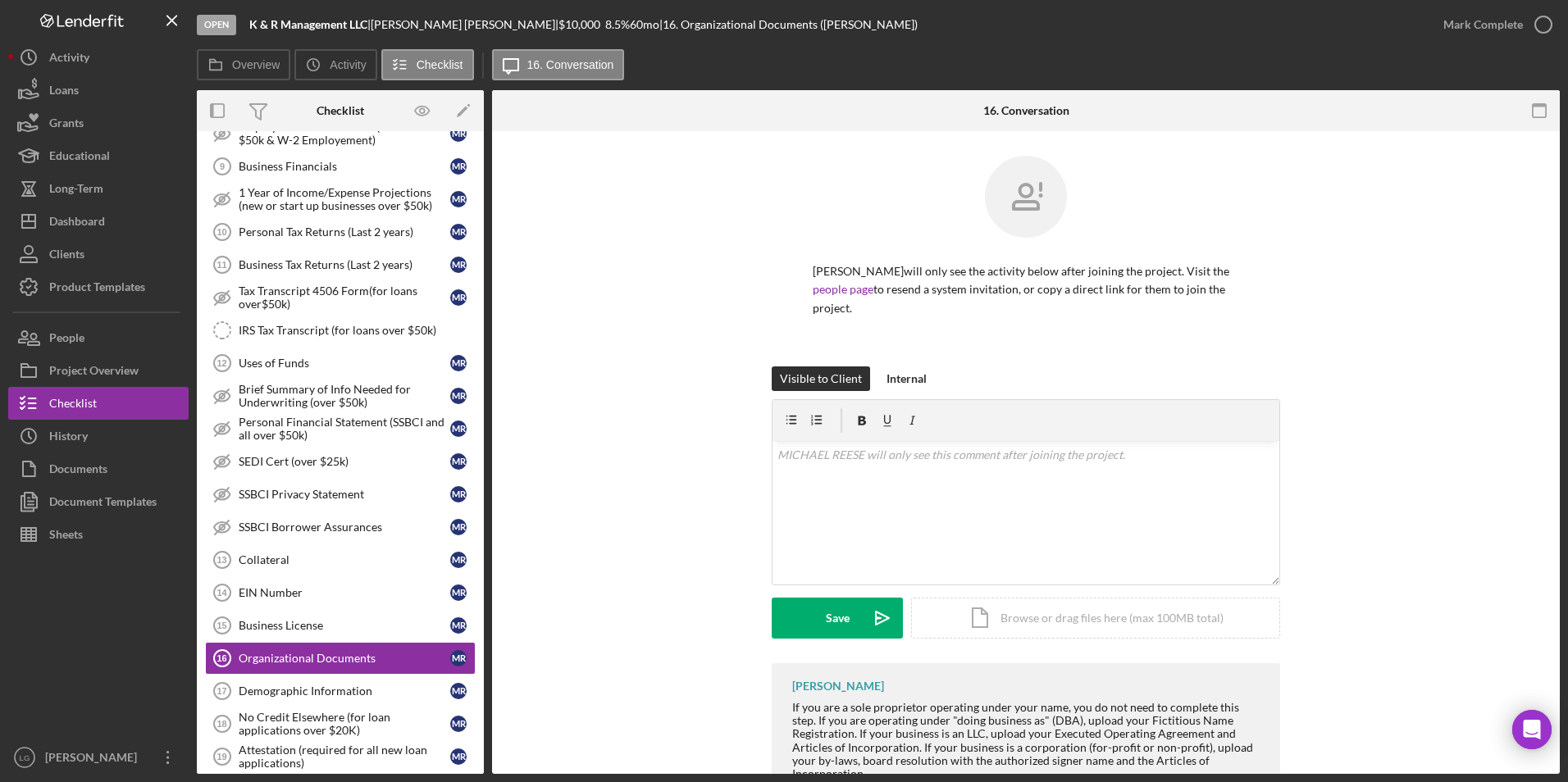
scroll to position [60, 0]
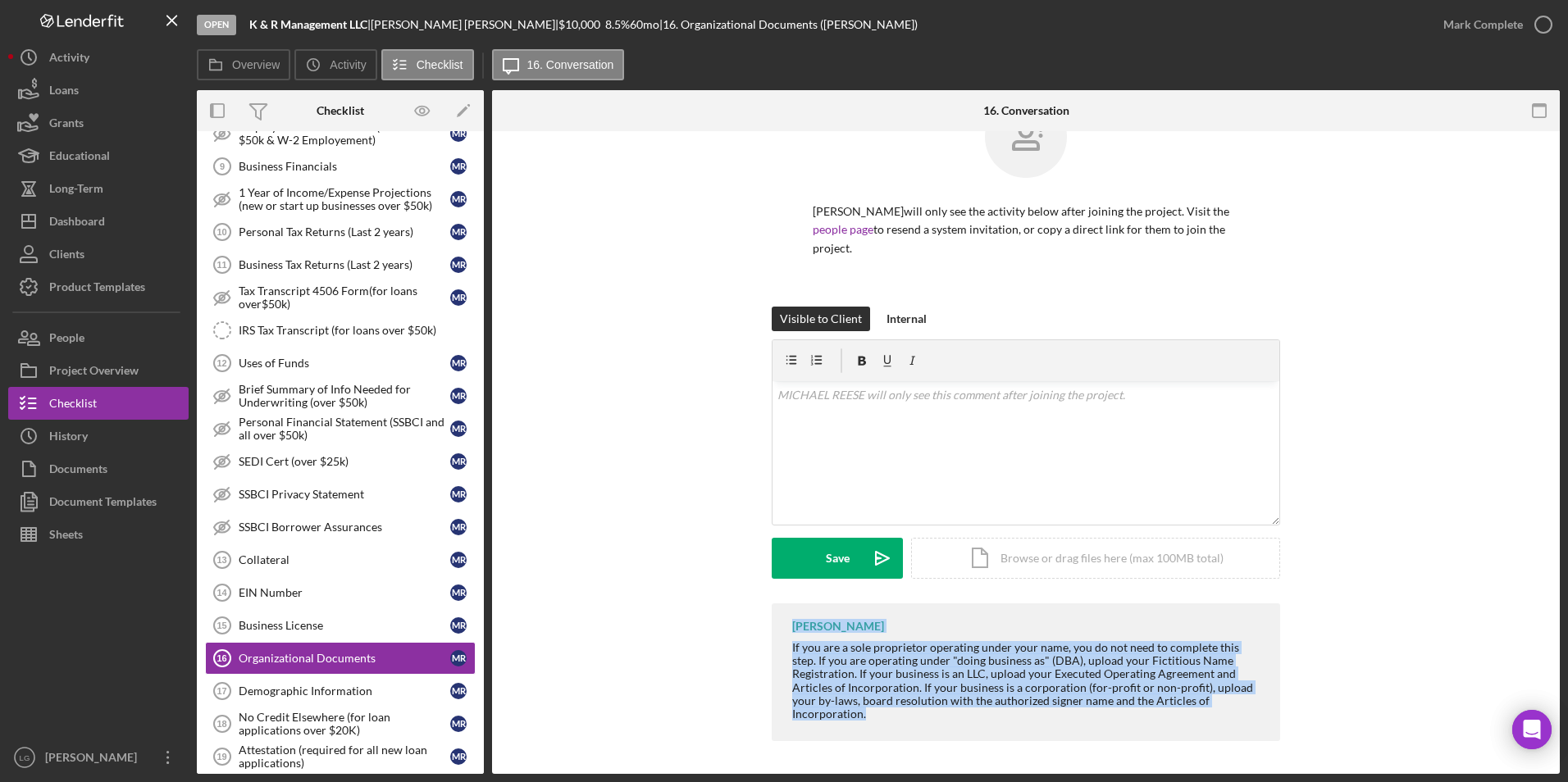
drag, startPoint x: 787, startPoint y: 622, endPoint x: 918, endPoint y: 716, distance: 161.2
click at [918, 451] on div "[PERSON_NAME] If you are a sole proprietor operating under your name, you do no…" at bounding box center [1025, 672] width 508 height 138
drag, startPoint x: 918, startPoint y: 716, endPoint x: 861, endPoint y: 659, distance: 80.6
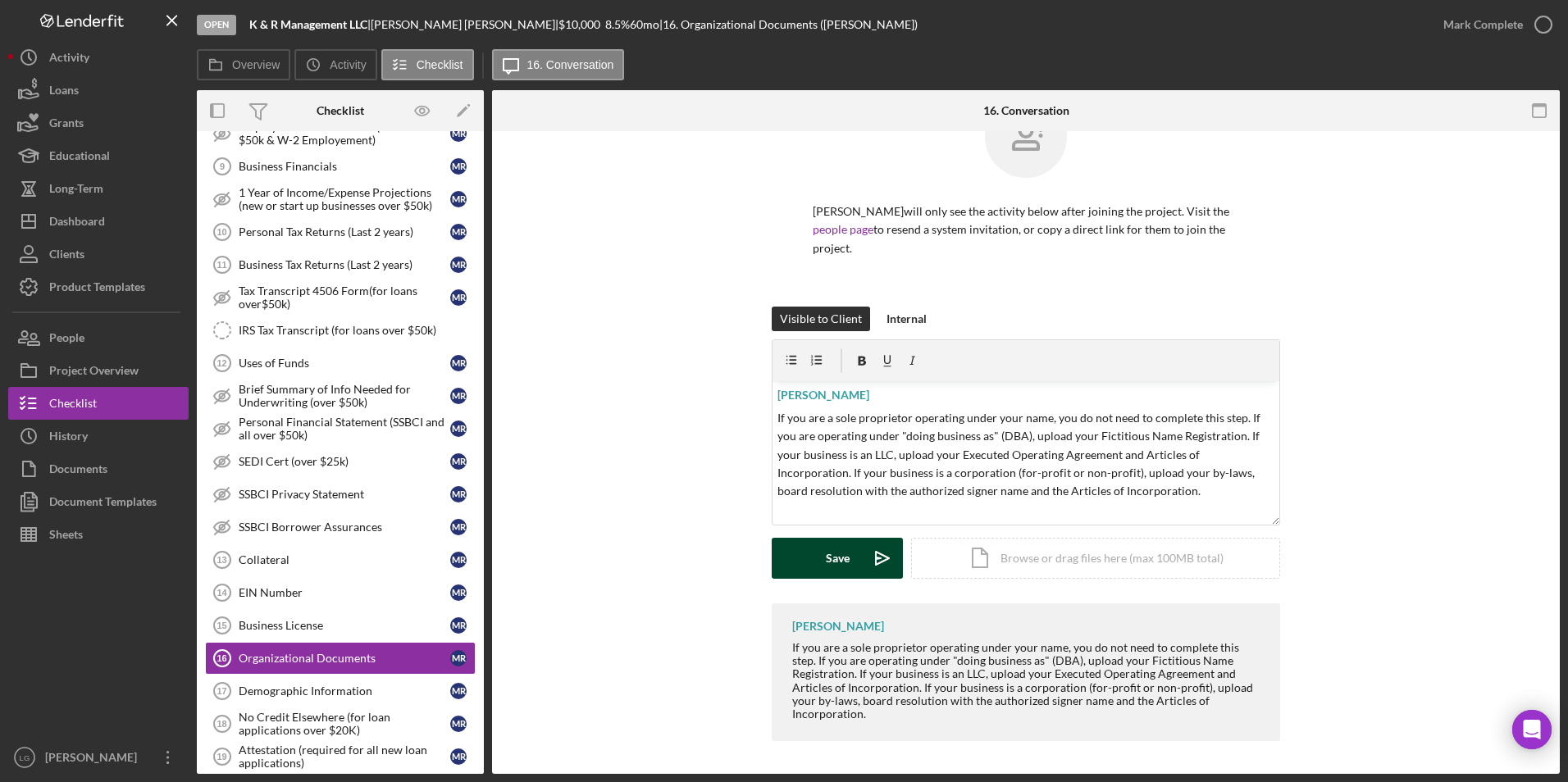
click at [835, 451] on div "Save" at bounding box center [838, 558] width 24 height 41
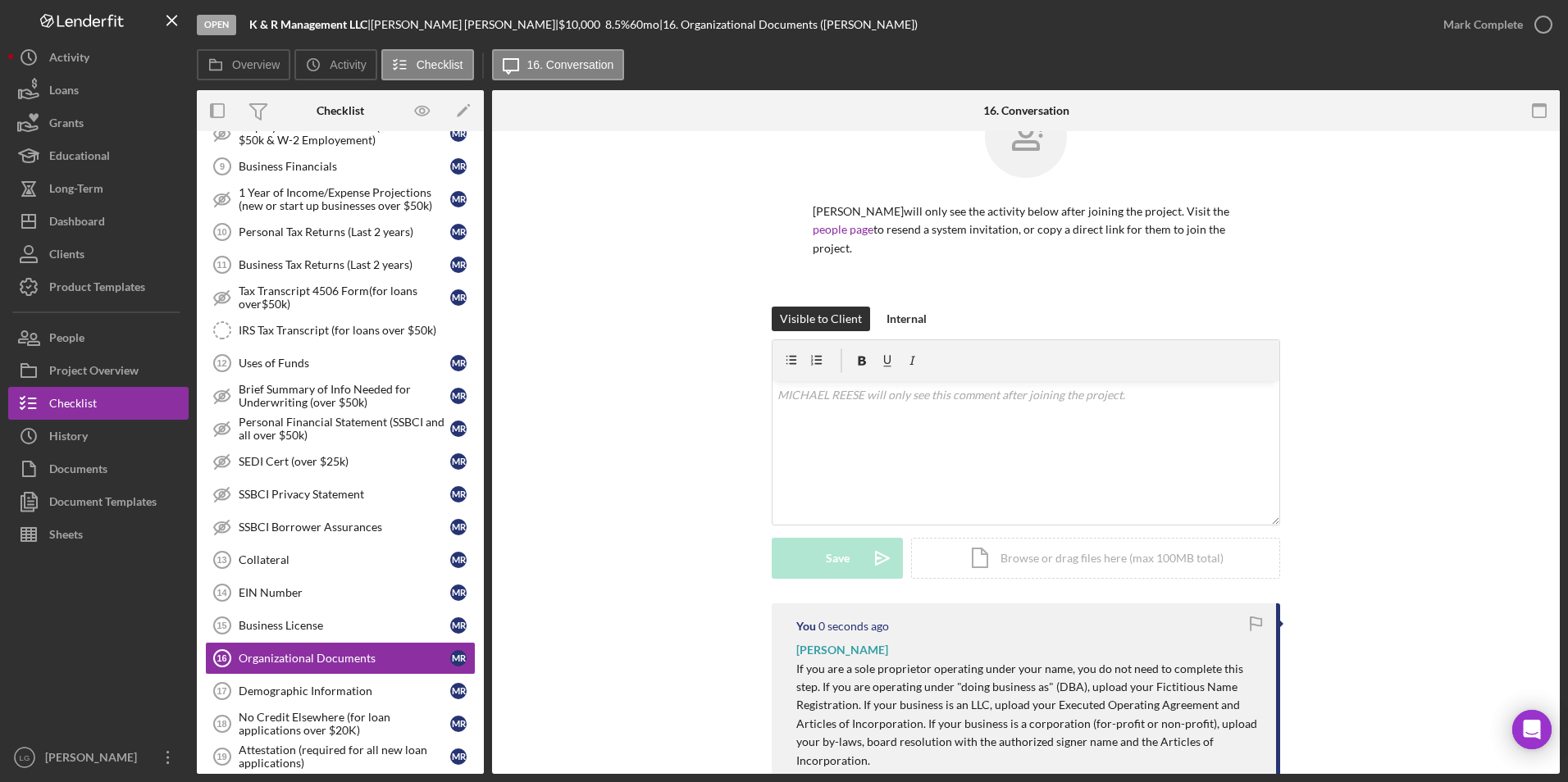
scroll to position [984, 0]
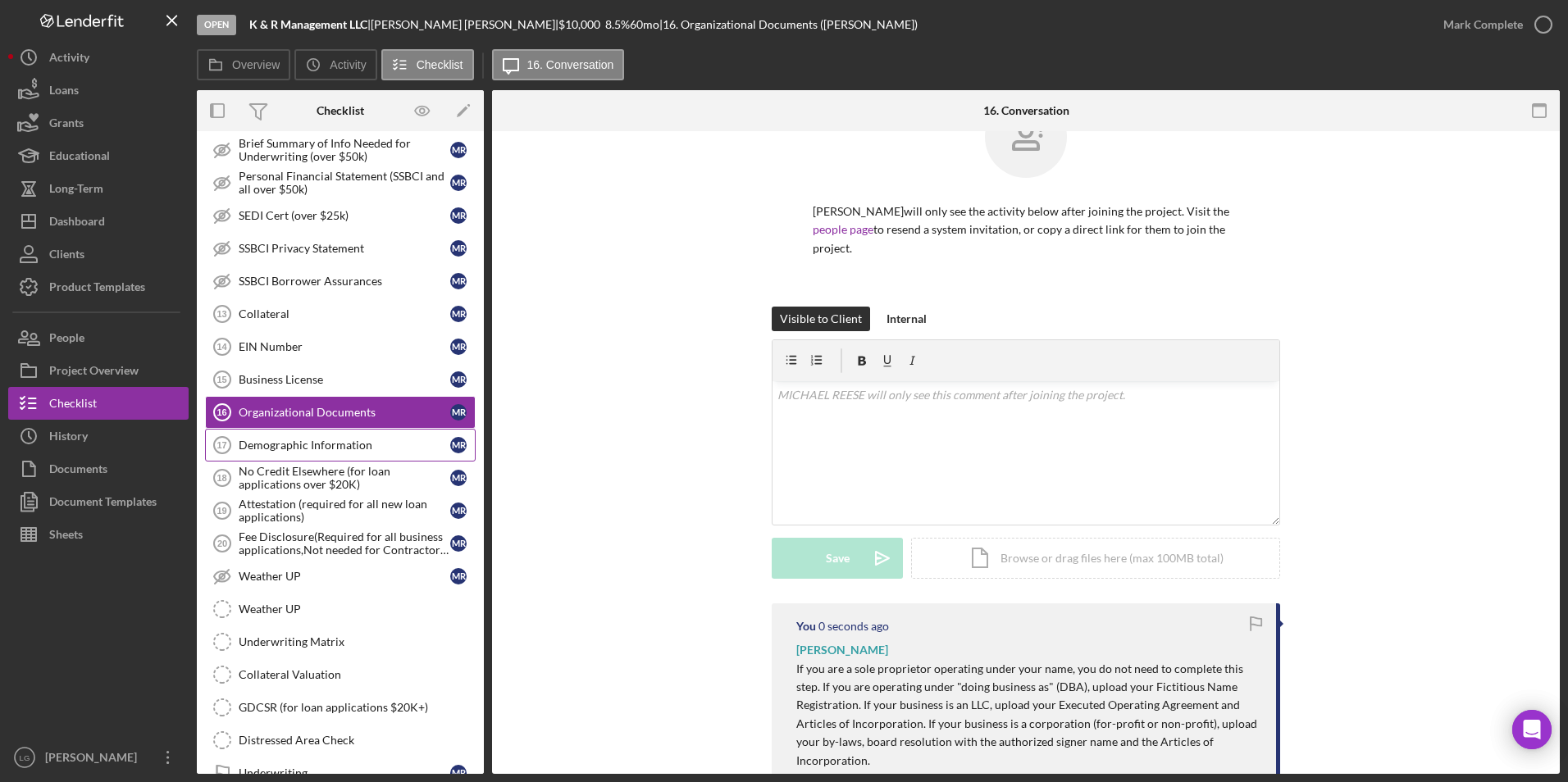
click at [325, 438] on div "Demographic Information" at bounding box center [343, 445] width 211 height 13
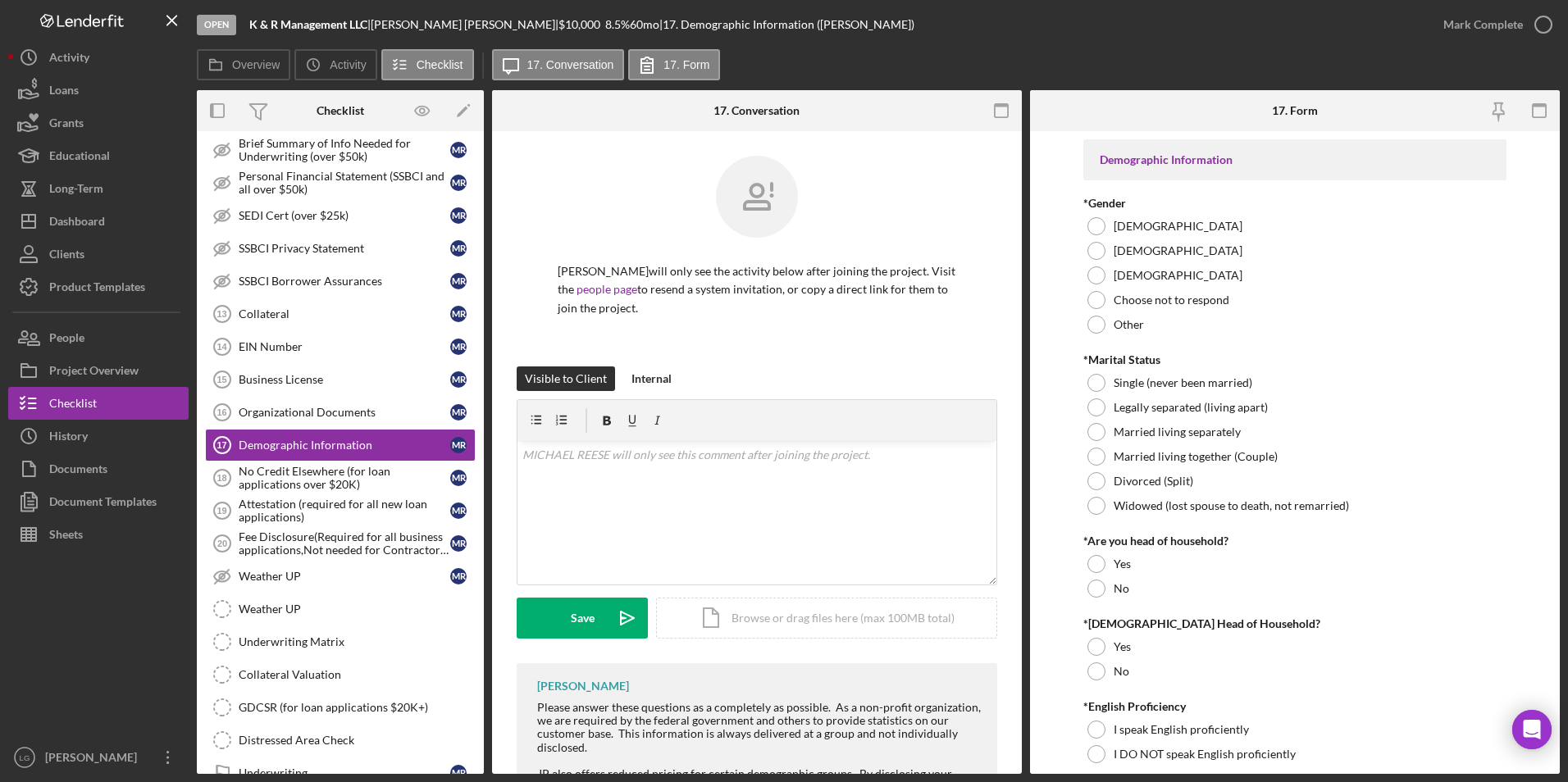
scroll to position [99, 0]
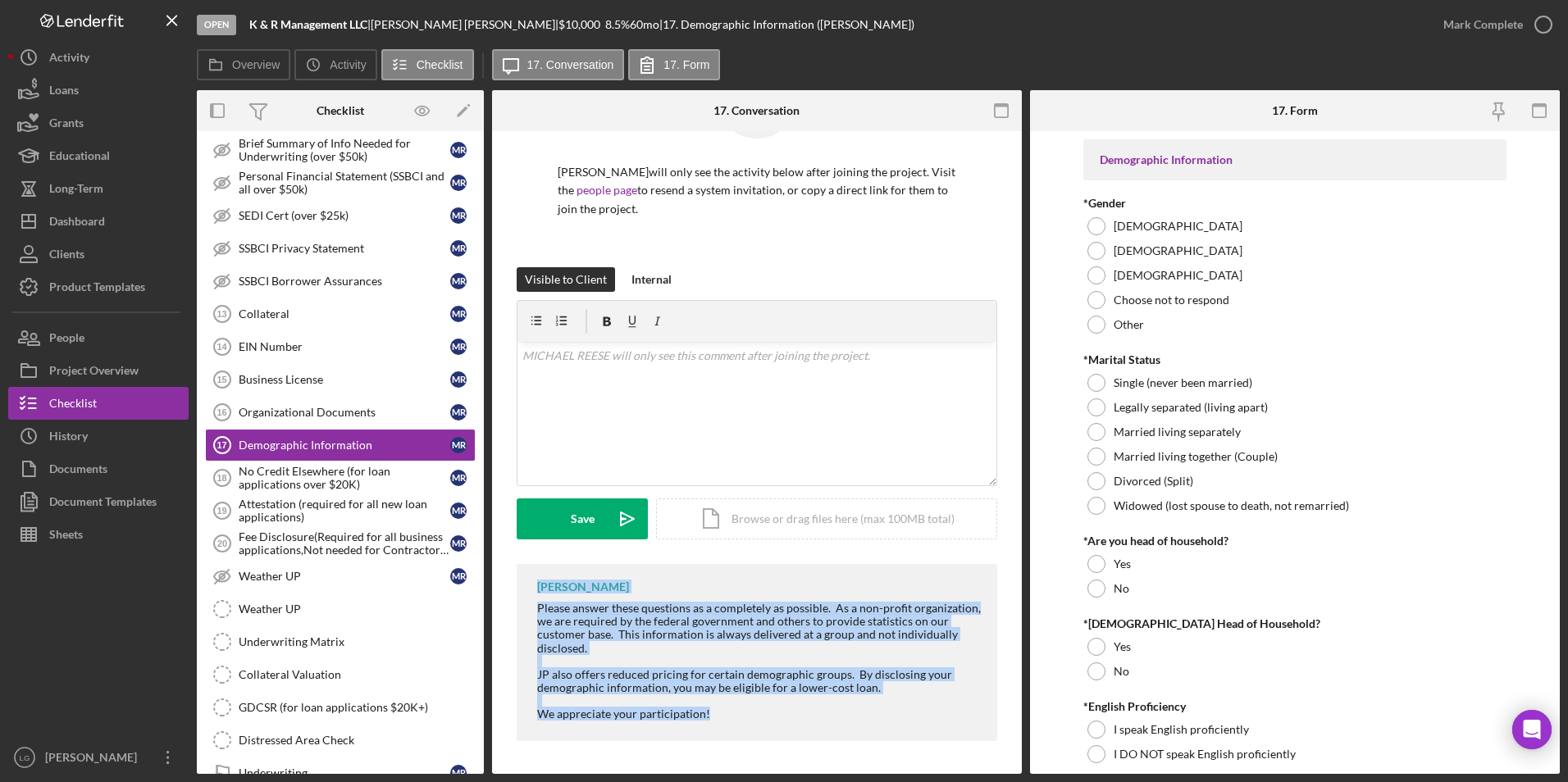
drag, startPoint x: 538, startPoint y: 584, endPoint x: 750, endPoint y: 715, distance: 249.2
click at [750, 451] on div "[PERSON_NAME] Please answer these questions as a completely as possible. As a n…" at bounding box center [757, 653] width 481 height 177
drag, startPoint x: 750, startPoint y: 715, endPoint x: 650, endPoint y: 625, distance: 134.5
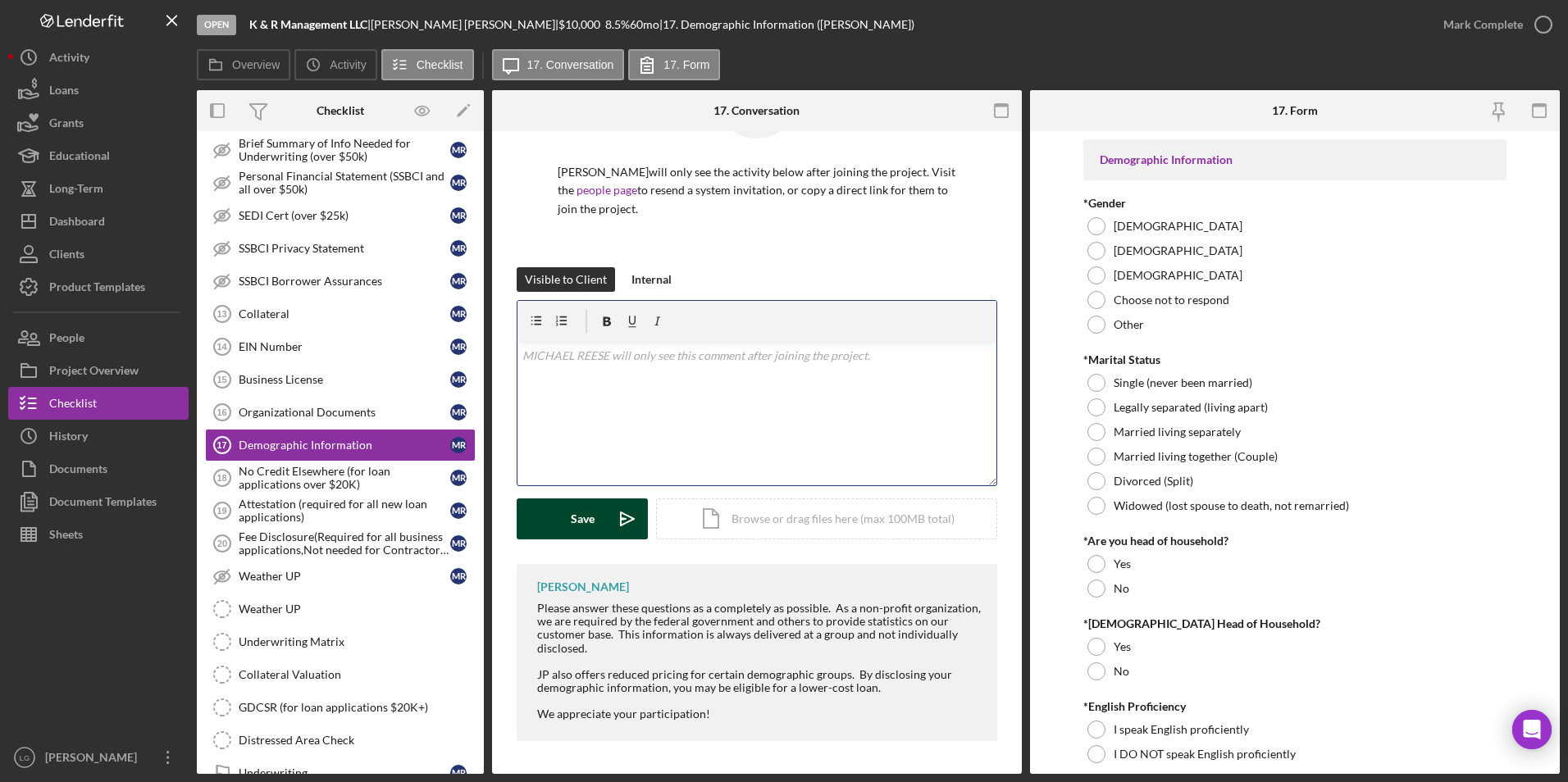
scroll to position [51, 0]
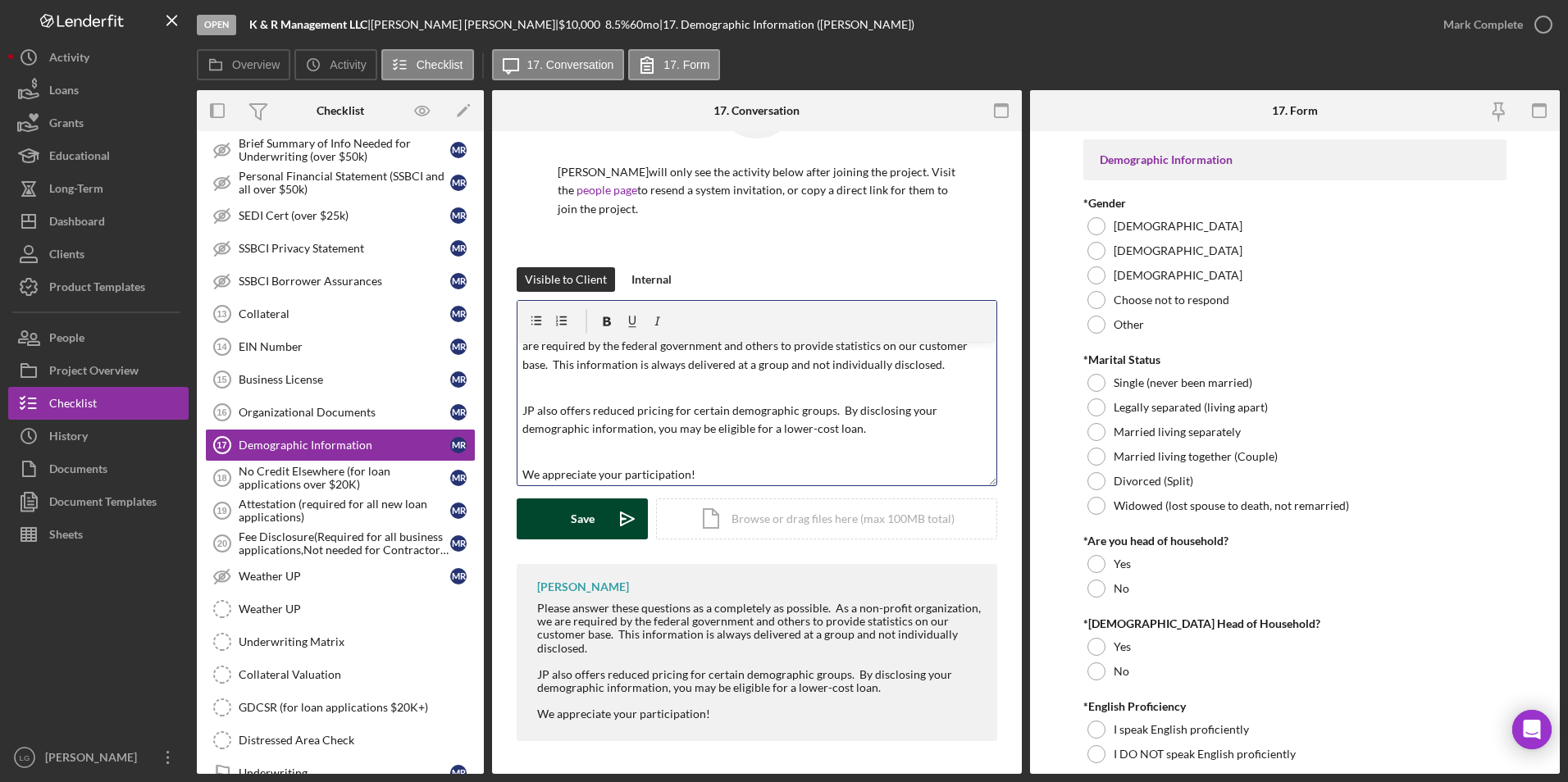
click at [587, 451] on div "Save" at bounding box center [582, 520] width 24 height 41
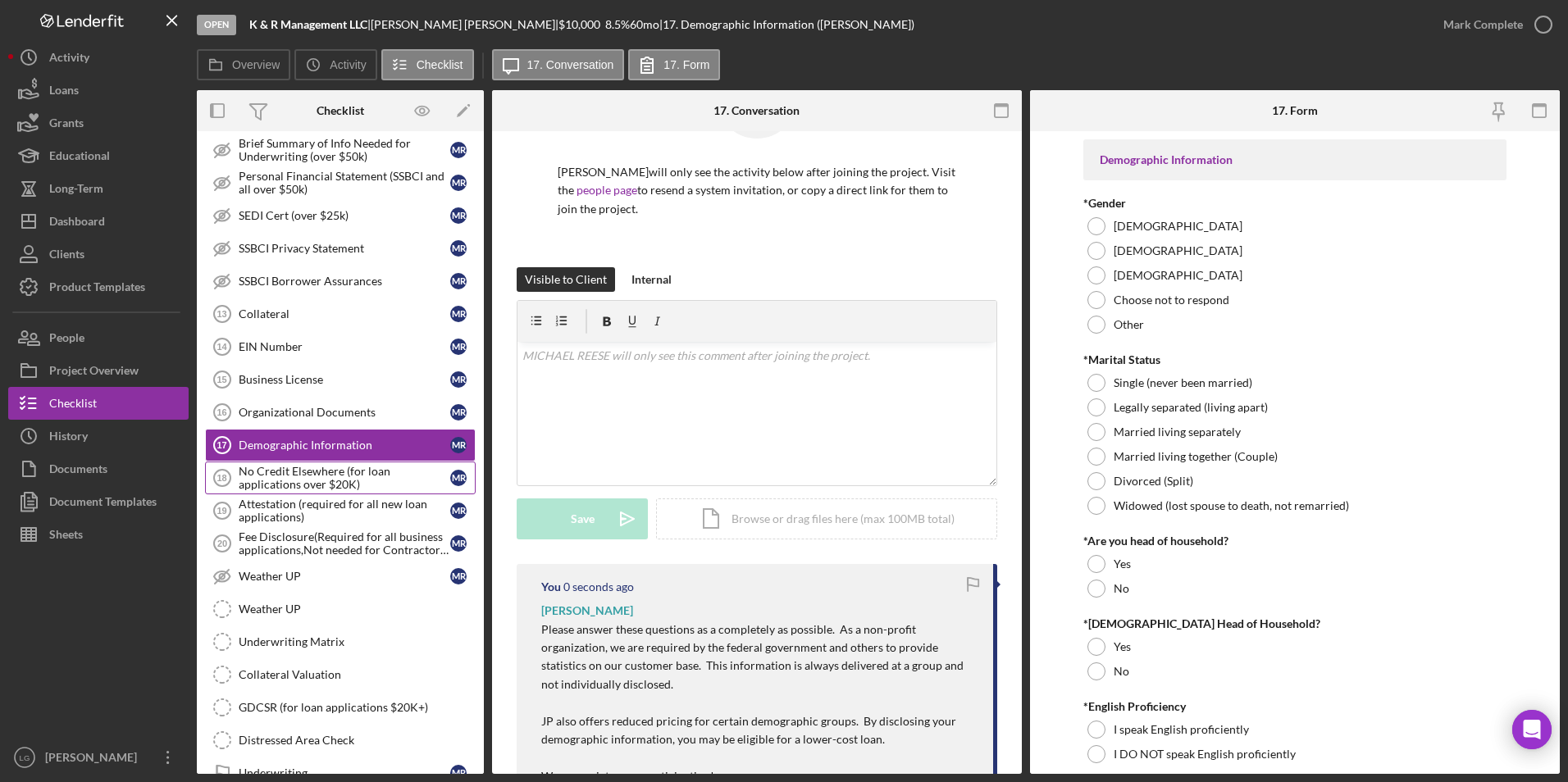
click at [381, 451] on div "No Credit Elsewhere (for loan applications over $20K)" at bounding box center [343, 478] width 211 height 26
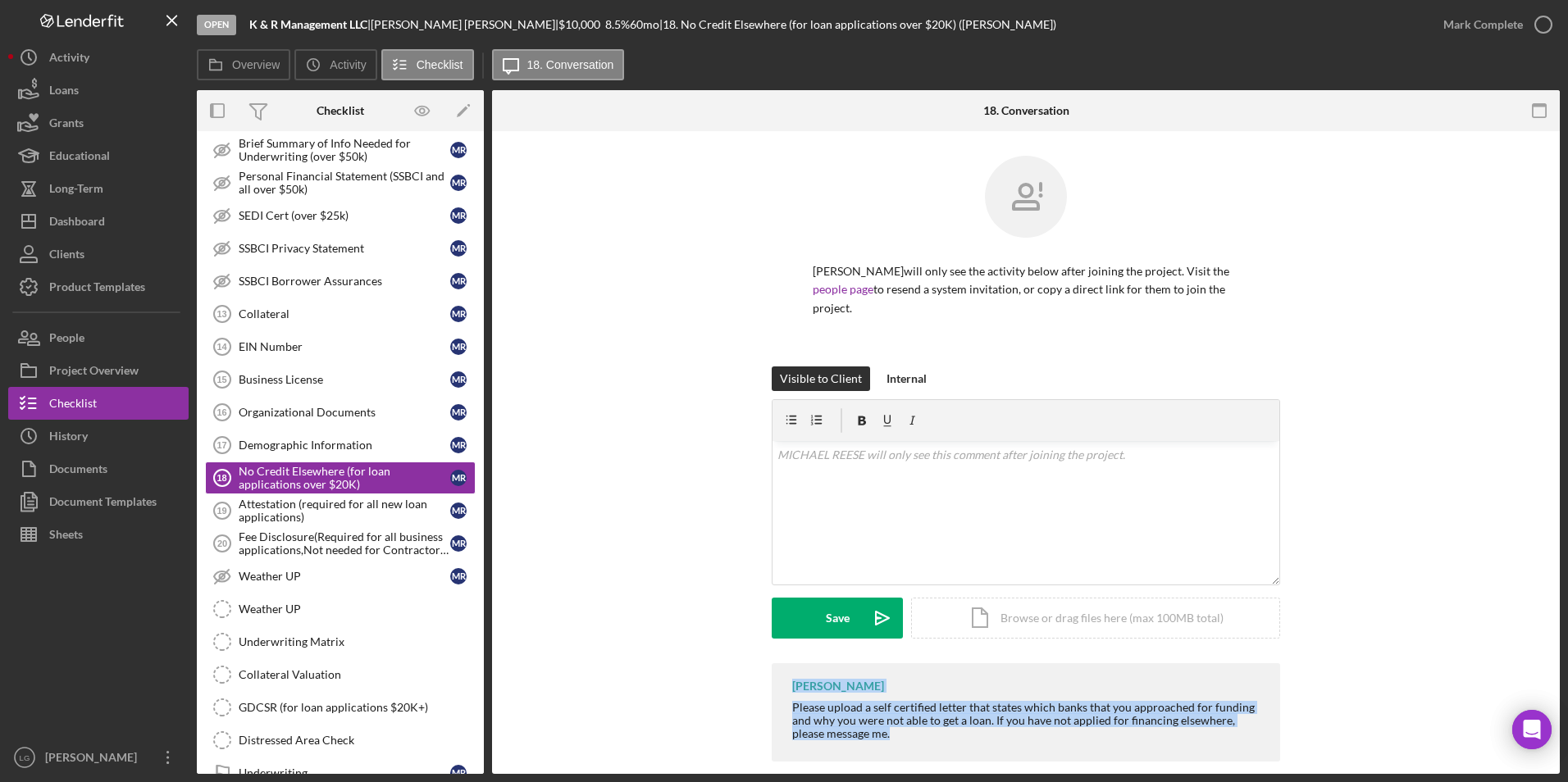
drag, startPoint x: 789, startPoint y: 691, endPoint x: 943, endPoint y: 740, distance: 161.6
click at [943, 451] on div "[PERSON_NAME] Please upload a self certified letter that states which banks tha…" at bounding box center [1025, 712] width 508 height 98
drag, startPoint x: 943, startPoint y: 740, endPoint x: 855, endPoint y: 712, distance: 92.3
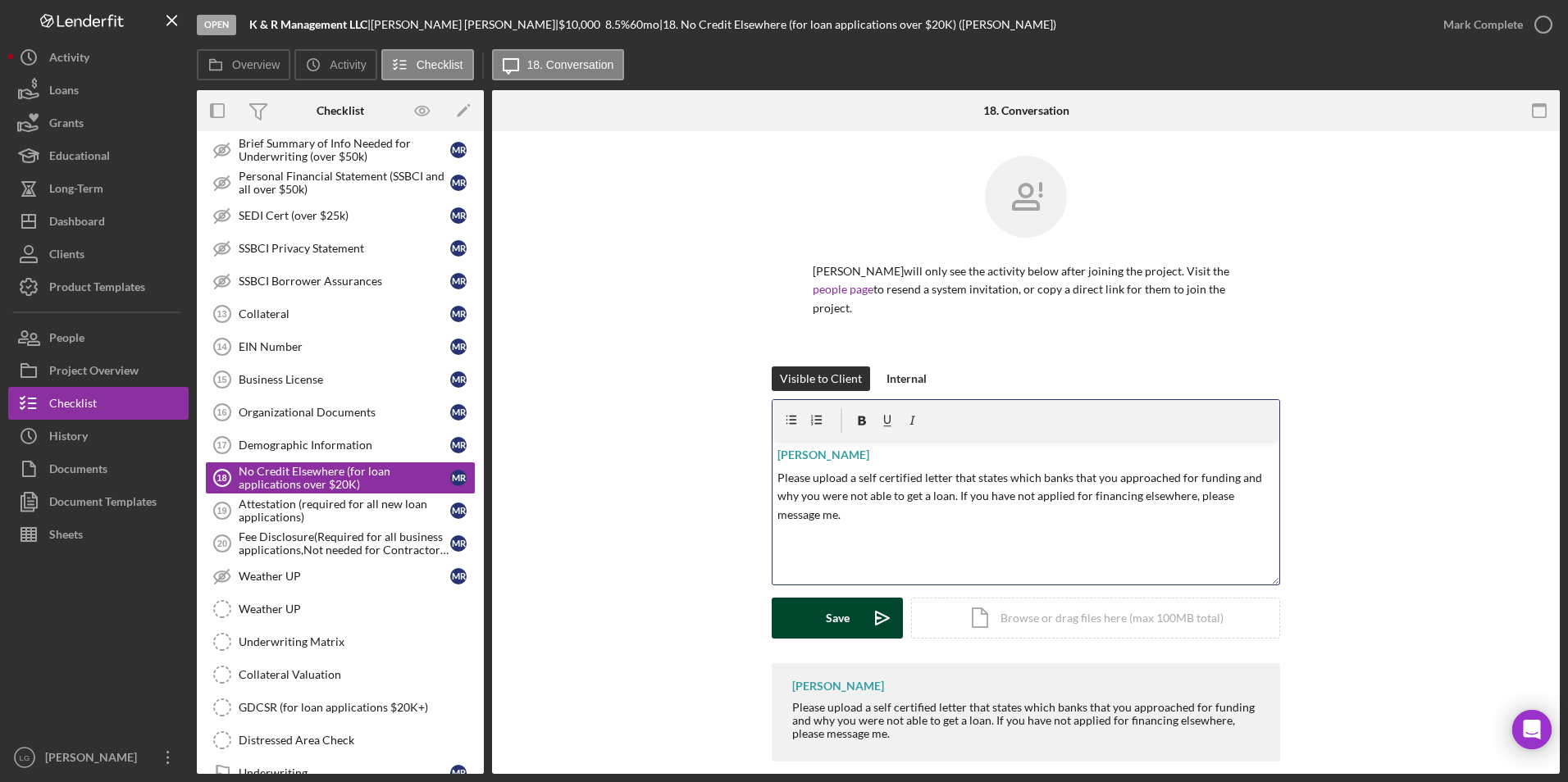
click at [826, 451] on div "Save" at bounding box center [838, 619] width 24 height 41
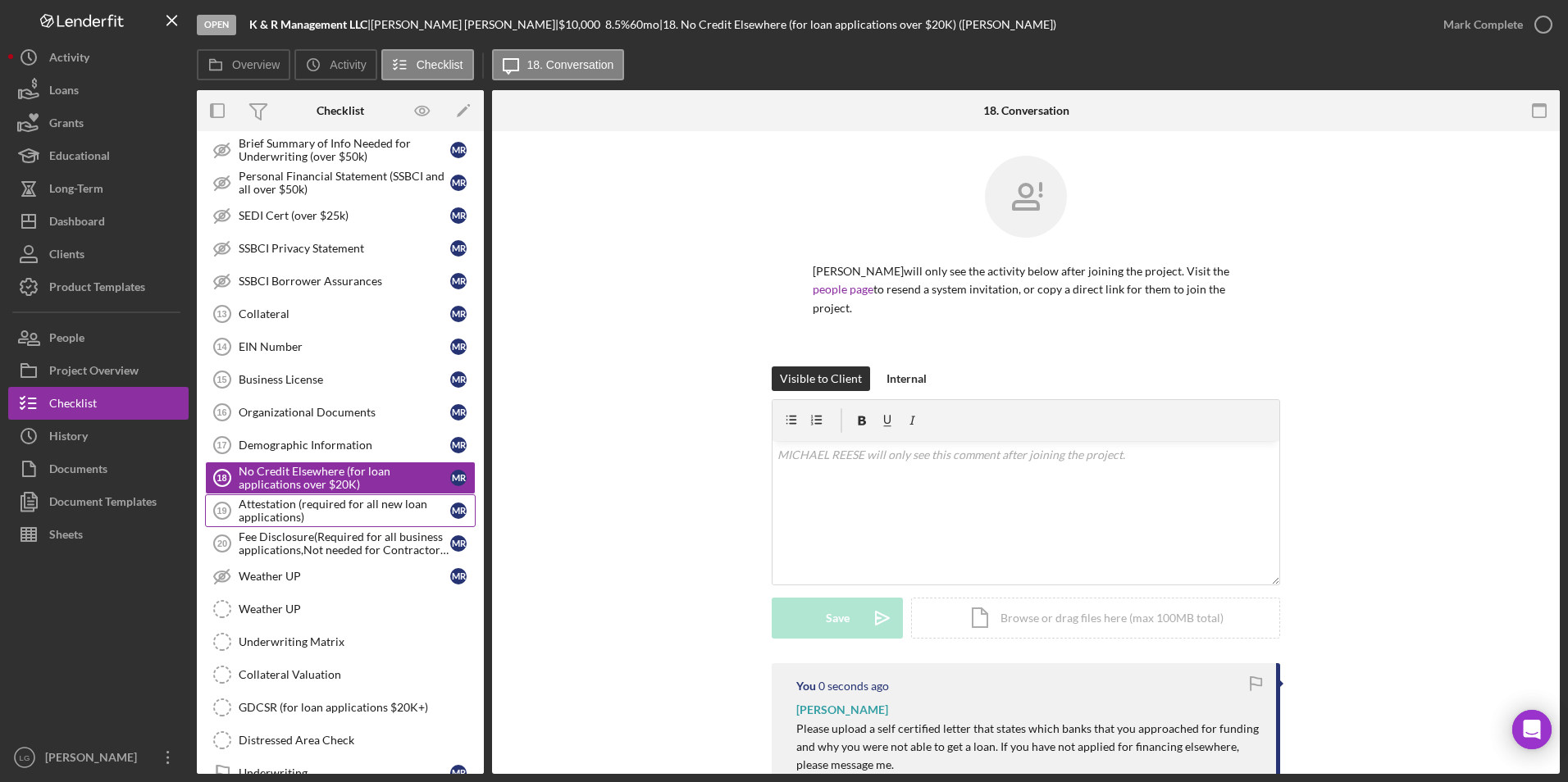
click at [291, 451] on div "Attestation (required for all new loan applications)" at bounding box center [343, 511] width 211 height 26
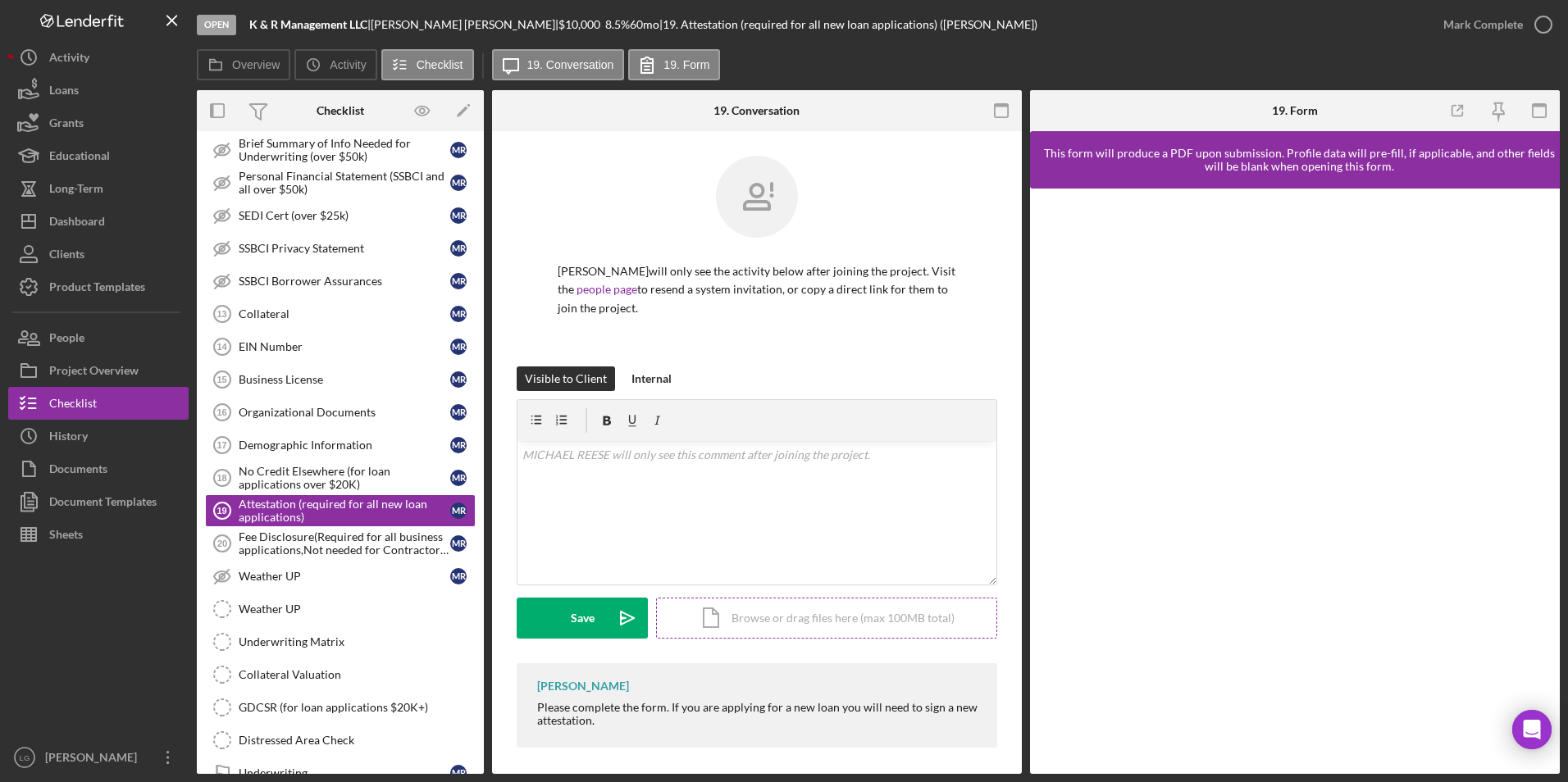
scroll to position [7, 0]
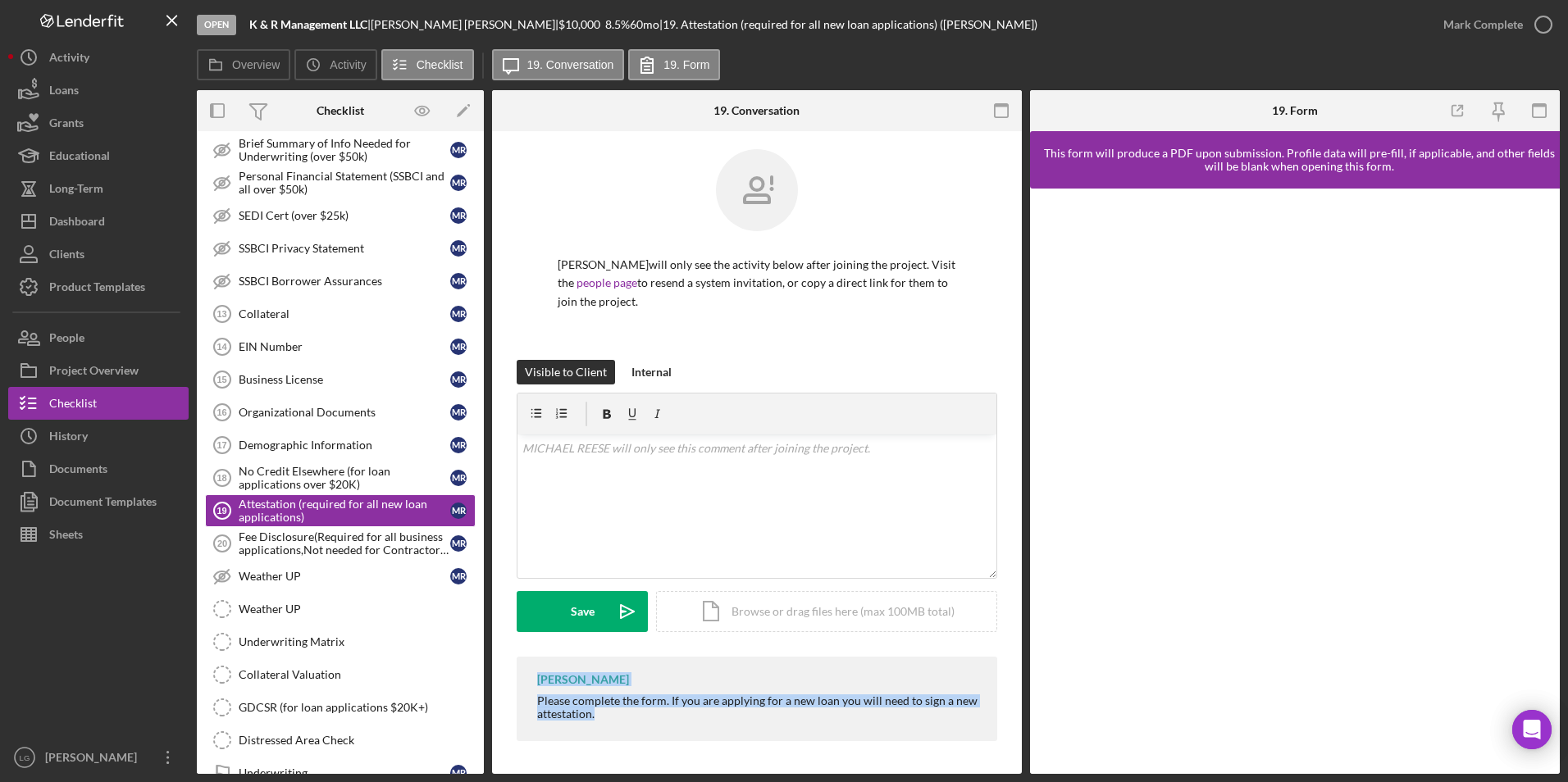
drag, startPoint x: 582, startPoint y: 673, endPoint x: 680, endPoint y: 727, distance: 111.9
click at [680, 451] on div "[PERSON_NAME] Please complete the form. If you are applying for a new loan you …" at bounding box center [757, 699] width 481 height 85
drag, startPoint x: 680, startPoint y: 727, endPoint x: 582, endPoint y: 692, distance: 104.1
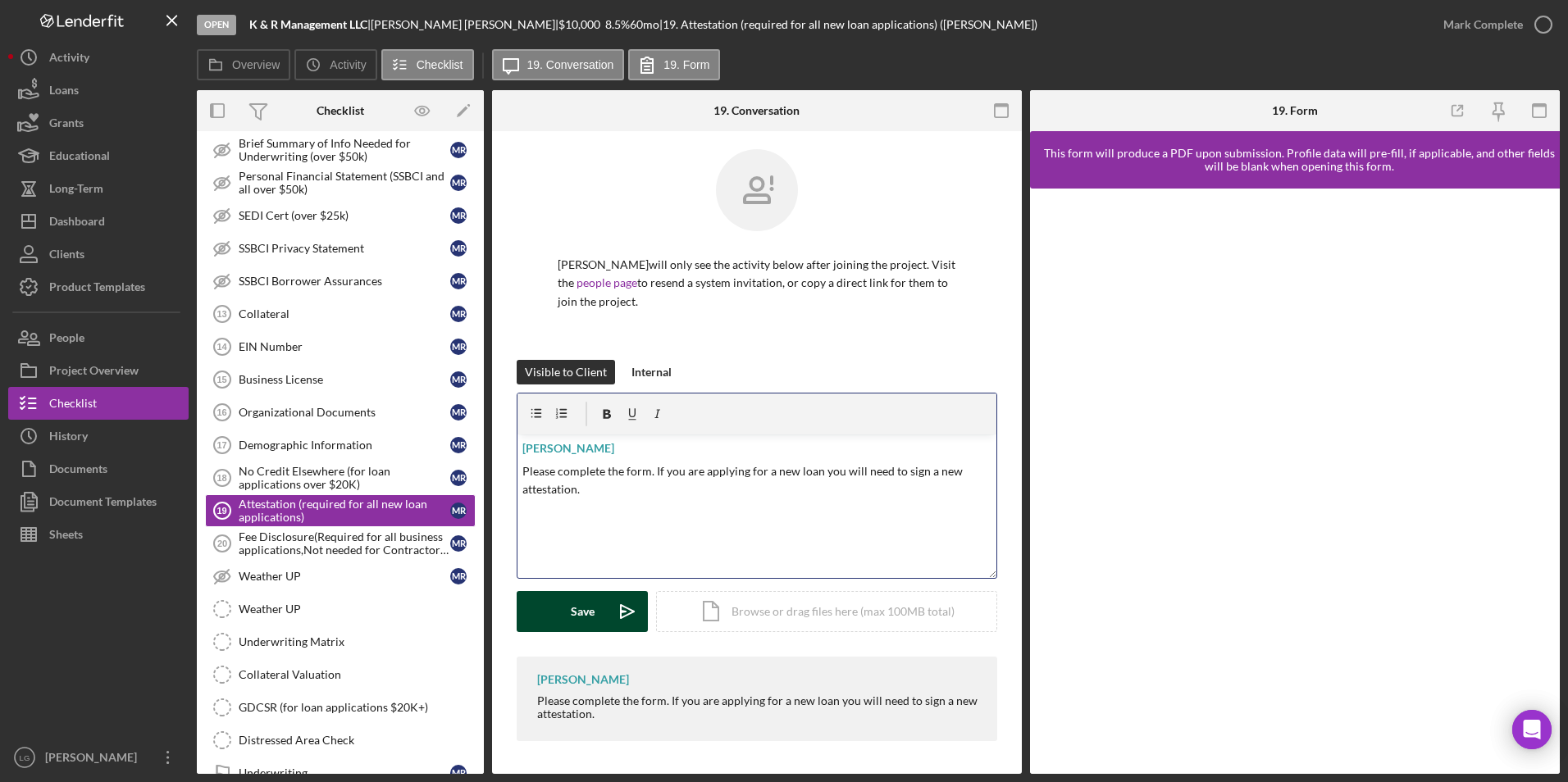
click at [603, 451] on button "Save Icon/icon-invite-send" at bounding box center [582, 612] width 131 height 41
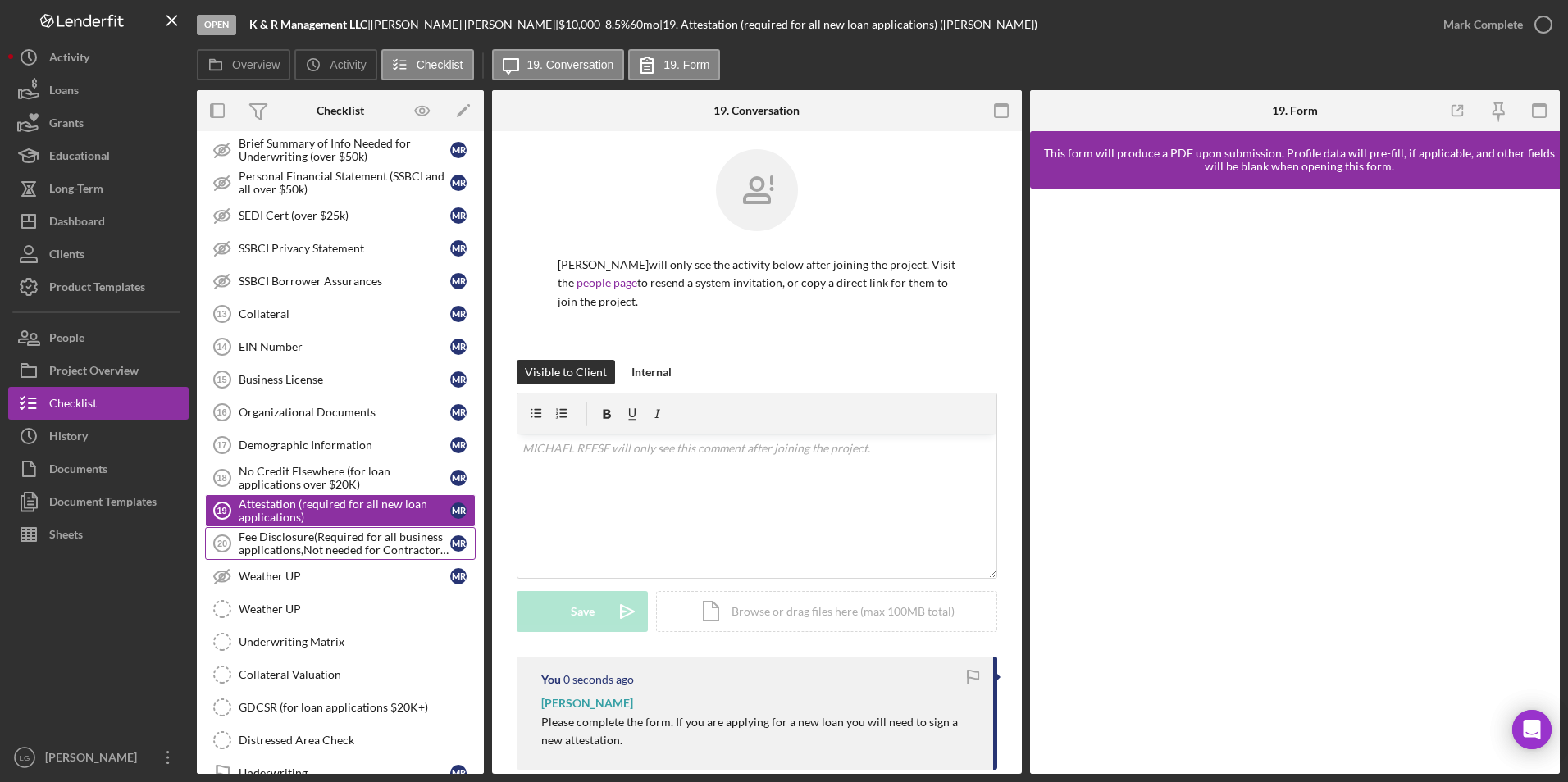
click at [288, 451] on div "Fee Disclosure(Required for all business applications,Not needed for Contractor…" at bounding box center [343, 544] width 211 height 26
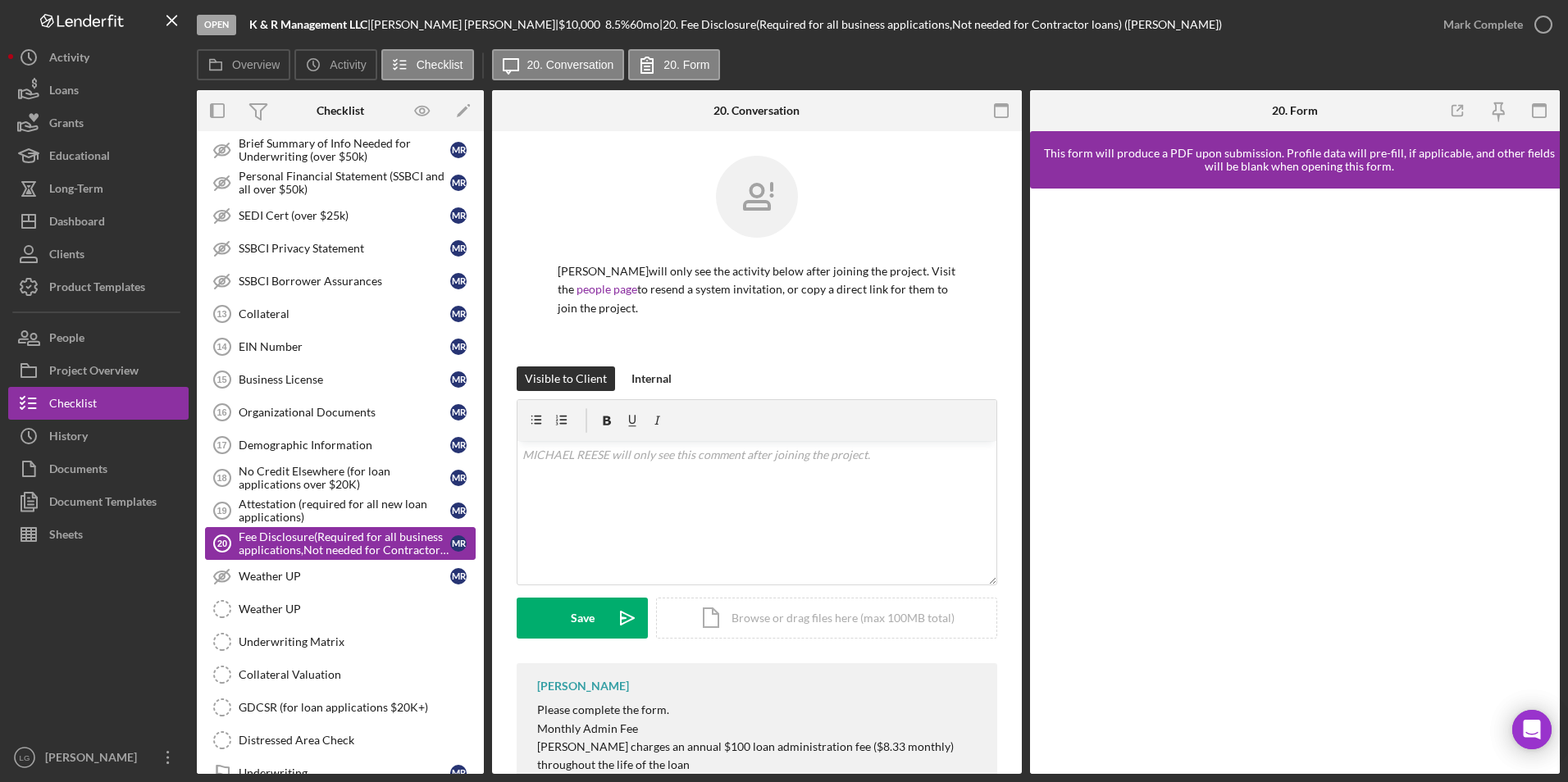
click at [390, 451] on div "Fee Disclosure(Required for all business applications,Not needed for Contractor…" at bounding box center [343, 544] width 211 height 26
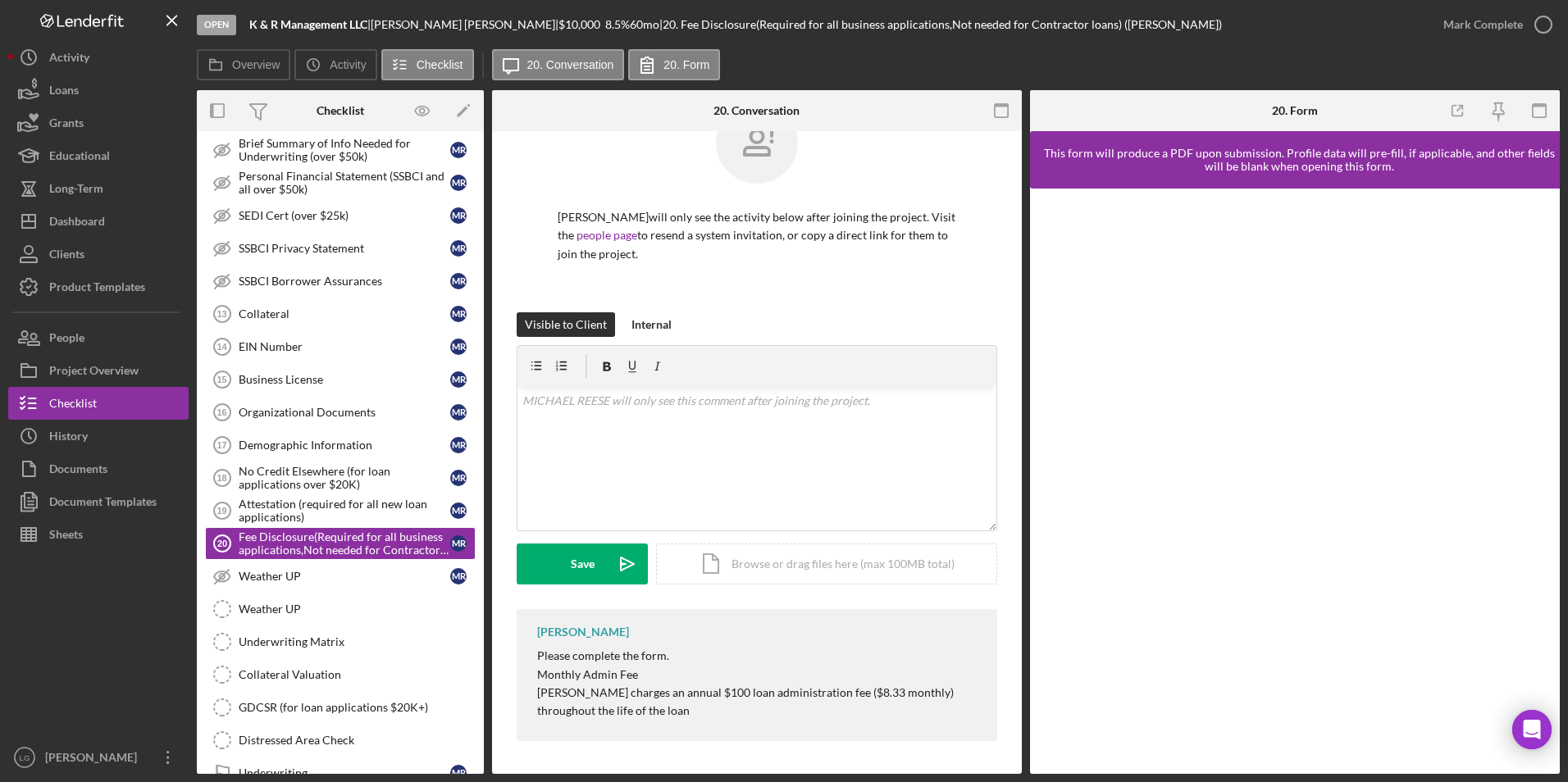
drag, startPoint x: 551, startPoint y: 639, endPoint x: 770, endPoint y: 741, distance: 241.6
click at [770, 451] on div "[PERSON_NAME] Please complete the form. Monthly Admin Fee [PERSON_NAME] charges…" at bounding box center [757, 679] width 481 height 140
drag, startPoint x: 770, startPoint y: 741, endPoint x: 671, endPoint y: 709, distance: 104.0
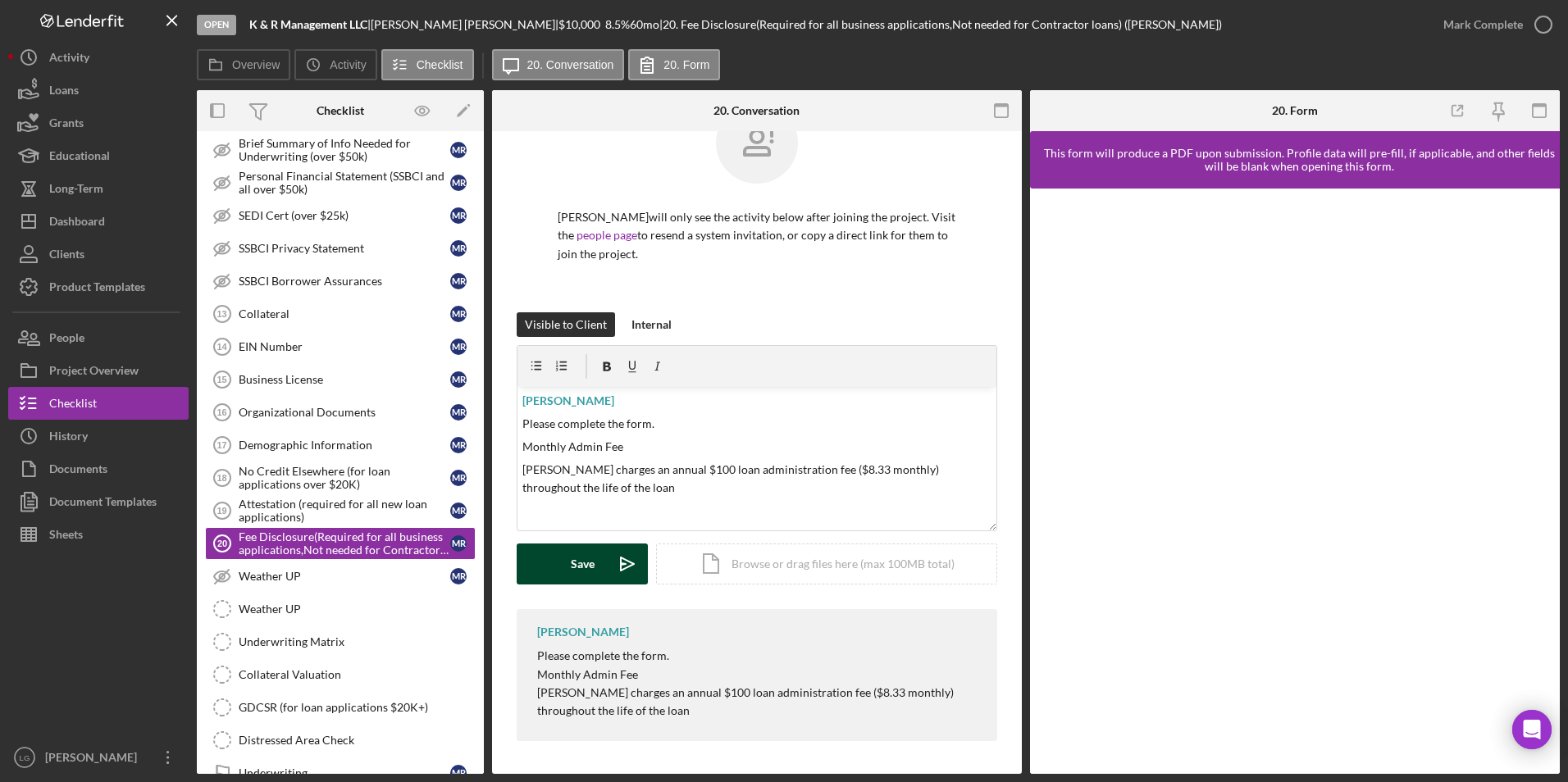
click at [601, 451] on button "Save Icon/icon-invite-send" at bounding box center [582, 564] width 131 height 41
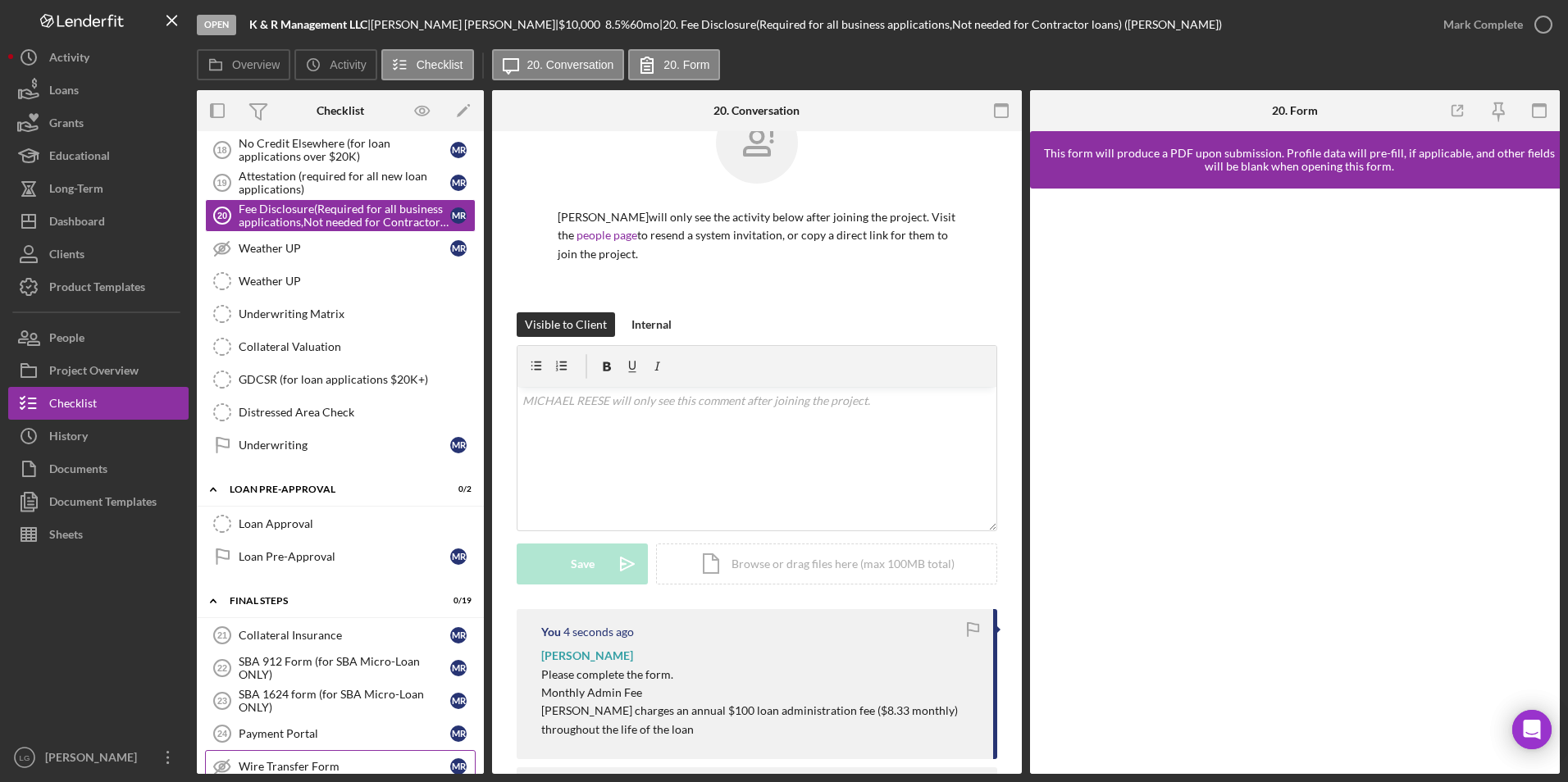
scroll to position [1476, 0]
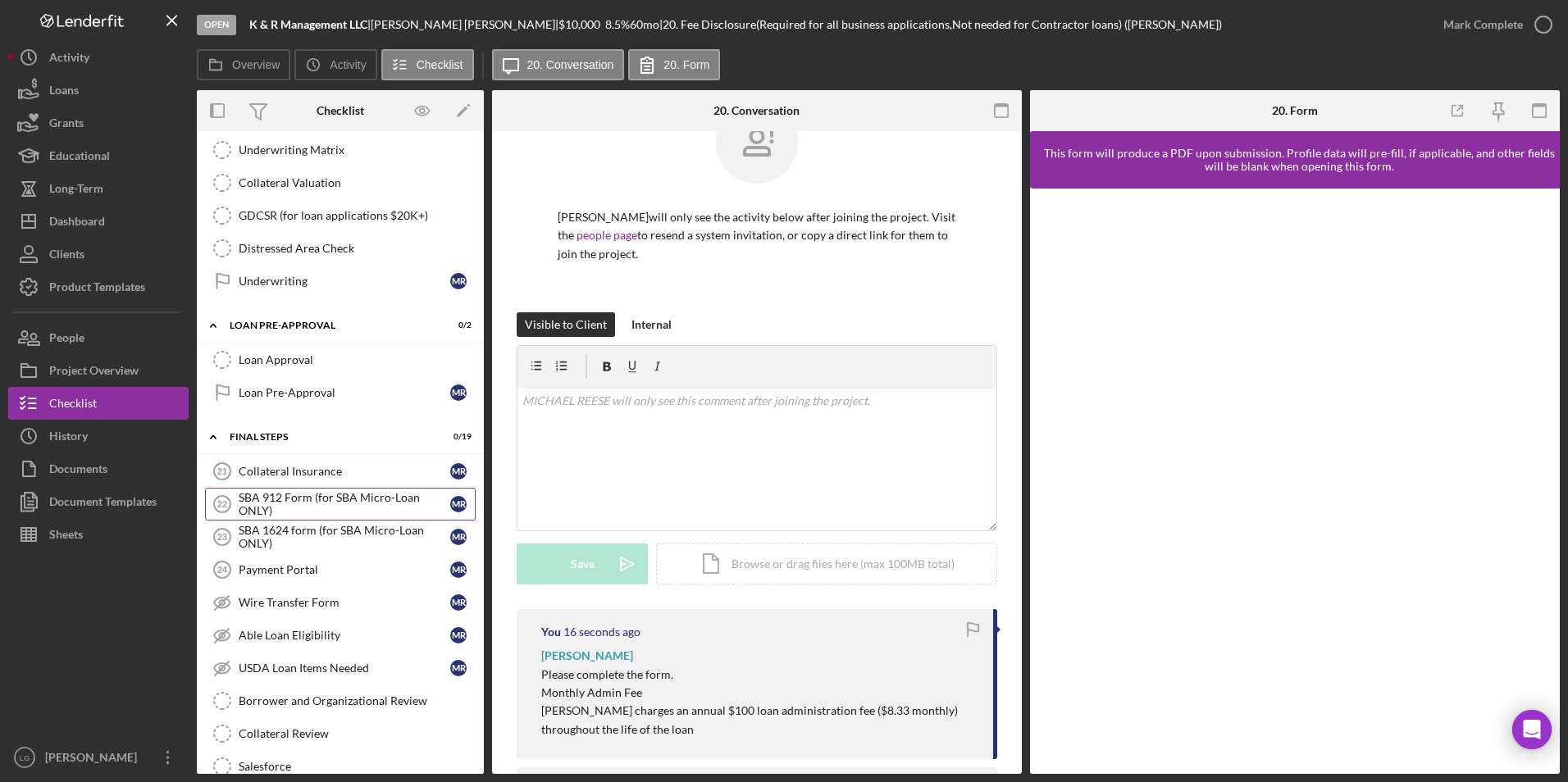
click at [322, 451] on div "SBA 912 Form (for SBA Micro-Loan ONLY)" at bounding box center [343, 504] width 211 height 26
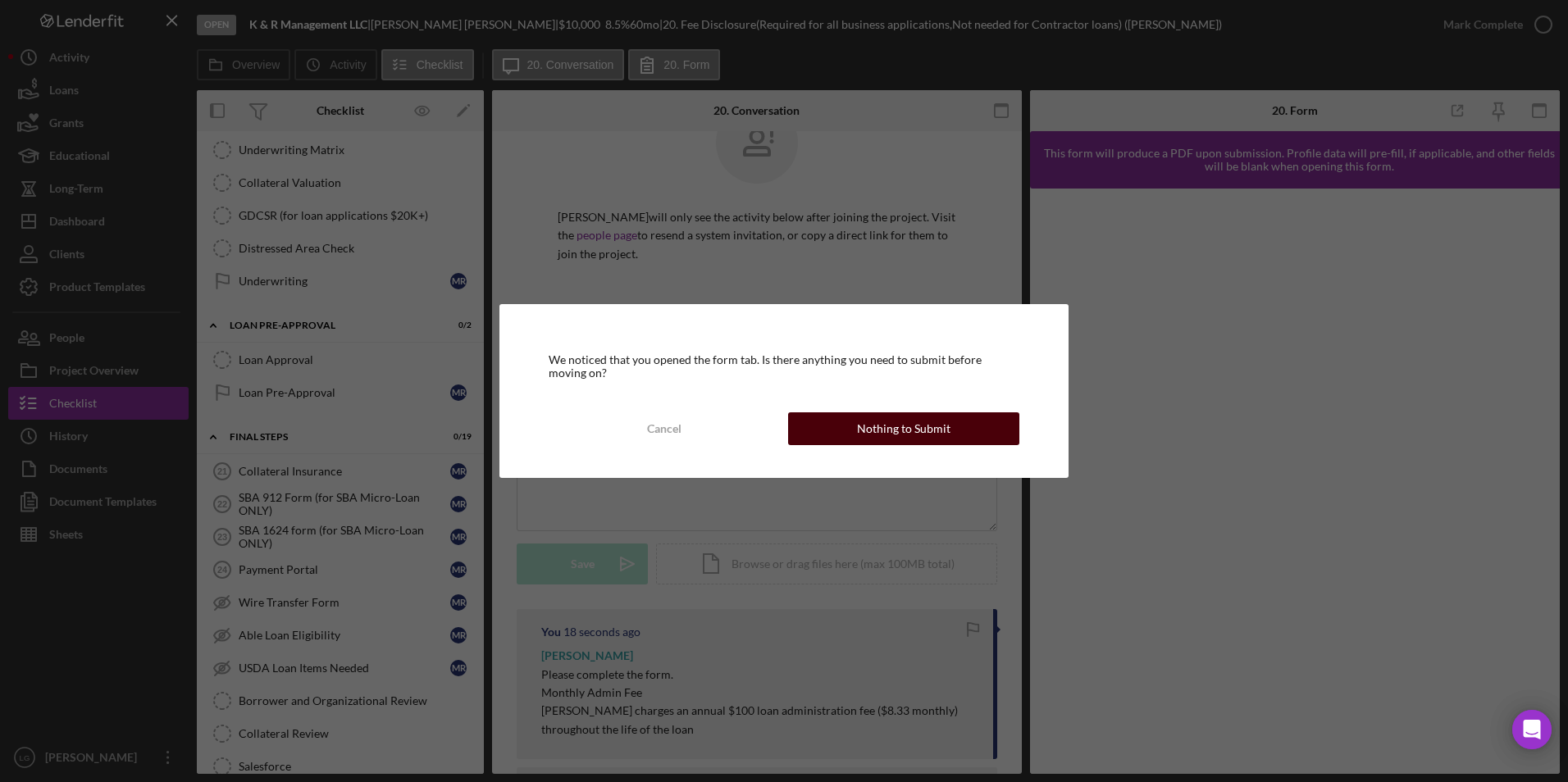
click at [945, 436] on div "Nothing to Submit" at bounding box center [904, 429] width 93 height 33
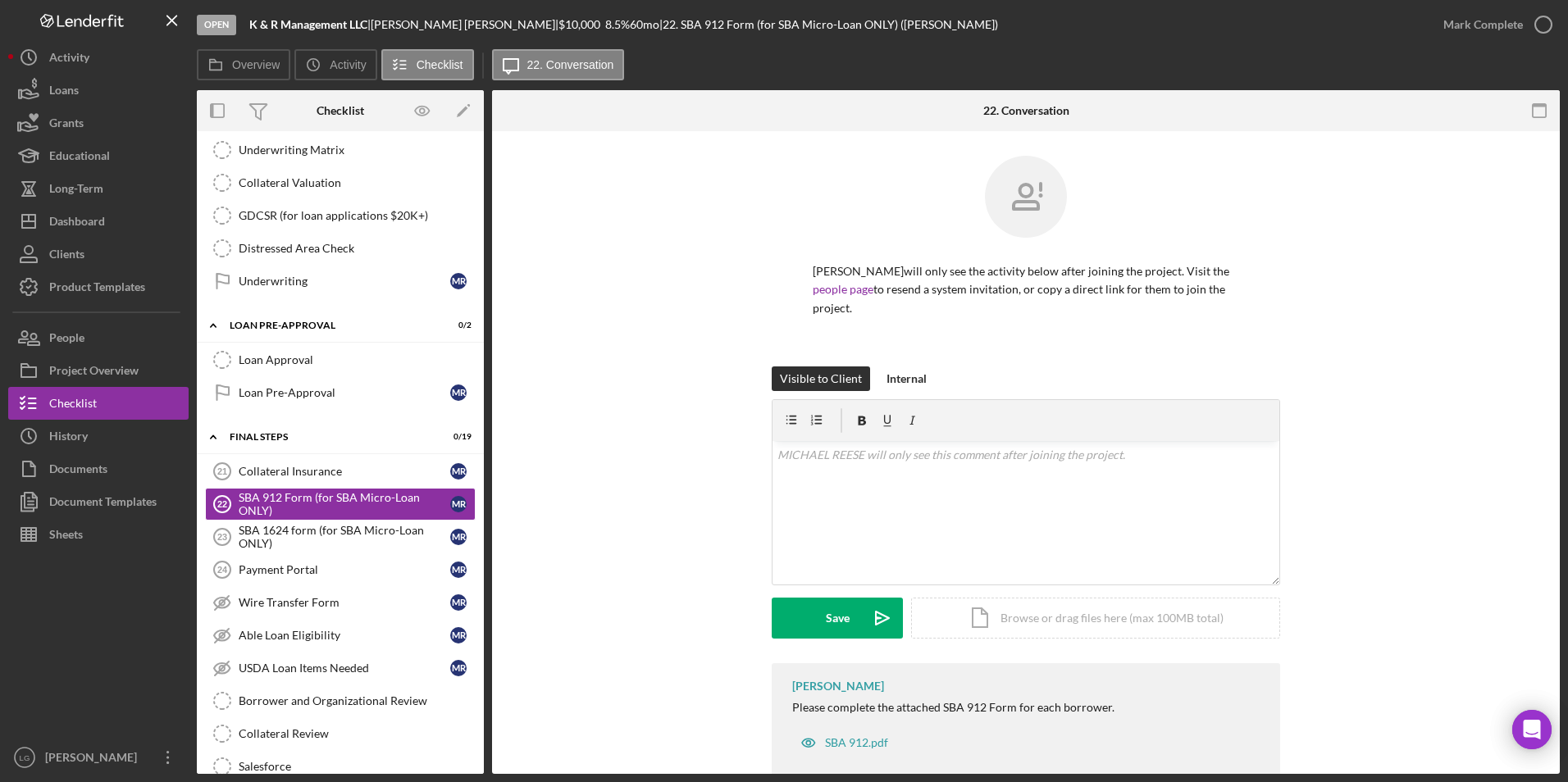
scroll to position [35, 0]
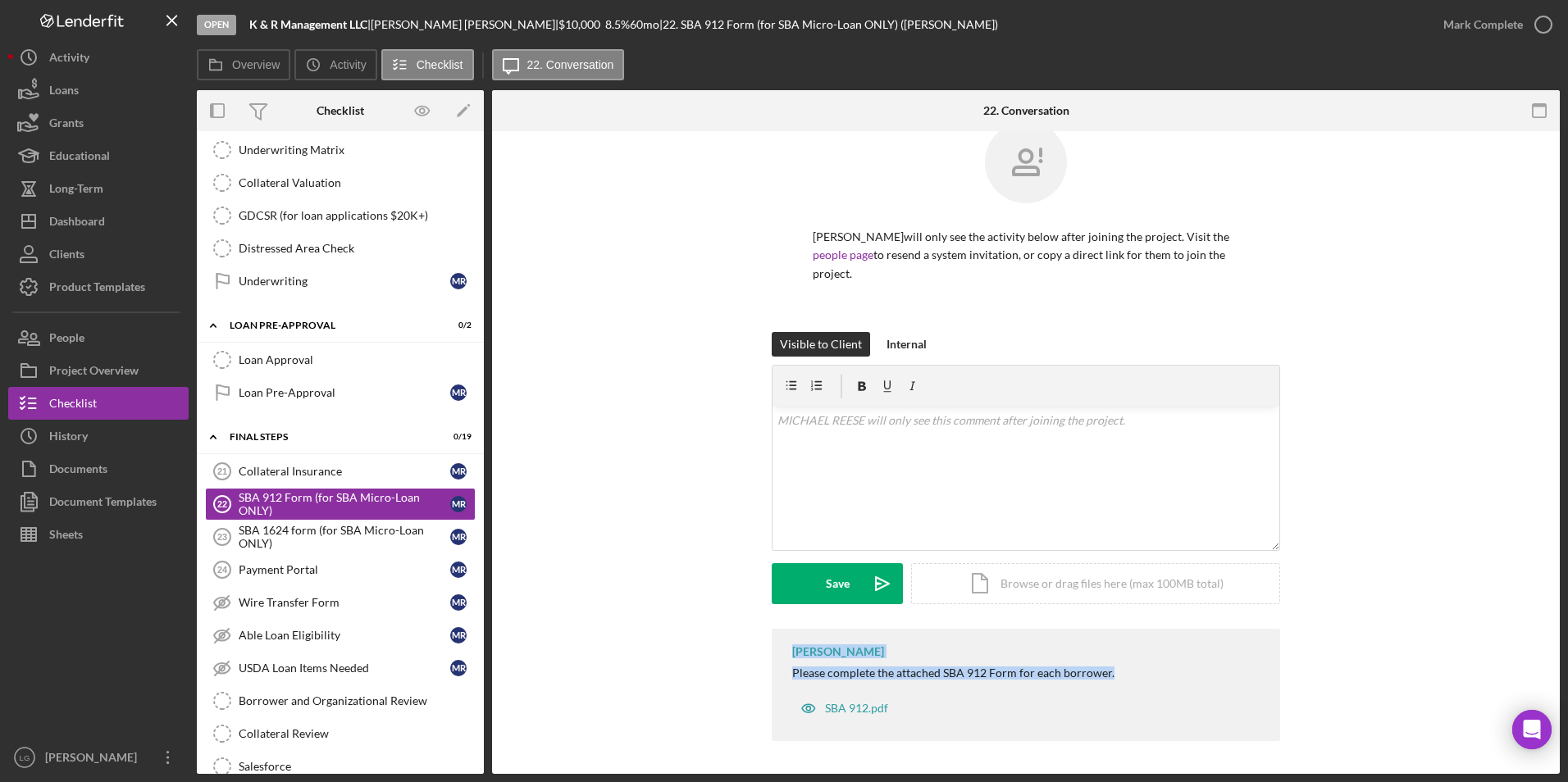
drag, startPoint x: 785, startPoint y: 655, endPoint x: 1159, endPoint y: 692, distance: 375.8
click at [1030, 451] on div "[PERSON_NAME] Please complete the attached SBA 912 Form for each borrower. SBA …" at bounding box center [1025, 685] width 508 height 112
drag, startPoint x: 1159, startPoint y: 692, endPoint x: 1049, endPoint y: 675, distance: 111.3
click at [613, 451] on div "Visible to Client Internal v Color teal Color pink Remove color Add row above A…" at bounding box center [1026, 481] width 1018 height 297
click at [337, 451] on link "Payment Portal 24 Payment Portal M R" at bounding box center [341, 570] width 271 height 33
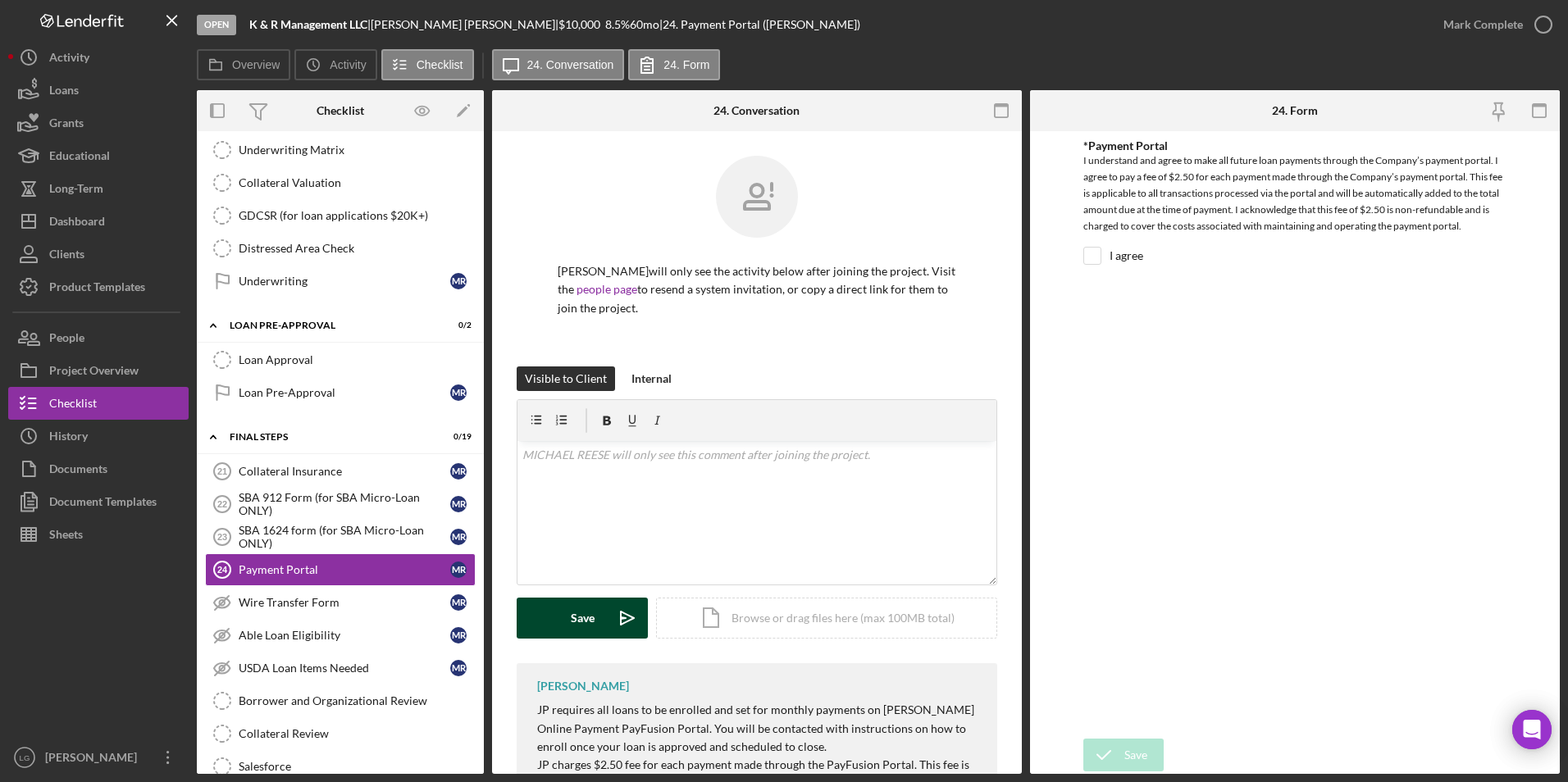
scroll to position [146, 0]
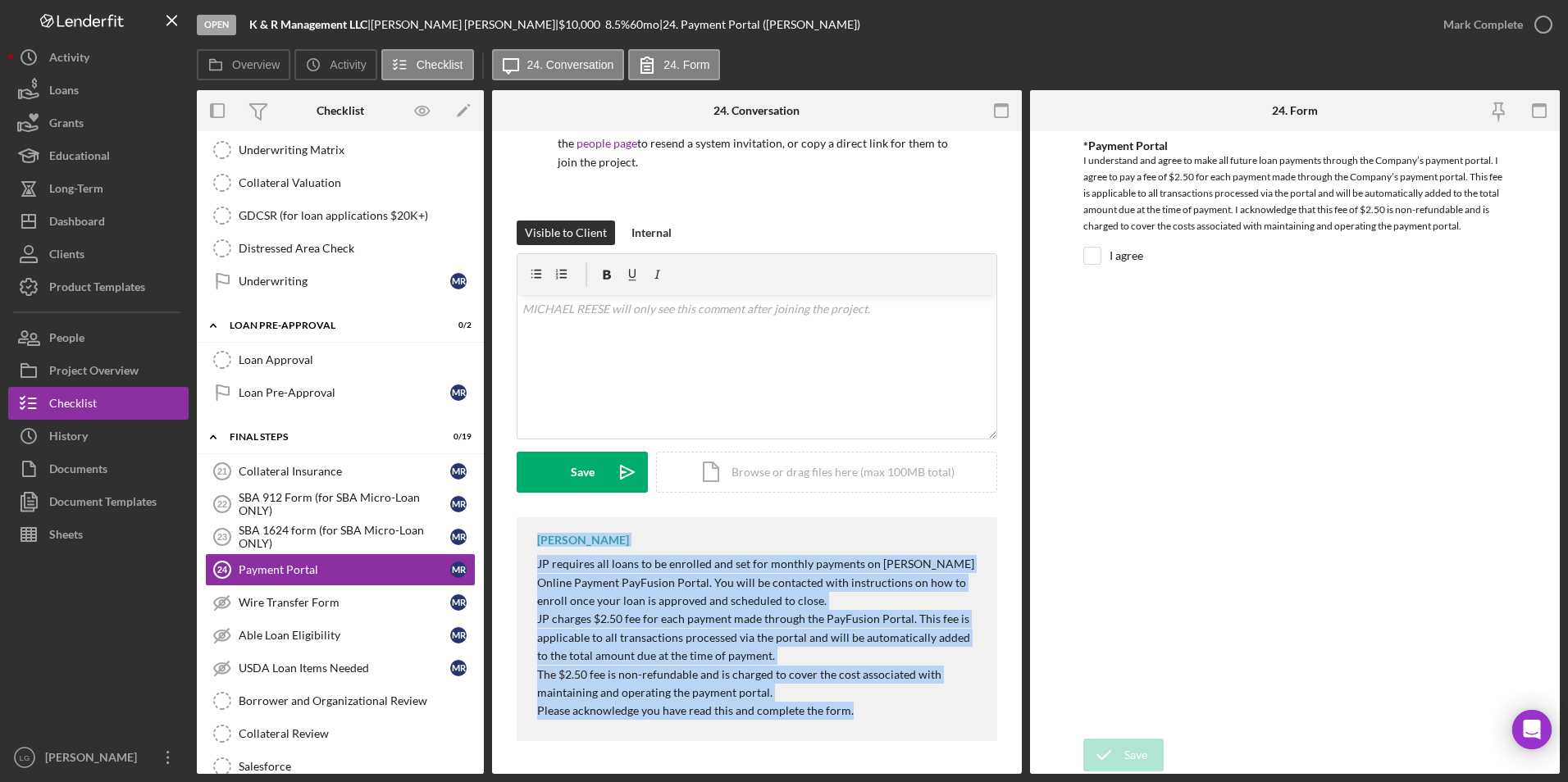
drag, startPoint x: 523, startPoint y: 542, endPoint x: 902, endPoint y: 711, distance: 415.0
click at [902, 451] on div "[PERSON_NAME] JP requires all loans to be enrolled and set for monthly payments…" at bounding box center [757, 629] width 481 height 224
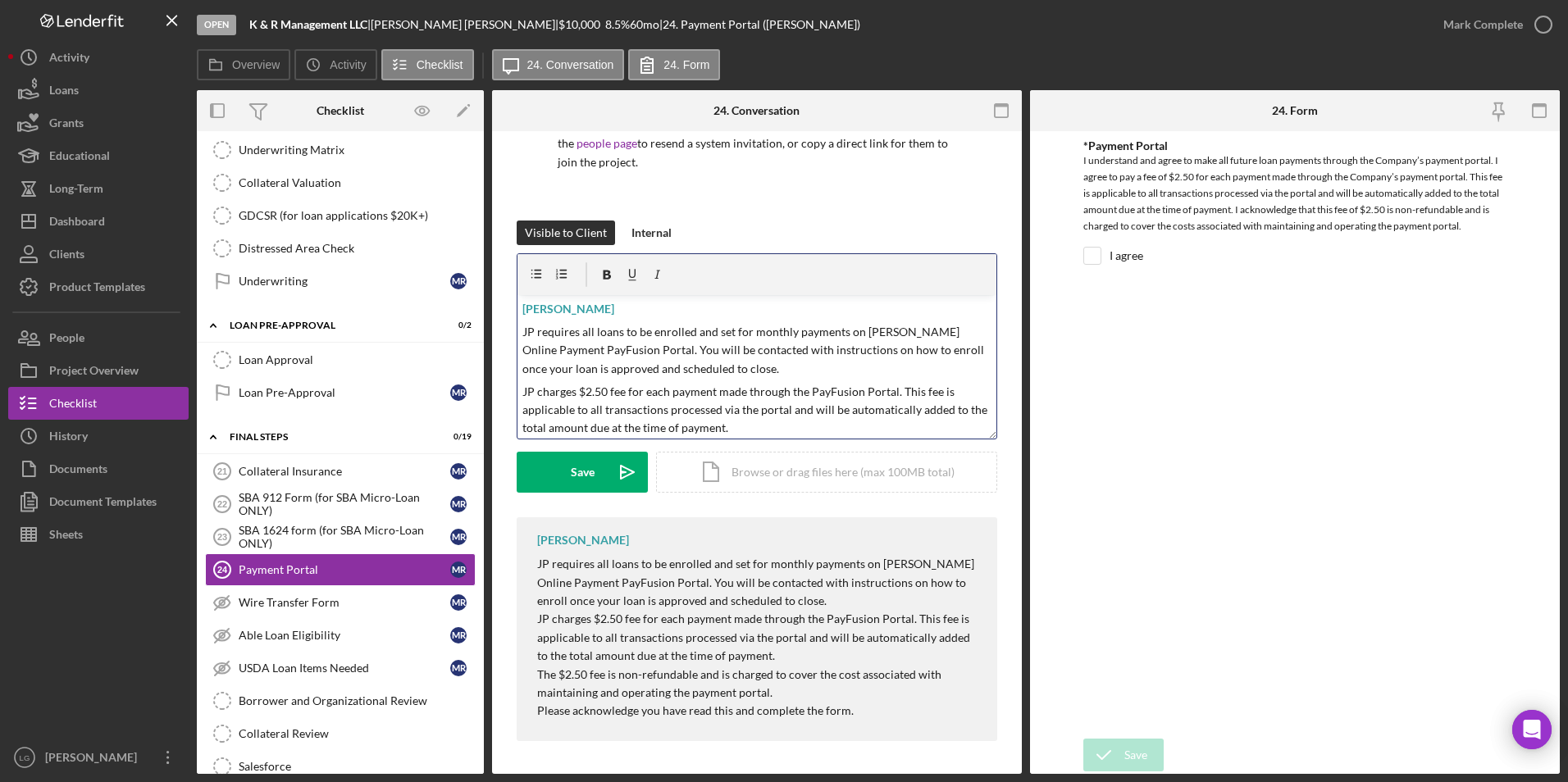
scroll to position [64, 0]
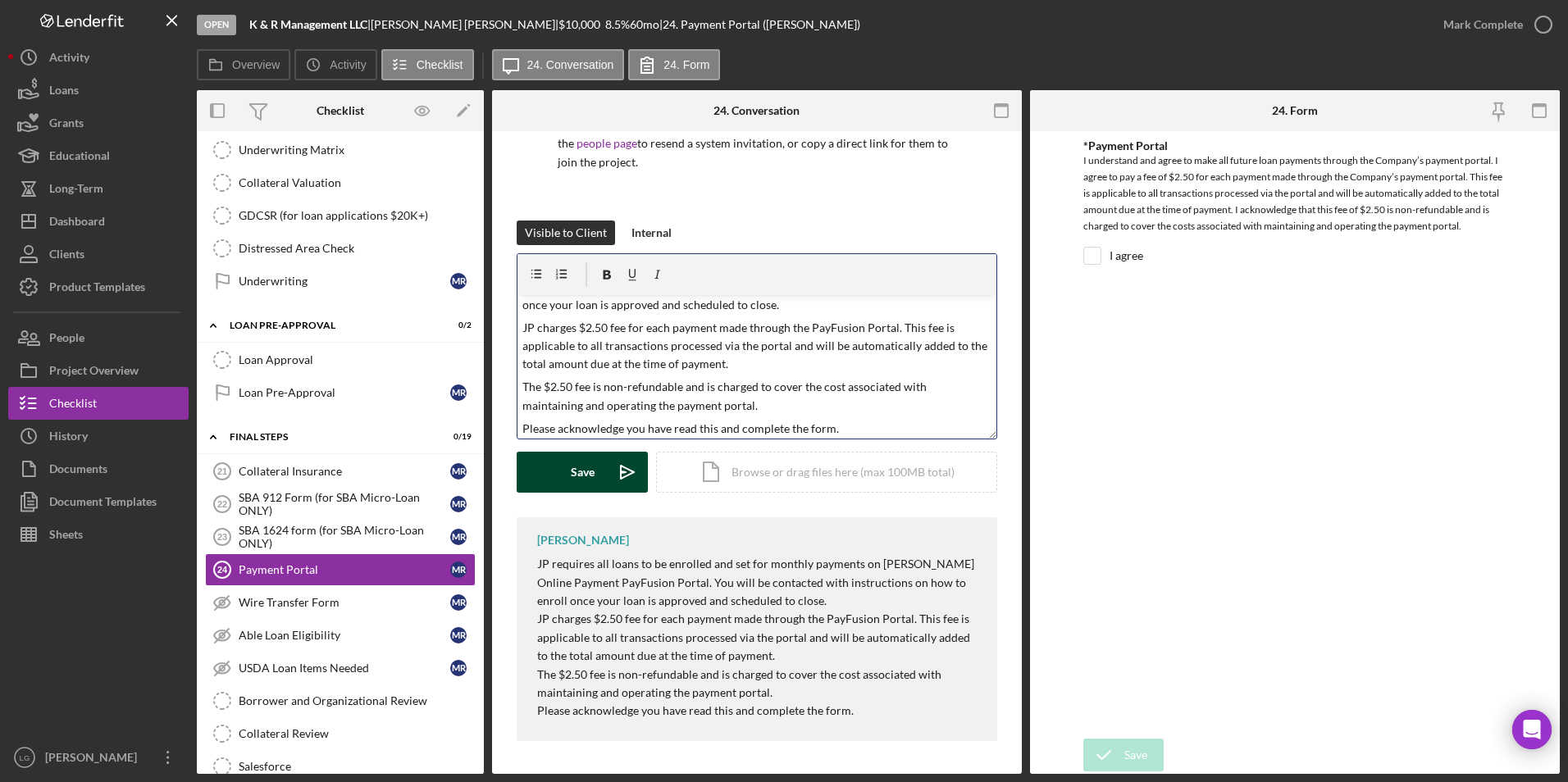
click at [566, 451] on button "Save Icon/icon-invite-send" at bounding box center [582, 473] width 131 height 41
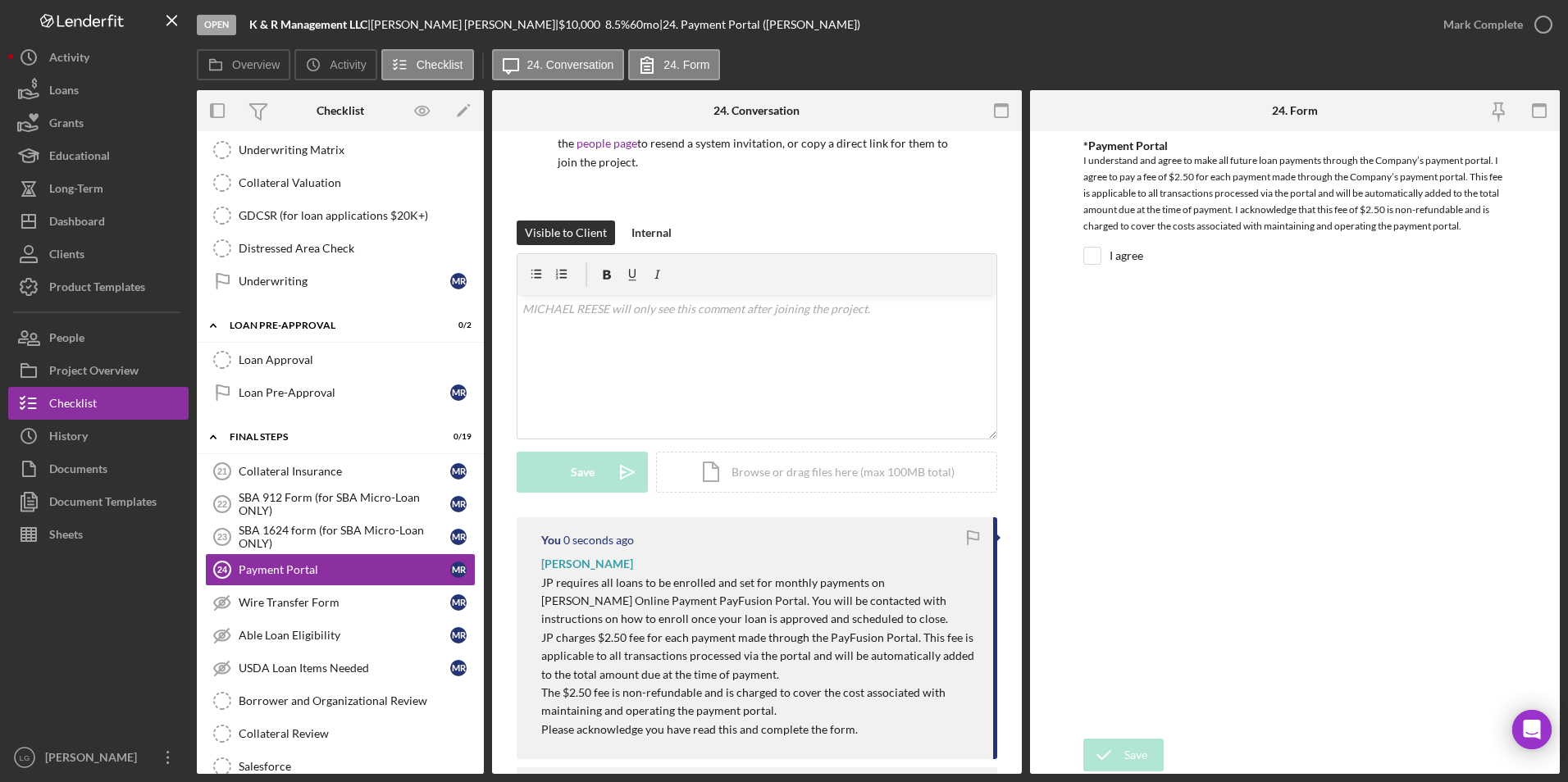
scroll to position [0, 0]
click at [272, 451] on div "Wire Transfer Form" at bounding box center [343, 602] width 211 height 13
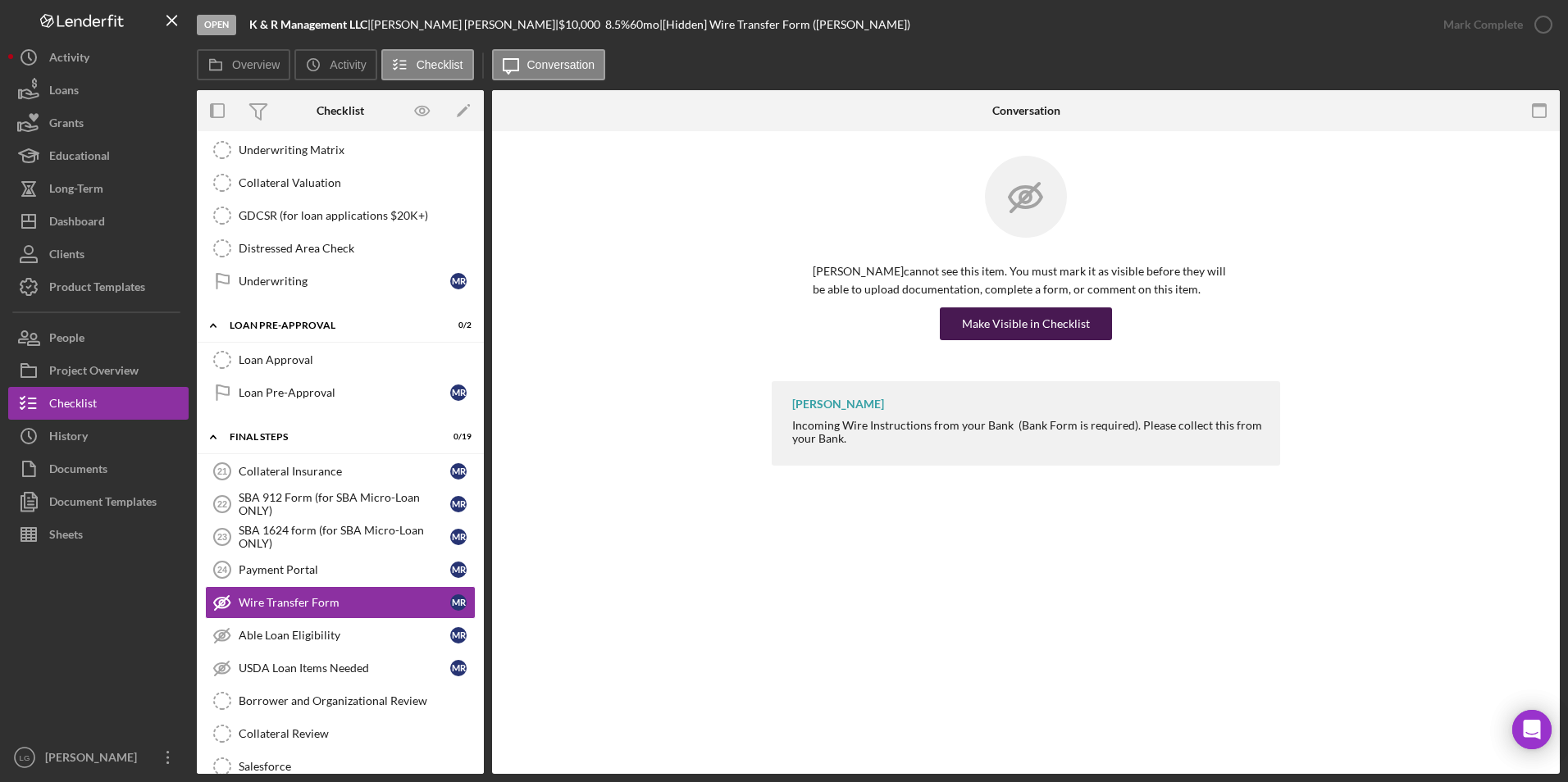
click at [985, 337] on div "Make Visible in Checklist" at bounding box center [1025, 324] width 128 height 33
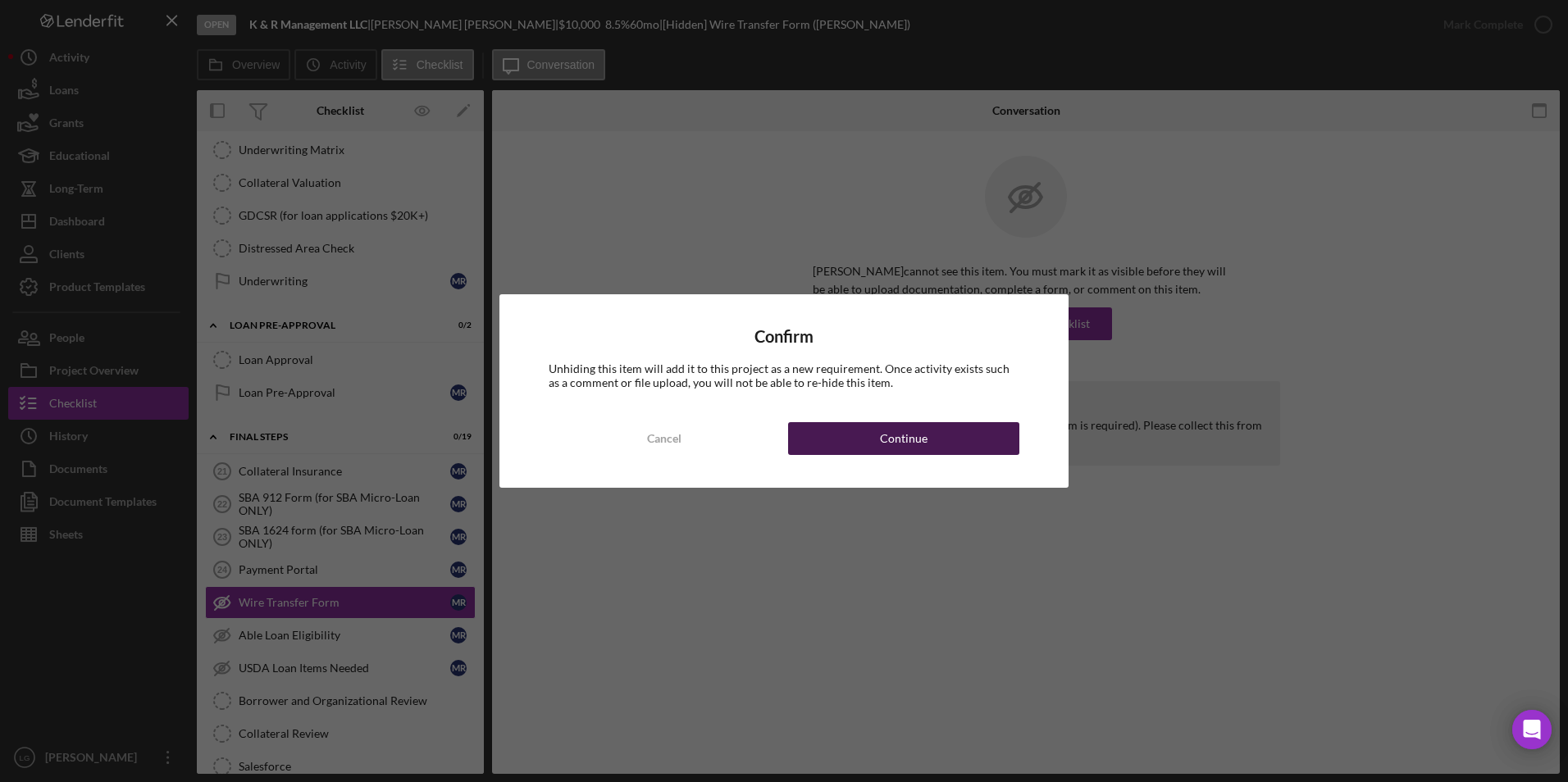
click at [992, 451] on button "Continue" at bounding box center [904, 438] width 231 height 33
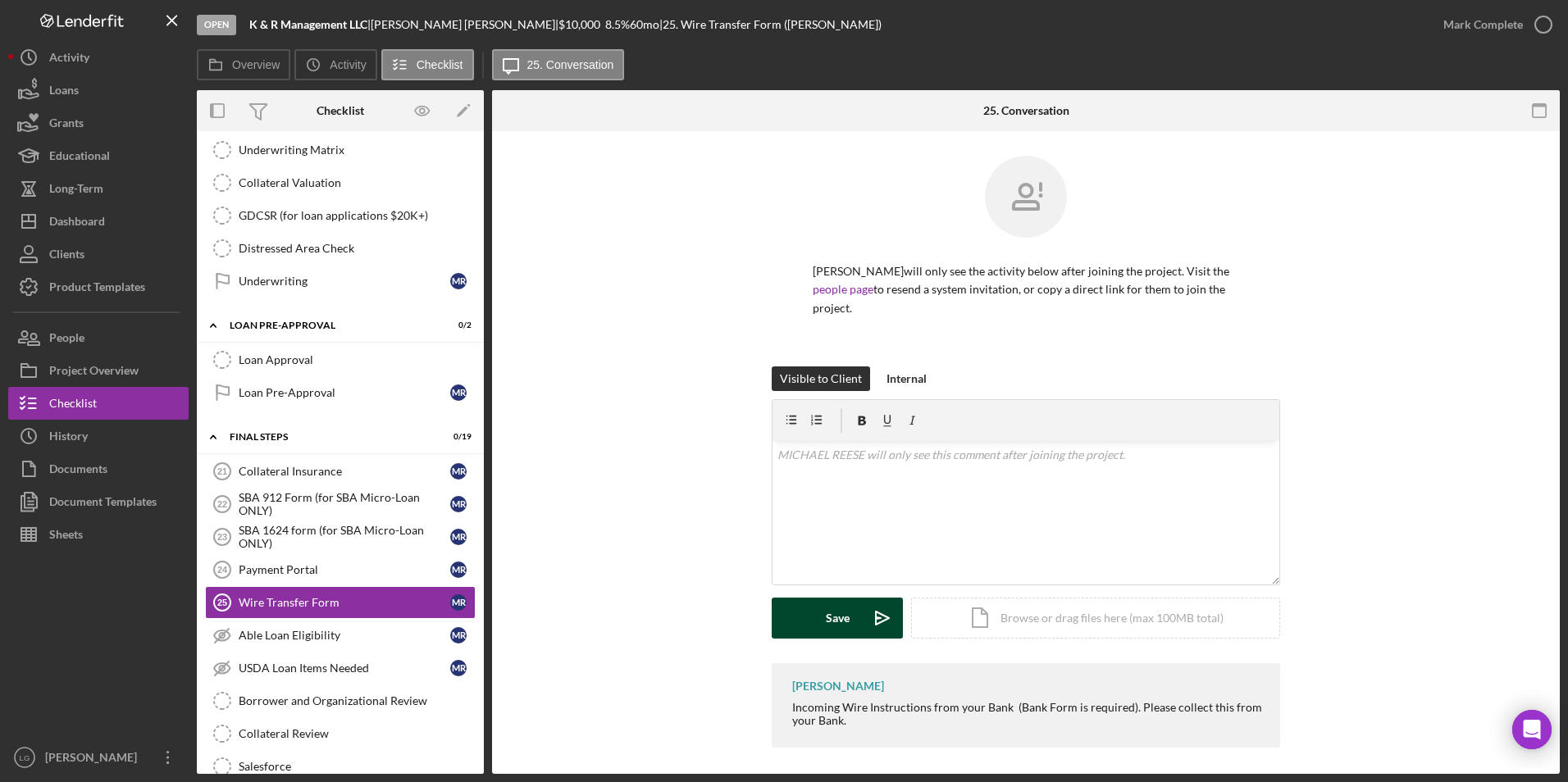
scroll to position [7, 0]
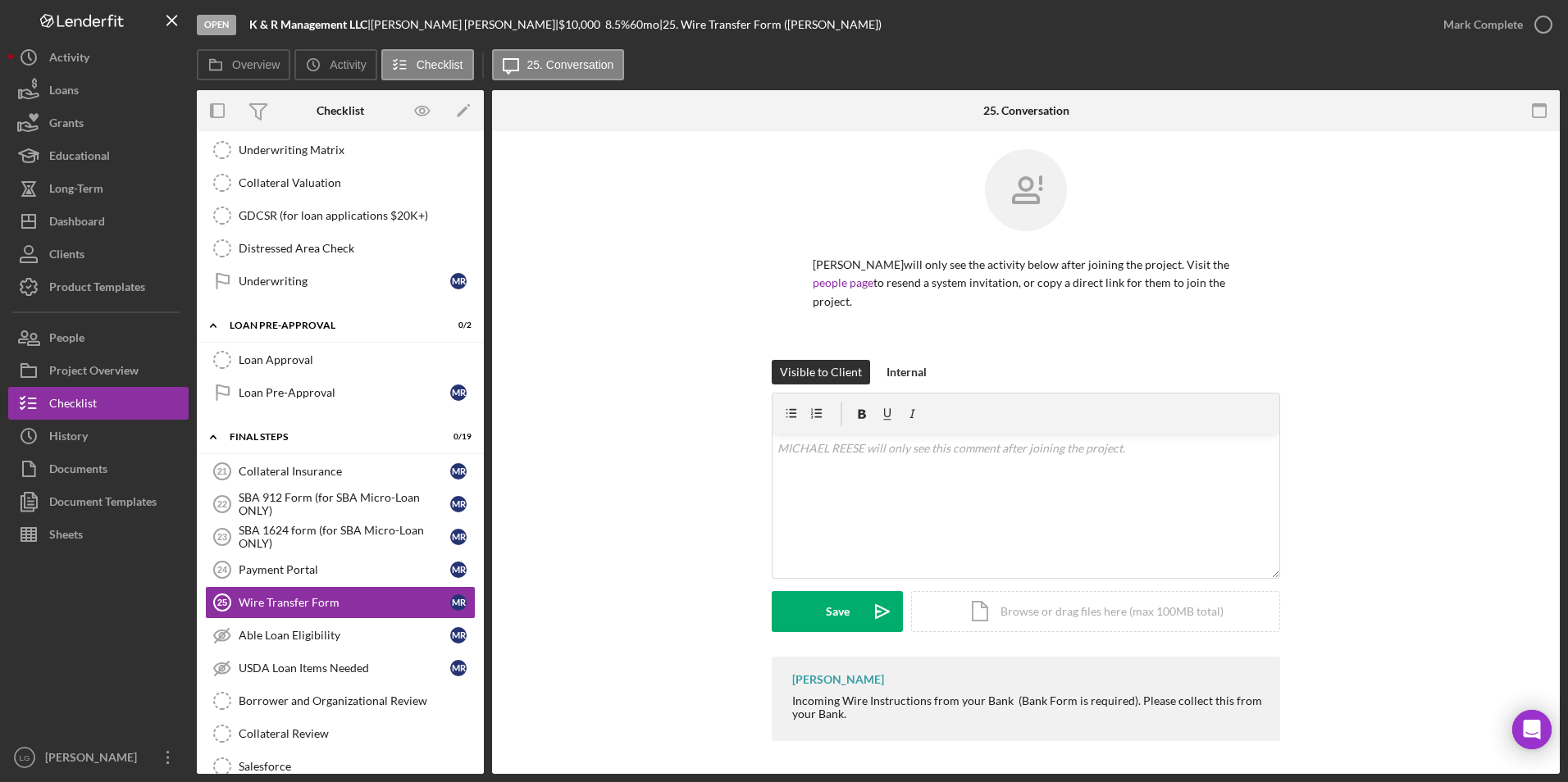
drag, startPoint x: 785, startPoint y: 684, endPoint x: 889, endPoint y: 728, distance: 112.9
click at [889, 451] on div "[PERSON_NAME] Incoming Wire Instructions from your Bank (Bank Form is required)…" at bounding box center [1025, 699] width 508 height 85
drag, startPoint x: 889, startPoint y: 728, endPoint x: 813, endPoint y: 687, distance: 86.4
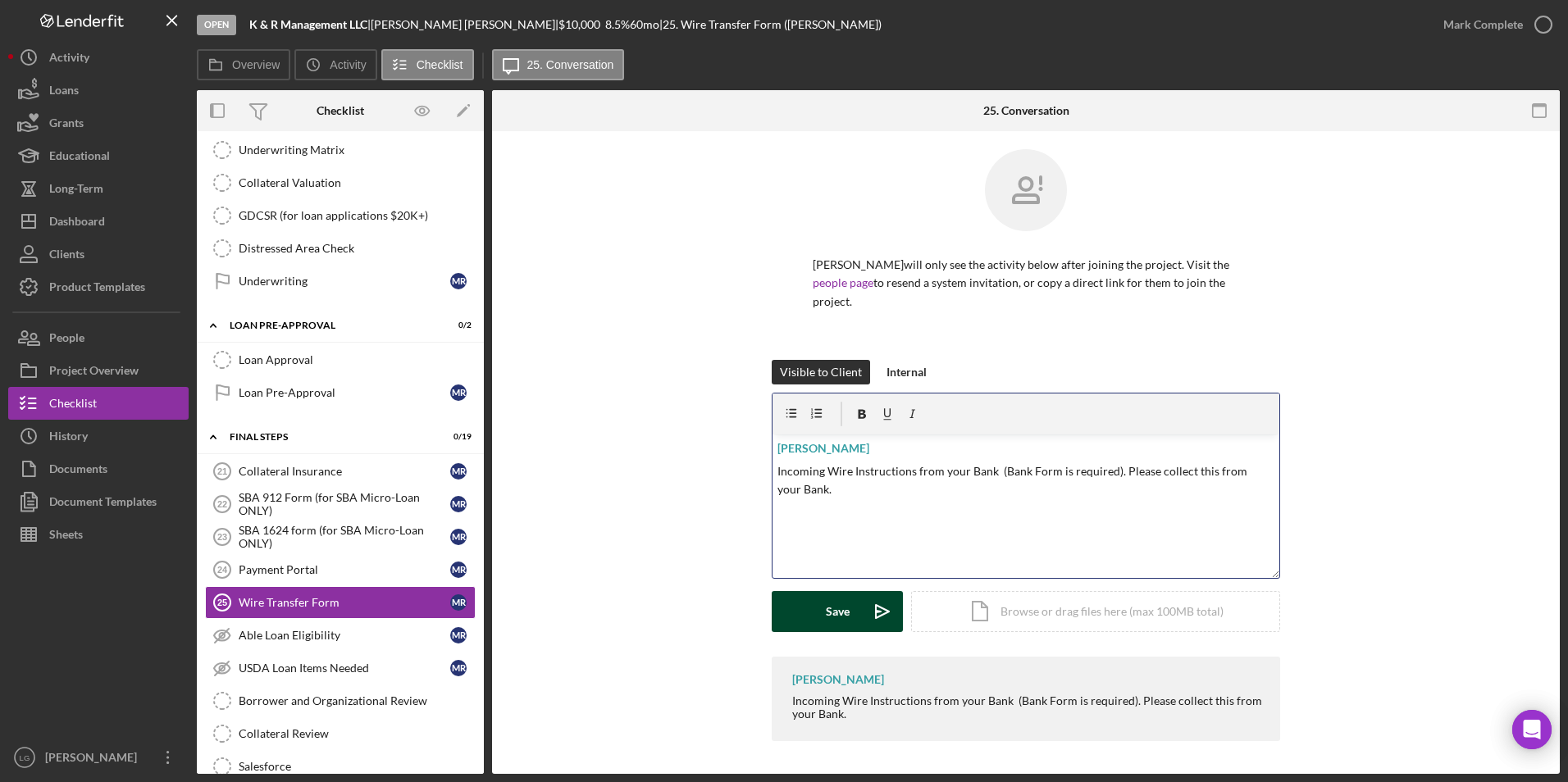
click at [843, 451] on div "Save" at bounding box center [838, 612] width 24 height 41
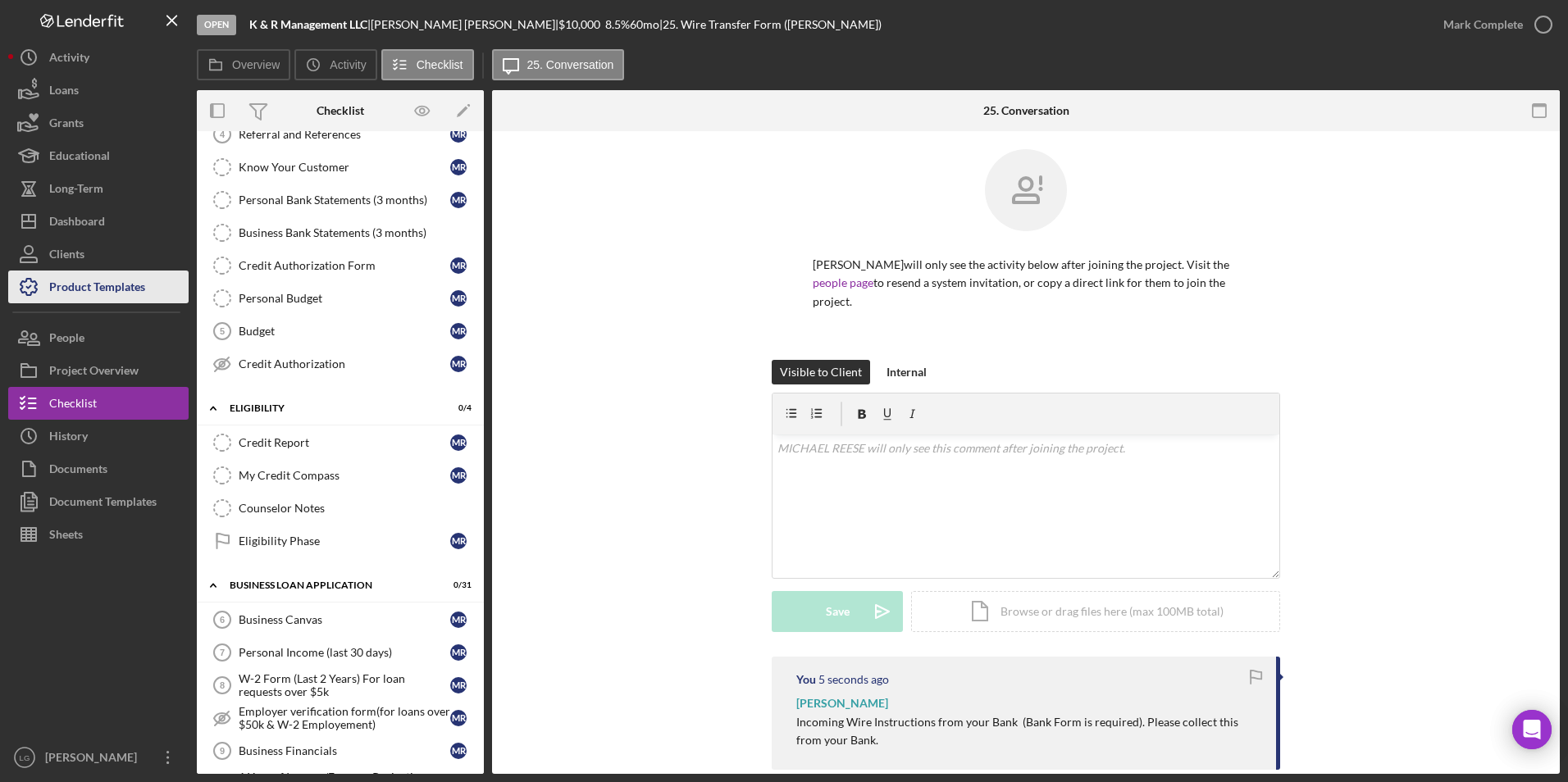
scroll to position [0, 0]
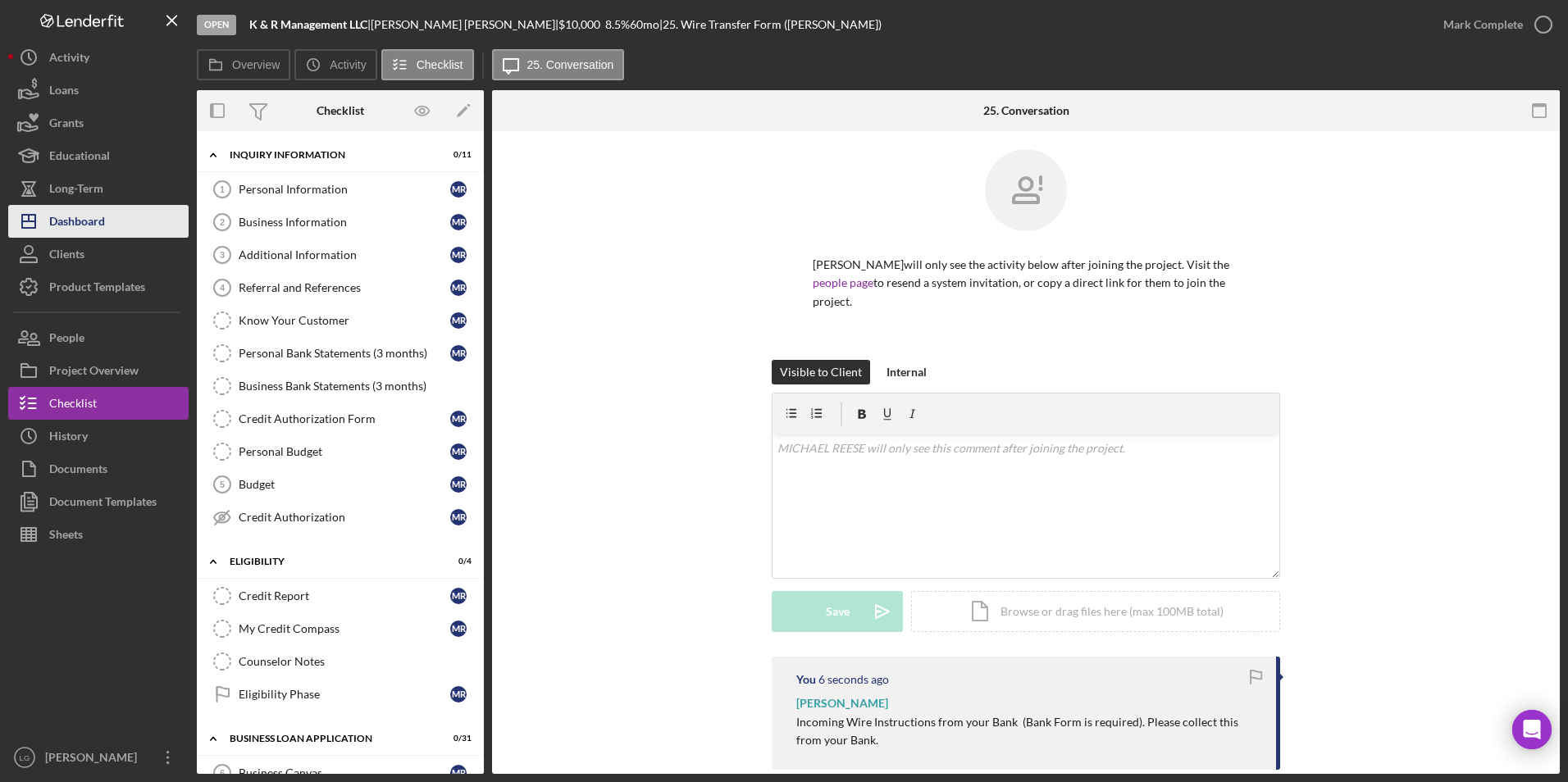
click at [32, 207] on icon "Icon/Dashboard" at bounding box center [29, 222] width 41 height 41
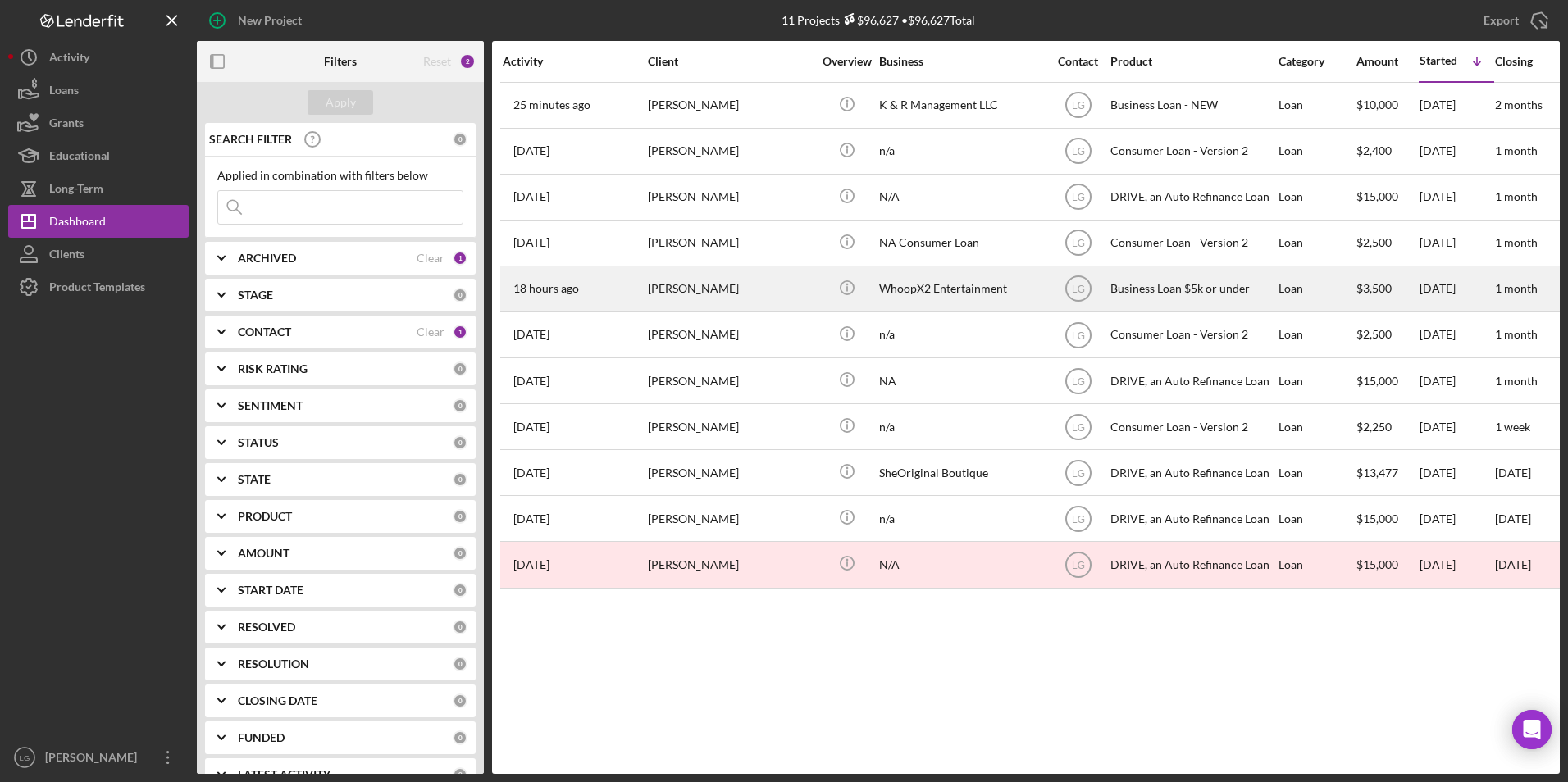
click at [735, 300] on div "[PERSON_NAME]" at bounding box center [730, 289] width 164 height 43
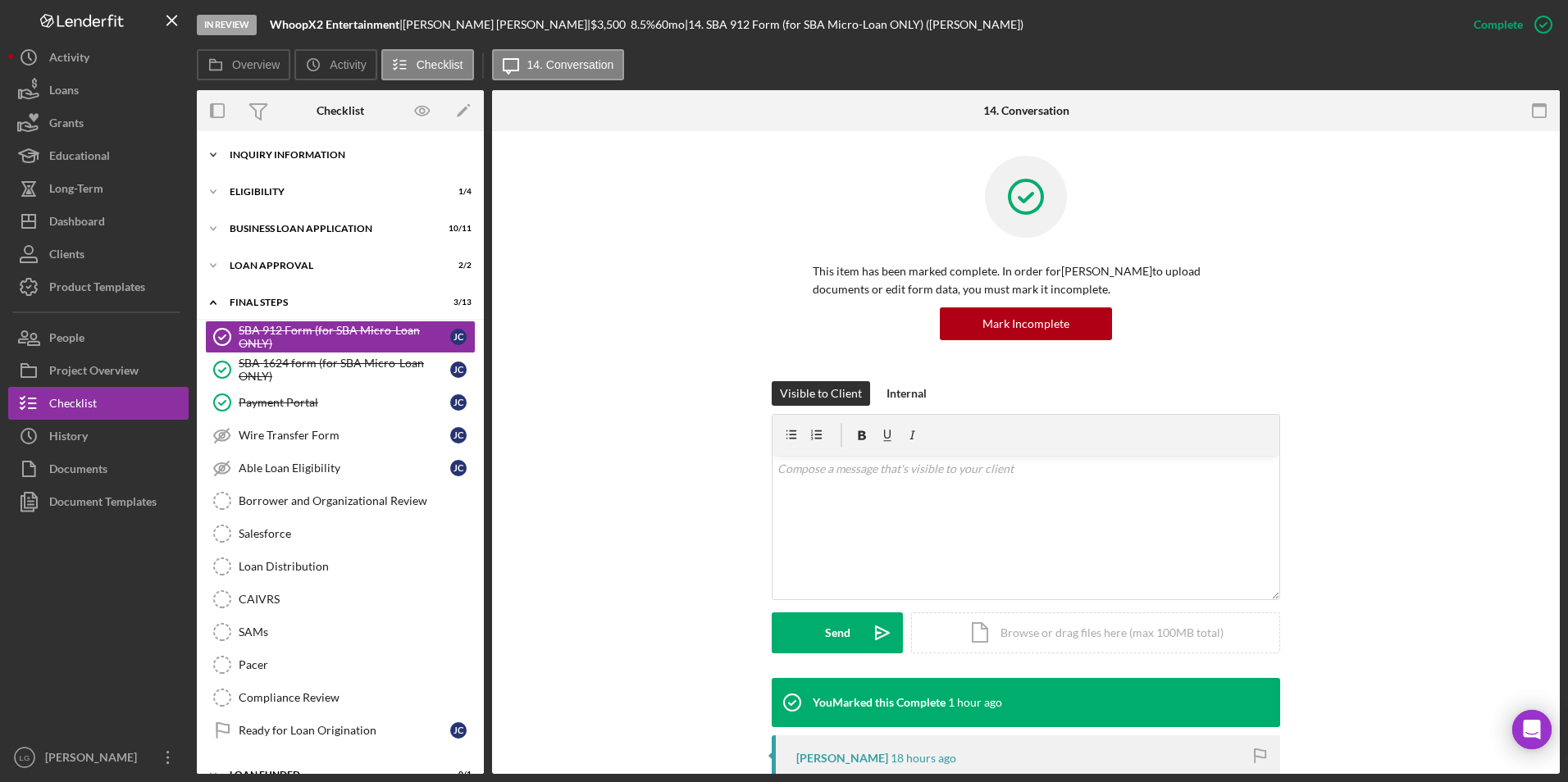
click at [317, 158] on div "INQUIRY INFORMATION" at bounding box center [346, 155] width 234 height 9
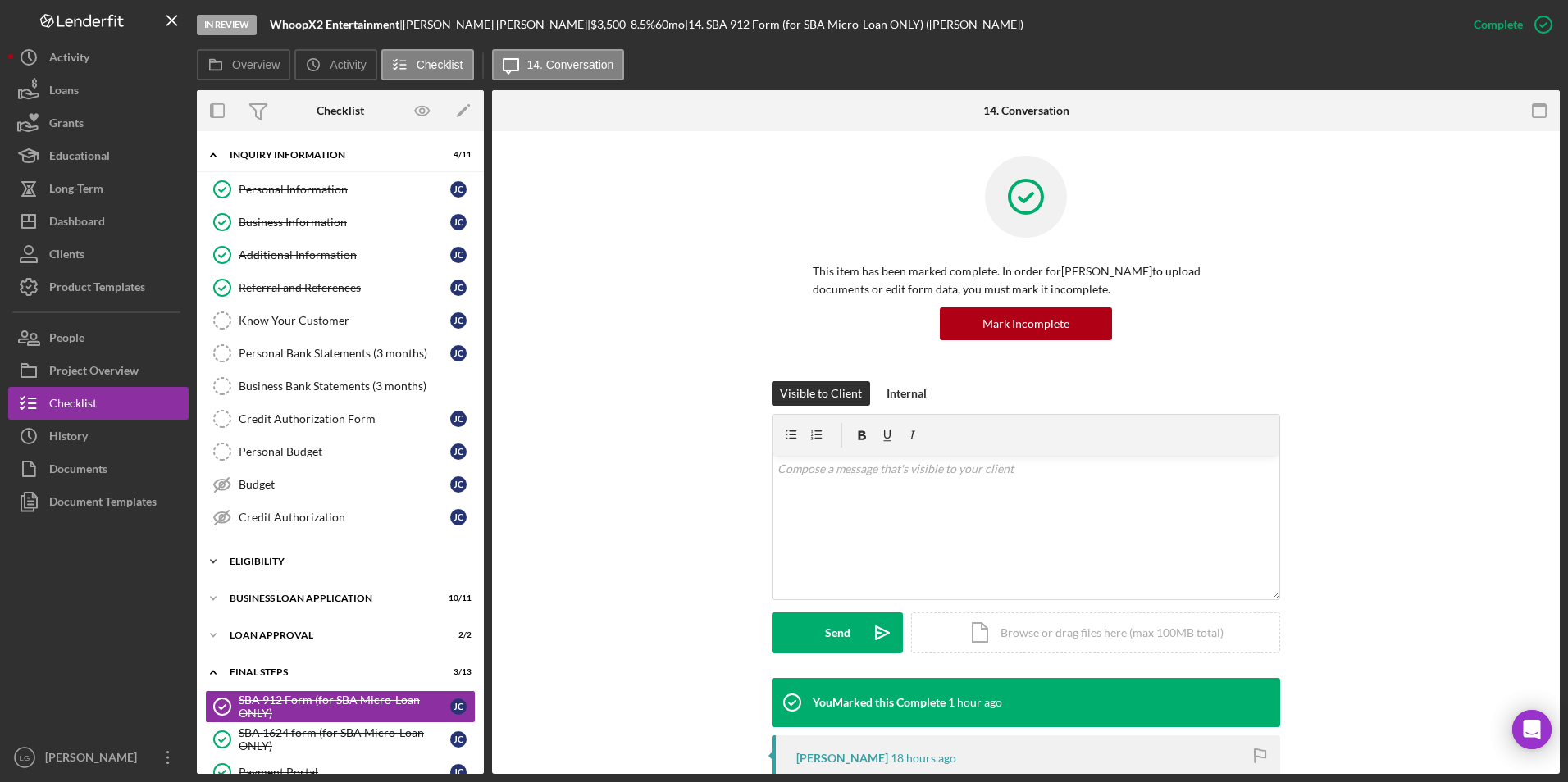
click at [255, 451] on div "Eligibility" at bounding box center [346, 561] width 234 height 9
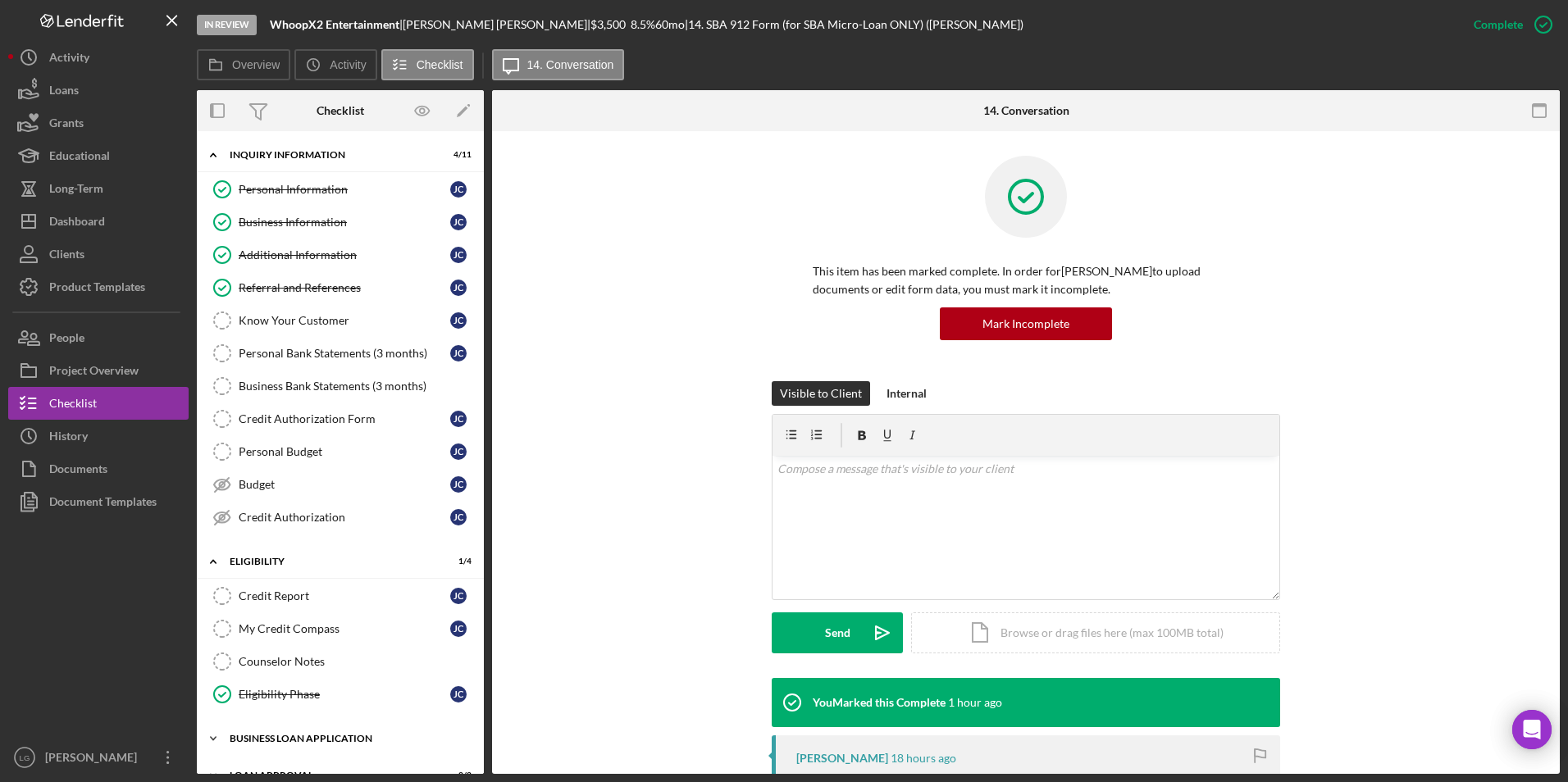
scroll to position [82, 0]
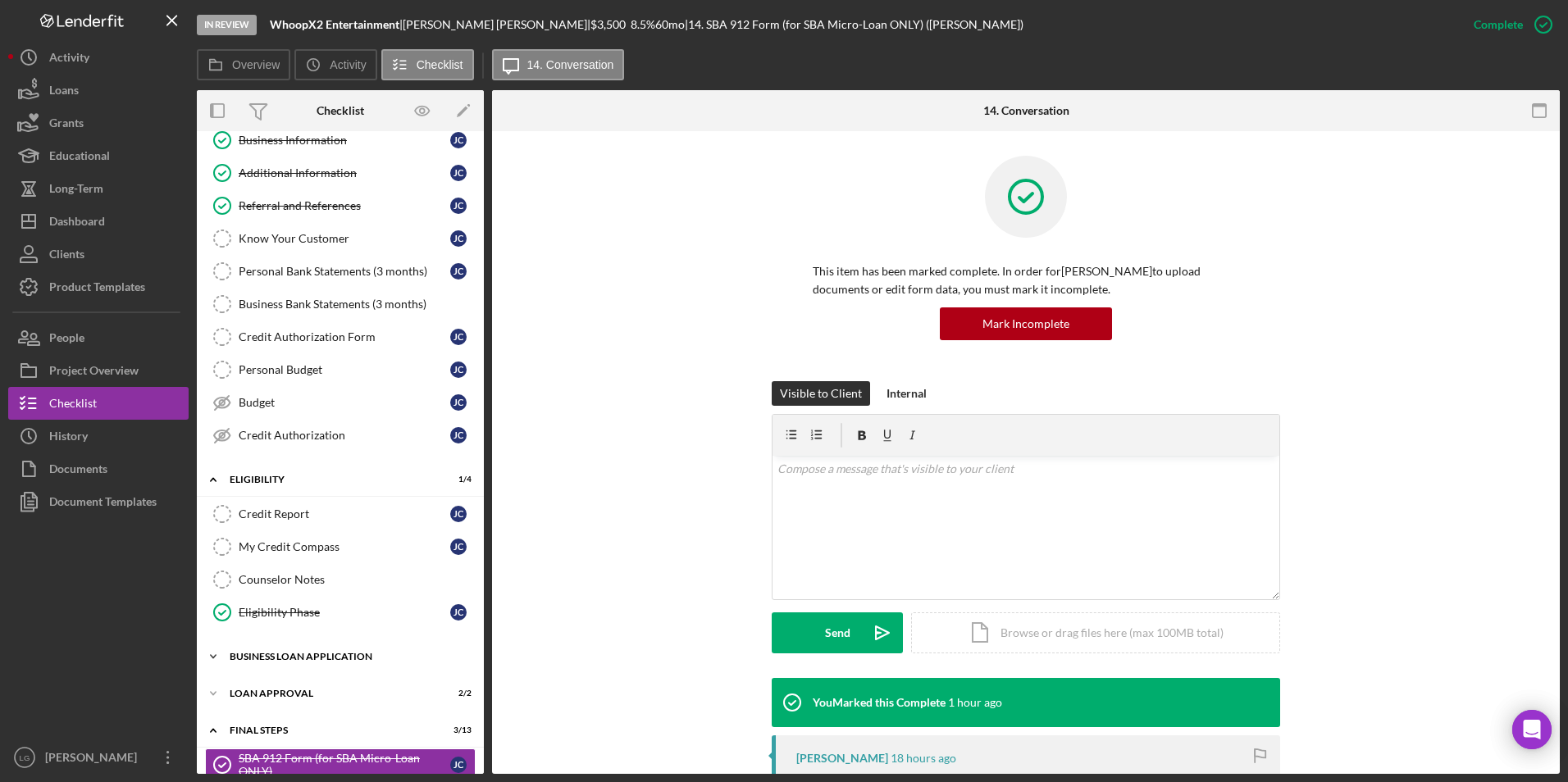
click at [276, 451] on div "BUSINESS LOAN APPLICATION" at bounding box center [346, 656] width 234 height 9
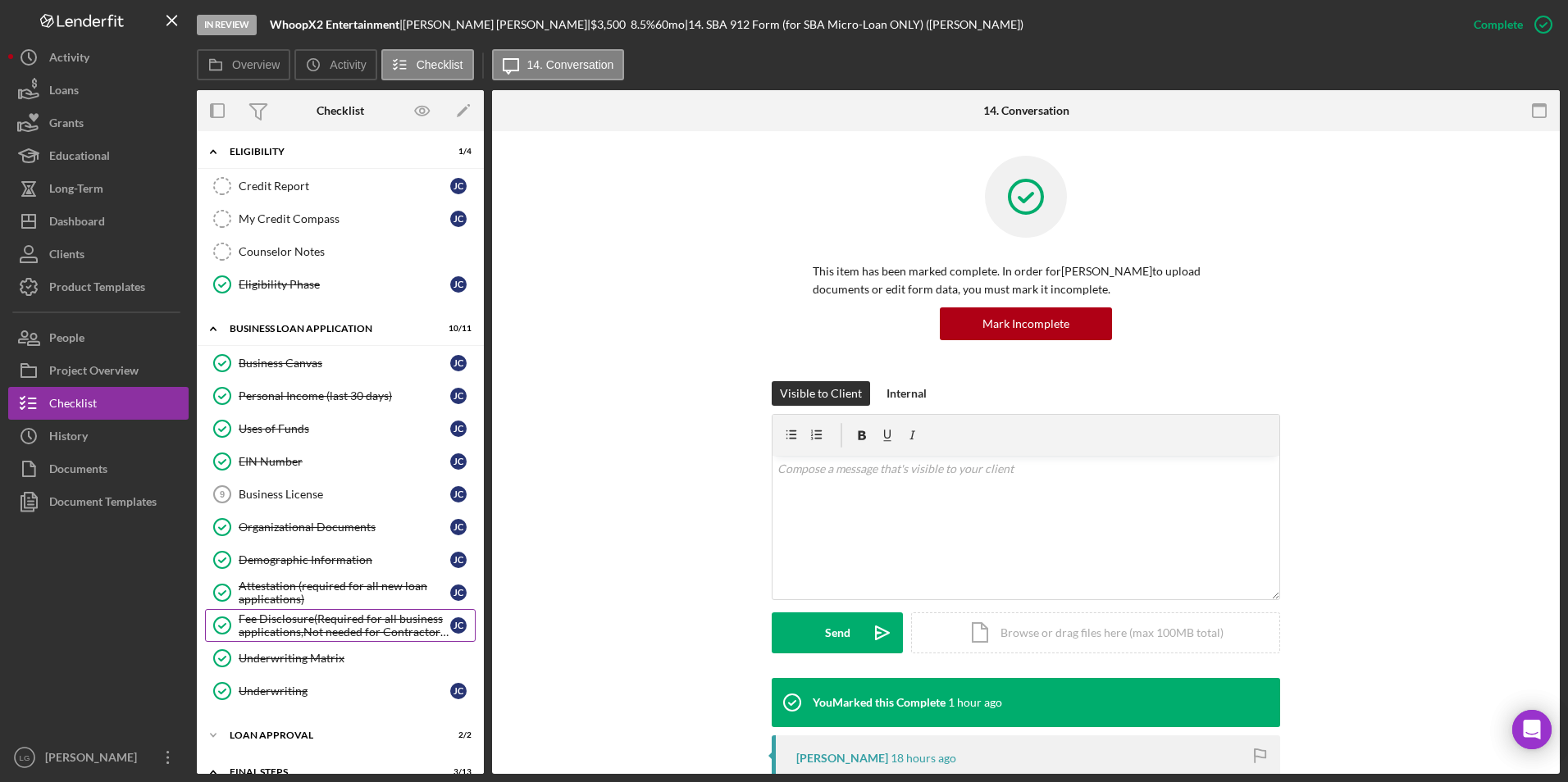
scroll to position [574, 0]
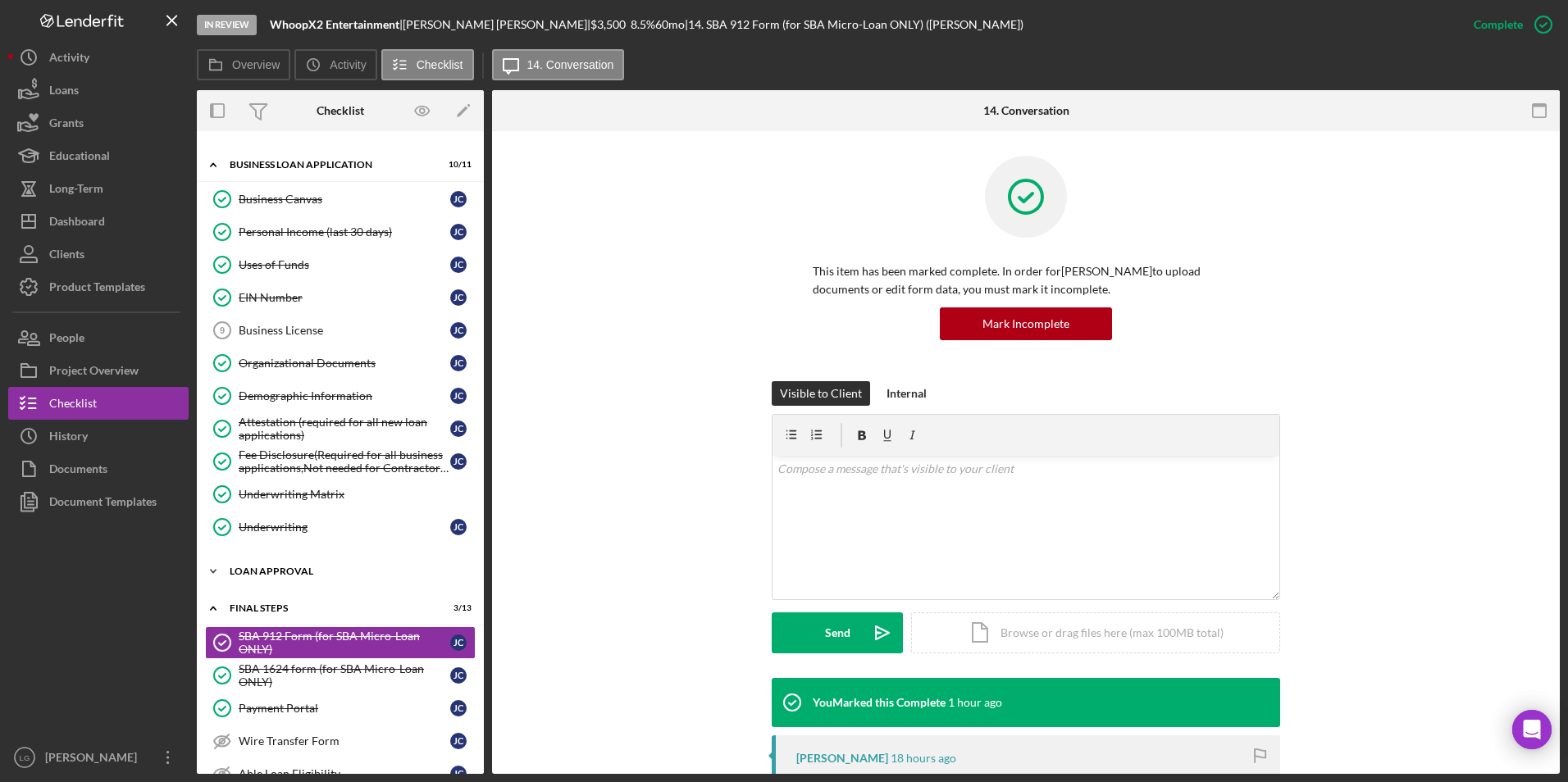
click at [274, 451] on div "Loan Approval" at bounding box center [346, 571] width 234 height 9
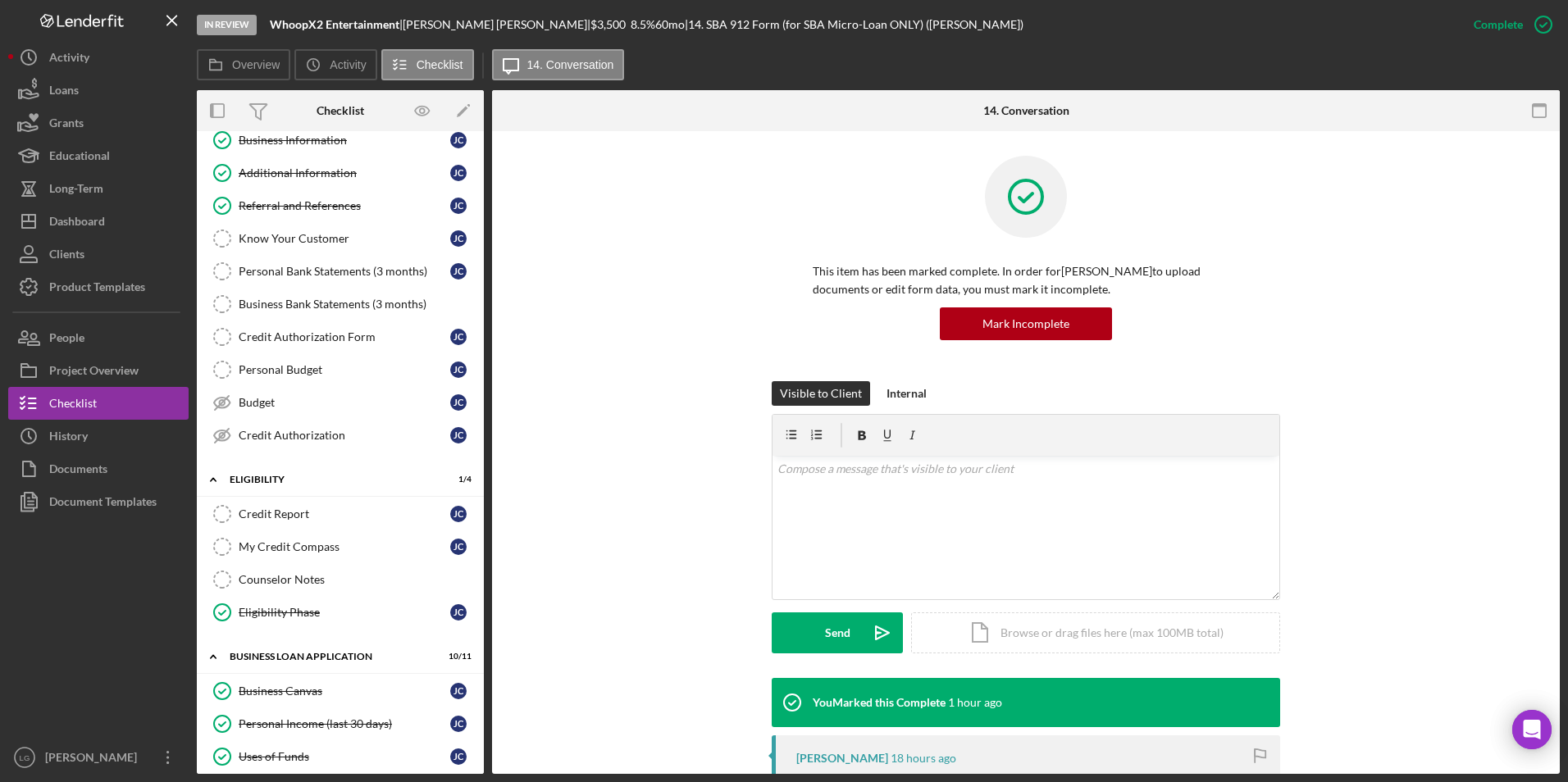
scroll to position [0, 0]
